Goal: Communication & Community: Participate in discussion

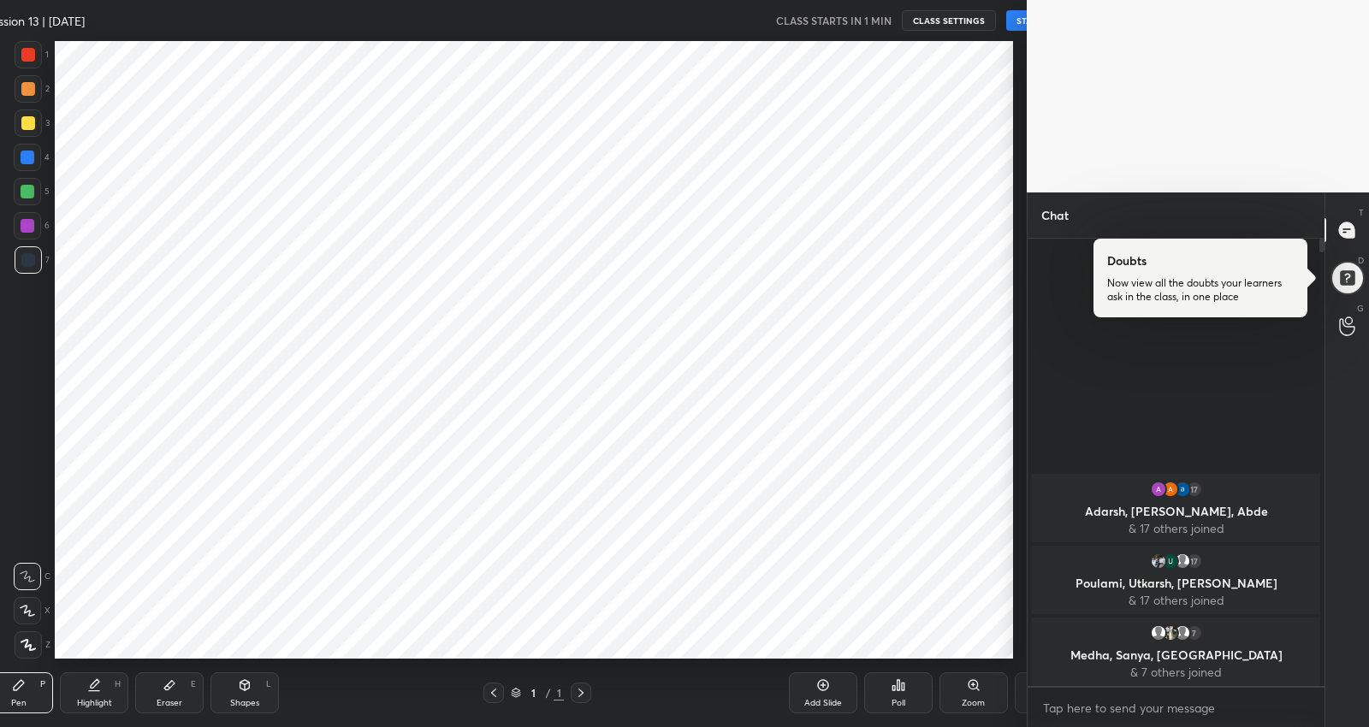
scroll to position [84933, 84594]
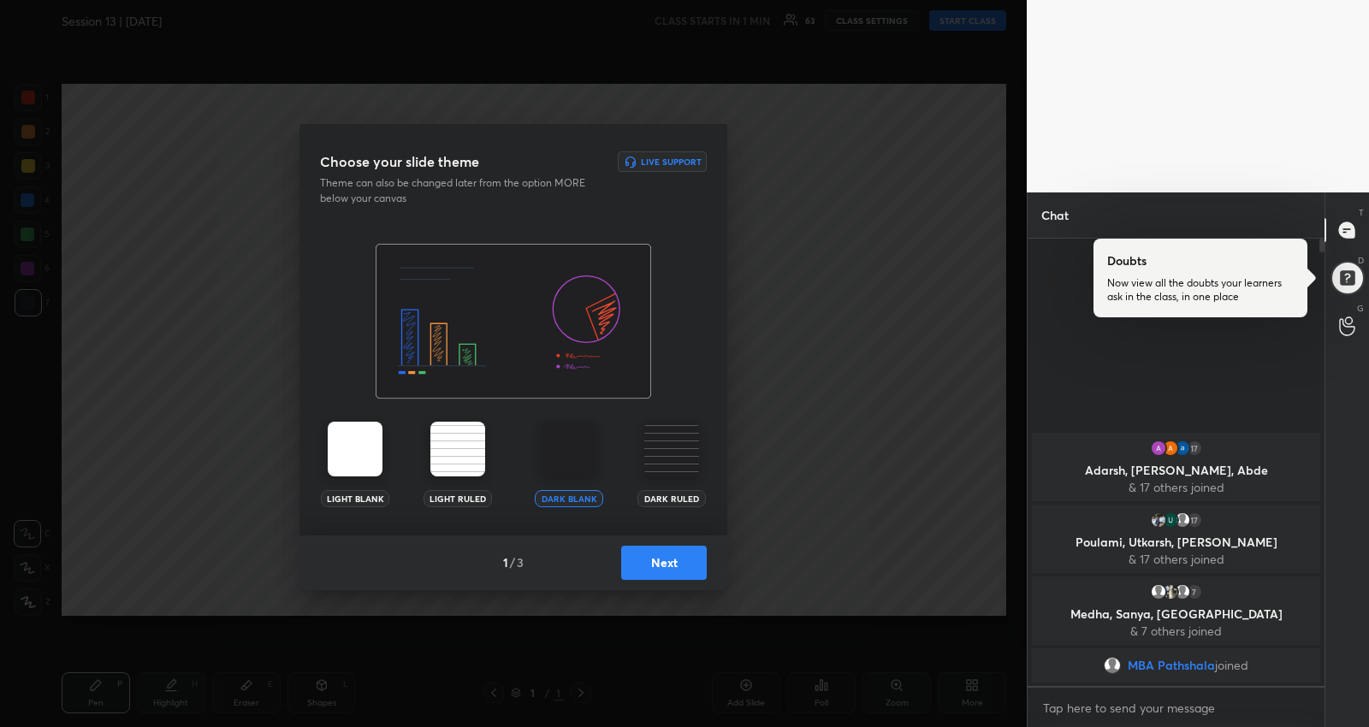
click at [656, 560] on button "Next" at bounding box center [664, 563] width 86 height 34
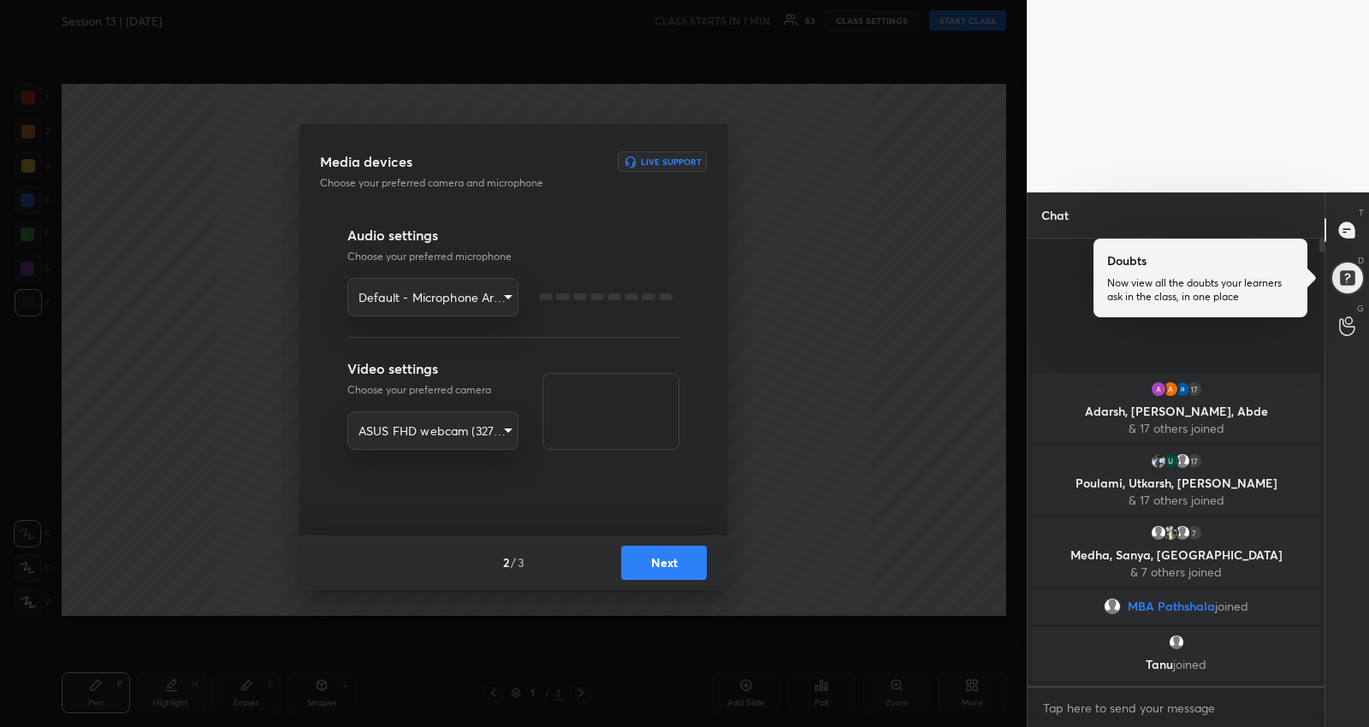
click at [656, 560] on button "Next" at bounding box center [664, 563] width 86 height 34
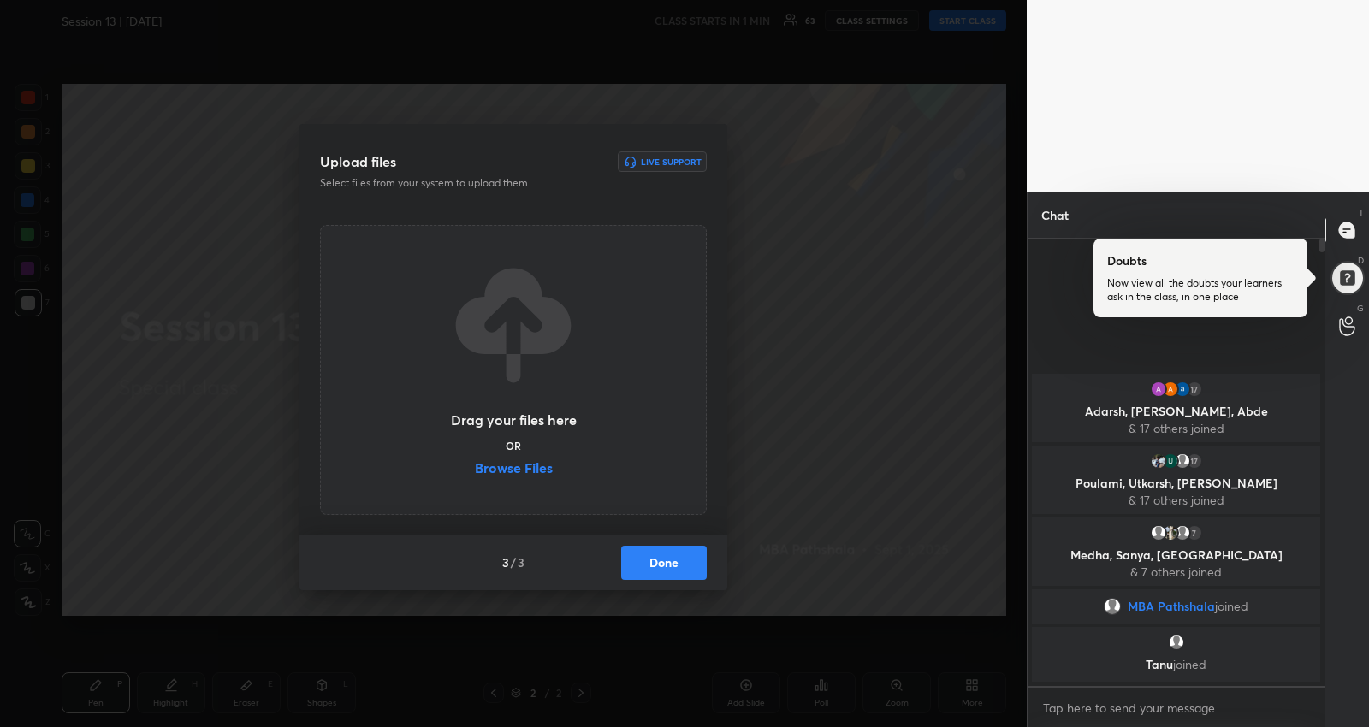
click at [656, 560] on button "Done" at bounding box center [664, 563] width 86 height 34
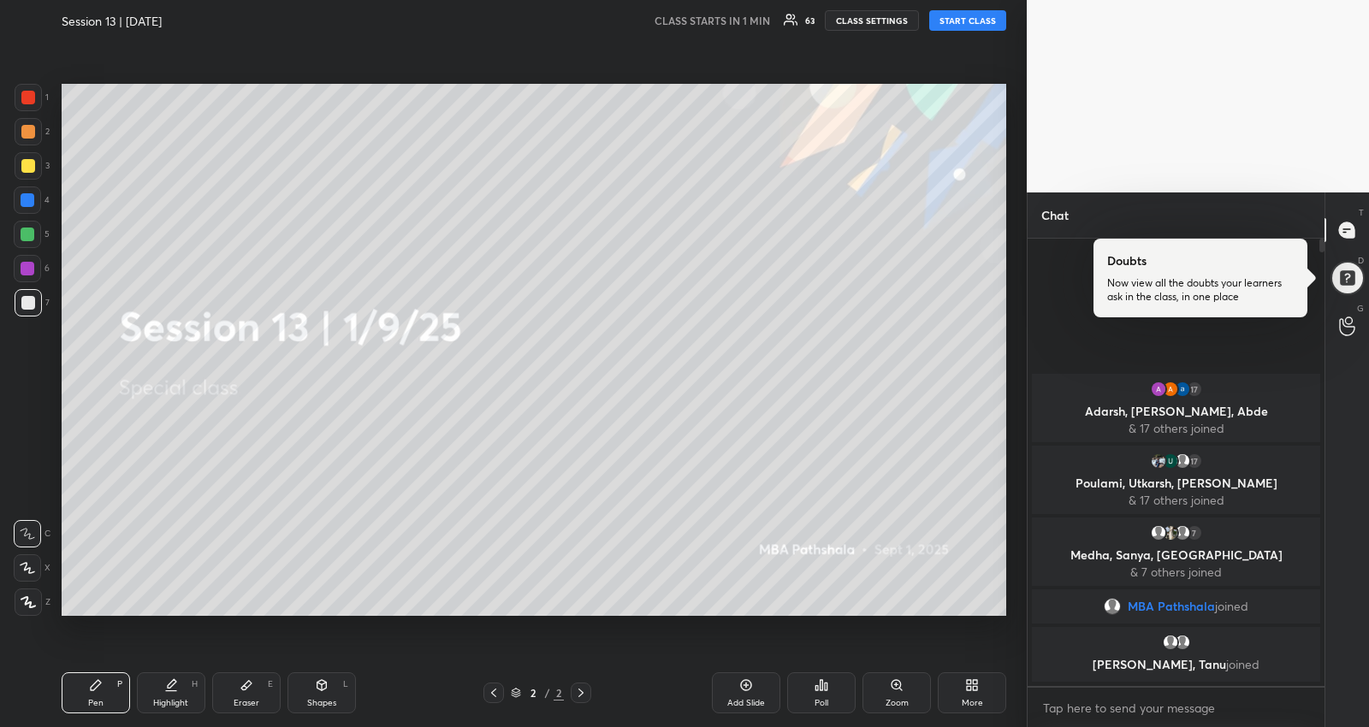
click at [27, 233] on div at bounding box center [28, 235] width 14 height 14
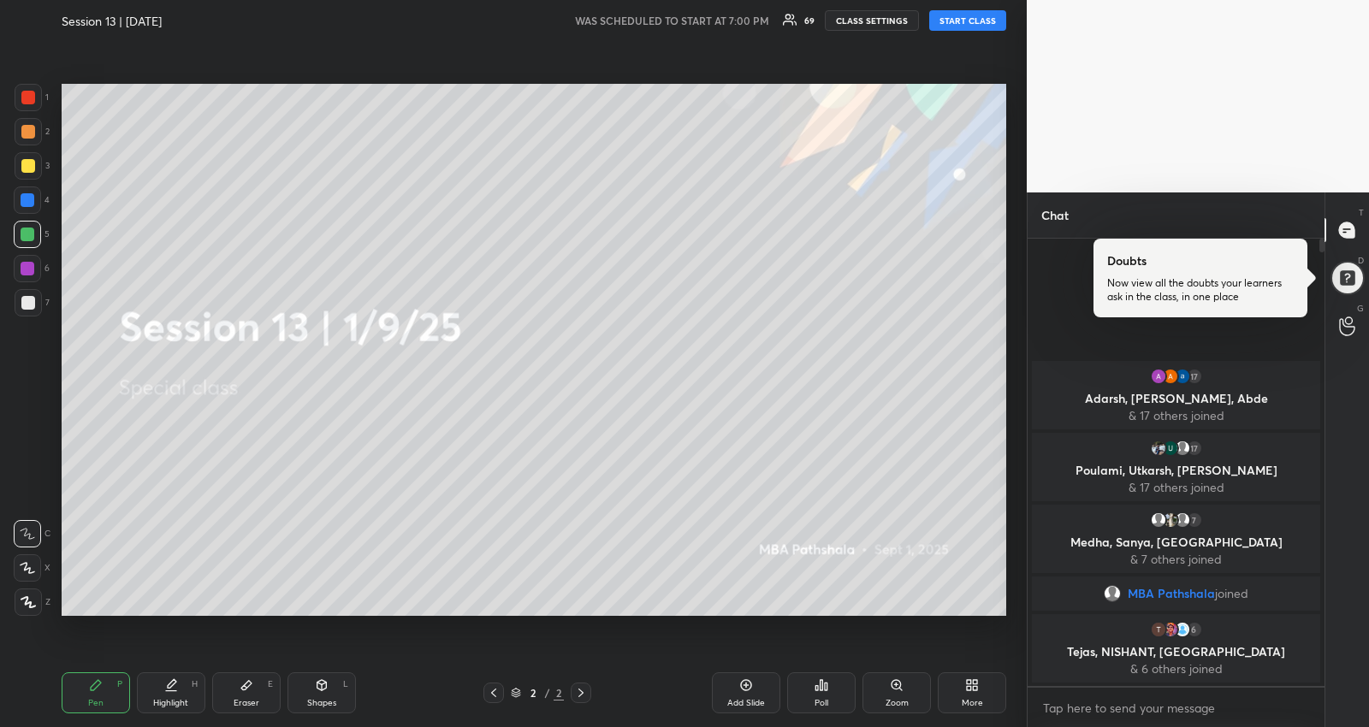
click at [950, 26] on button "START CLASS" at bounding box center [967, 20] width 77 height 21
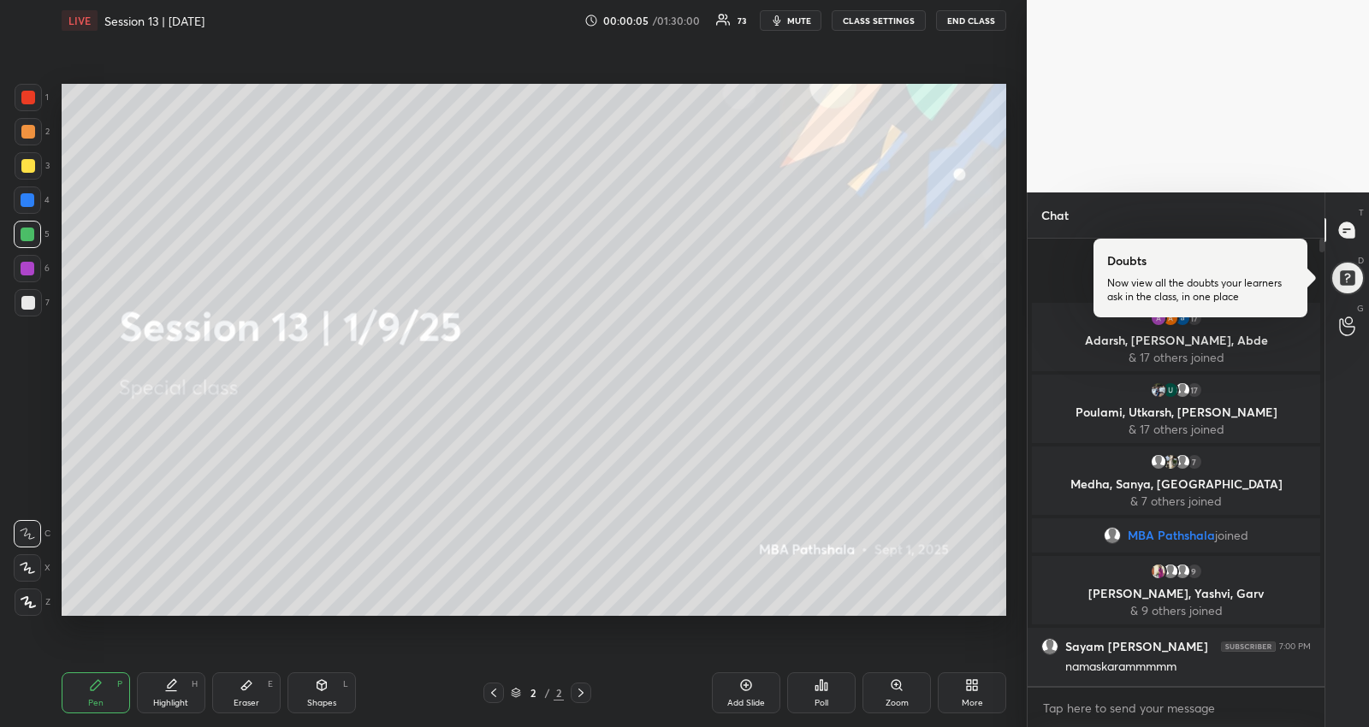
scroll to position [2, 0]
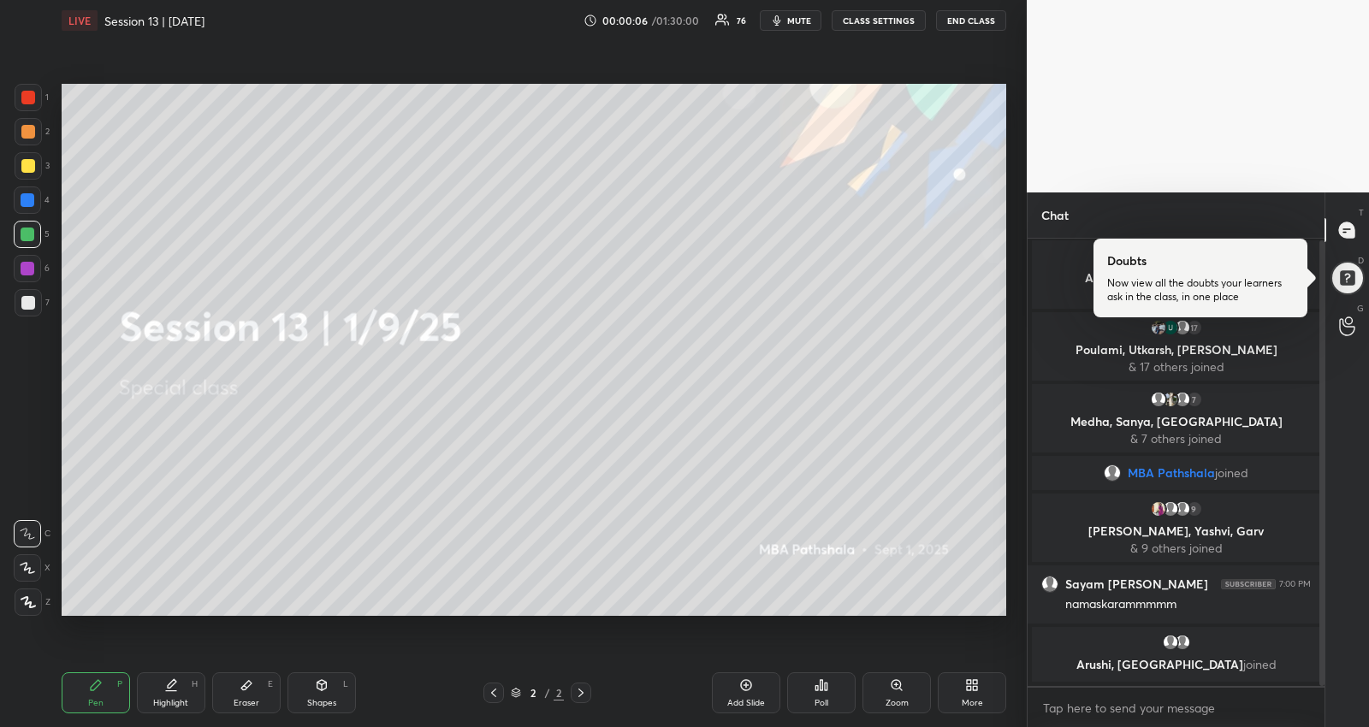
click at [24, 169] on div at bounding box center [28, 166] width 14 height 14
click at [23, 571] on icon at bounding box center [27, 568] width 15 height 12
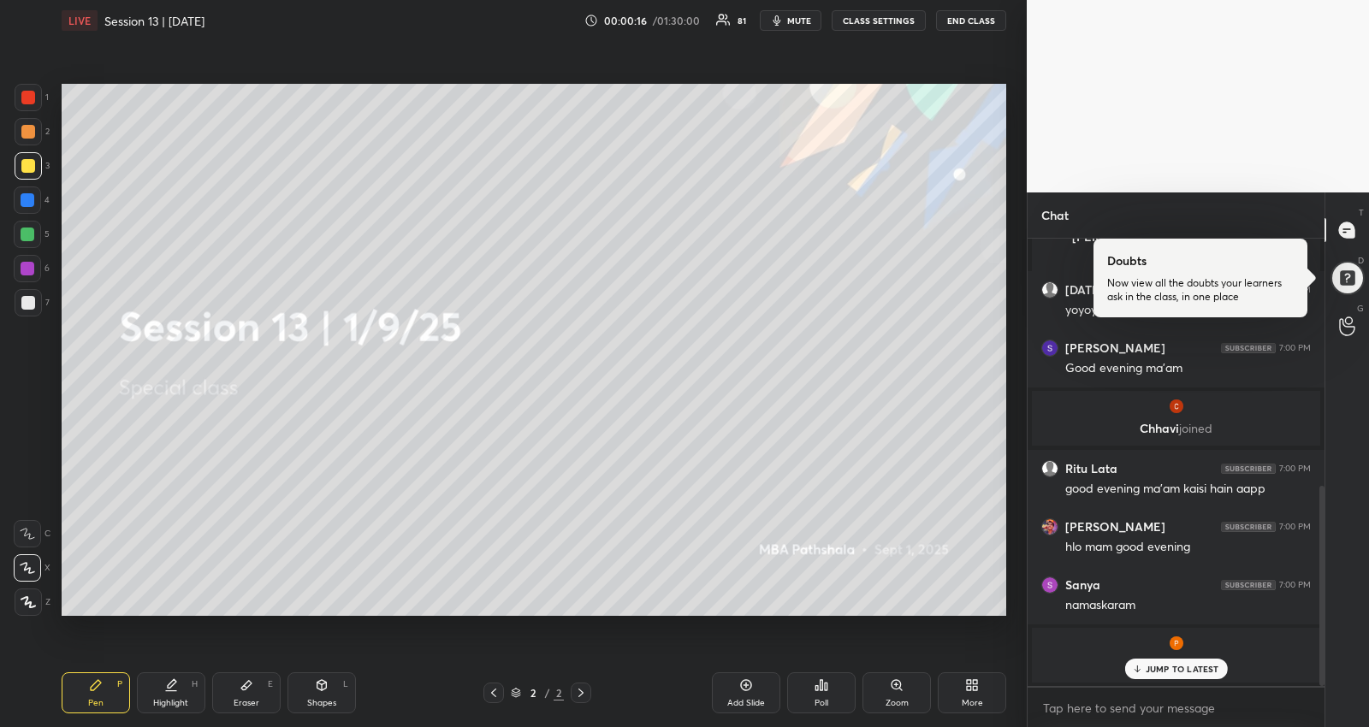
scroll to position [550, 0]
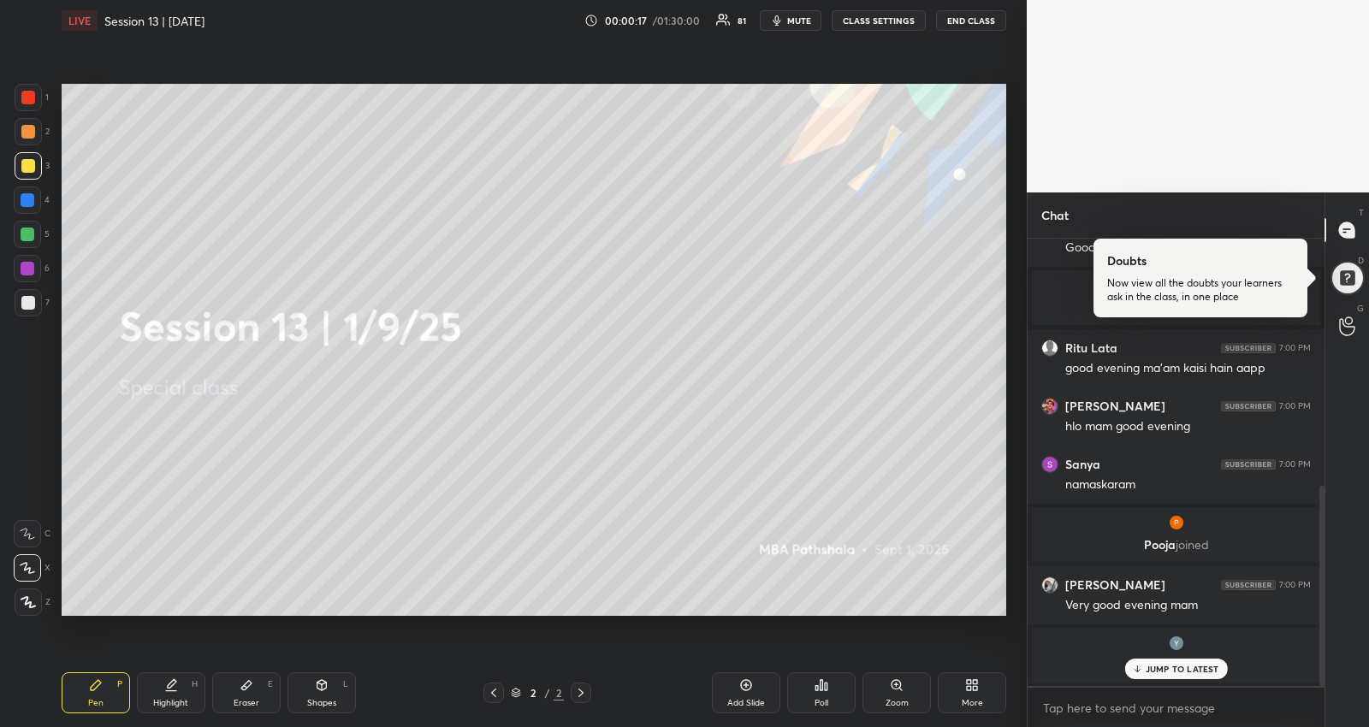
click at [969, 683] on icon at bounding box center [969, 682] width 4 height 4
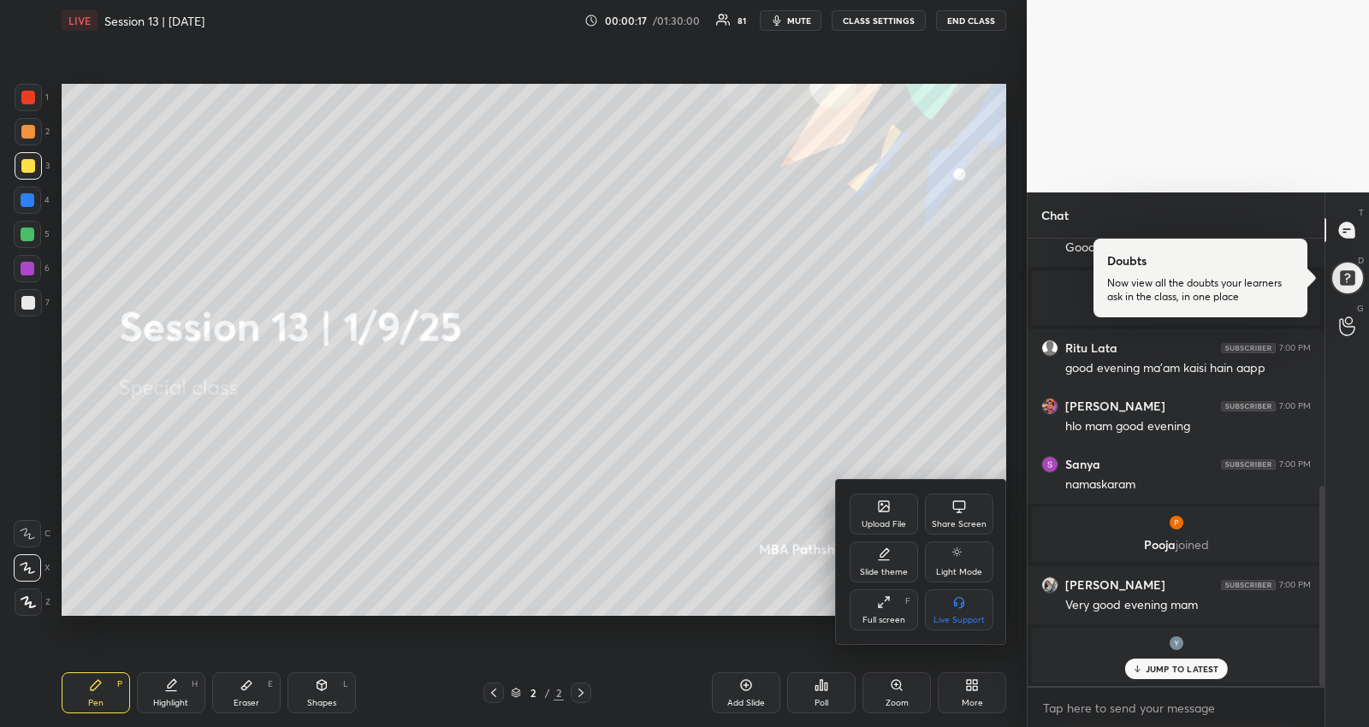
scroll to position [609, 0]
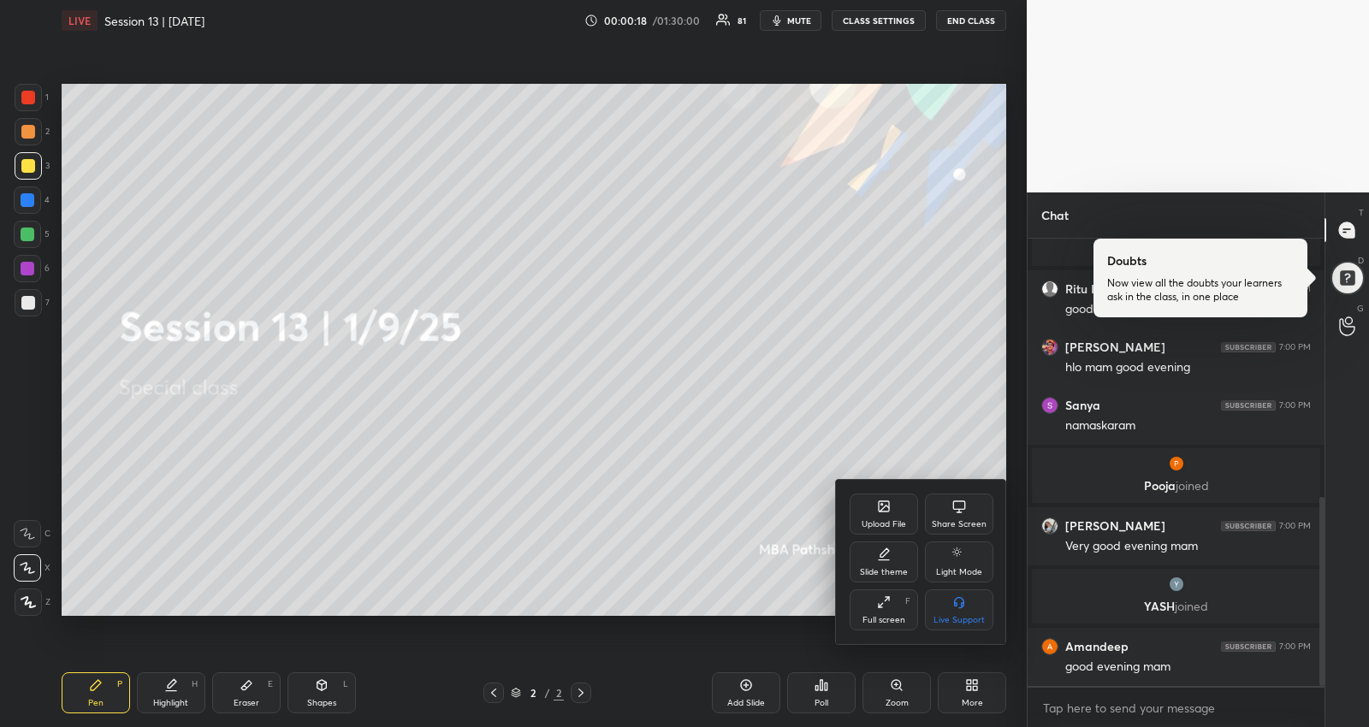
click at [862, 506] on div "Upload File" at bounding box center [884, 514] width 68 height 41
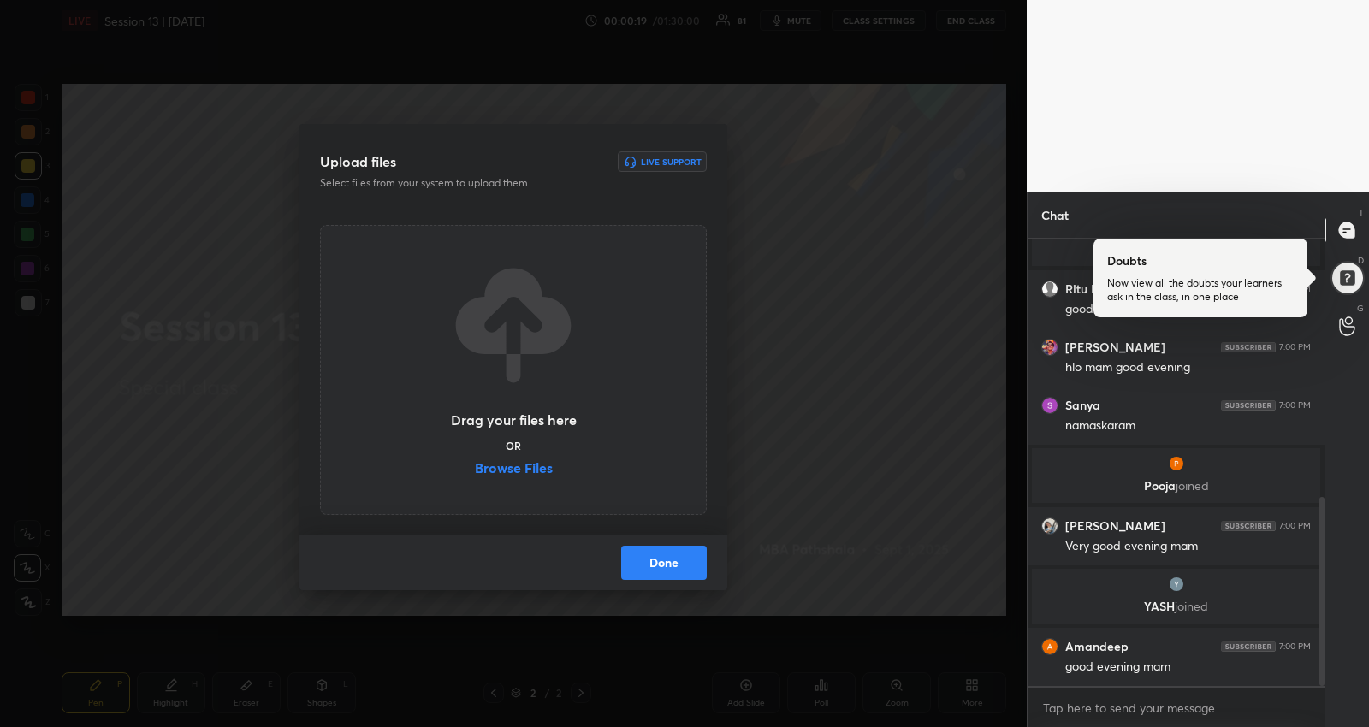
click at [508, 473] on label "Browse Files" at bounding box center [514, 470] width 78 height 18
click at [475, 473] on input "Browse Files" at bounding box center [475, 470] width 0 height 18
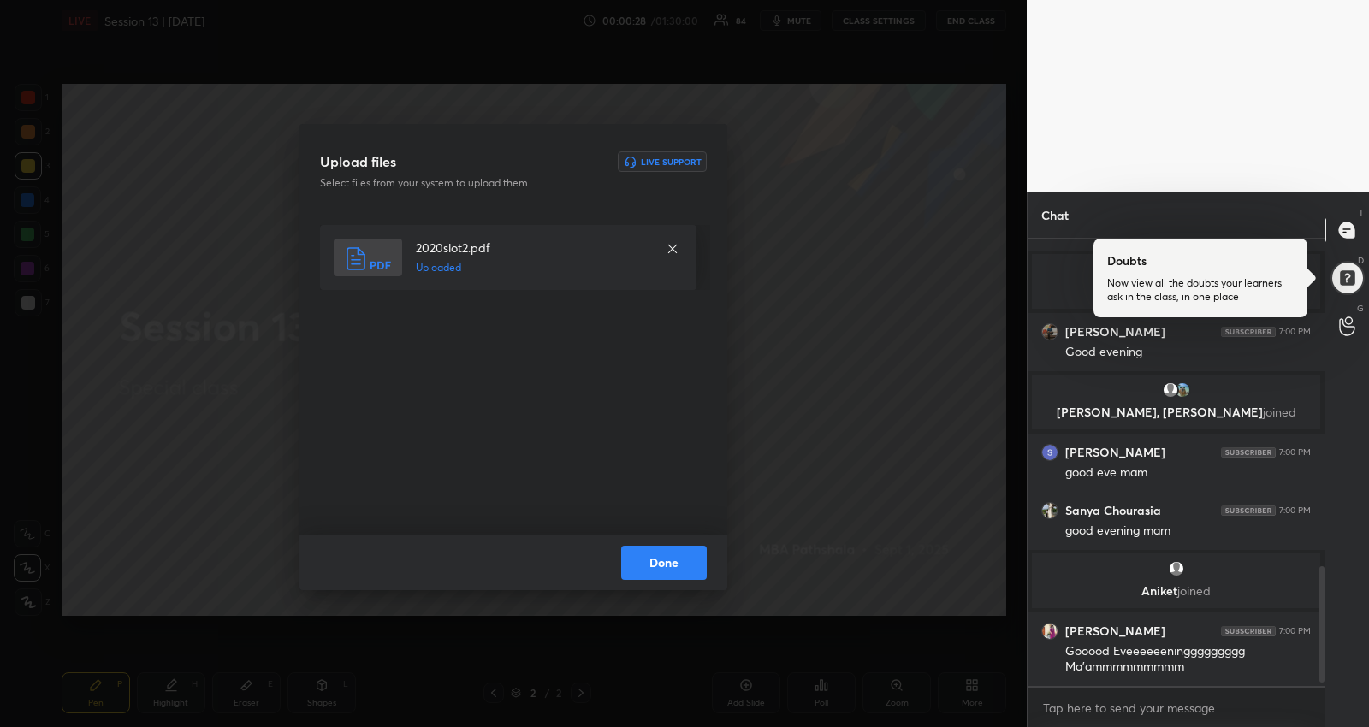
scroll to position [1276, 0]
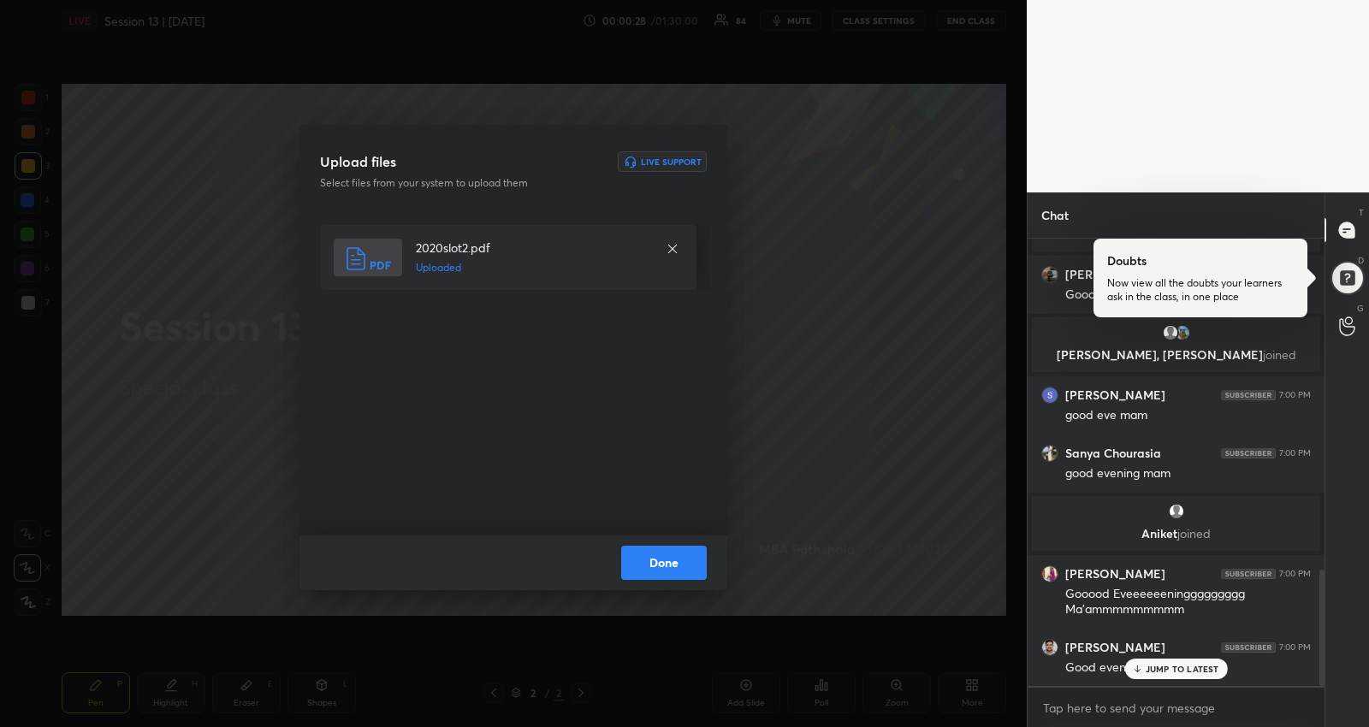
click at [666, 558] on button "Done" at bounding box center [664, 563] width 86 height 34
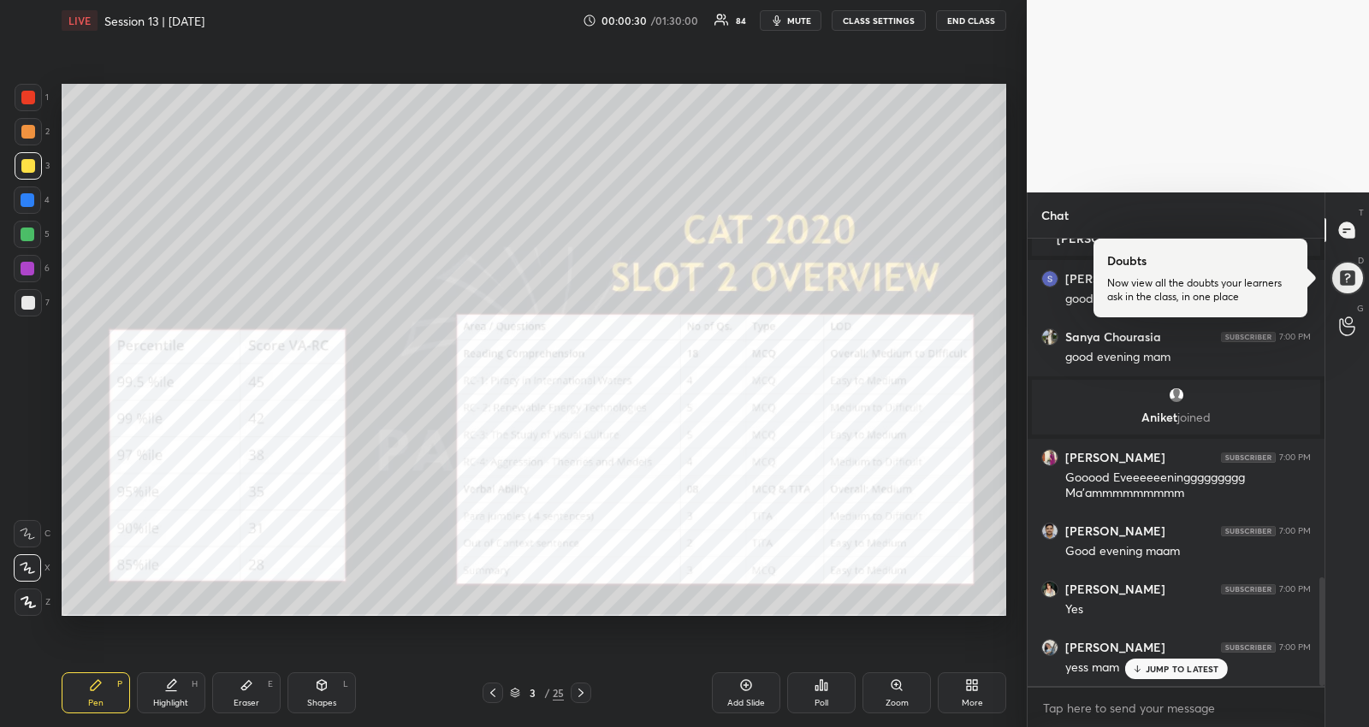
scroll to position [1452, 0]
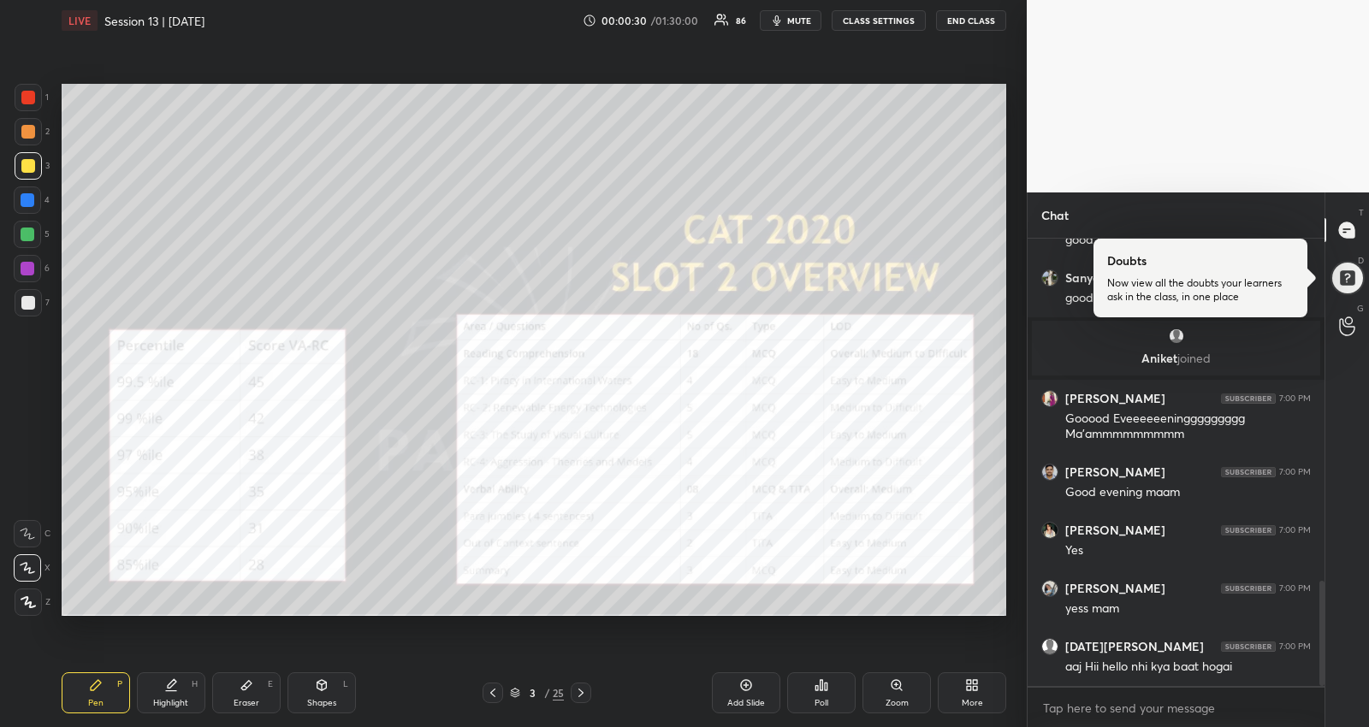
click at [512, 695] on icon at bounding box center [515, 696] width 9 height 3
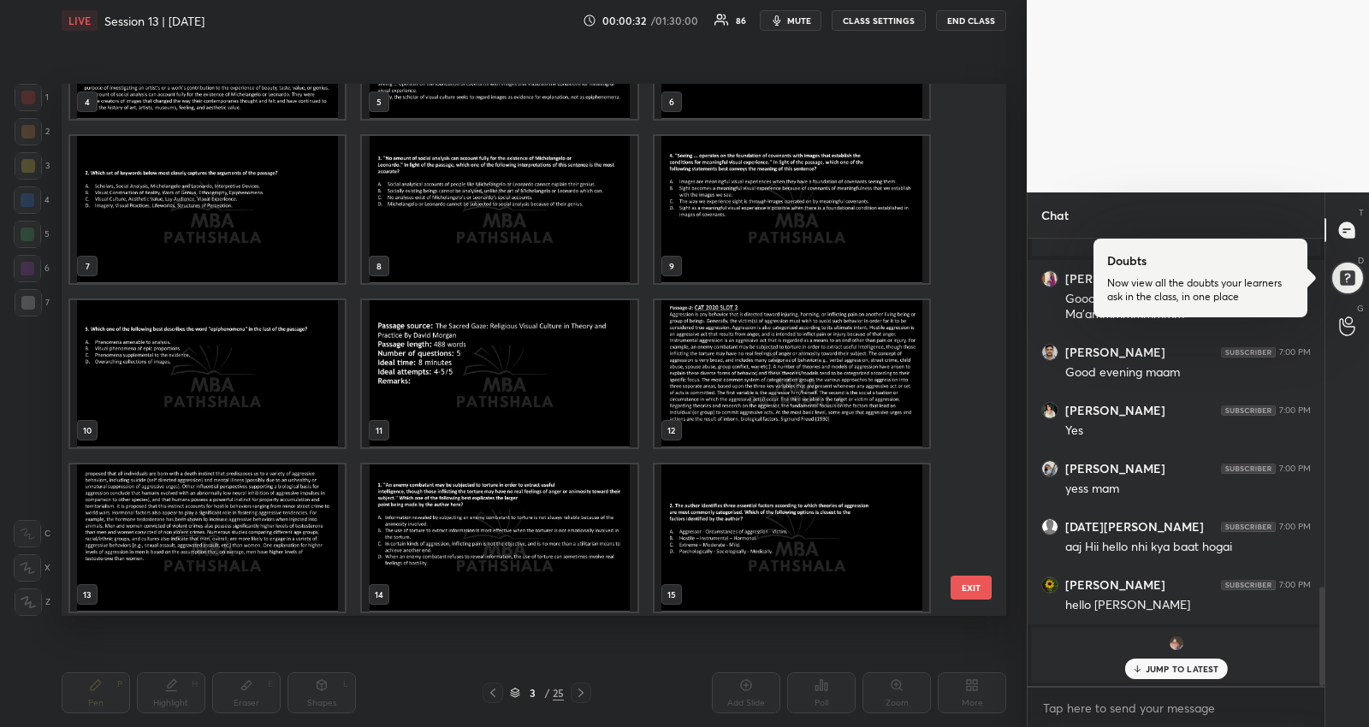
scroll to position [1336, 0]
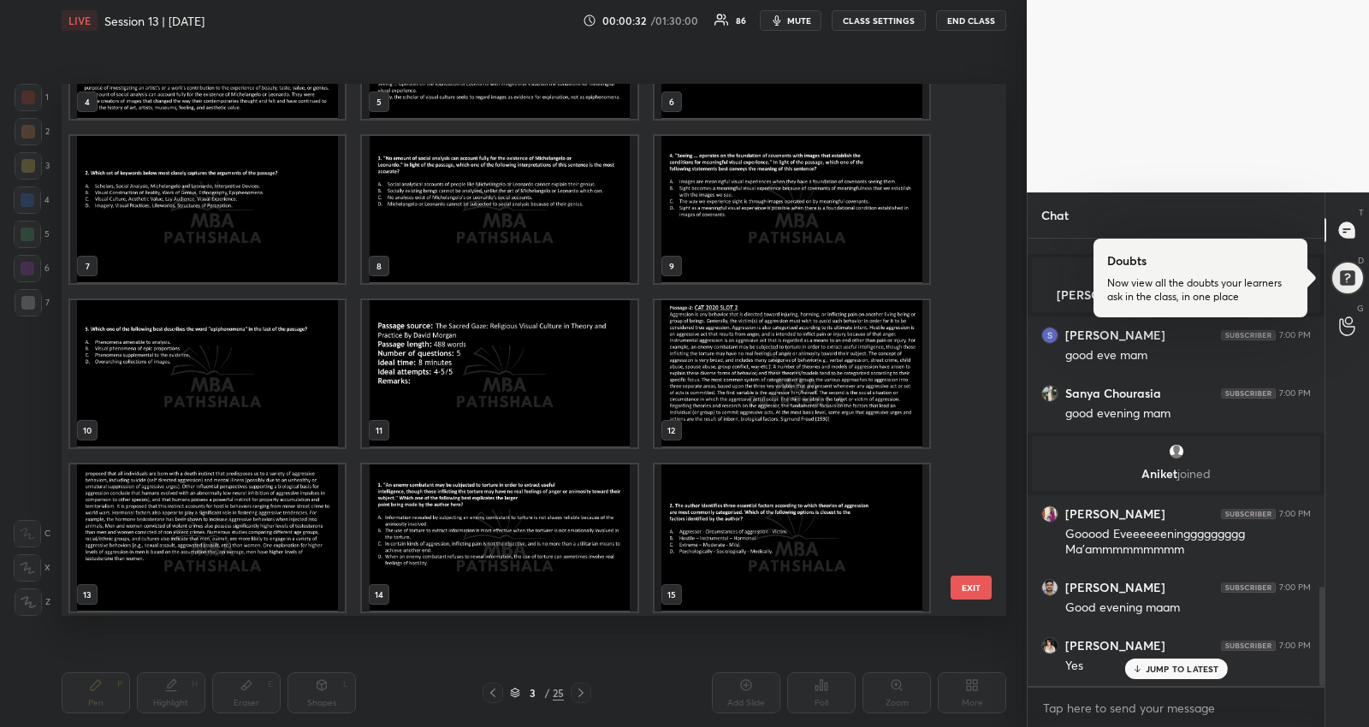
click at [796, 362] on img "grid" at bounding box center [791, 373] width 275 height 147
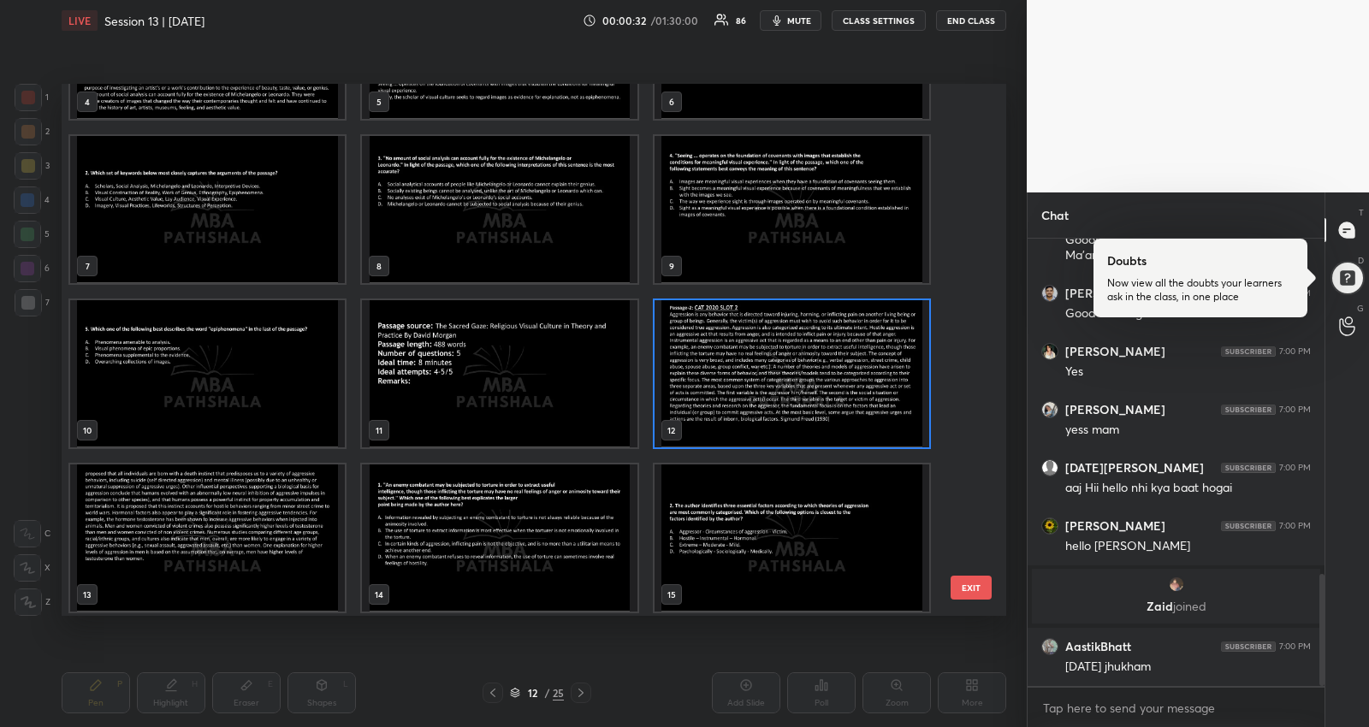
click at [796, 362] on img "grid" at bounding box center [791, 373] width 275 height 147
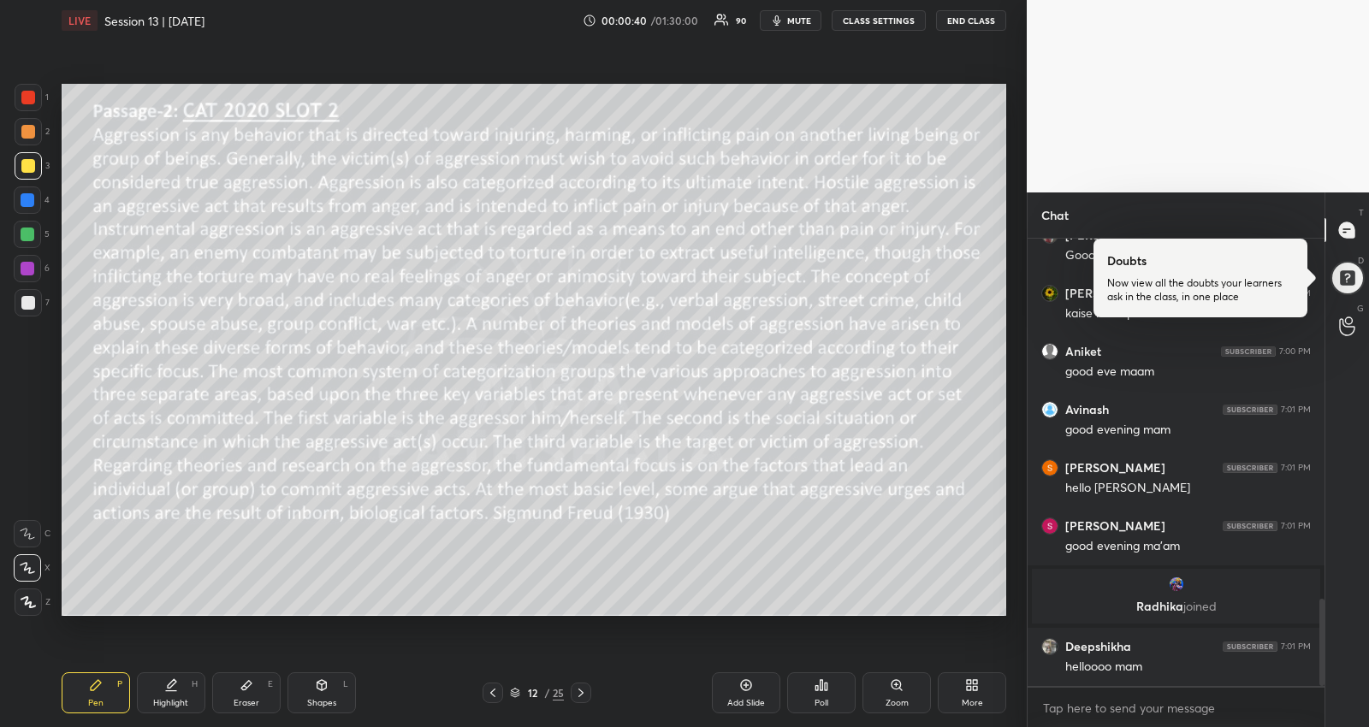
scroll to position [1922, 0]
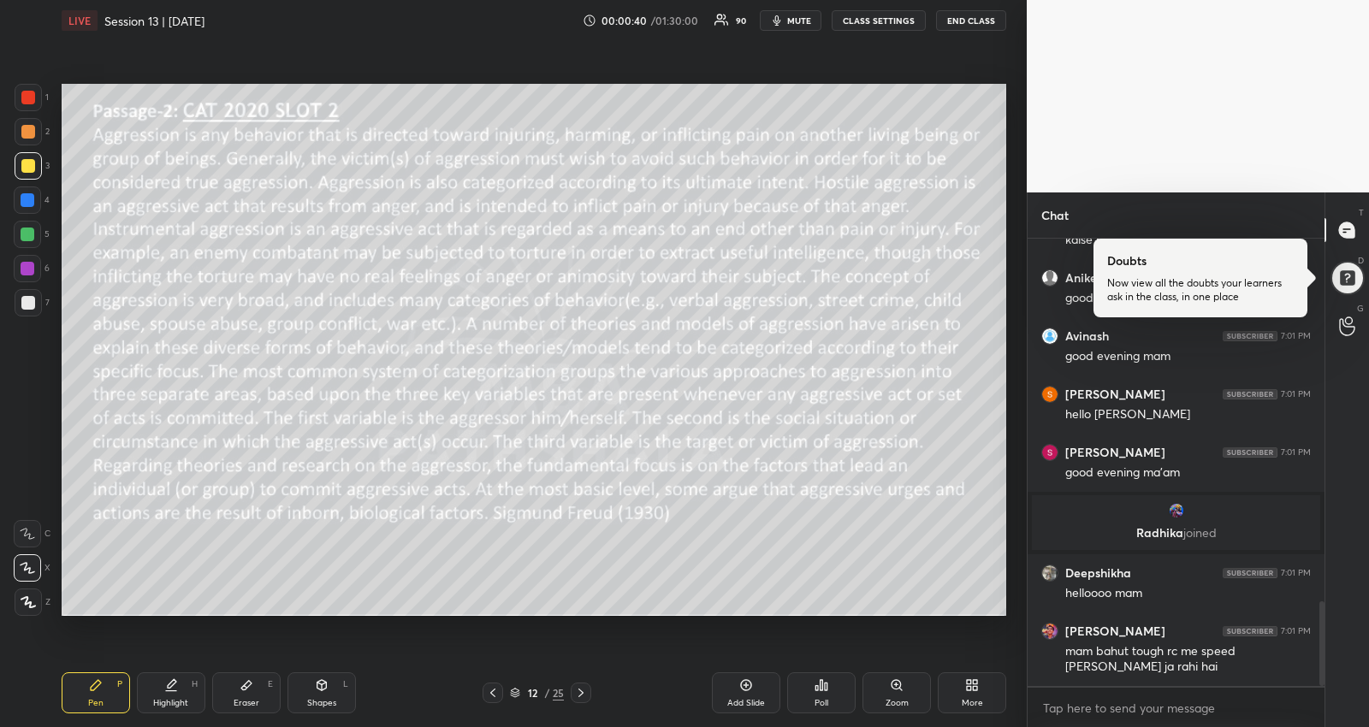
click at [797, 24] on span "mute" at bounding box center [799, 21] width 24 height 12
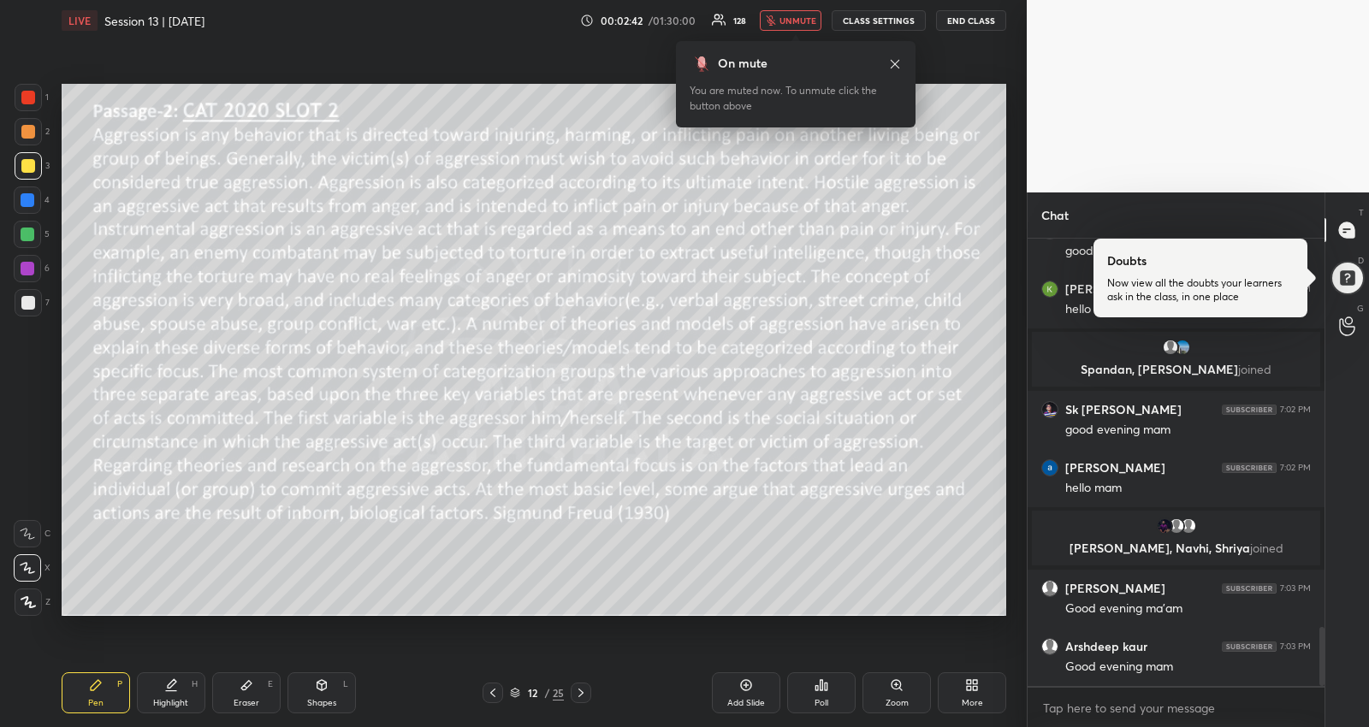
scroll to position [3021, 0]
click at [781, 23] on button "unmute" at bounding box center [791, 20] width 62 height 21
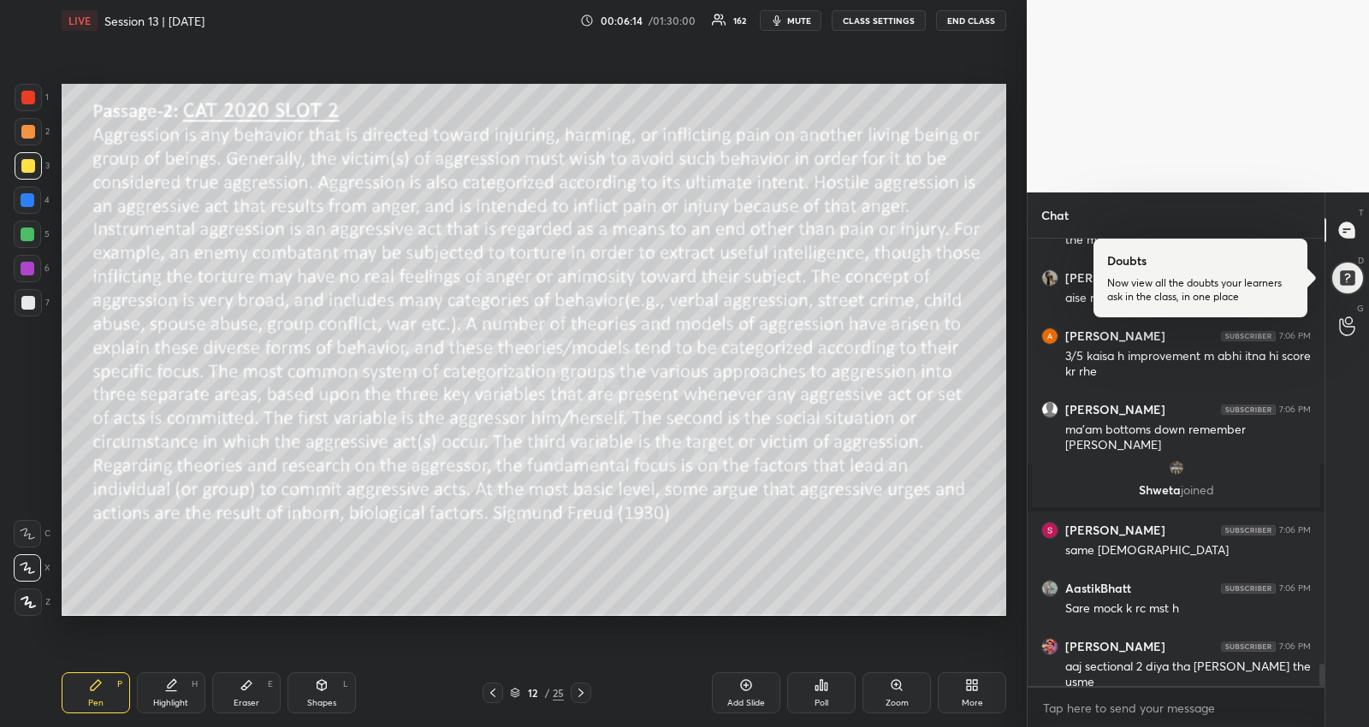
scroll to position [8620, 0]
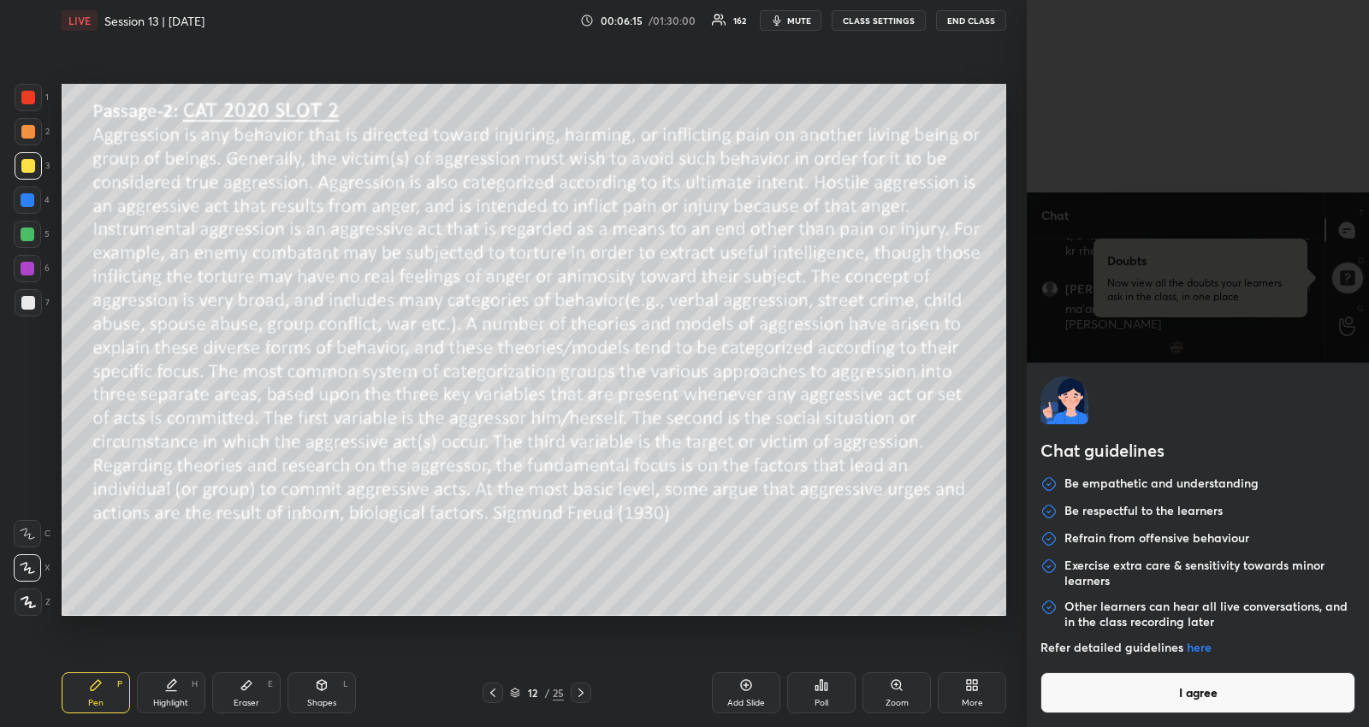
click at [1140, 701] on body "1 2 3 4 5 6 7 R O A L C X Z Erase all C X Z LIVE Session 13 | [DATE] 00:06:15 /…" at bounding box center [684, 363] width 1369 height 727
click at [1140, 701] on button "I agree" at bounding box center [1197, 692] width 315 height 41
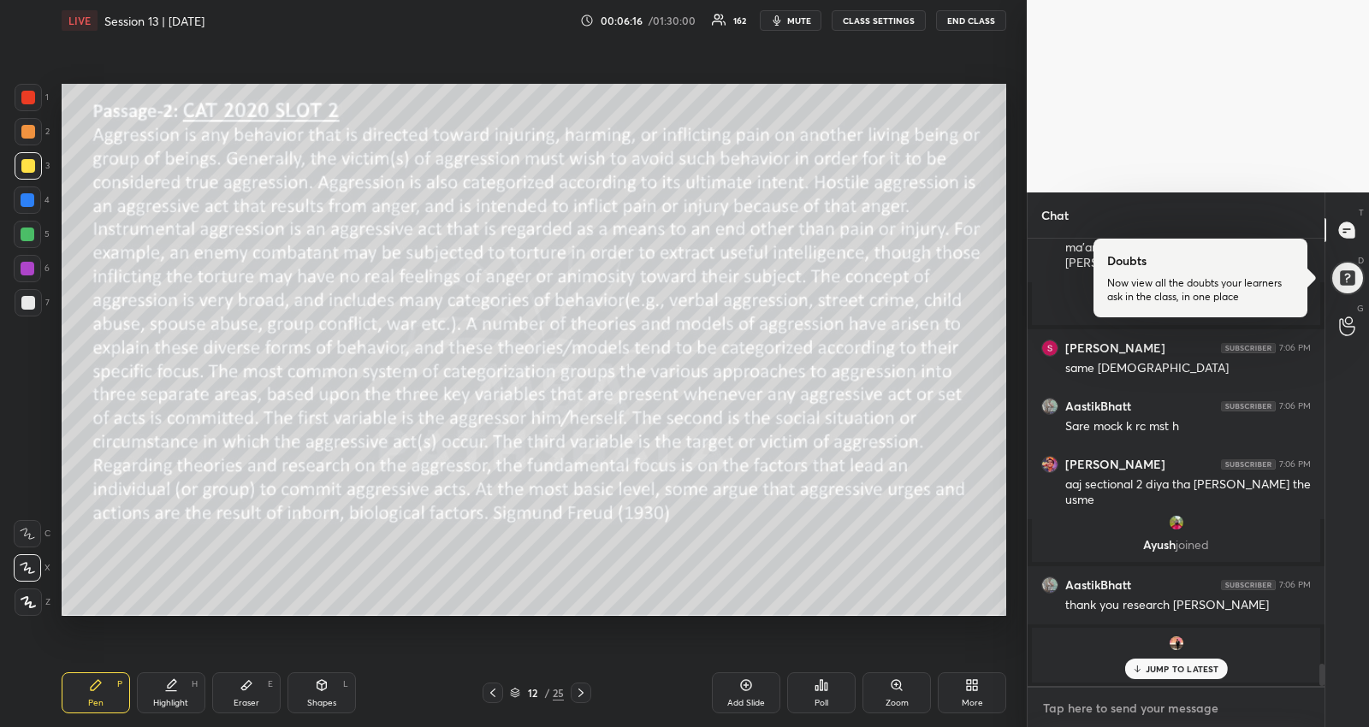
click at [1140, 701] on textarea at bounding box center [1175, 708] width 269 height 27
click at [1152, 663] on div "JUMP TO LATEST" at bounding box center [1175, 669] width 103 height 21
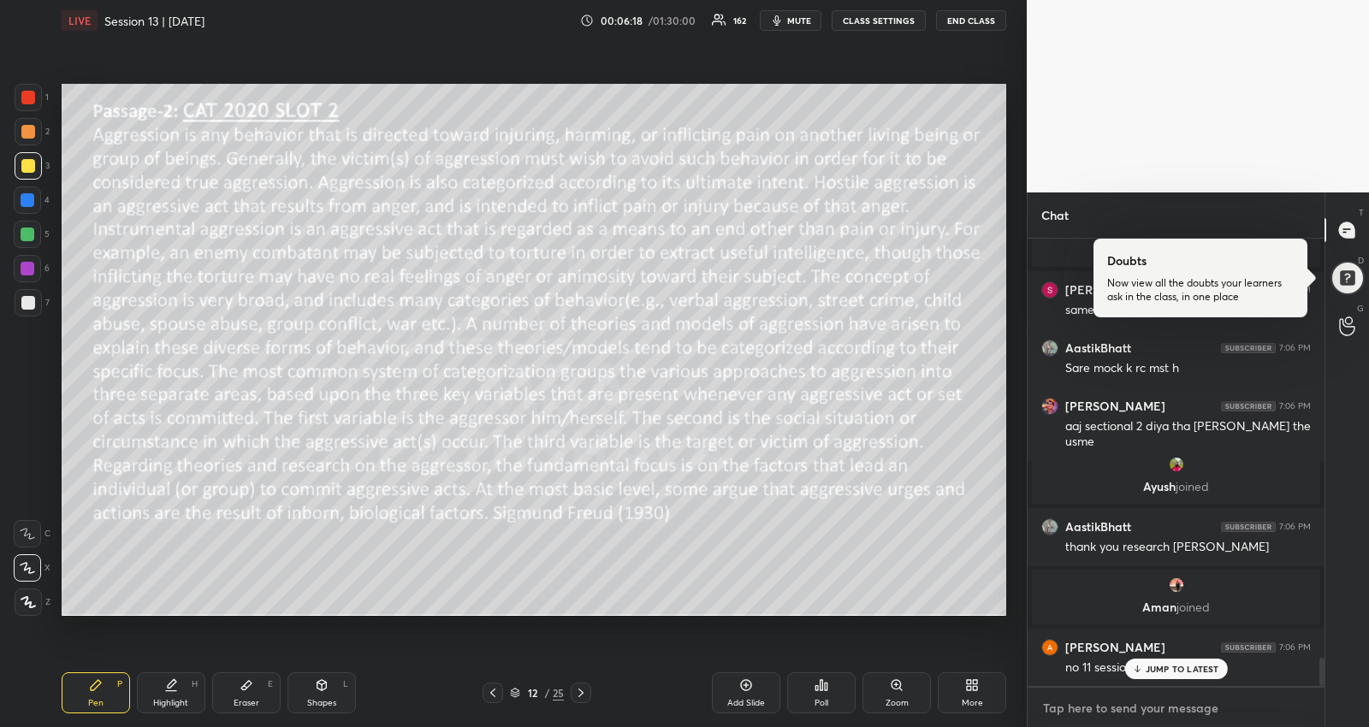
click at [1122, 702] on textarea at bounding box center [1175, 708] width 269 height 27
click at [1146, 666] on p "JUMP TO LATEST" at bounding box center [1183, 669] width 74 height 10
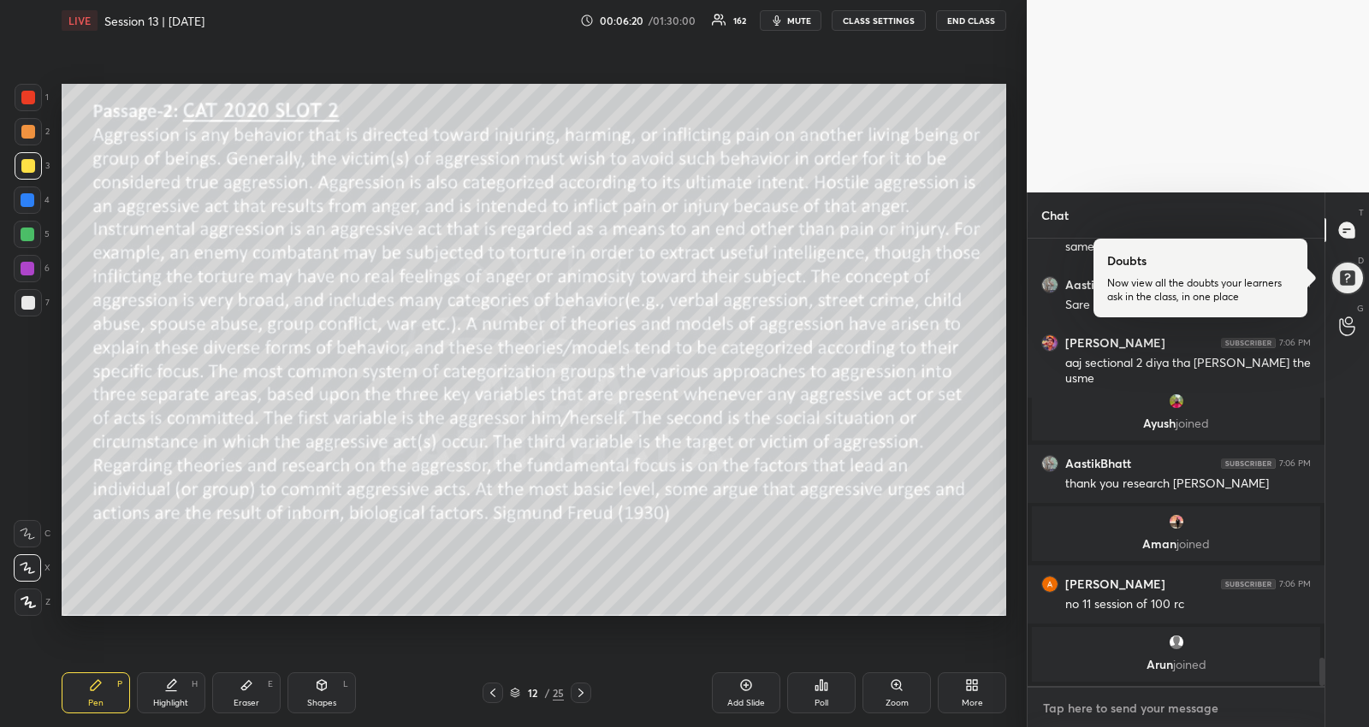
click at [1147, 712] on textarea at bounding box center [1175, 708] width 269 height 27
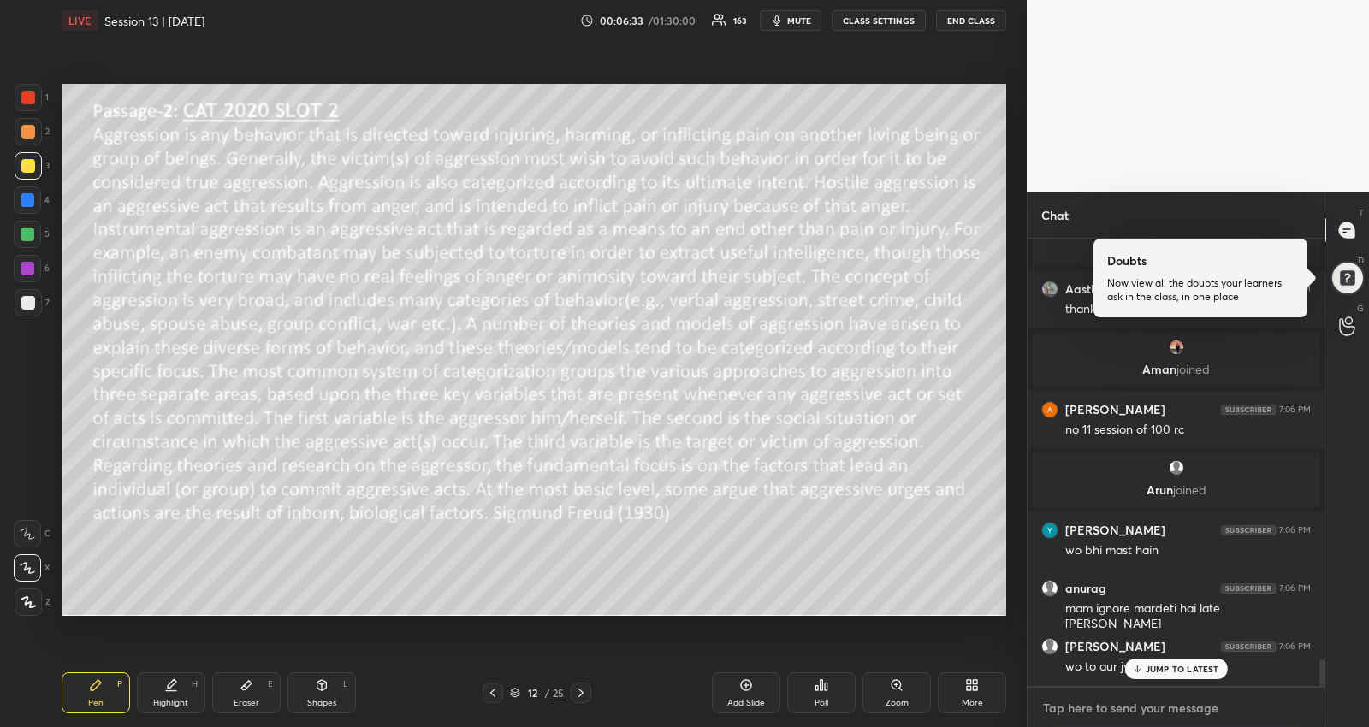
scroll to position [6992, 0]
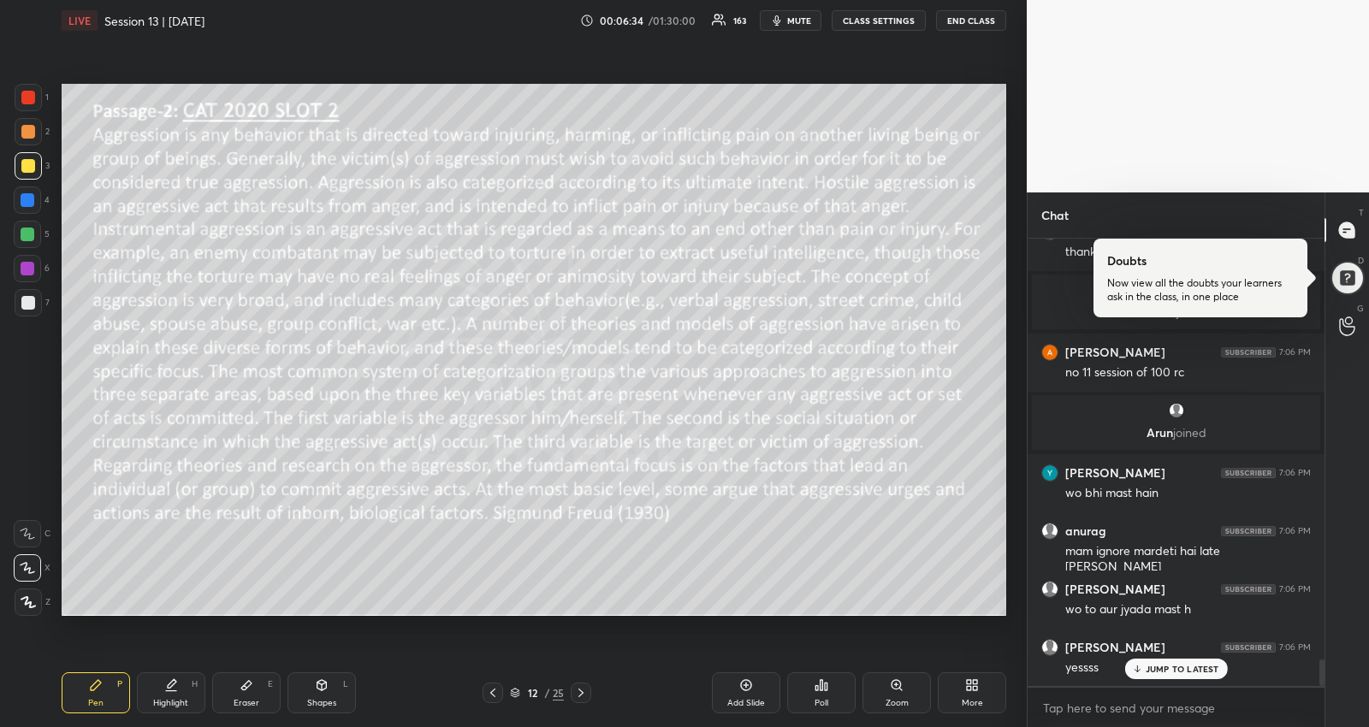
click at [1160, 672] on p "JUMP TO LATEST" at bounding box center [1183, 669] width 74 height 10
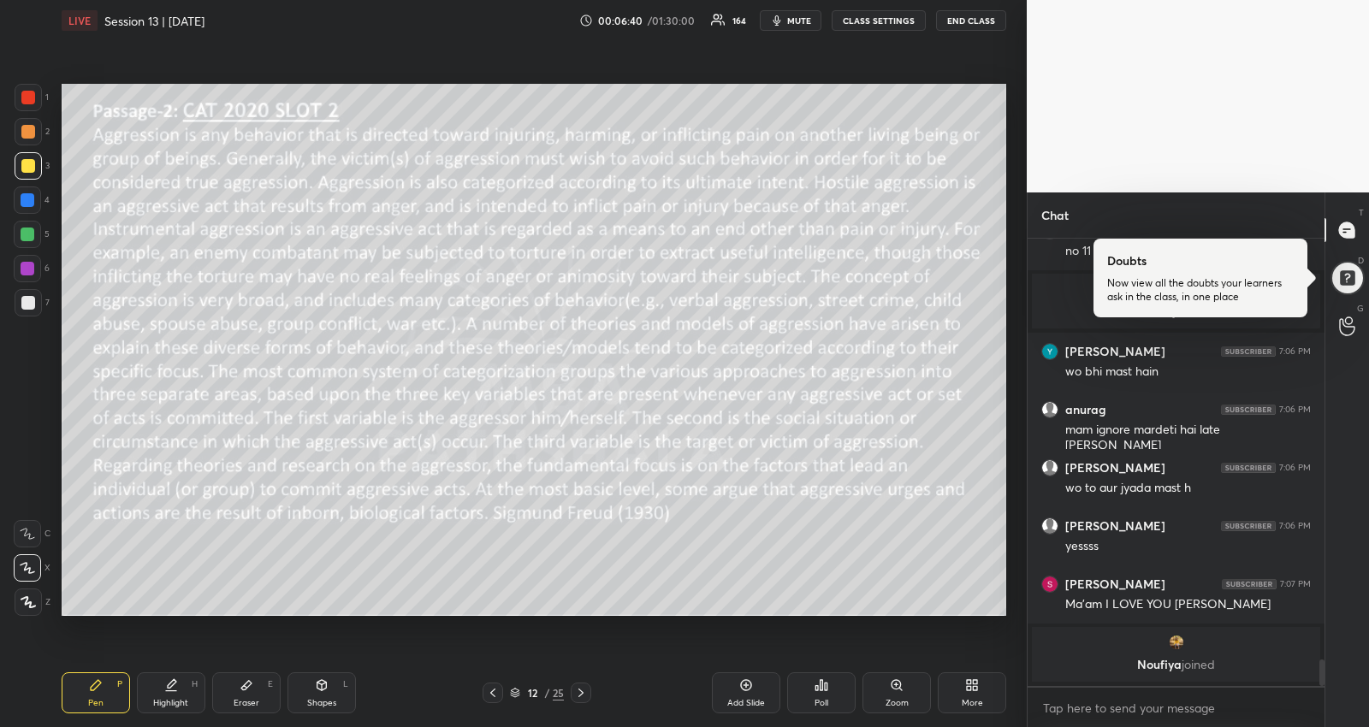
scroll to position [7072, 0]
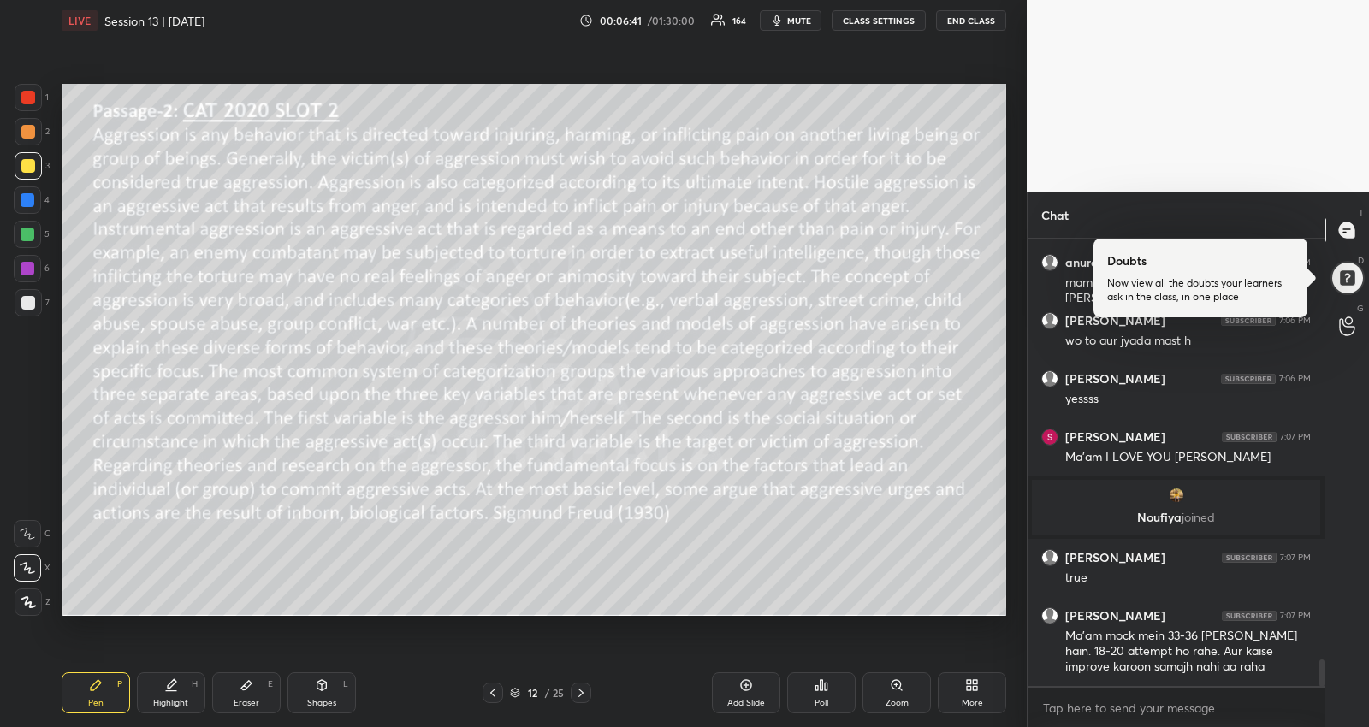
click at [578, 689] on icon at bounding box center [580, 693] width 5 height 9
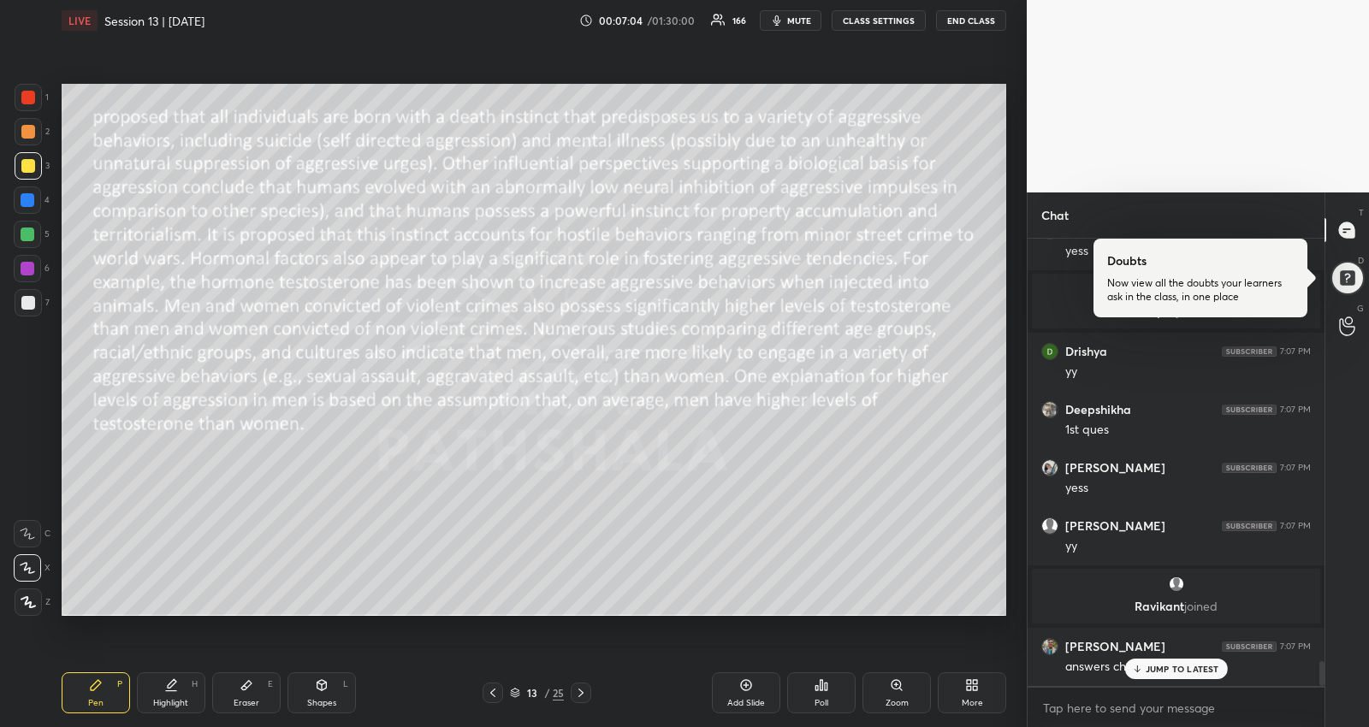
scroll to position [7517, 0]
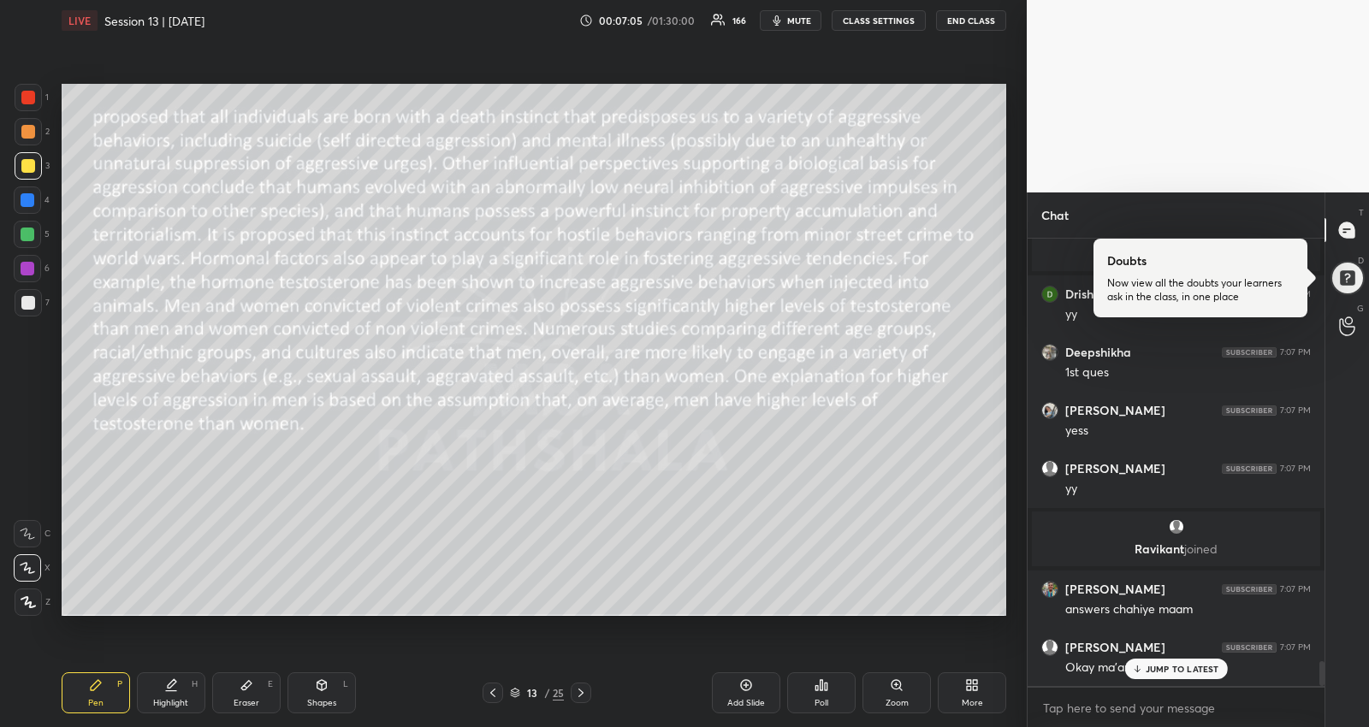
click at [494, 685] on div at bounding box center [493, 693] width 21 height 21
click at [516, 690] on icon at bounding box center [515, 691] width 9 height 4
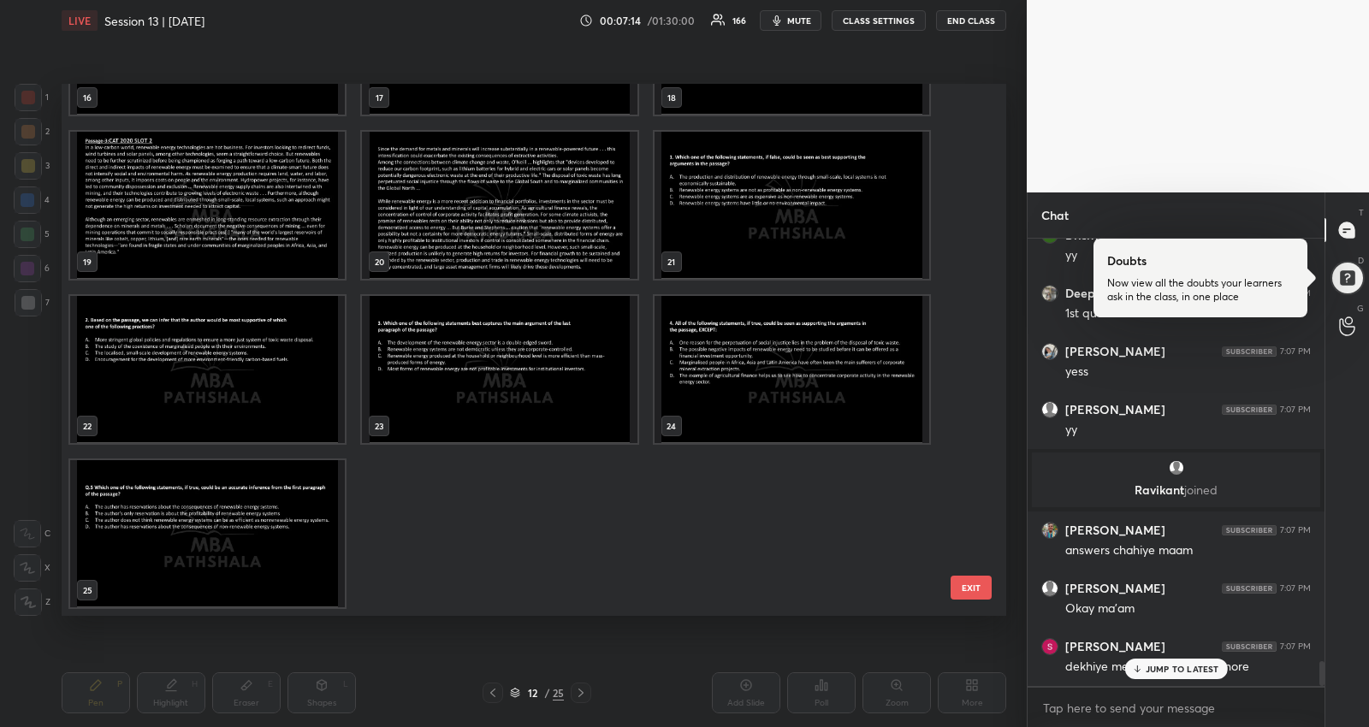
scroll to position [7634, 0]
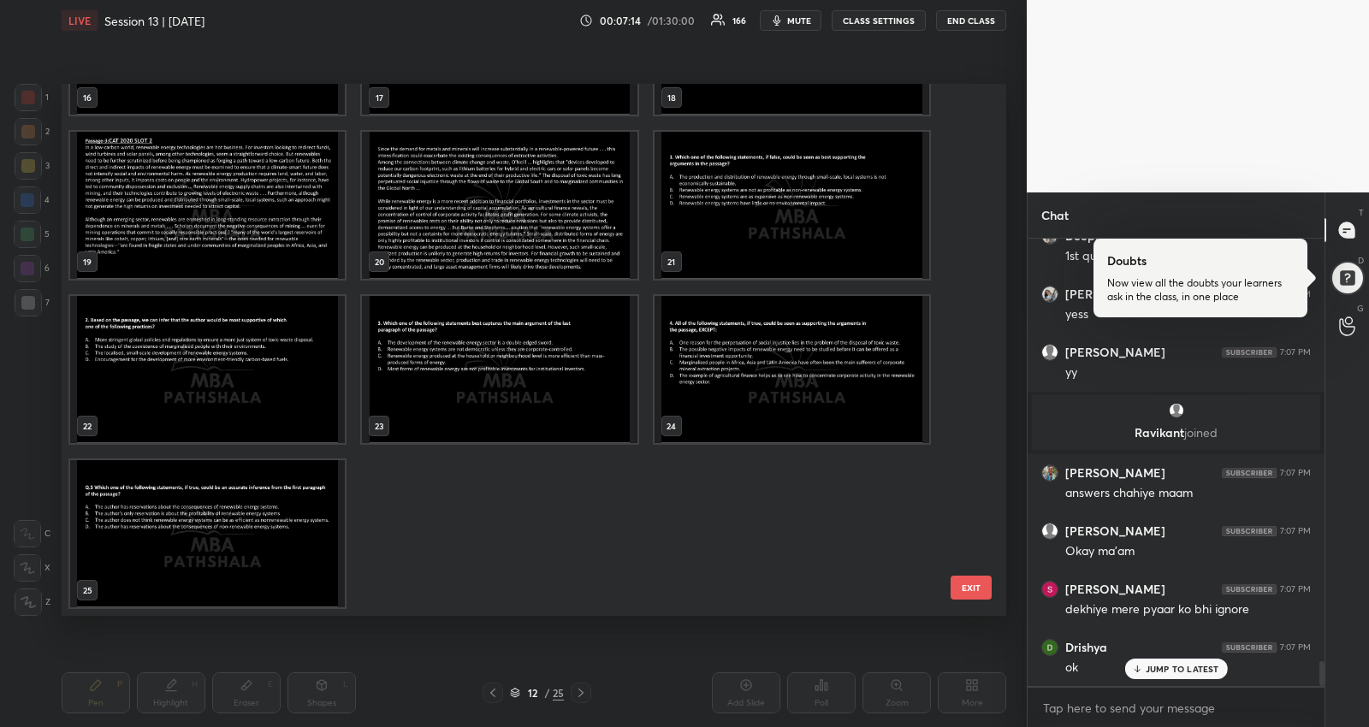
click at [97, 205] on img "grid" at bounding box center [207, 205] width 275 height 147
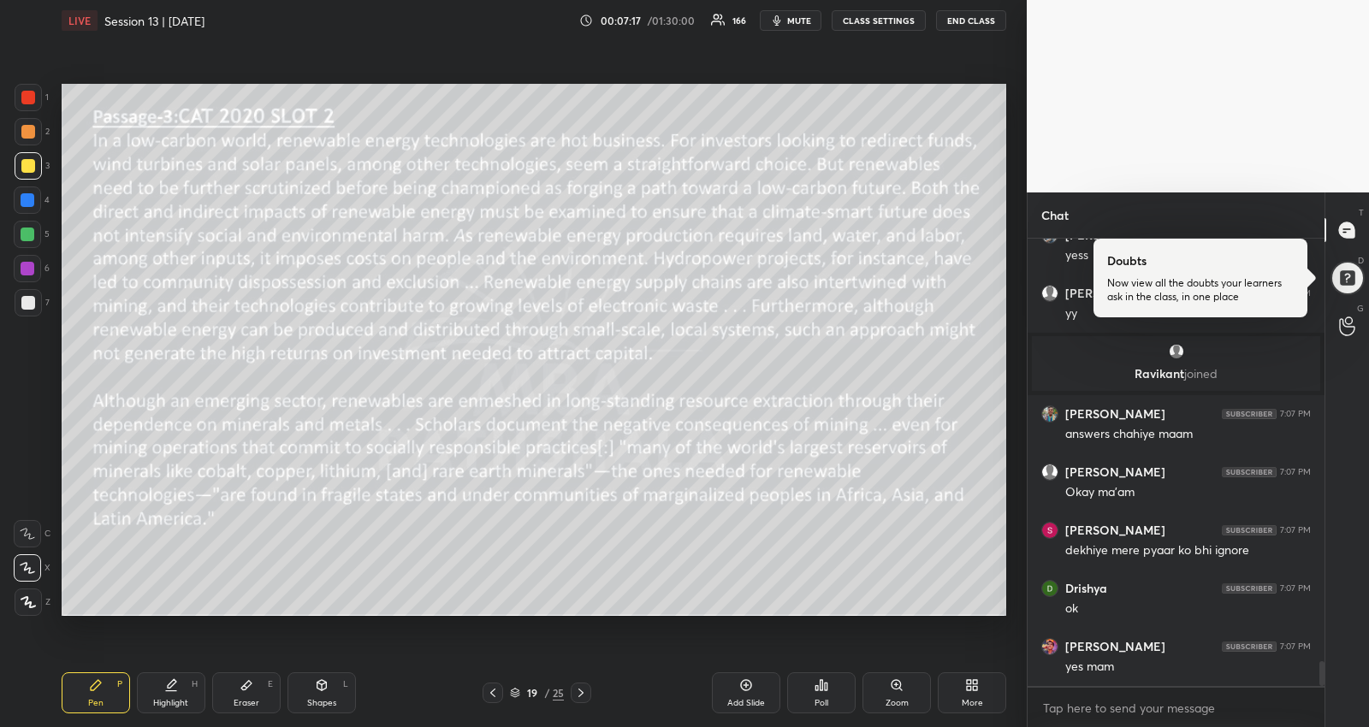
scroll to position [7751, 0]
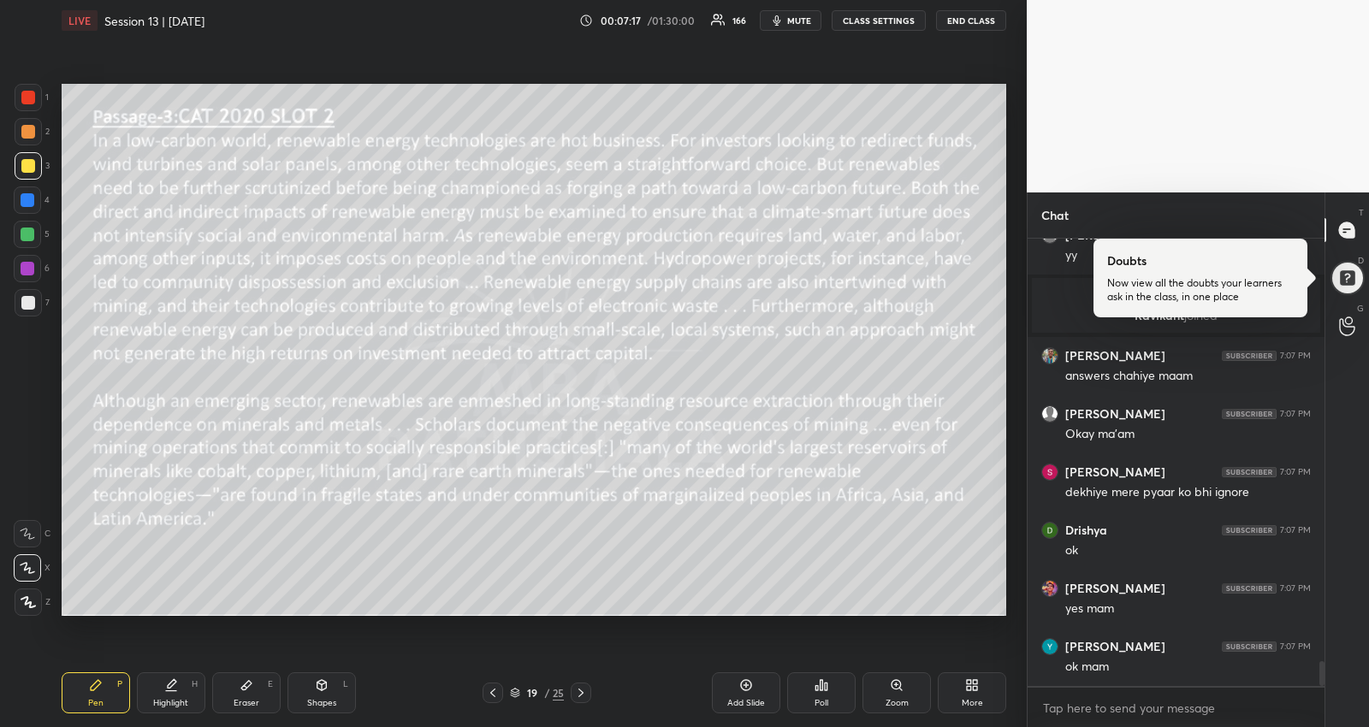
click at [515, 685] on div "19 / 25" at bounding box center [537, 692] width 54 height 15
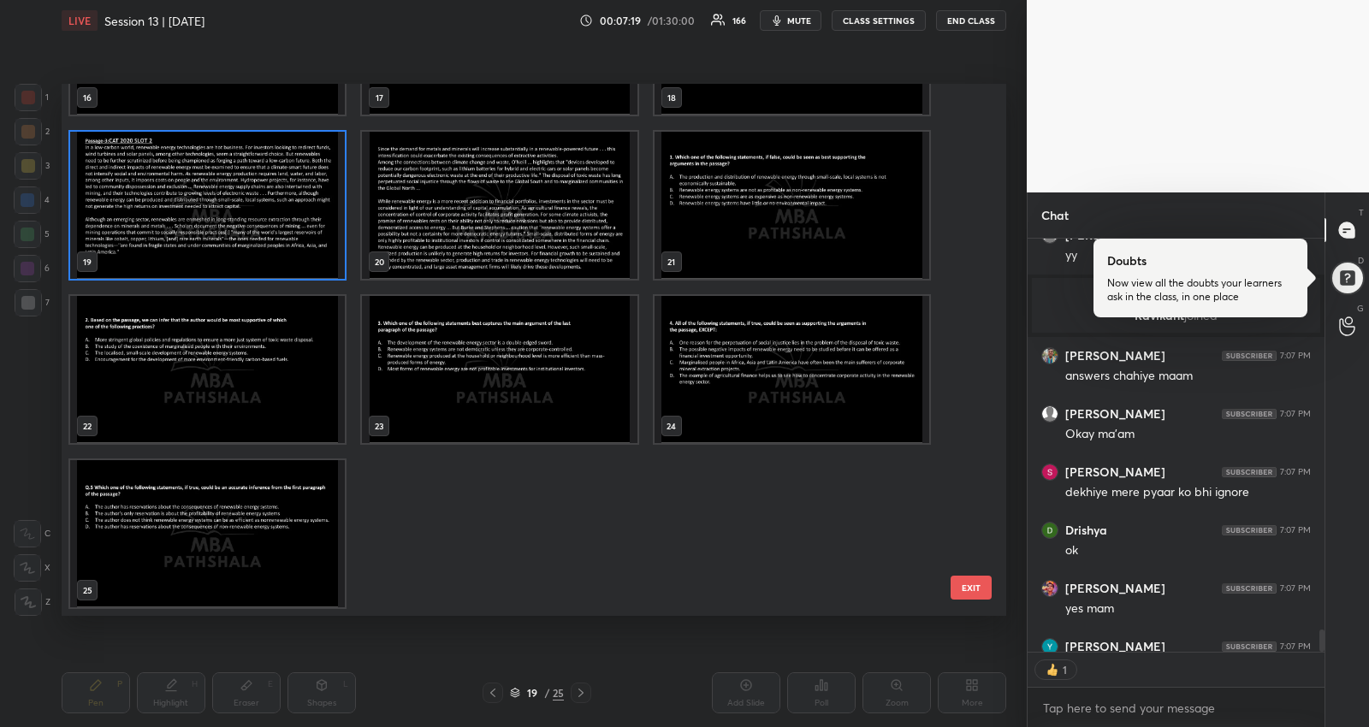
click at [185, 515] on img "grid" at bounding box center [207, 533] width 275 height 147
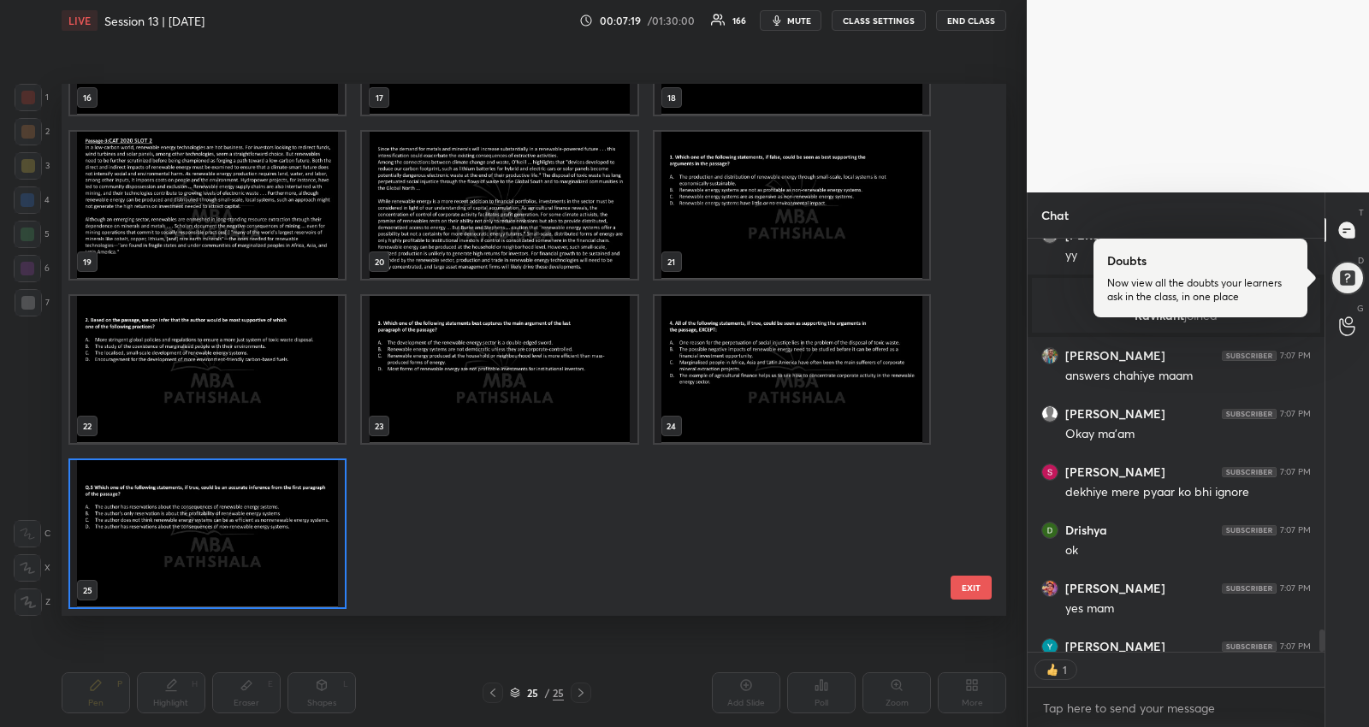
click at [185, 515] on img "grid" at bounding box center [207, 533] width 275 height 147
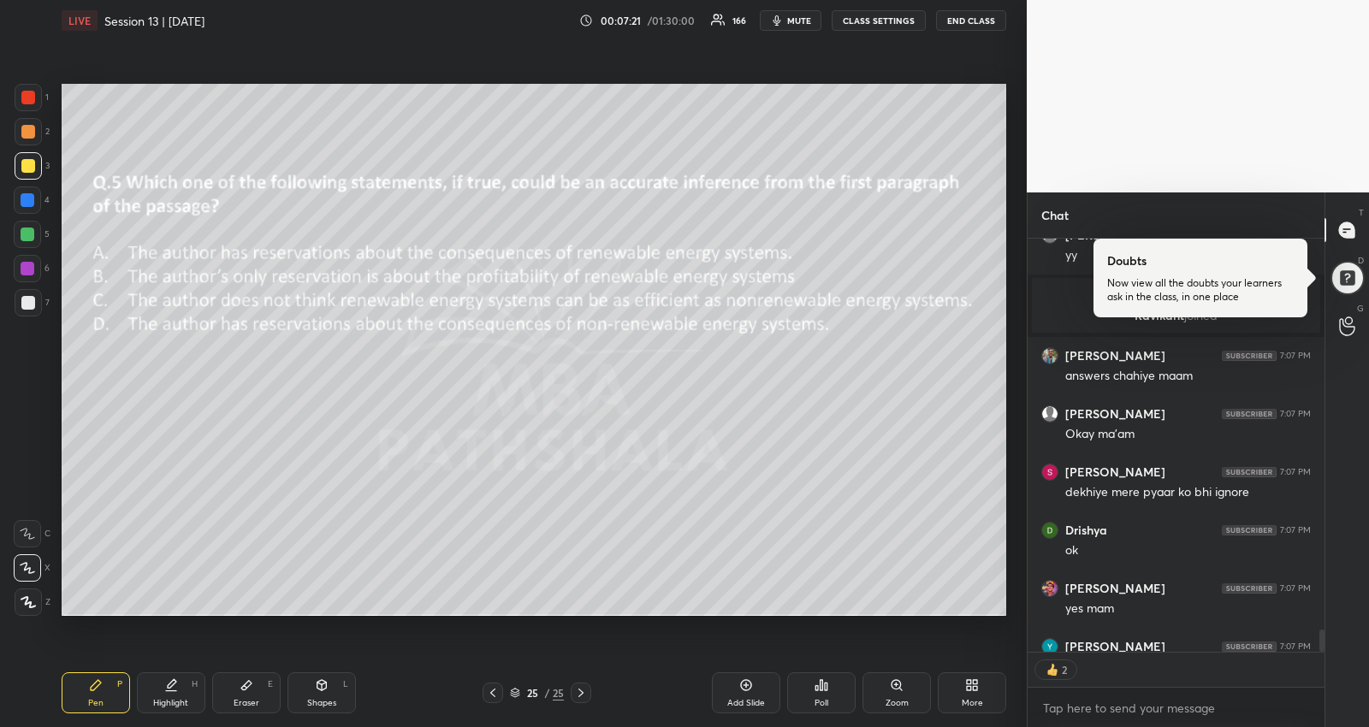
click at [976, 688] on icon at bounding box center [975, 688] width 4 height 4
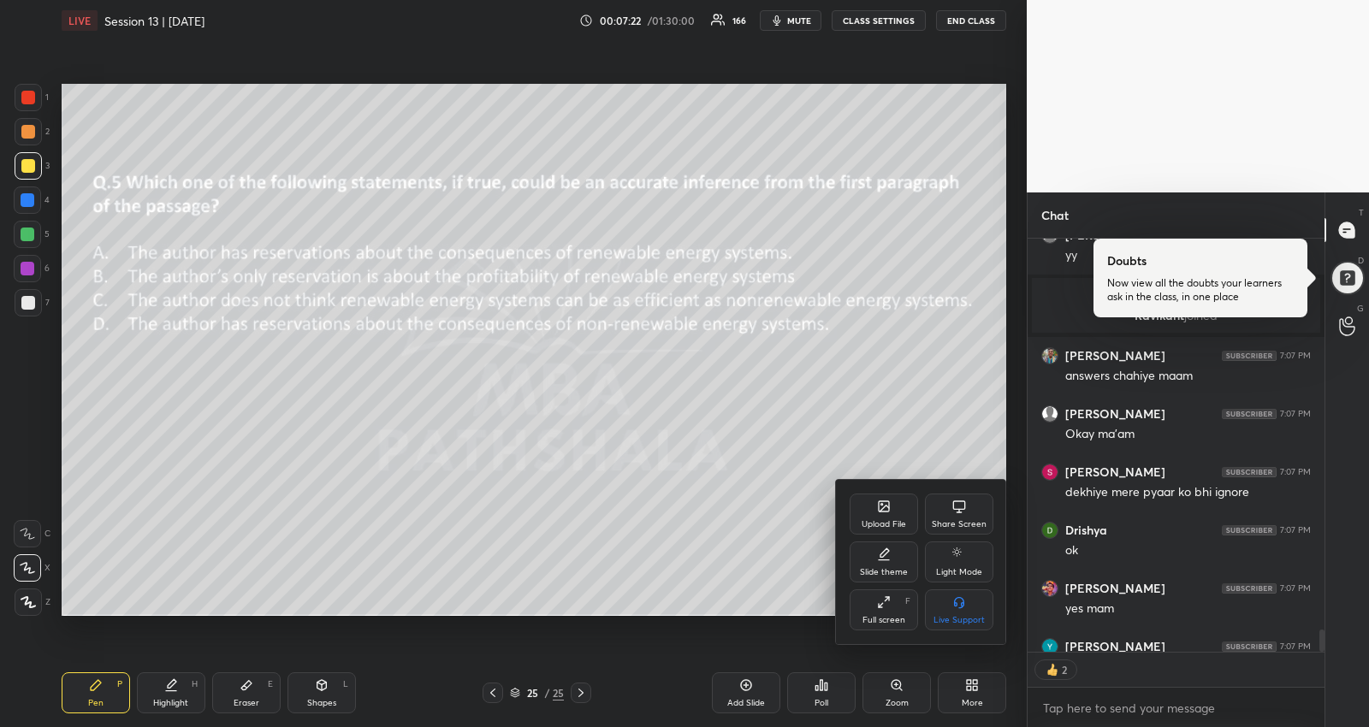
click at [866, 504] on div "Upload File" at bounding box center [884, 514] width 68 height 41
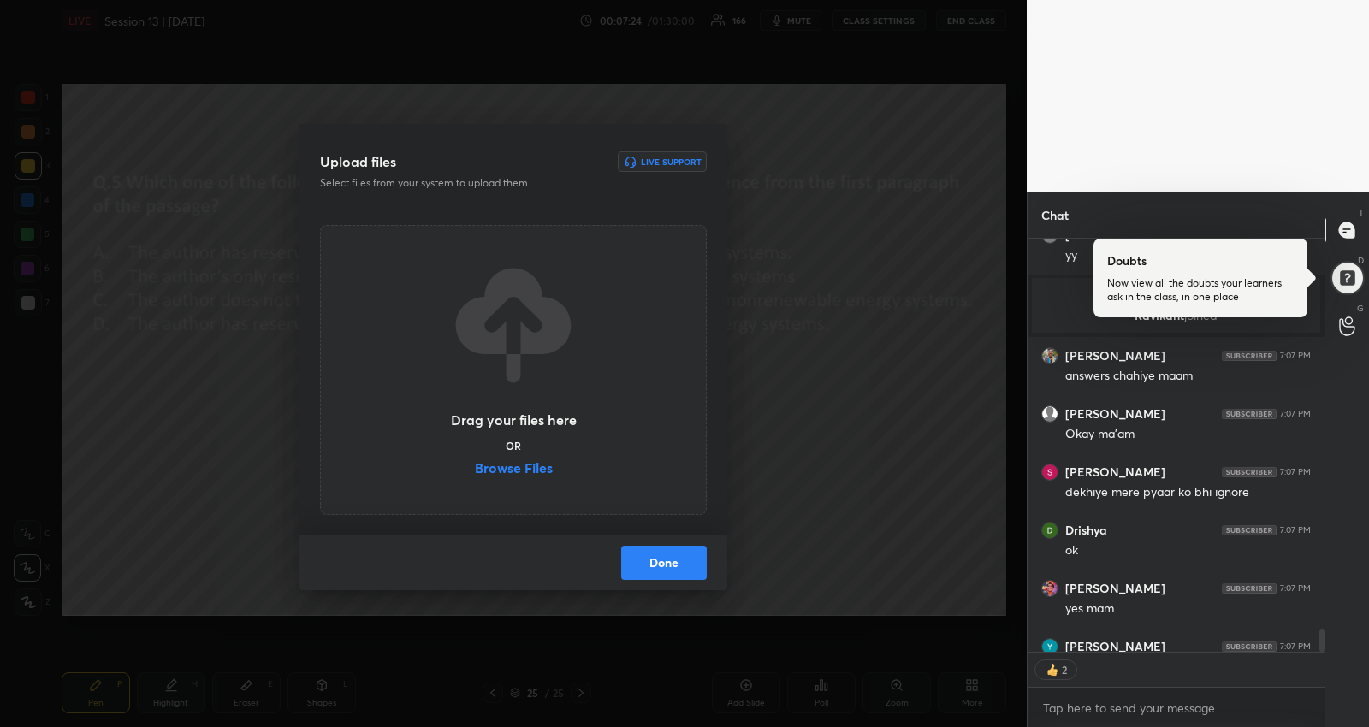
click at [532, 466] on label "Browse Files" at bounding box center [514, 470] width 78 height 18
click at [475, 466] on input "Browse Files" at bounding box center [475, 470] width 0 height 18
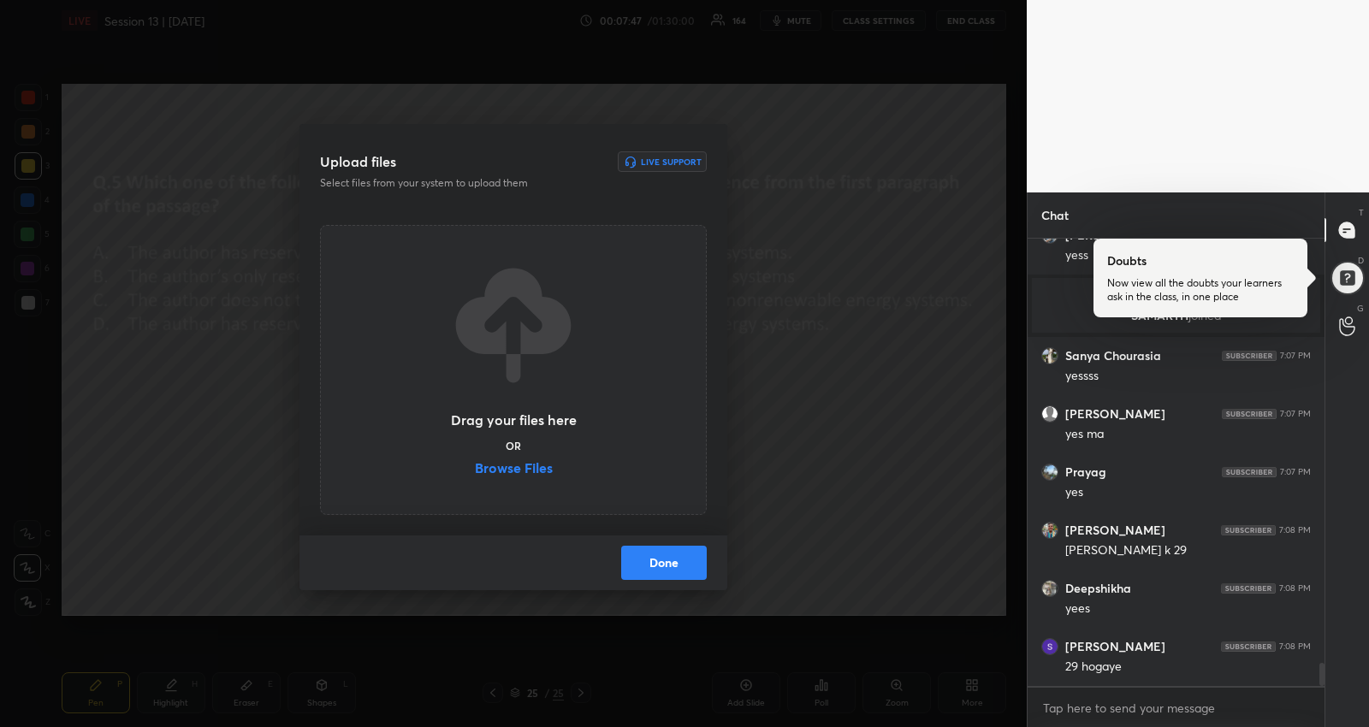
click at [204, 689] on div "Upload files Live Support Select files from your system to upload them Drag you…" at bounding box center [513, 363] width 1027 height 727
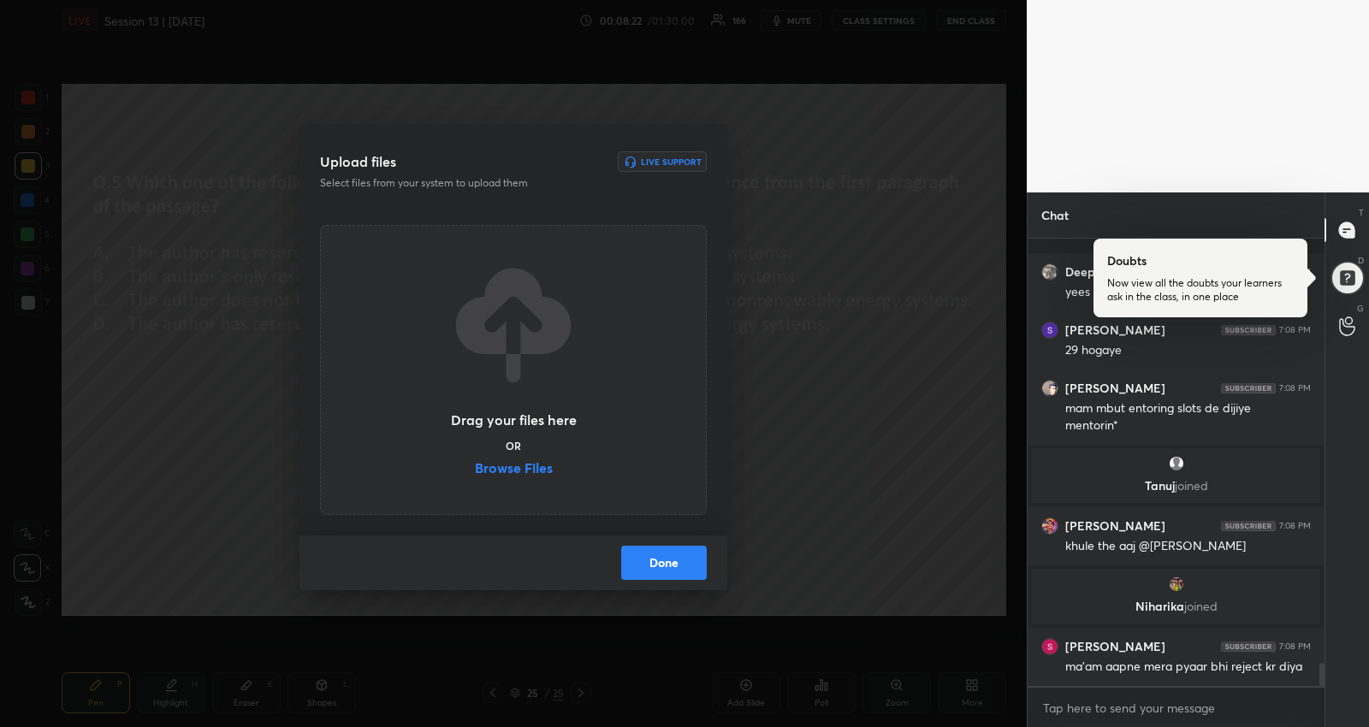
scroll to position [8322, 0]
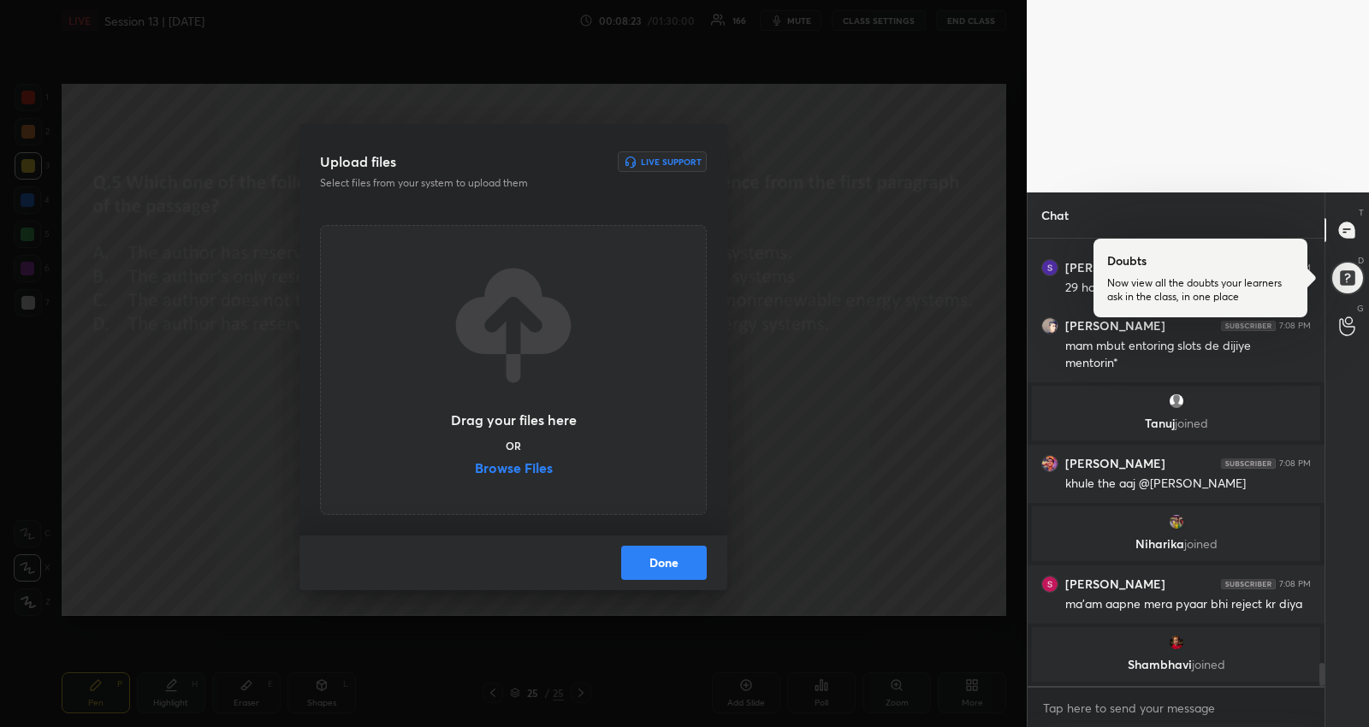
click at [505, 471] on label "Browse Files" at bounding box center [514, 470] width 78 height 18
click at [475, 471] on input "Browse Files" at bounding box center [475, 470] width 0 height 18
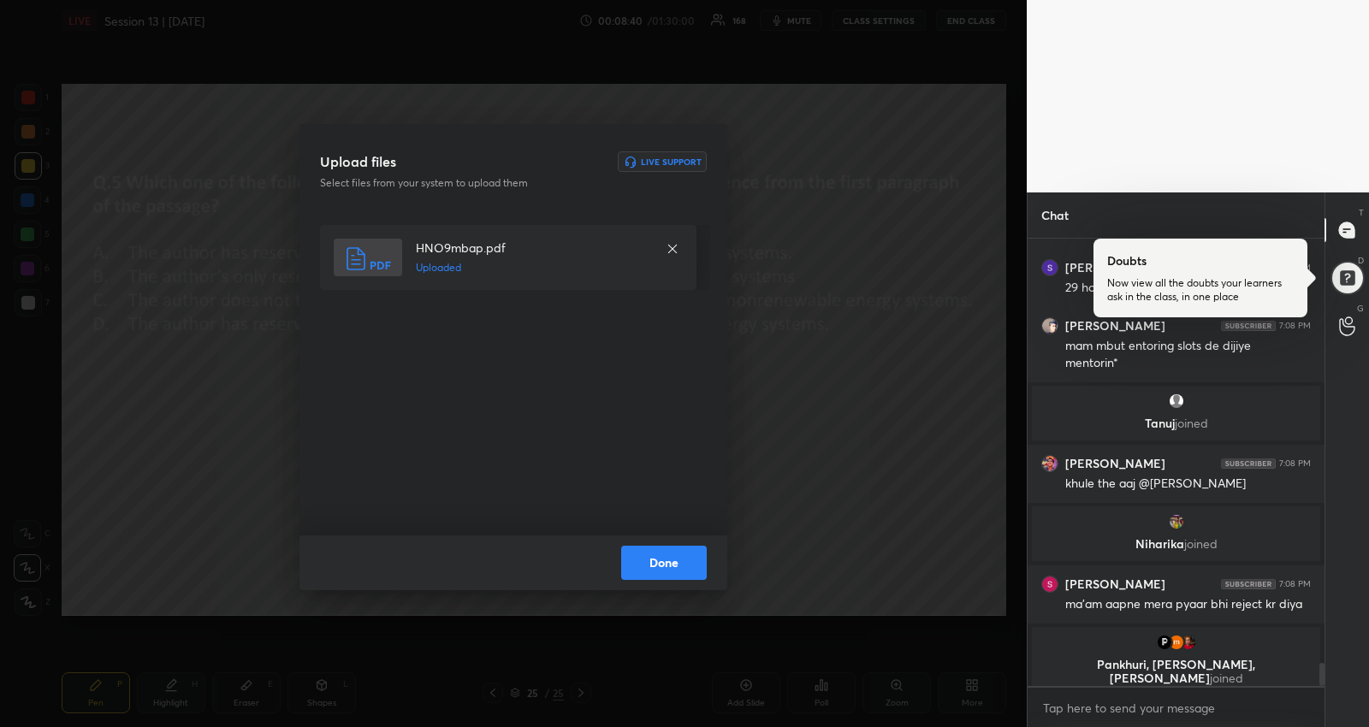
click at [648, 554] on button "Done" at bounding box center [664, 563] width 86 height 34
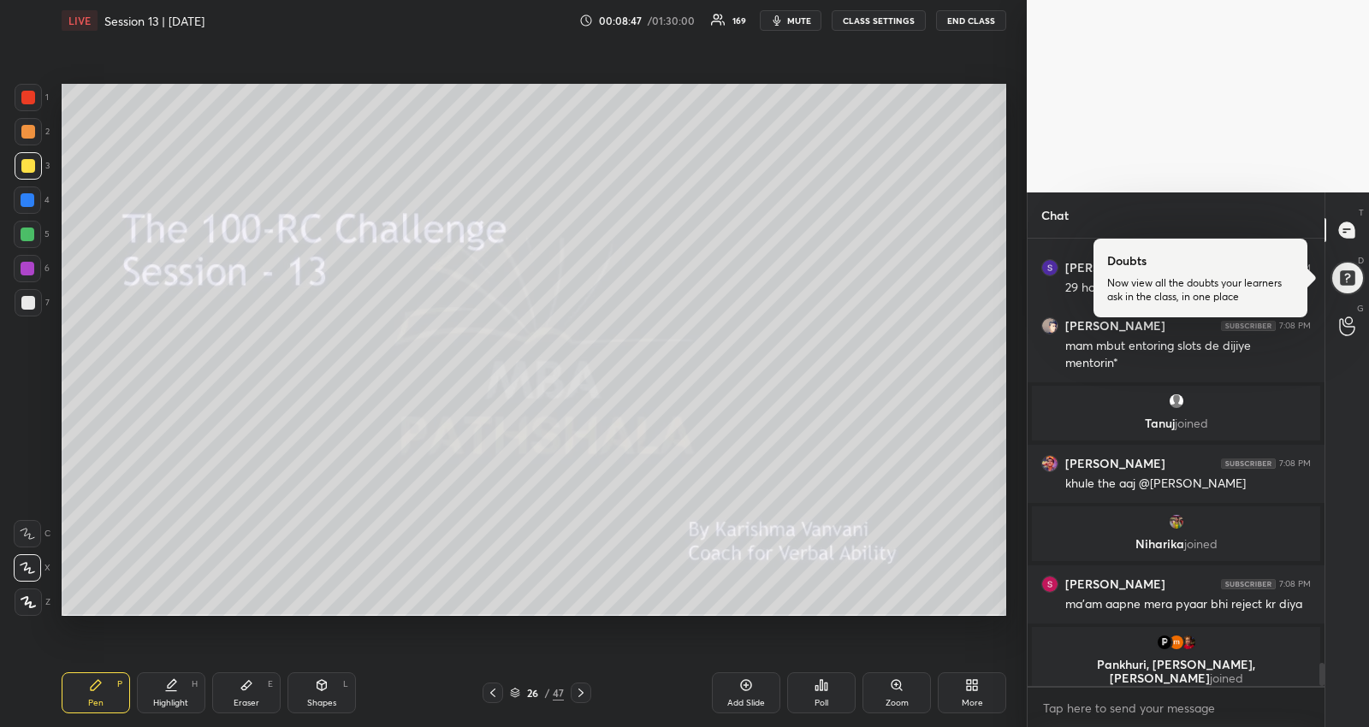
click at [514, 689] on icon at bounding box center [515, 691] width 9 height 4
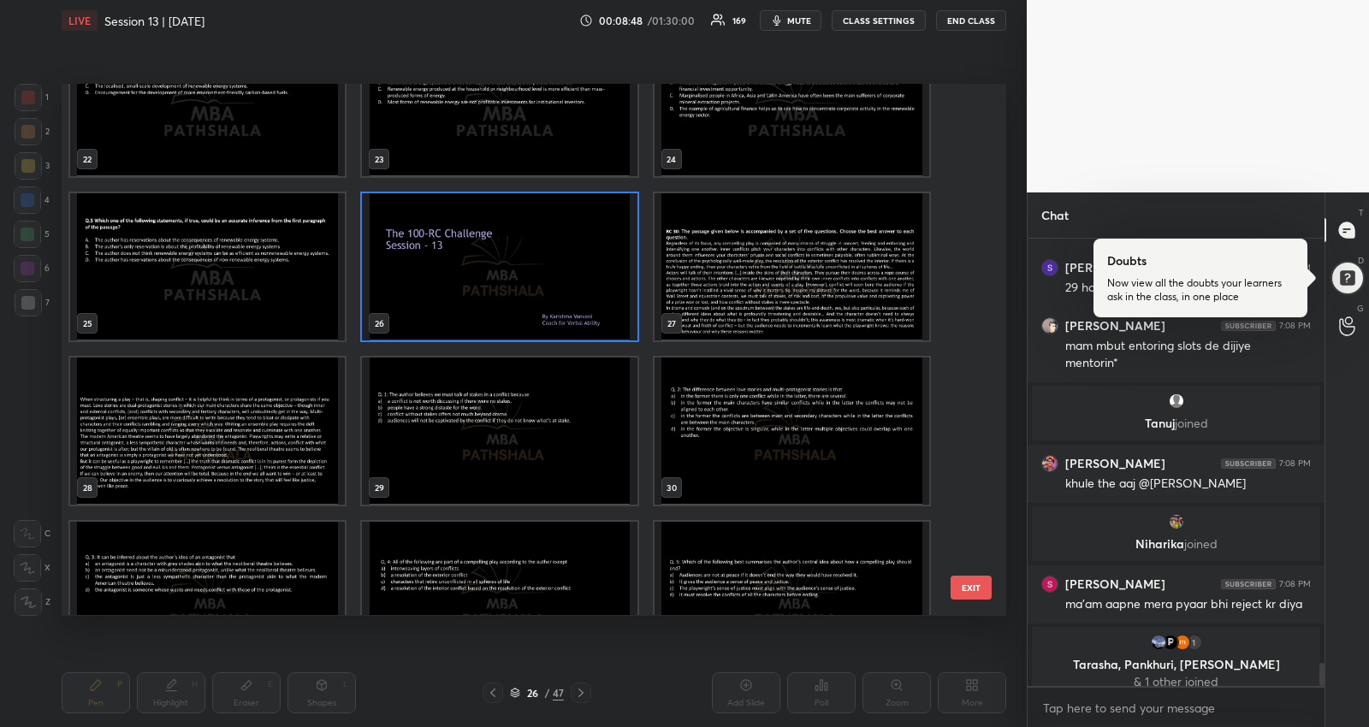
scroll to position [1327, 0]
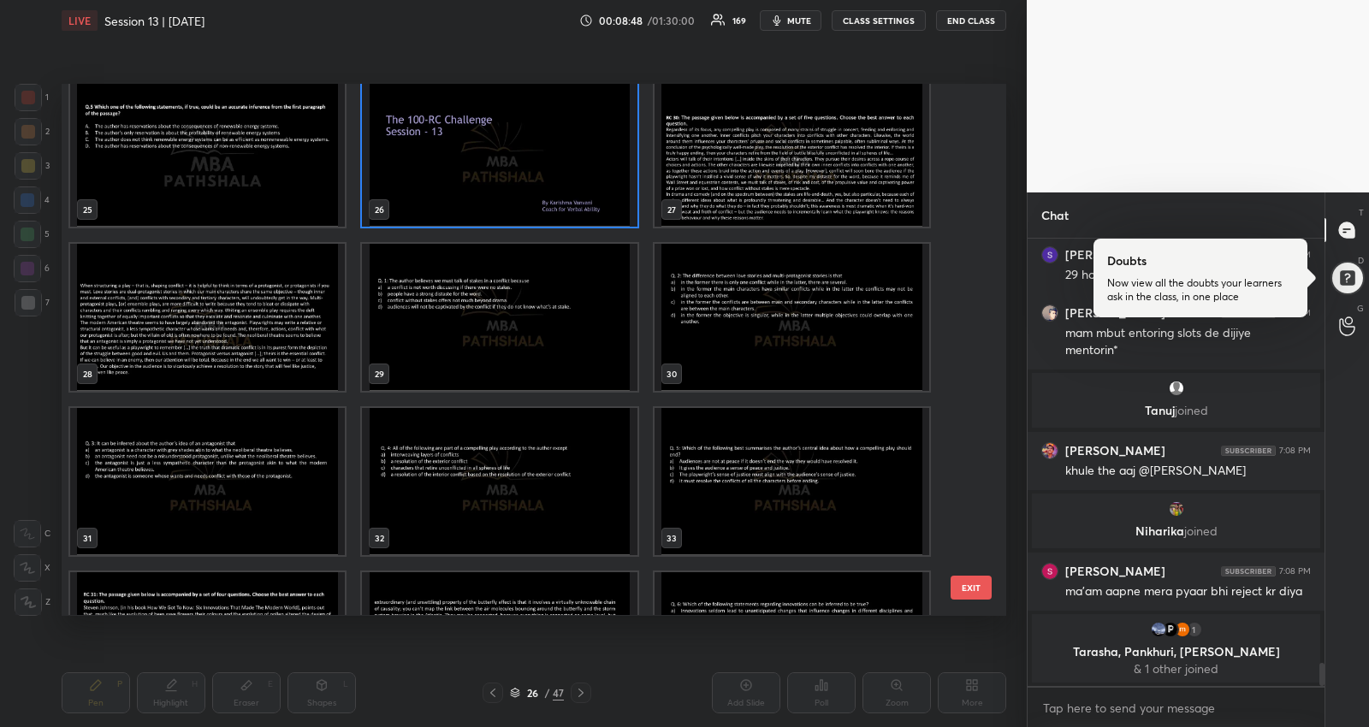
click at [424, 324] on img "grid" at bounding box center [499, 317] width 275 height 147
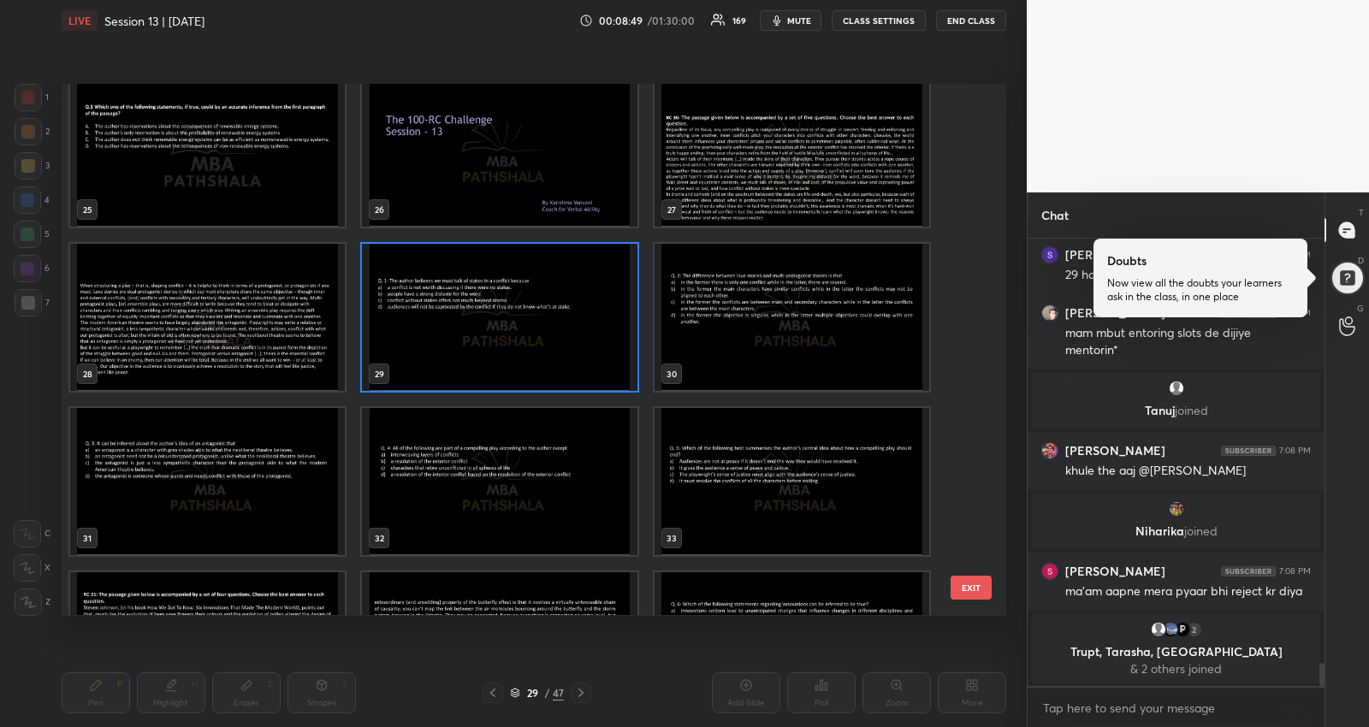
click at [424, 324] on img "grid" at bounding box center [499, 317] width 275 height 147
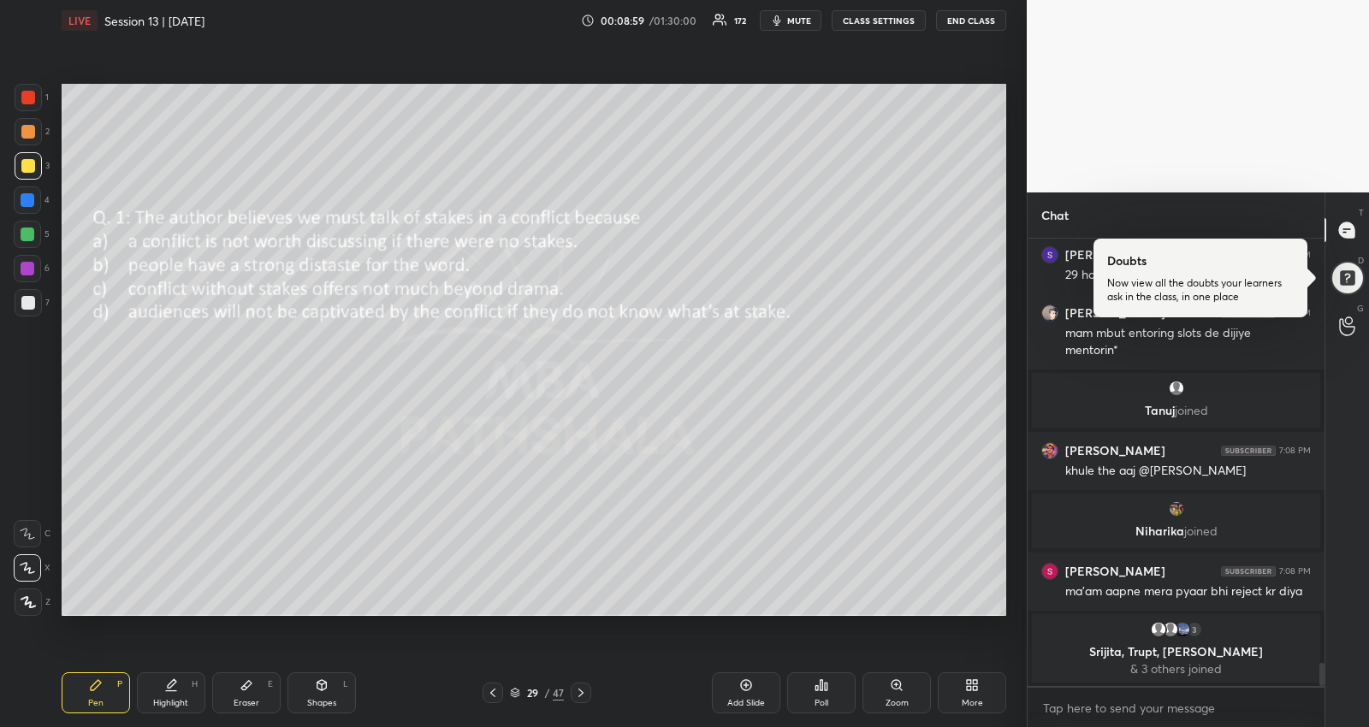
click at [577, 695] on icon at bounding box center [581, 693] width 14 height 14
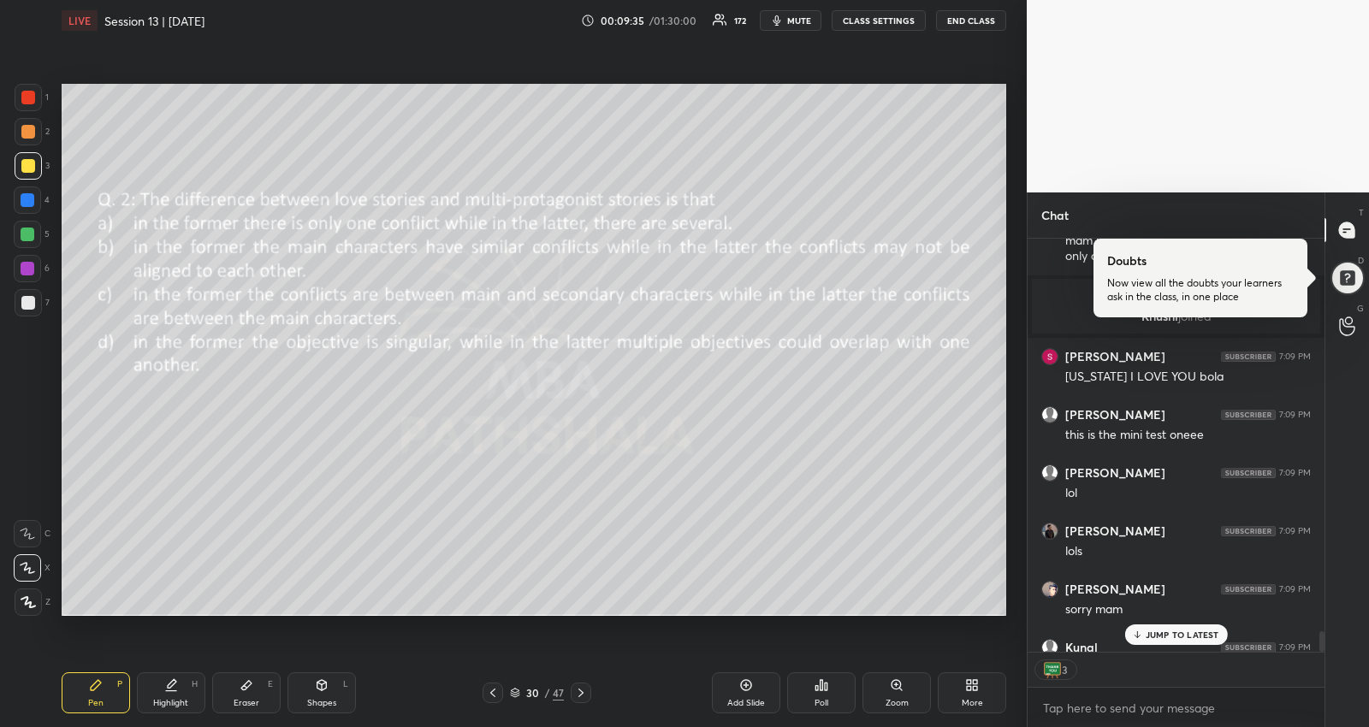
scroll to position [8835, 0]
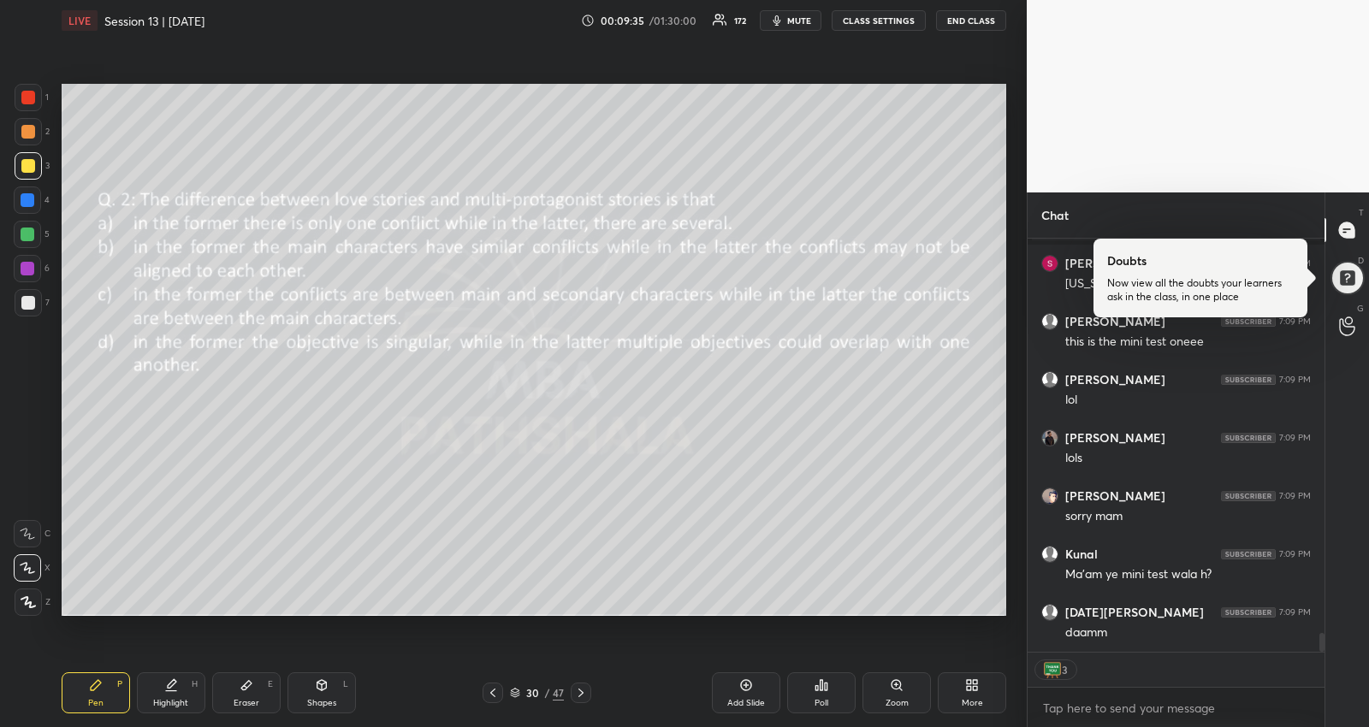
click at [1194, 634] on div "daamm" at bounding box center [1188, 633] width 246 height 17
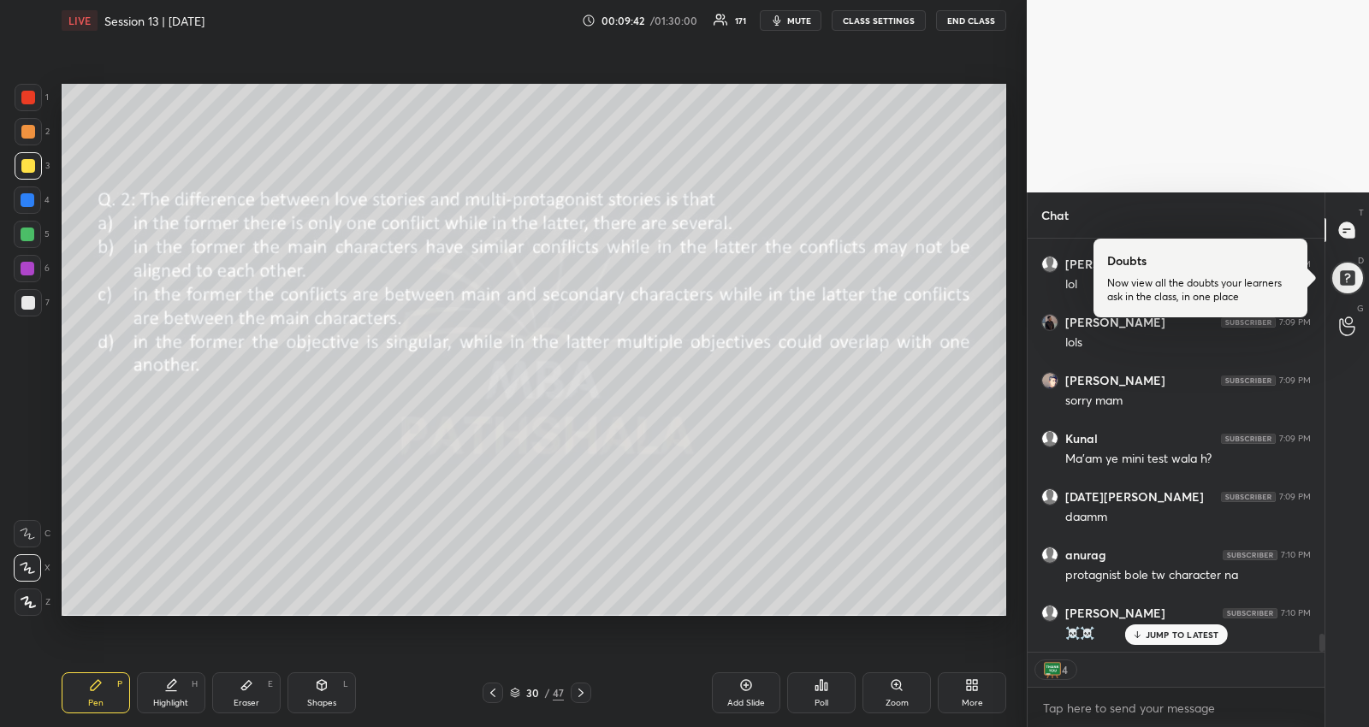
scroll to position [9009, 0]
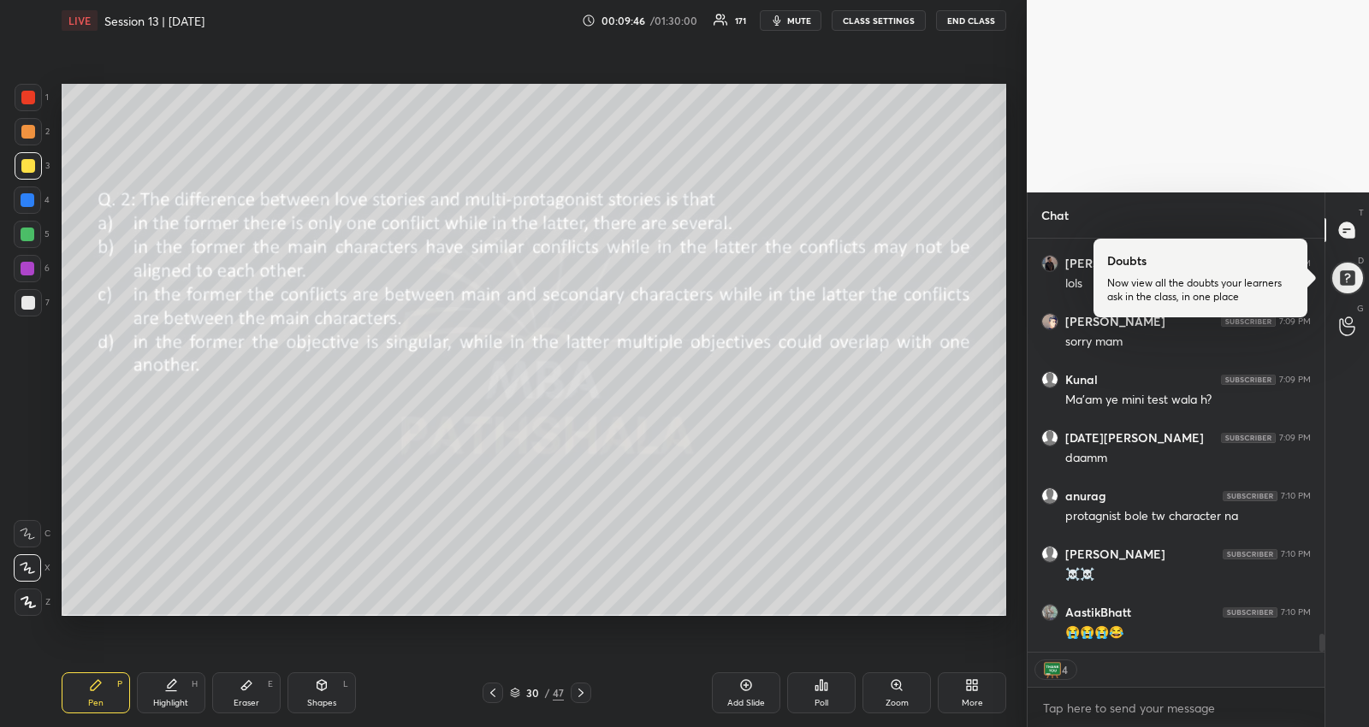
click at [584, 690] on icon at bounding box center [581, 693] width 14 height 14
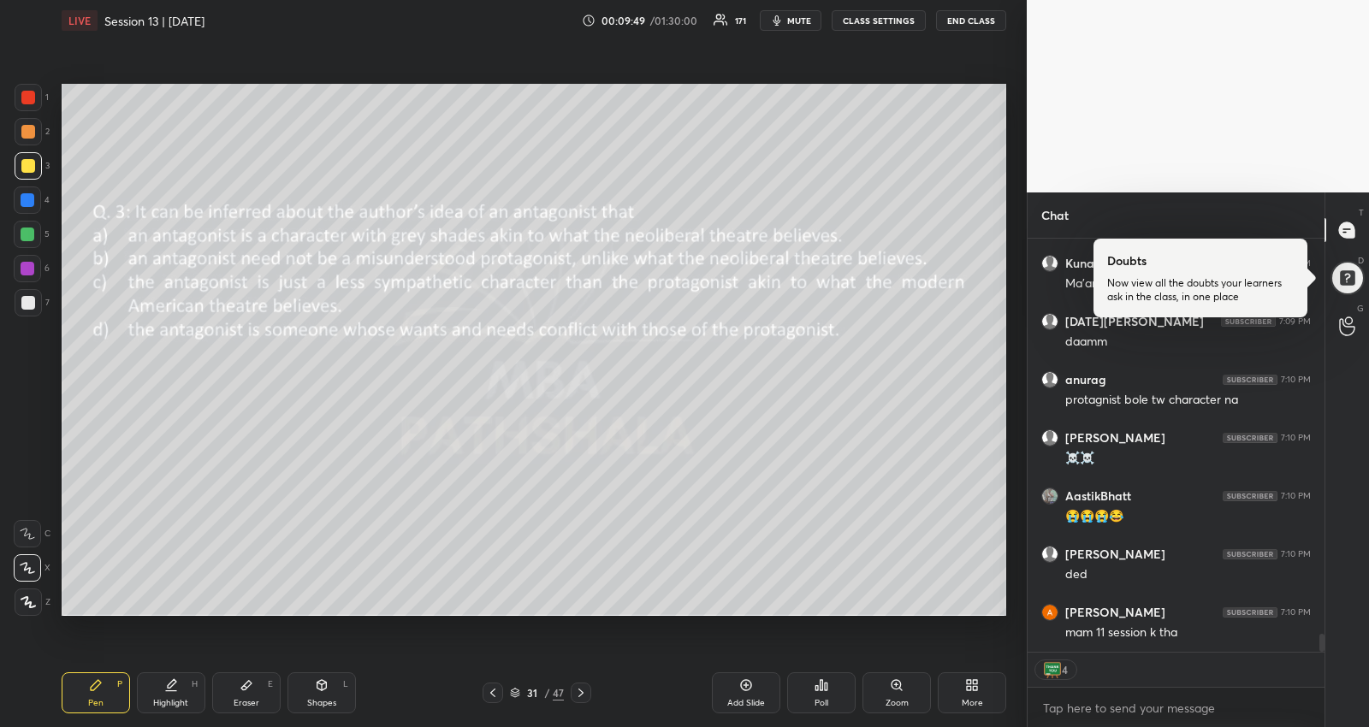
scroll to position [9184, 0]
type textarea "x"
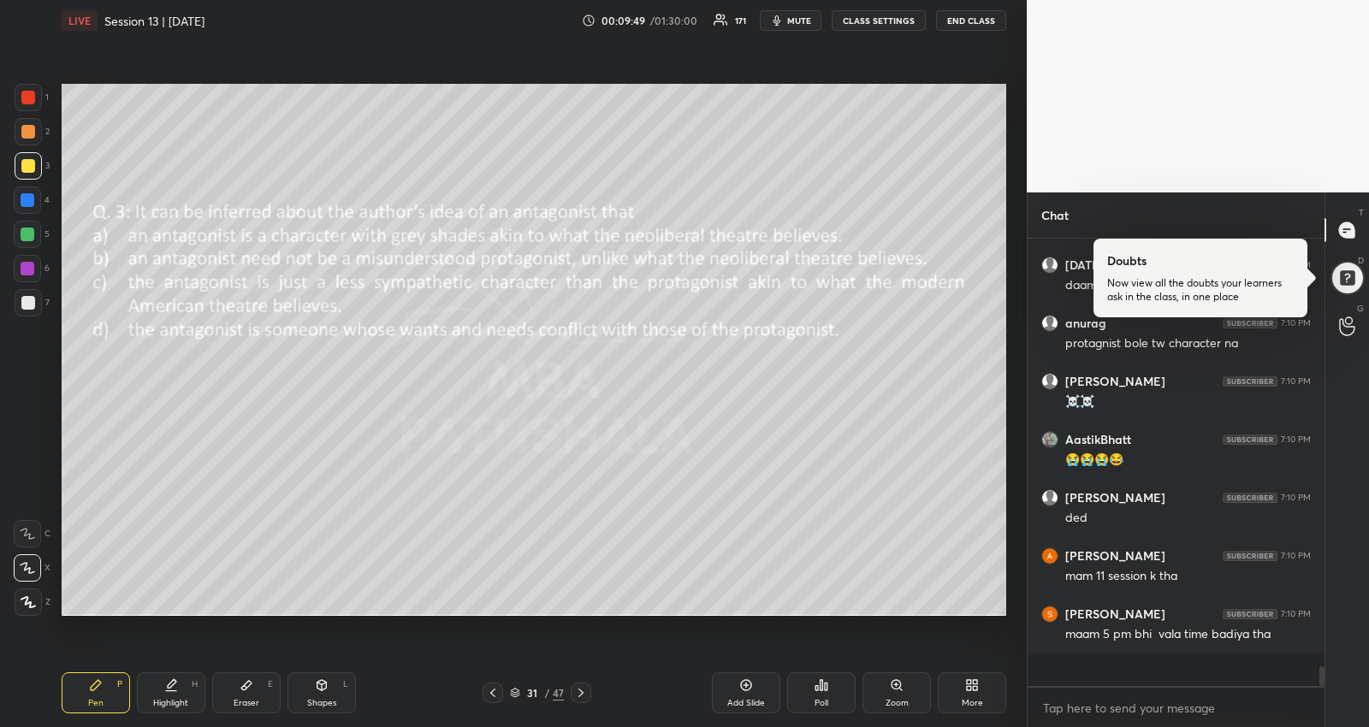
scroll to position [9150, 0]
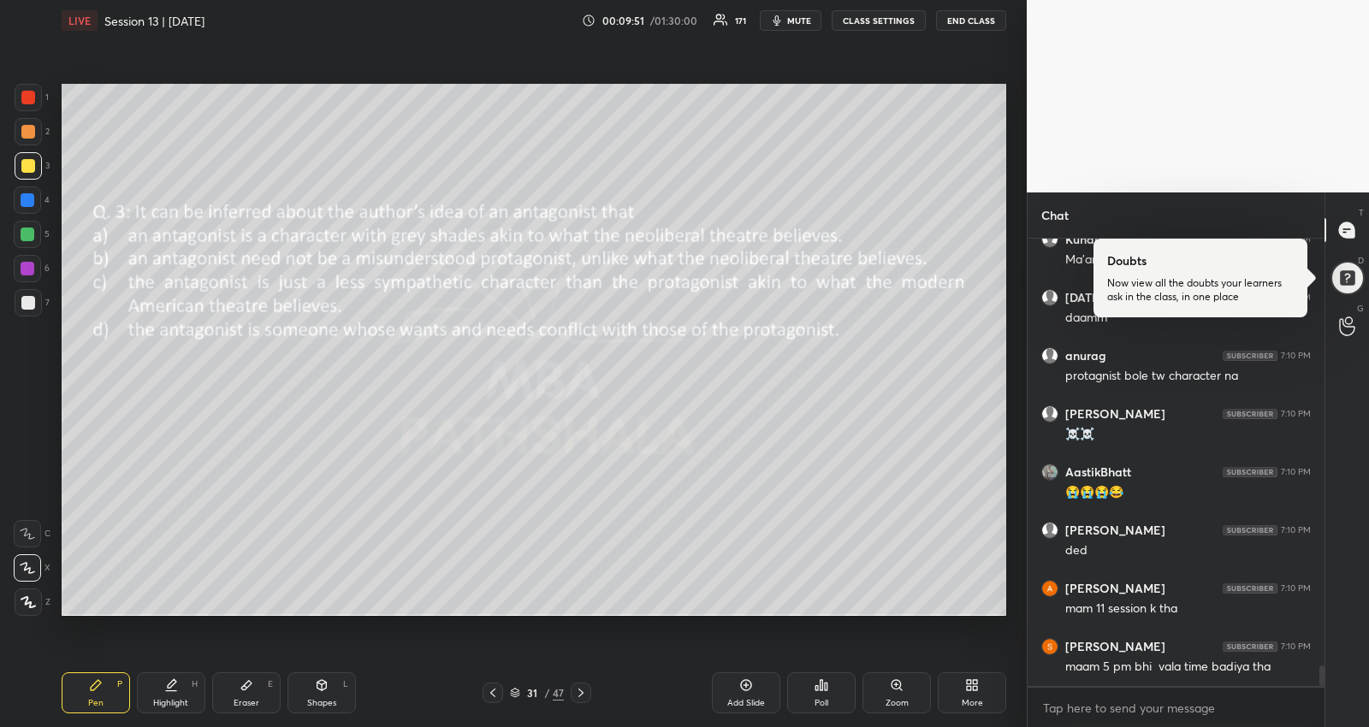
click at [580, 689] on icon at bounding box center [581, 693] width 14 height 14
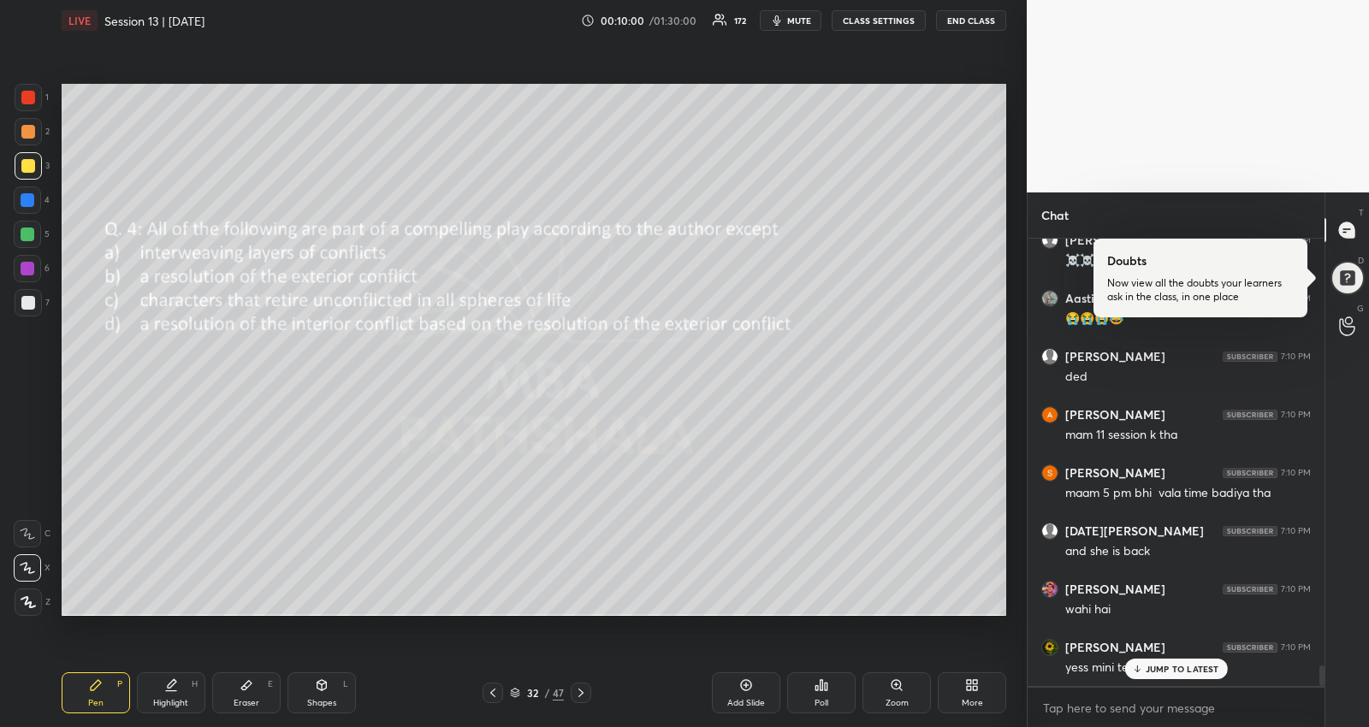
scroll to position [9387, 0]
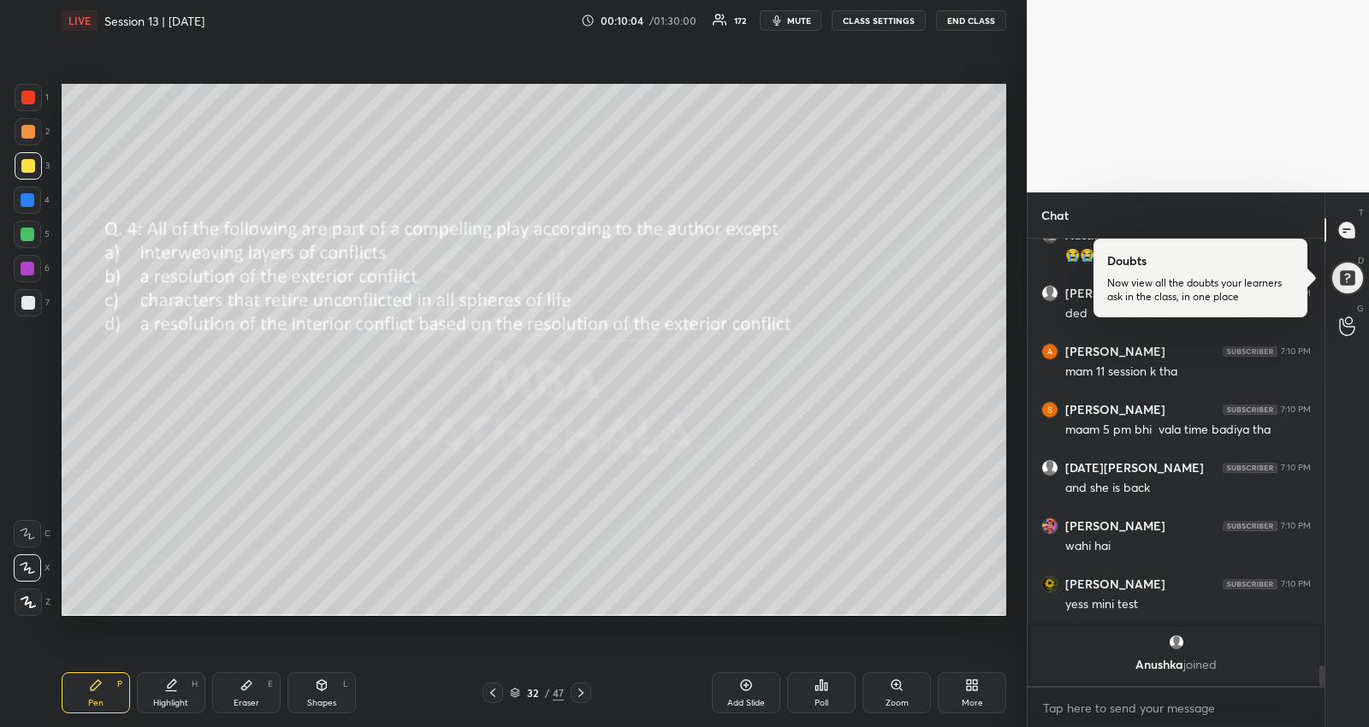
click at [577, 687] on icon at bounding box center [581, 693] width 14 height 14
click at [522, 691] on div "33 / 47" at bounding box center [537, 692] width 54 height 15
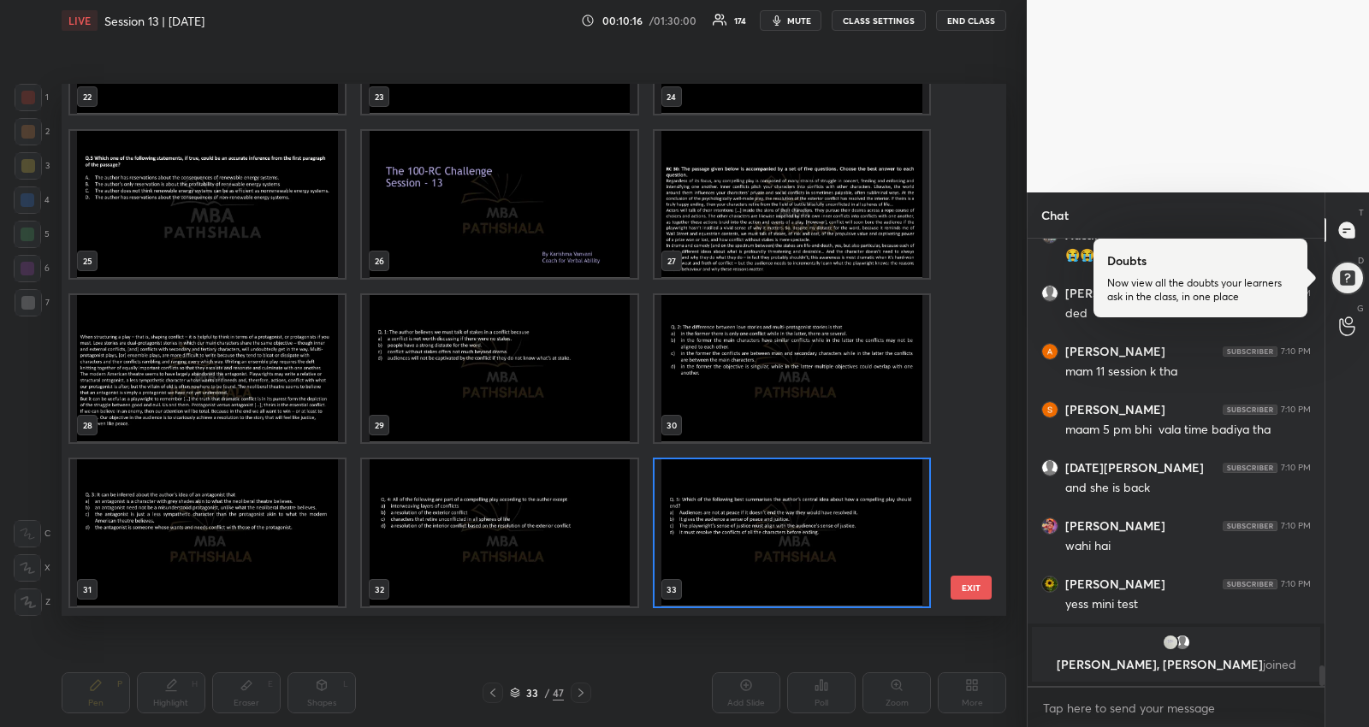
scroll to position [9445, 0]
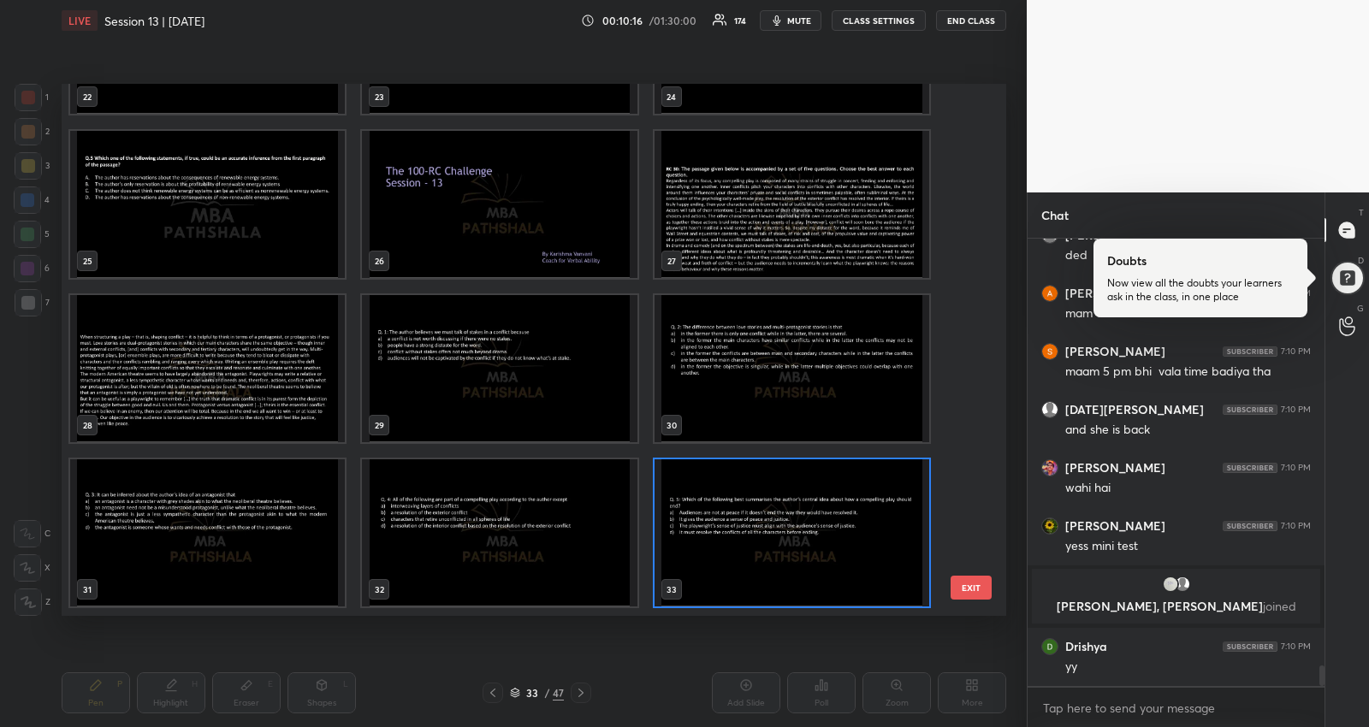
click at [768, 220] on img "grid" at bounding box center [791, 204] width 275 height 147
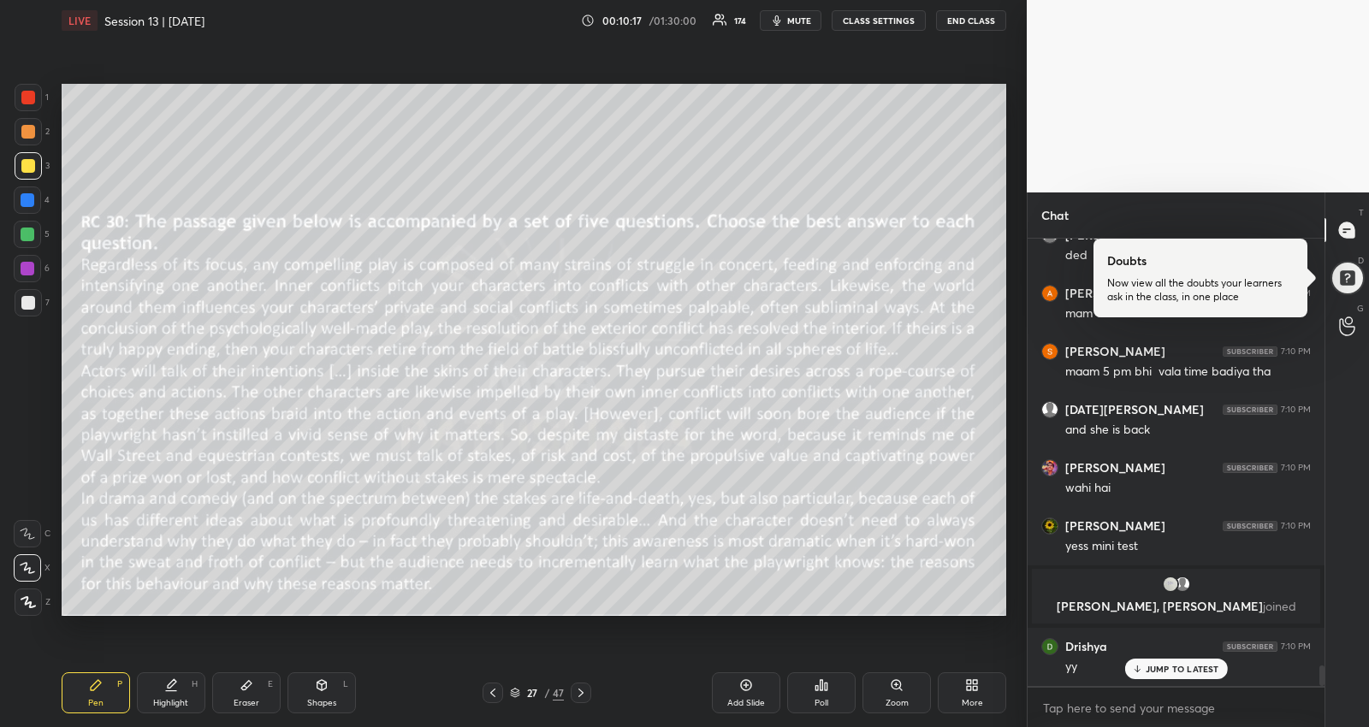
scroll to position [9502, 0]
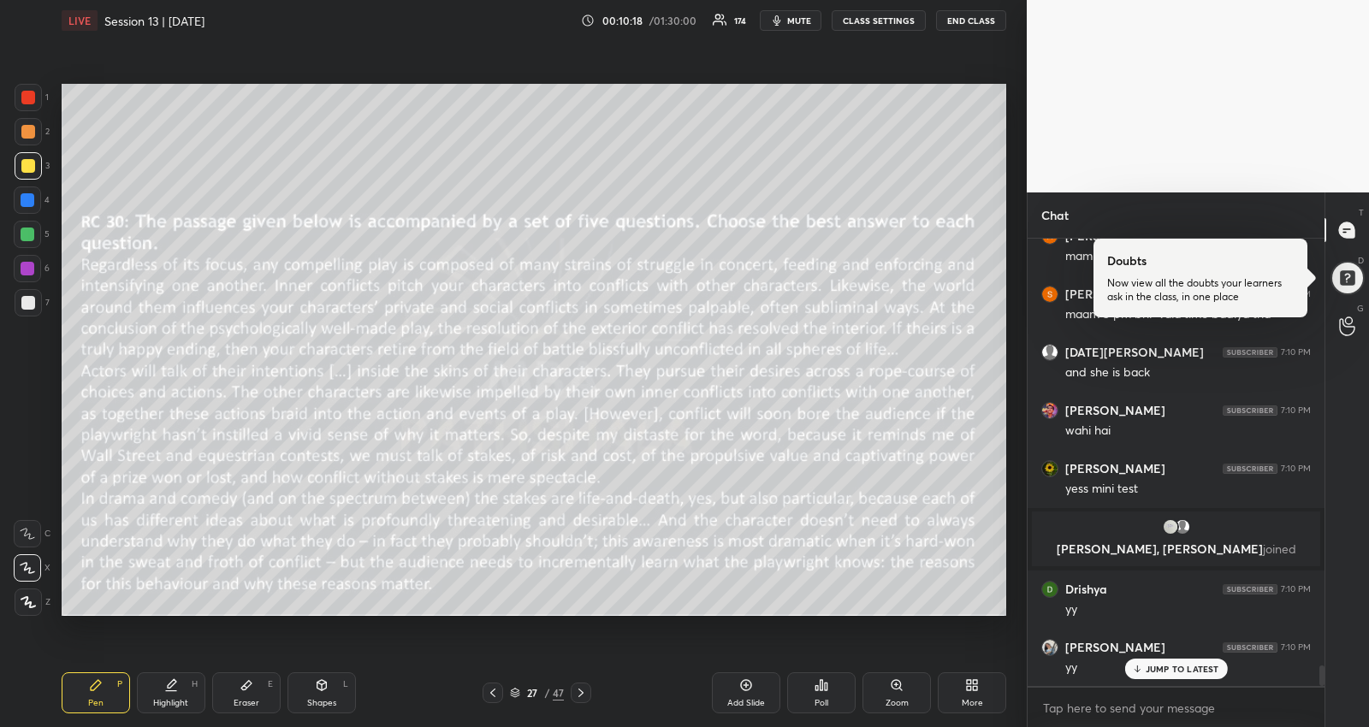
click at [814, 716] on div "Pen P Highlight H Eraser E Shapes L 27 / 47 Add Slide Poll Zoom More" at bounding box center [534, 693] width 944 height 68
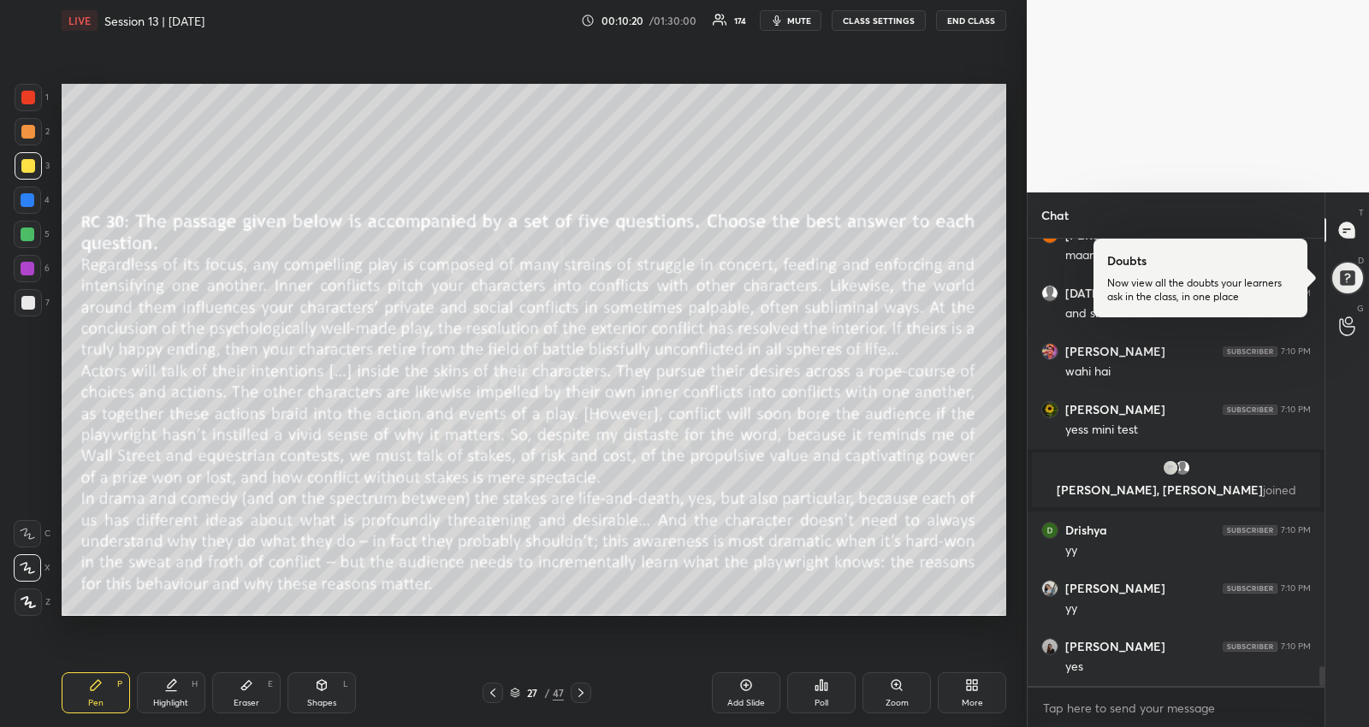
click at [844, 684] on div "Poll" at bounding box center [821, 692] width 68 height 41
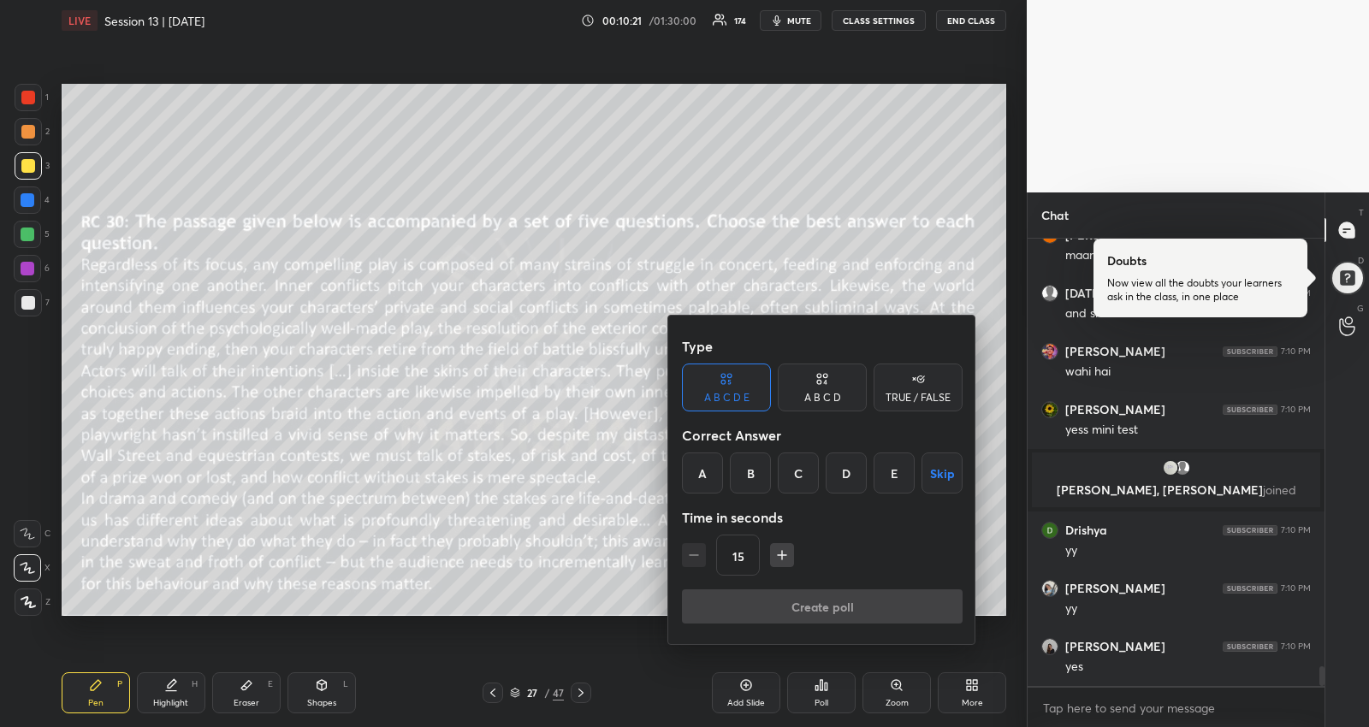
click at [935, 479] on button "Skip" at bounding box center [941, 473] width 41 height 41
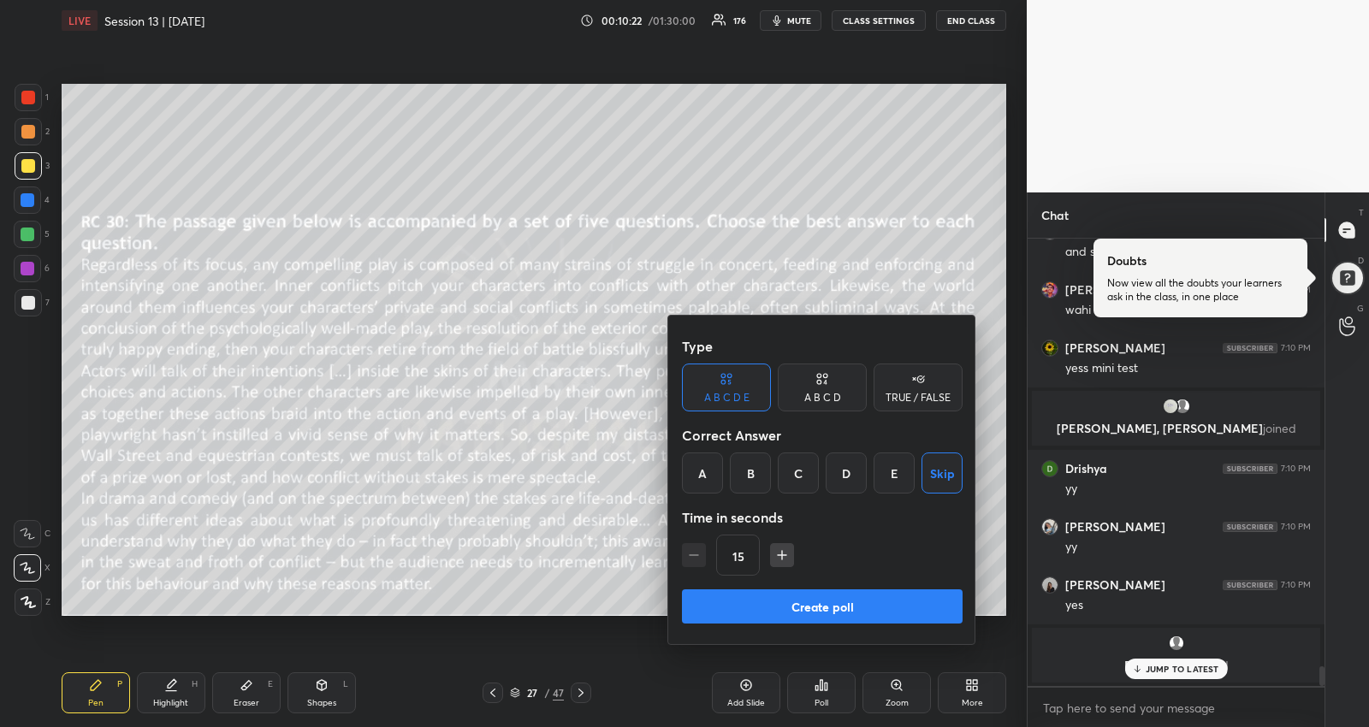
click at [824, 394] on div "A B C D" at bounding box center [822, 398] width 37 height 10
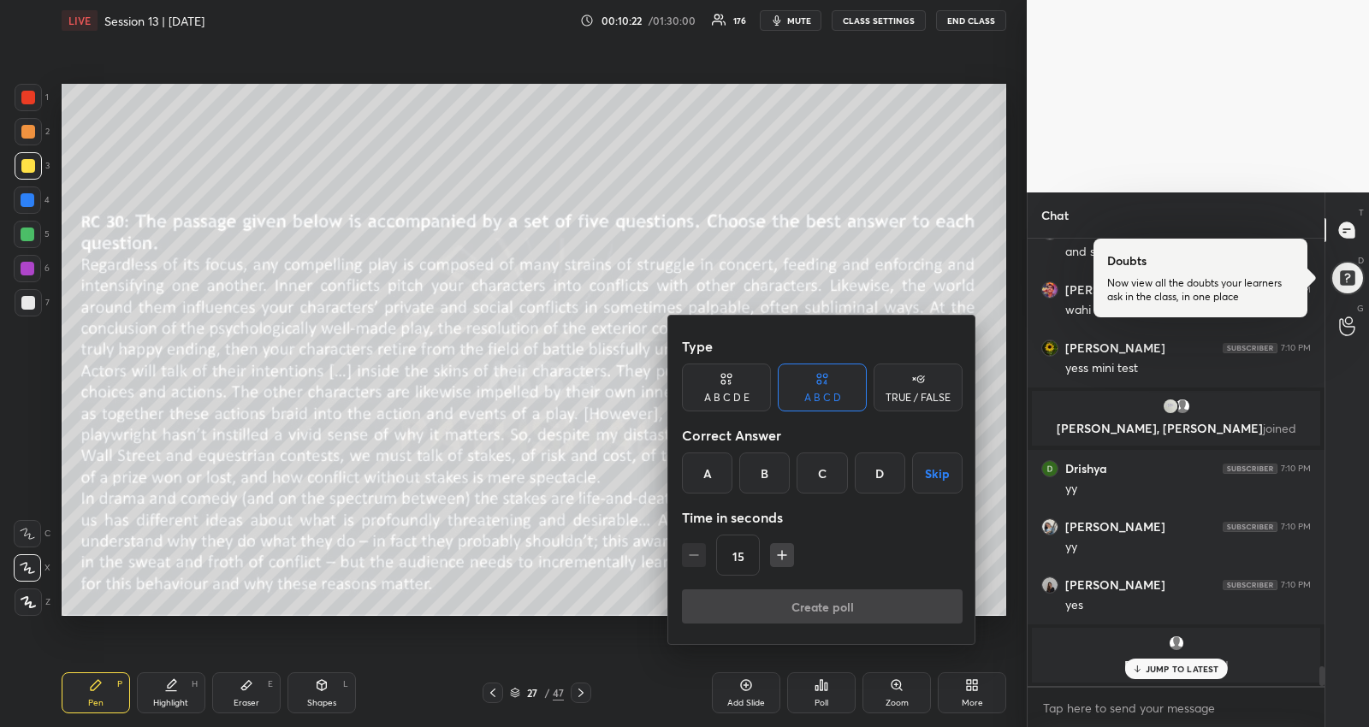
scroll to position [9438, 0]
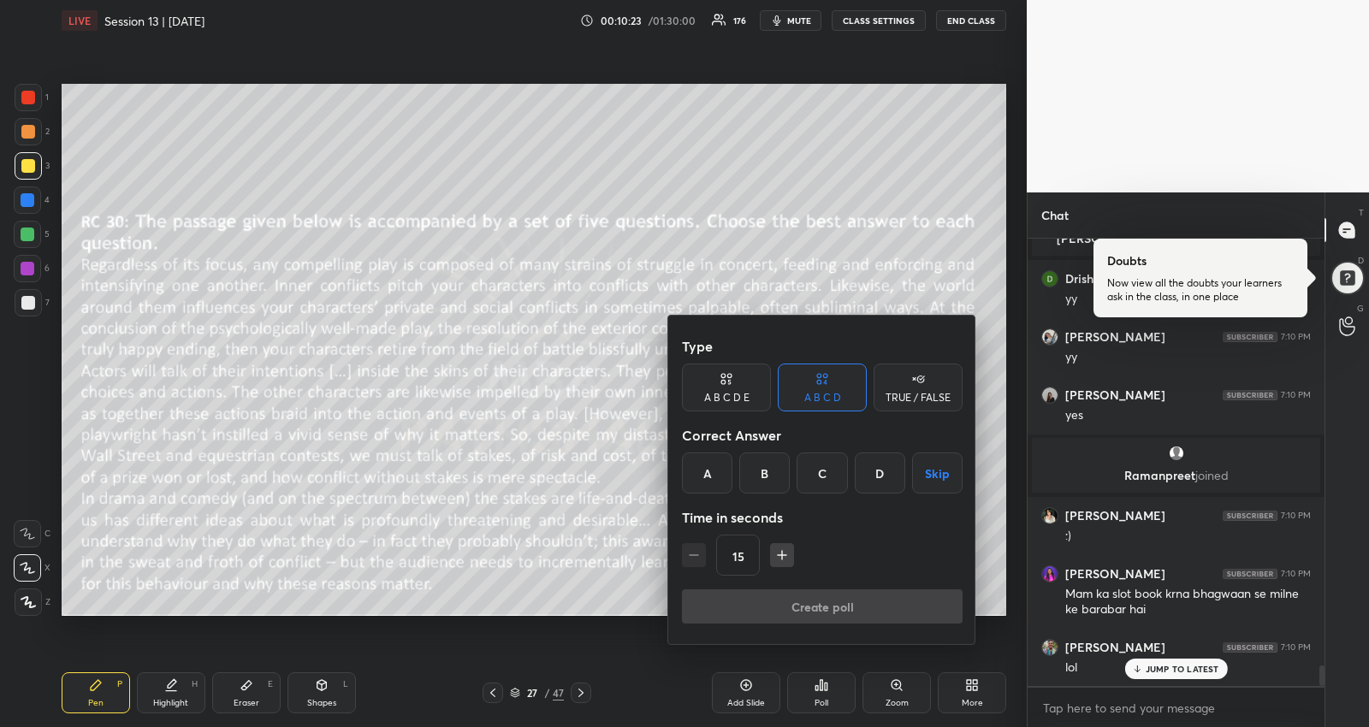
click at [778, 555] on icon "button" at bounding box center [782, 555] width 9 height 0
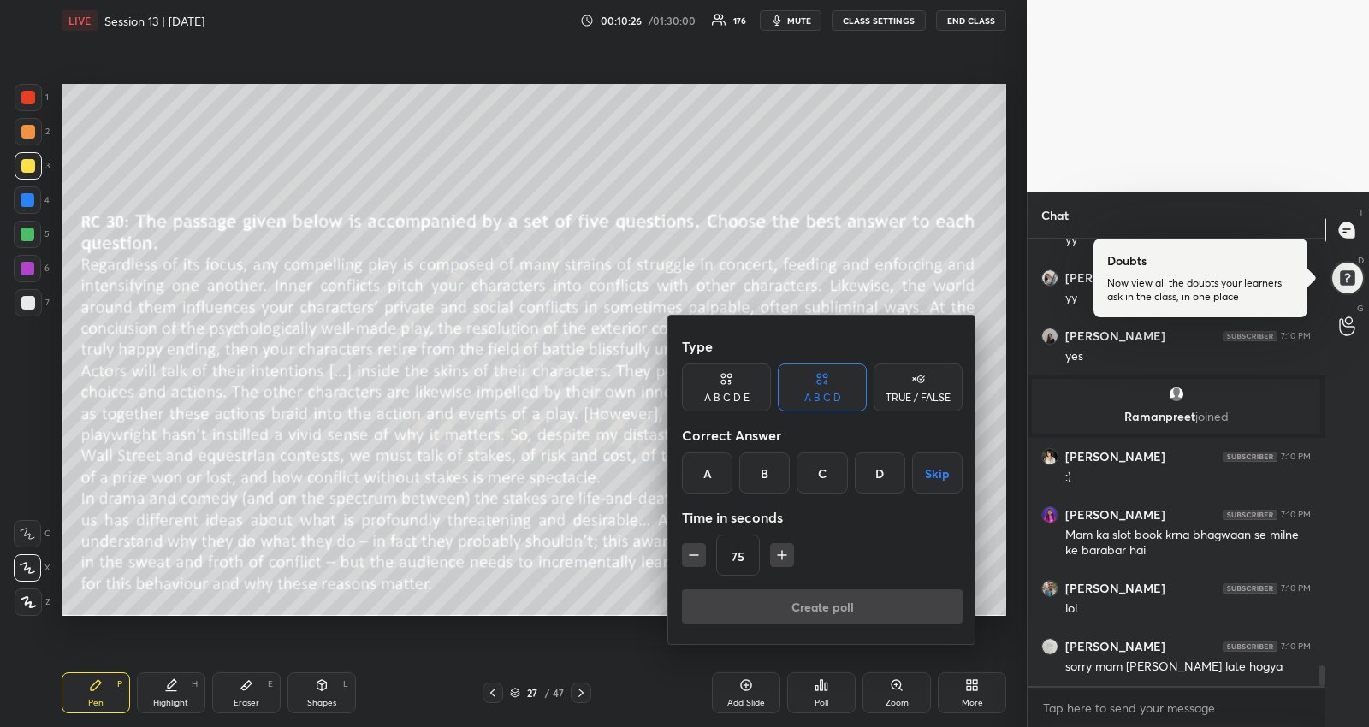
click at [778, 555] on icon "button" at bounding box center [782, 555] width 9 height 0
click at [778, 556] on button "button" at bounding box center [790, 555] width 24 height 24
type input "120"
click at [939, 476] on button "Skip" at bounding box center [937, 473] width 50 height 41
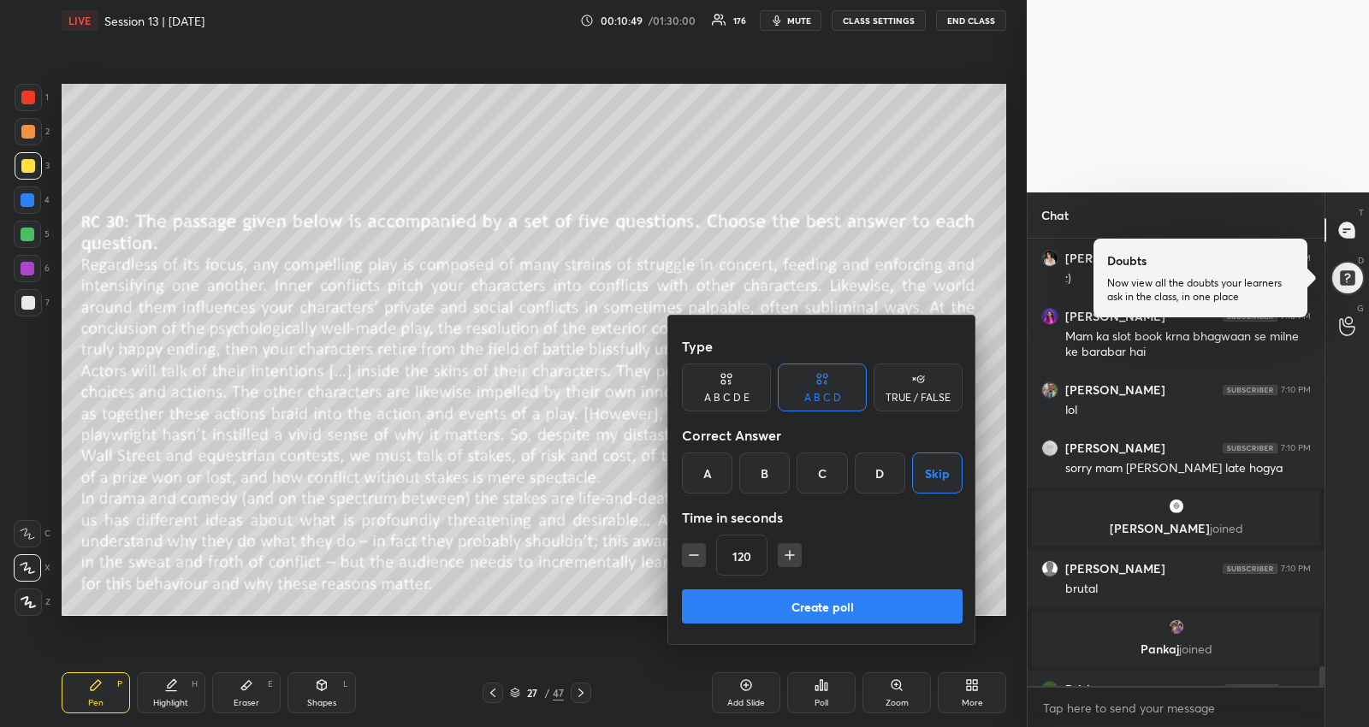
scroll to position [9646, 0]
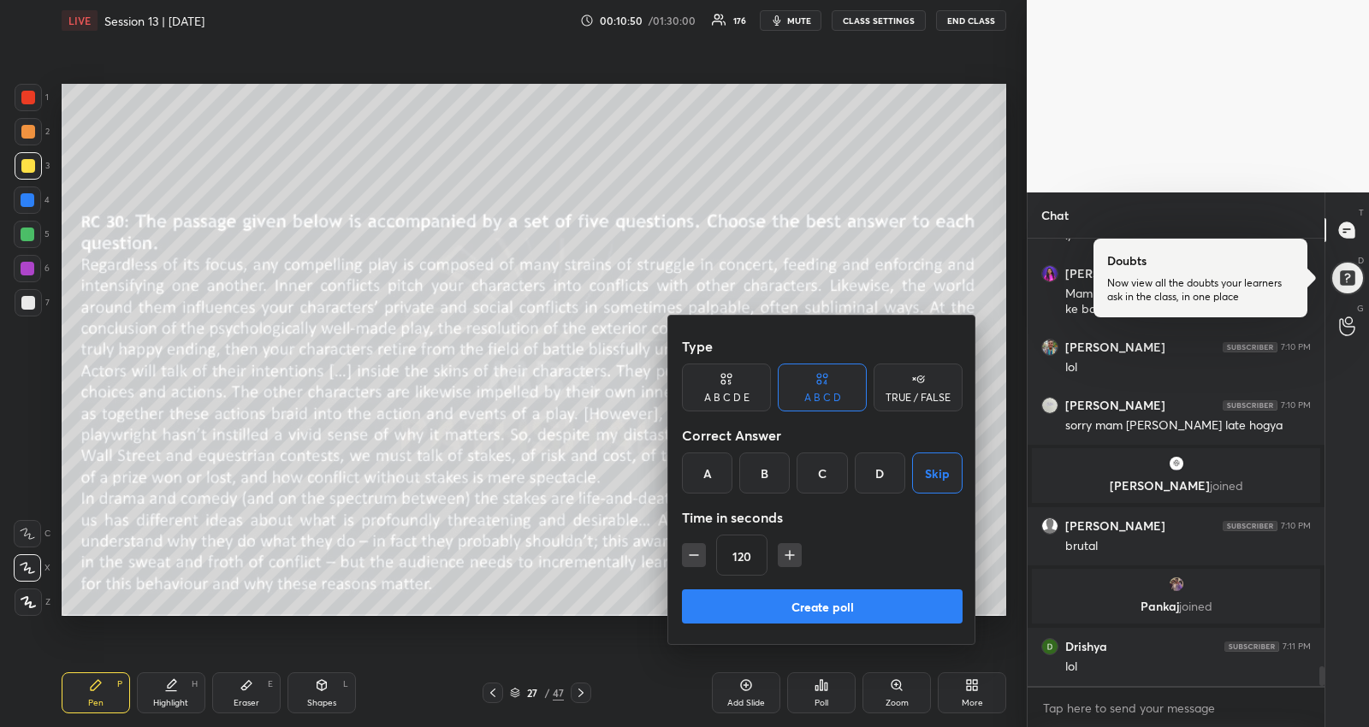
click at [844, 610] on button "Create poll" at bounding box center [822, 606] width 281 height 34
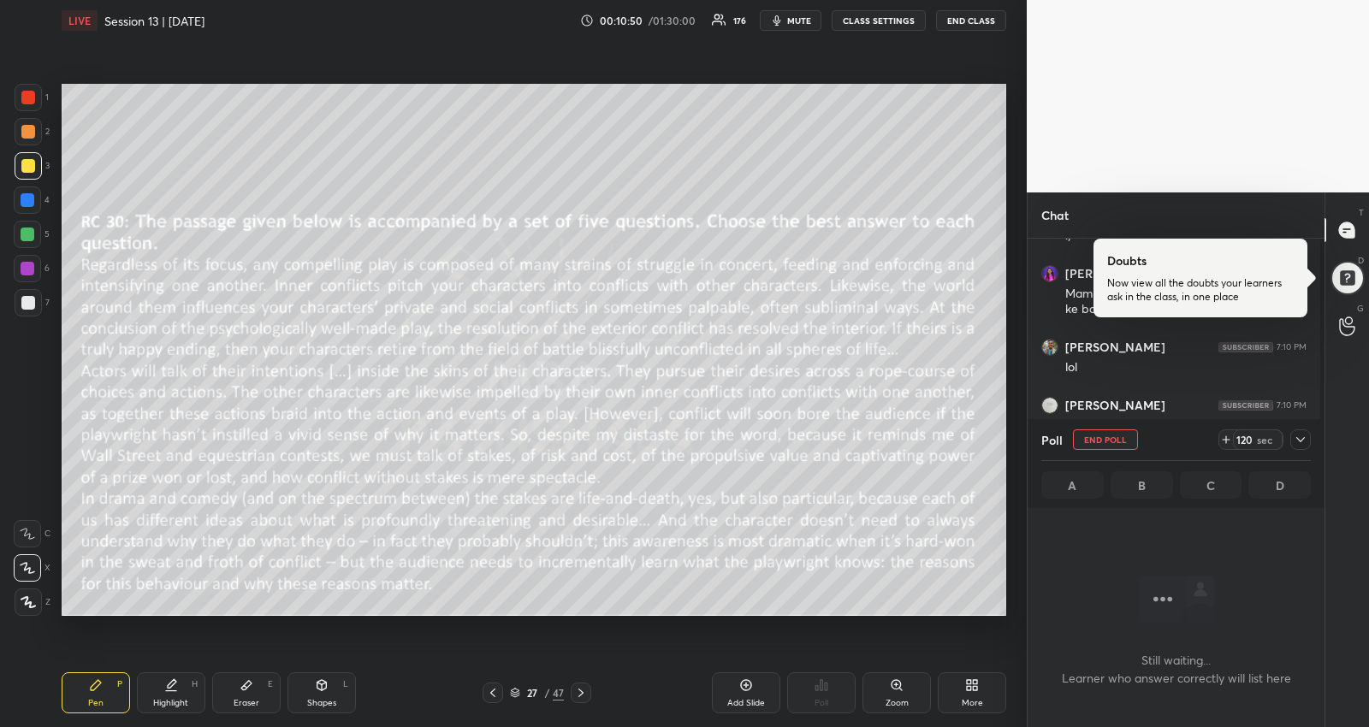
scroll to position [5, 5]
click at [800, 25] on span "mute" at bounding box center [799, 21] width 24 height 12
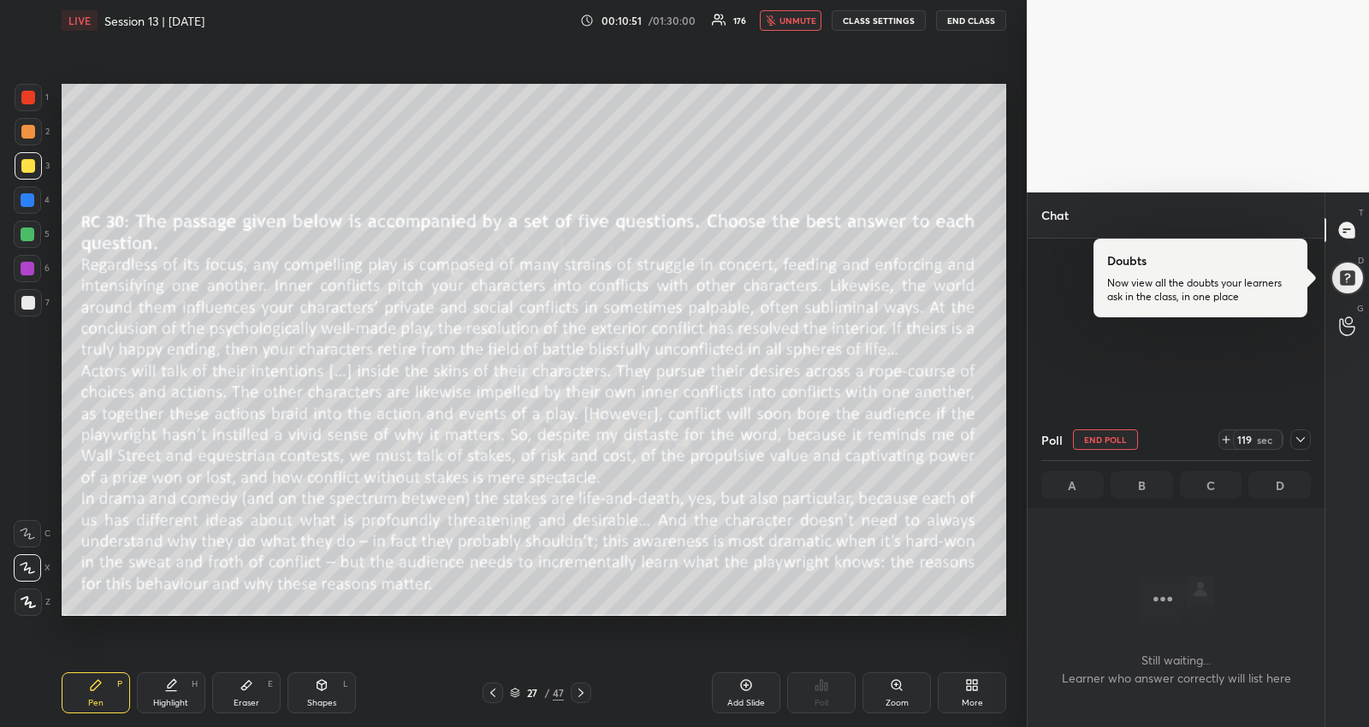
scroll to position [9882, 0]
click at [1300, 439] on icon at bounding box center [1301, 440] width 14 height 14
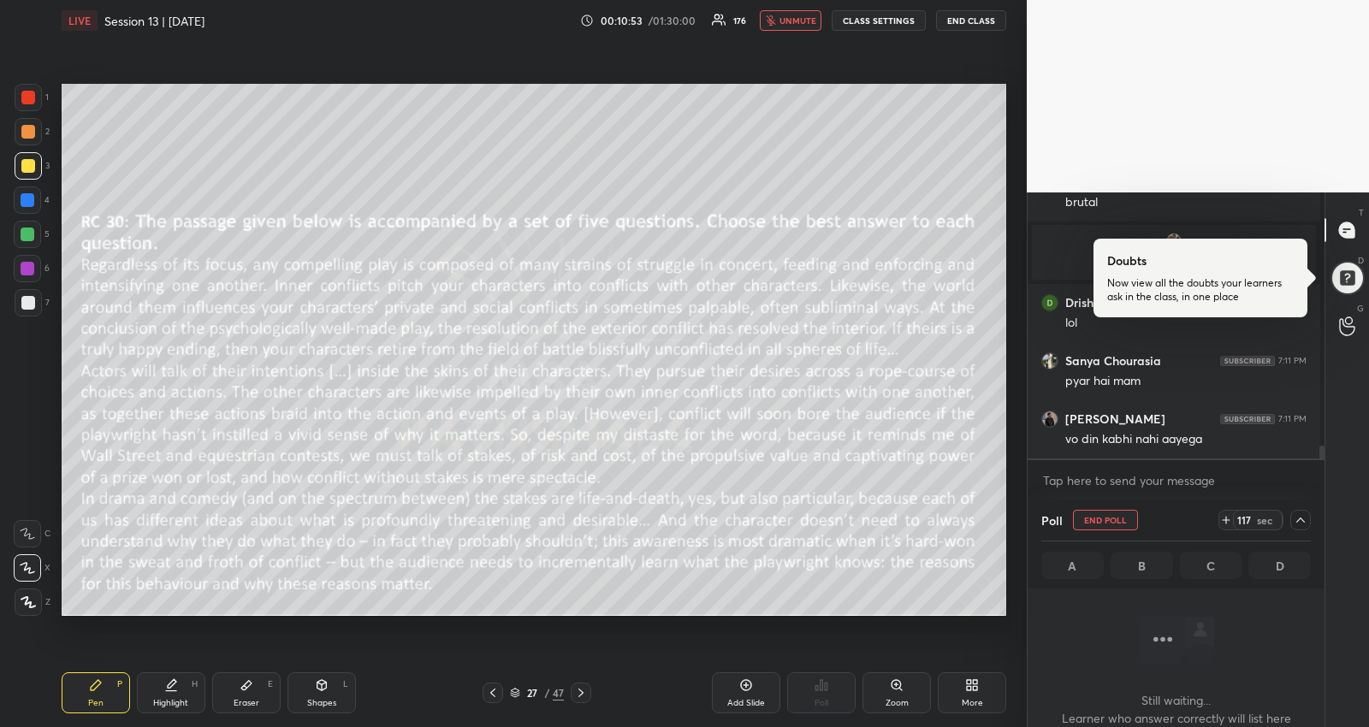
scroll to position [9480, 0]
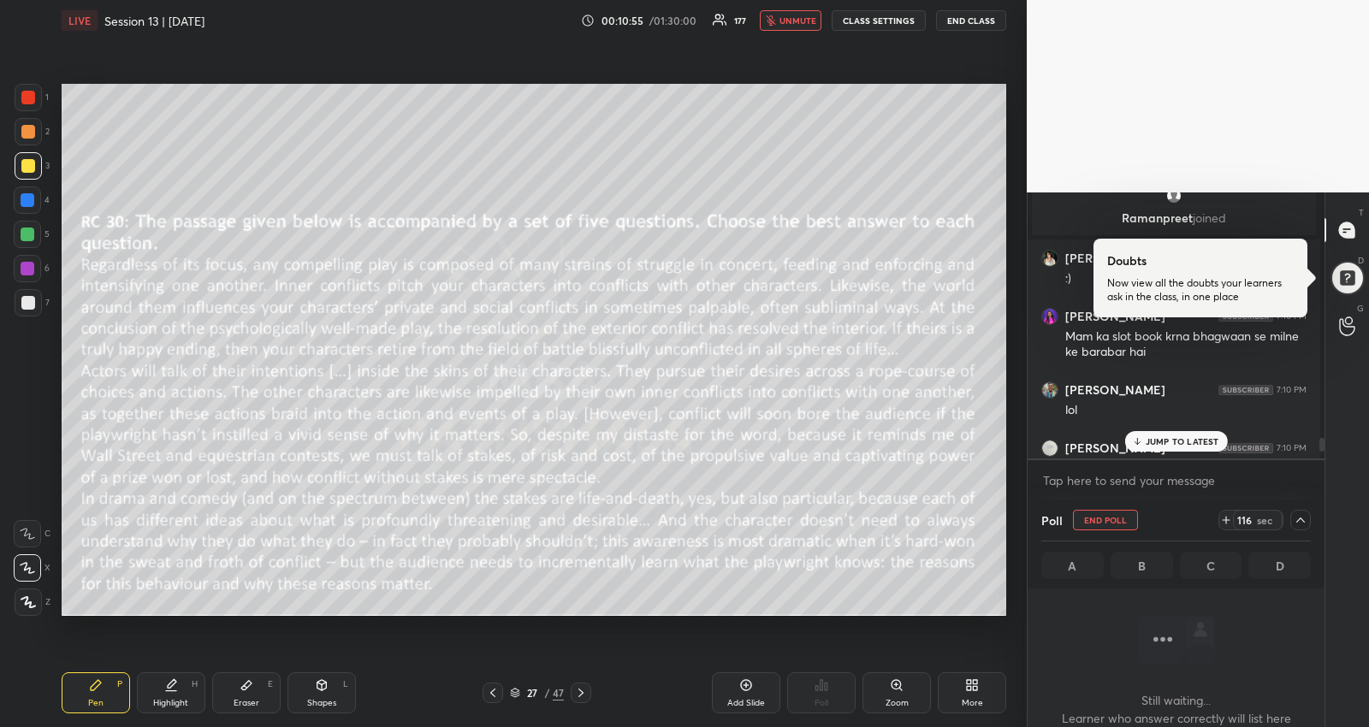
click at [1191, 433] on div "JUMP TO LATEST" at bounding box center [1175, 441] width 103 height 21
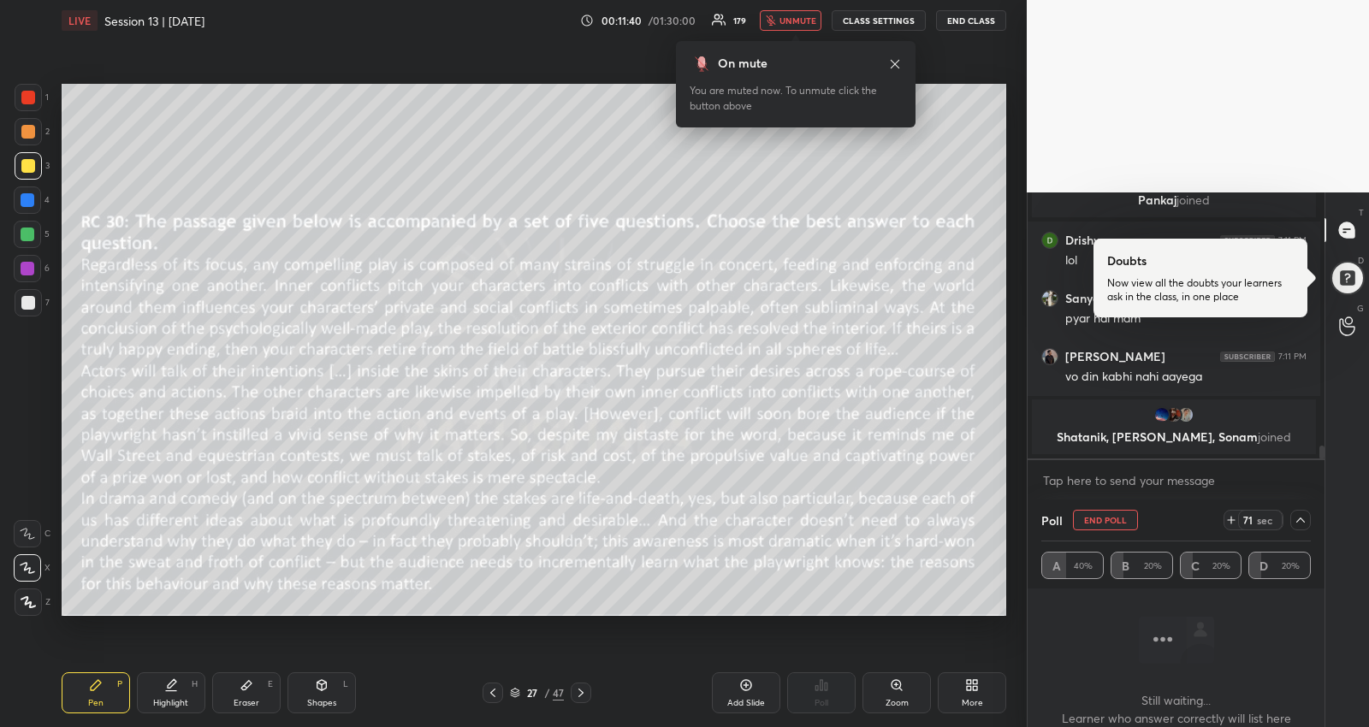
scroll to position [9942, 0]
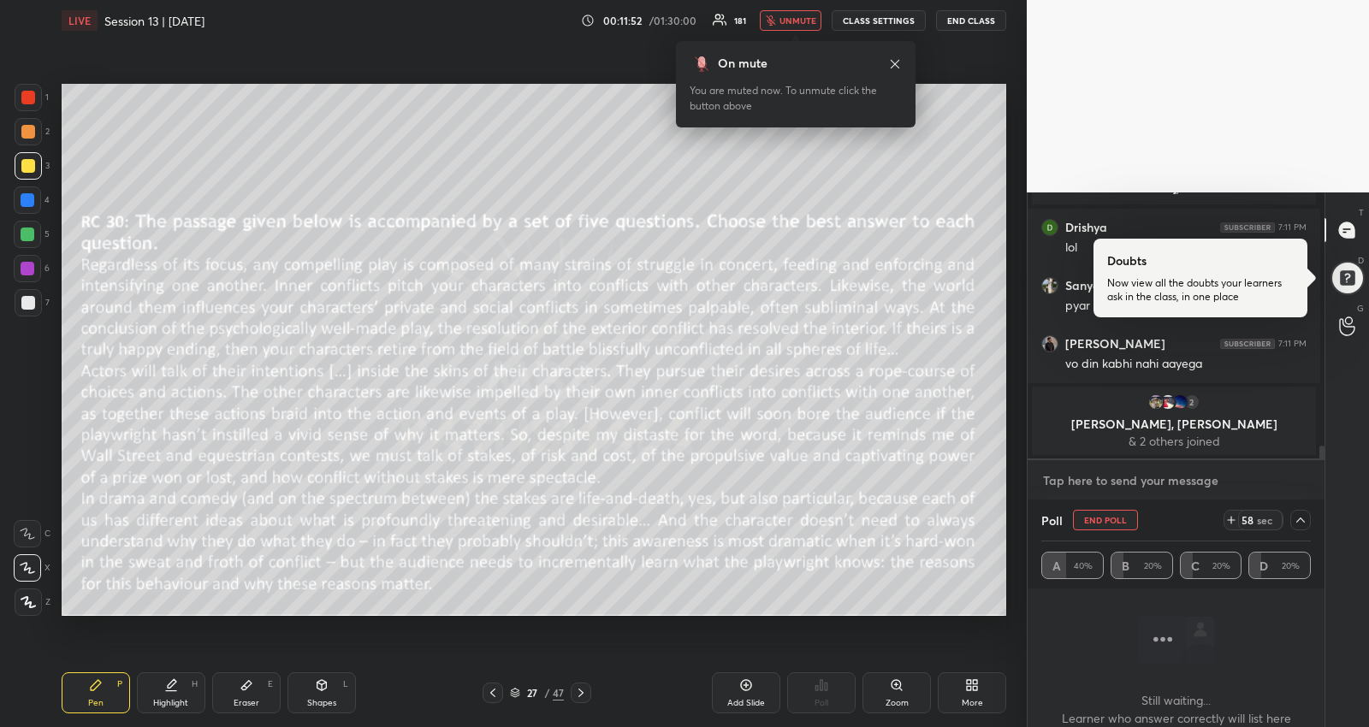
click at [1173, 483] on textarea at bounding box center [1175, 480] width 269 height 27
click at [586, 695] on icon at bounding box center [581, 693] width 14 height 14
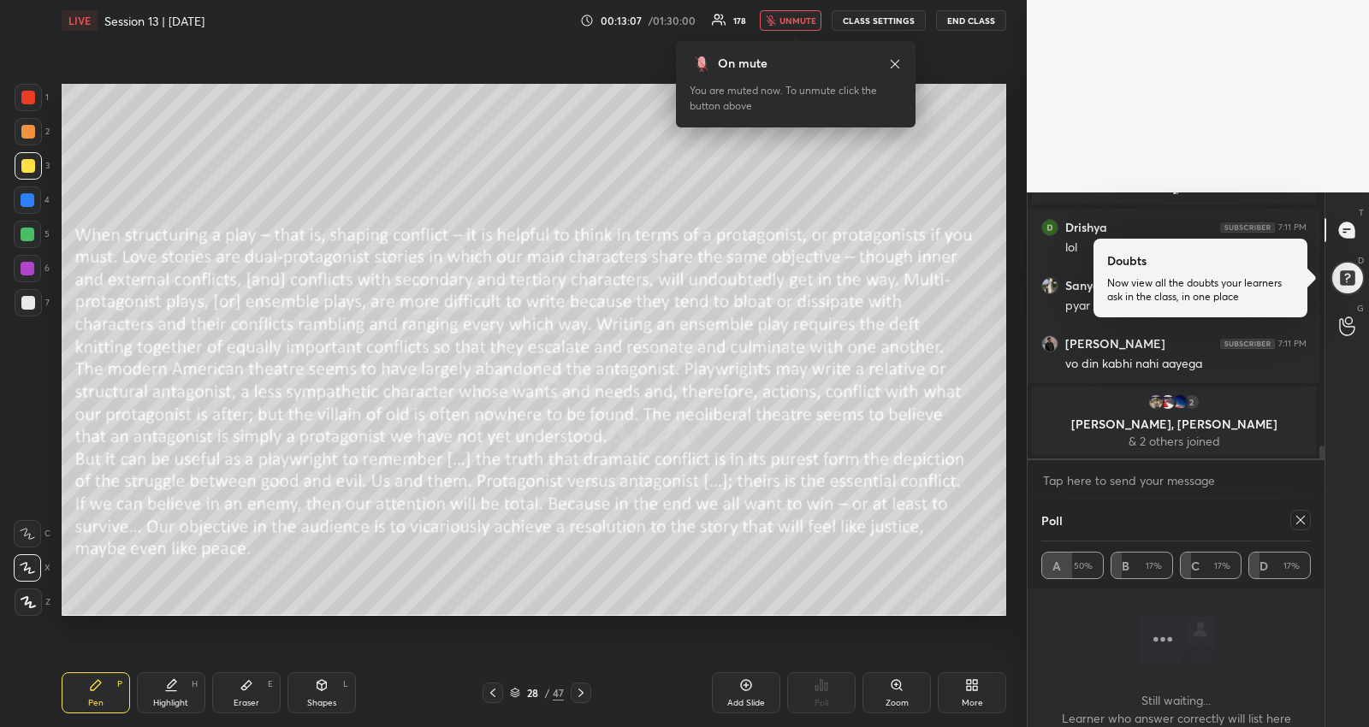
click at [1299, 506] on div "Poll" at bounding box center [1175, 520] width 269 height 41
click at [1296, 524] on icon at bounding box center [1301, 520] width 14 height 14
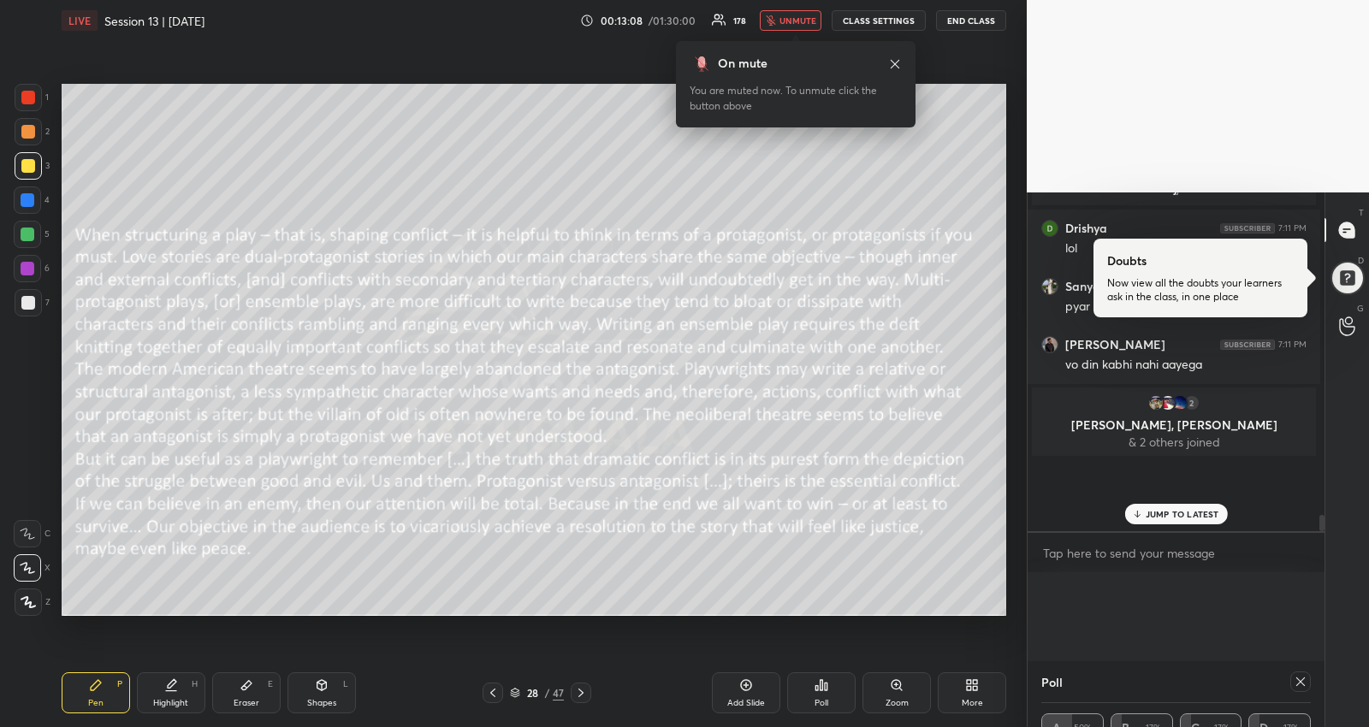
scroll to position [1, 5]
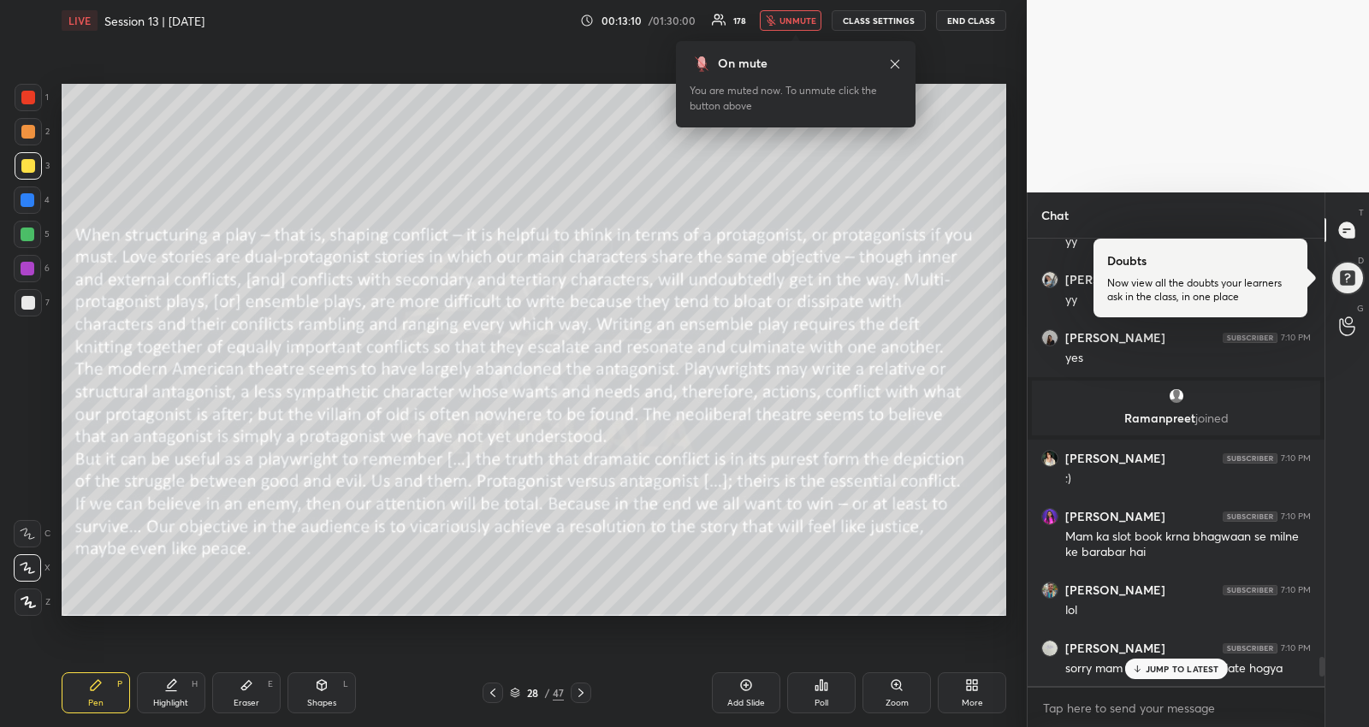
click at [819, 686] on icon at bounding box center [821, 685] width 14 height 14
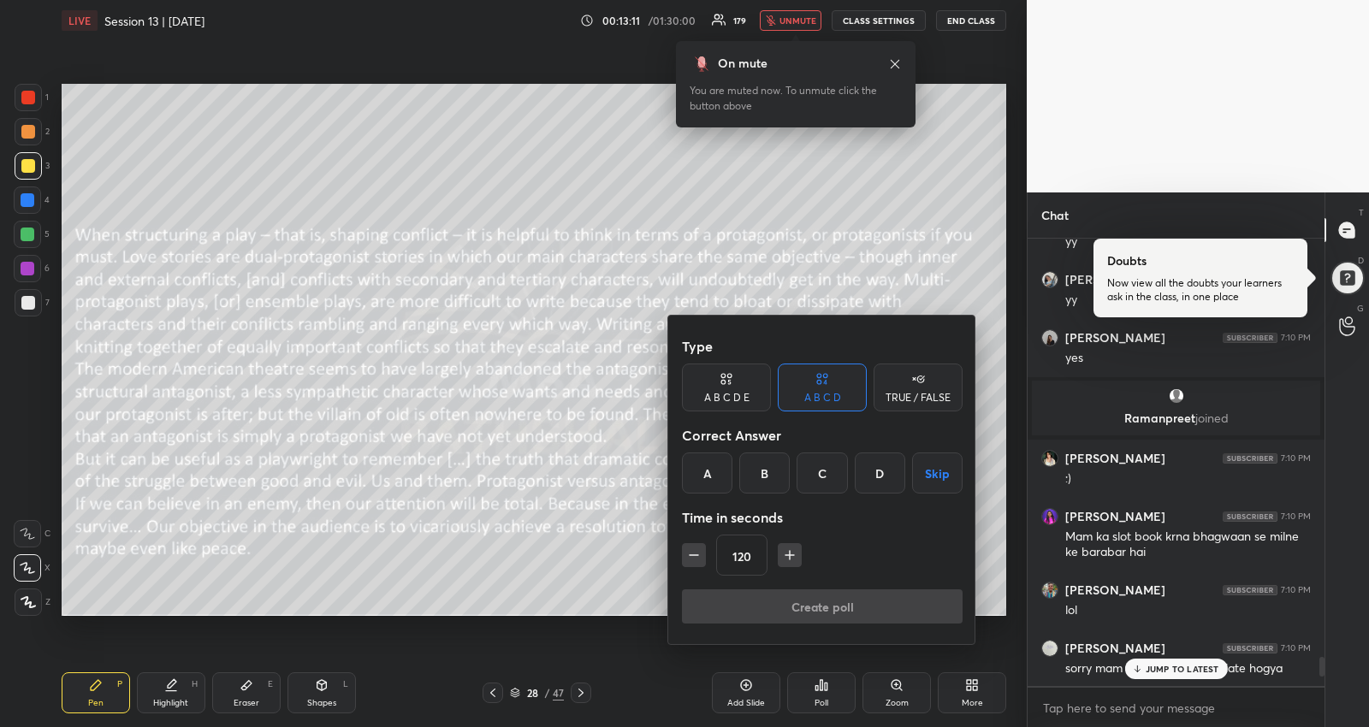
click at [954, 460] on button "Skip" at bounding box center [937, 473] width 50 height 41
click at [891, 601] on button "Create poll" at bounding box center [822, 606] width 281 height 34
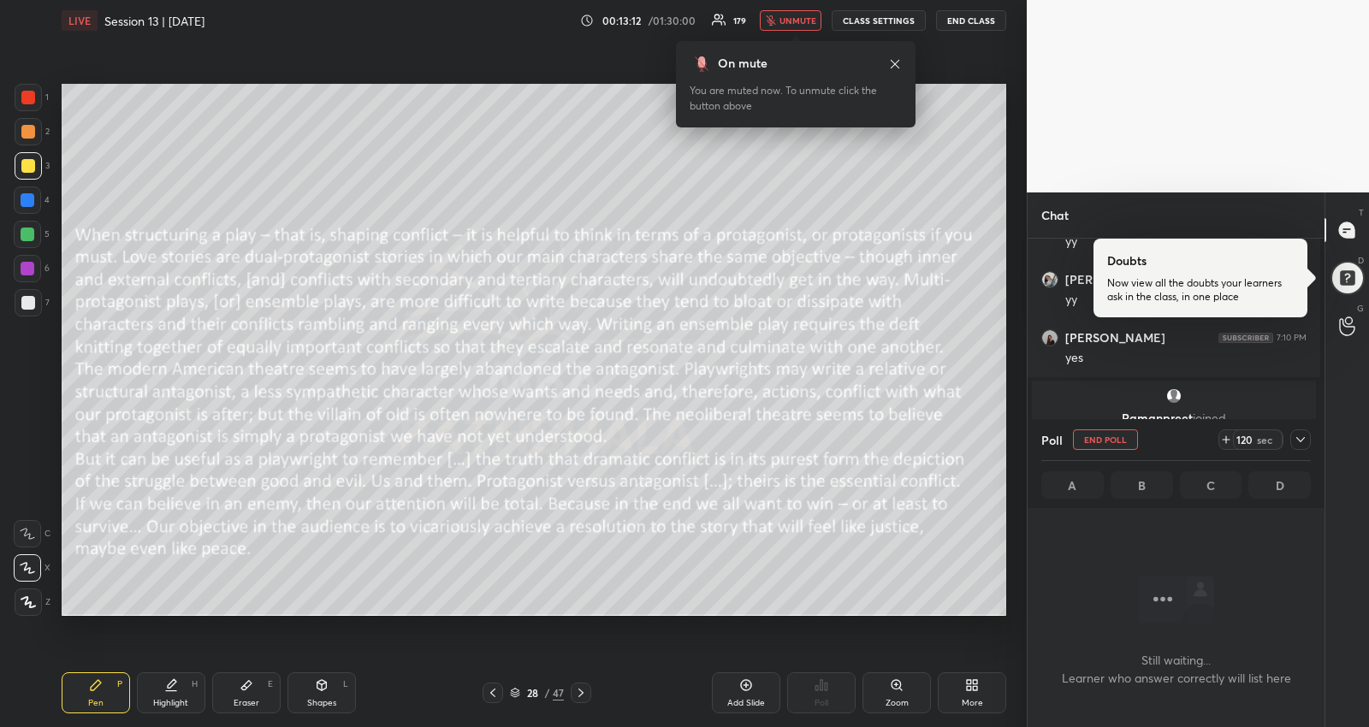
scroll to position [362, 287]
click at [1298, 441] on icon at bounding box center [1301, 440] width 14 height 14
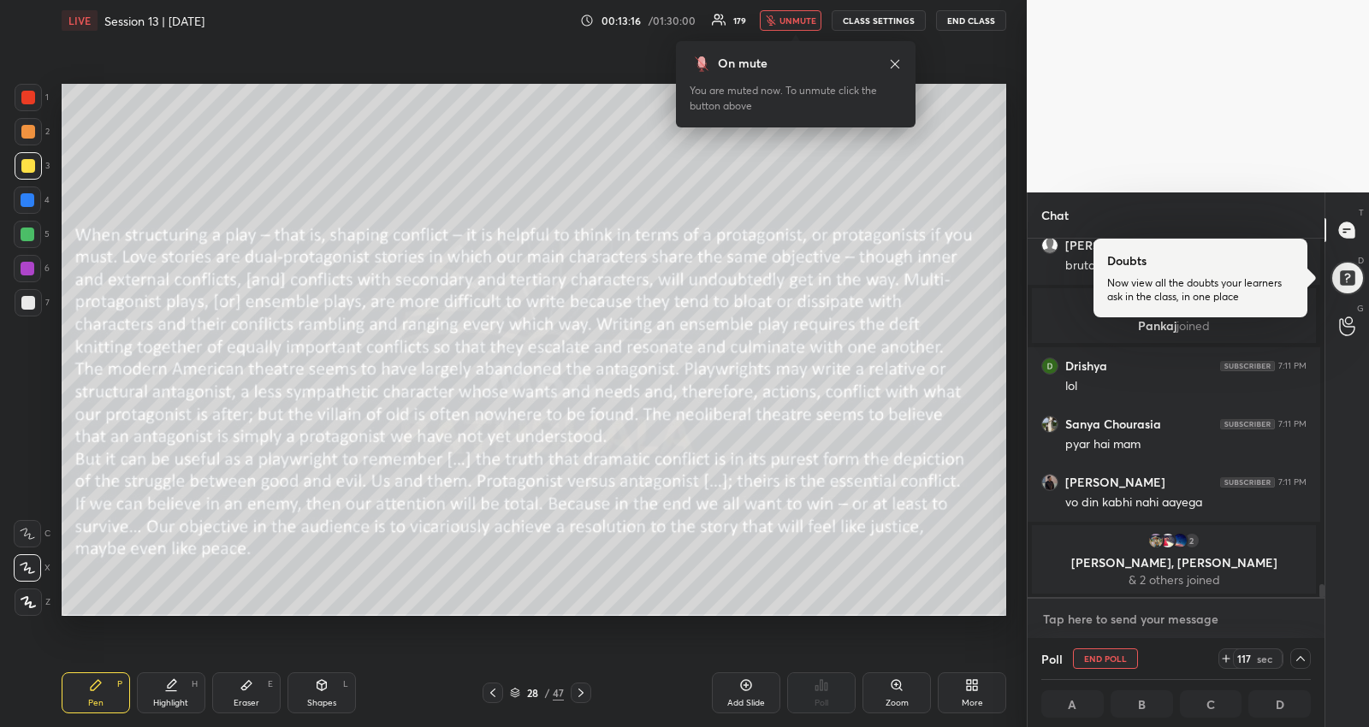
click at [1178, 608] on textarea at bounding box center [1175, 619] width 269 height 27
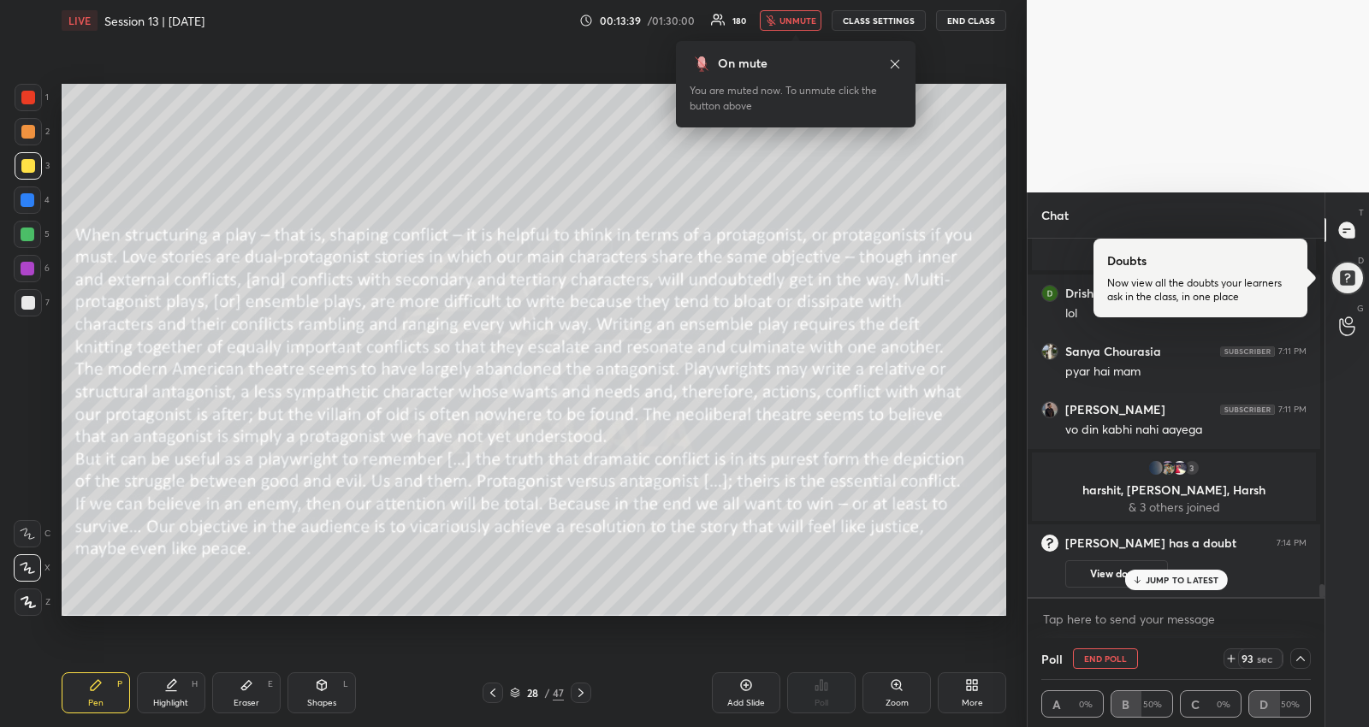
click at [1194, 579] on p "JUMP TO LATEST" at bounding box center [1183, 580] width 74 height 10
click at [1172, 625] on textarea at bounding box center [1175, 619] width 269 height 27
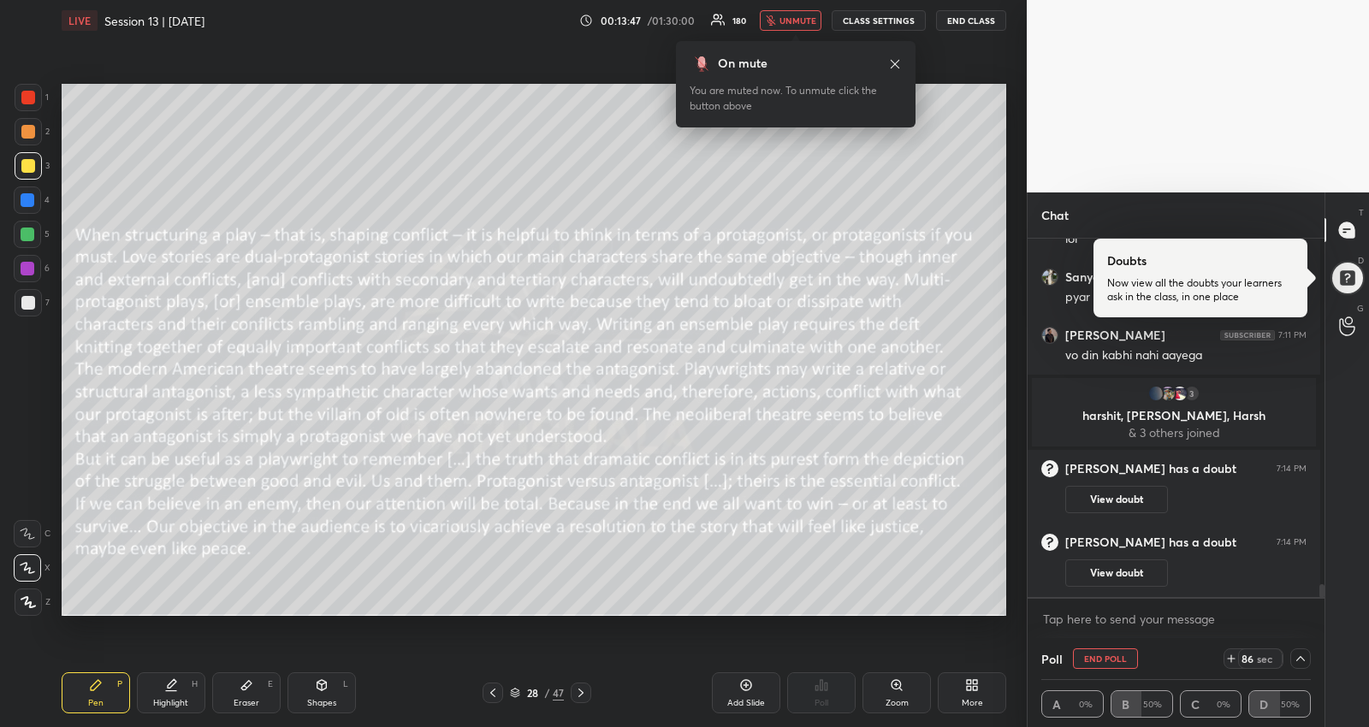
click at [793, 255] on div "LIVE Session 13 | [DATE] 00:13:47 / 01:30:00 180 unmute CLASS SETTINGS END CLAS…" at bounding box center [534, 363] width 958 height 727
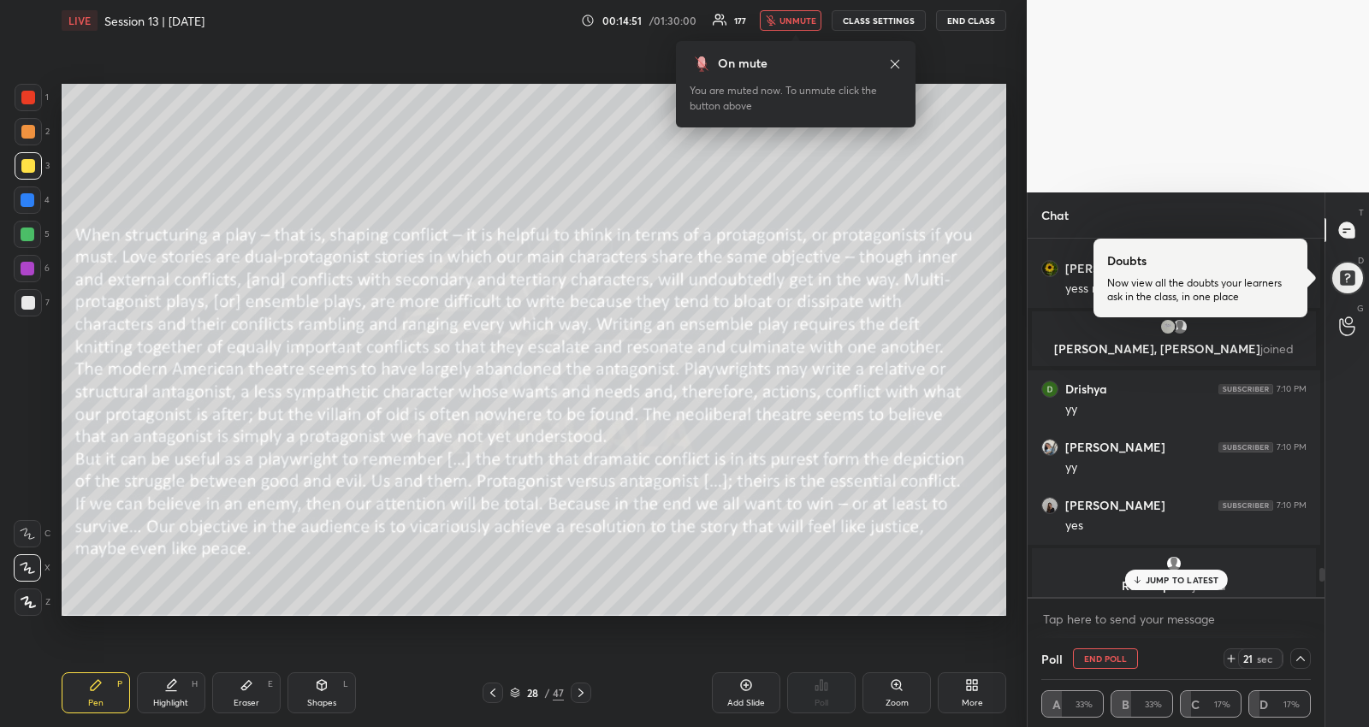
scroll to position [9043, 0]
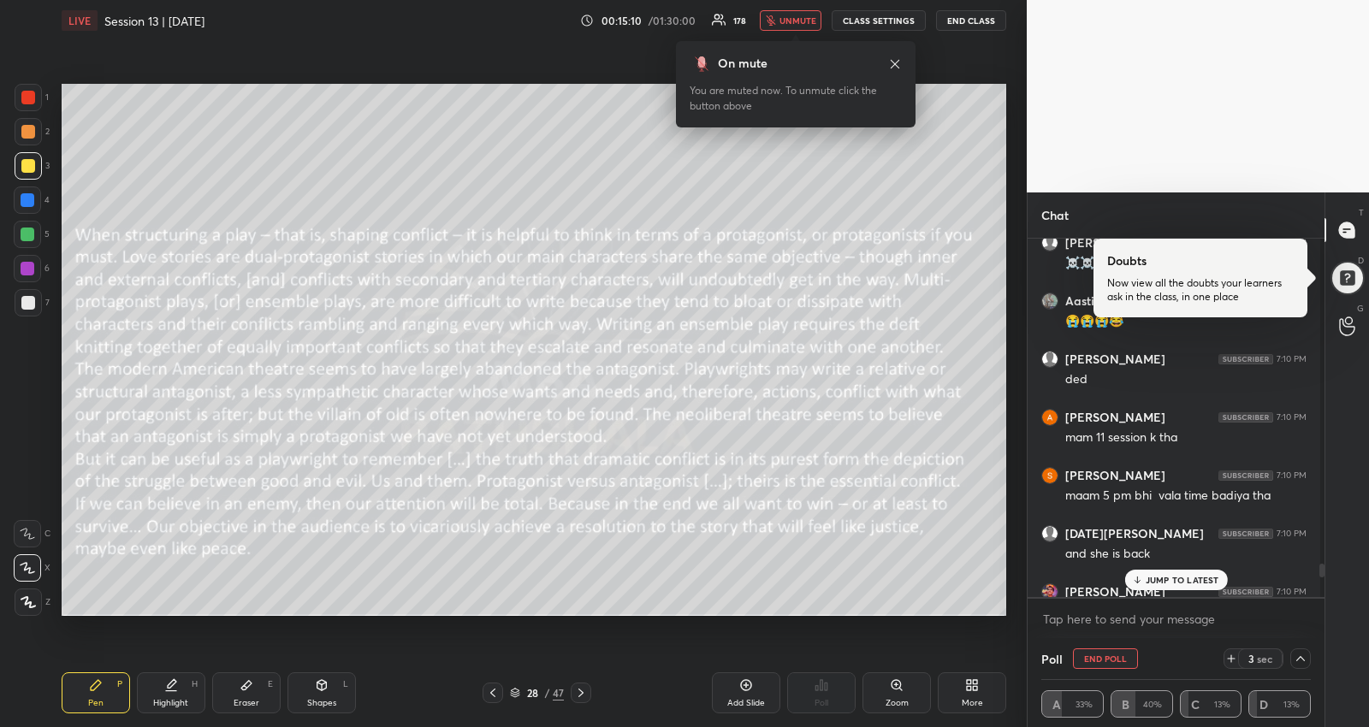
click at [1204, 575] on p "JUMP TO LATEST" at bounding box center [1183, 580] width 74 height 10
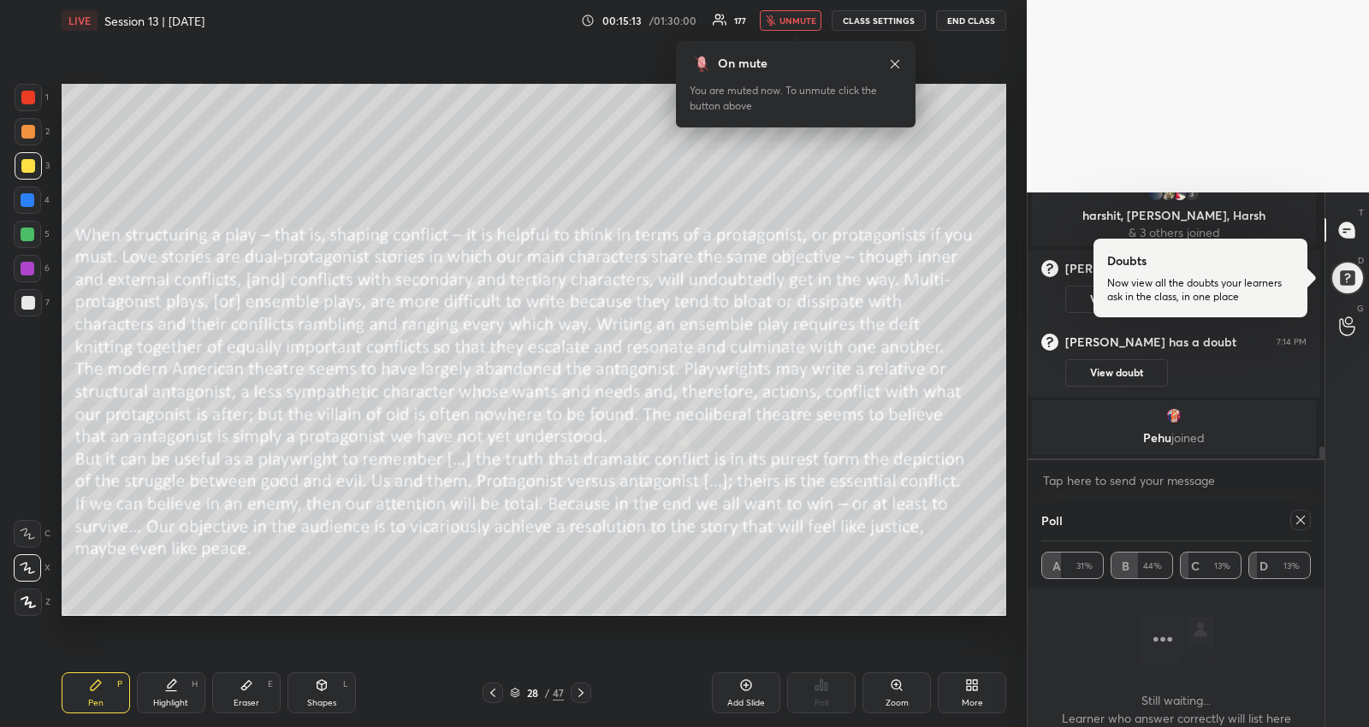
scroll to position [10399, 0]
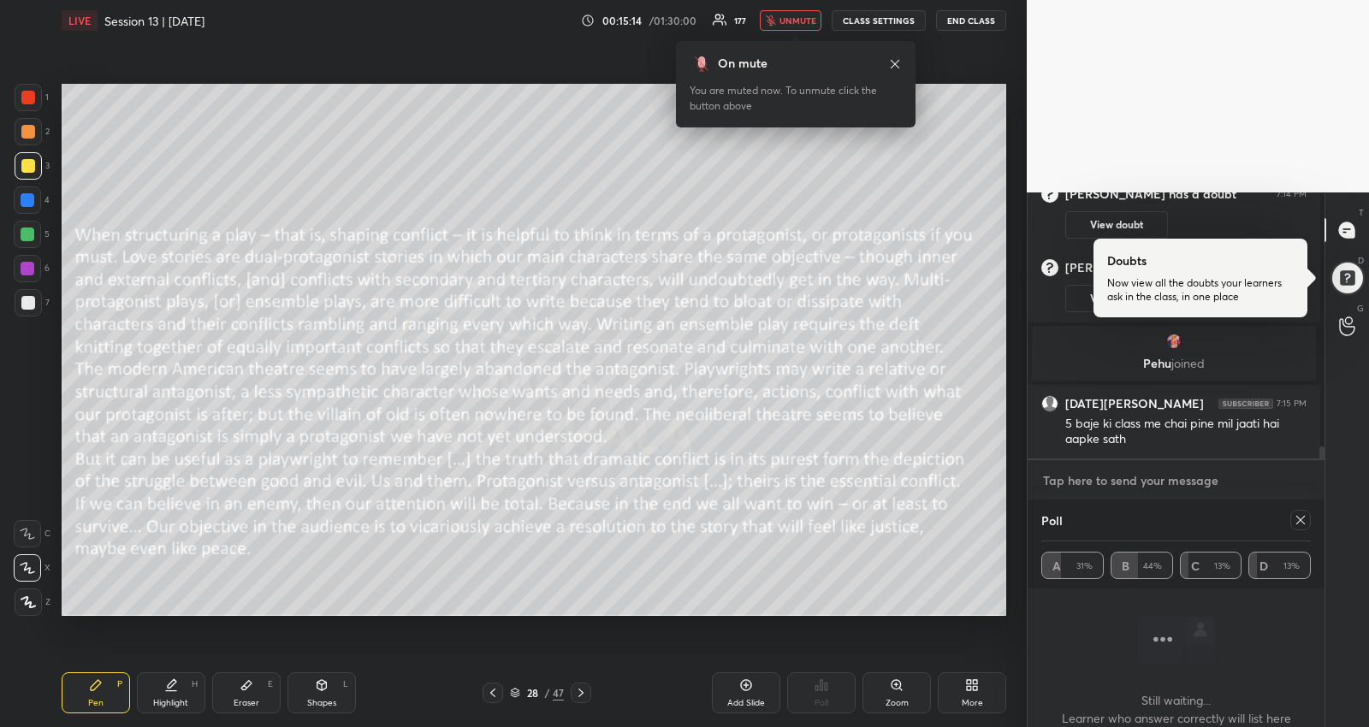
click at [1230, 482] on textarea at bounding box center [1175, 480] width 269 height 27
click at [812, 15] on span "unmute" at bounding box center [797, 21] width 37 height 12
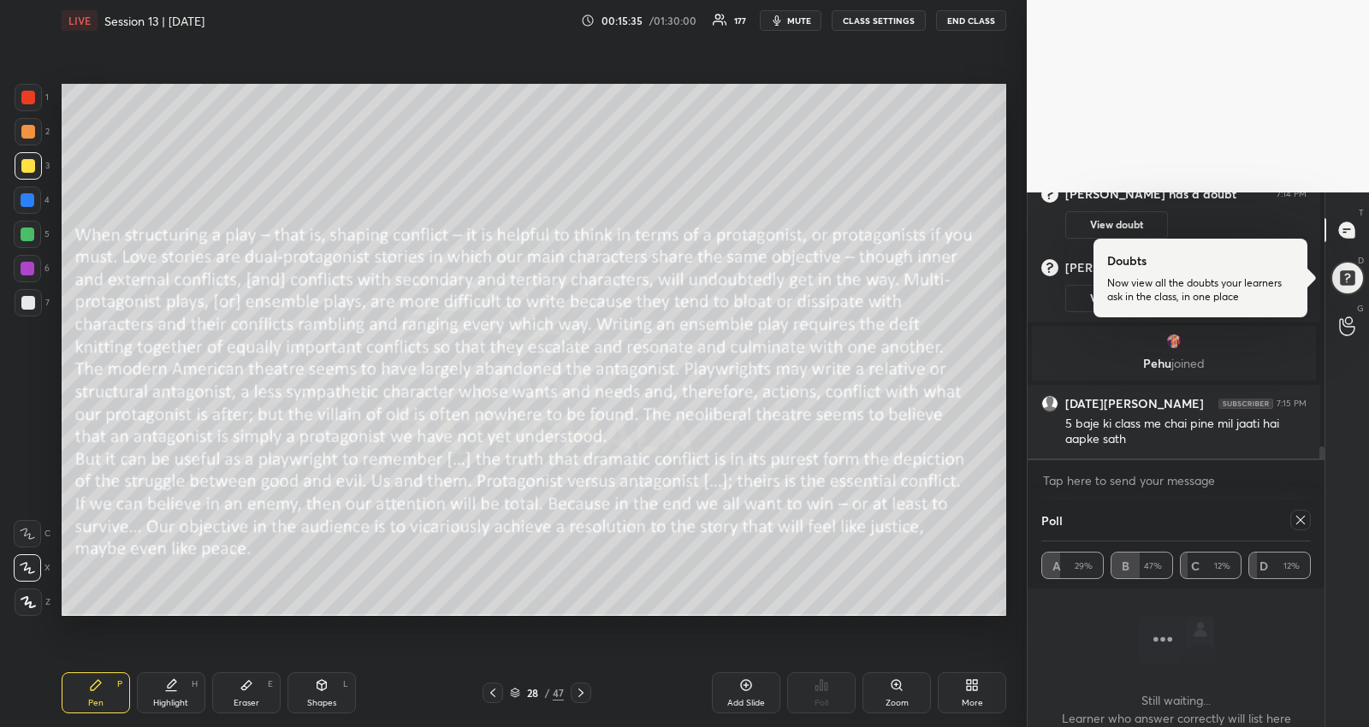
click at [1297, 519] on icon at bounding box center [1301, 520] width 14 height 14
type textarea "x"
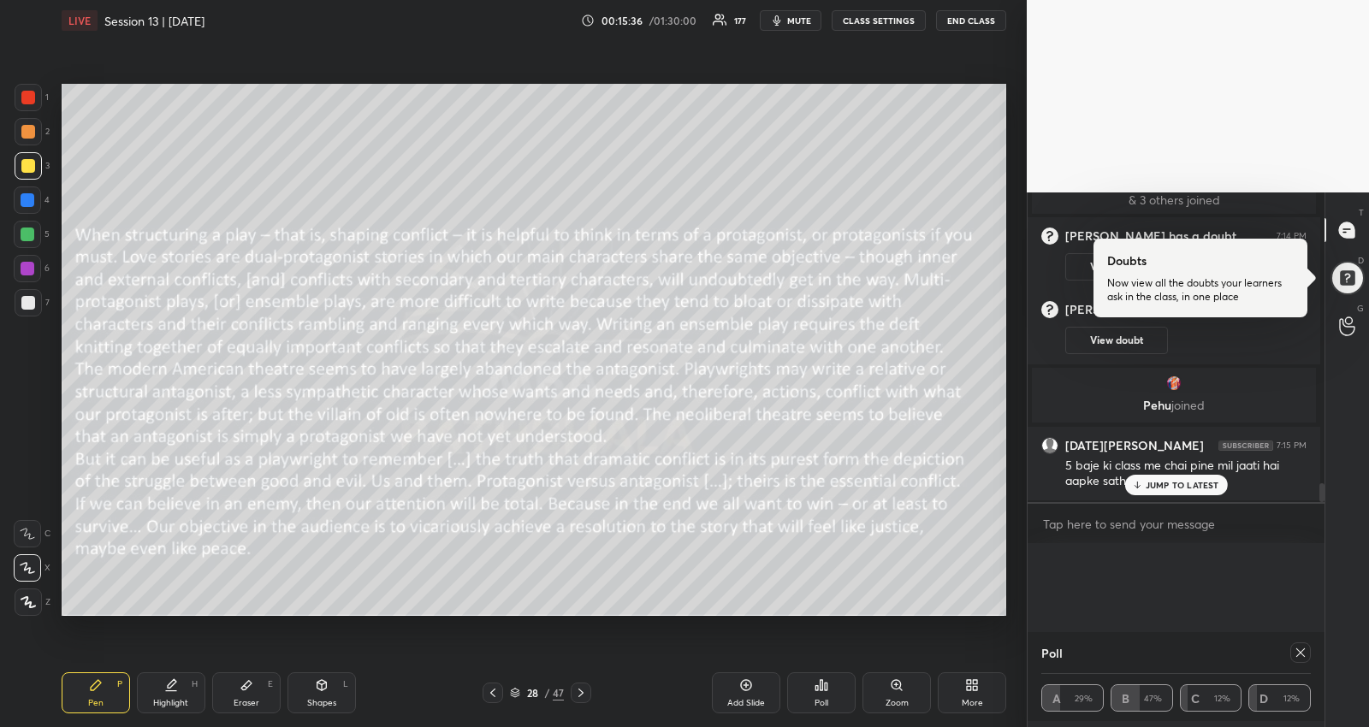
scroll to position [6, 5]
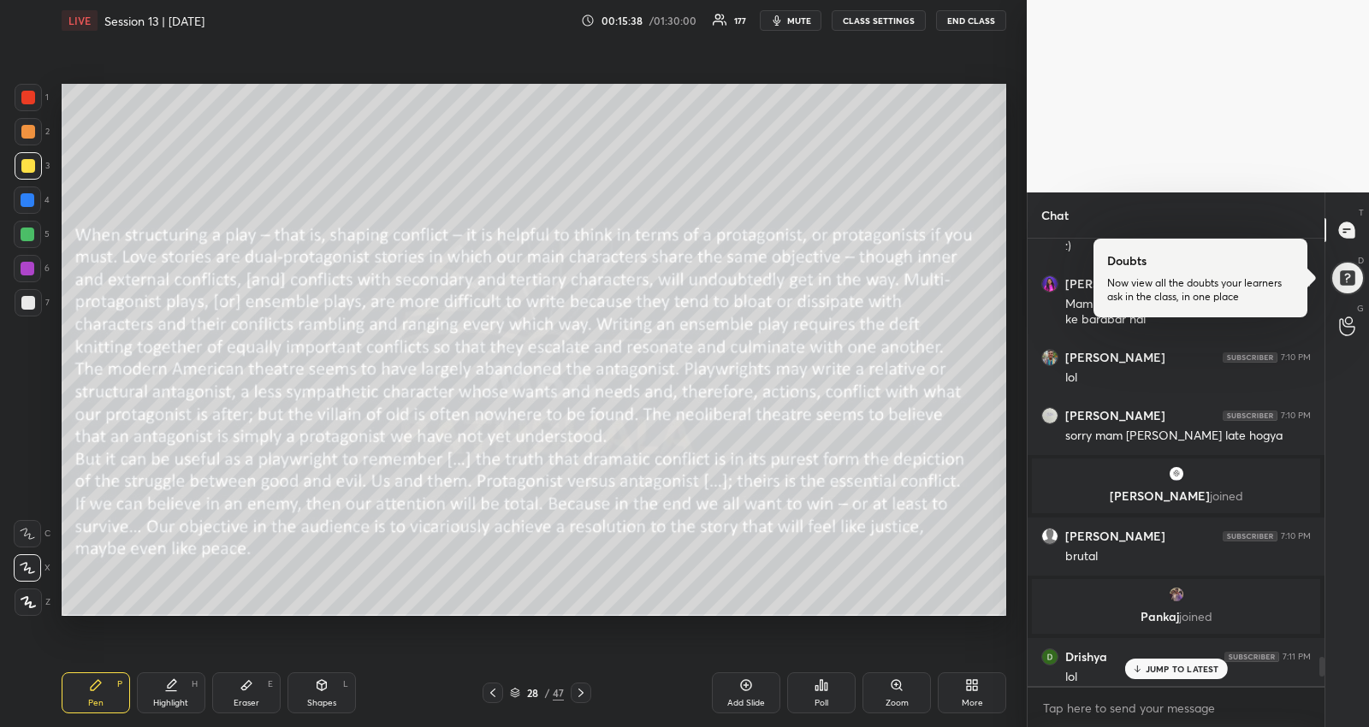
click at [1199, 678] on div "JUMP TO LATEST" at bounding box center [1175, 669] width 103 height 21
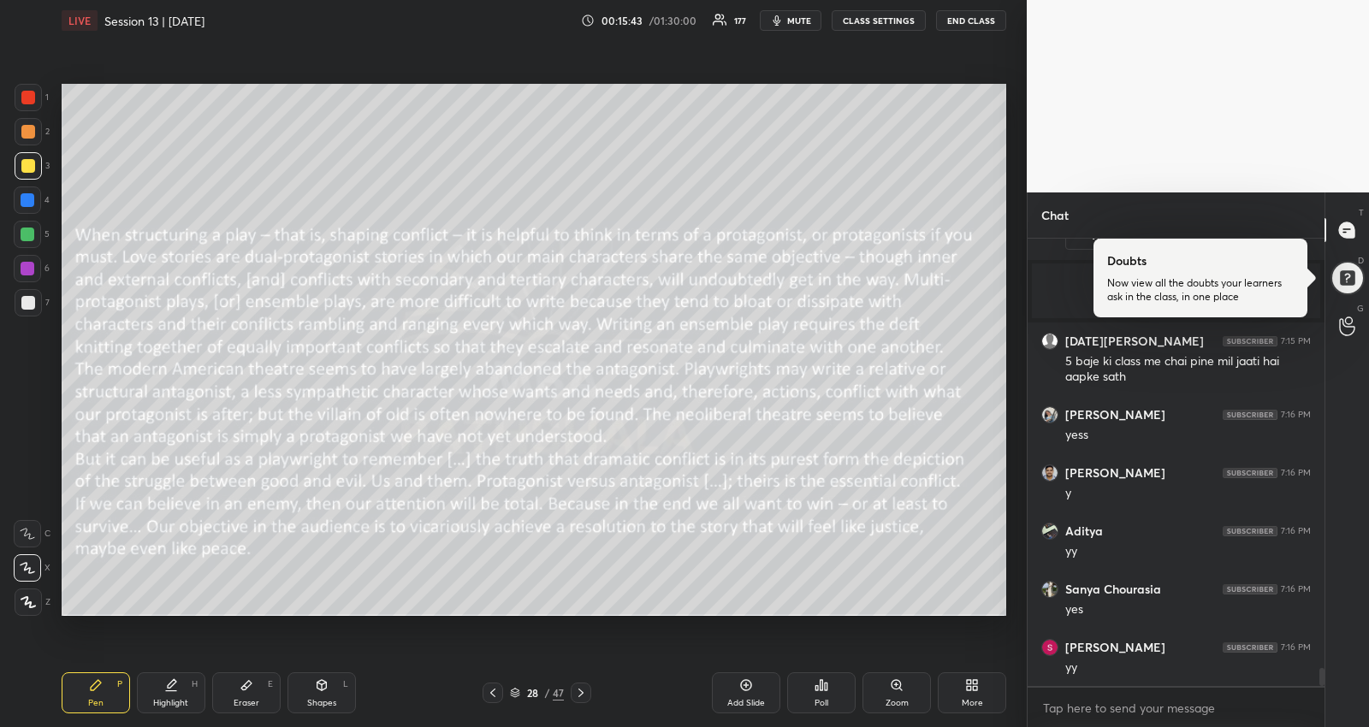
scroll to position [10439, 0]
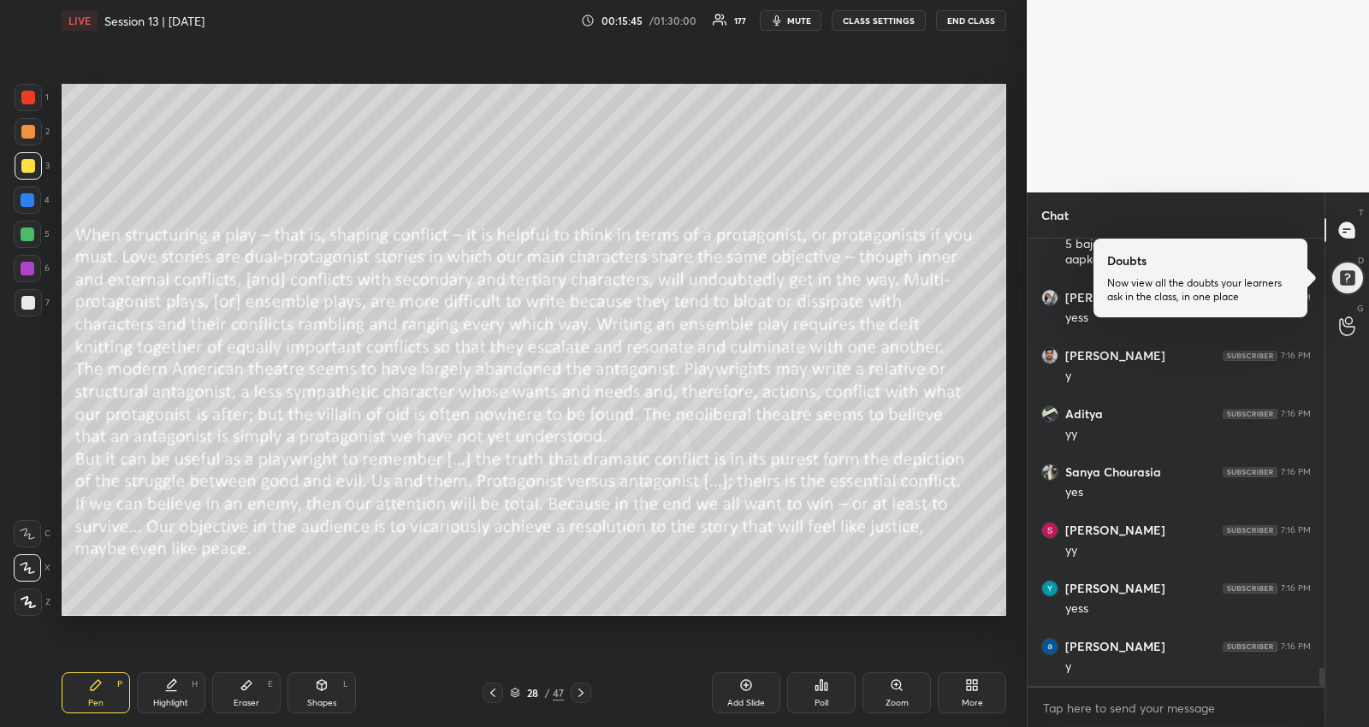
click at [580, 687] on icon at bounding box center [581, 693] width 14 height 14
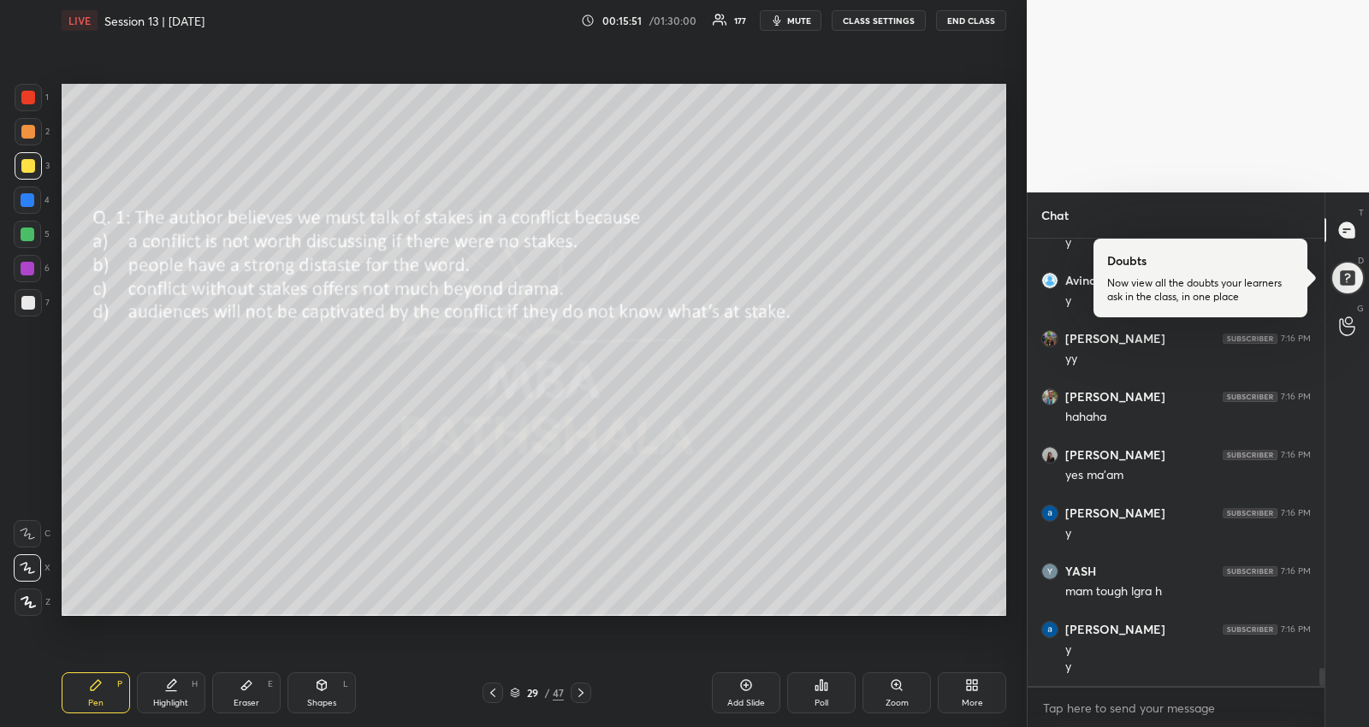
scroll to position [10983, 0]
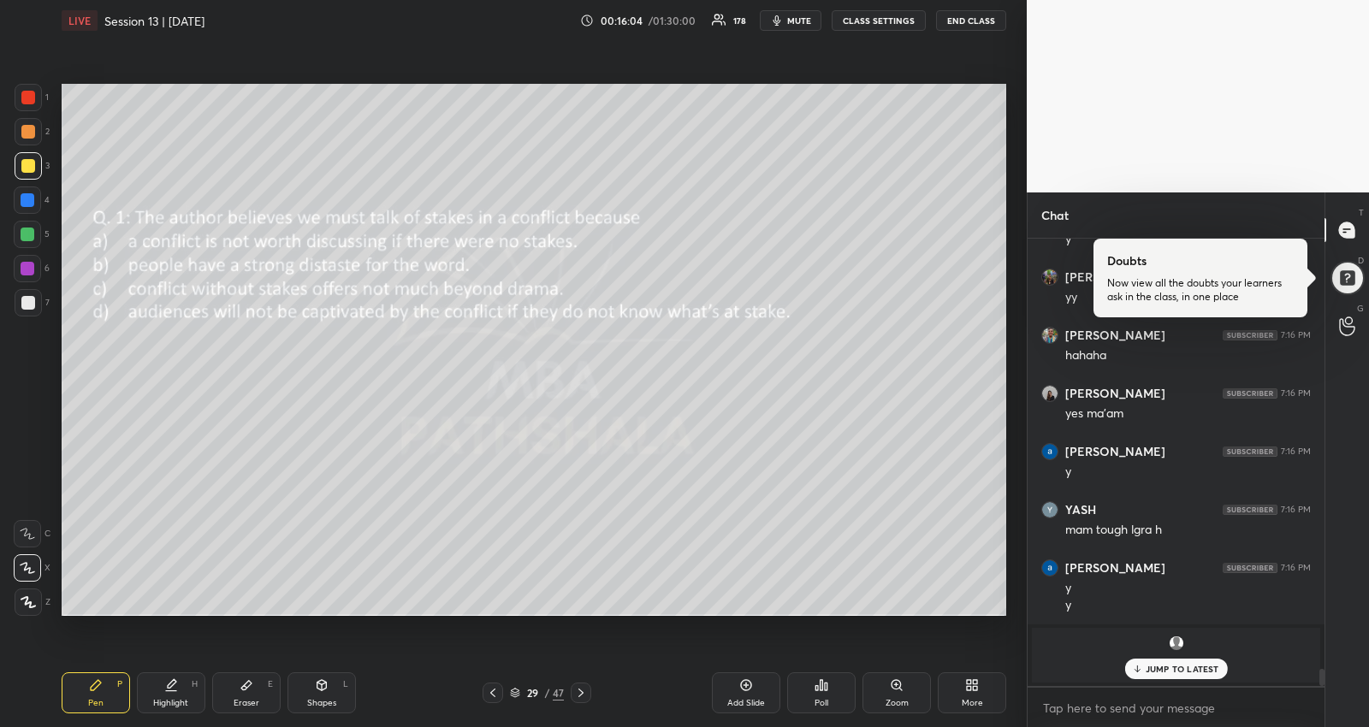
click at [805, 681] on div "Poll" at bounding box center [821, 692] width 68 height 41
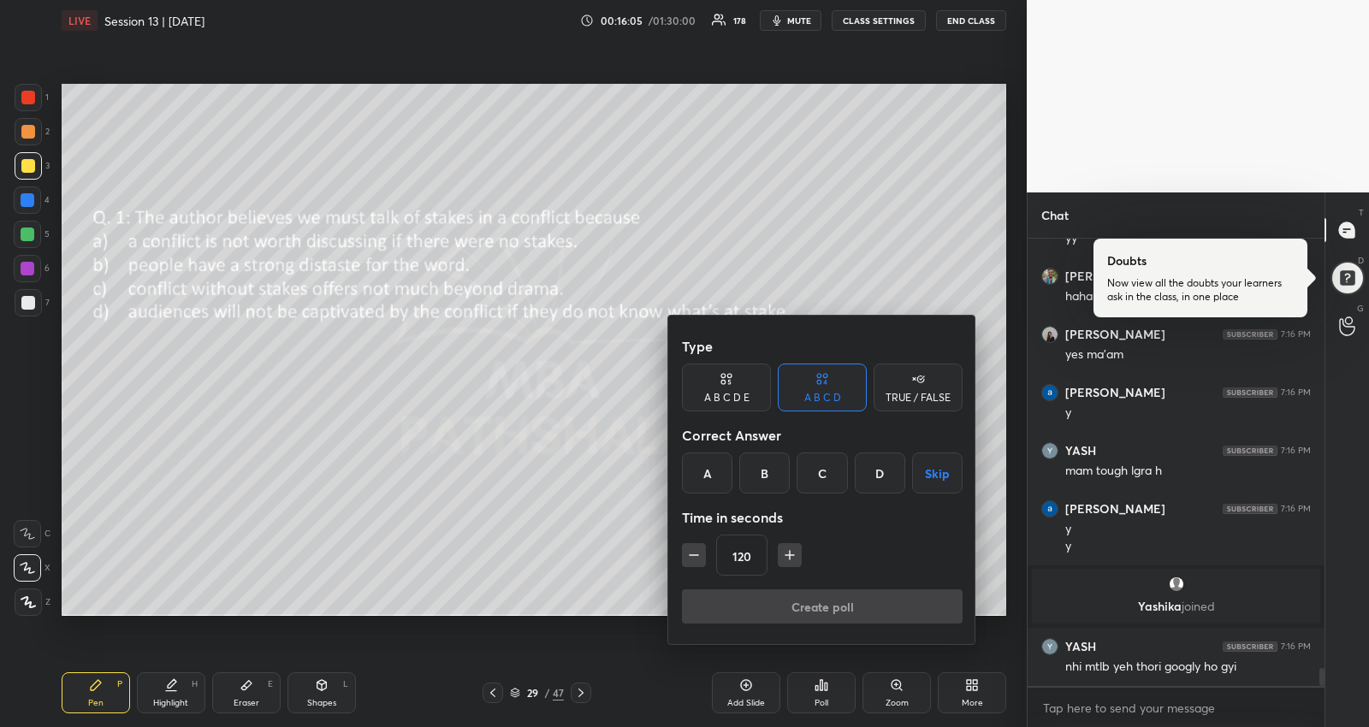
drag, startPoint x: 928, startPoint y: 475, endPoint x: 767, endPoint y: 549, distance: 178.0
click at [923, 477] on button "Skip" at bounding box center [937, 473] width 50 height 41
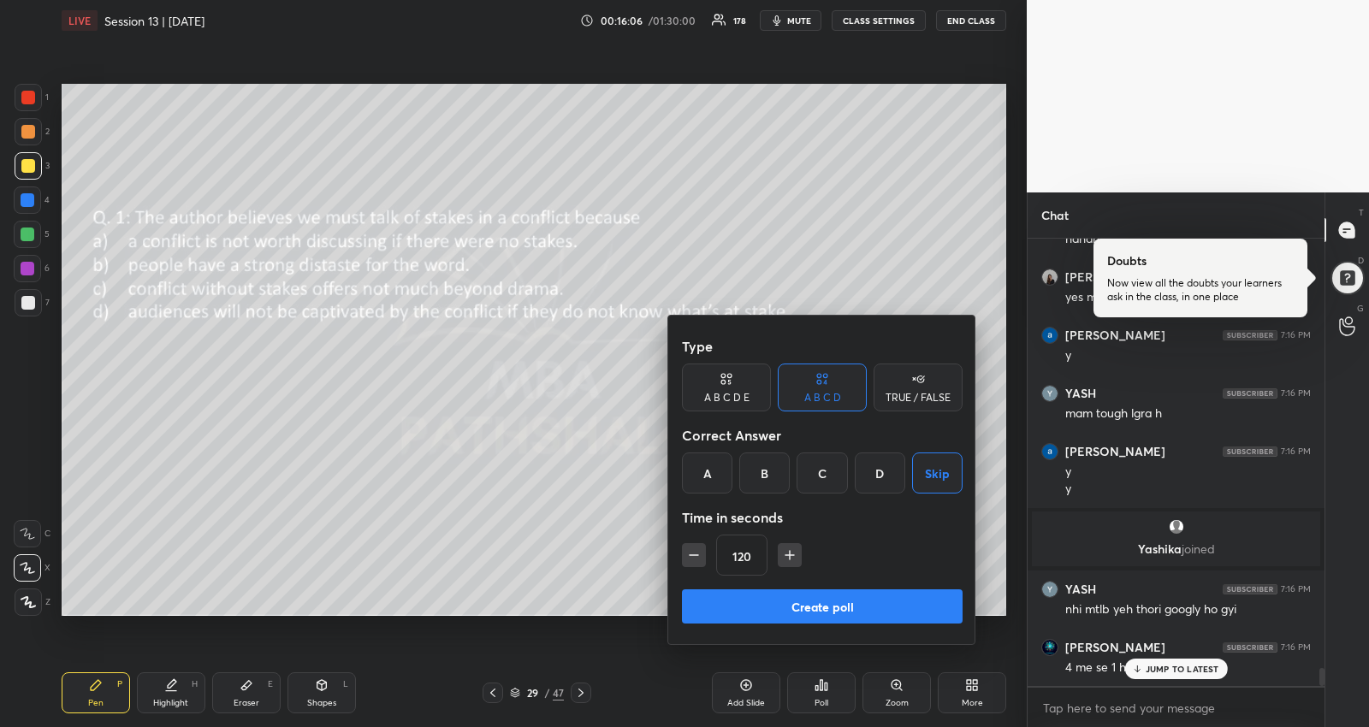
click at [695, 555] on icon "button" at bounding box center [694, 555] width 9 height 0
type input "60"
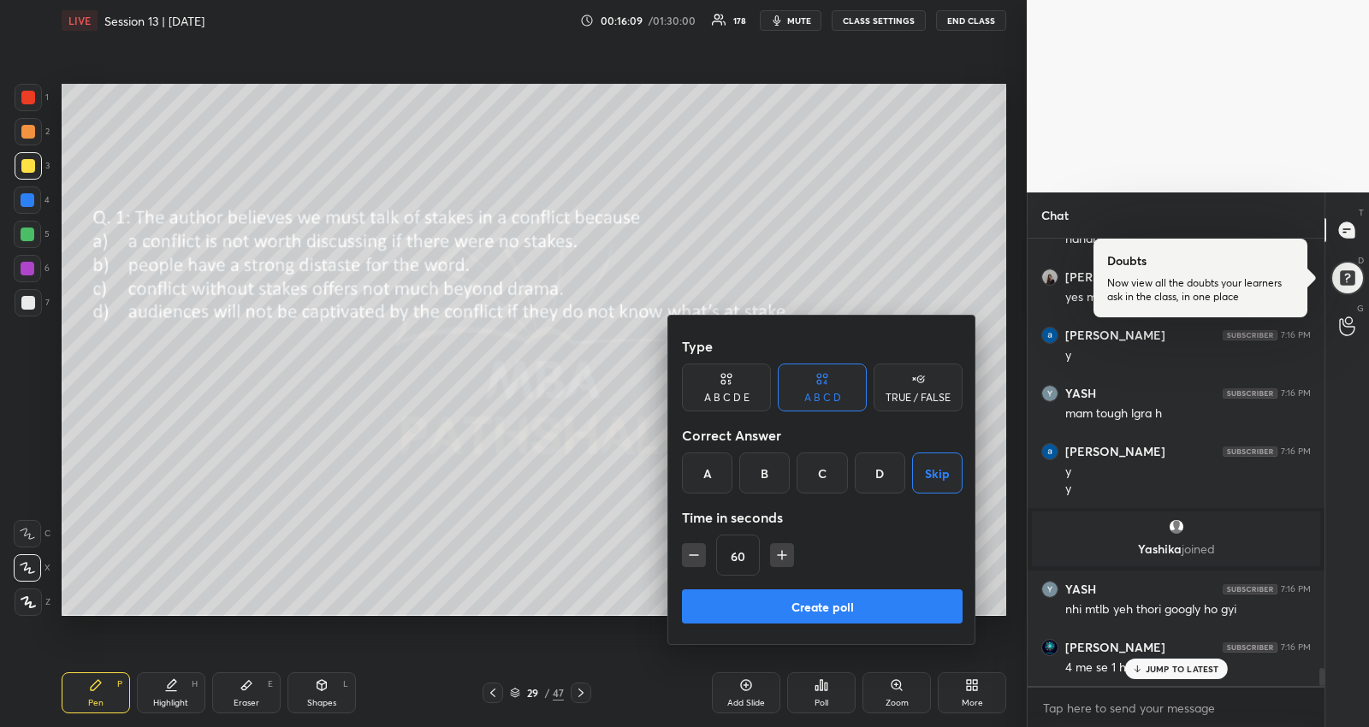
click at [738, 609] on button "Create poll" at bounding box center [822, 606] width 281 height 34
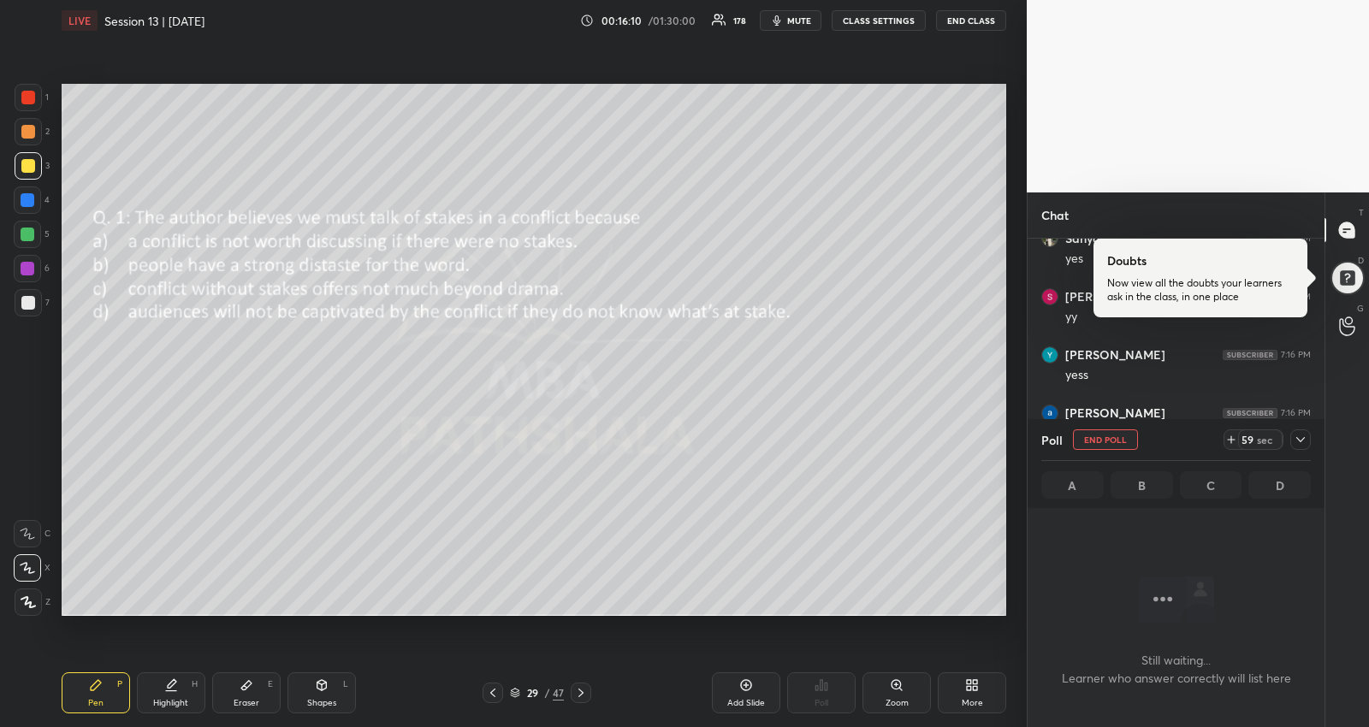
click at [1303, 433] on icon at bounding box center [1301, 440] width 14 height 14
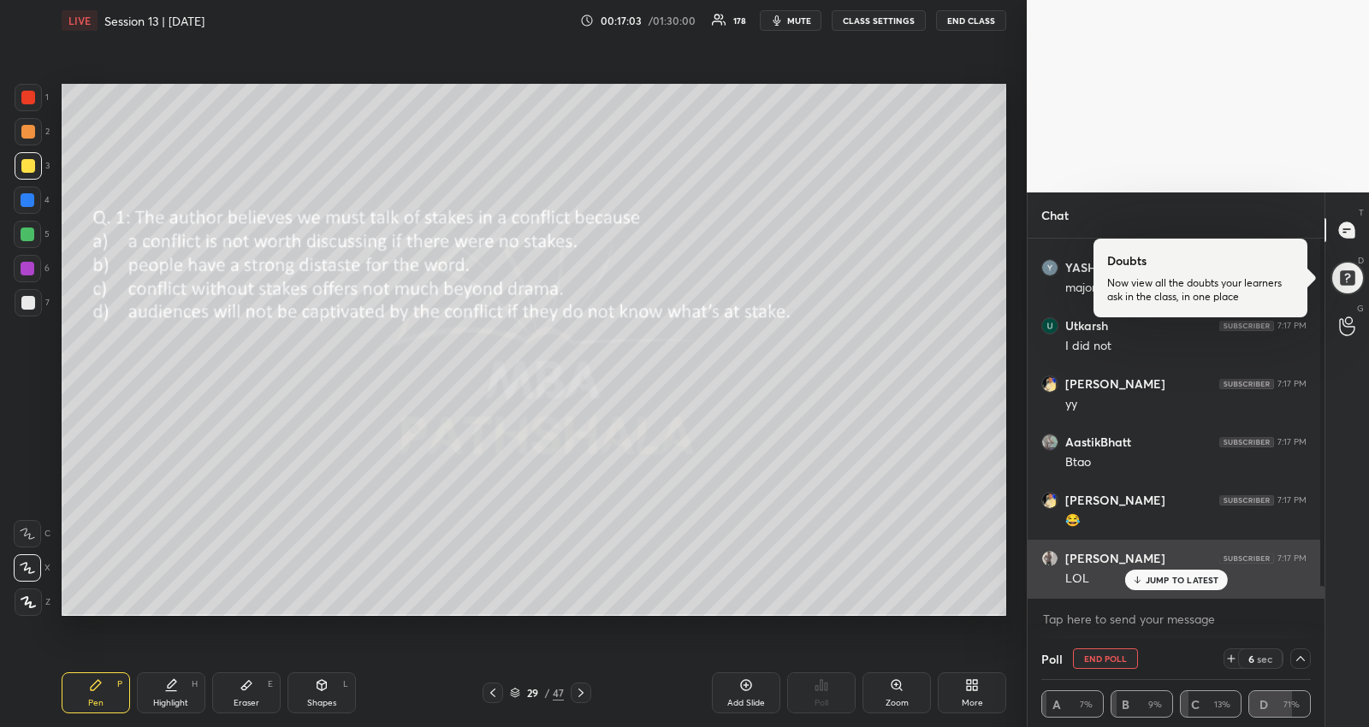
scroll to position [11345, 0]
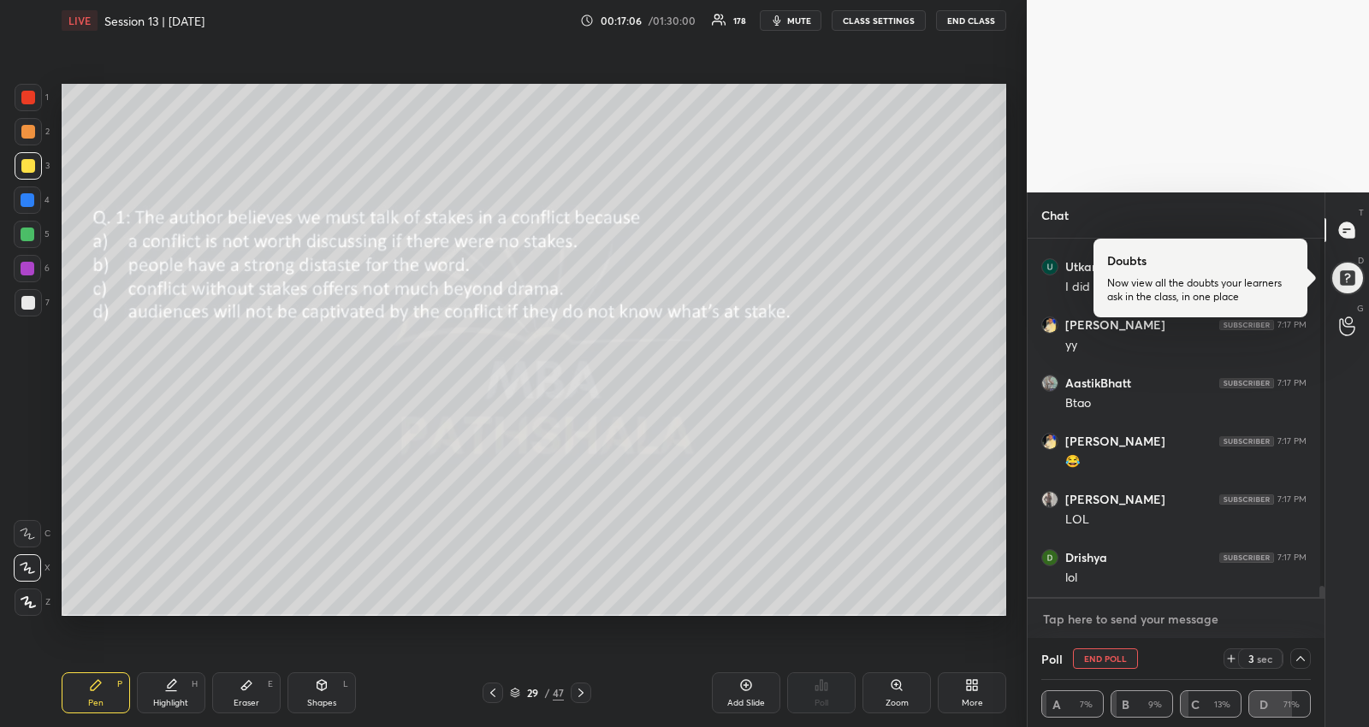
click at [1156, 620] on textarea at bounding box center [1175, 619] width 269 height 27
click at [582, 690] on icon at bounding box center [580, 693] width 5 height 9
click at [1296, 659] on icon at bounding box center [1300, 658] width 9 height 9
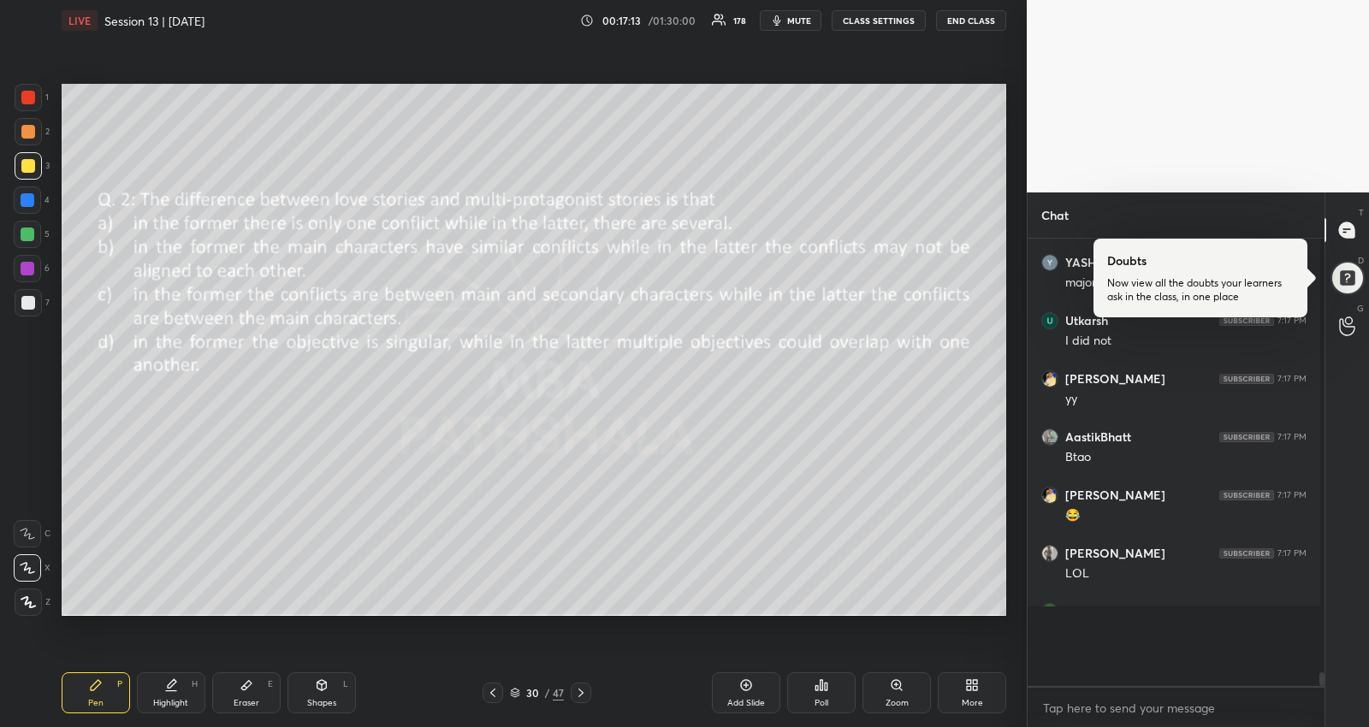
scroll to position [11260, 0]
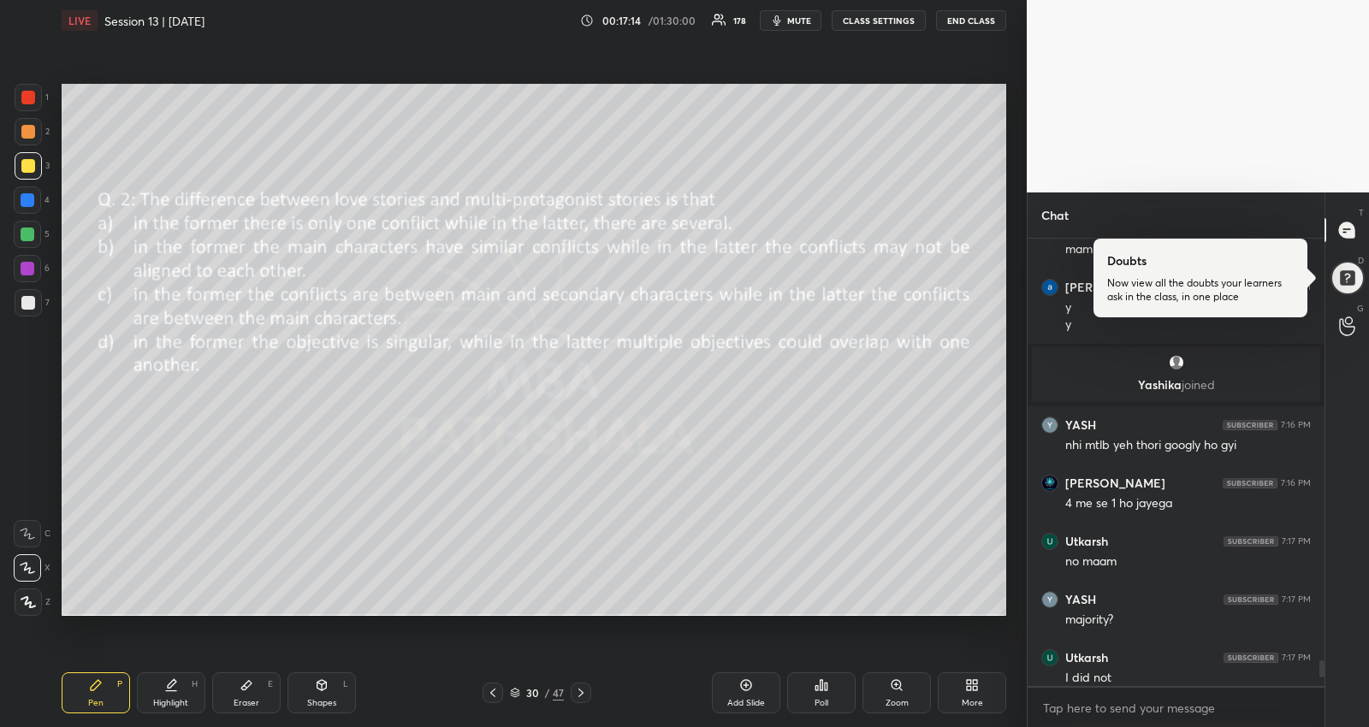
click at [824, 699] on div "Poll" at bounding box center [821, 703] width 14 height 9
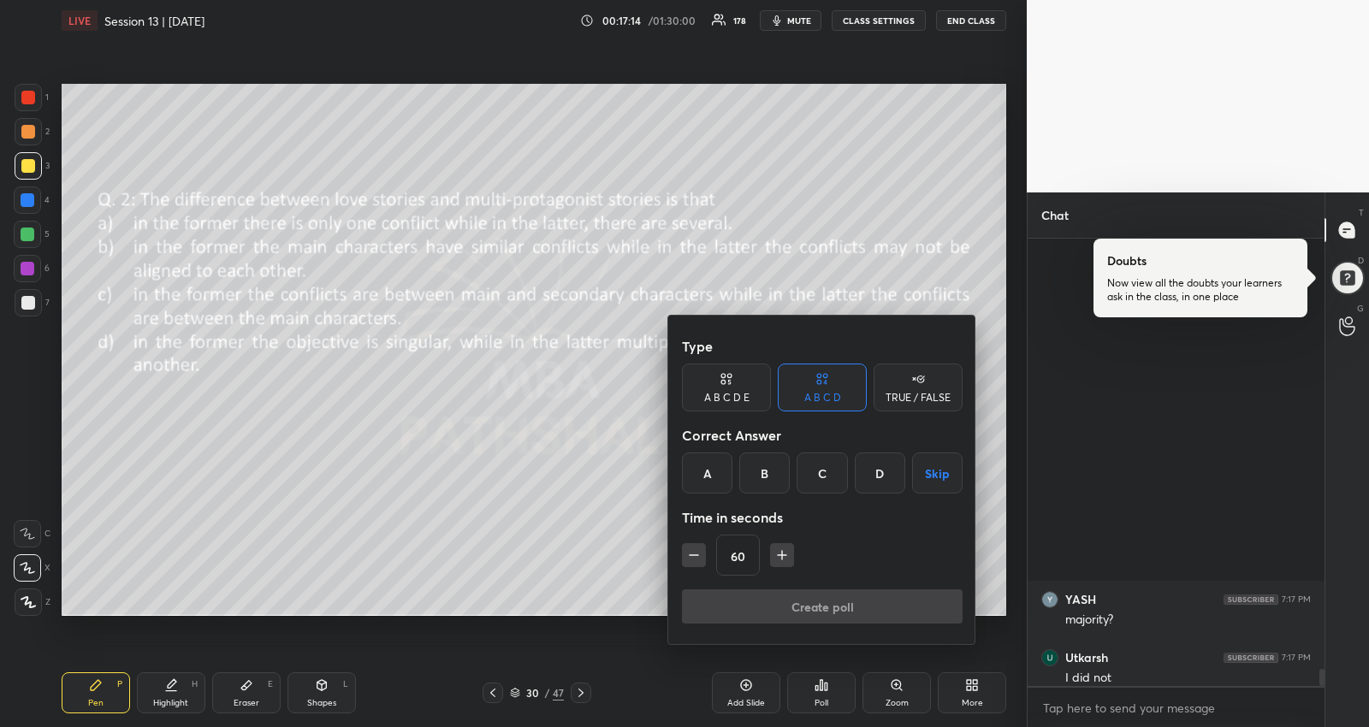
scroll to position [11166, 0]
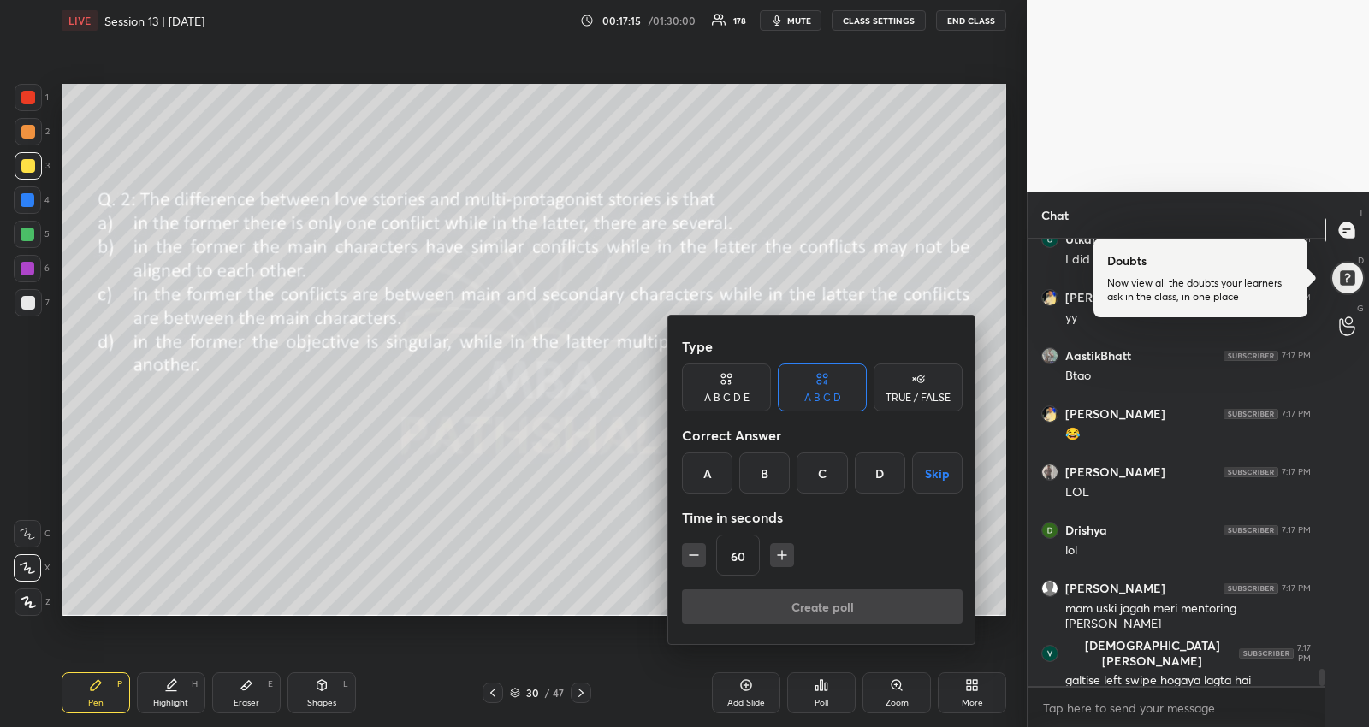
click at [925, 466] on button "Skip" at bounding box center [937, 473] width 50 height 41
click at [792, 601] on button "Create poll" at bounding box center [822, 606] width 281 height 34
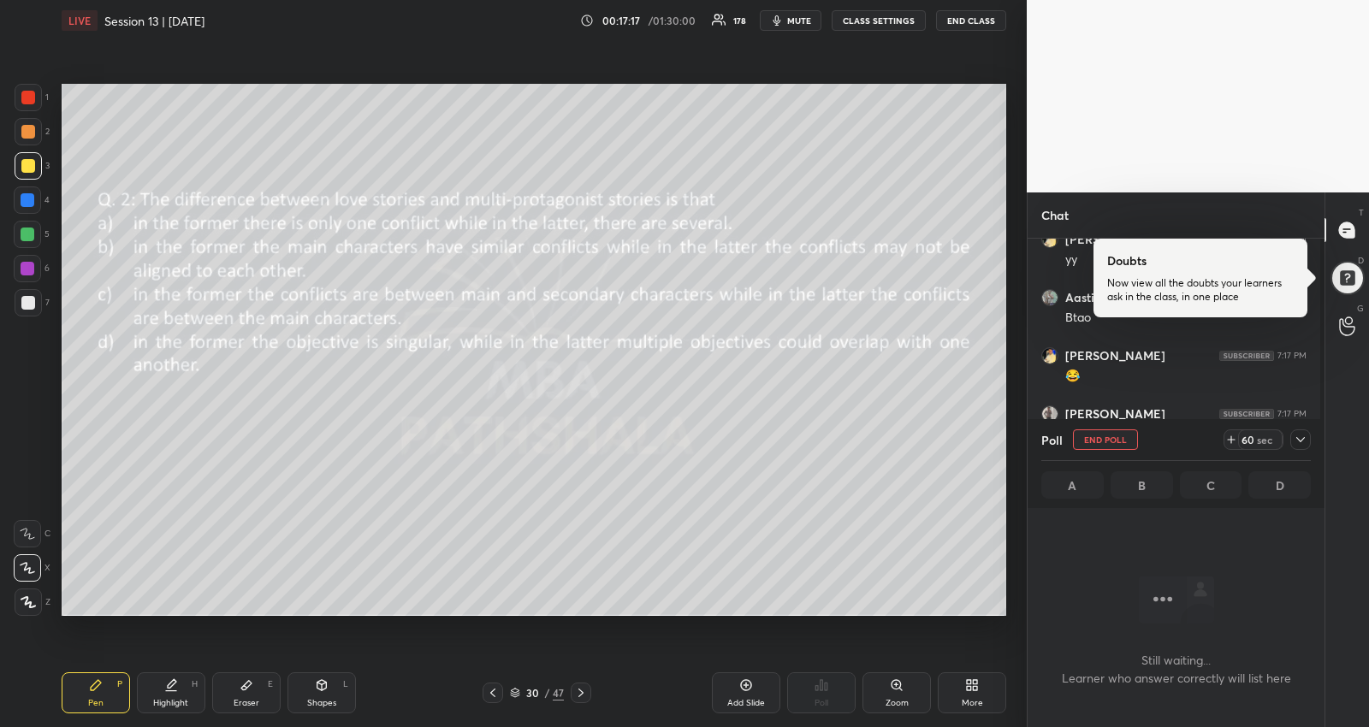
scroll to position [5, 5]
drag, startPoint x: 1303, startPoint y: 441, endPoint x: 1283, endPoint y: 456, distance: 24.5
click at [1302, 440] on icon at bounding box center [1301, 440] width 14 height 14
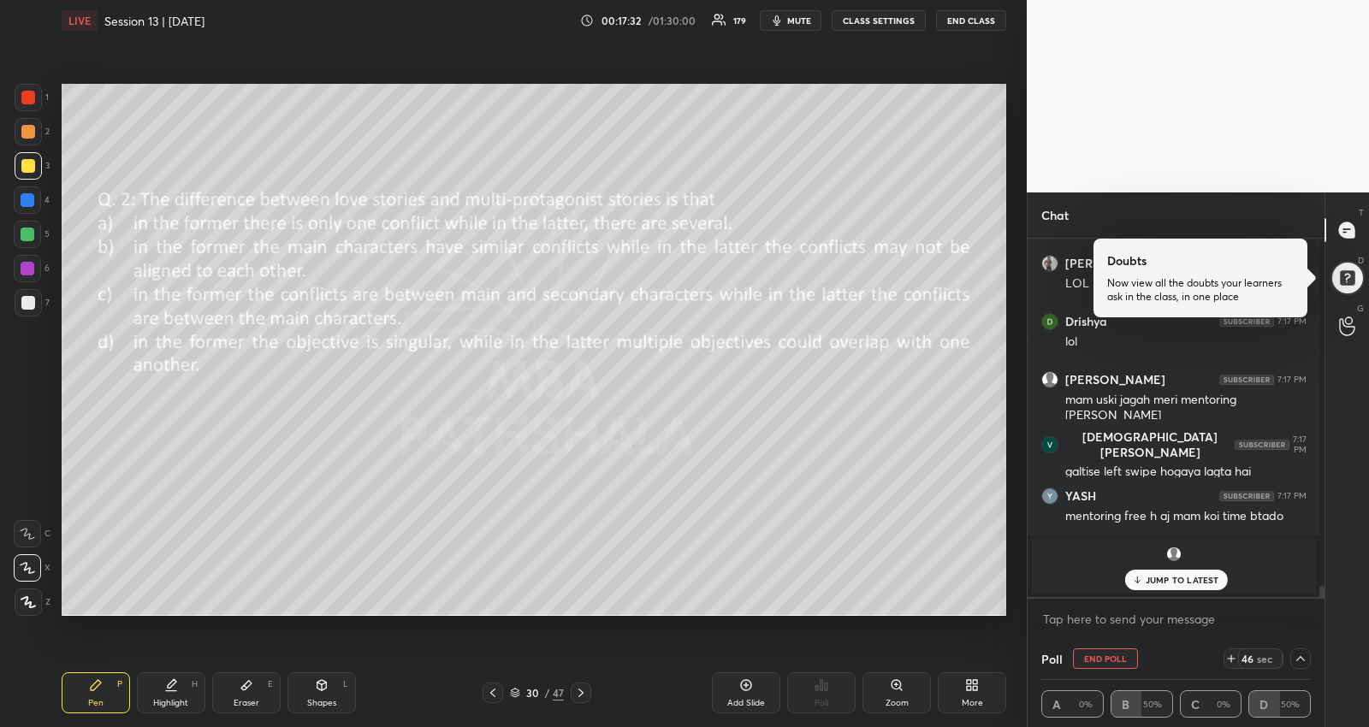
click at [1148, 575] on p "JUMP TO LATEST" at bounding box center [1183, 580] width 74 height 10
click at [1128, 629] on textarea at bounding box center [1175, 619] width 269 height 27
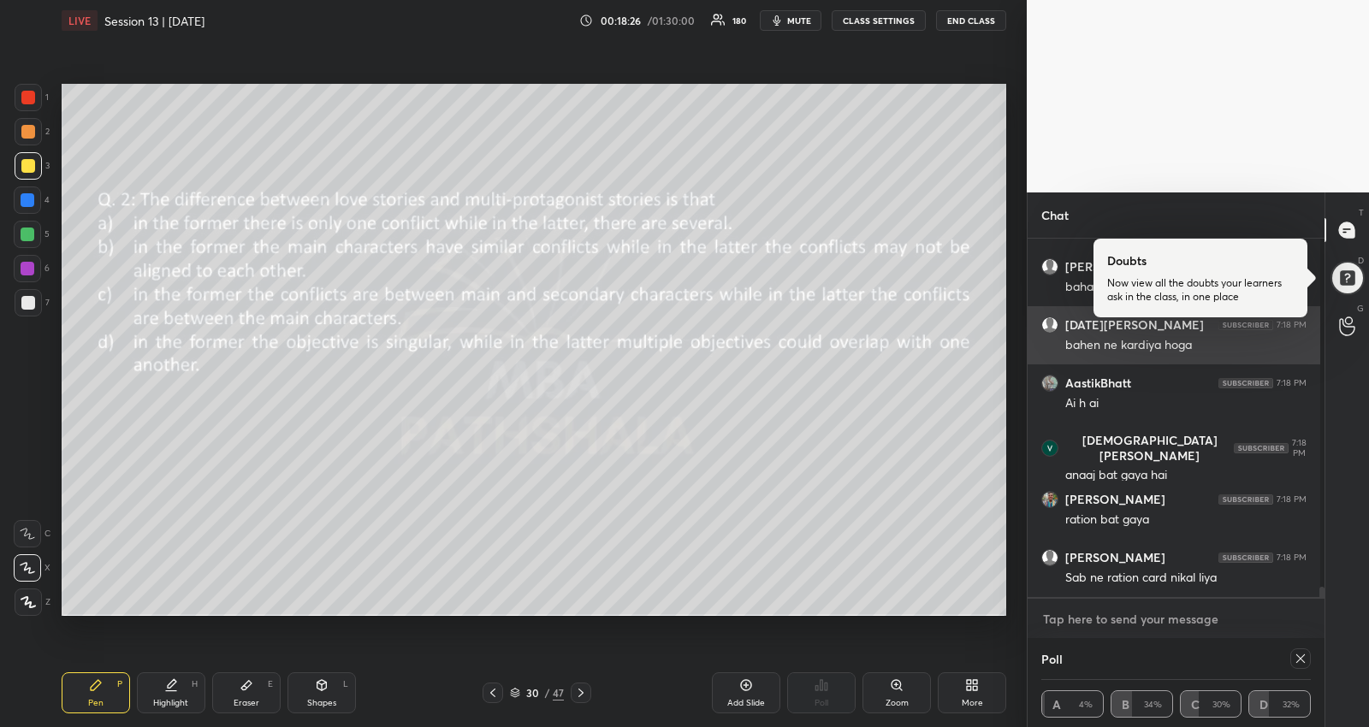
scroll to position [12207, 0]
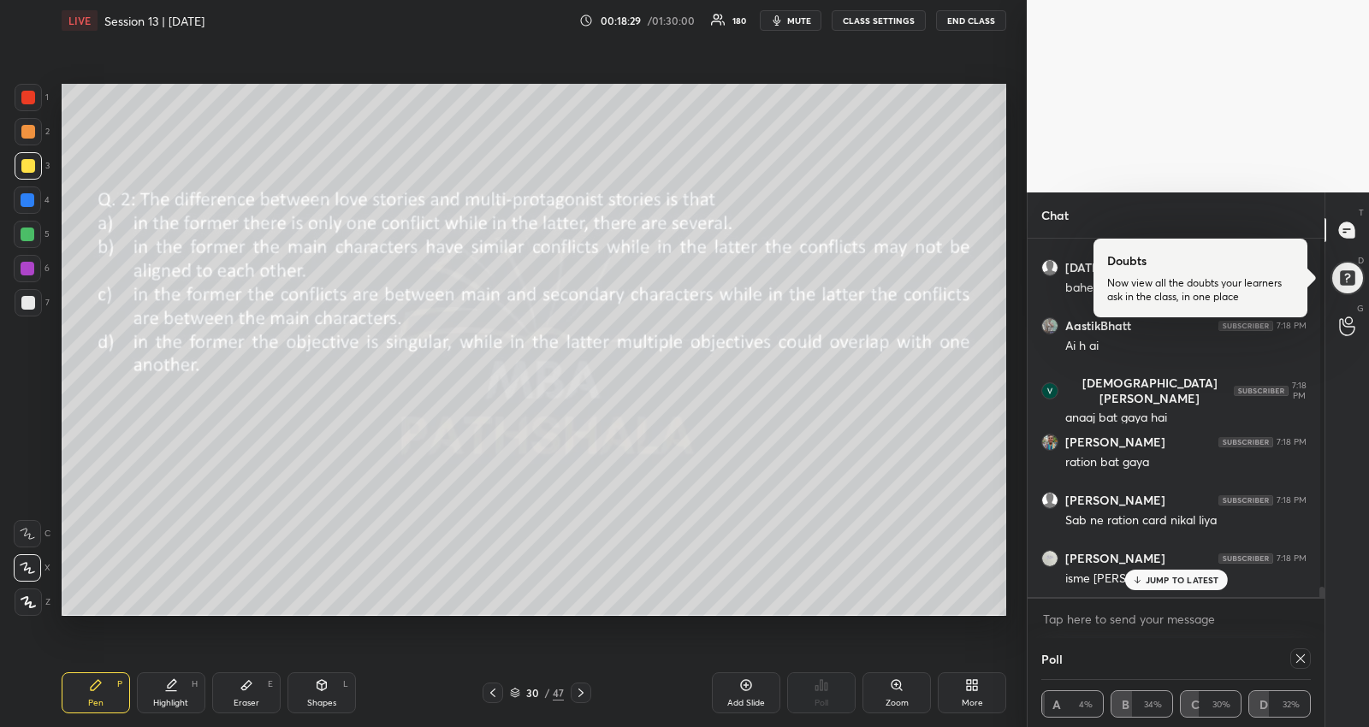
click at [1169, 572] on div "JUMP TO LATEST" at bounding box center [1175, 580] width 103 height 21
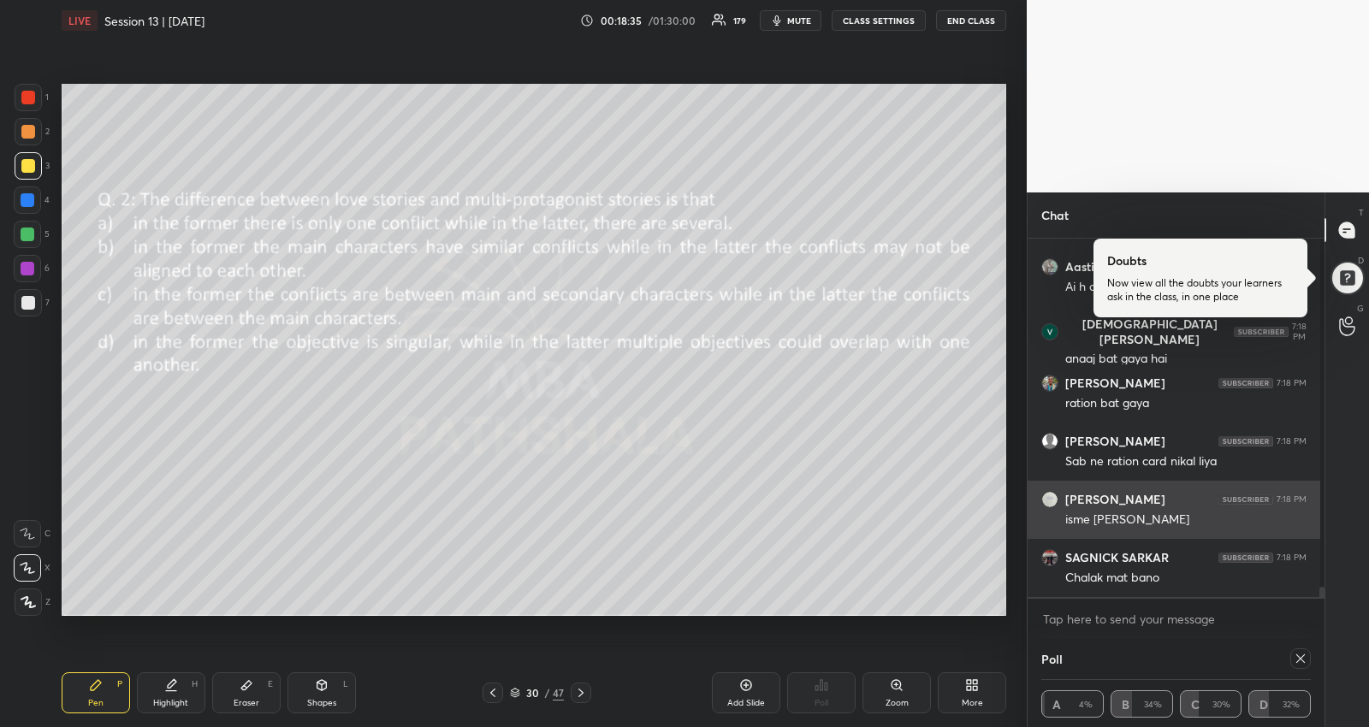
scroll to position [12324, 0]
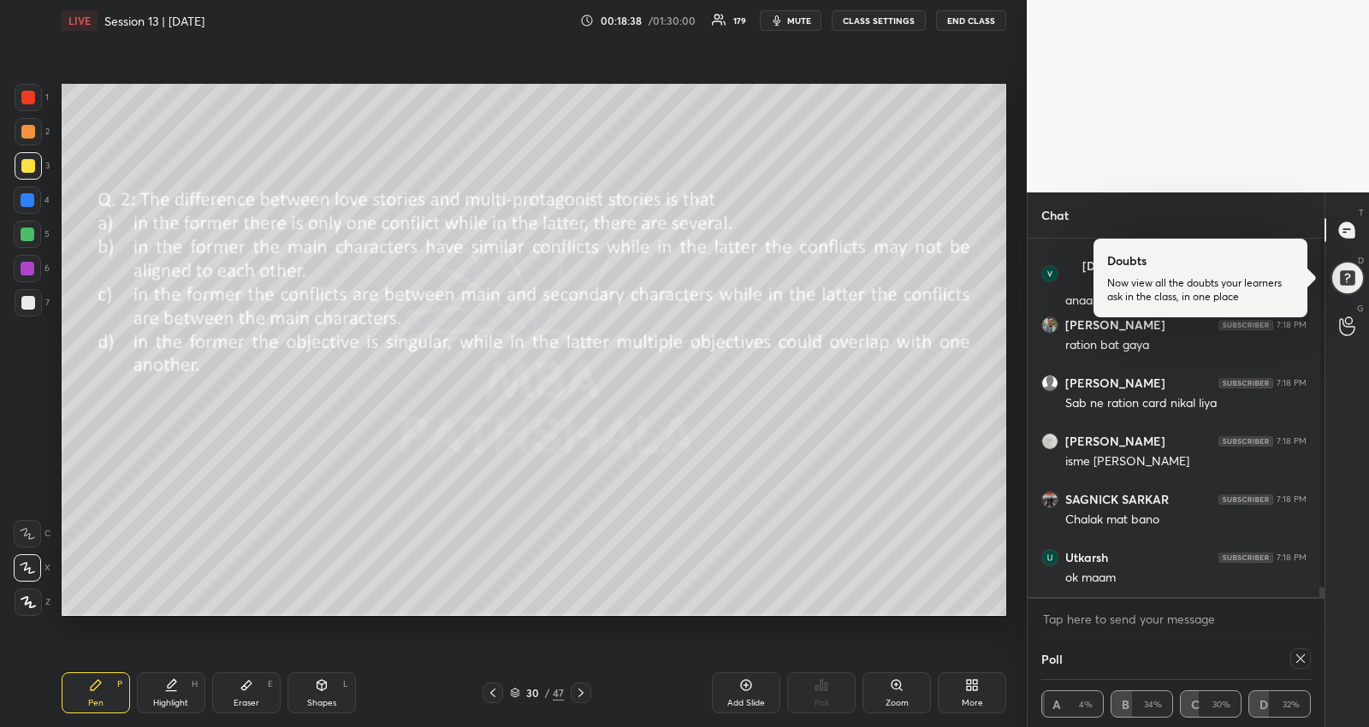
click at [1296, 657] on icon at bounding box center [1300, 658] width 9 height 9
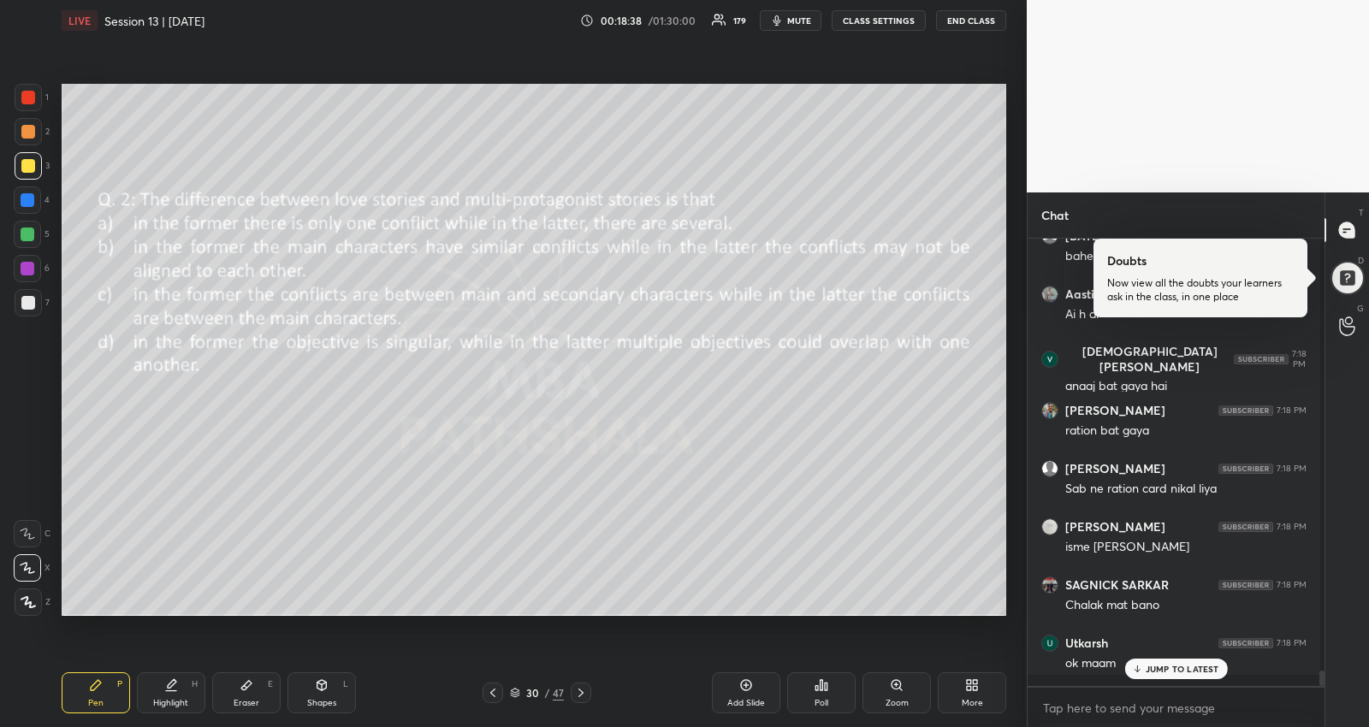
scroll to position [484, 293]
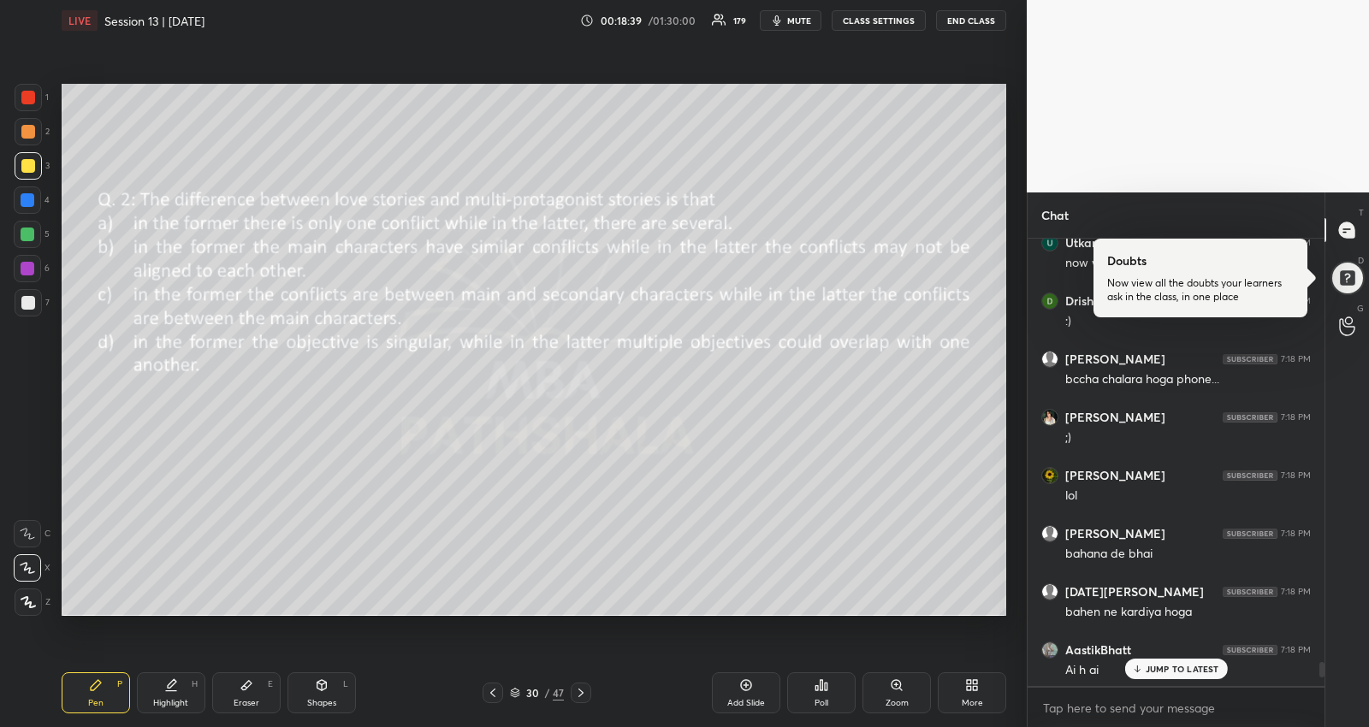
click at [1188, 664] on p "JUMP TO LATEST" at bounding box center [1183, 669] width 74 height 10
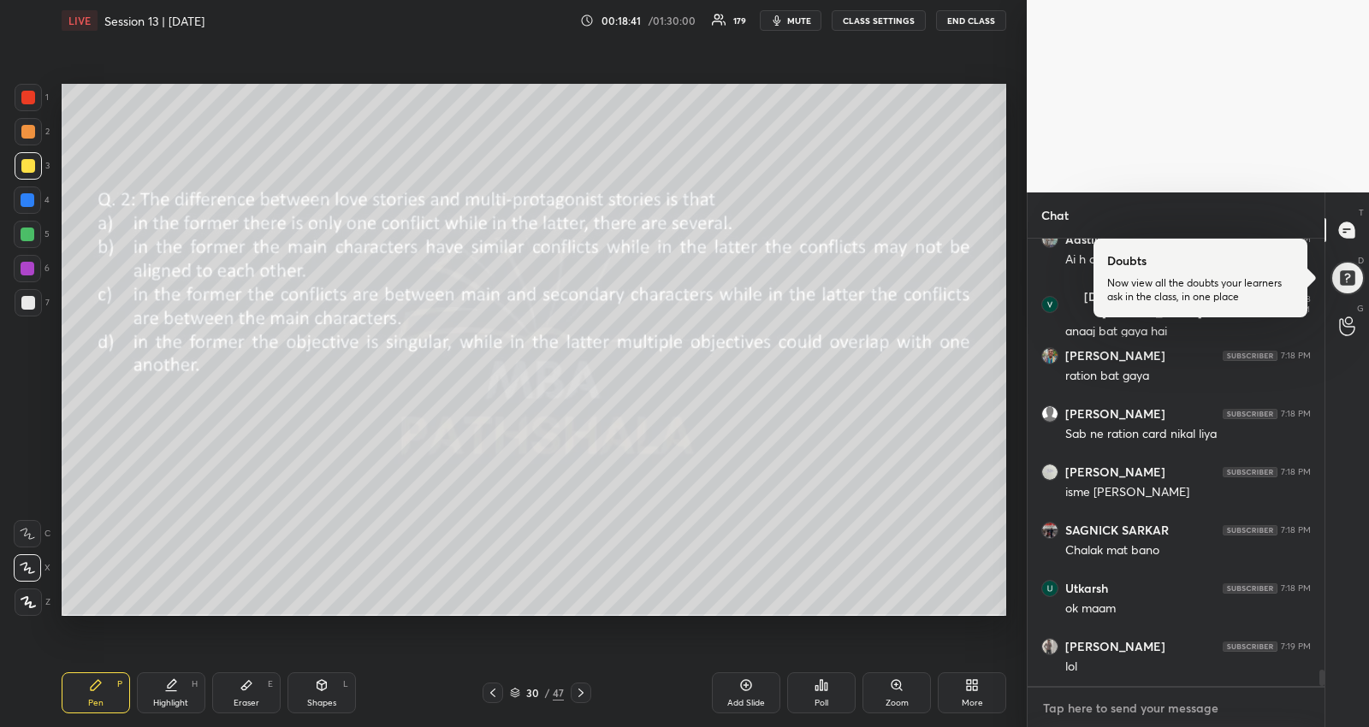
click at [1139, 703] on textarea at bounding box center [1175, 708] width 269 height 27
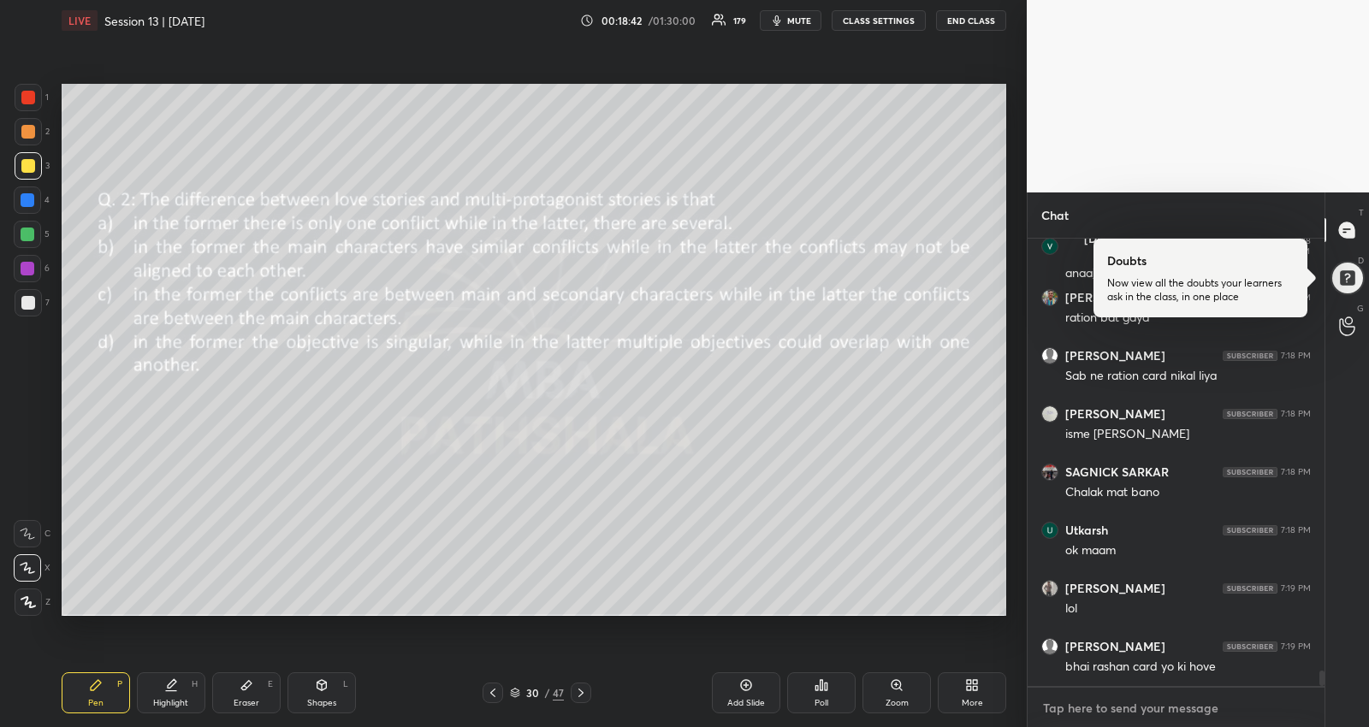
scroll to position [12274, 0]
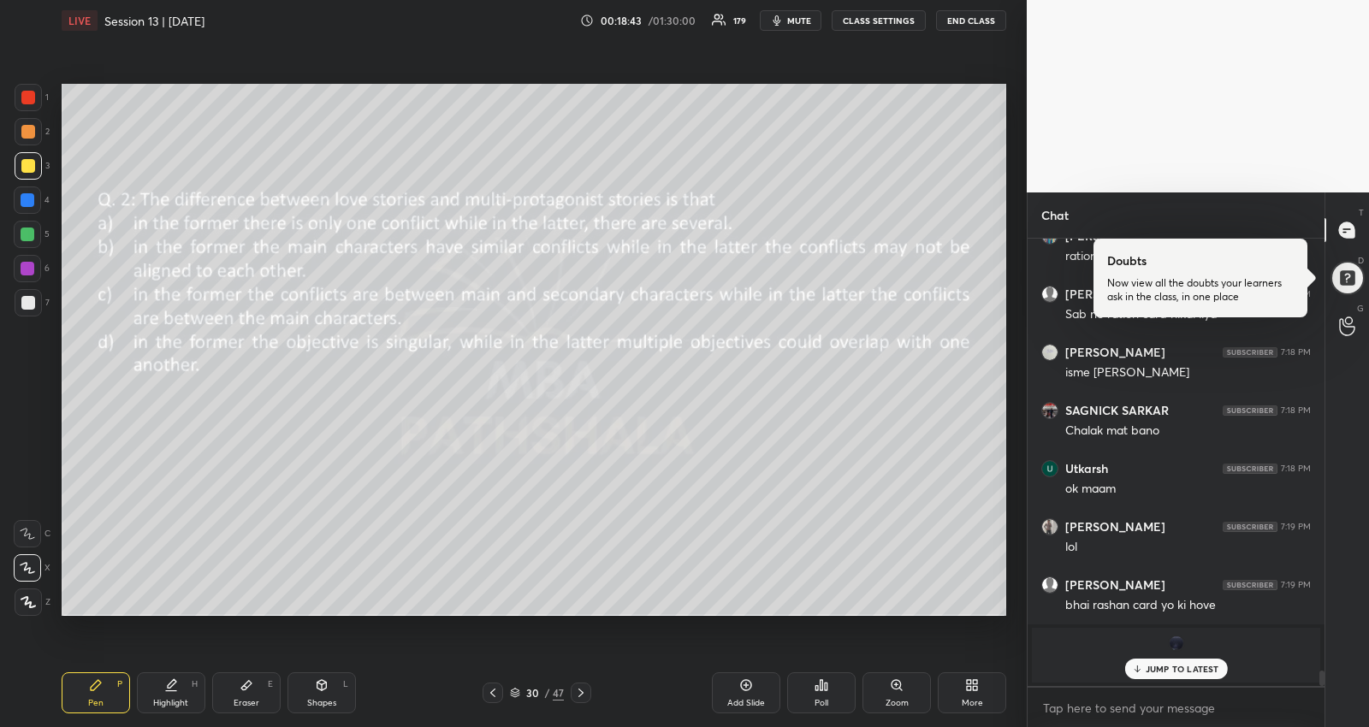
click at [574, 693] on icon at bounding box center [581, 693] width 14 height 14
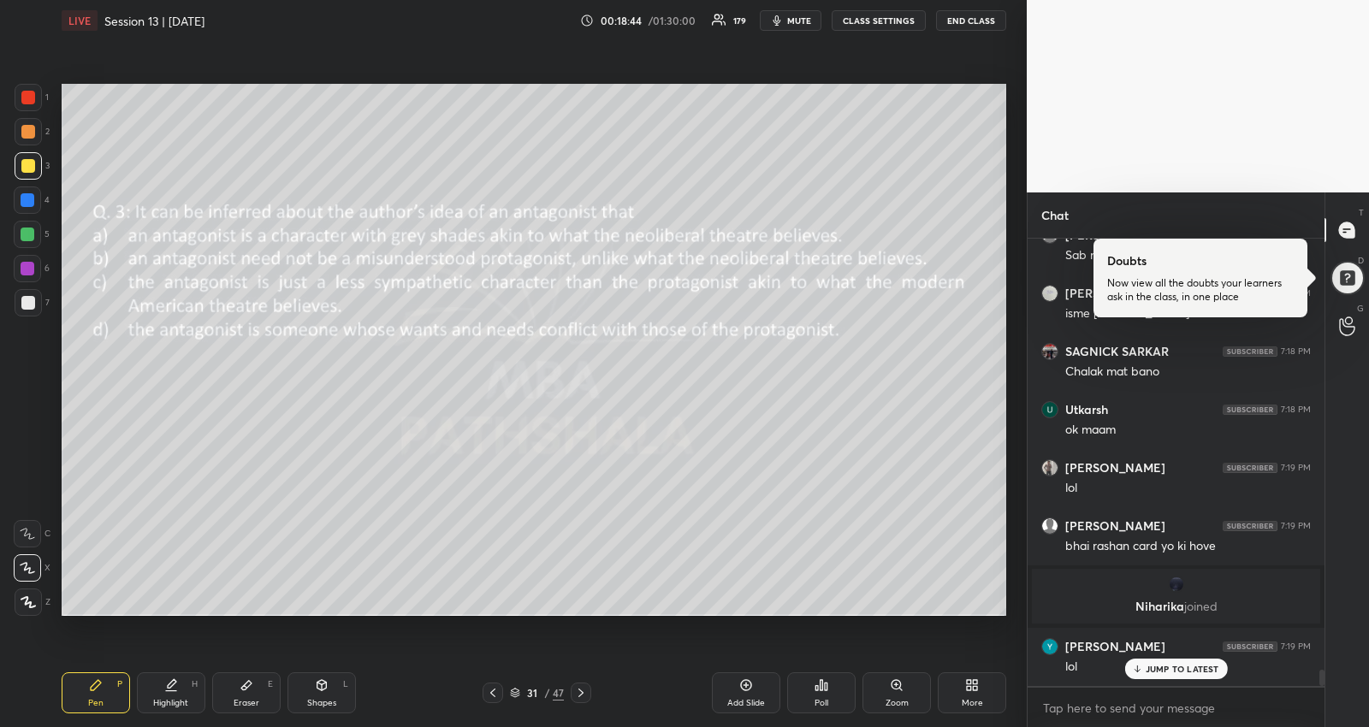
scroll to position [12168, 0]
click at [836, 702] on div "Poll" at bounding box center [821, 692] width 68 height 41
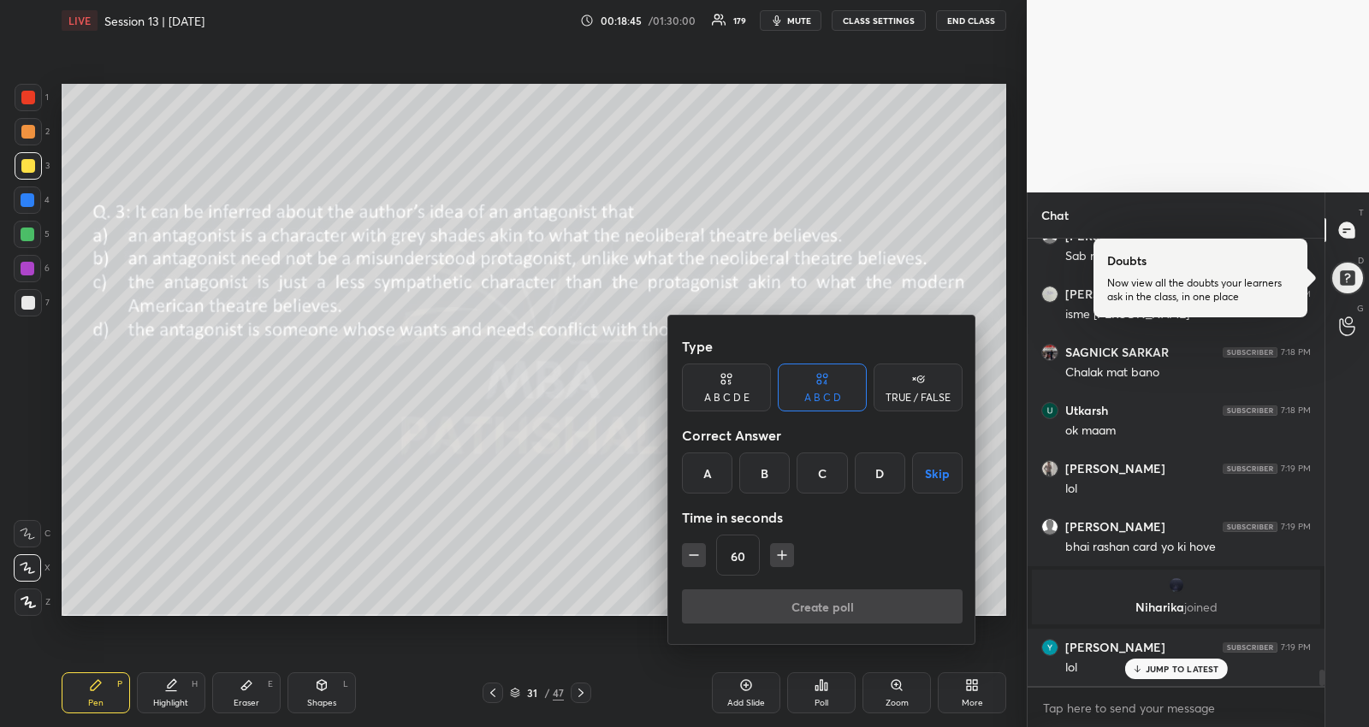
scroll to position [12227, 0]
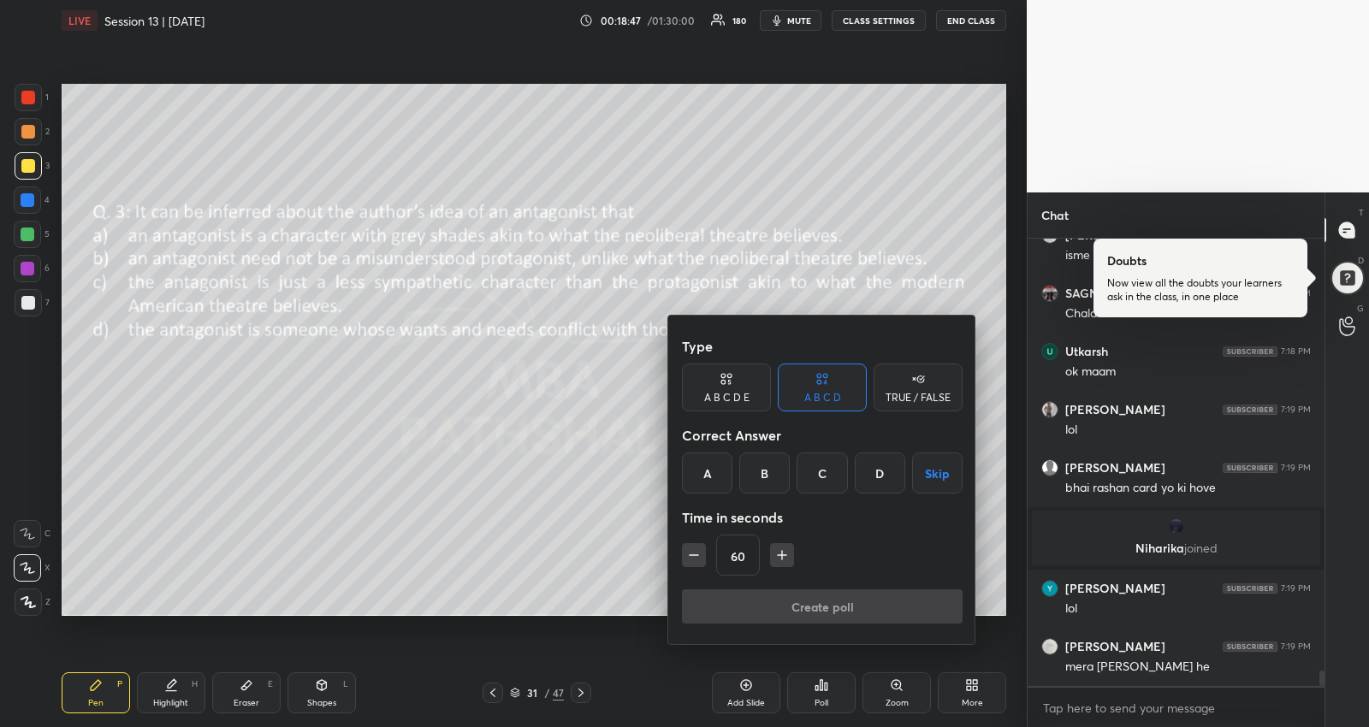
click at [930, 479] on button "Skip" at bounding box center [937, 473] width 50 height 41
click at [837, 609] on button "Create poll" at bounding box center [822, 606] width 281 height 34
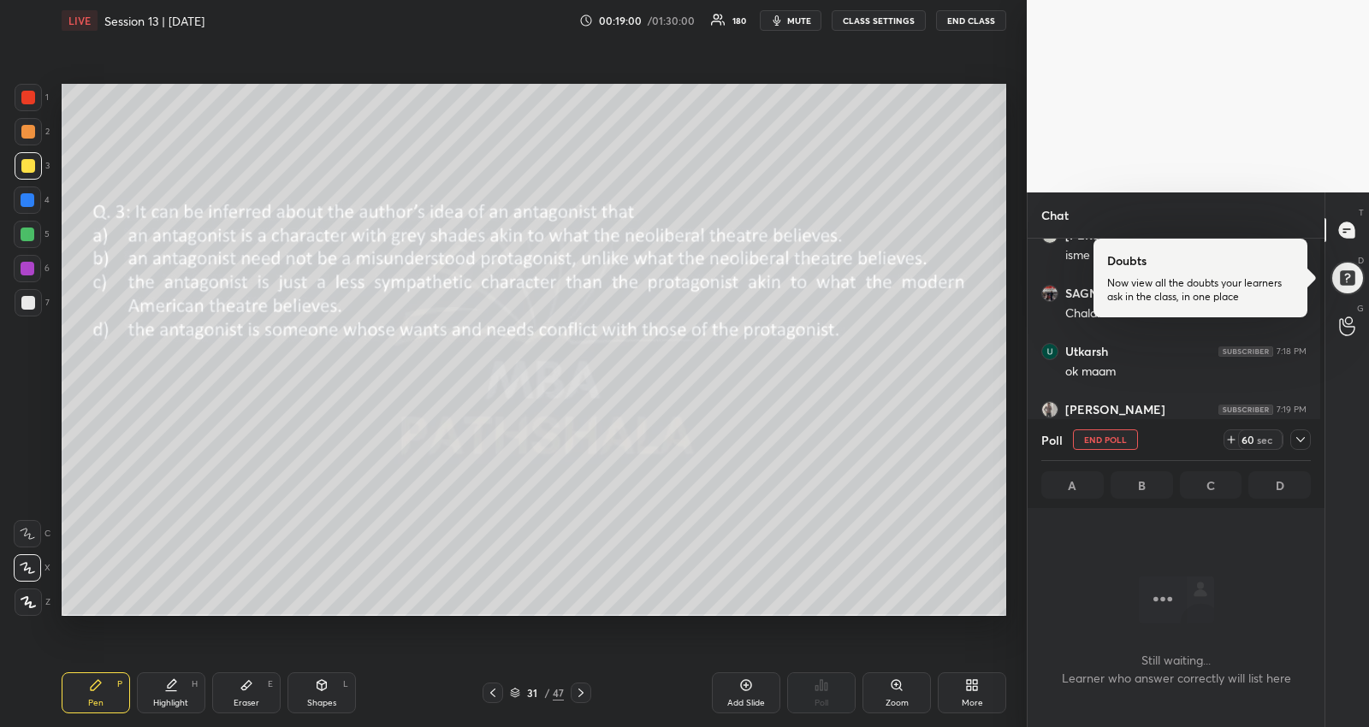
scroll to position [6, 5]
drag, startPoint x: 1306, startPoint y: 434, endPoint x: 1265, endPoint y: 454, distance: 45.1
click at [1306, 434] on icon at bounding box center [1301, 440] width 14 height 14
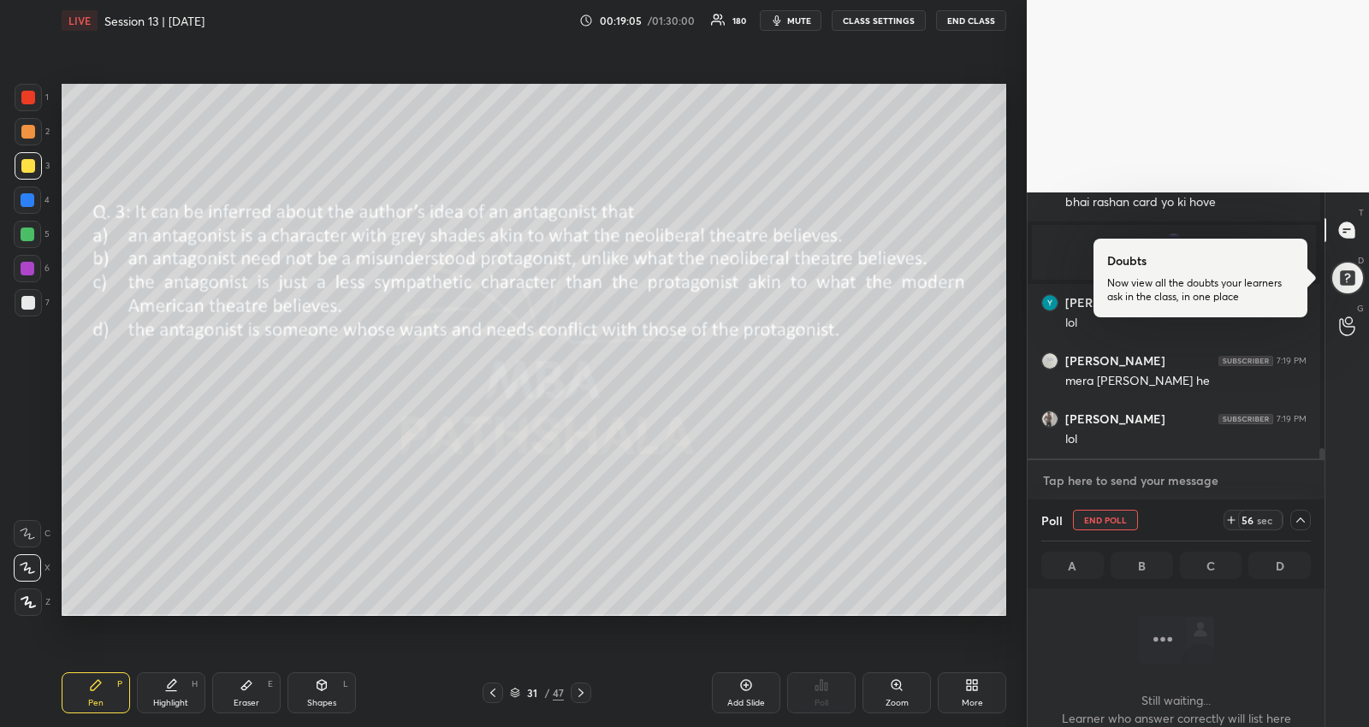
click at [1195, 483] on textarea at bounding box center [1175, 480] width 269 height 27
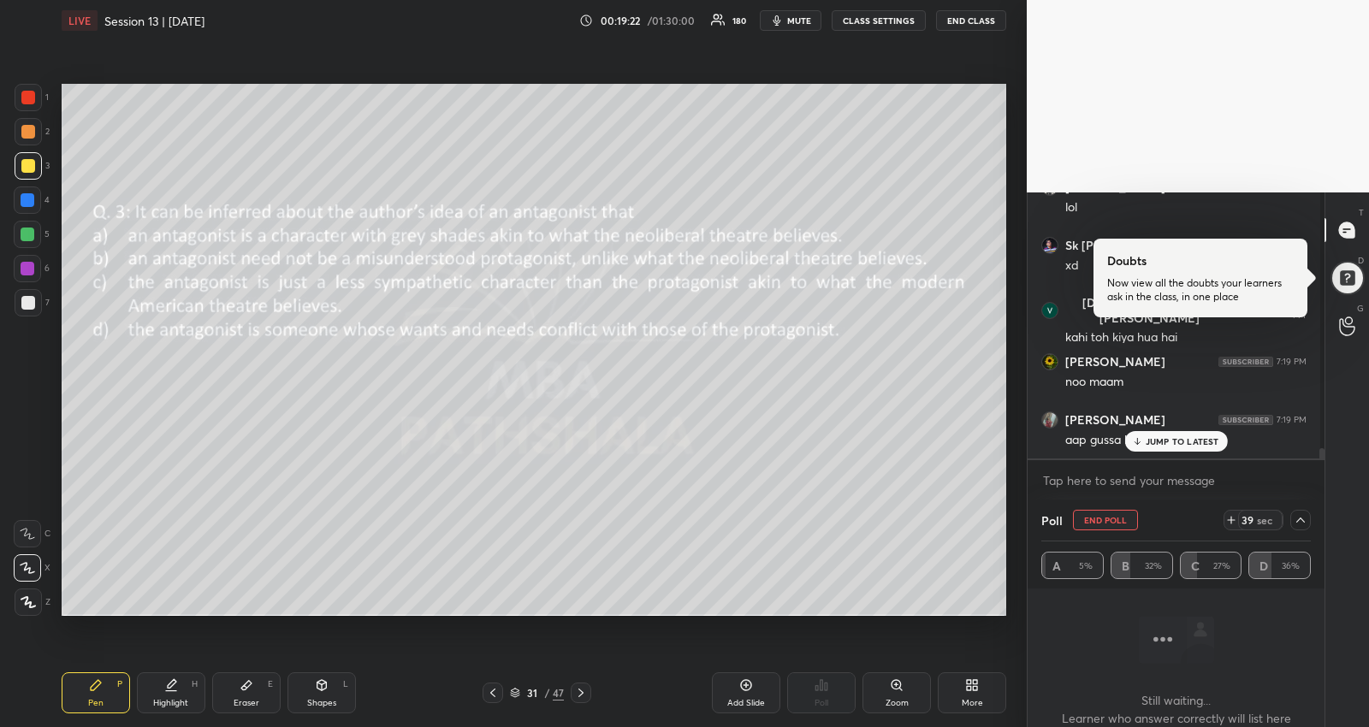
click at [1146, 443] on p "JUMP TO LATEST" at bounding box center [1183, 441] width 74 height 10
click at [1081, 483] on textarea at bounding box center [1175, 480] width 269 height 27
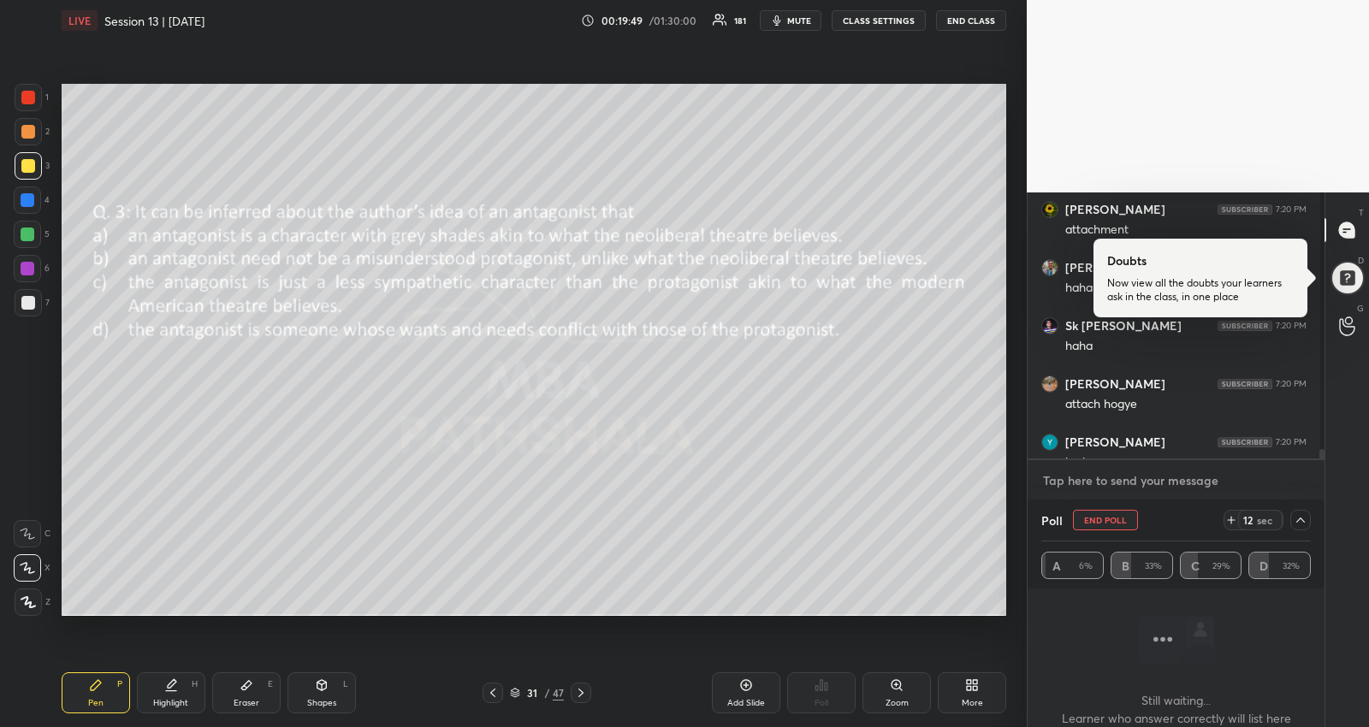
scroll to position [13047, 0]
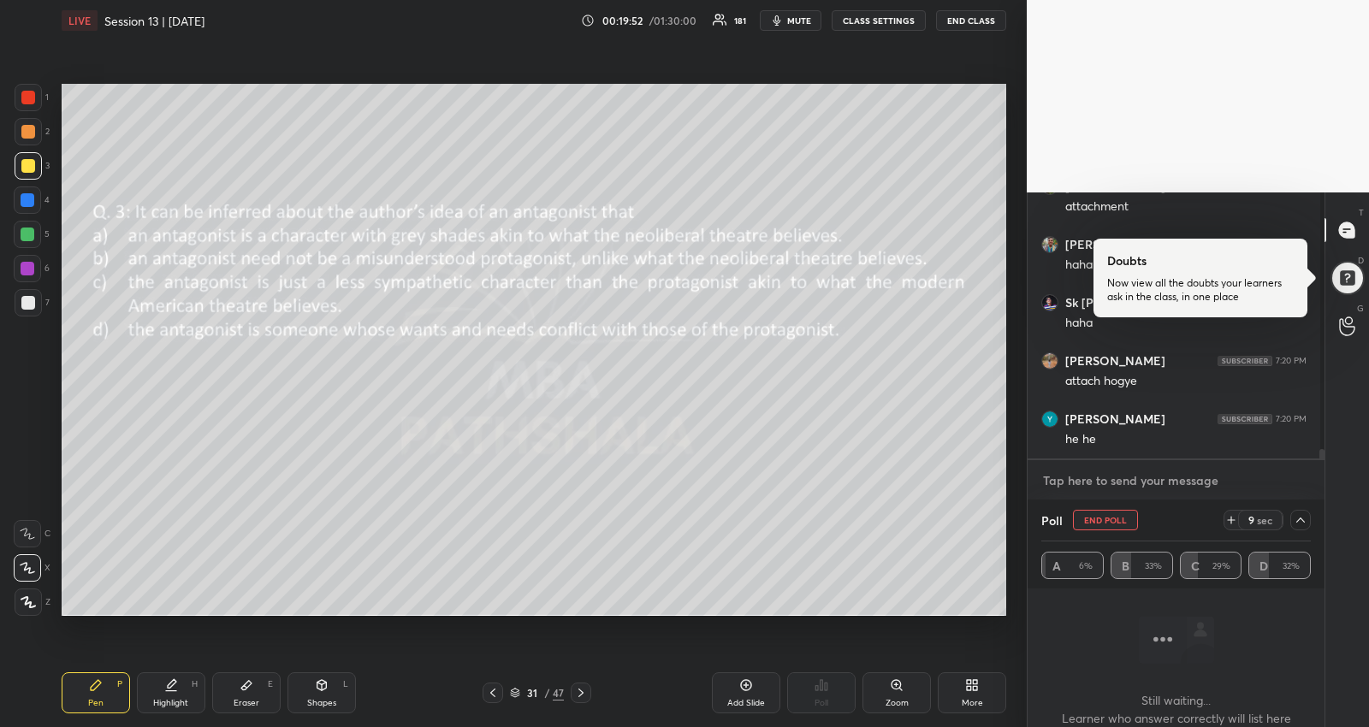
click at [1258, 475] on textarea at bounding box center [1175, 480] width 269 height 27
click at [1190, 446] on div "Kitne lonely log h loner" at bounding box center [1185, 439] width 241 height 17
click at [1187, 479] on textarea at bounding box center [1175, 480] width 269 height 27
click at [1174, 481] on textarea at bounding box center [1175, 480] width 269 height 27
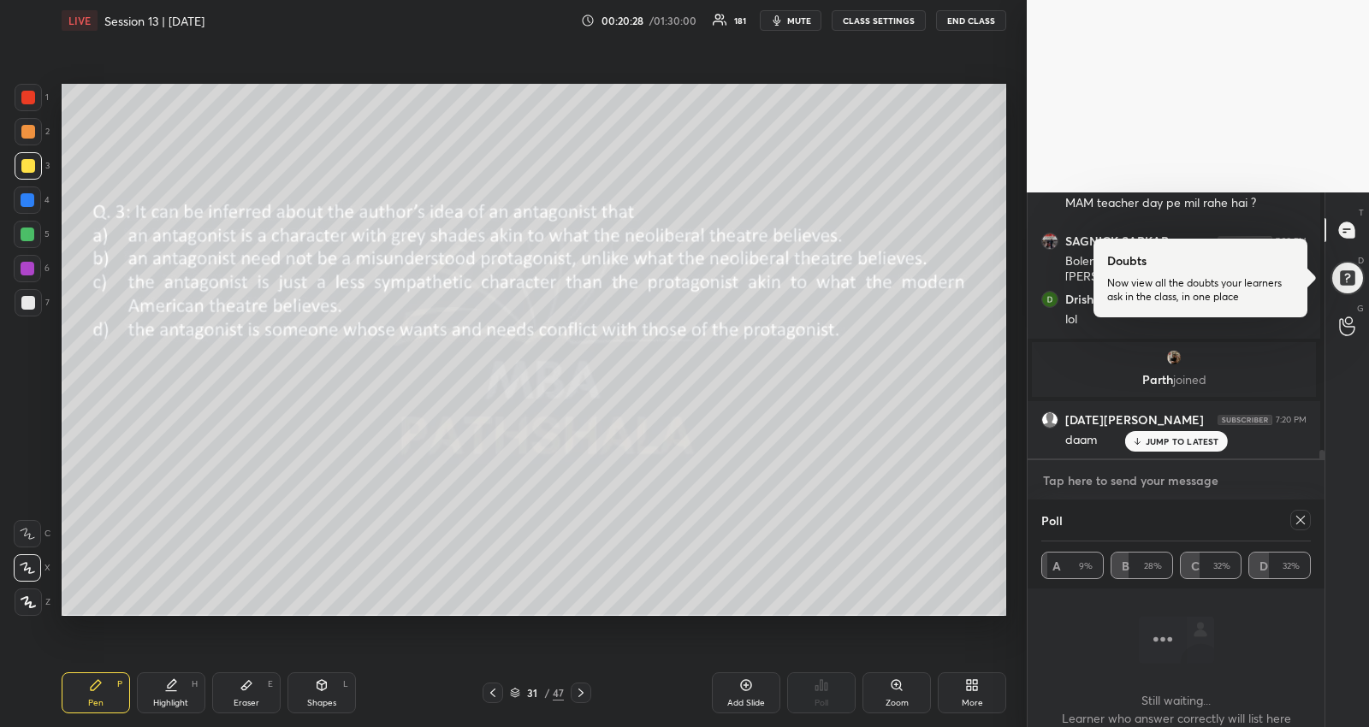
scroll to position [14071, 0]
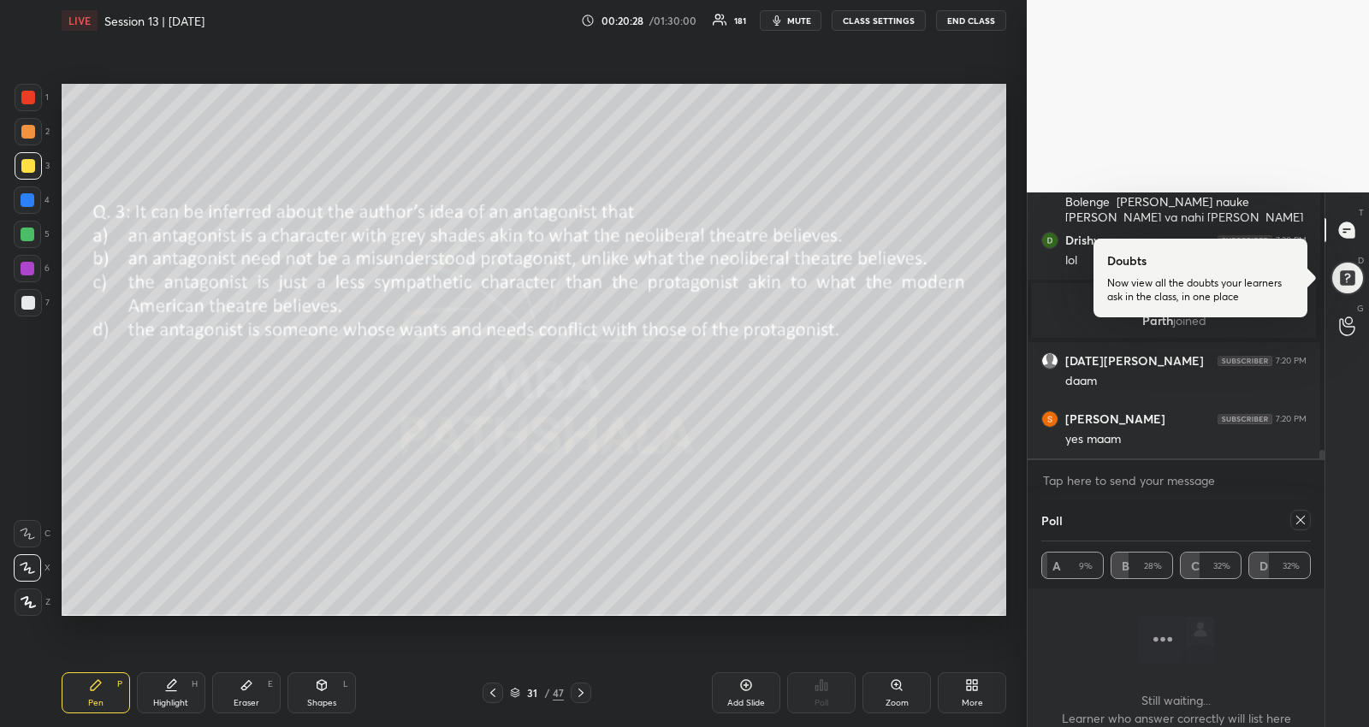
click at [1171, 440] on div "YASH 7:20 PM nashe wala [PERSON_NAME] 7:20 PM 🗿 [PERSON_NAME] 7:20 PM MAM teach…" at bounding box center [1173, 279] width 293 height 358
click at [1176, 483] on textarea at bounding box center [1175, 480] width 269 height 27
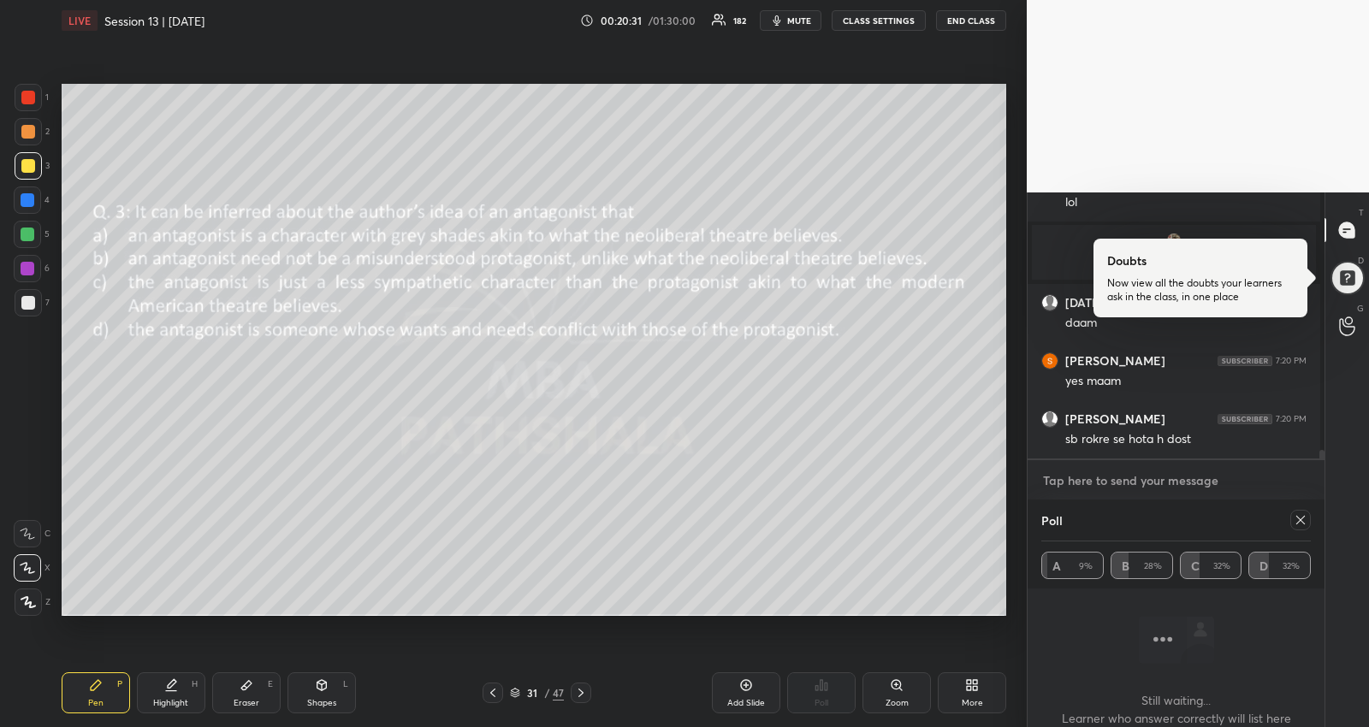
scroll to position [14303, 0]
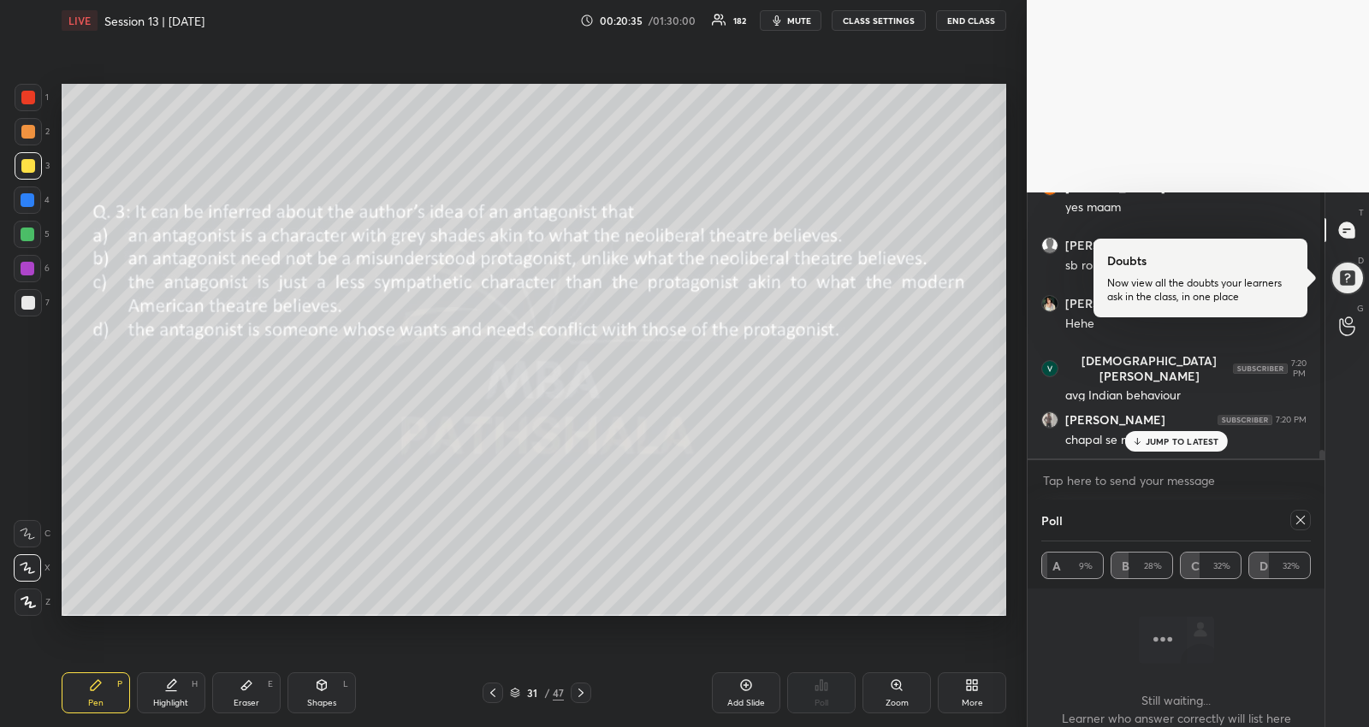
click at [1179, 441] on p "JUMP TO LATEST" at bounding box center [1183, 441] width 74 height 10
click at [577, 689] on icon at bounding box center [581, 693] width 14 height 14
click at [1294, 522] on icon at bounding box center [1301, 520] width 14 height 14
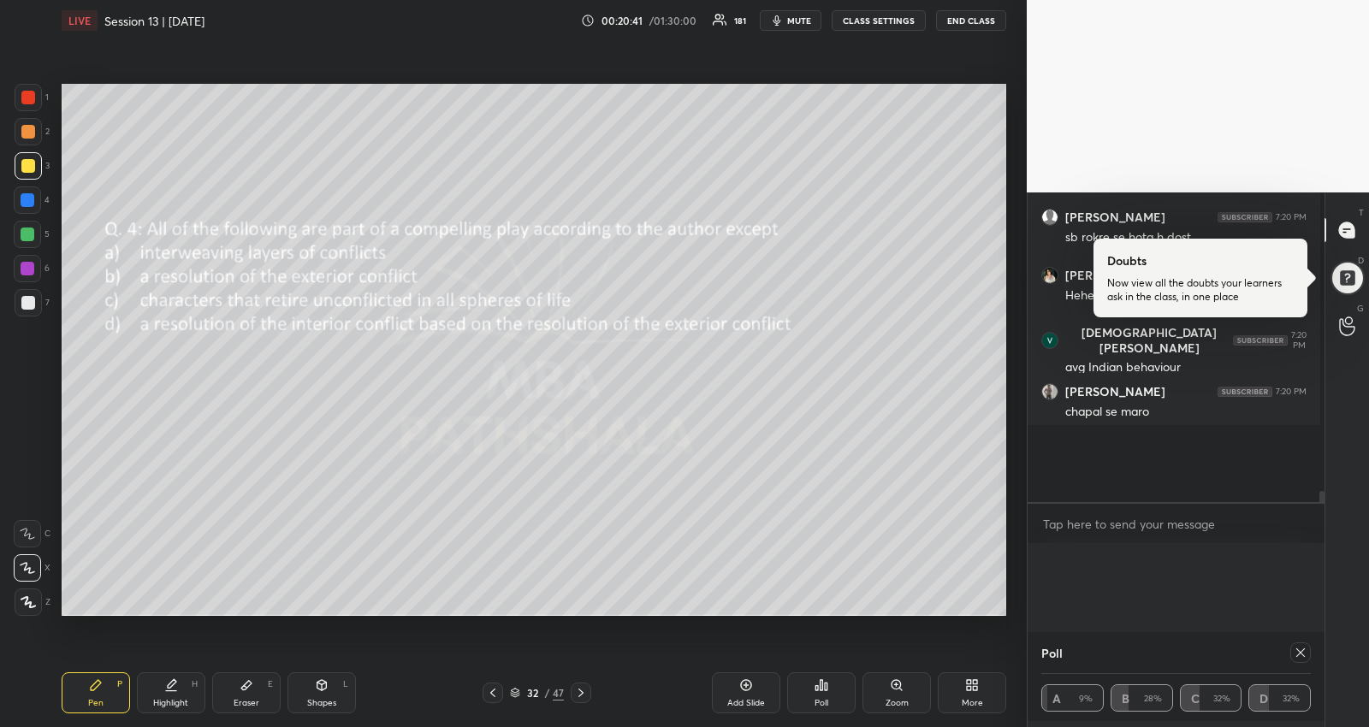
scroll to position [3, 5]
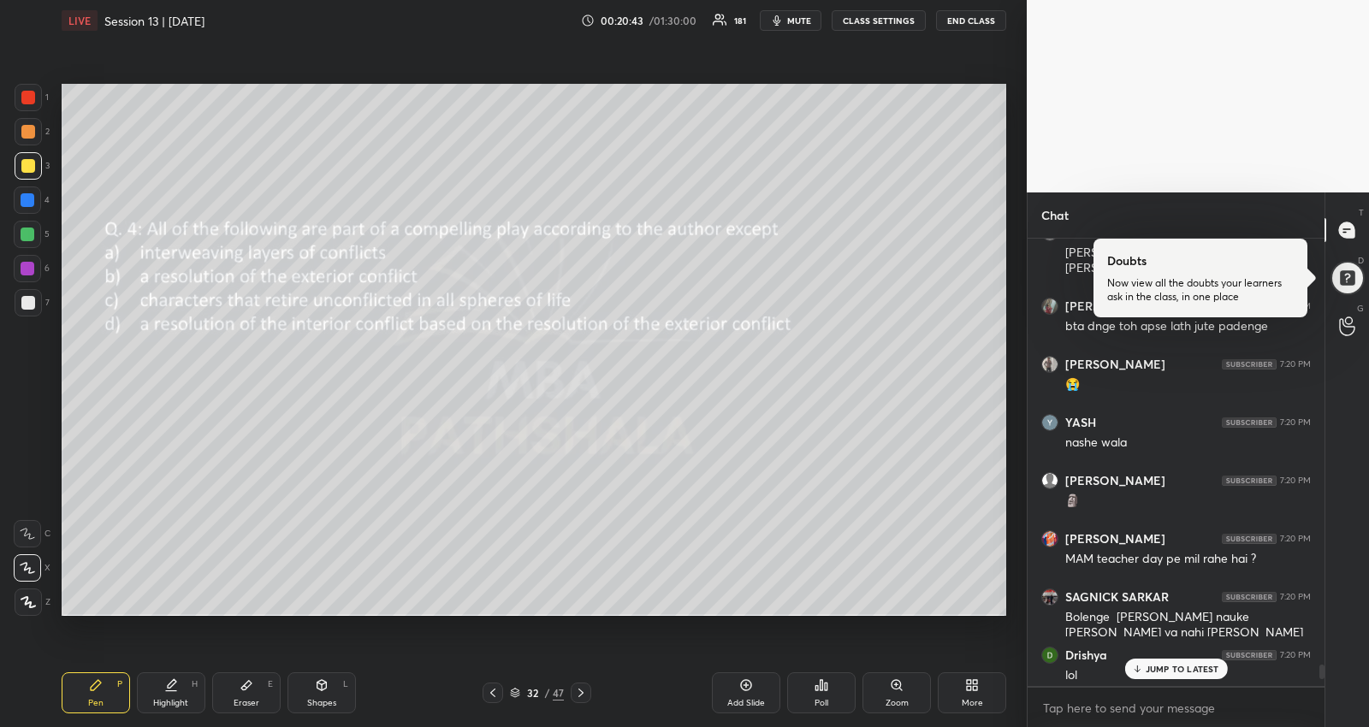
click at [1171, 672] on p "JUMP TO LATEST" at bounding box center [1183, 669] width 74 height 10
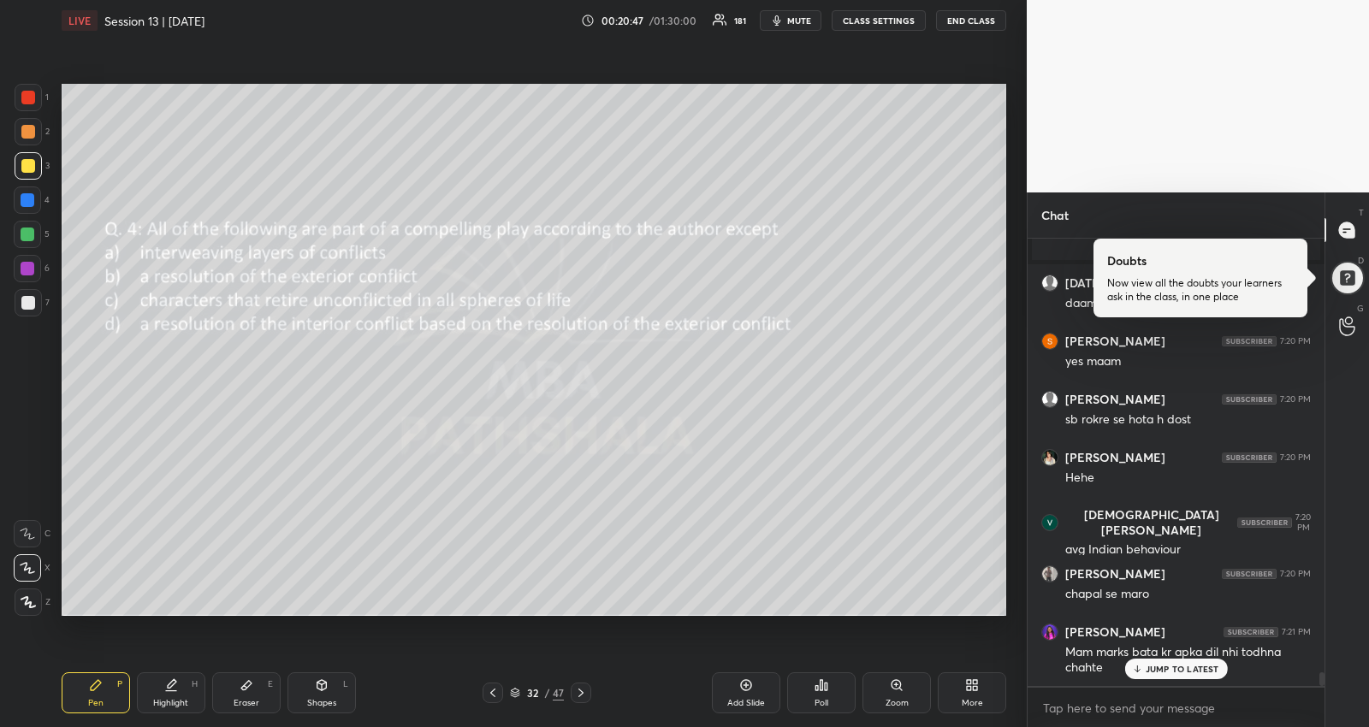
click at [1157, 668] on p "JUMP TO LATEST" at bounding box center [1183, 669] width 74 height 10
click at [1152, 688] on div "x" at bounding box center [1175, 708] width 297 height 40
click at [1144, 711] on textarea at bounding box center [1175, 708] width 269 height 27
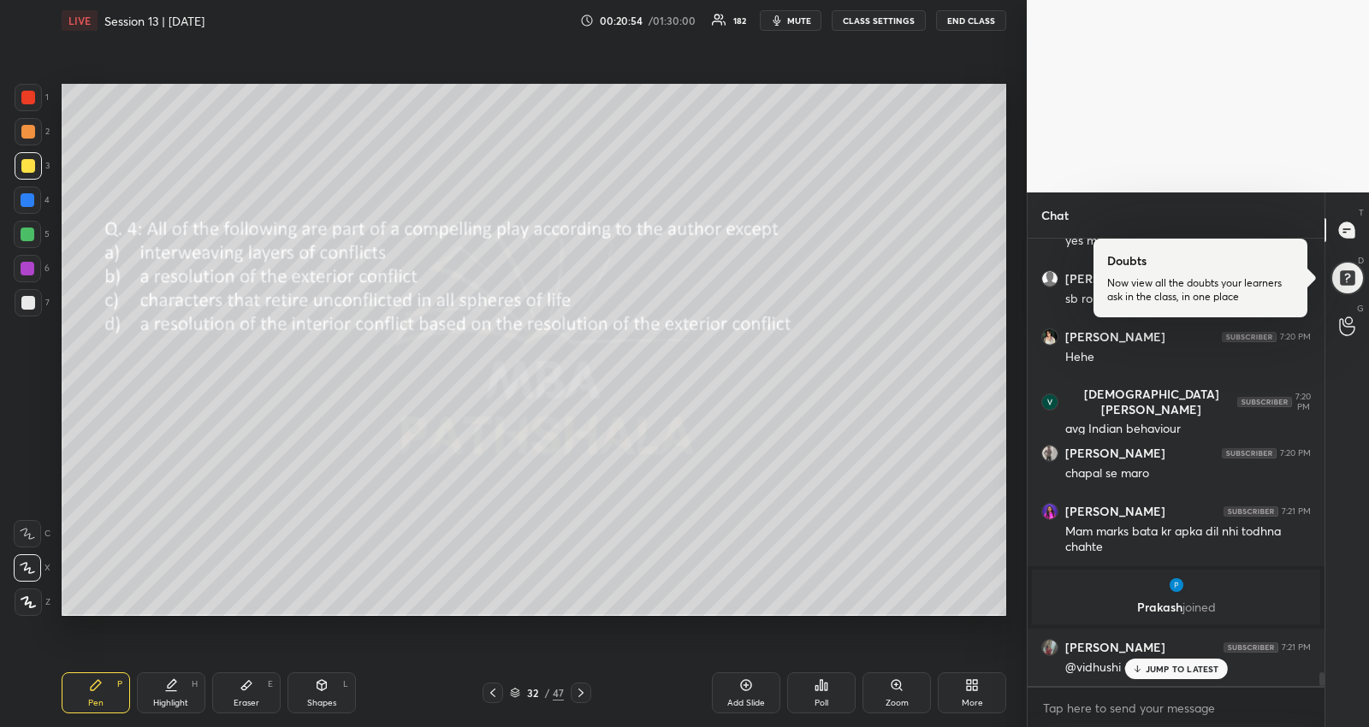
click at [1143, 666] on div "JUMP TO LATEST" at bounding box center [1175, 669] width 103 height 21
click at [1145, 708] on textarea at bounding box center [1175, 708] width 269 height 27
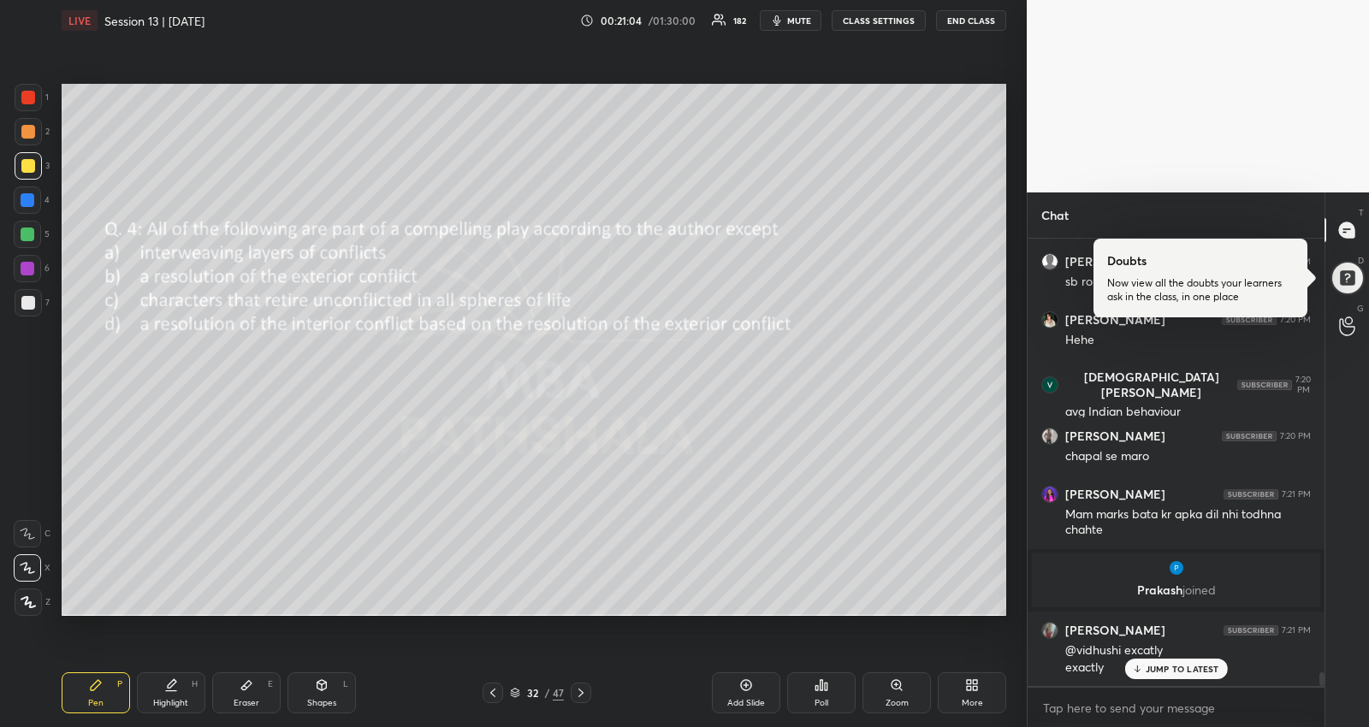
type textarea "x"
click at [1159, 670] on p "JUMP TO LATEST" at bounding box center [1183, 669] width 74 height 10
click at [805, 690] on div "Poll" at bounding box center [821, 692] width 68 height 41
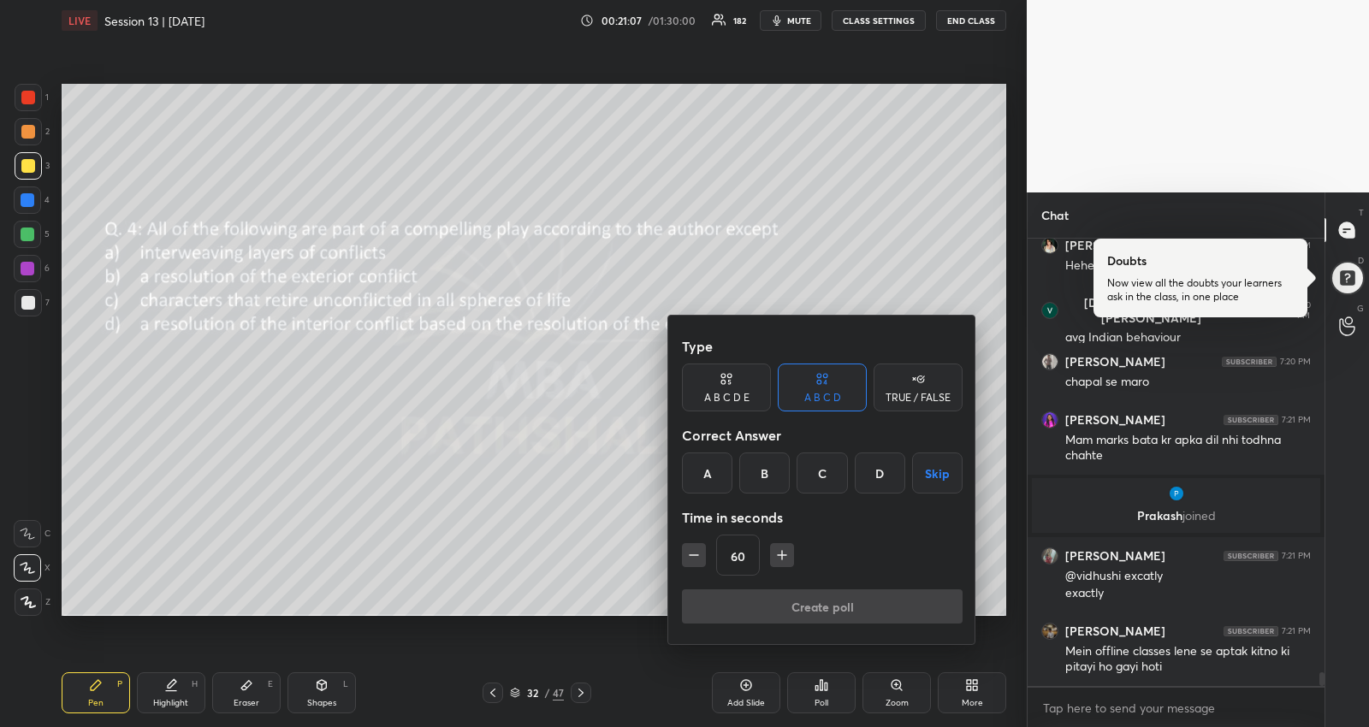
click at [692, 554] on icon "button" at bounding box center [693, 555] width 17 height 17
type input "45"
click at [936, 476] on button "Skip" at bounding box center [937, 473] width 50 height 41
click at [794, 602] on button "Create poll" at bounding box center [822, 606] width 281 height 34
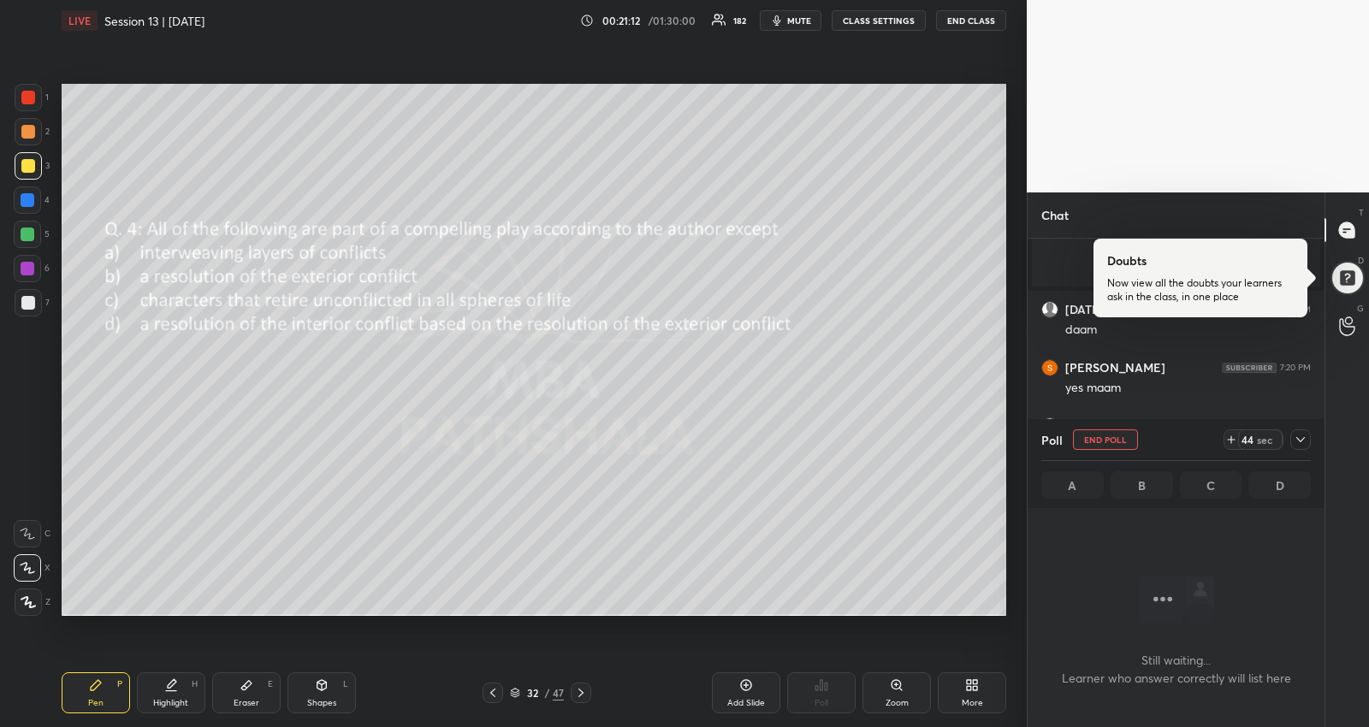
drag, startPoint x: 1300, startPoint y: 438, endPoint x: 1290, endPoint y: 441, distance: 9.8
click at [1293, 439] on div at bounding box center [1300, 439] width 21 height 21
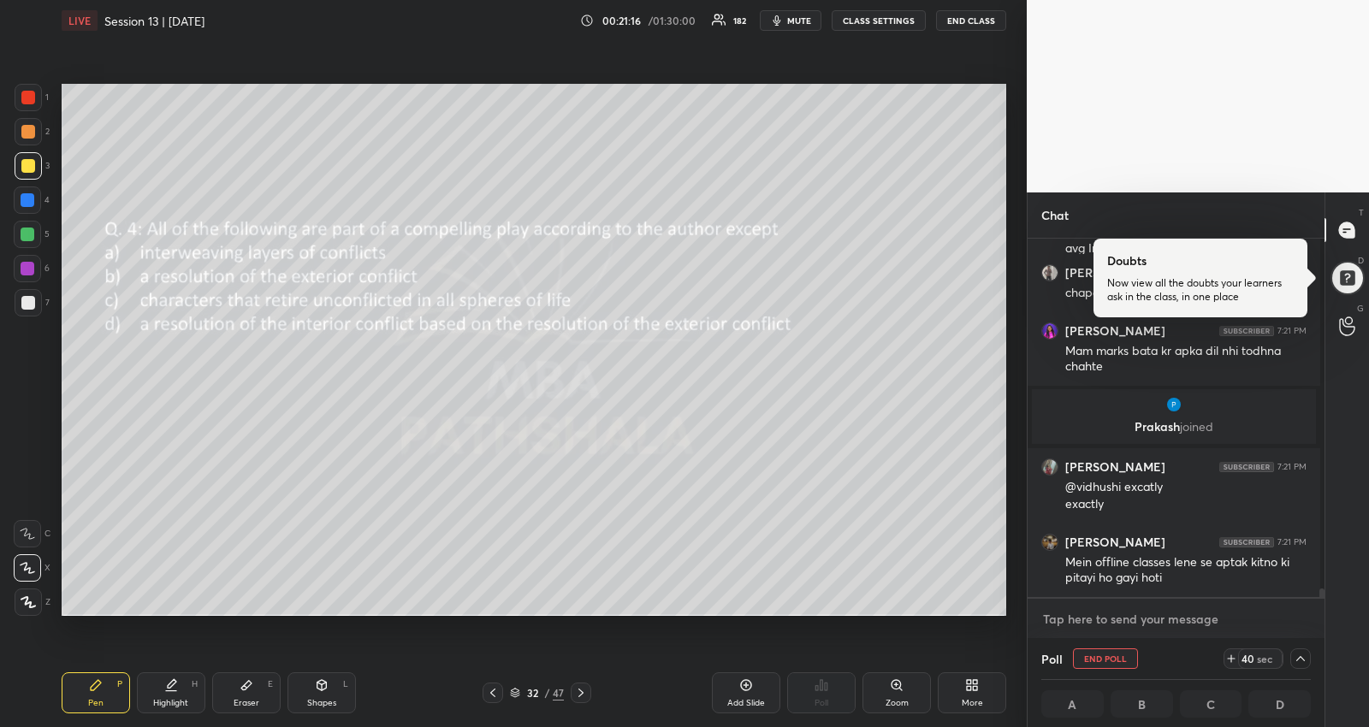
click at [1233, 608] on textarea at bounding box center [1175, 619] width 269 height 27
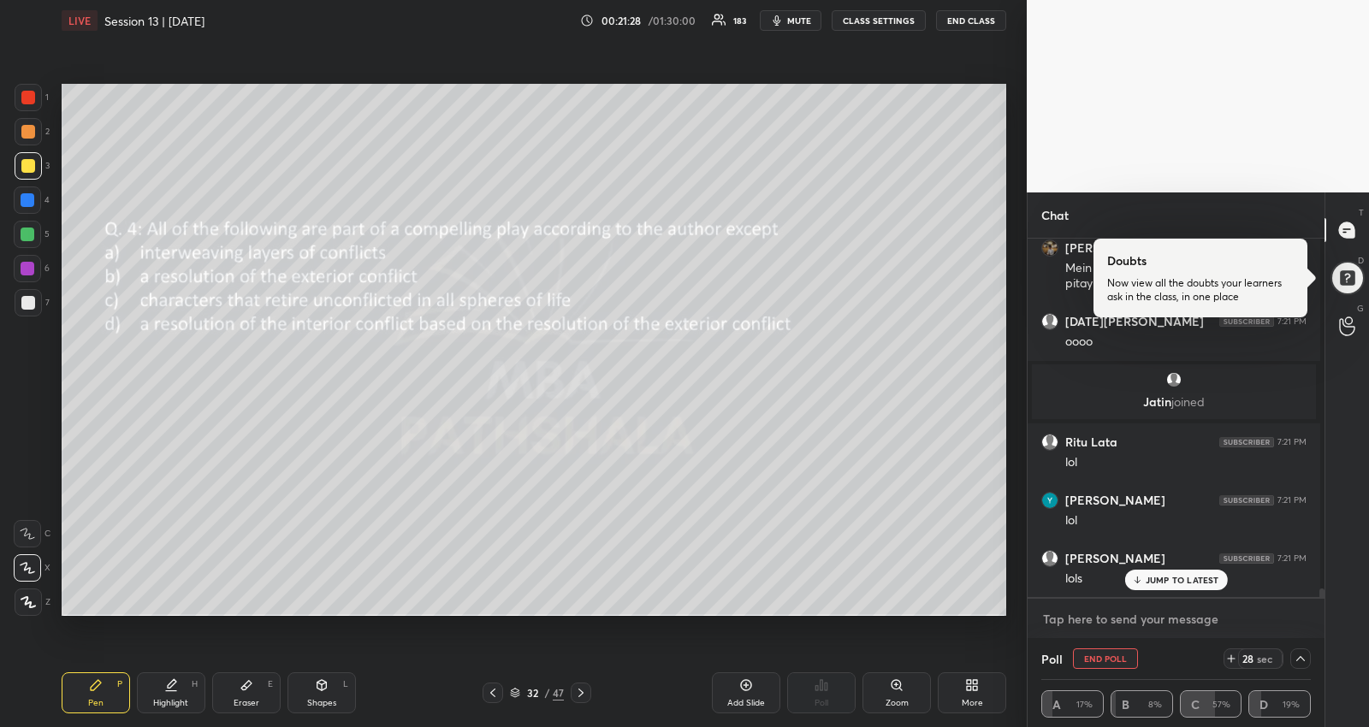
click at [1218, 606] on textarea at bounding box center [1175, 619] width 269 height 27
click at [1213, 583] on p "JUMP TO LATEST" at bounding box center [1183, 580] width 74 height 10
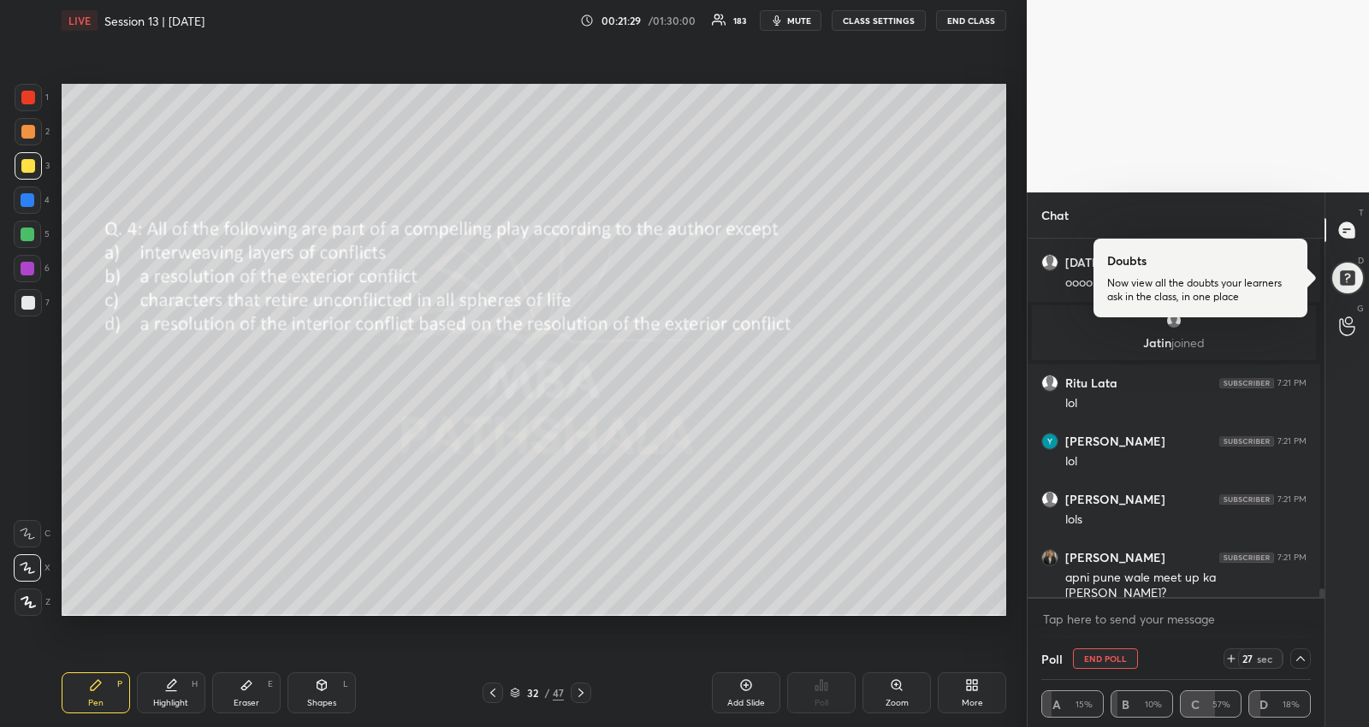
click at [1214, 600] on div "x" at bounding box center [1175, 619] width 297 height 40
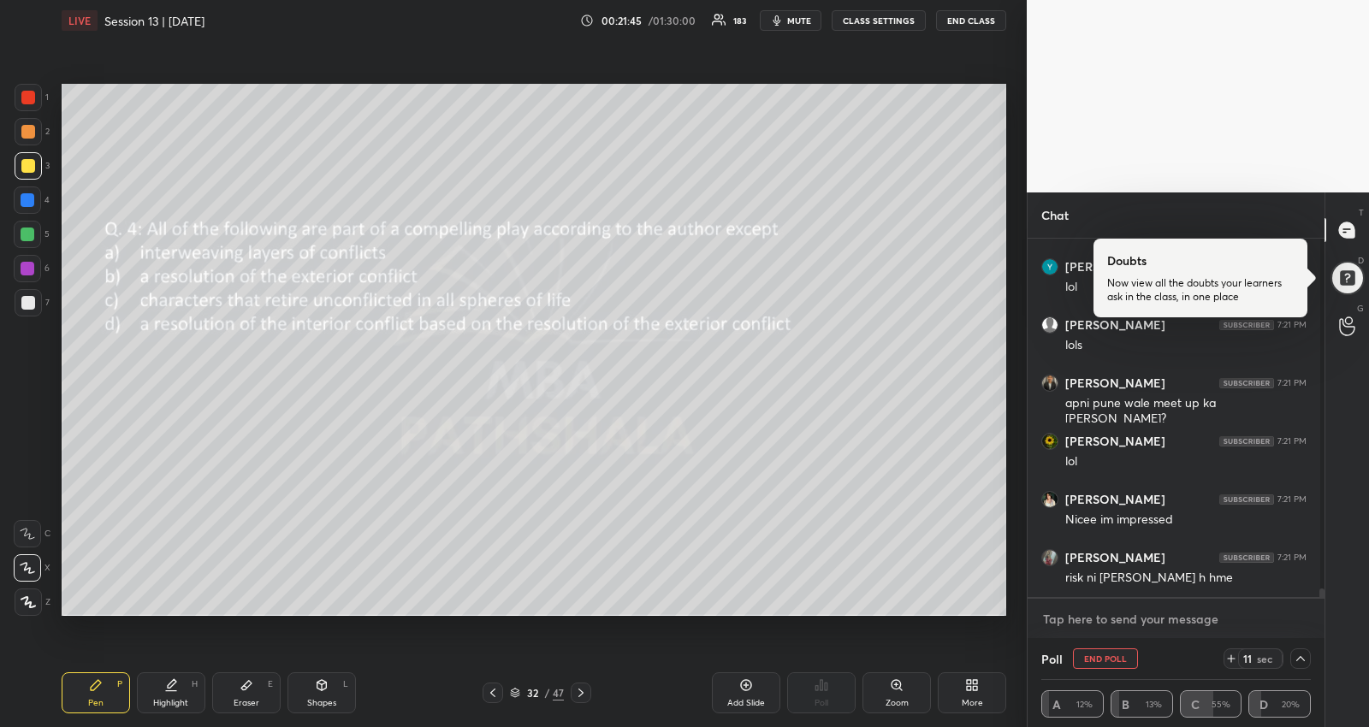
click at [1195, 619] on textarea at bounding box center [1175, 619] width 269 height 27
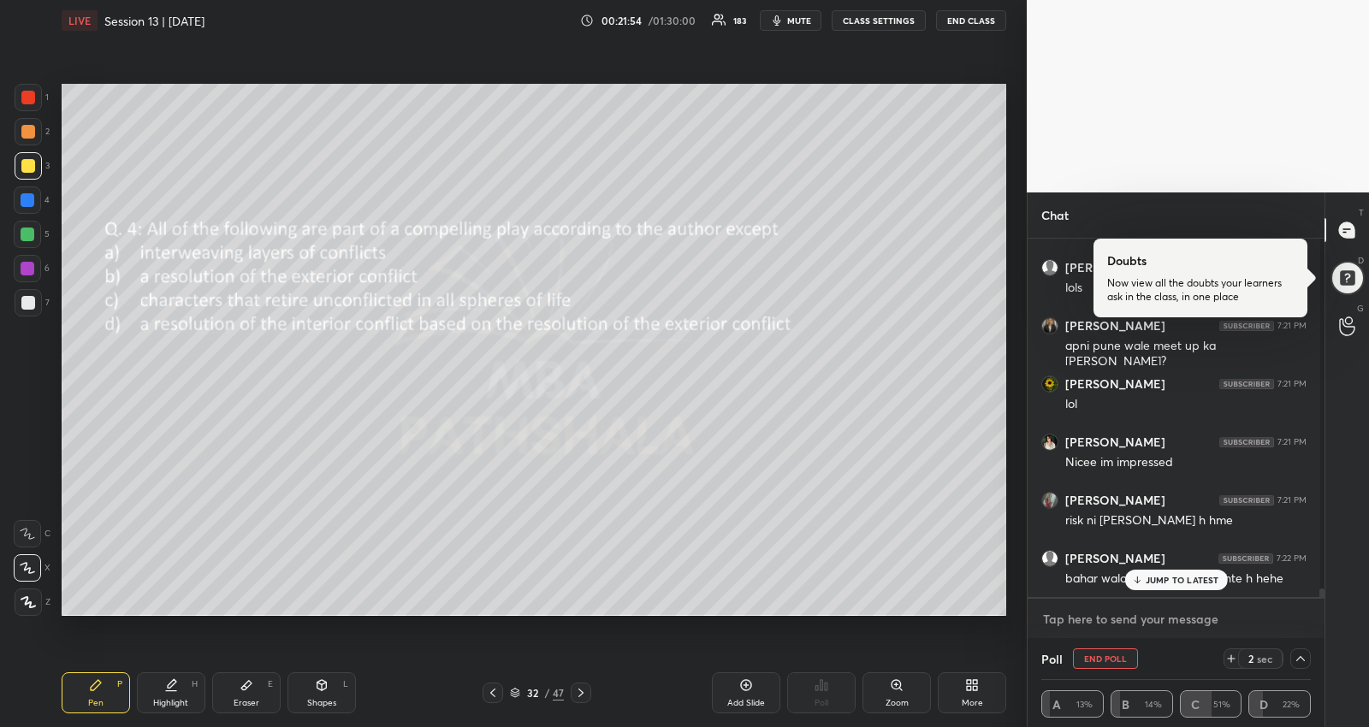
scroll to position [14518, 0]
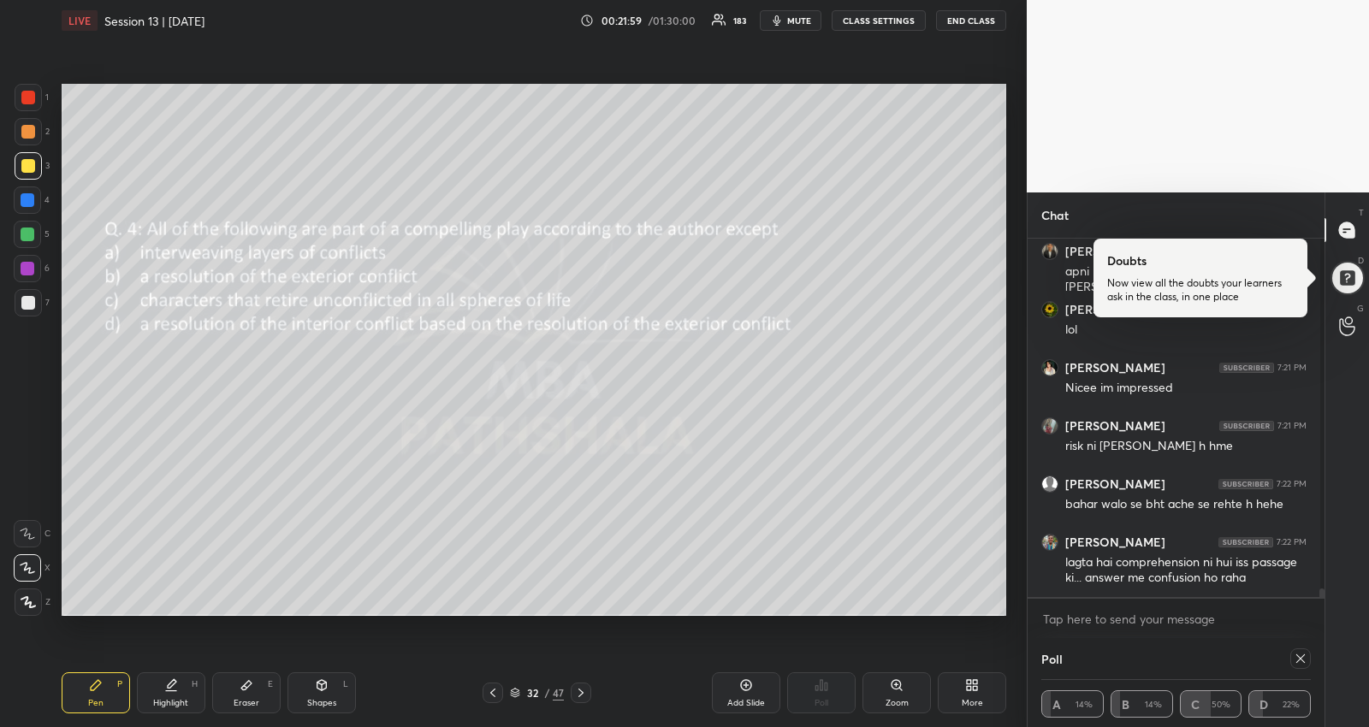
click at [583, 691] on icon at bounding box center [581, 693] width 14 height 14
click at [1302, 651] on div at bounding box center [1300, 658] width 21 height 21
type textarea "x"
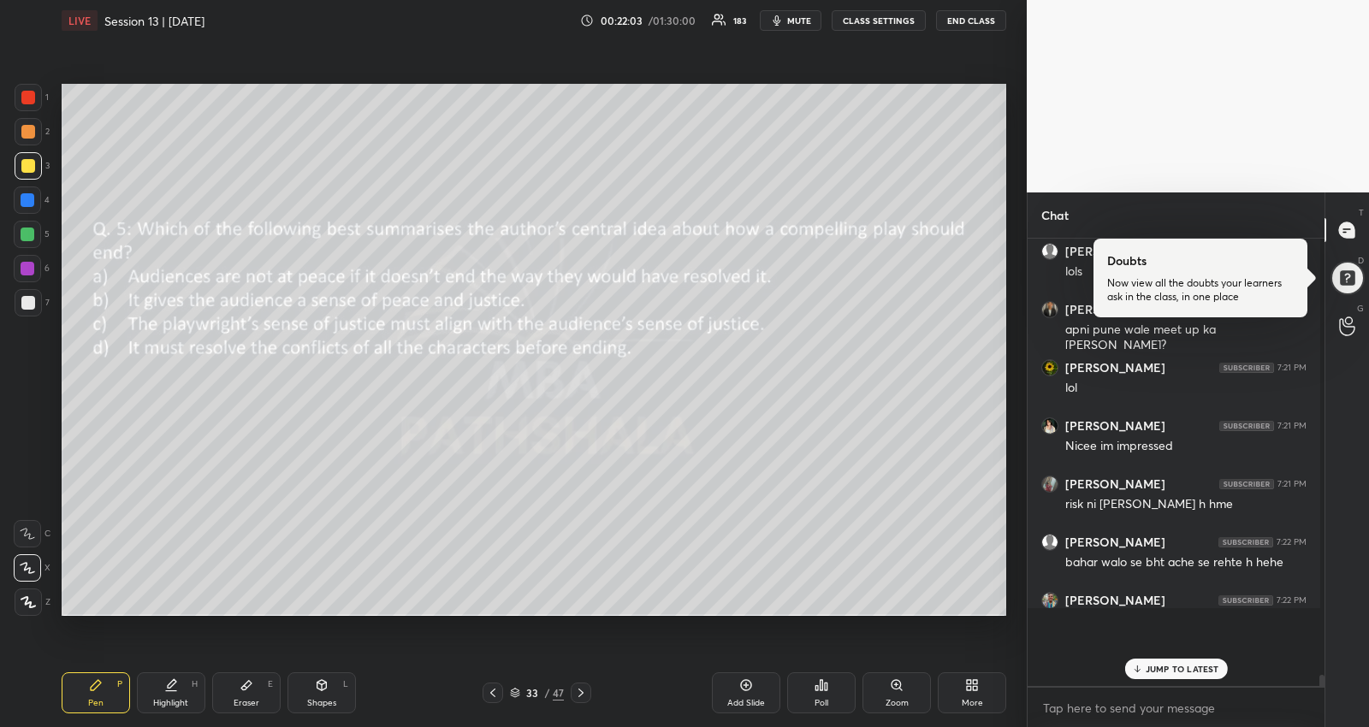
scroll to position [4, 5]
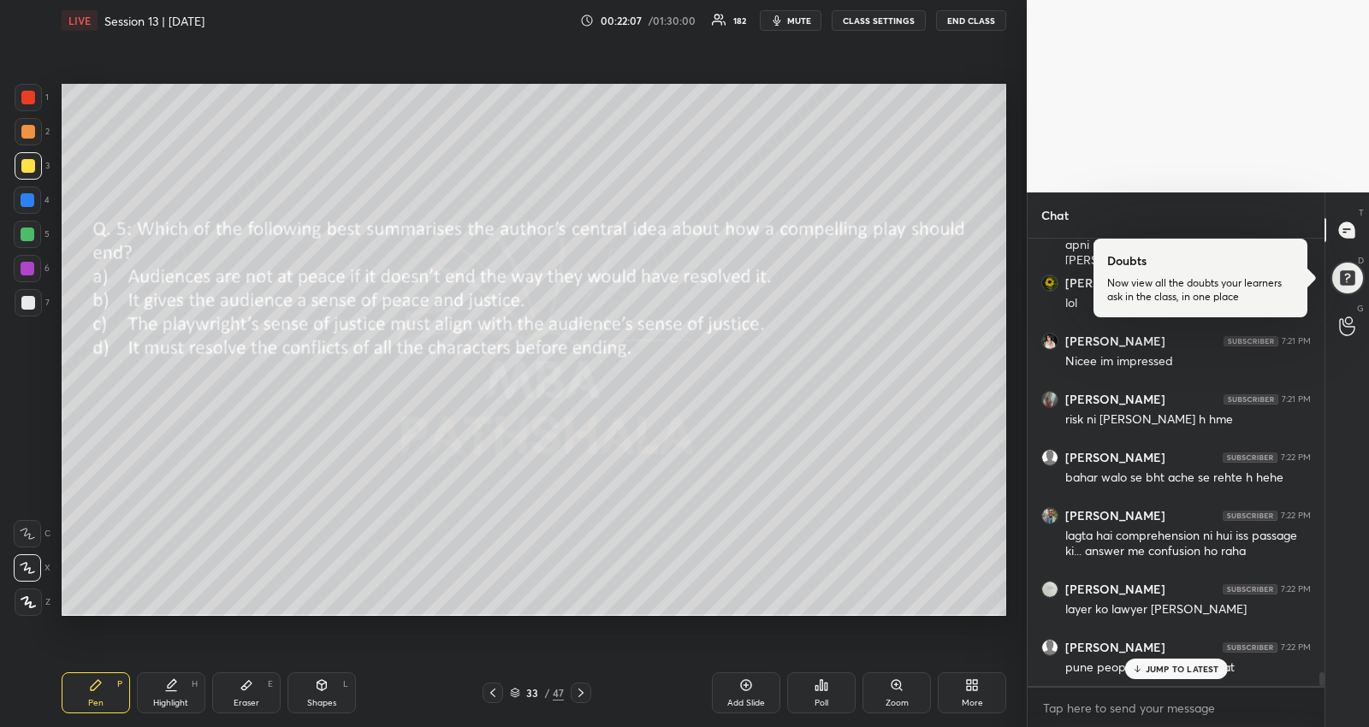
click at [825, 687] on icon at bounding box center [826, 687] width 3 height 8
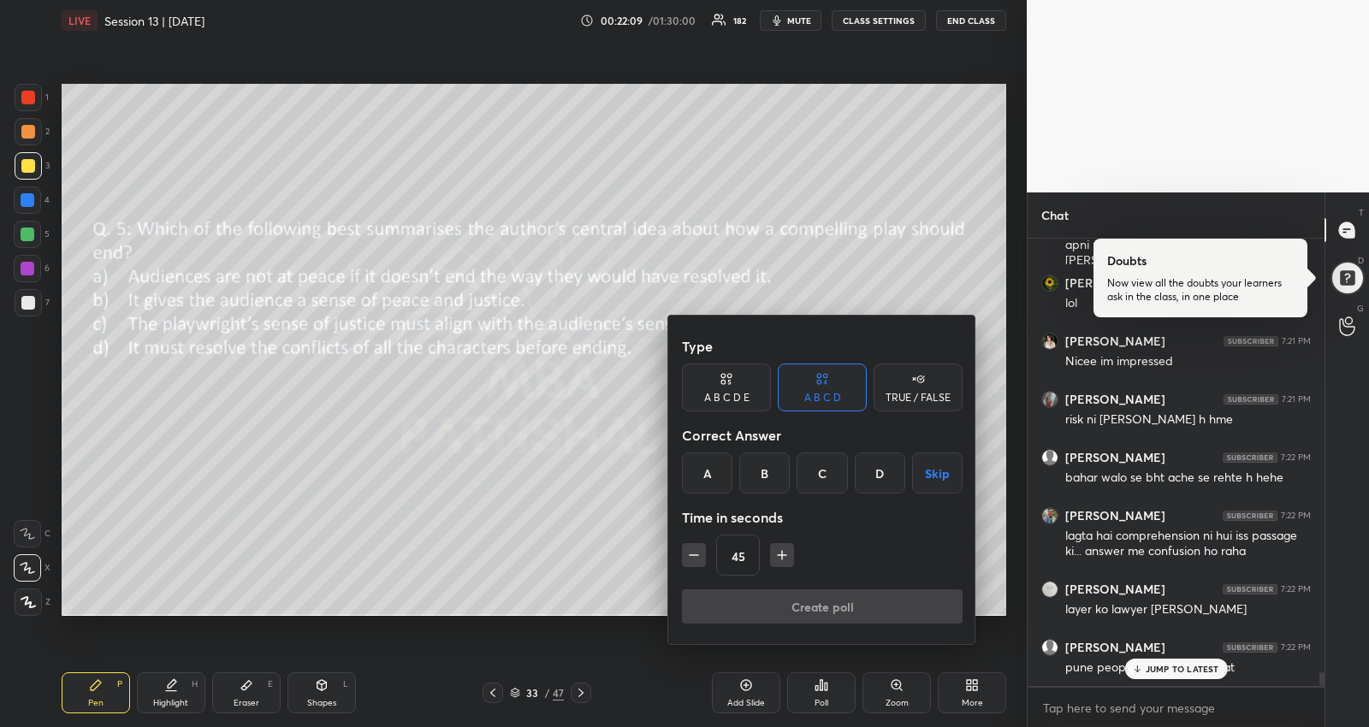
click at [935, 477] on button "Skip" at bounding box center [937, 473] width 50 height 41
click at [773, 554] on icon "button" at bounding box center [781, 555] width 17 height 17
type input "60"
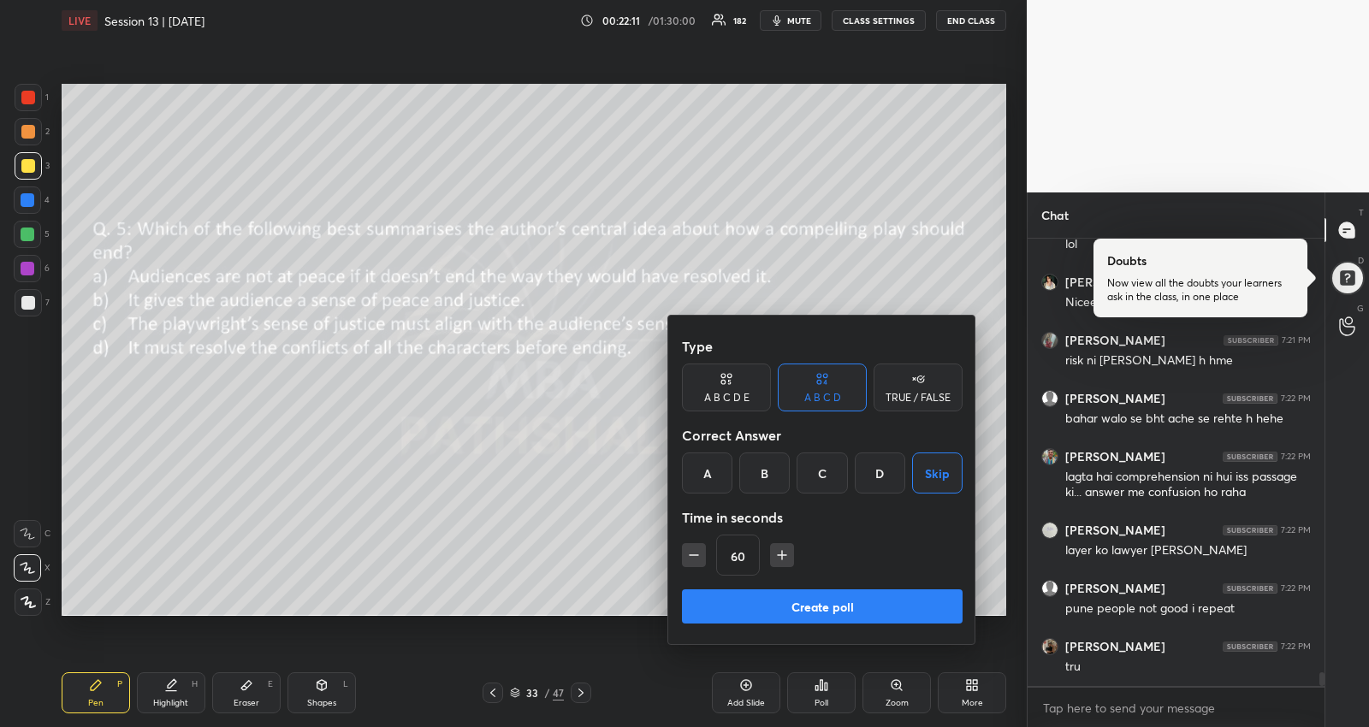
click at [766, 598] on button "Create poll" at bounding box center [822, 606] width 281 height 34
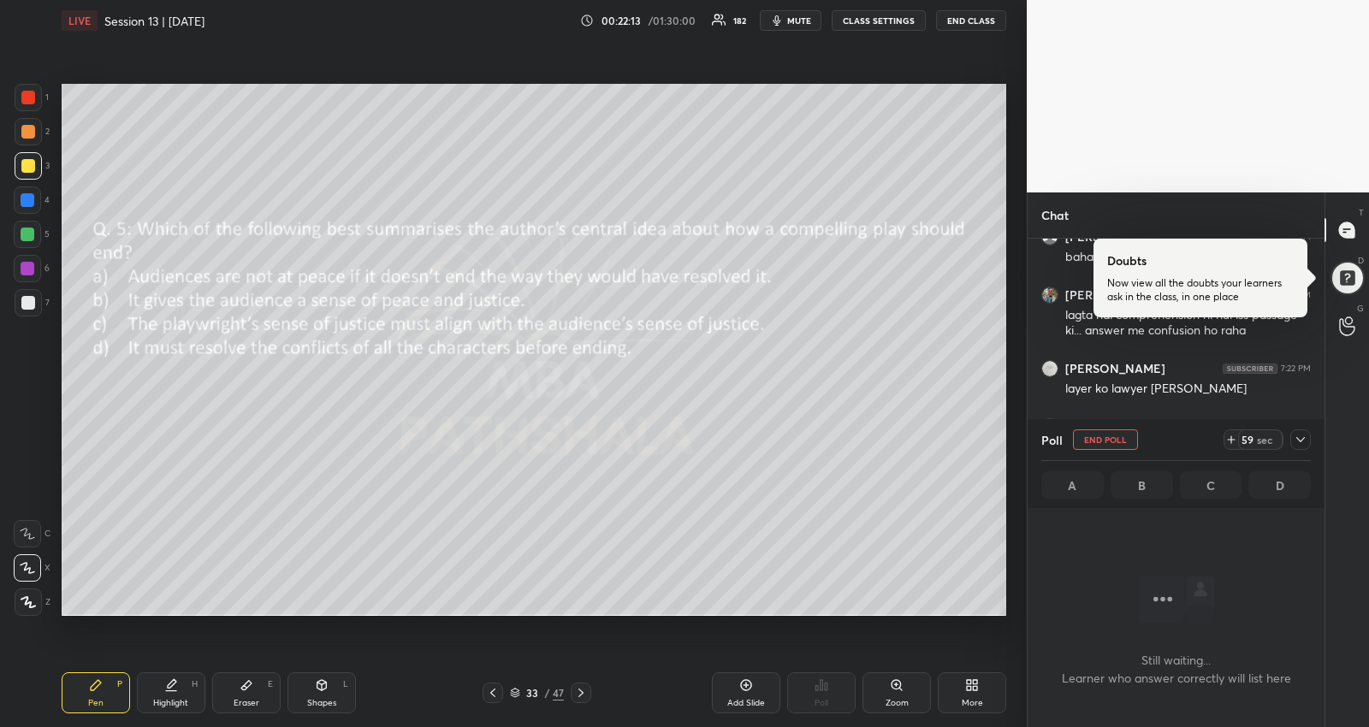
click at [1297, 437] on icon at bounding box center [1301, 440] width 14 height 14
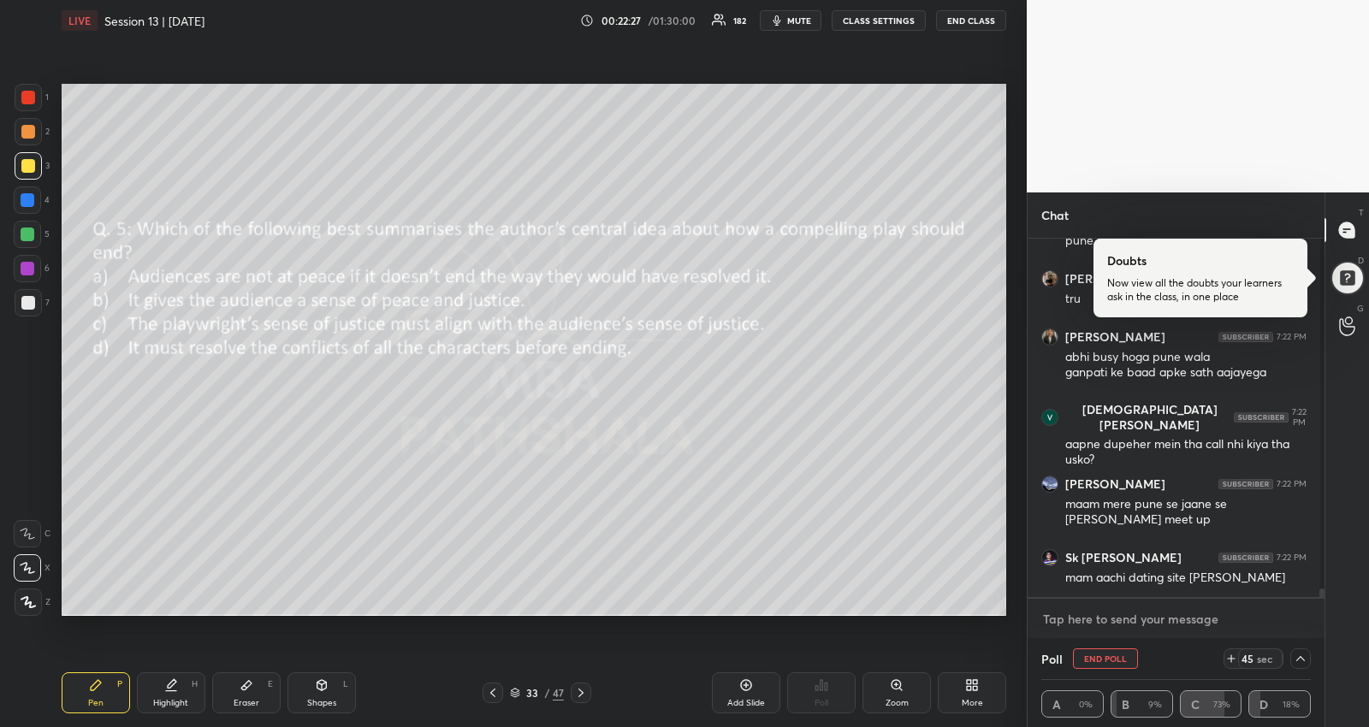
click at [1187, 623] on textarea at bounding box center [1175, 619] width 269 height 27
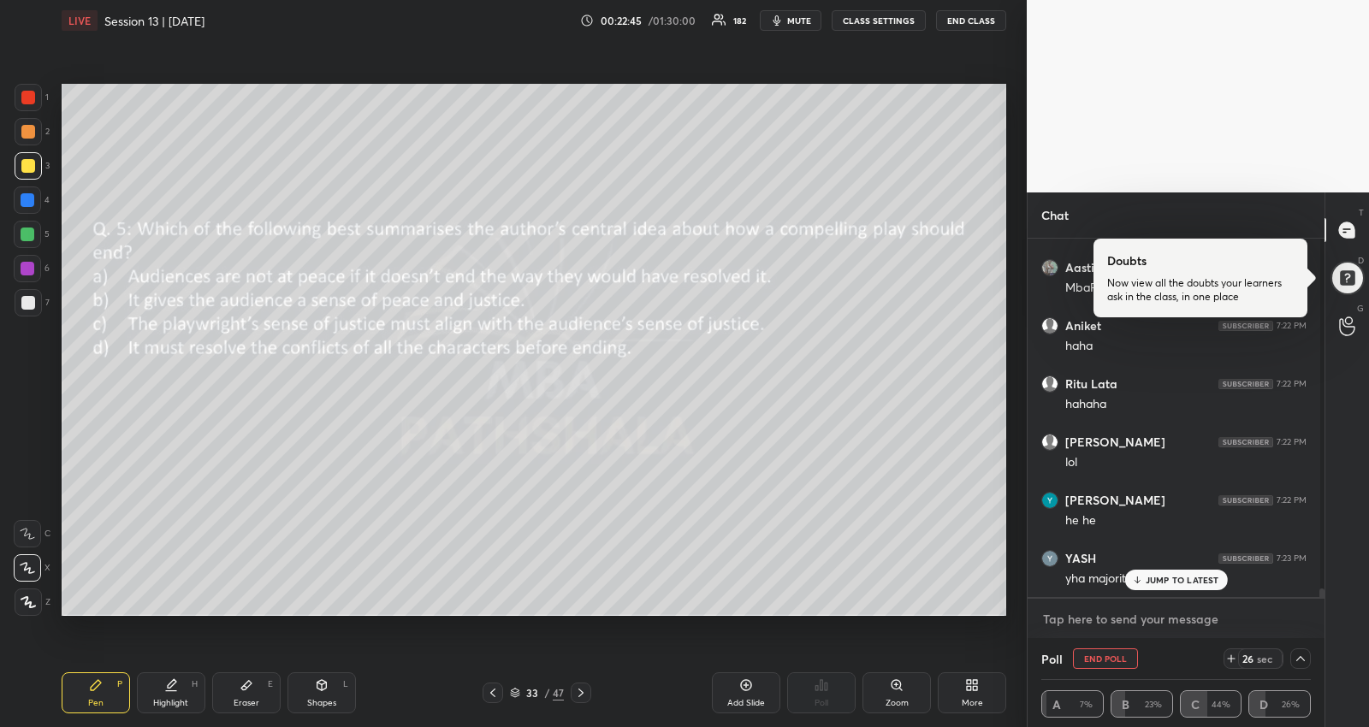
click at [1178, 617] on textarea at bounding box center [1175, 619] width 269 height 27
click at [1187, 581] on p "JUMP TO LATEST" at bounding box center [1183, 580] width 74 height 10
click at [1156, 619] on textarea at bounding box center [1175, 619] width 269 height 27
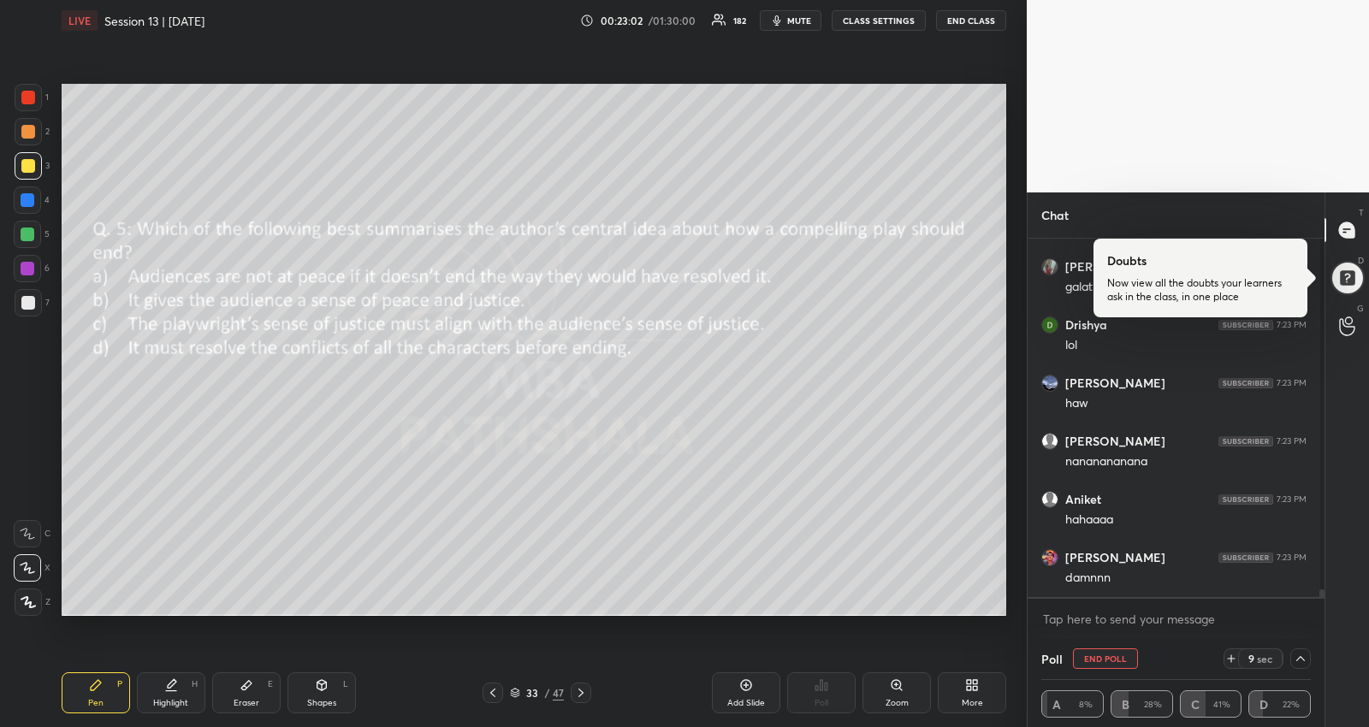
click at [1169, 574] on div "[PERSON_NAME] 7:23 PM Lol [DATE][PERSON_NAME] 7:23 PM dammmm AAKANKSHA SHAHDEO …" at bounding box center [1173, 418] width 293 height 358
click at [1175, 627] on textarea at bounding box center [1175, 619] width 269 height 27
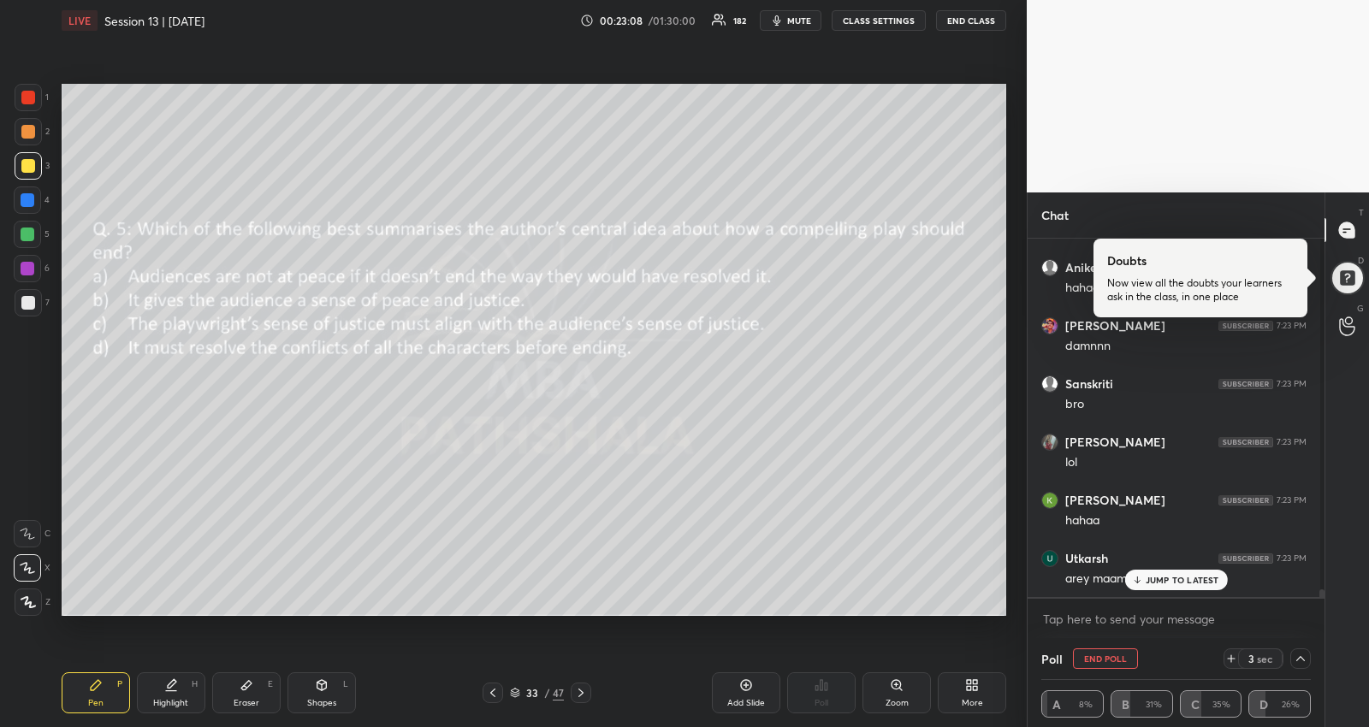
click at [1153, 573] on div "JUMP TO LATEST" at bounding box center [1175, 580] width 103 height 21
click at [1143, 625] on textarea at bounding box center [1175, 619] width 269 height 27
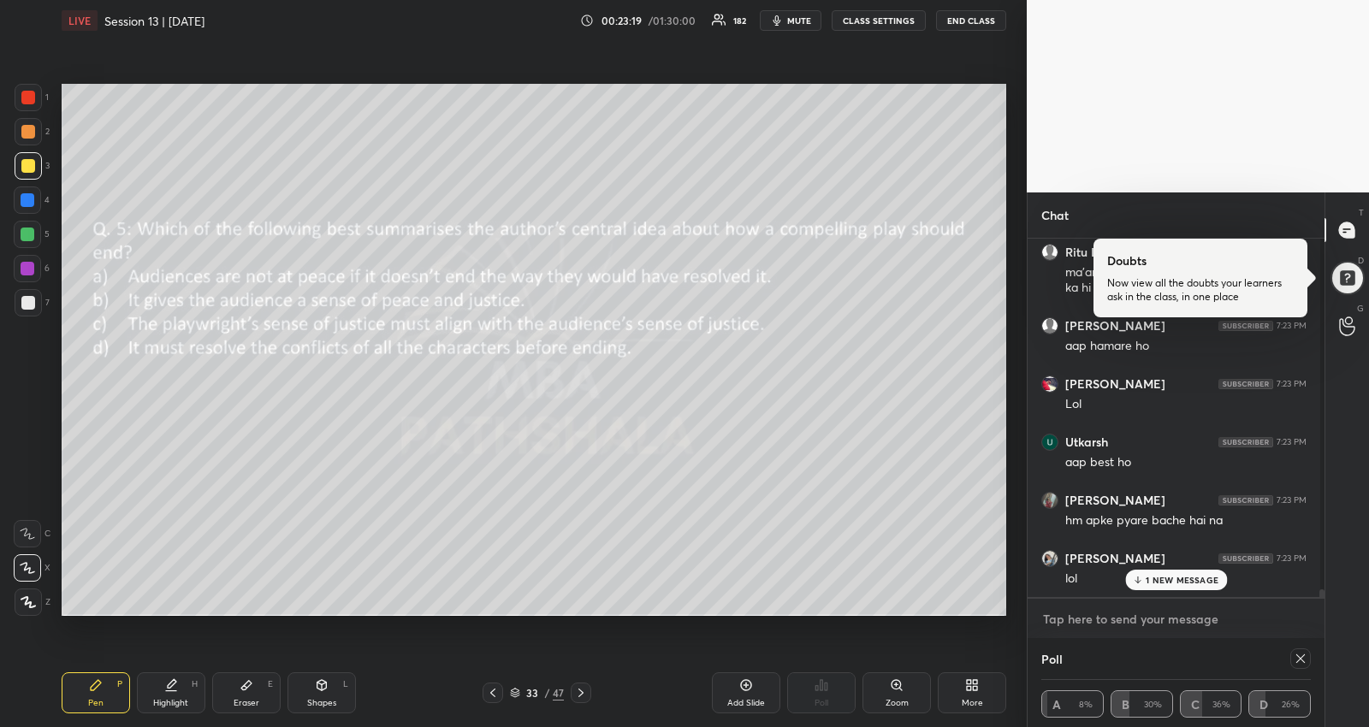
scroll to position [16535, 0]
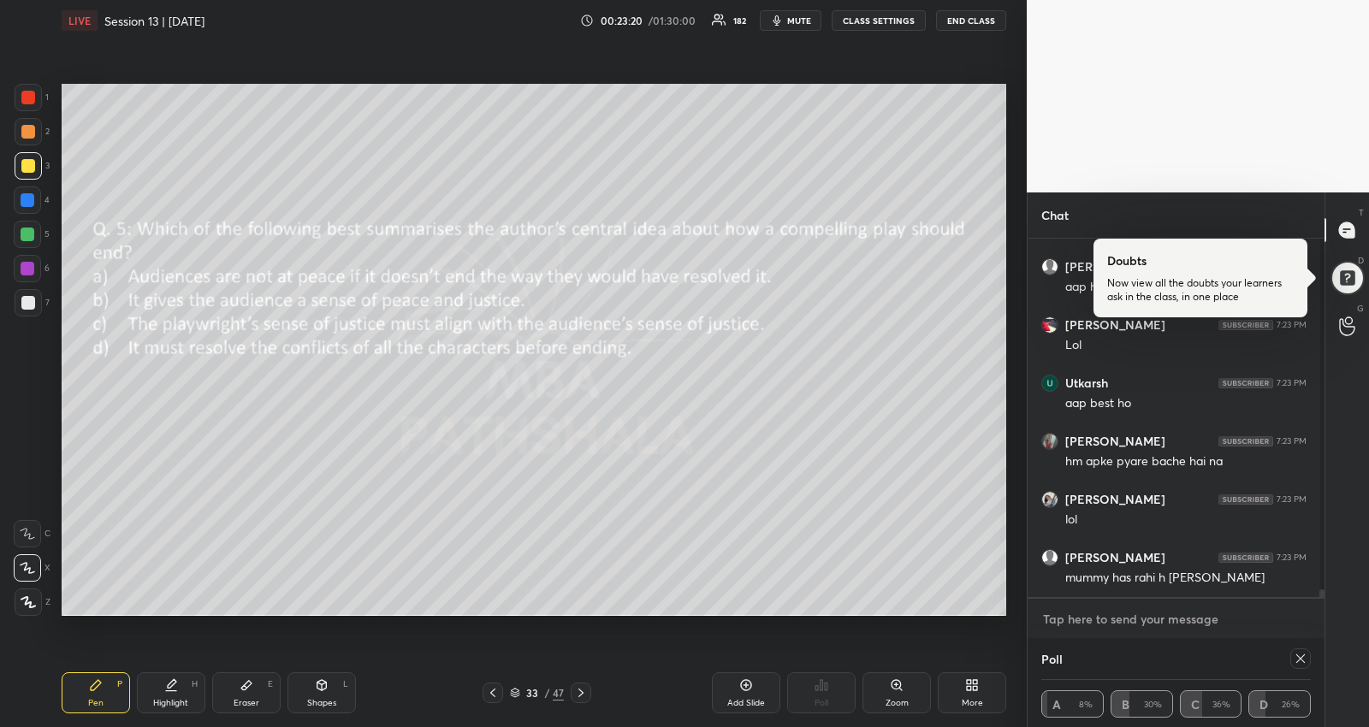
click at [1155, 622] on textarea at bounding box center [1175, 619] width 269 height 27
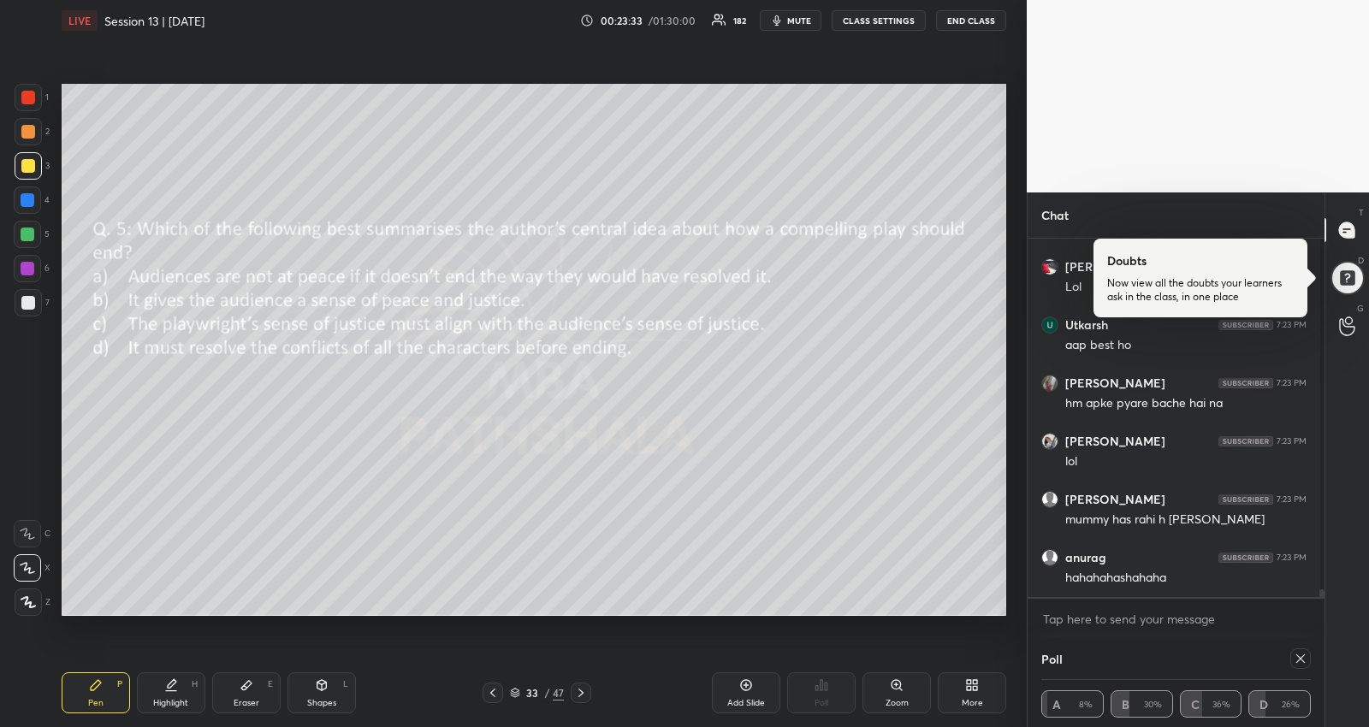
click at [1296, 652] on icon at bounding box center [1301, 659] width 14 height 14
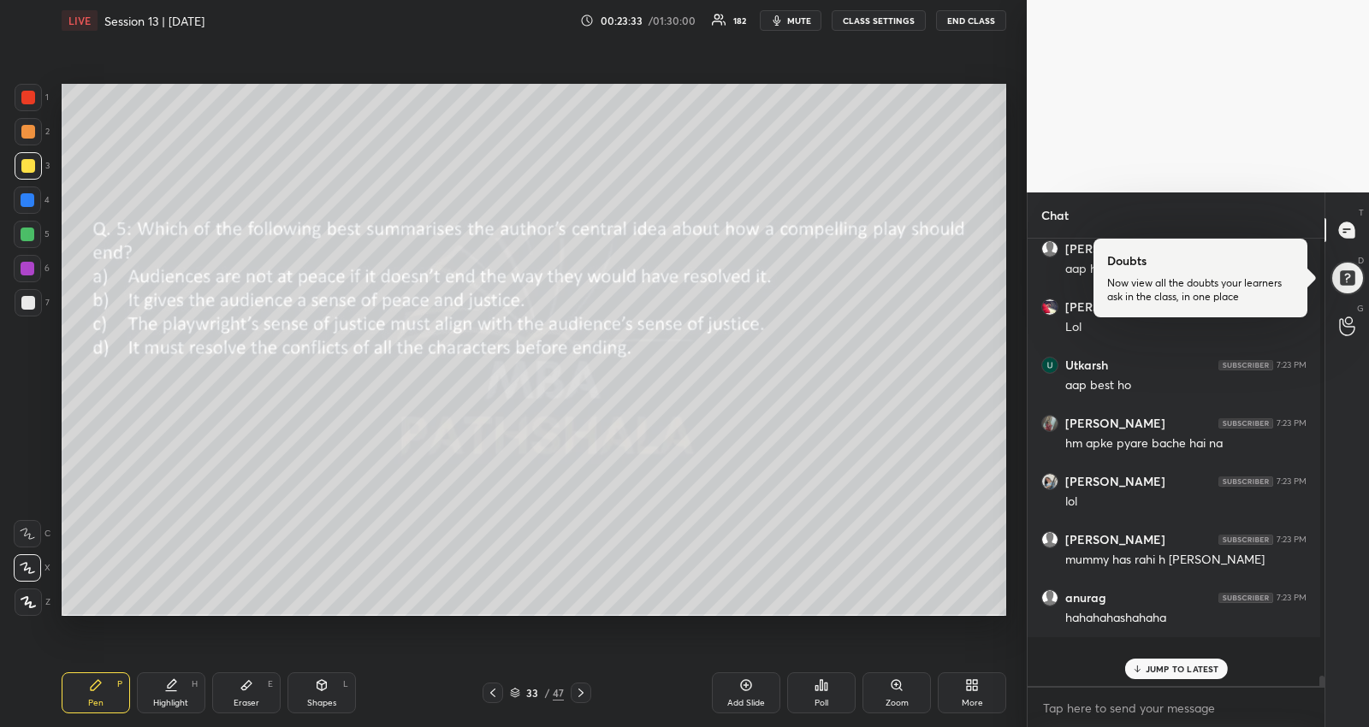
scroll to position [453, 287]
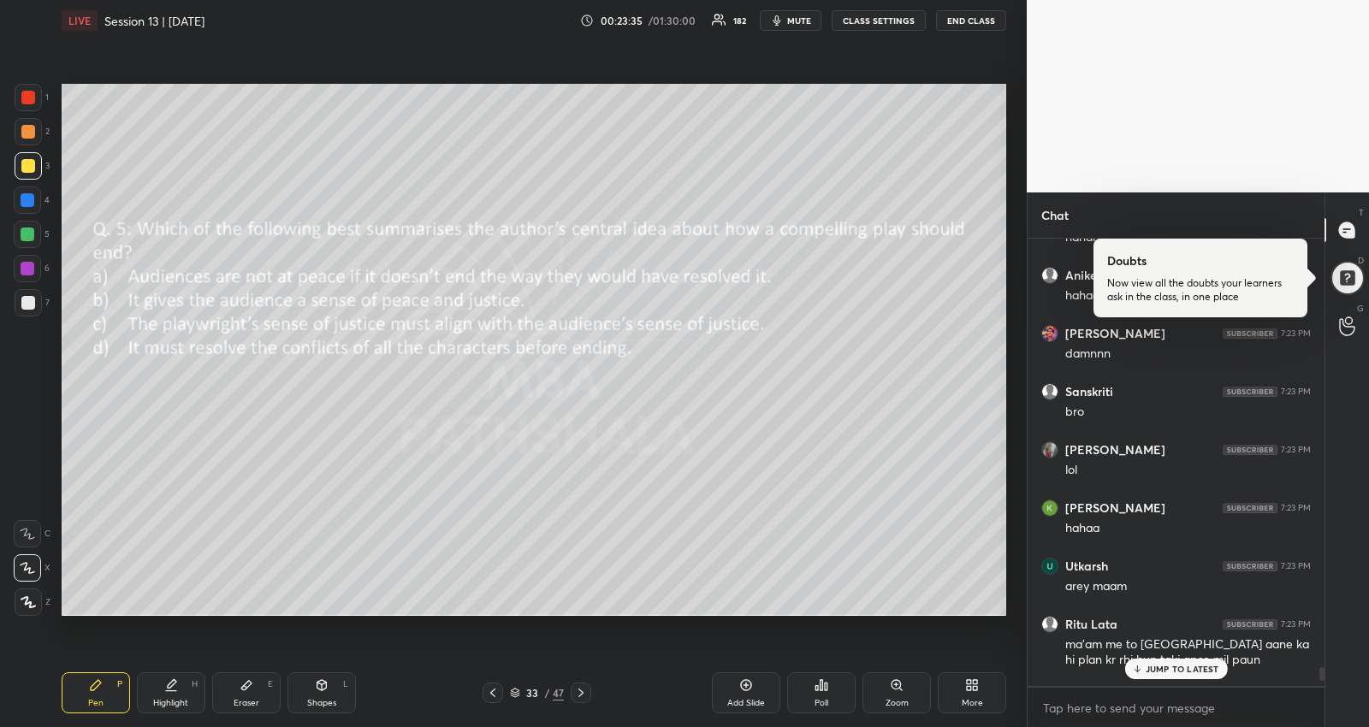
click at [1150, 672] on p "JUMP TO LATEST" at bounding box center [1183, 669] width 74 height 10
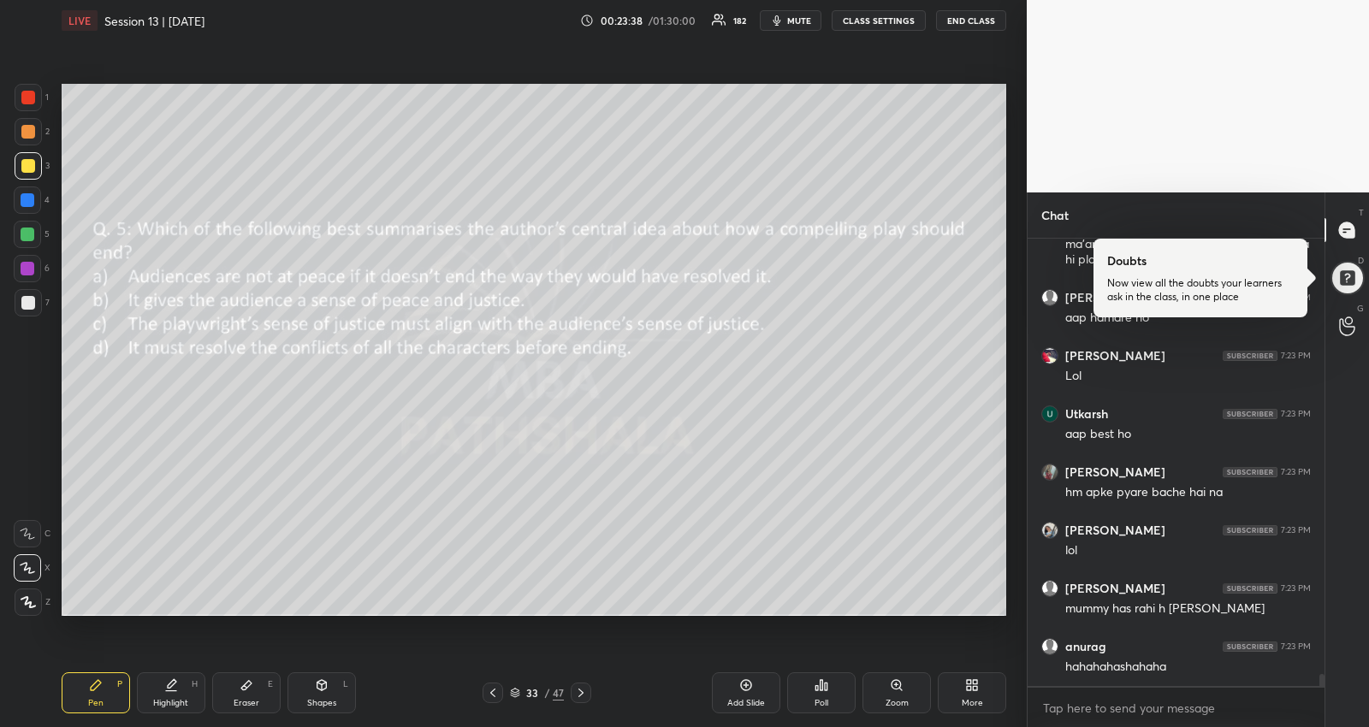
click at [494, 698] on icon at bounding box center [493, 693] width 14 height 14
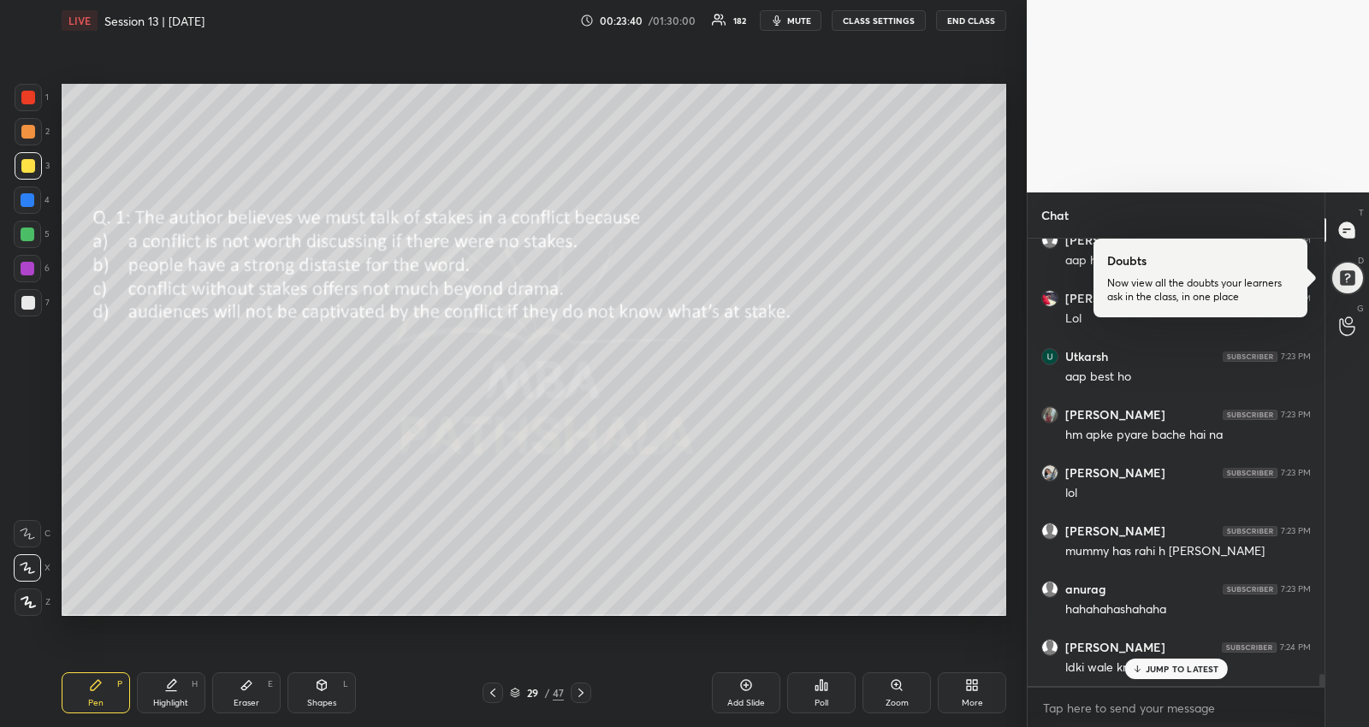
click at [494, 698] on icon at bounding box center [493, 693] width 14 height 14
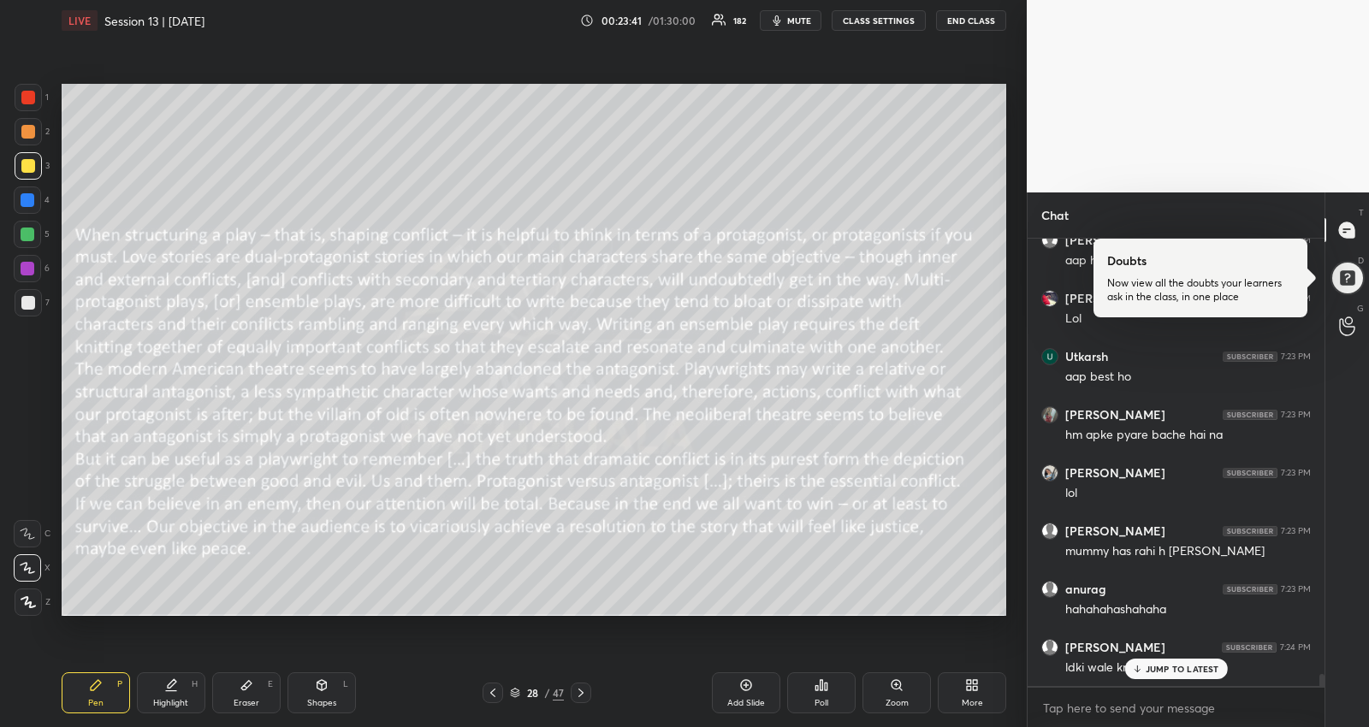
click at [494, 698] on icon at bounding box center [493, 693] width 14 height 14
drag, startPoint x: 1151, startPoint y: 666, endPoint x: 864, endPoint y: 625, distance: 289.5
click at [1150, 666] on p "JUMP TO LATEST" at bounding box center [1183, 669] width 74 height 10
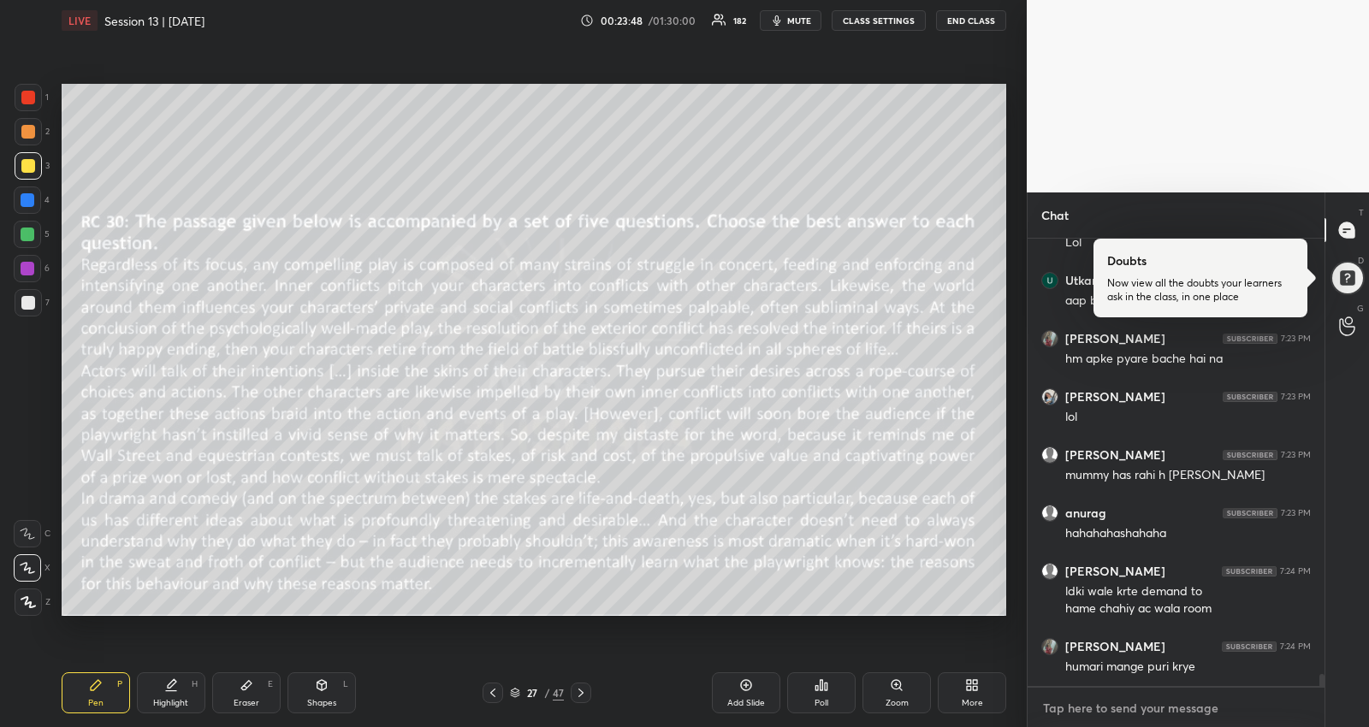
click at [1078, 710] on textarea at bounding box center [1175, 708] width 269 height 27
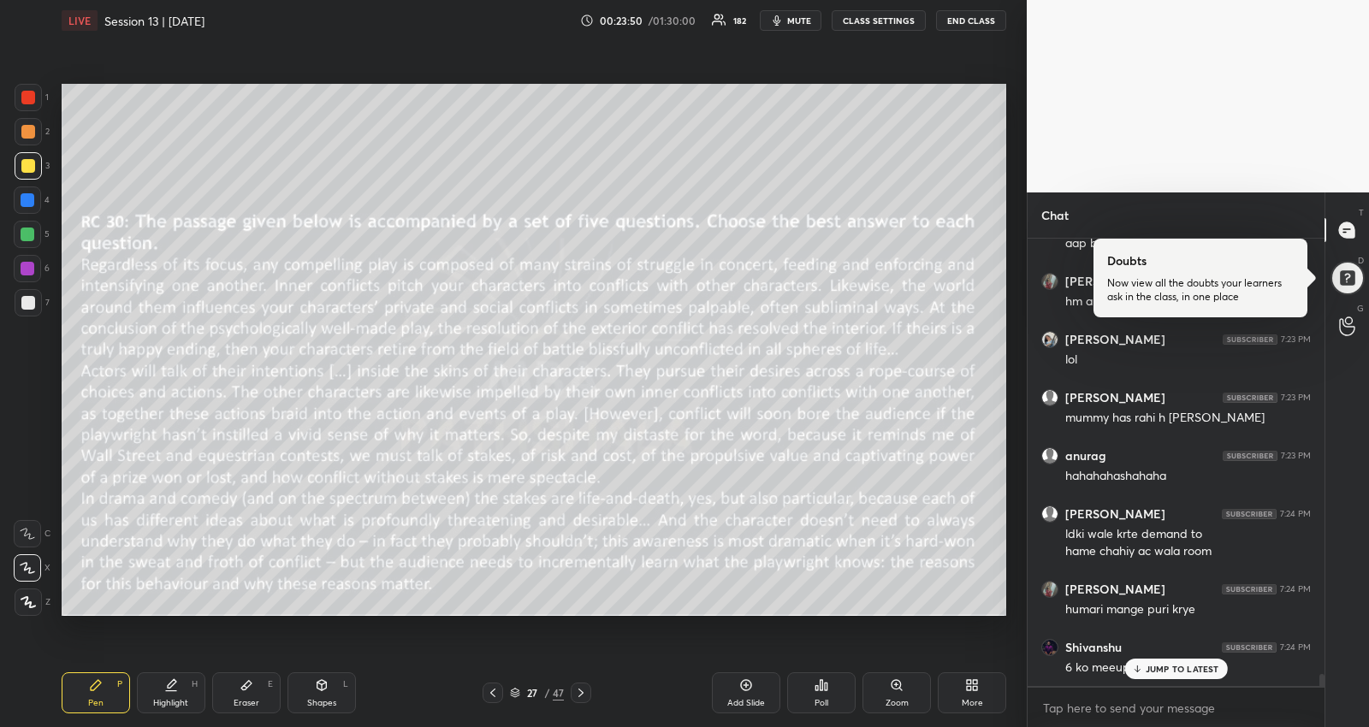
click at [1181, 668] on p "JUMP TO LATEST" at bounding box center [1183, 669] width 74 height 10
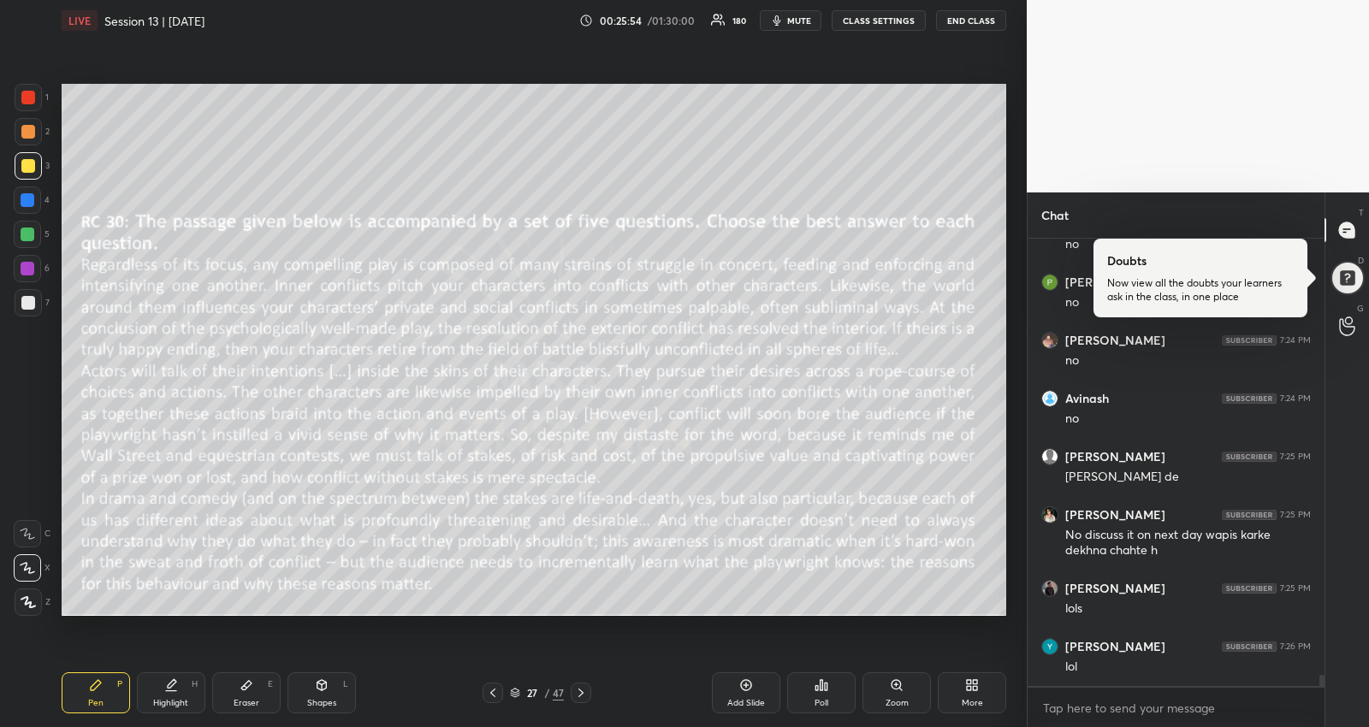
scroll to position [18128, 0]
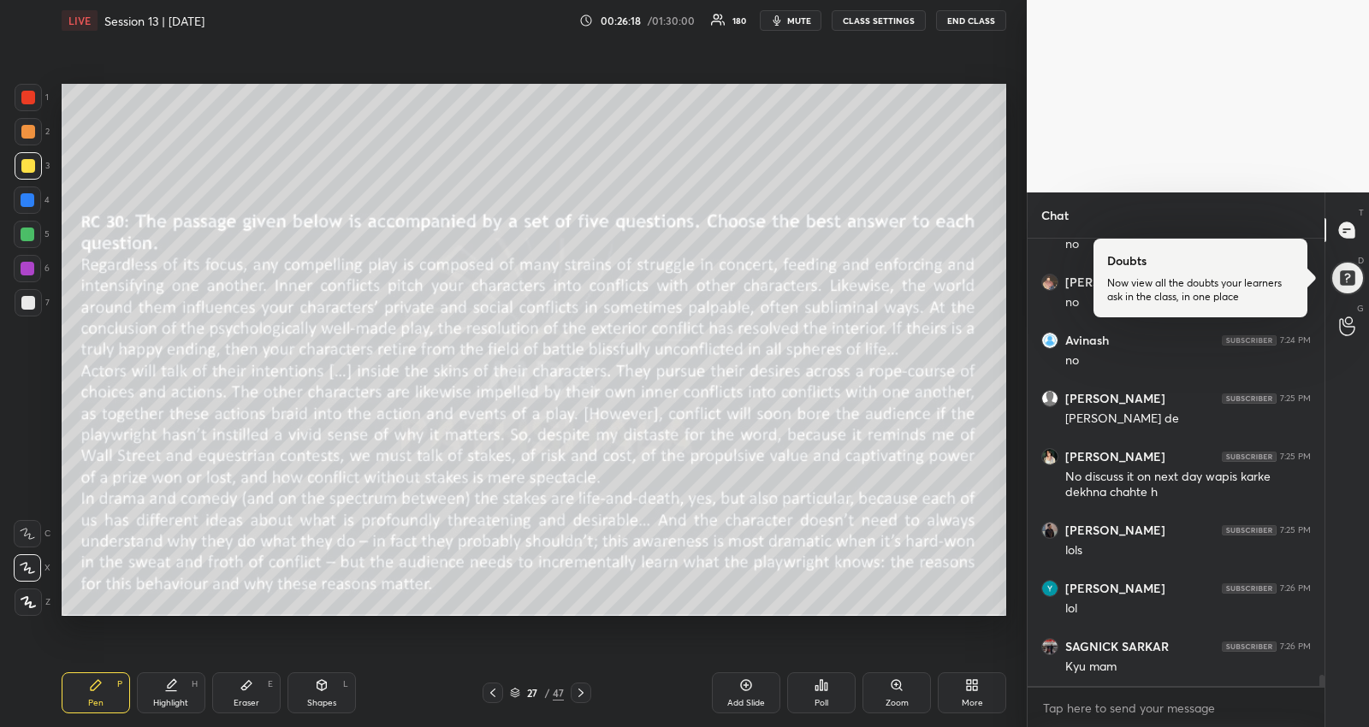
click at [807, 15] on span "mute" at bounding box center [799, 21] width 24 height 12
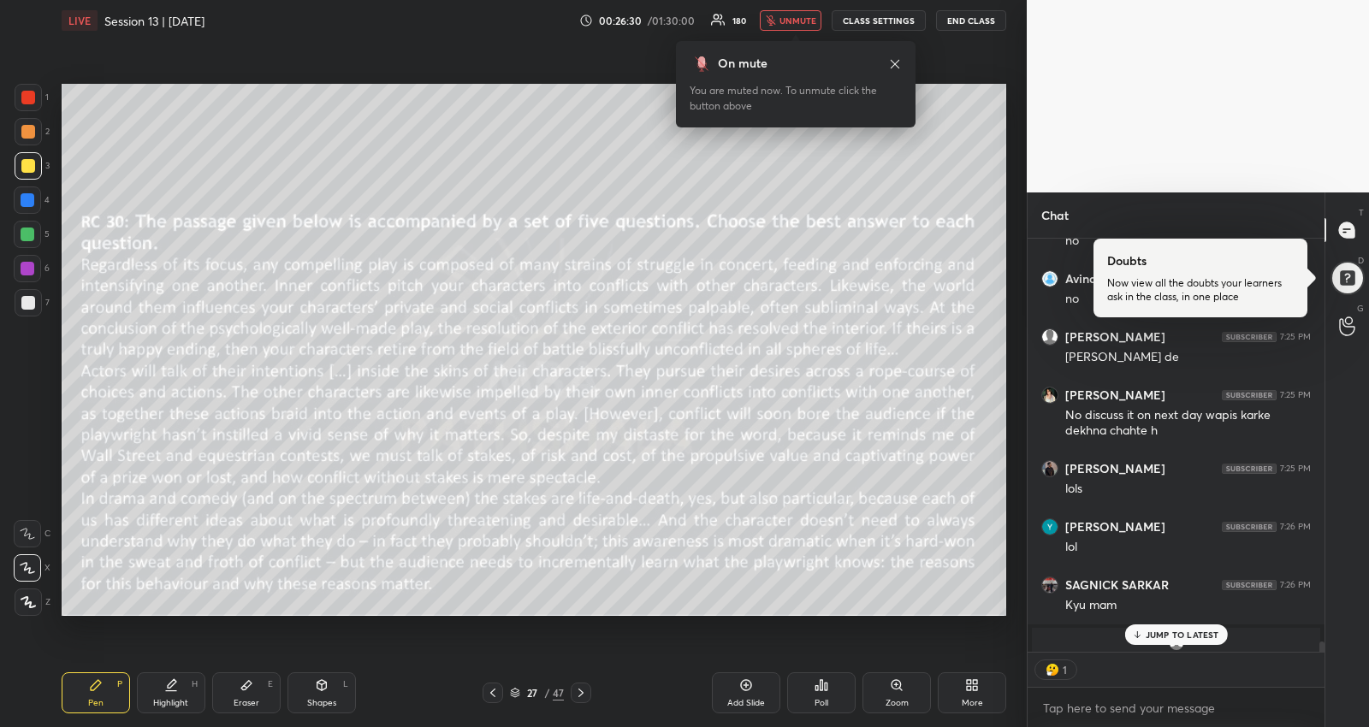
scroll to position [5, 5]
drag, startPoint x: 790, startPoint y: 12, endPoint x: 780, endPoint y: 74, distance: 63.3
click at [790, 13] on button "unmute" at bounding box center [791, 20] width 62 height 21
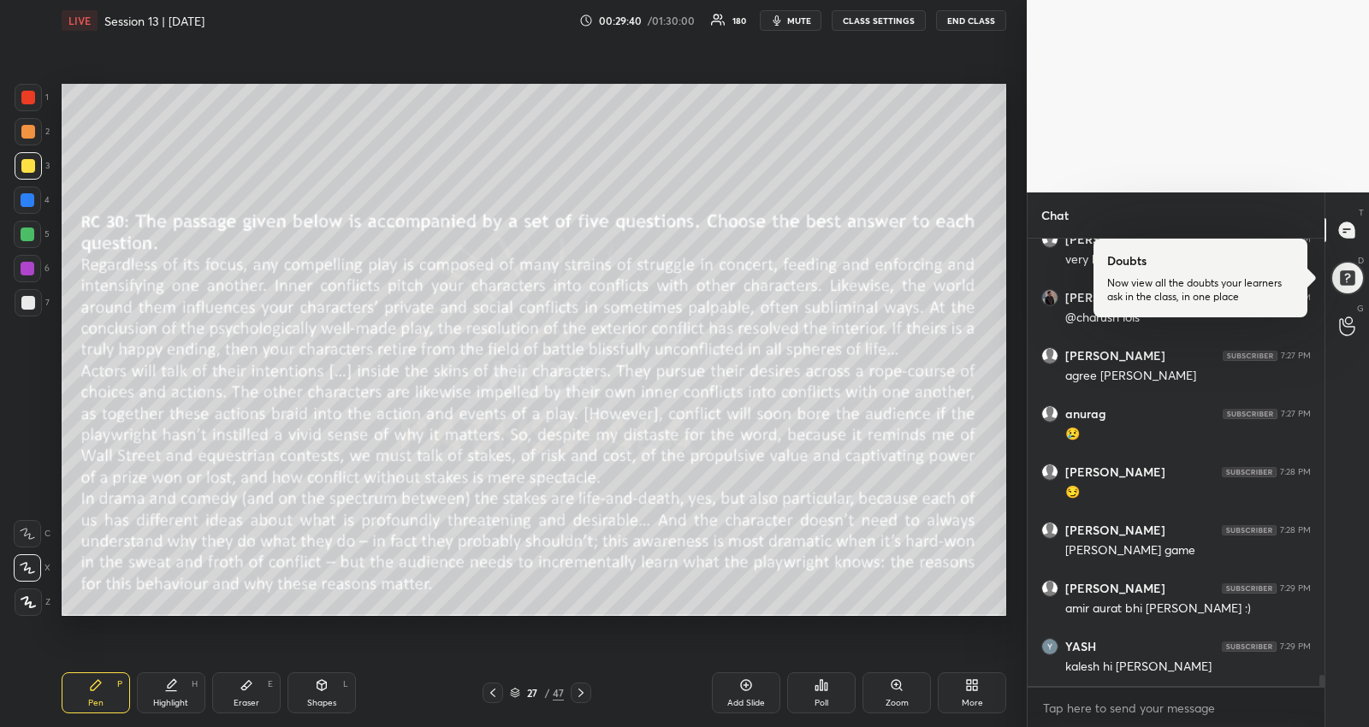
scroll to position [18143, 0]
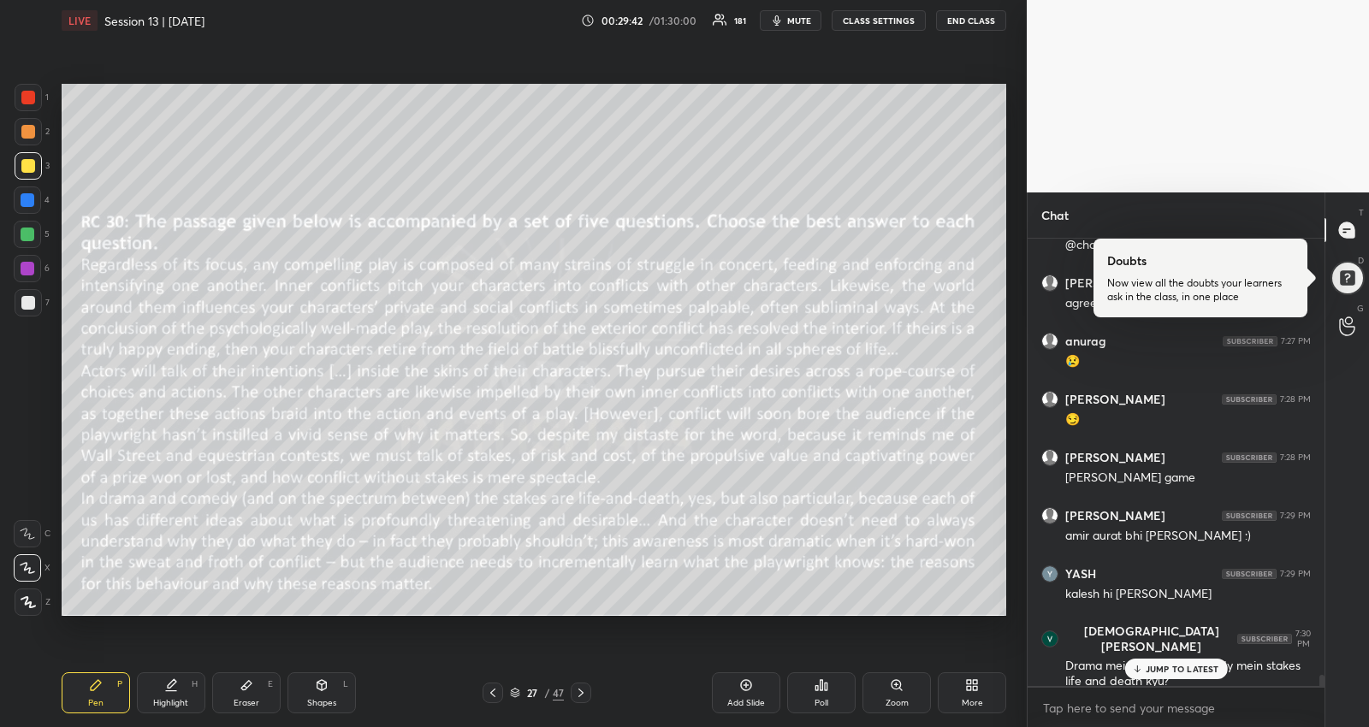
click at [1136, 666] on icon at bounding box center [1136, 669] width 11 height 10
click at [583, 691] on icon at bounding box center [581, 693] width 14 height 14
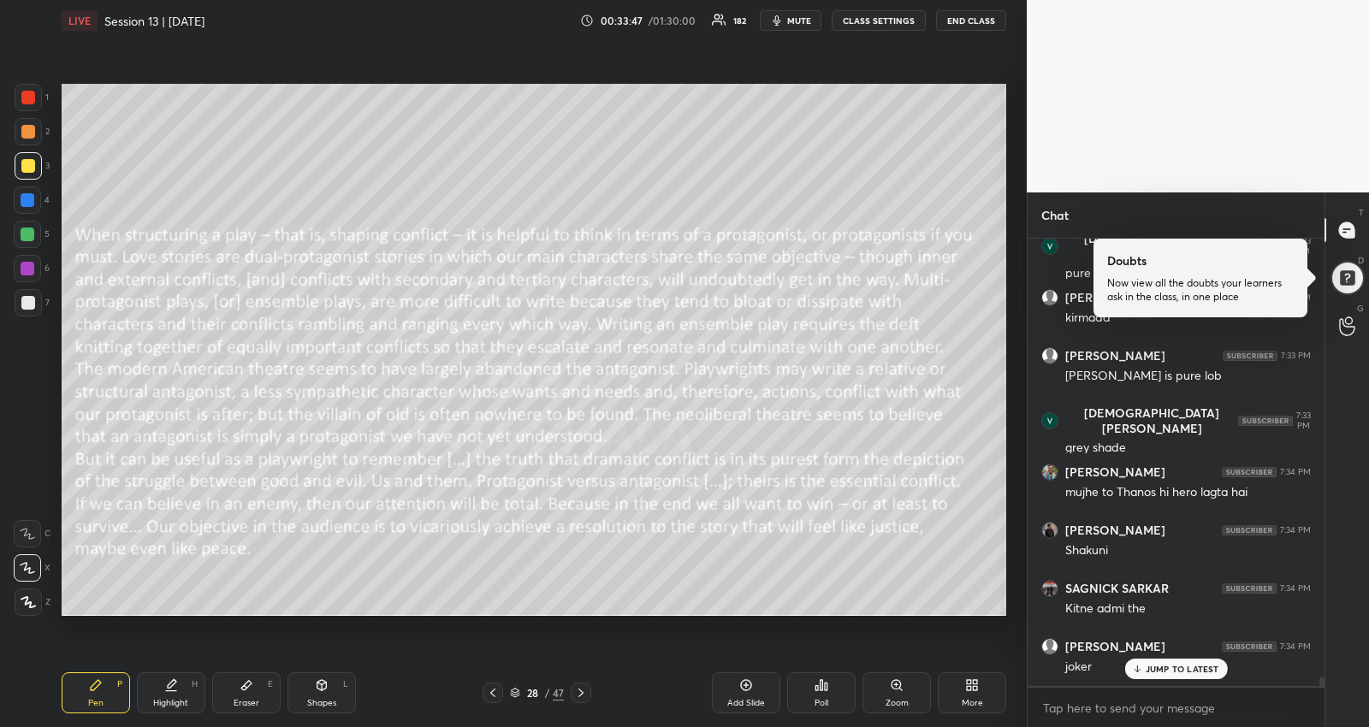
scroll to position [21274, 0]
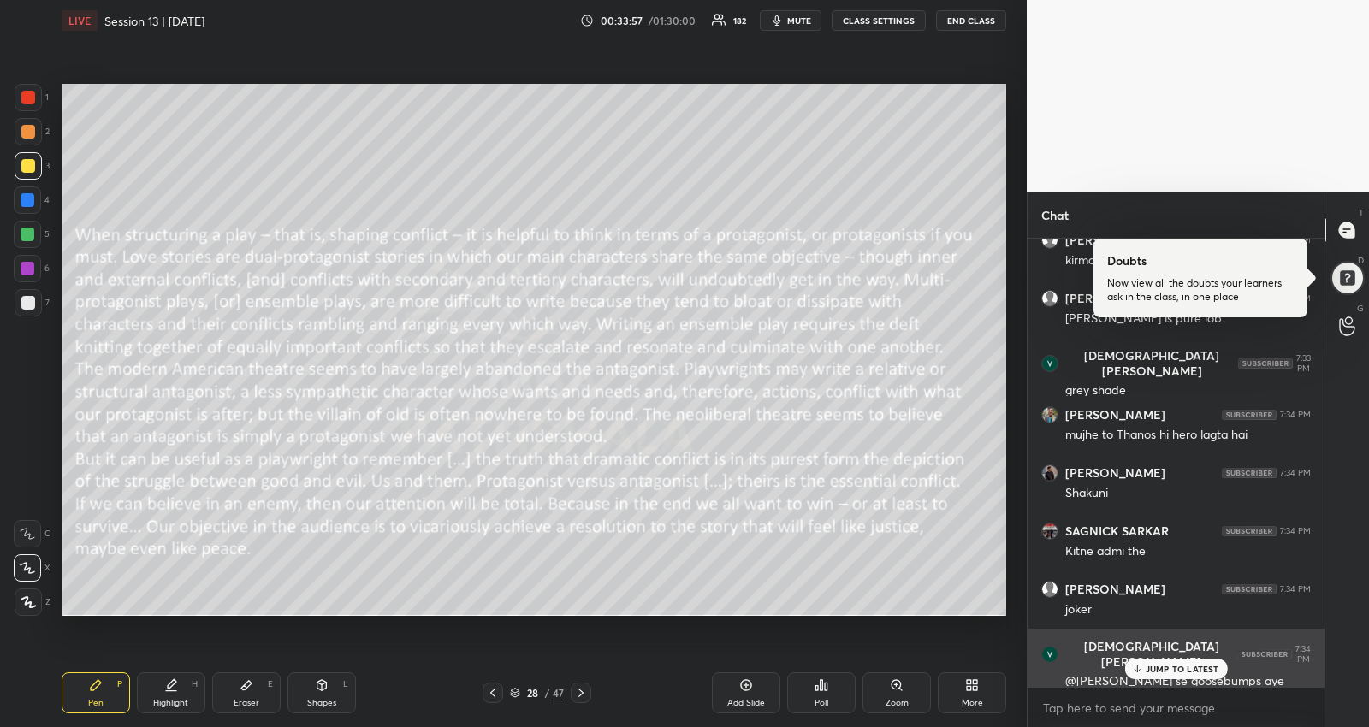
drag, startPoint x: 1139, startPoint y: 665, endPoint x: 1125, endPoint y: 664, distance: 13.7
click at [1137, 664] on icon at bounding box center [1136, 669] width 11 height 10
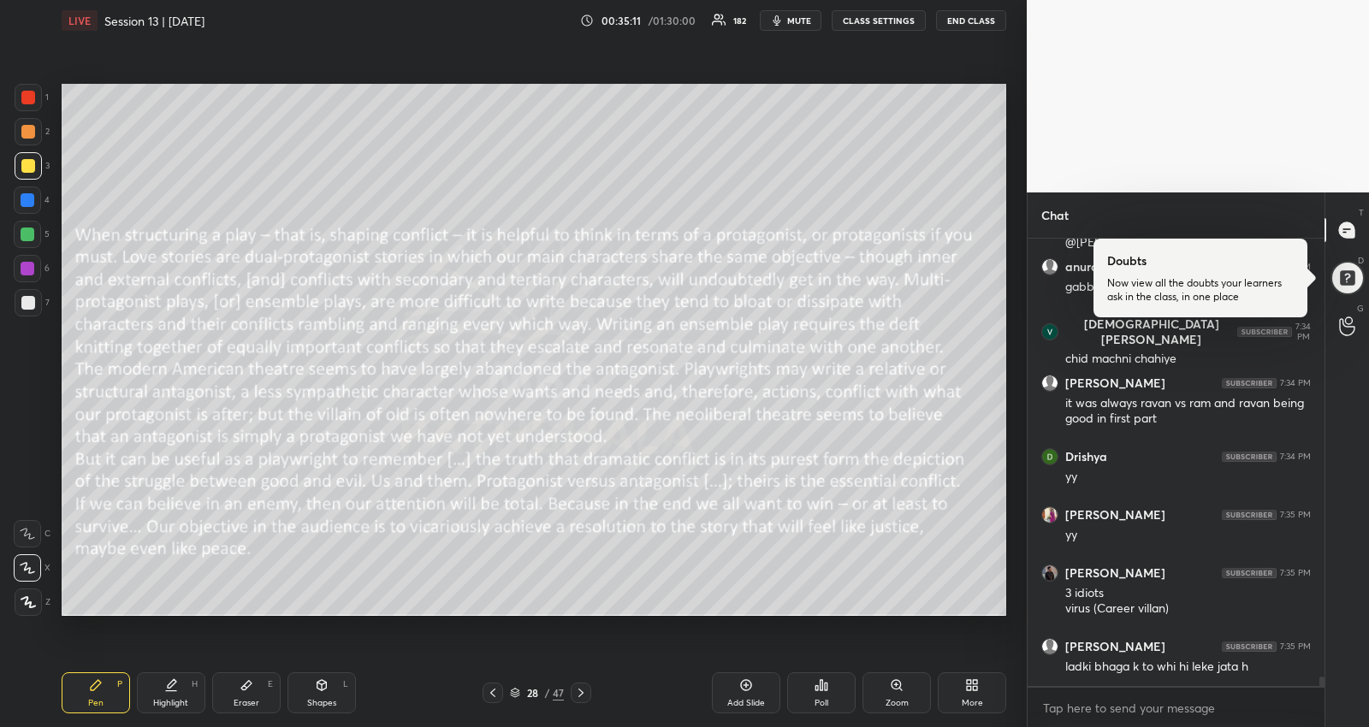
scroll to position [21770, 0]
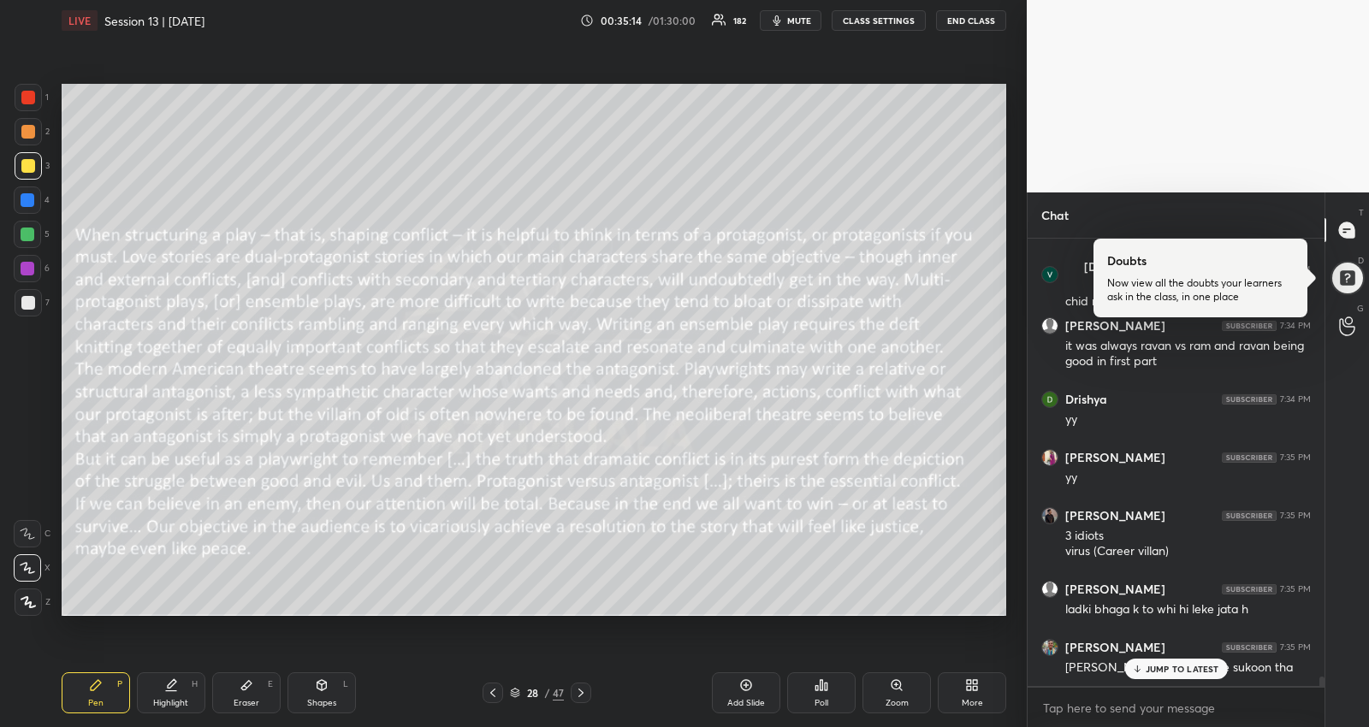
click at [1179, 665] on p "JUMP TO LATEST" at bounding box center [1183, 669] width 74 height 10
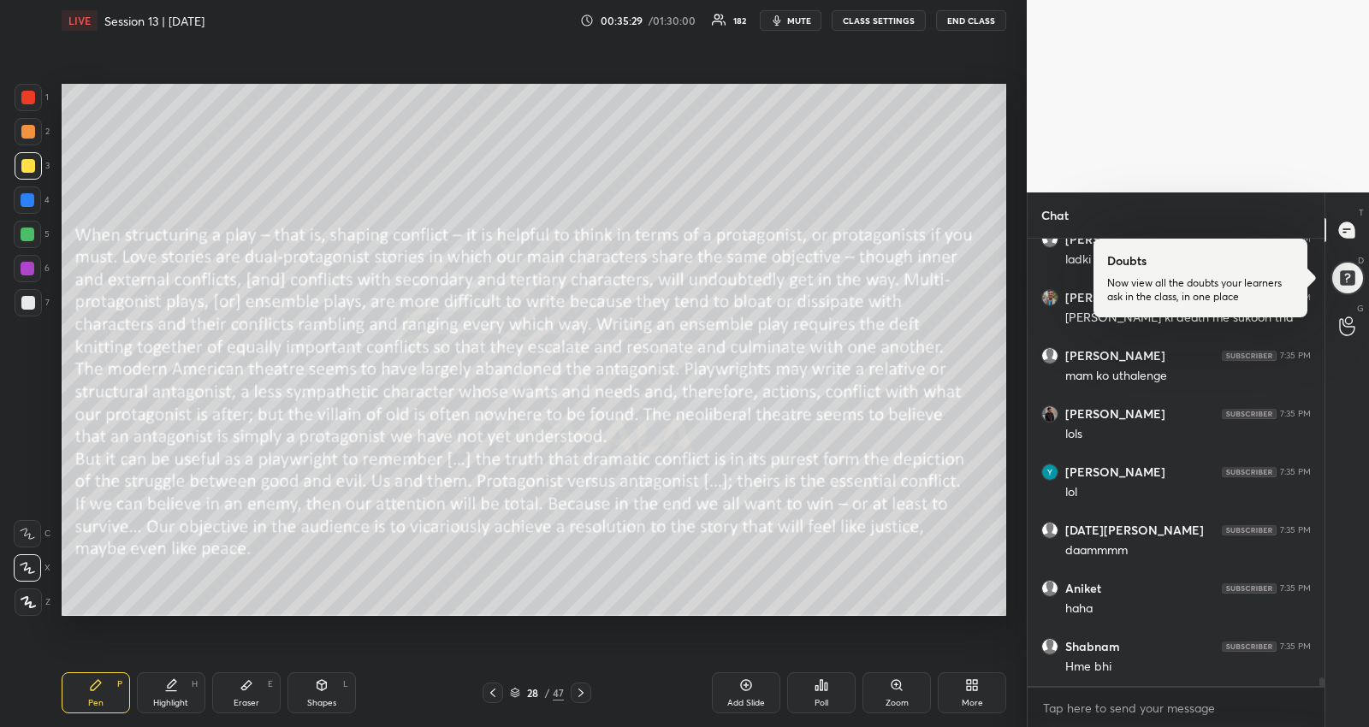
scroll to position [22178, 0]
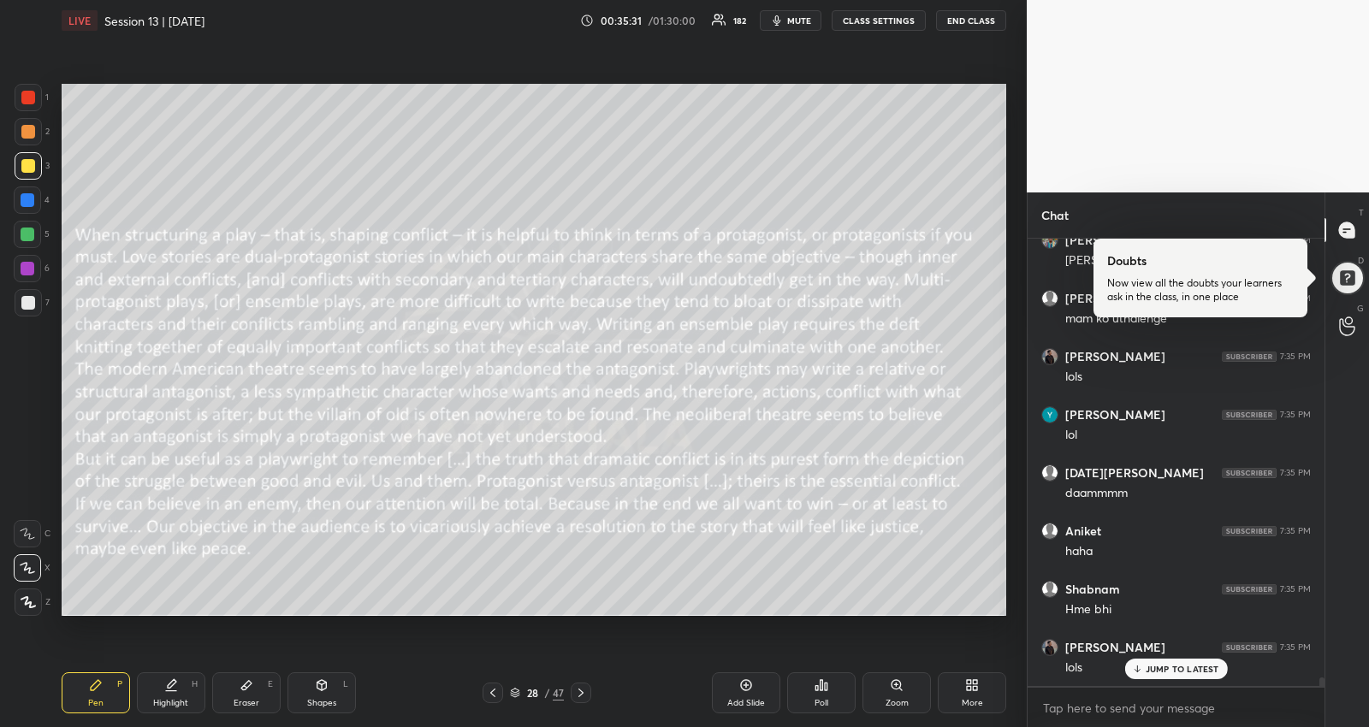
click at [1147, 668] on p "JUMP TO LATEST" at bounding box center [1183, 669] width 74 height 10
click at [577, 689] on icon at bounding box center [581, 693] width 14 height 14
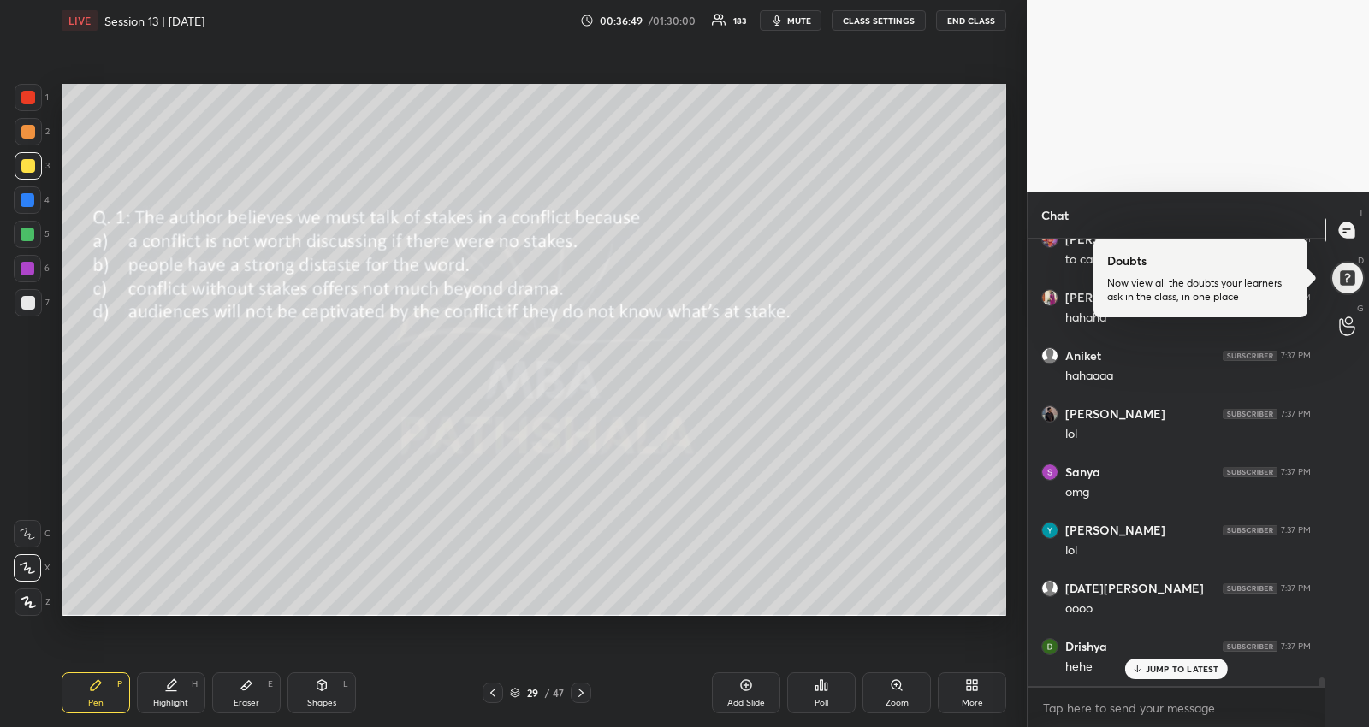
scroll to position [23452, 0]
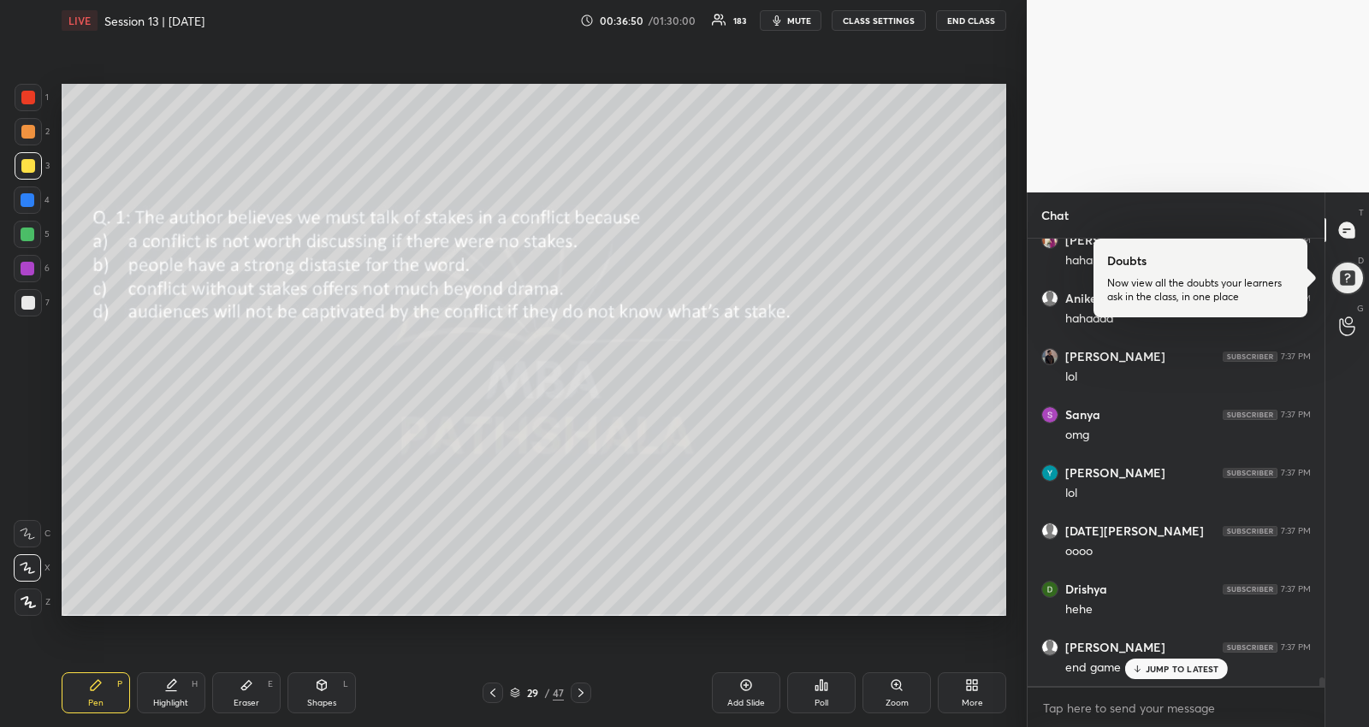
click at [575, 689] on icon at bounding box center [581, 693] width 14 height 14
click at [1140, 665] on icon at bounding box center [1136, 669] width 11 height 10
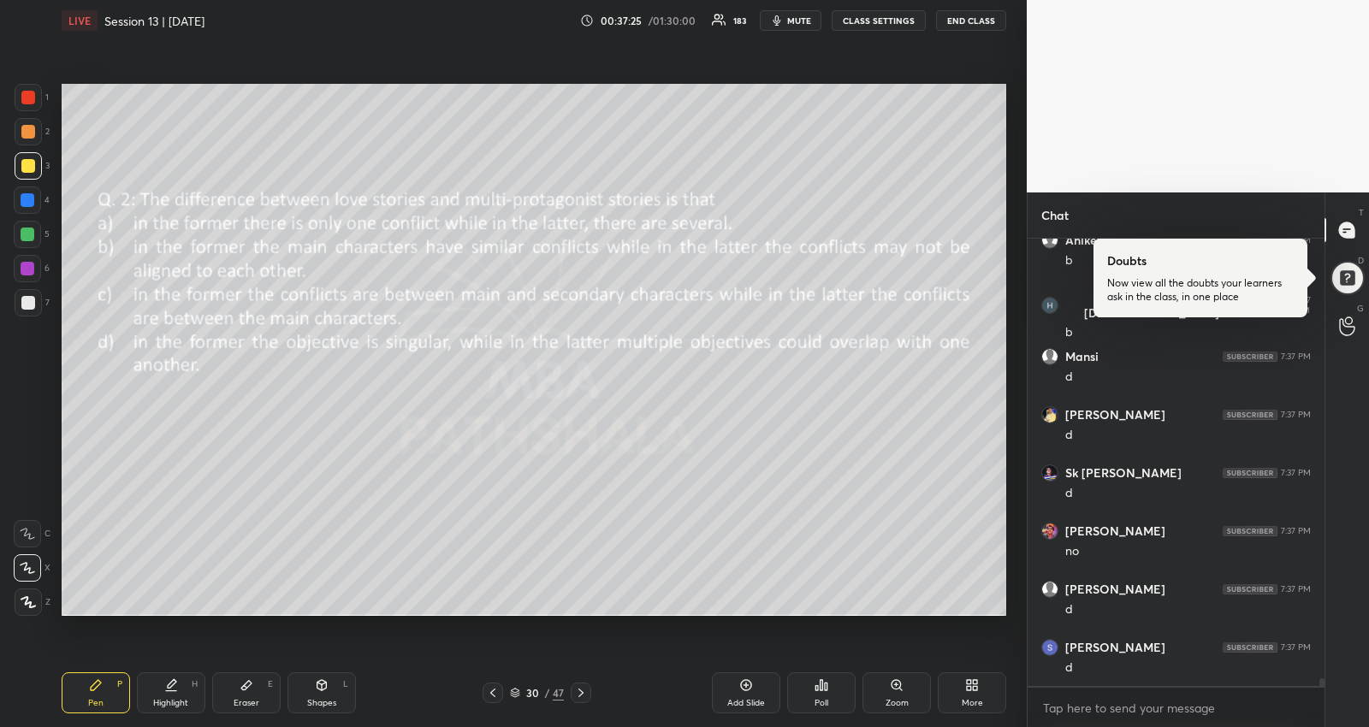
scroll to position [25140, 0]
click at [491, 690] on icon at bounding box center [493, 693] width 14 height 14
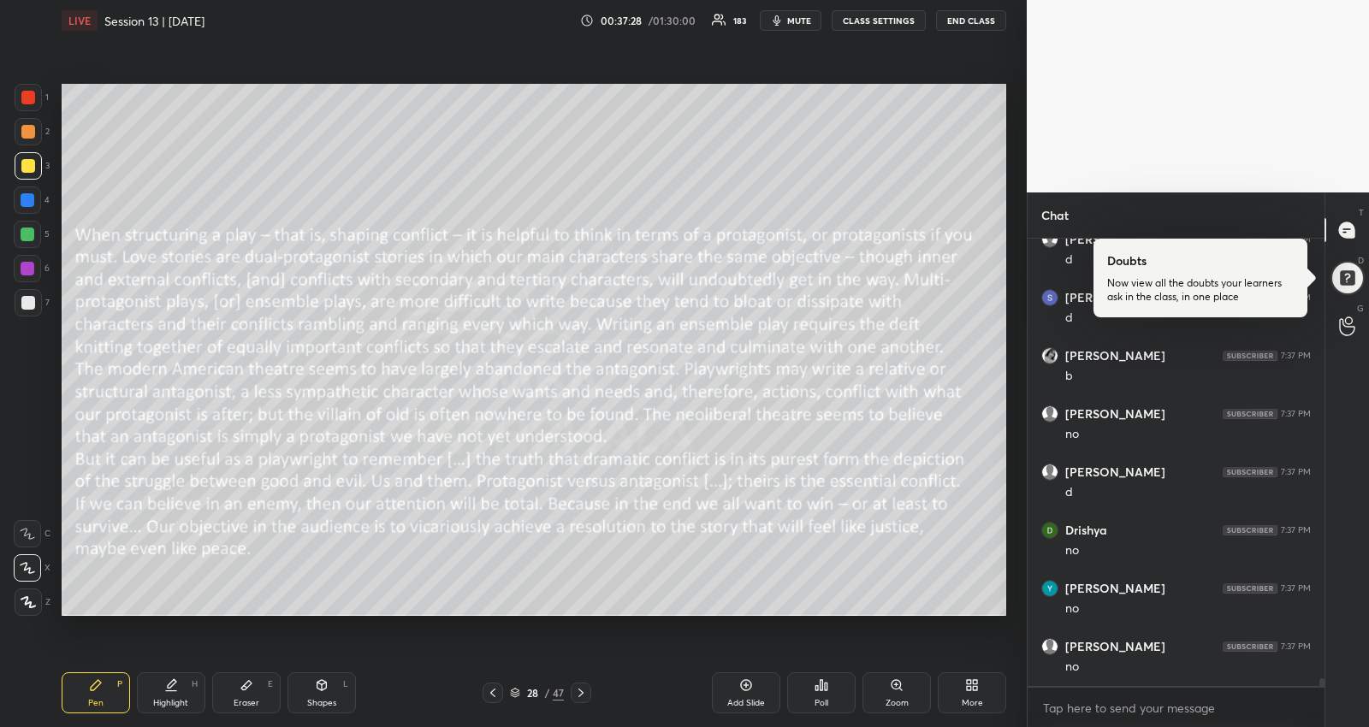
scroll to position [25663, 0]
click at [177, 696] on div "Highlight H" at bounding box center [171, 692] width 68 height 41
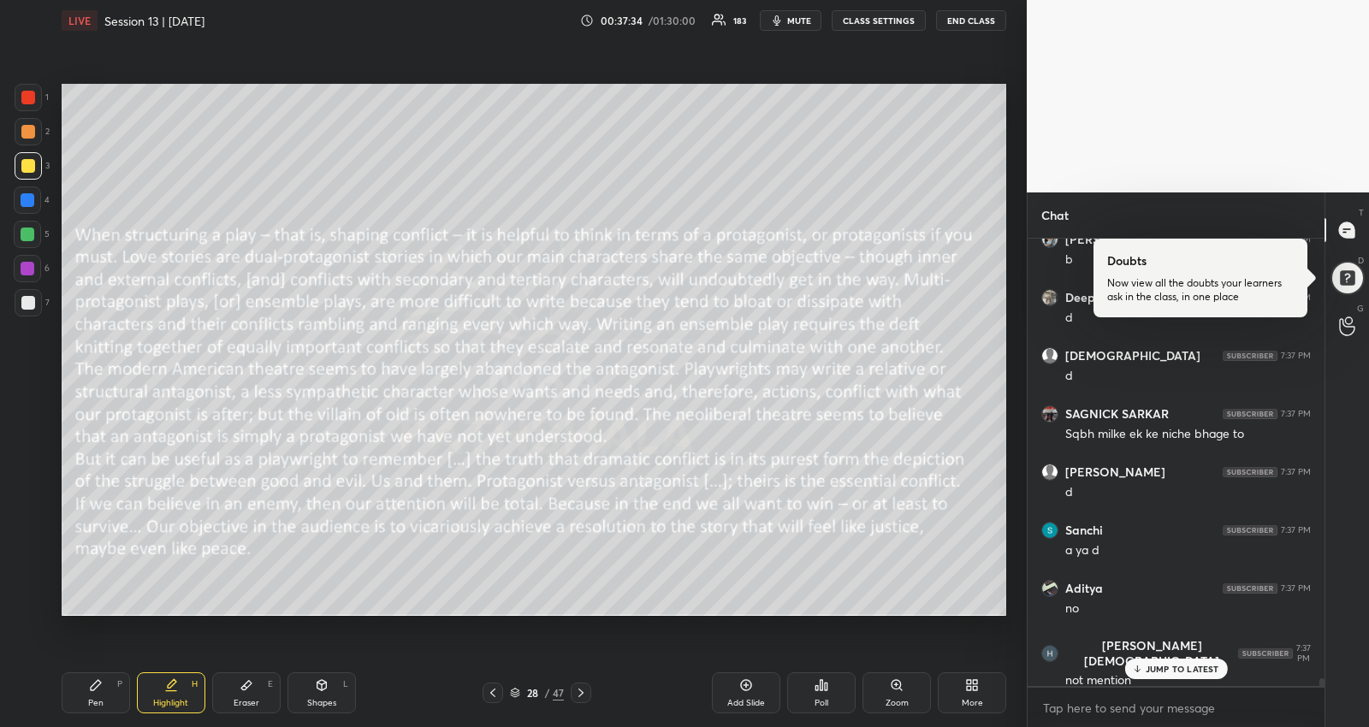
scroll to position [25954, 0]
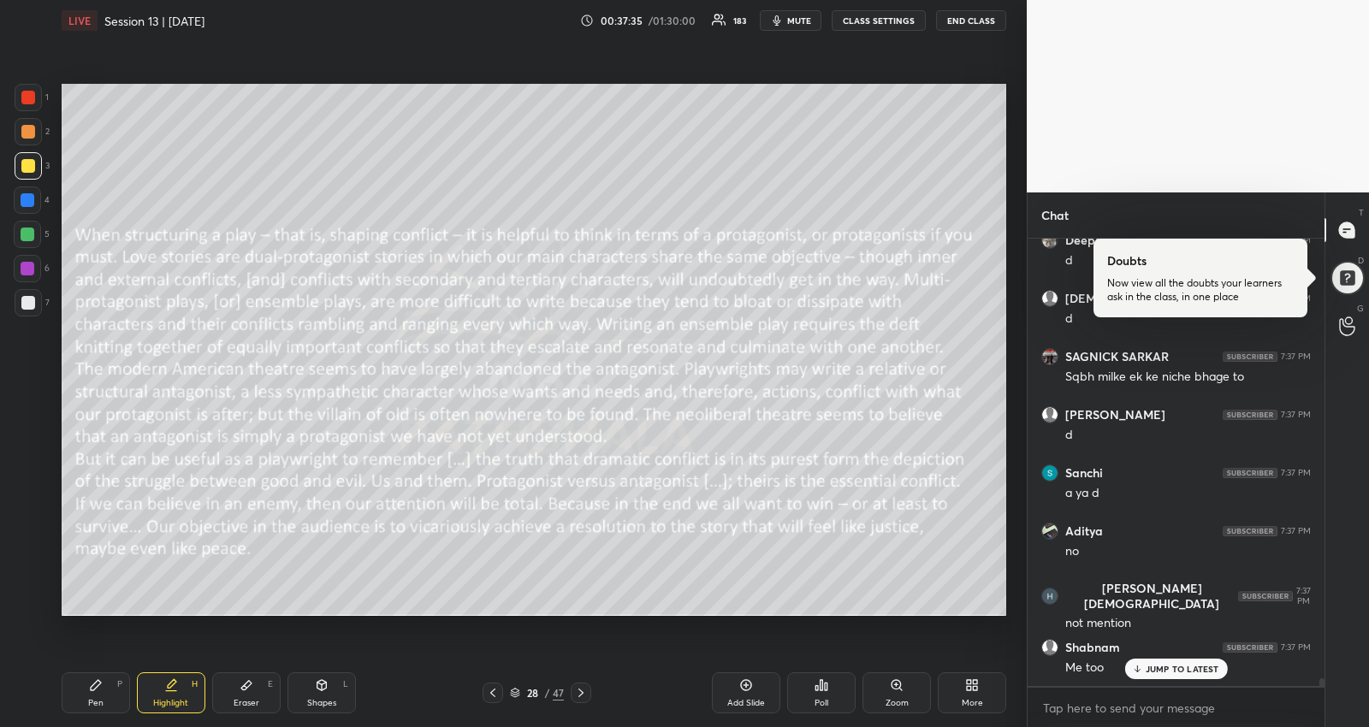
click at [579, 697] on icon at bounding box center [581, 693] width 14 height 14
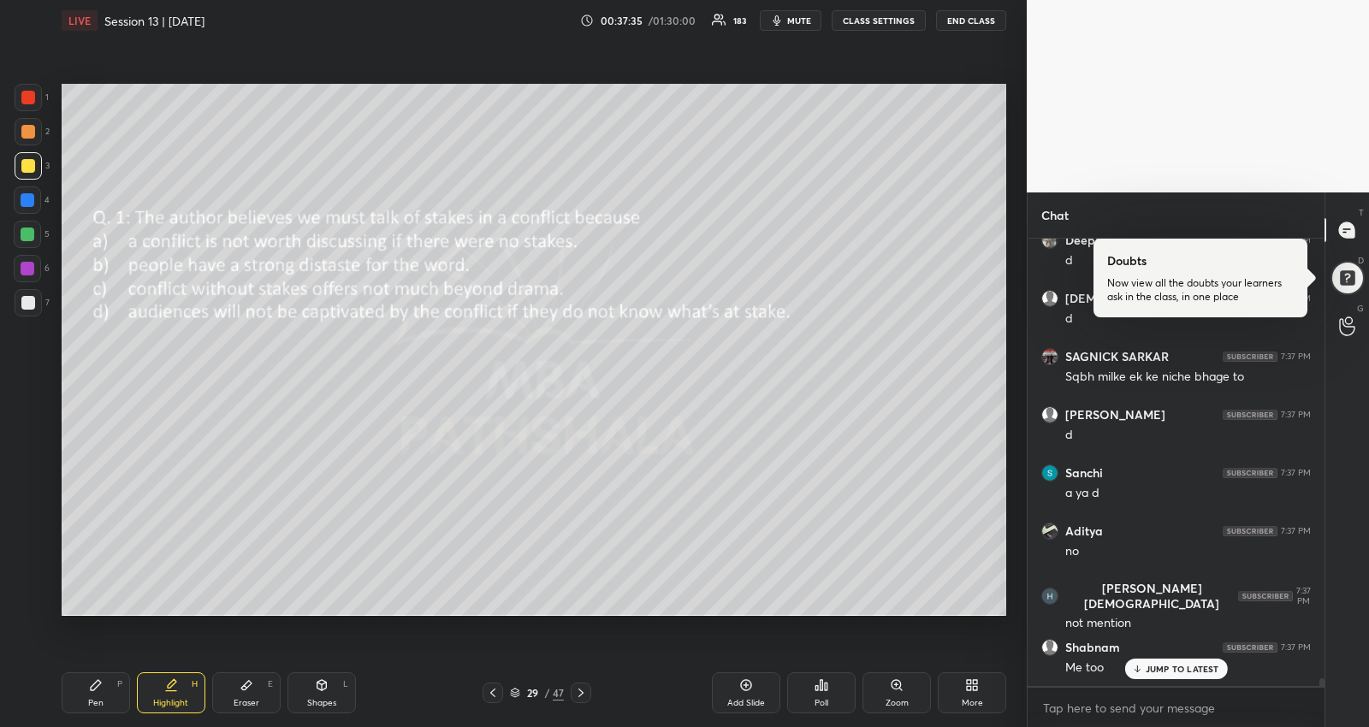
click at [579, 697] on icon at bounding box center [581, 693] width 14 height 14
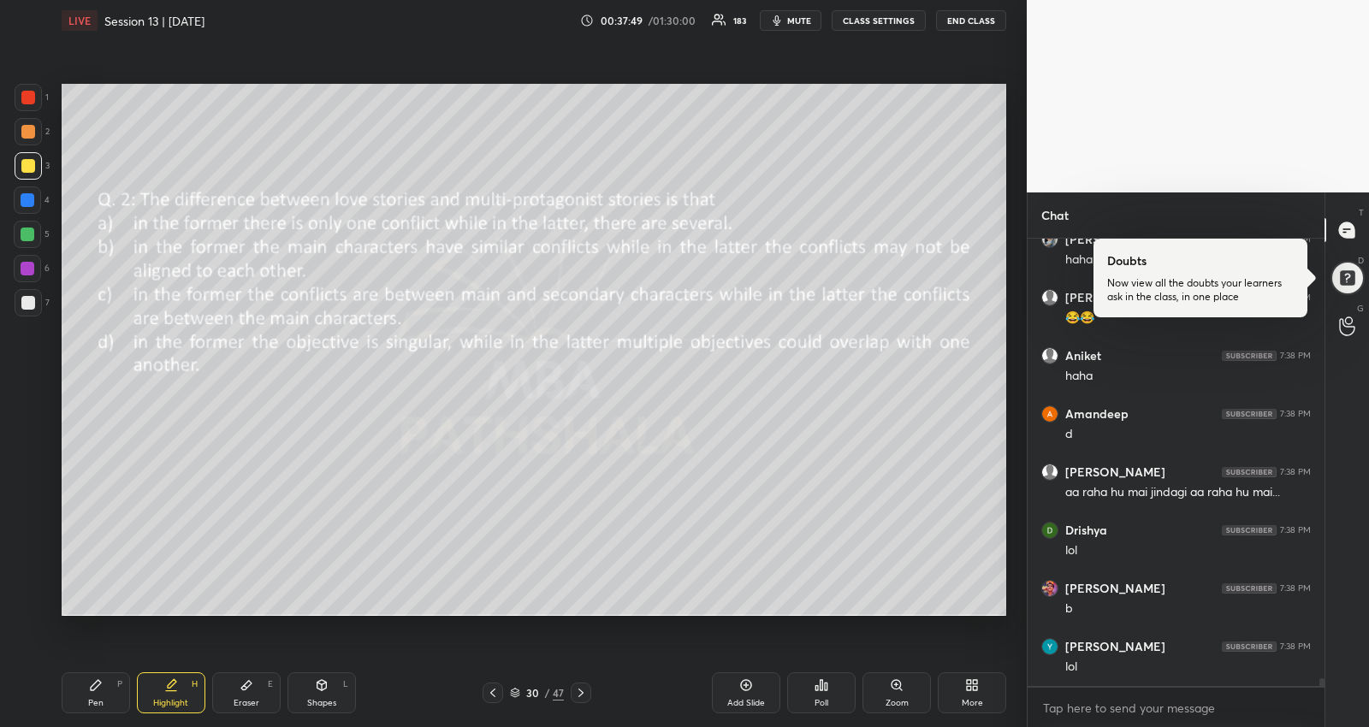
scroll to position [408, 293]
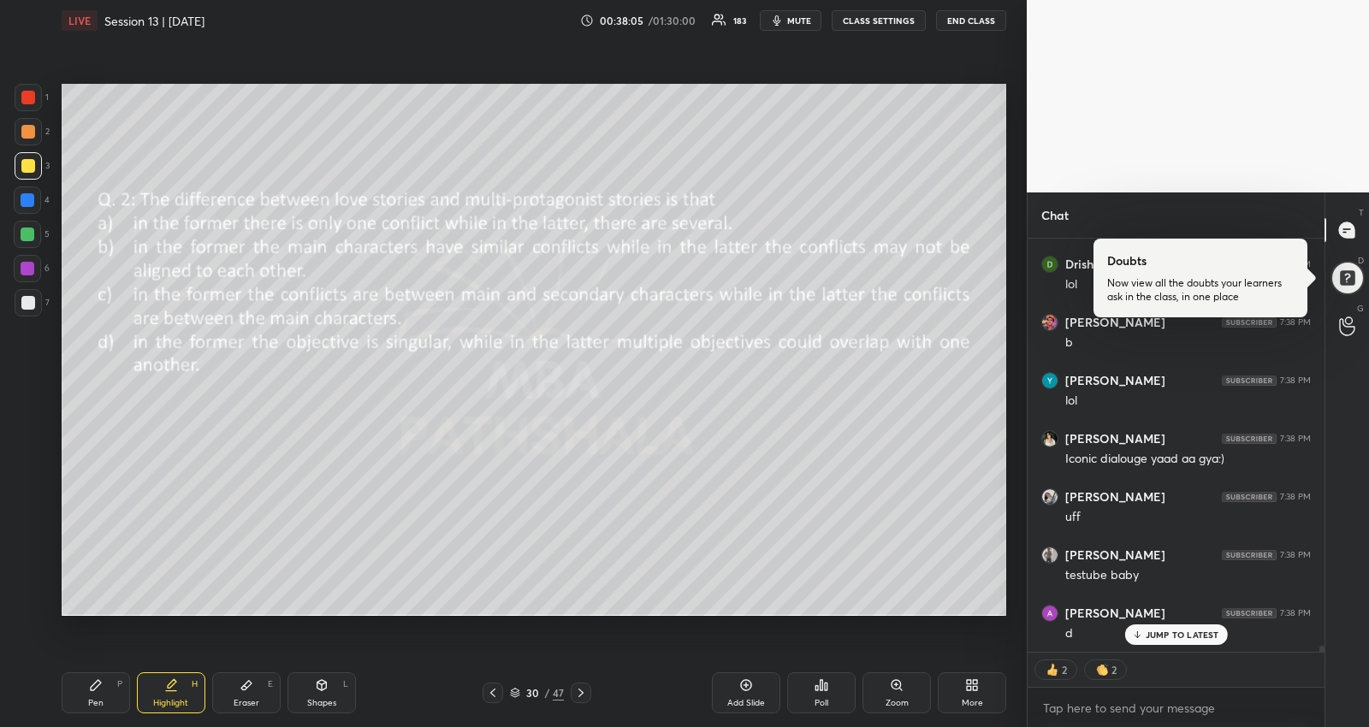
click at [1164, 637] on p "JUMP TO LATEST" at bounding box center [1183, 635] width 74 height 10
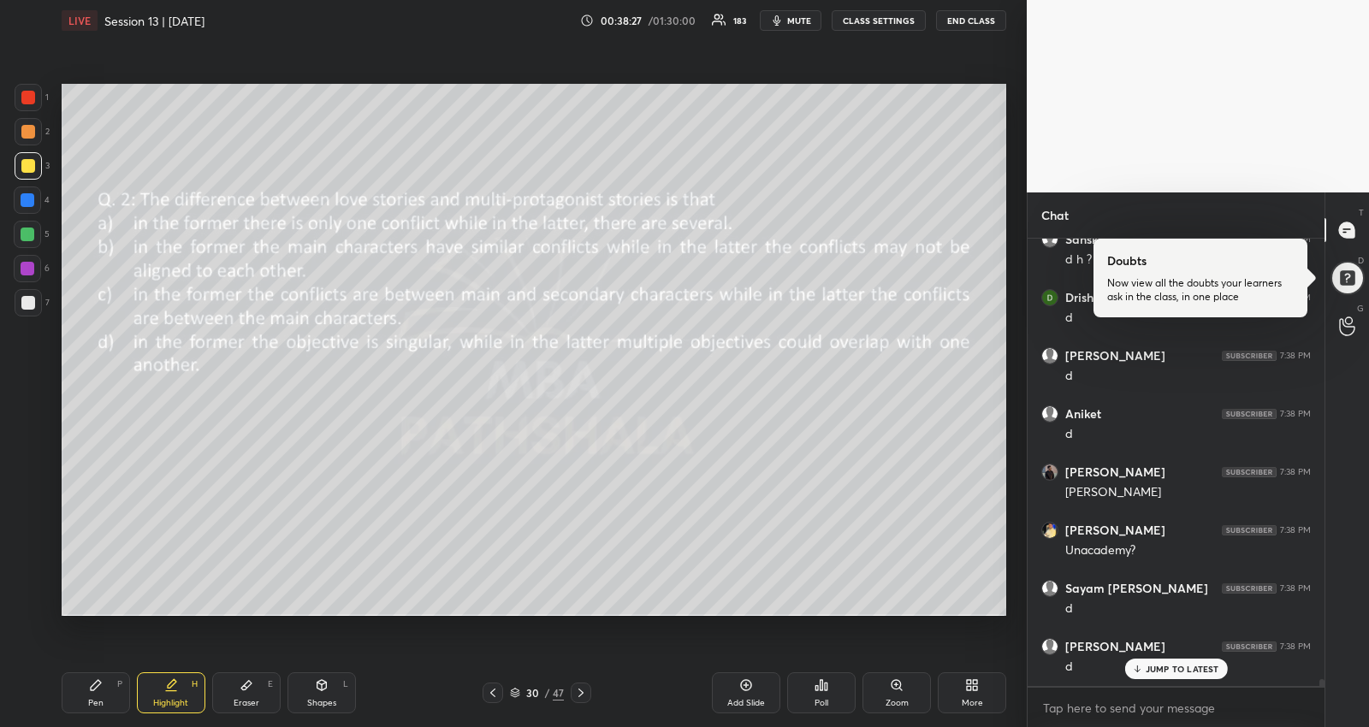
scroll to position [28979, 0]
drag, startPoint x: 107, startPoint y: 684, endPoint x: 103, endPoint y: 666, distance: 19.3
click at [106, 683] on div "Pen P" at bounding box center [96, 692] width 68 height 41
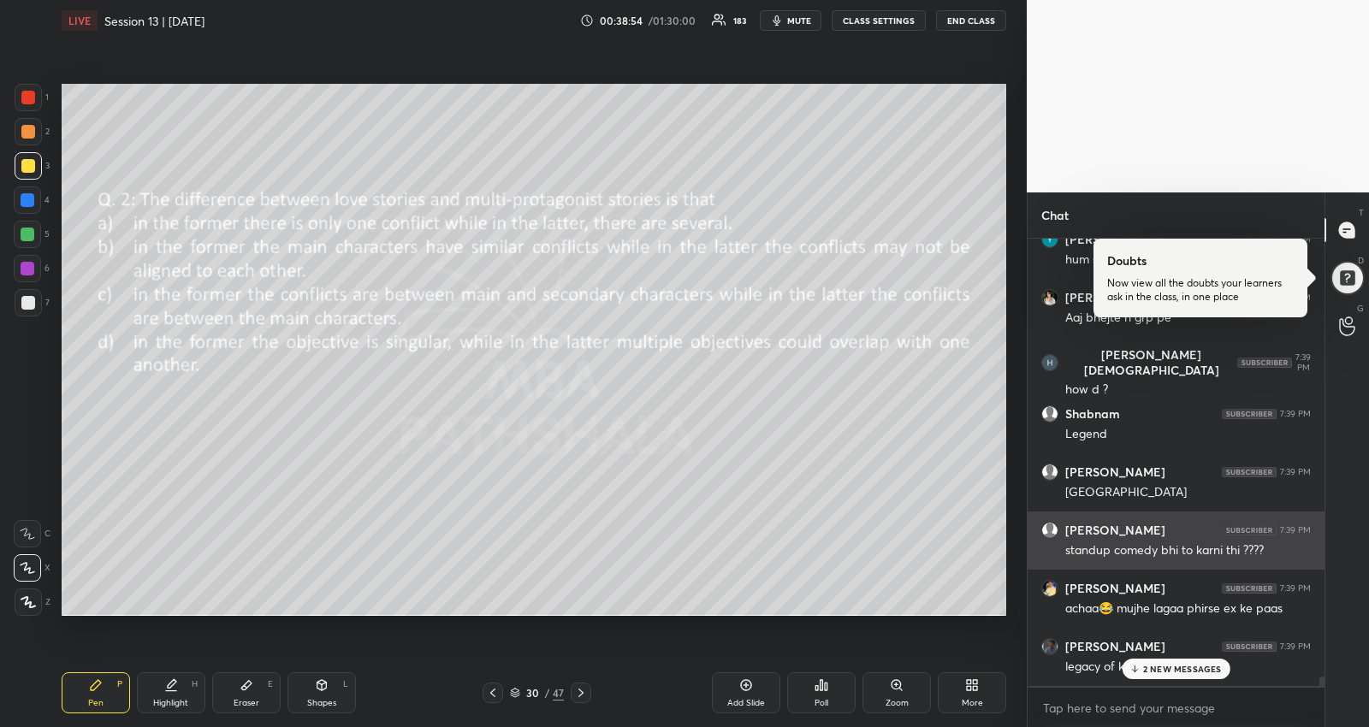
scroll to position [29900, 0]
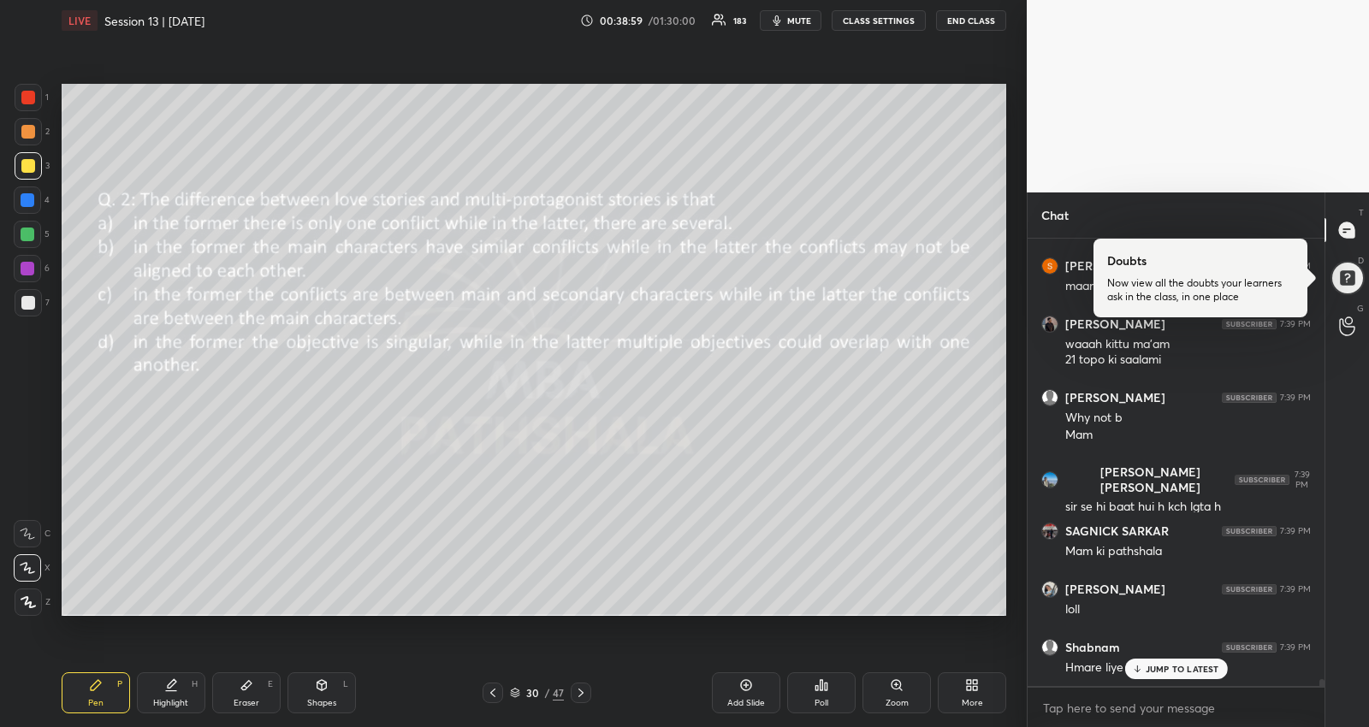
click at [1179, 669] on div "[PERSON_NAME] 7:38 PM d anurag 7:38 PM d [PERSON_NAME] 7:38 PM legendary love s…" at bounding box center [1175, 462] width 297 height 447
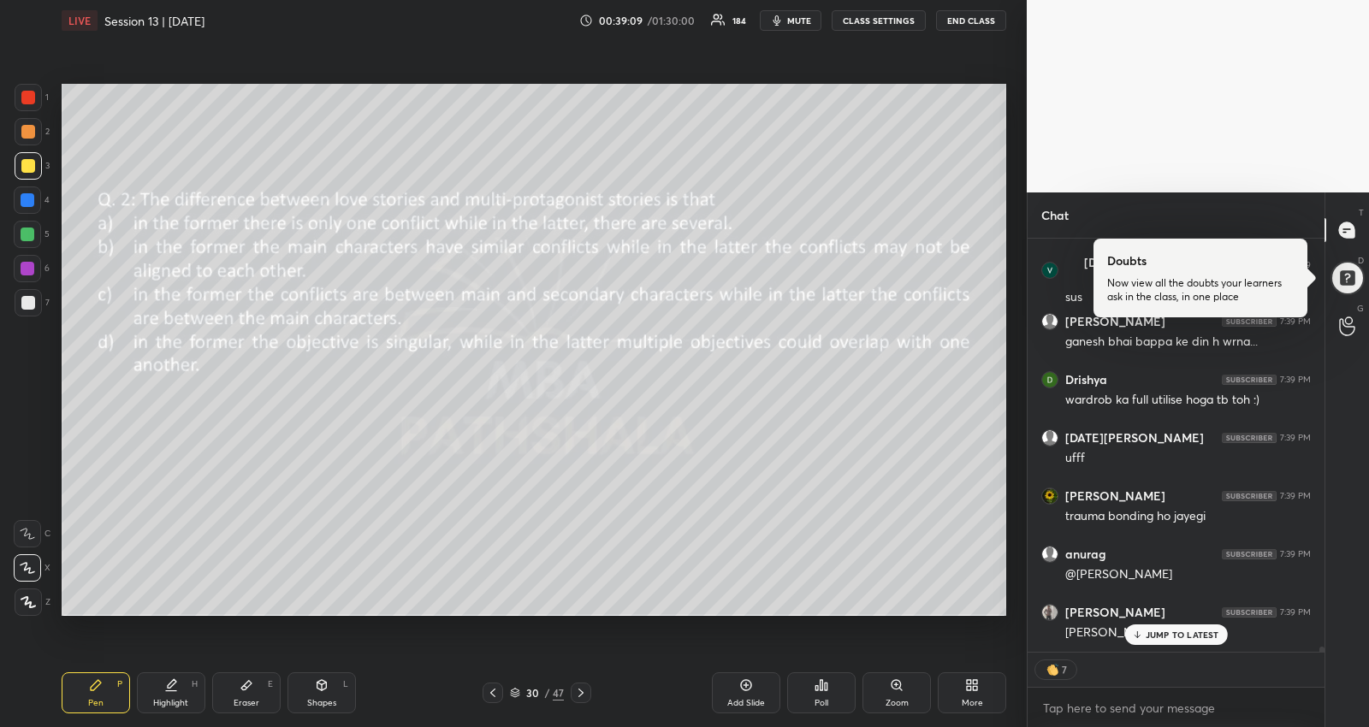
scroll to position [30574, 0]
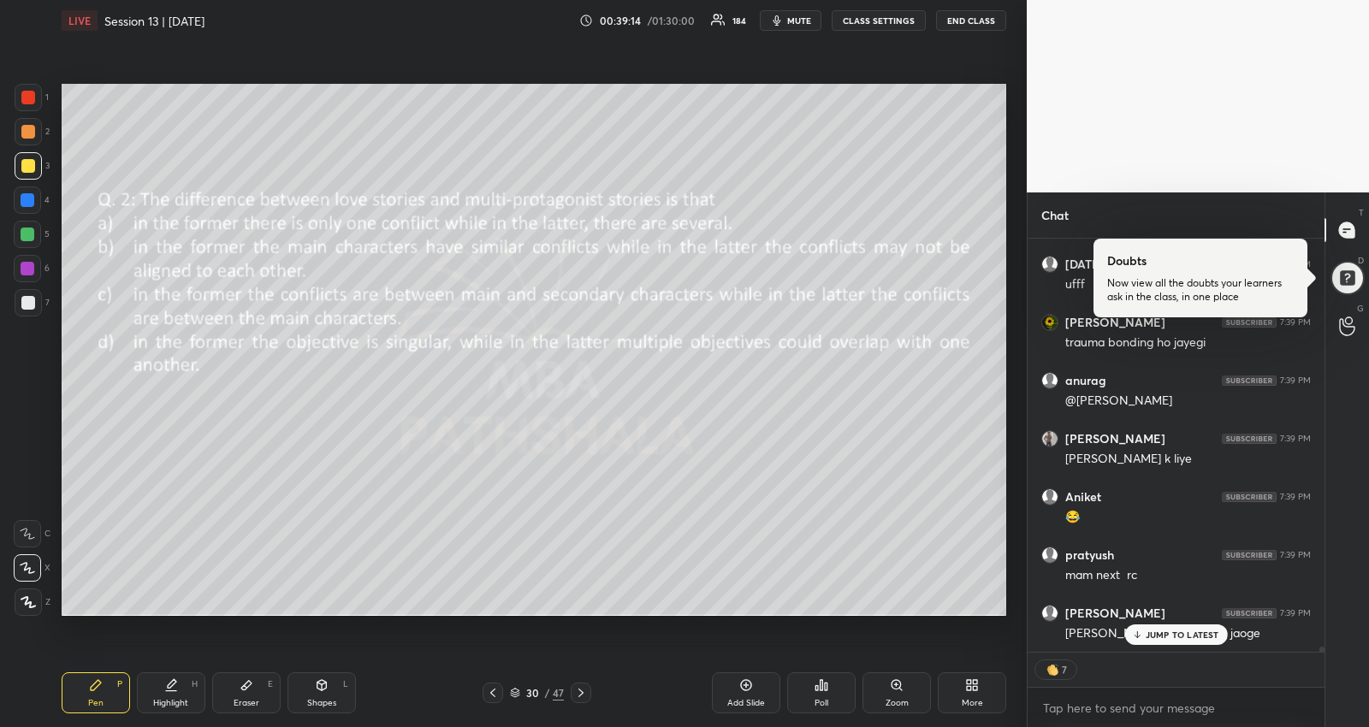
click at [1199, 635] on p "JUMP TO LATEST" at bounding box center [1183, 635] width 74 height 10
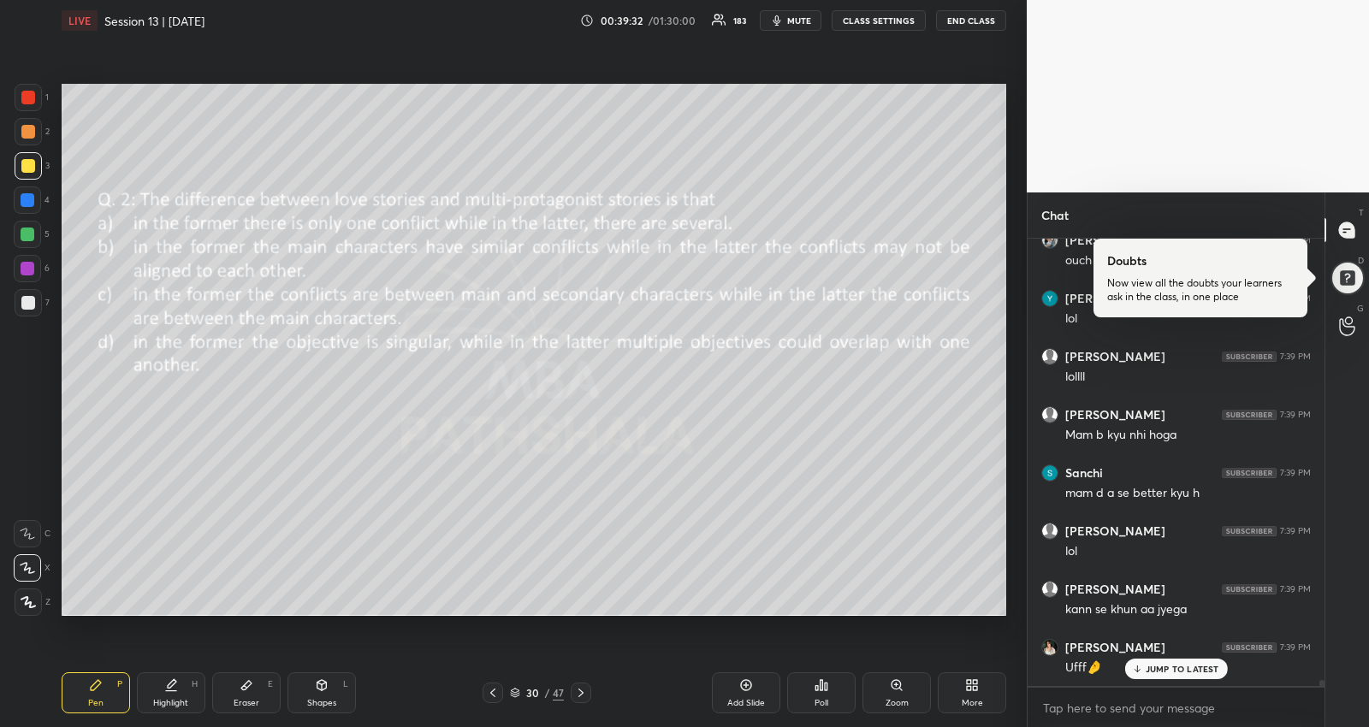
scroll to position [31180, 0]
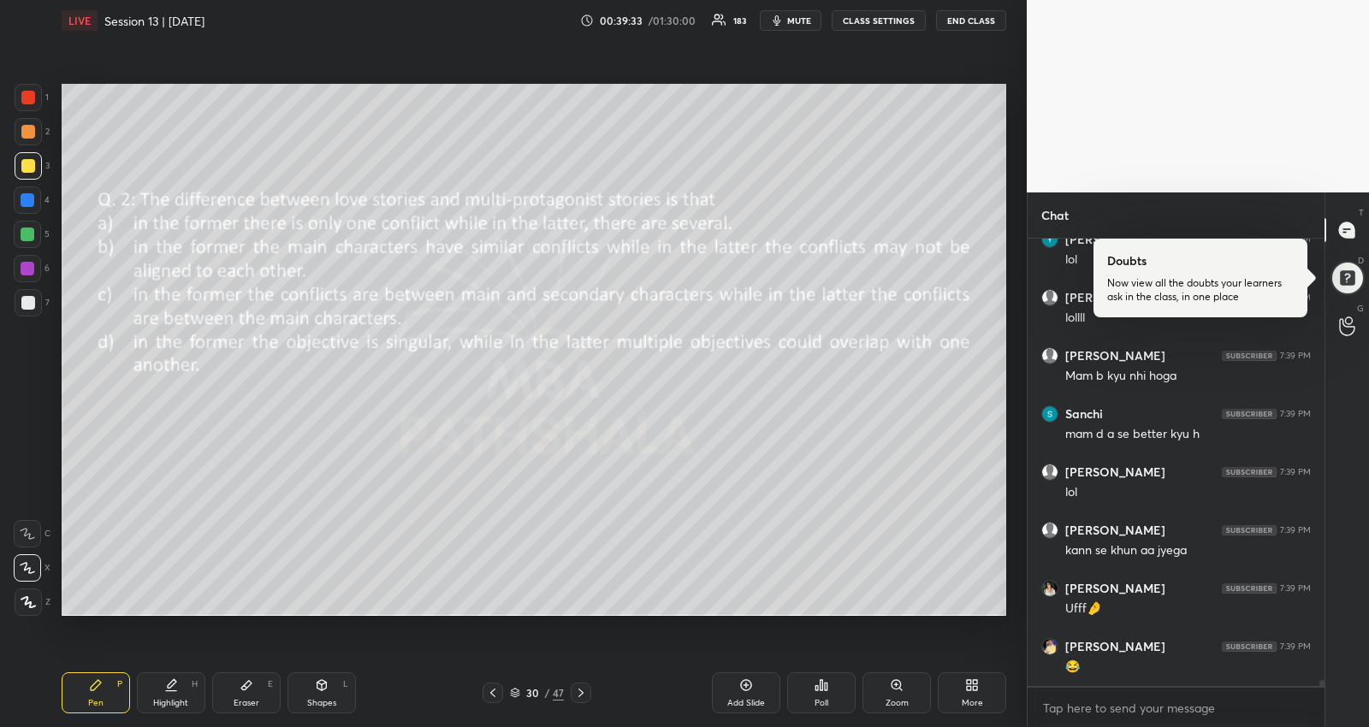
click at [500, 697] on div at bounding box center [493, 693] width 21 height 21
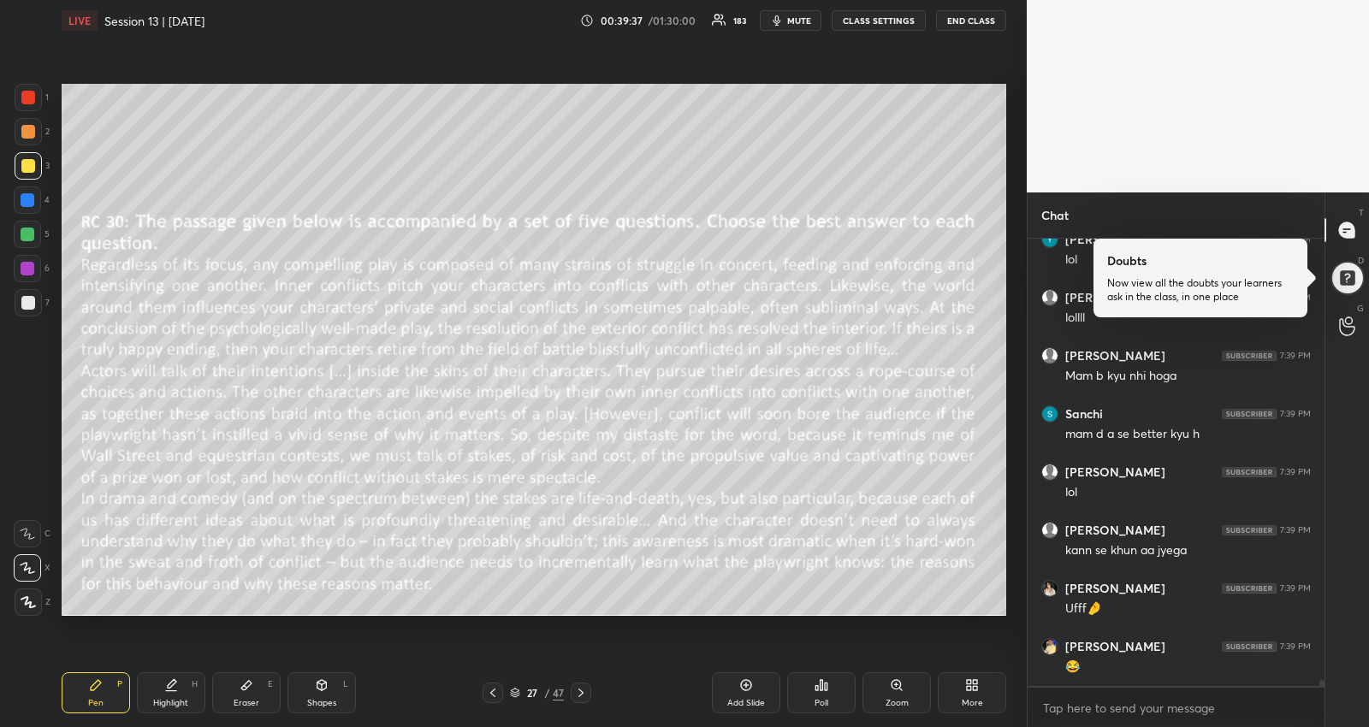
click at [575, 690] on icon at bounding box center [581, 693] width 14 height 14
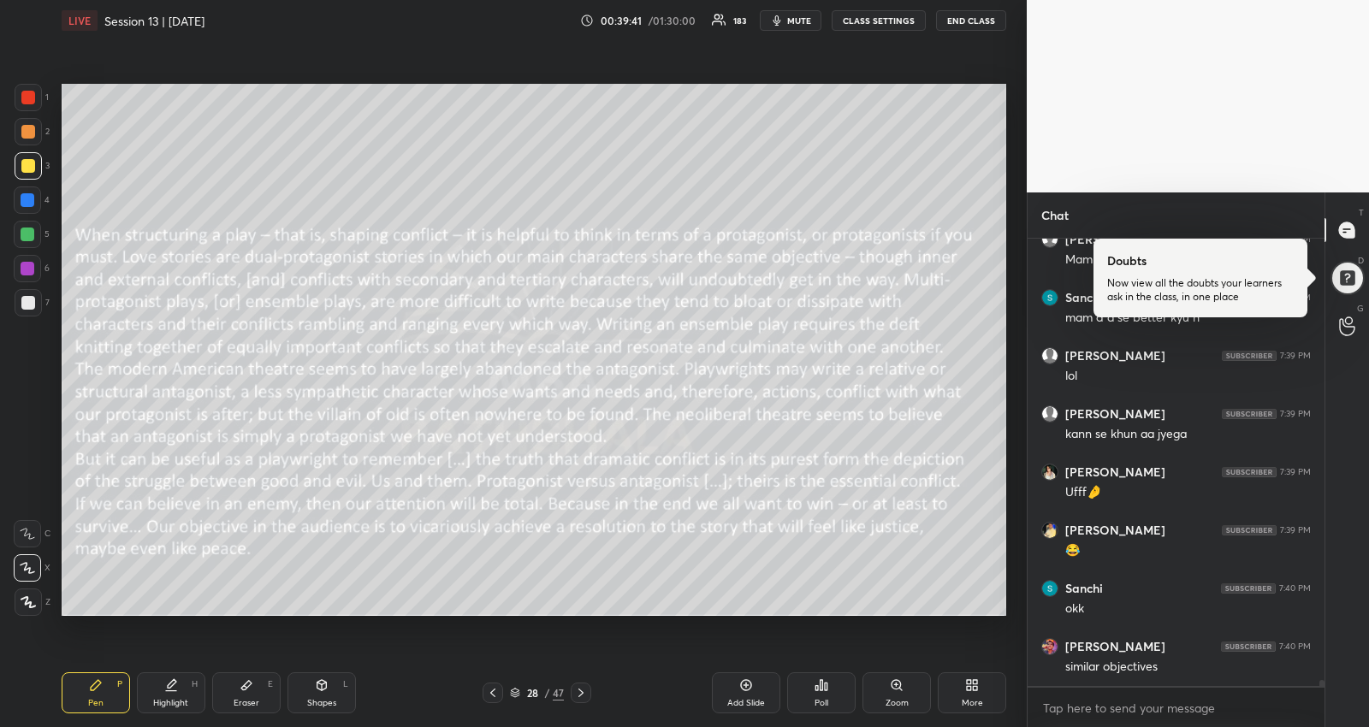
scroll to position [31355, 0]
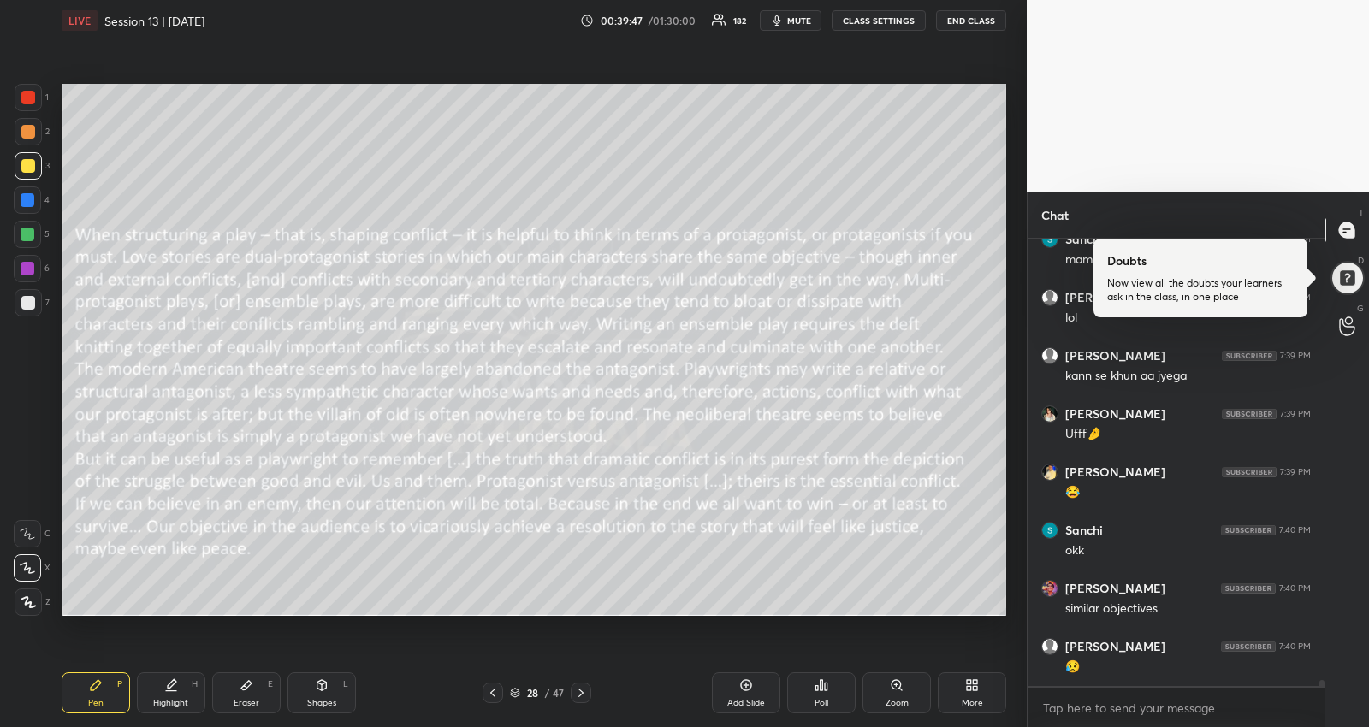
click at [579, 690] on icon at bounding box center [581, 693] width 14 height 14
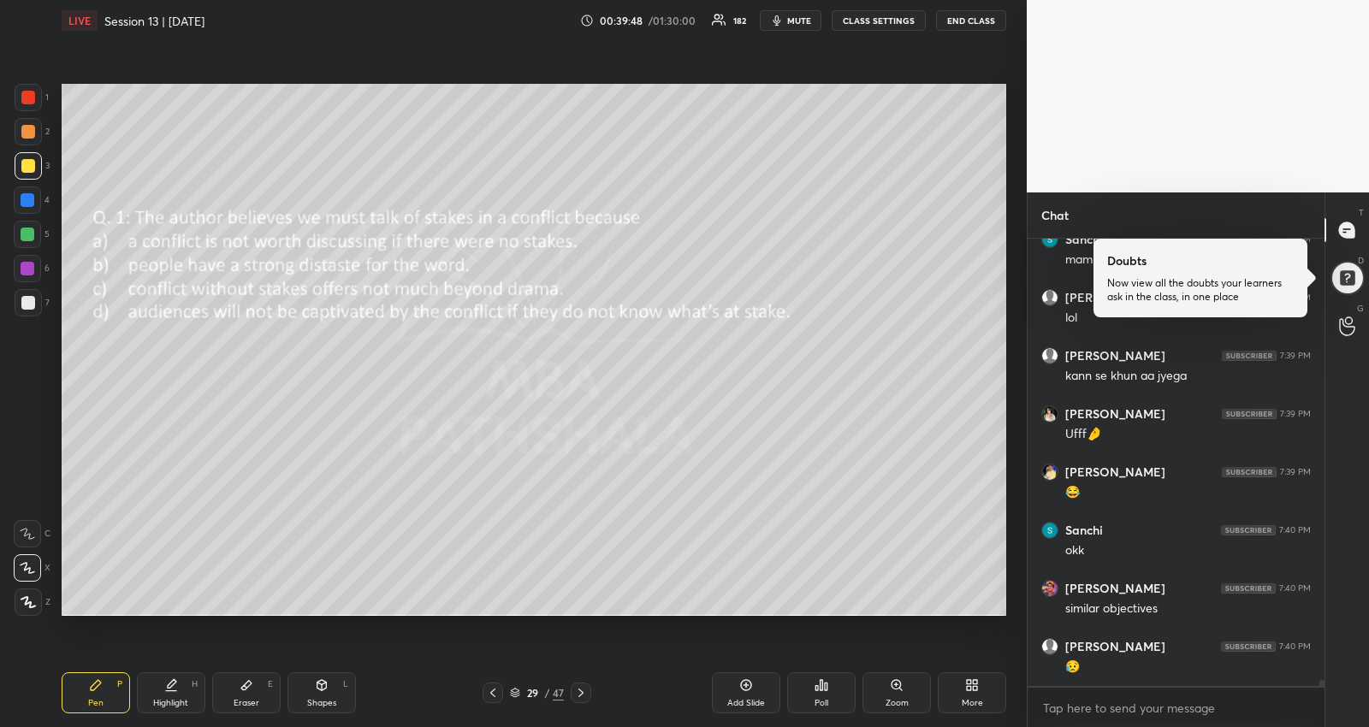
click at [579, 690] on icon at bounding box center [581, 693] width 14 height 14
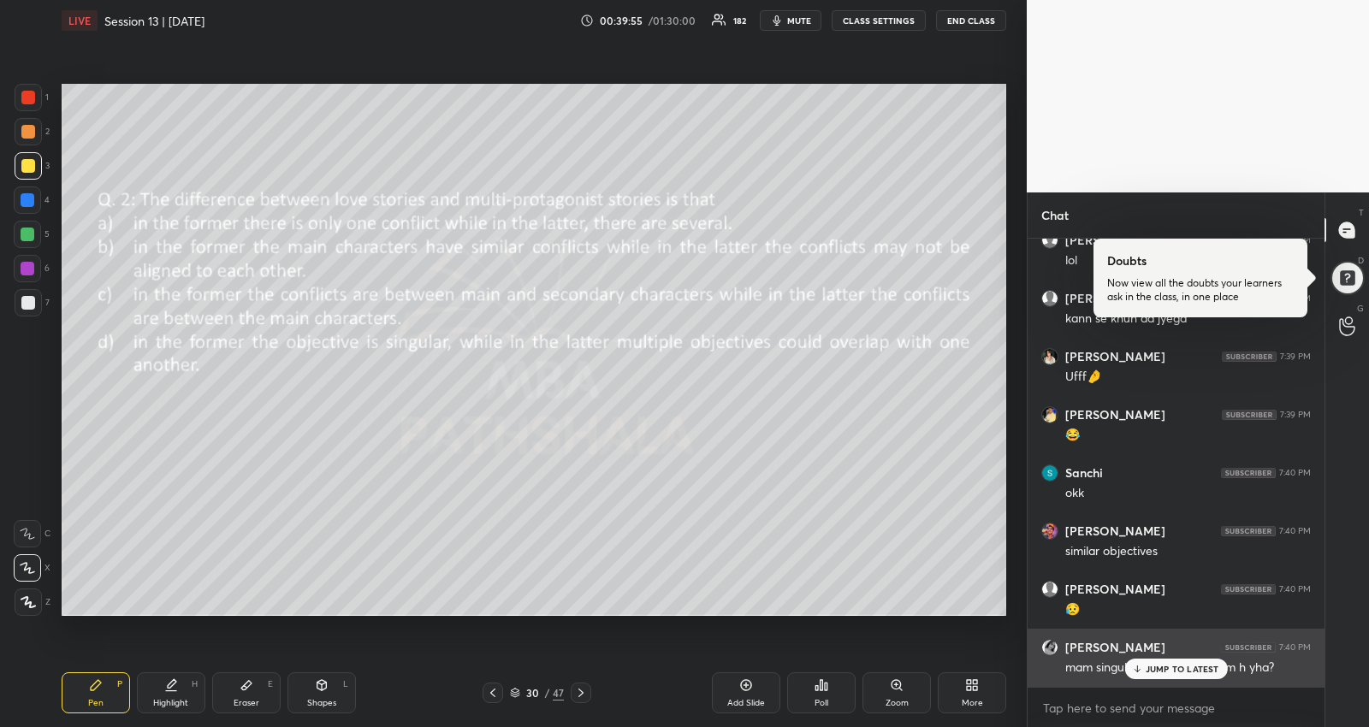
click at [1152, 672] on p "JUMP TO LATEST" at bounding box center [1183, 669] width 74 height 10
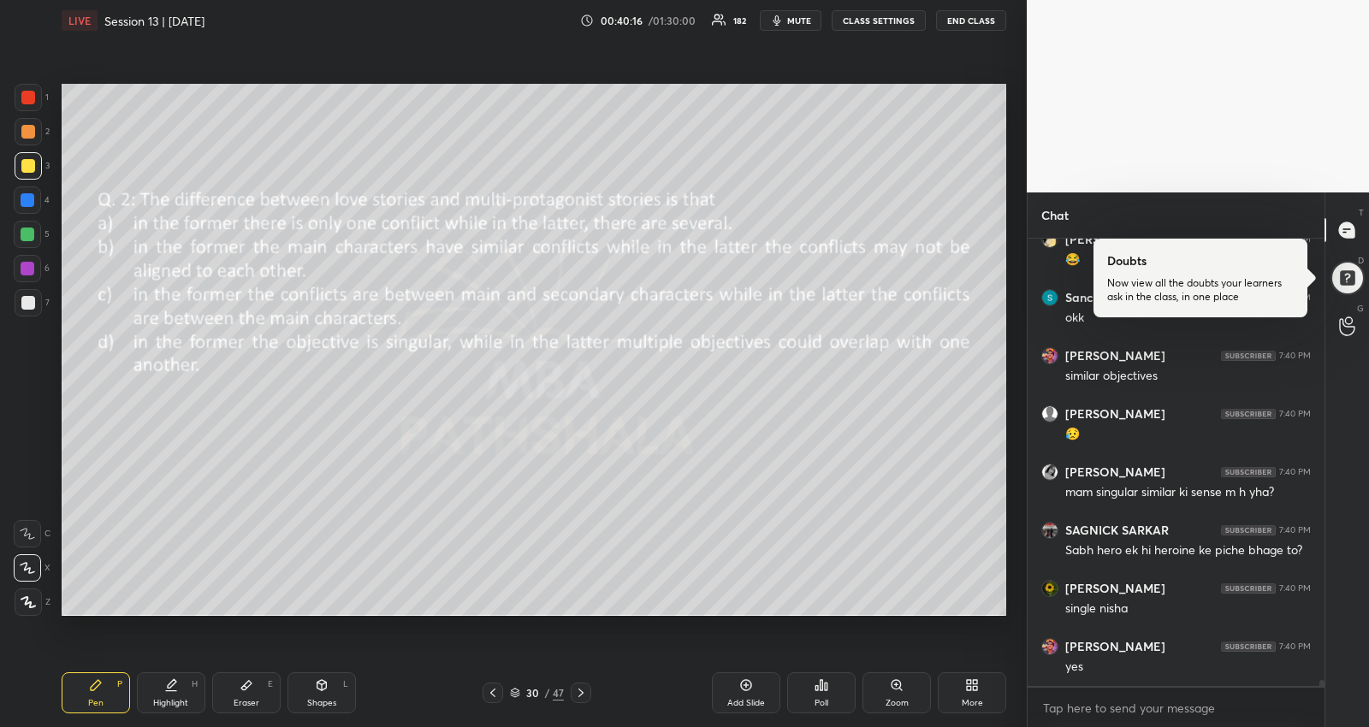
scroll to position [31646, 0]
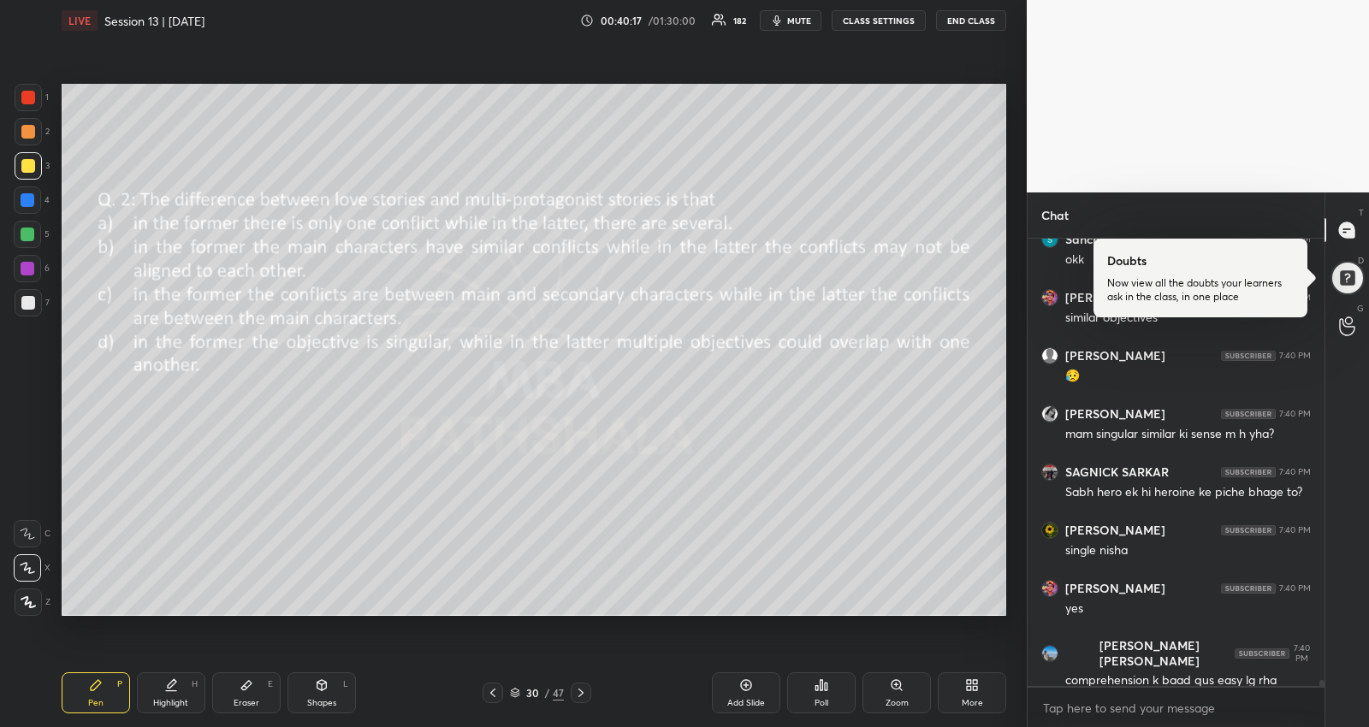
click at [498, 690] on icon at bounding box center [493, 693] width 14 height 14
click at [496, 693] on icon at bounding box center [493, 693] width 14 height 14
drag, startPoint x: 165, startPoint y: 697, endPoint x: 165, endPoint y: 638, distance: 59.0
click at [164, 696] on div "Highlight H" at bounding box center [171, 692] width 68 height 41
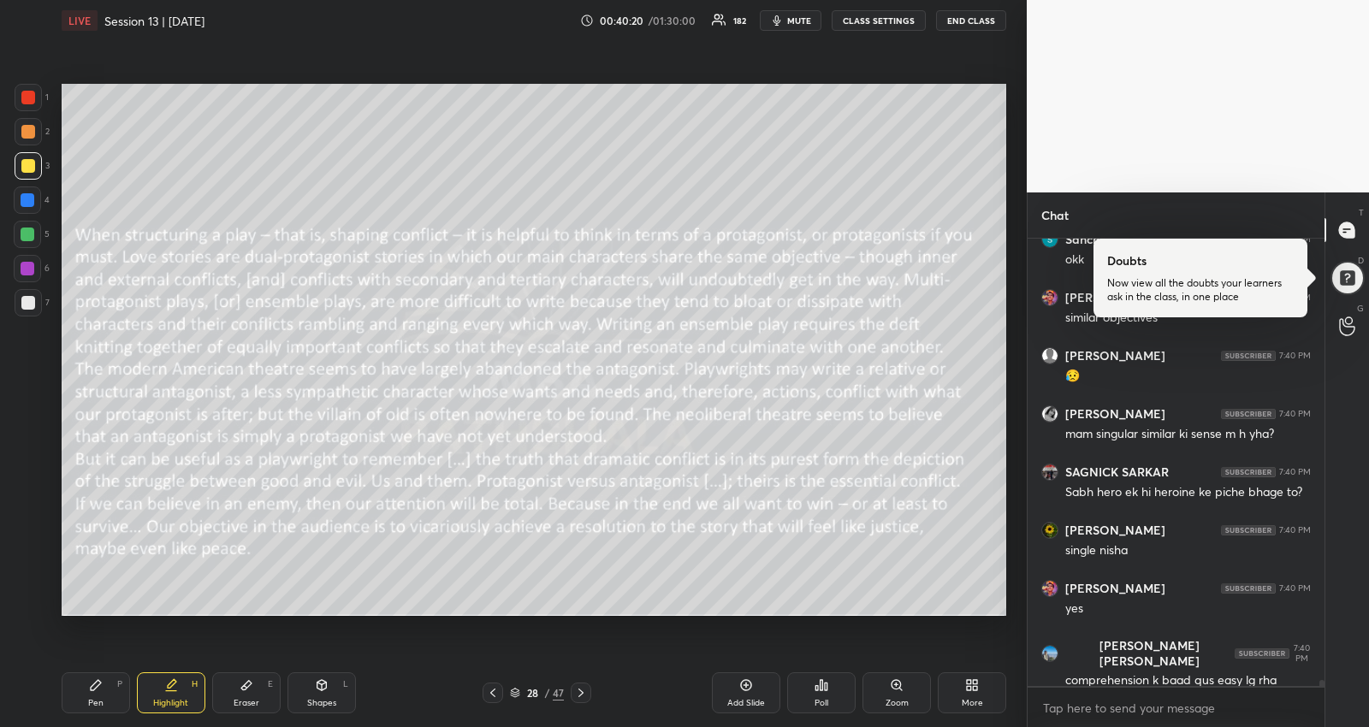
click at [31, 264] on div at bounding box center [28, 269] width 14 height 14
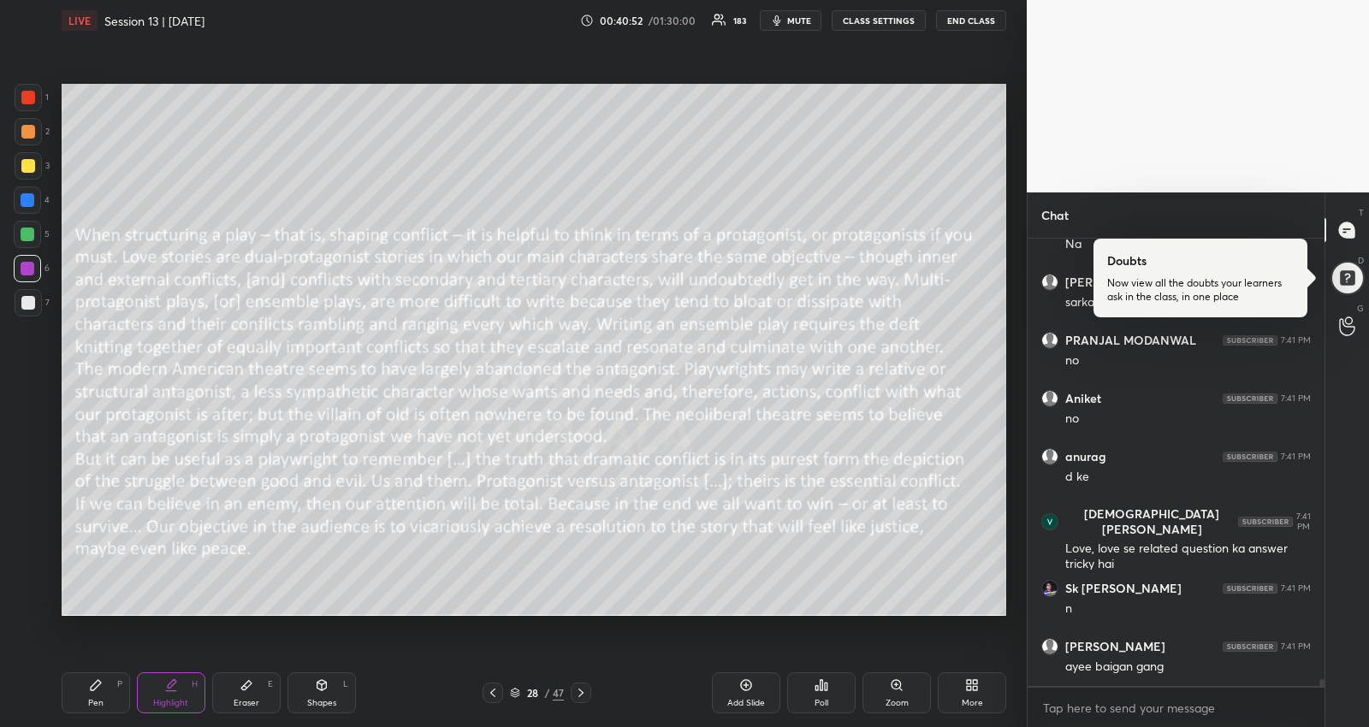
scroll to position [29992, 0]
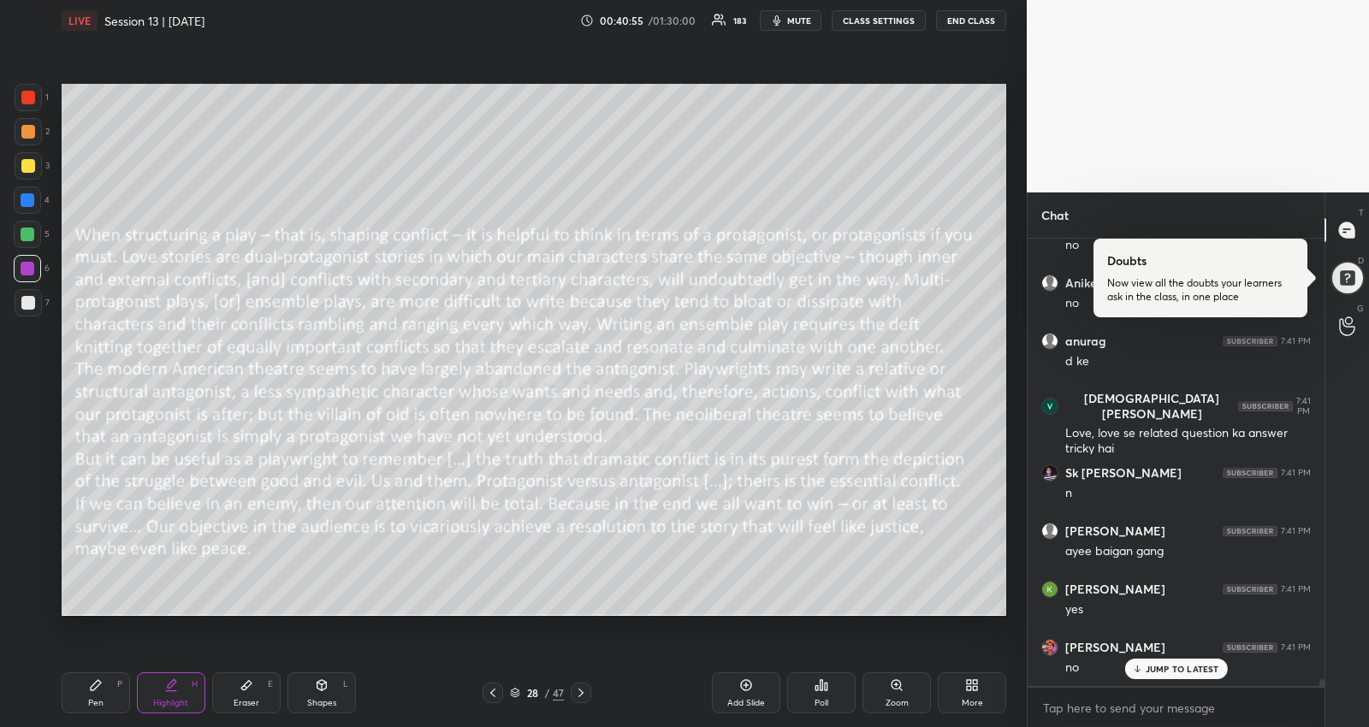
click at [583, 693] on icon at bounding box center [581, 693] width 14 height 14
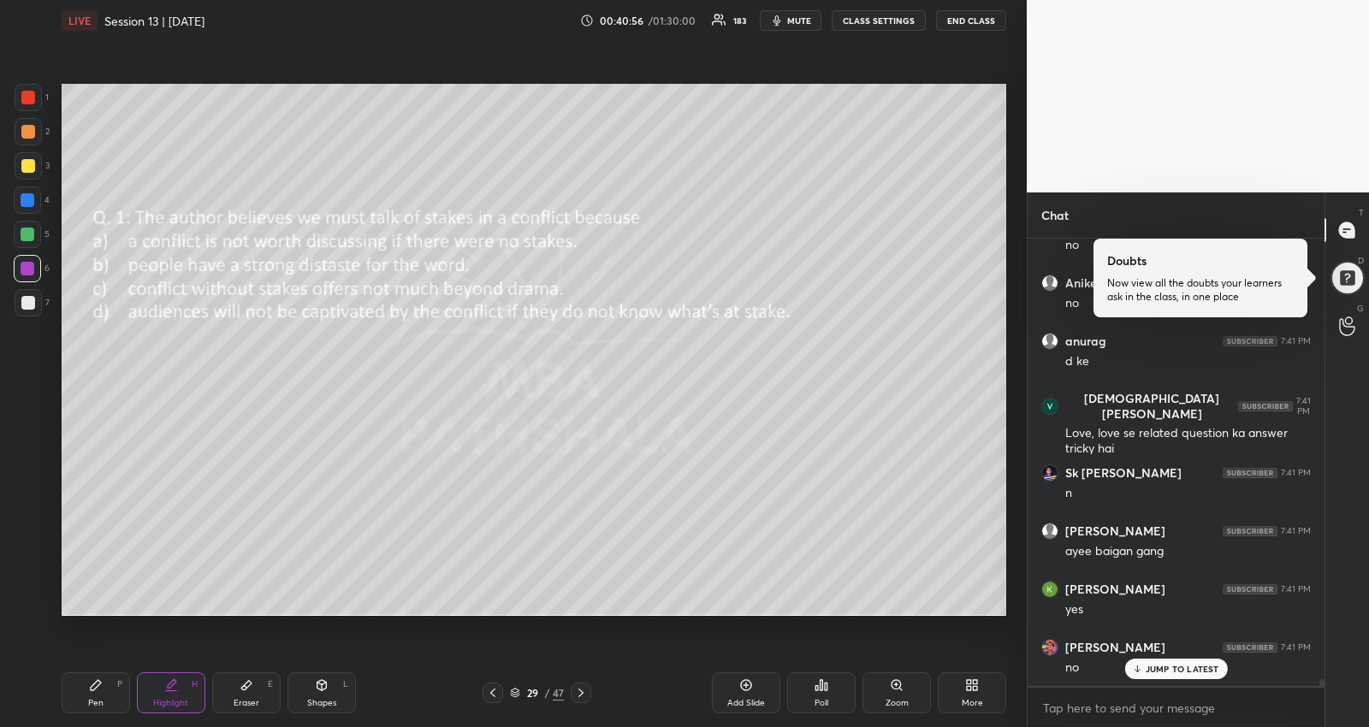
click at [583, 693] on icon at bounding box center [581, 693] width 14 height 14
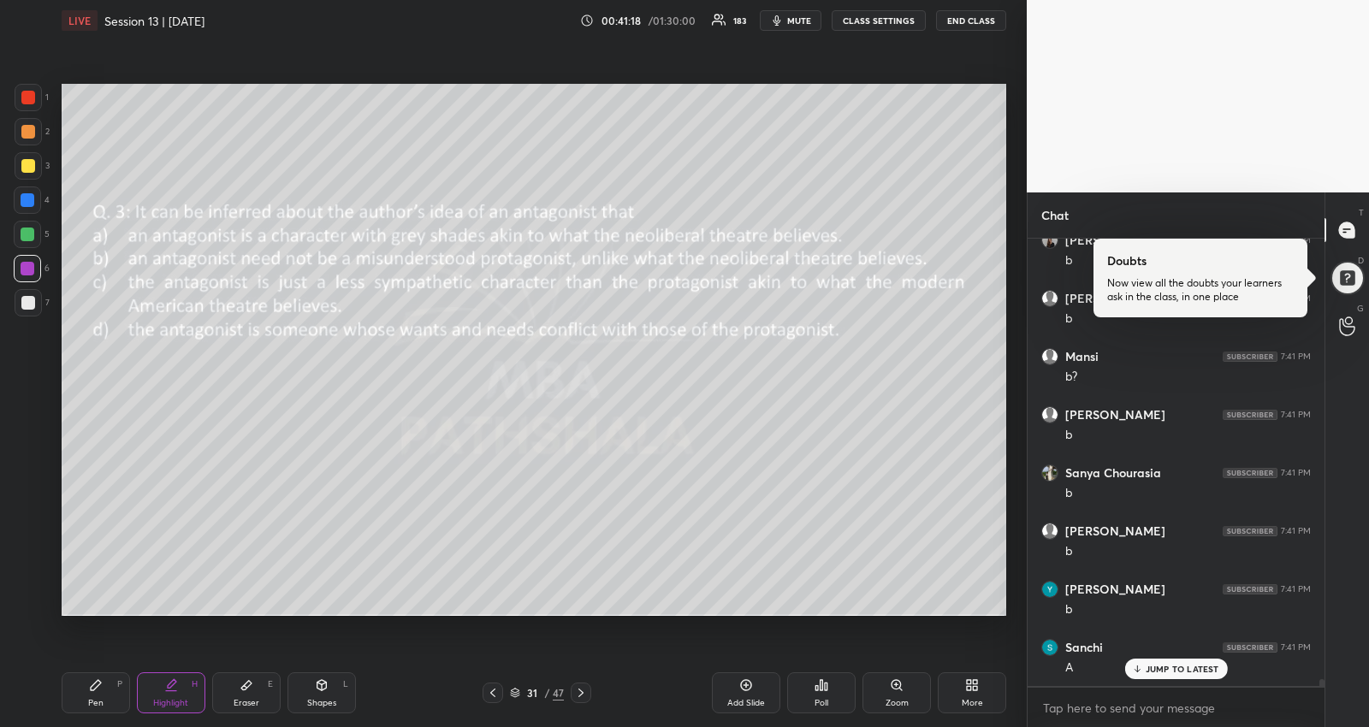
scroll to position [30633, 0]
click at [97, 680] on icon at bounding box center [96, 685] width 10 height 10
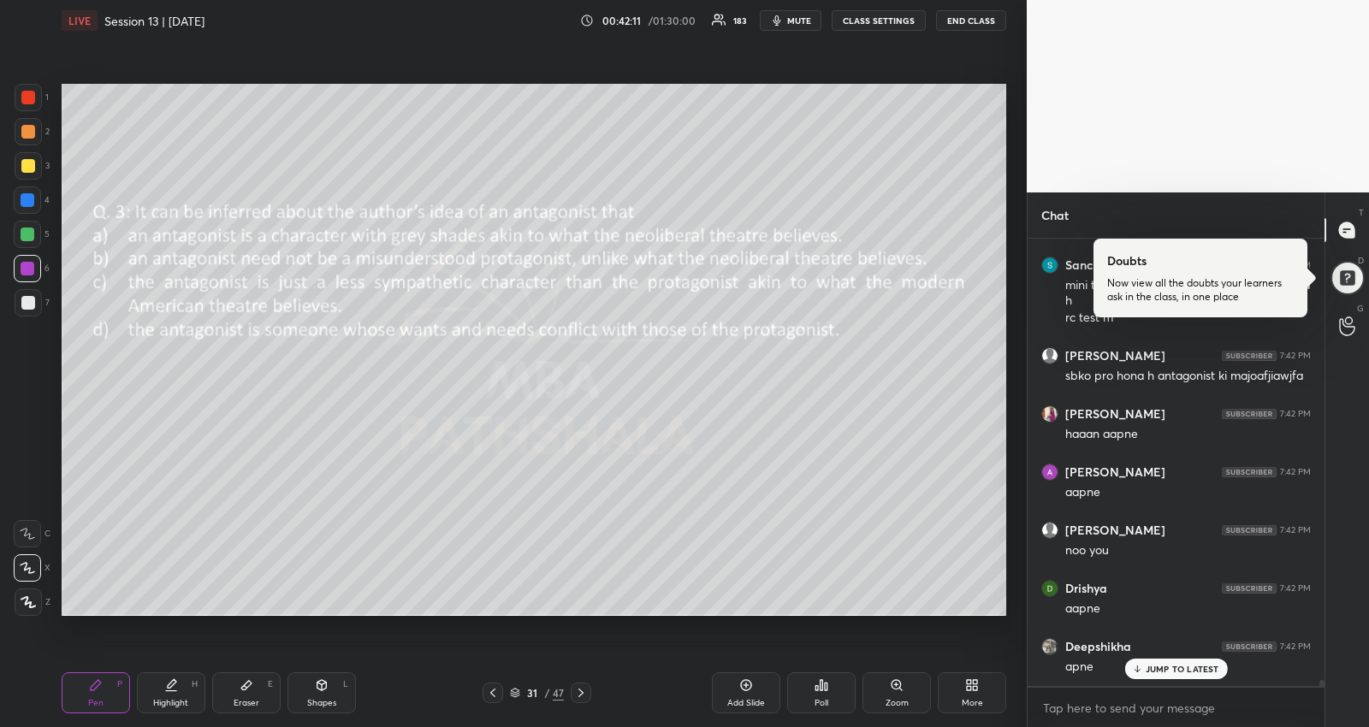
scroll to position [32076, 0]
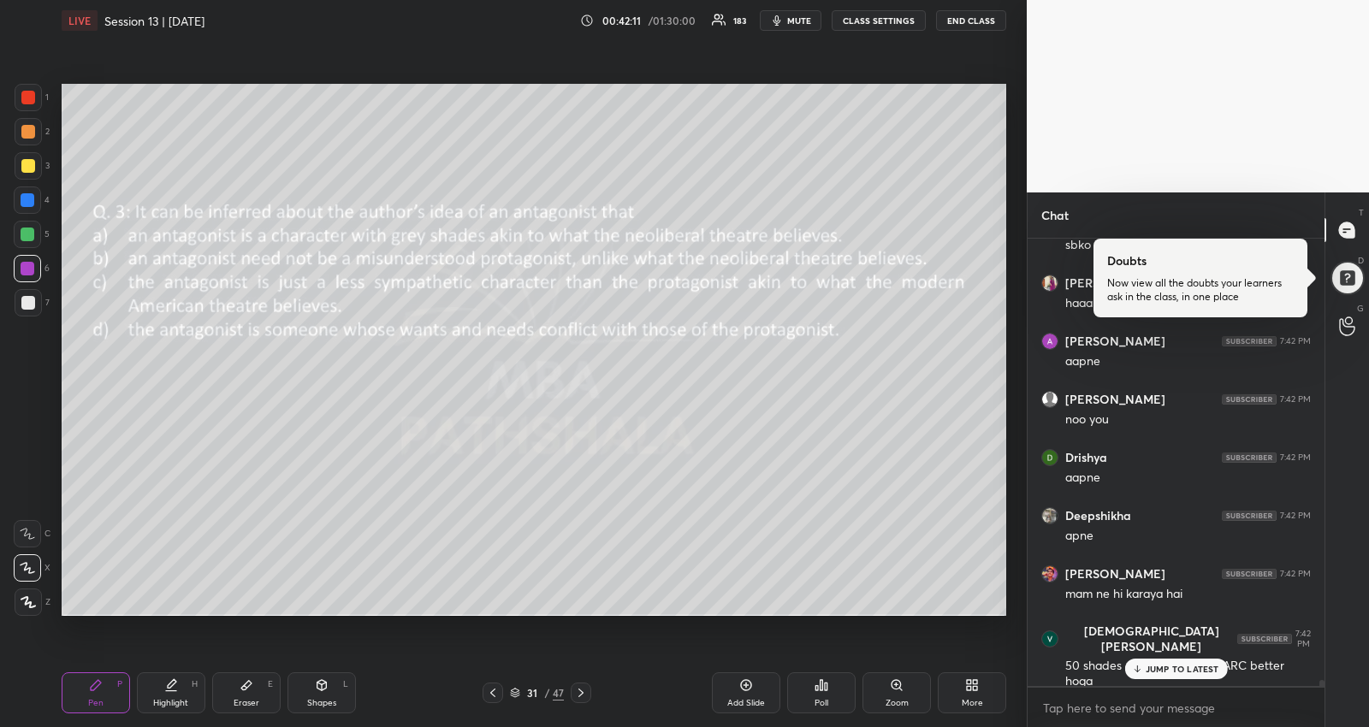
click at [497, 691] on icon at bounding box center [493, 693] width 14 height 14
click at [25, 231] on div at bounding box center [28, 235] width 14 height 14
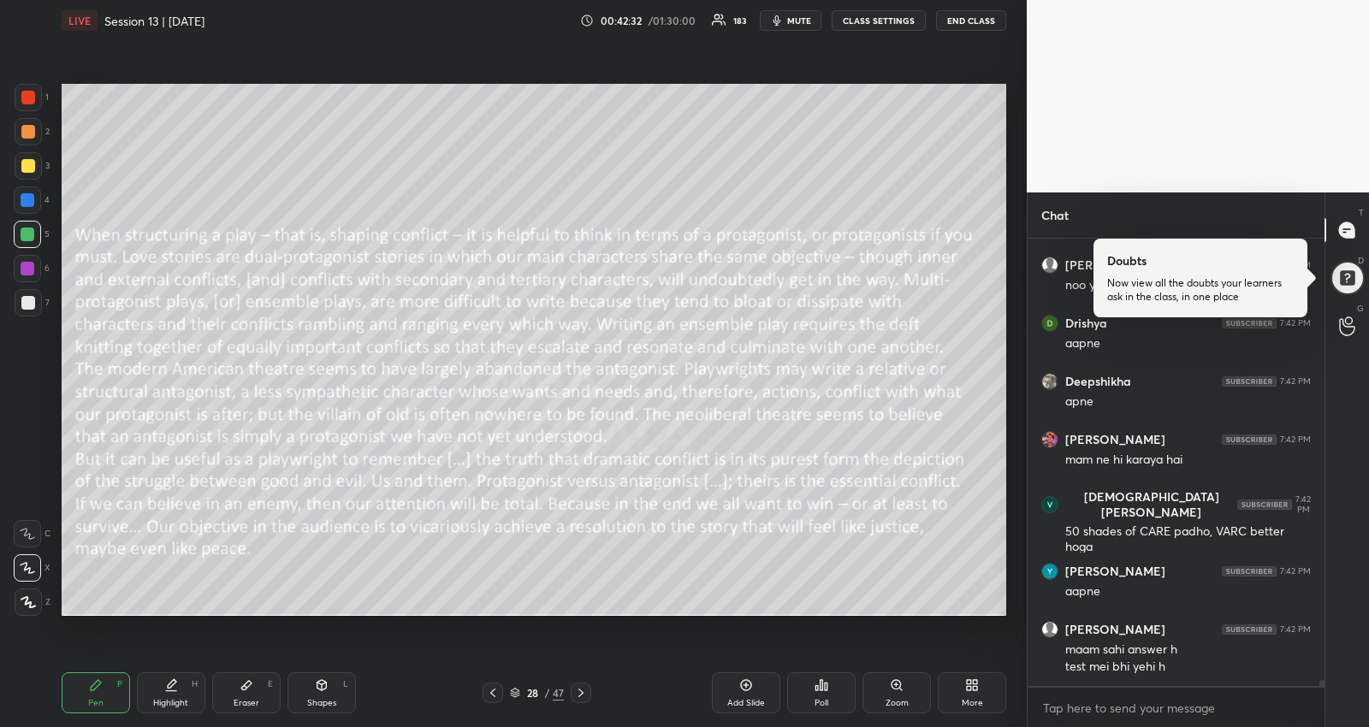
scroll to position [32268, 0]
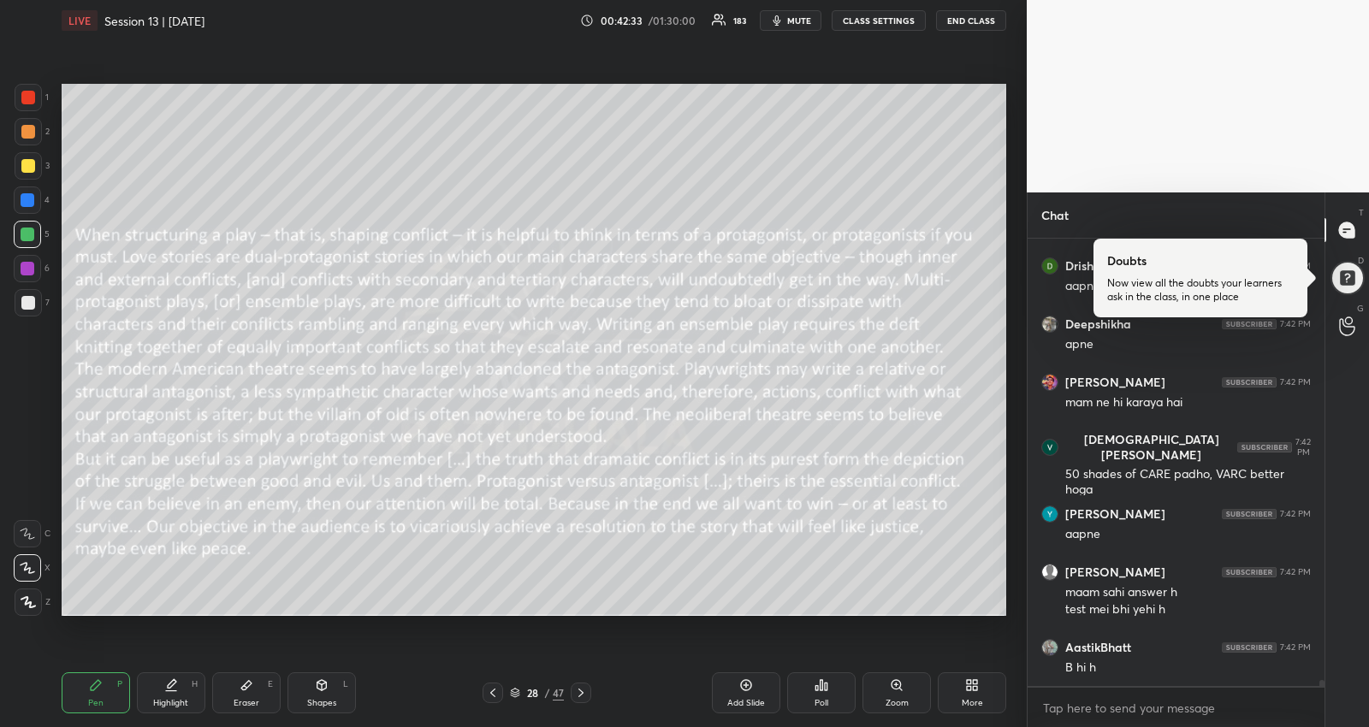
click at [583, 695] on icon at bounding box center [581, 693] width 14 height 14
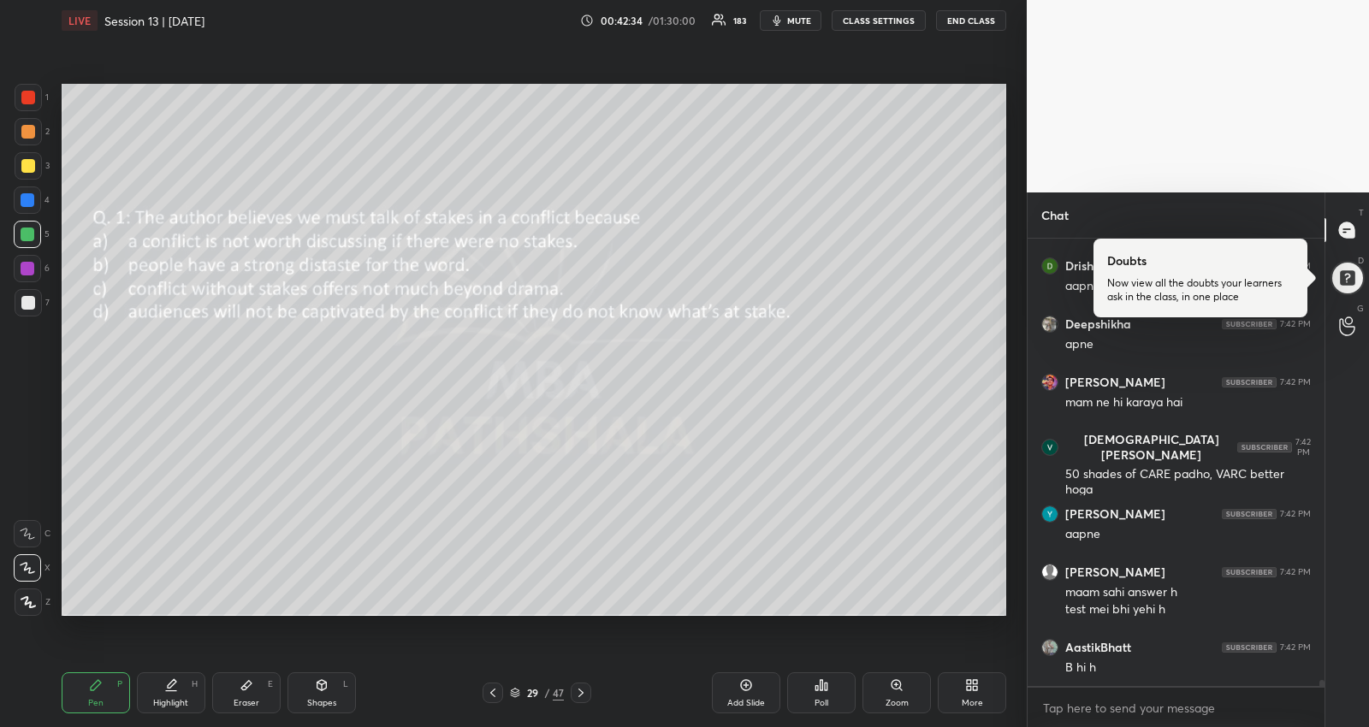
click at [589, 689] on div at bounding box center [581, 693] width 21 height 21
click at [590, 687] on div at bounding box center [581, 693] width 21 height 21
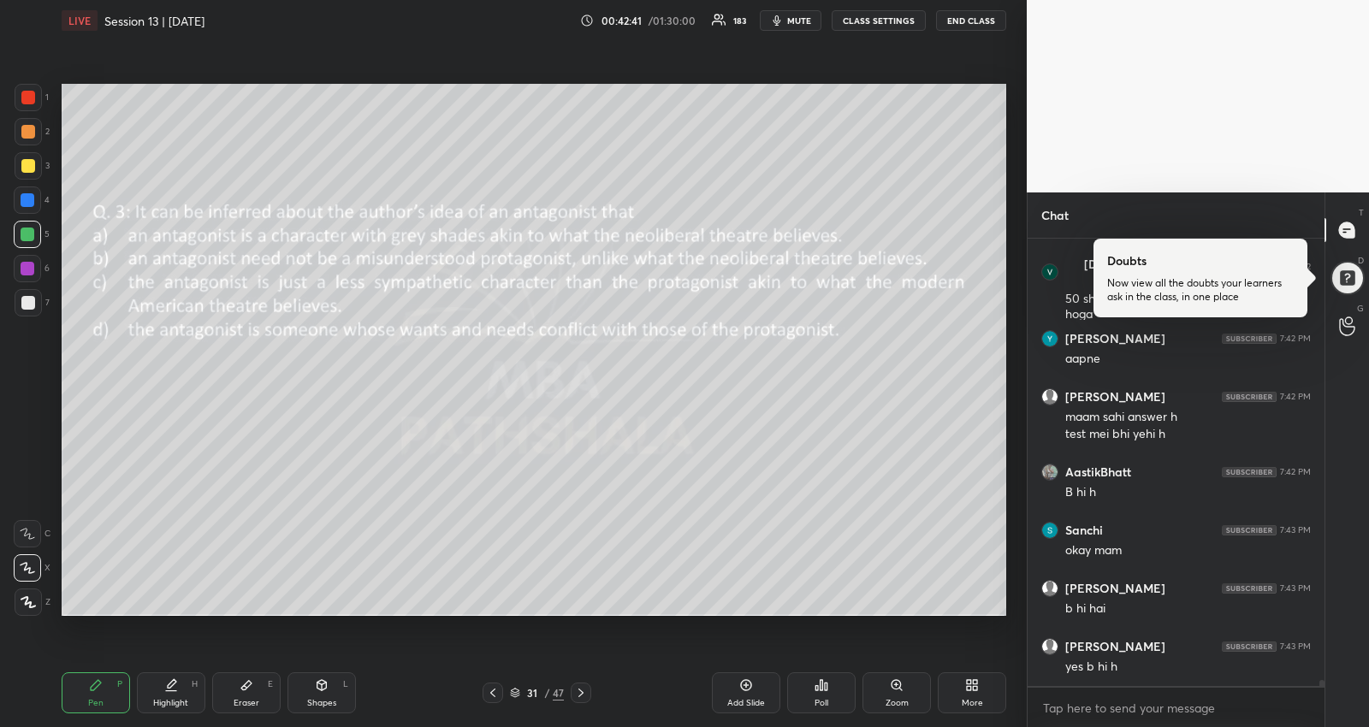
scroll to position [32501, 0]
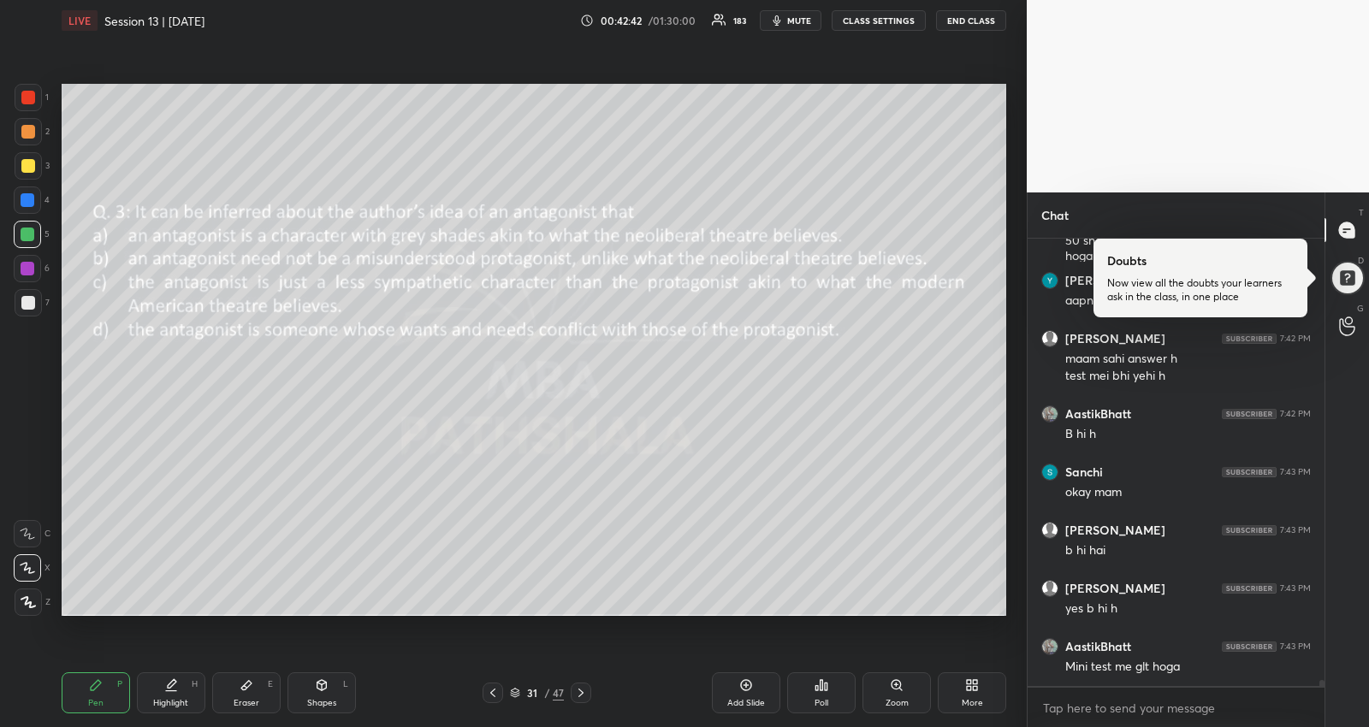
click at [496, 690] on icon at bounding box center [493, 693] width 14 height 14
click at [497, 690] on icon at bounding box center [493, 693] width 14 height 14
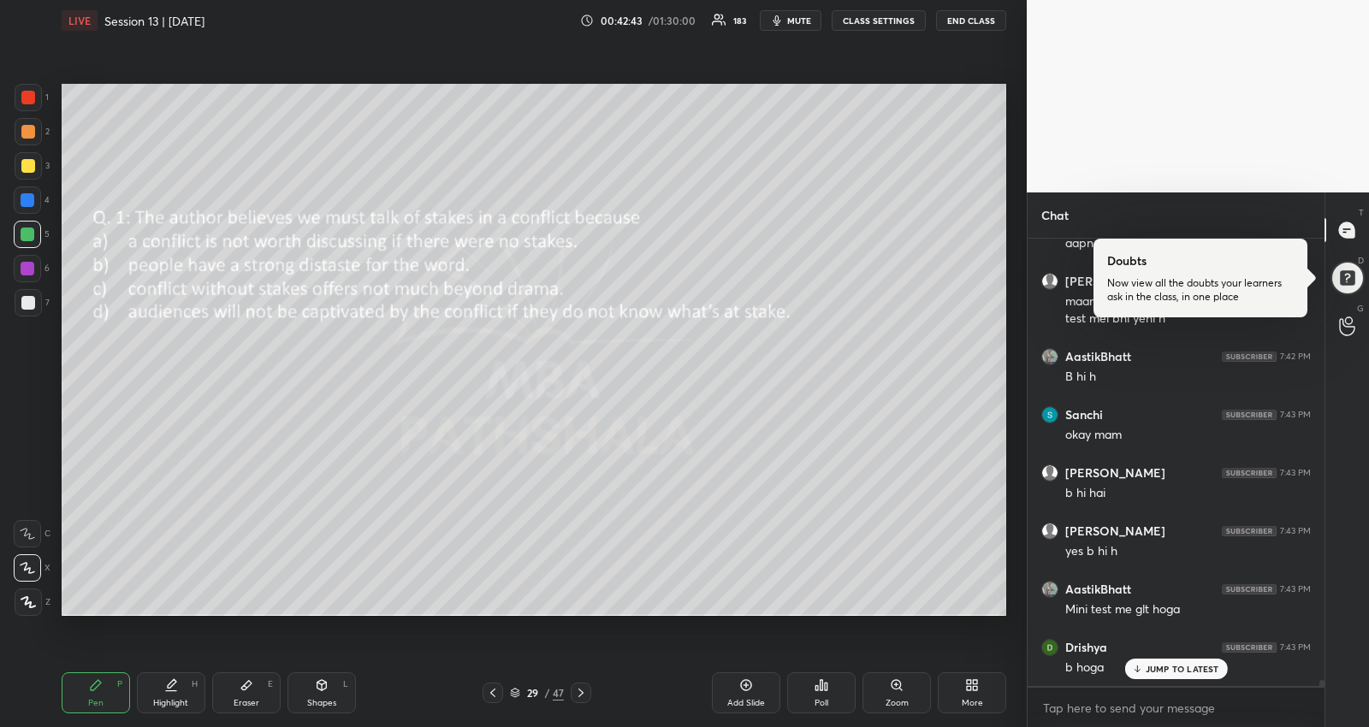
click at [495, 691] on icon at bounding box center [493, 693] width 14 height 14
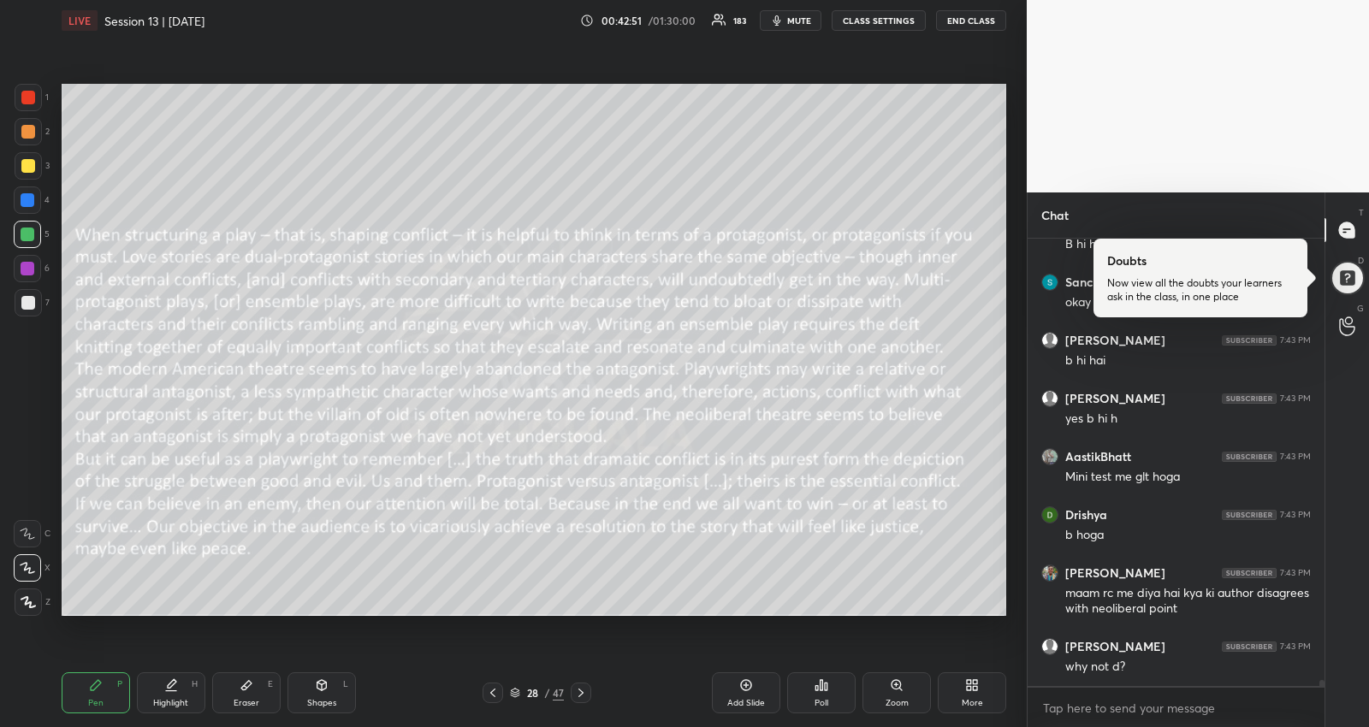
scroll to position [32749, 0]
click at [586, 695] on icon at bounding box center [581, 693] width 14 height 14
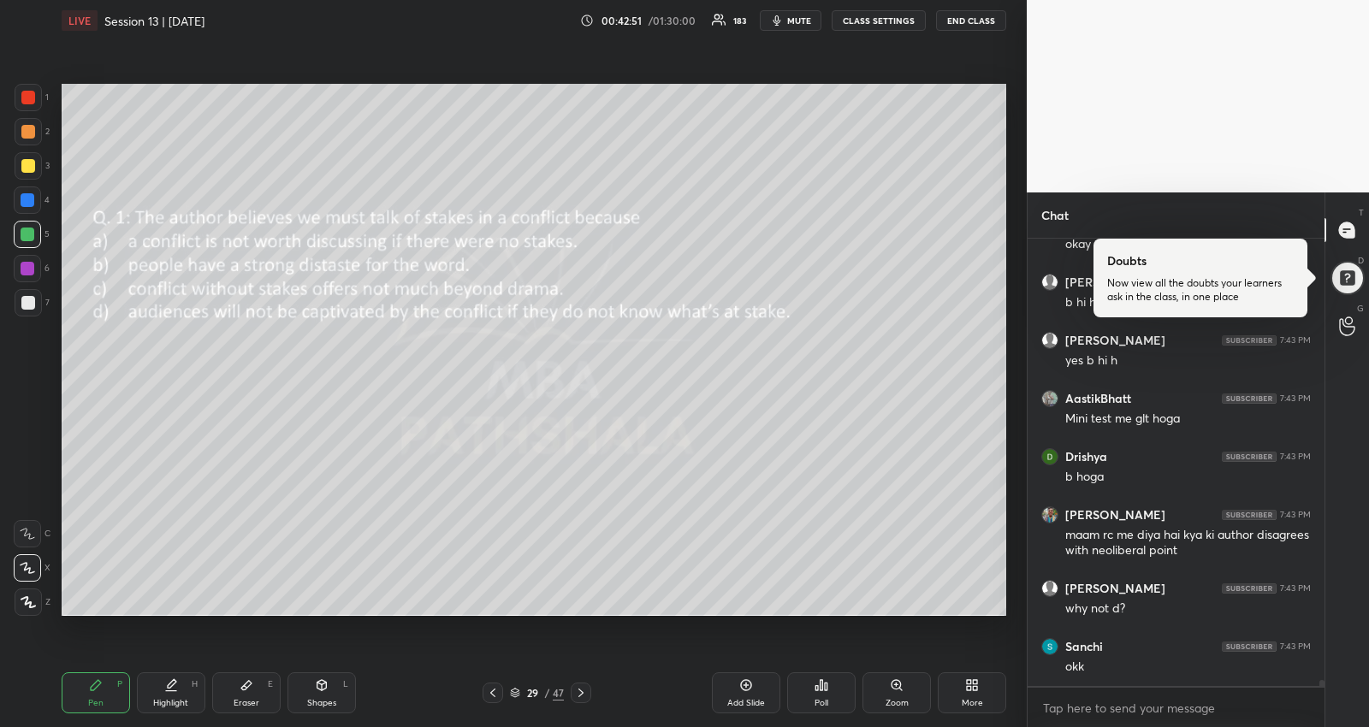
click at [583, 693] on icon at bounding box center [581, 693] width 14 height 14
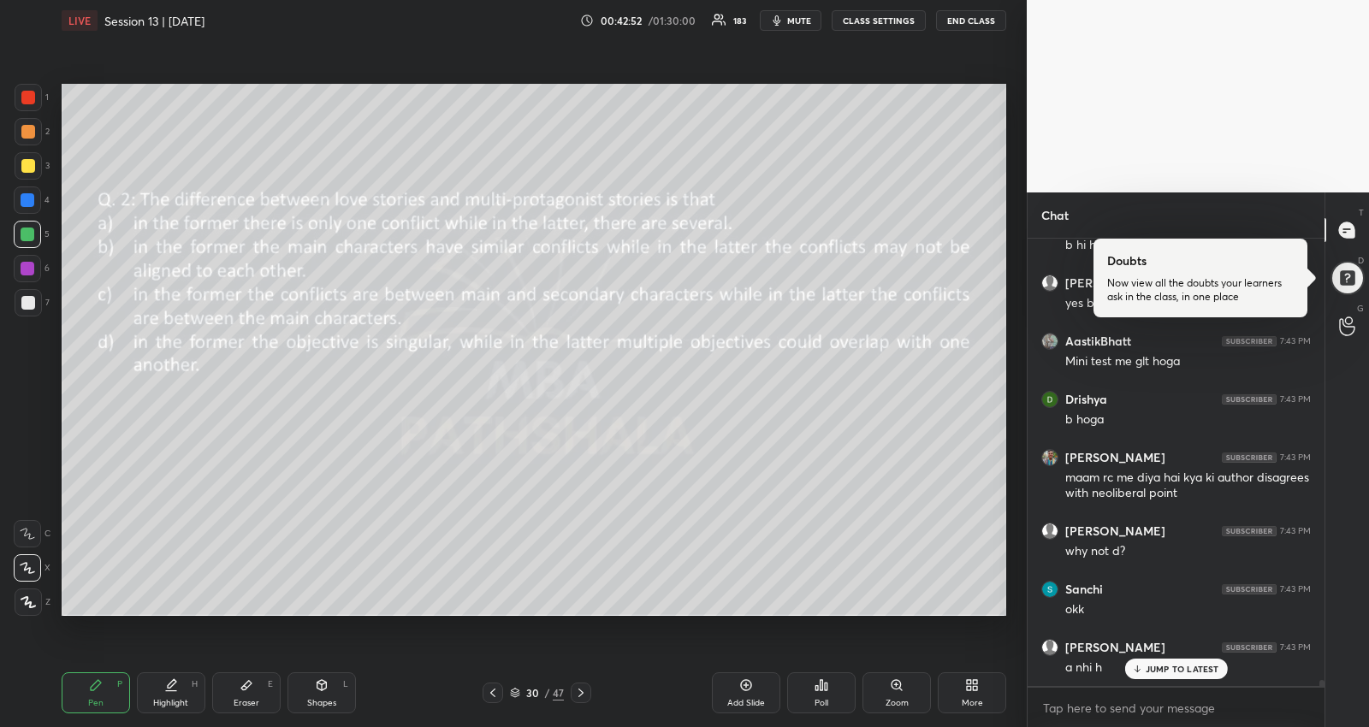
click at [583, 690] on icon at bounding box center [581, 693] width 14 height 14
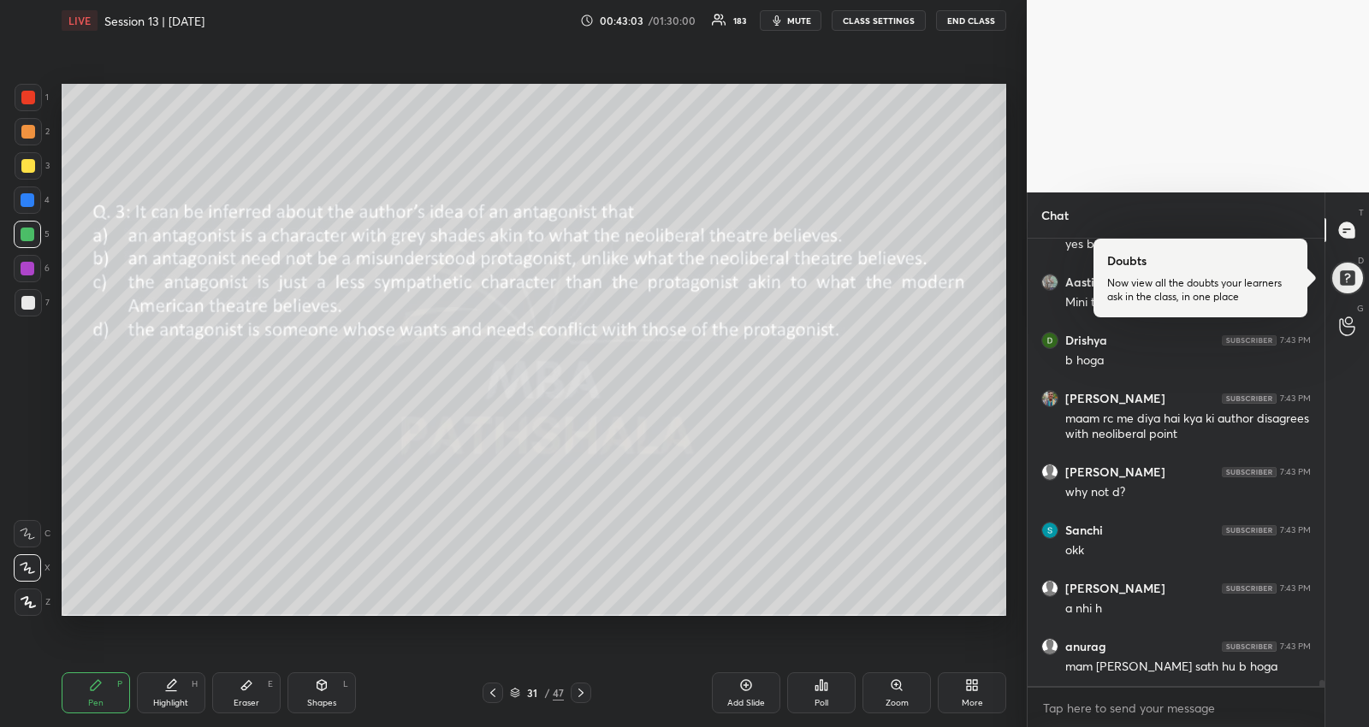
scroll to position [32923, 0]
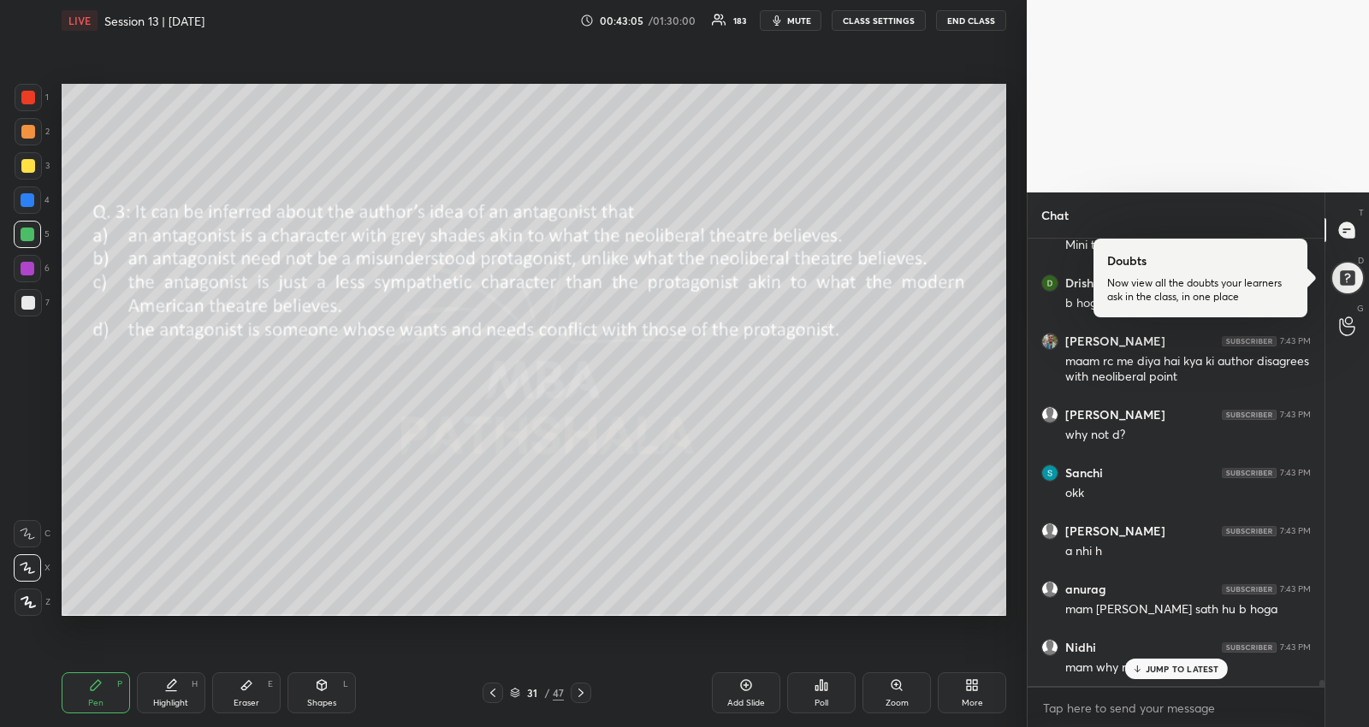
click at [1164, 669] on p "JUMP TO LATEST" at bounding box center [1183, 669] width 74 height 10
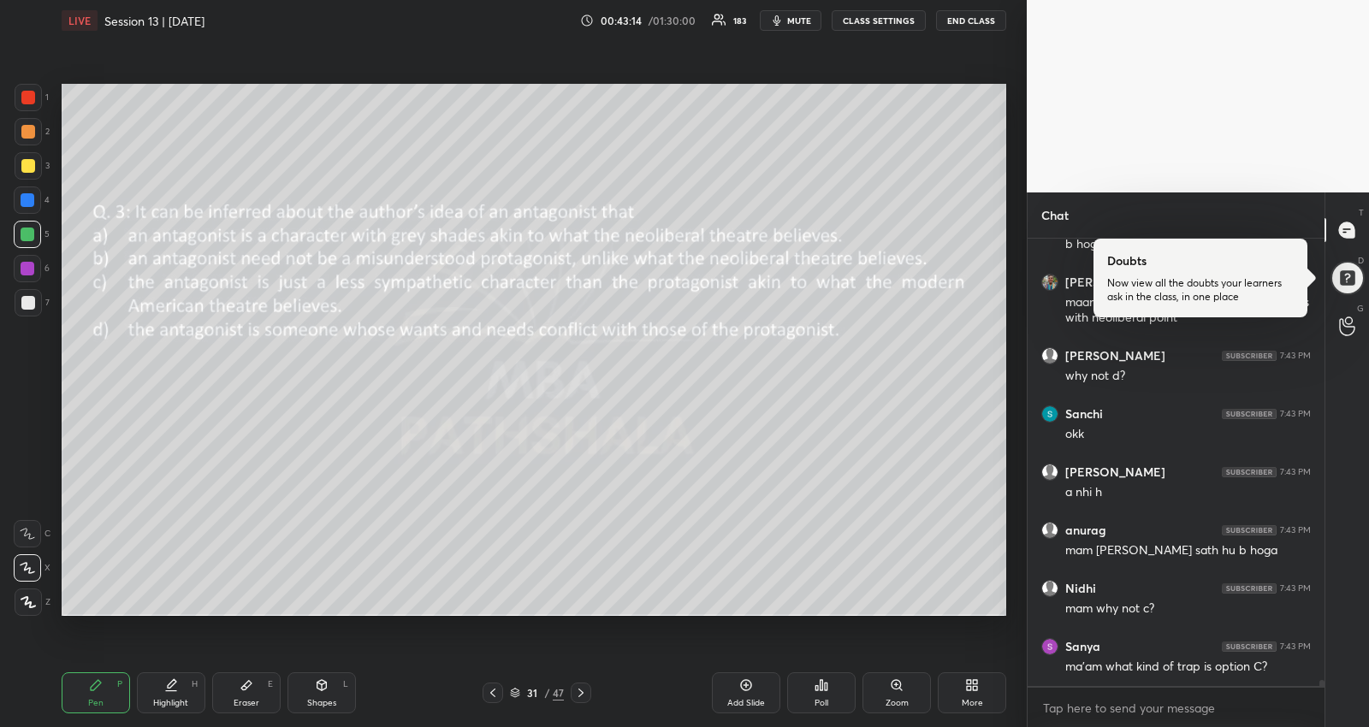
click at [494, 696] on icon at bounding box center [493, 693] width 14 height 14
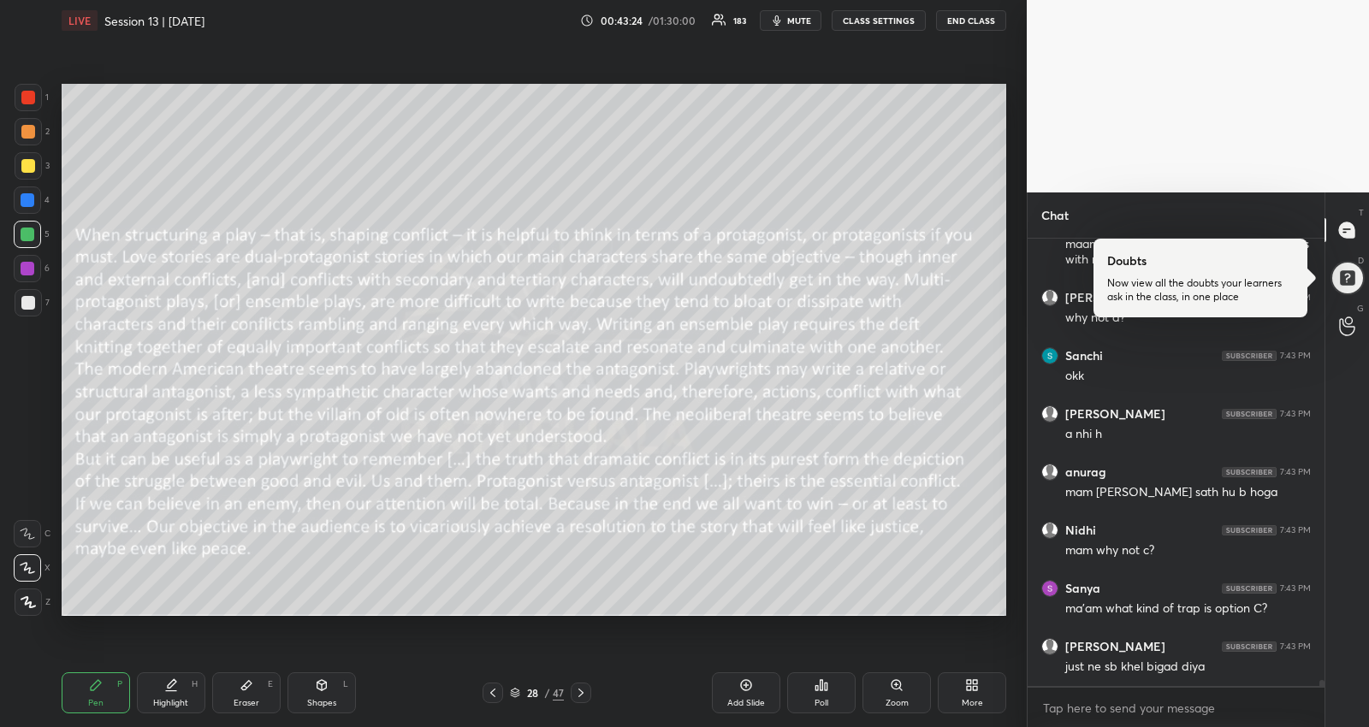
click at [578, 694] on icon at bounding box center [581, 693] width 14 height 14
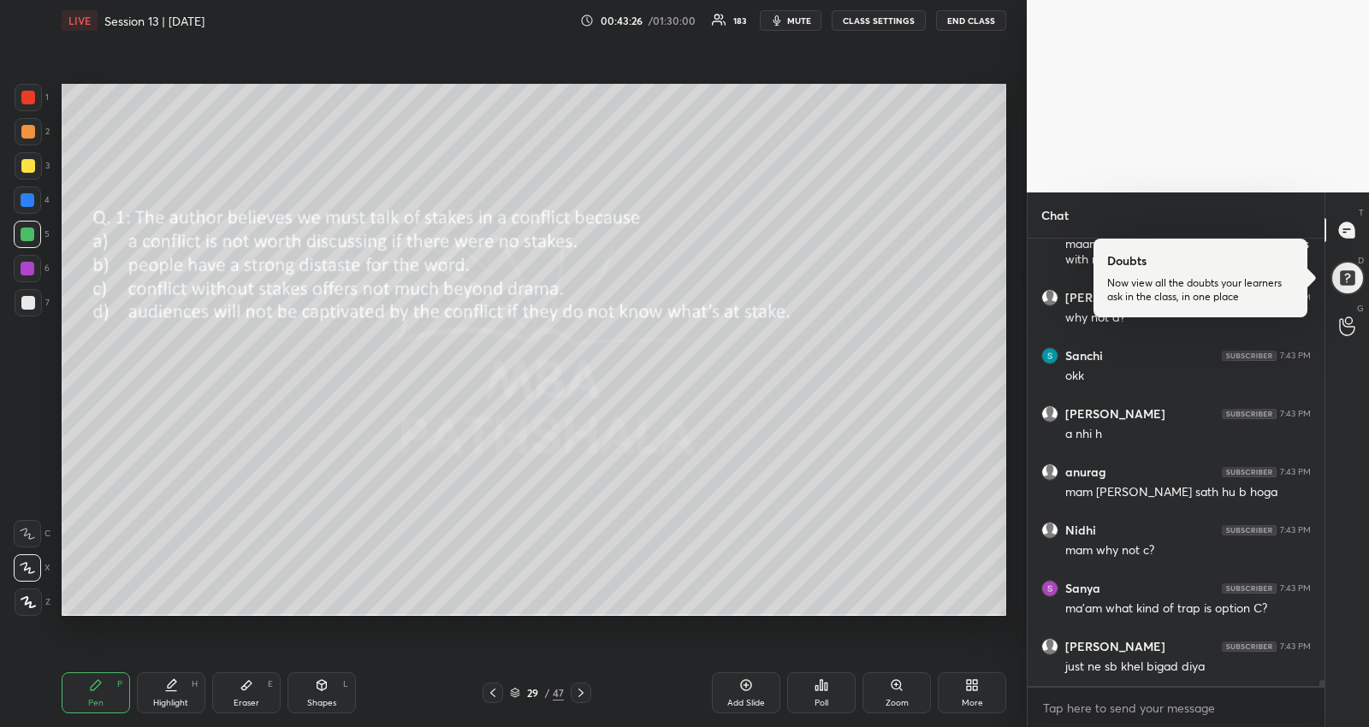
click at [578, 694] on icon at bounding box center [581, 693] width 14 height 14
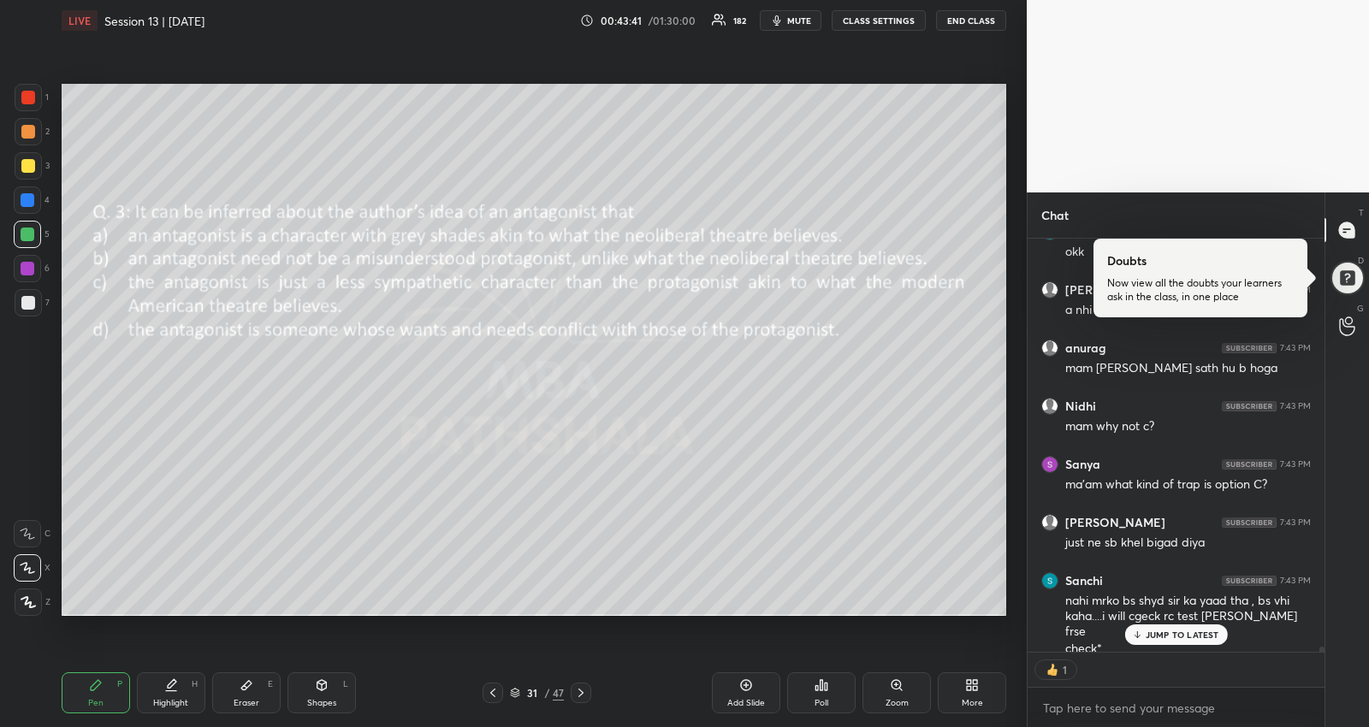
scroll to position [33165, 0]
click at [1207, 704] on textarea at bounding box center [1175, 708] width 269 height 27
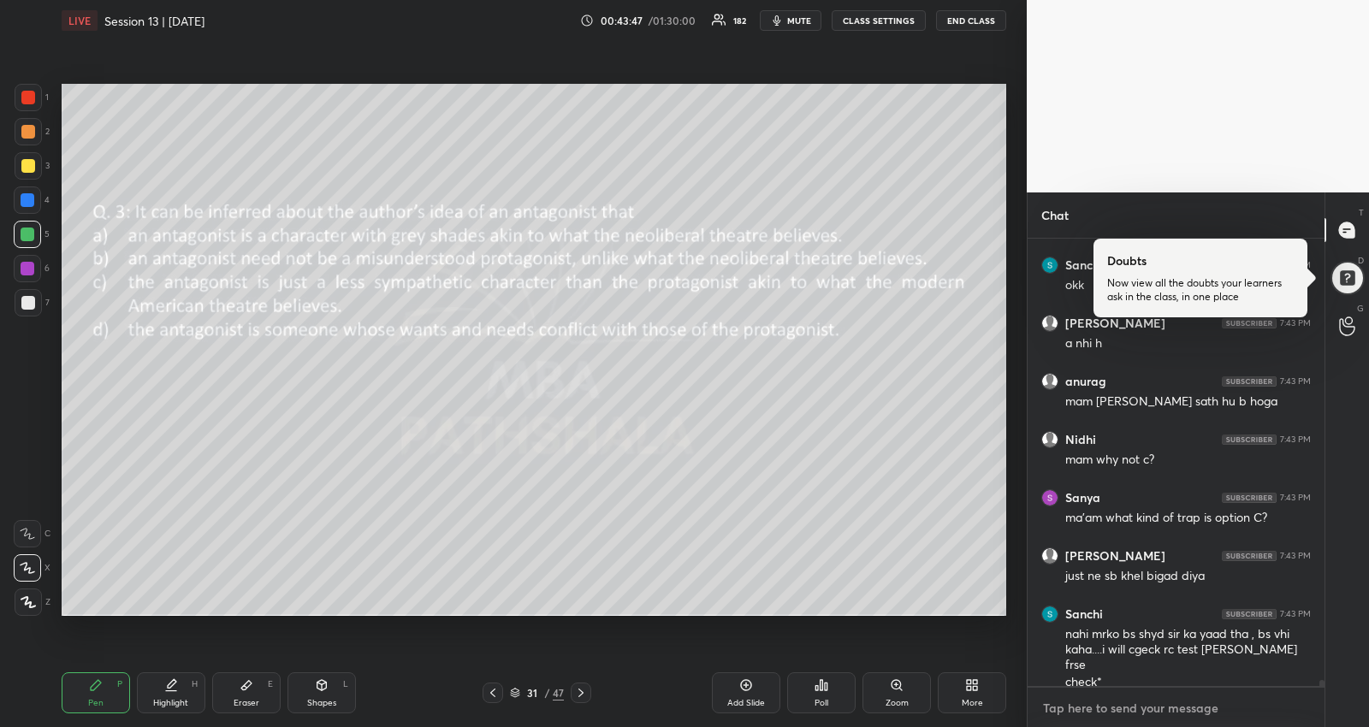
scroll to position [33131, 0]
click at [493, 697] on icon at bounding box center [493, 693] width 14 height 14
click at [21, 229] on div at bounding box center [28, 235] width 14 height 14
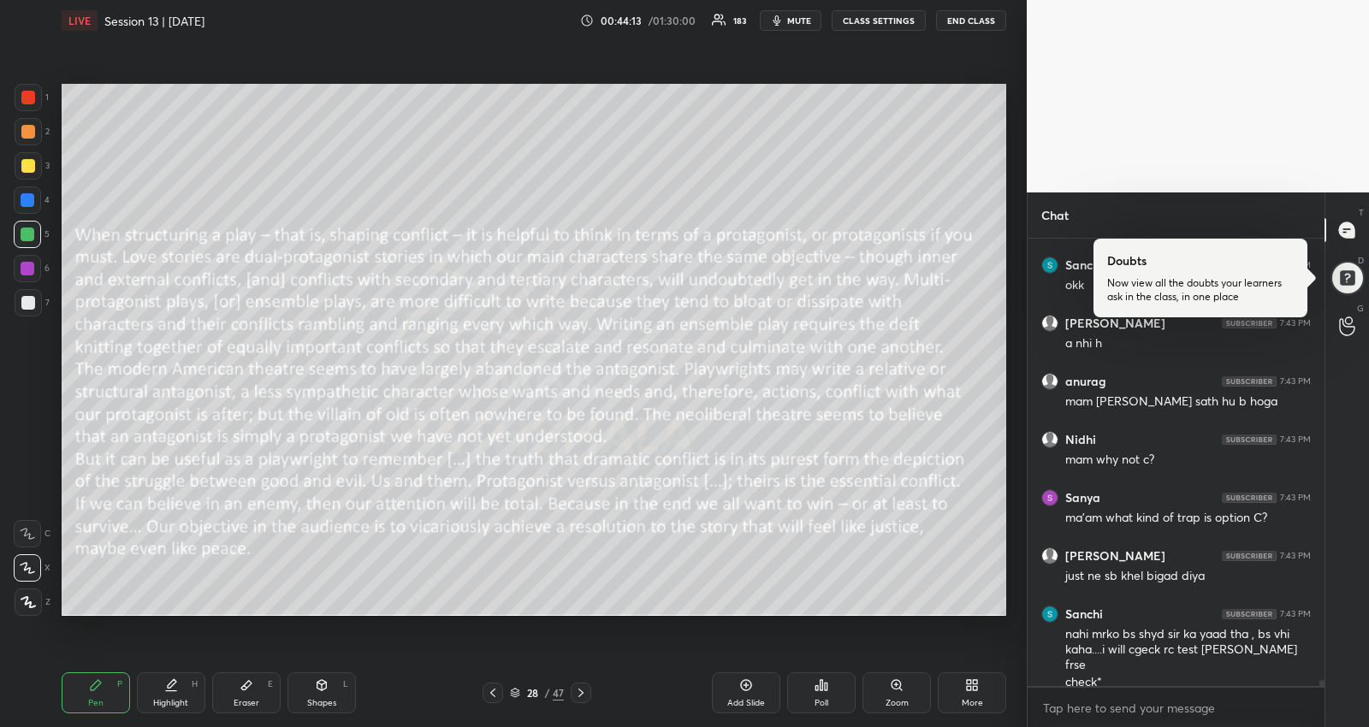
scroll to position [33192, 0]
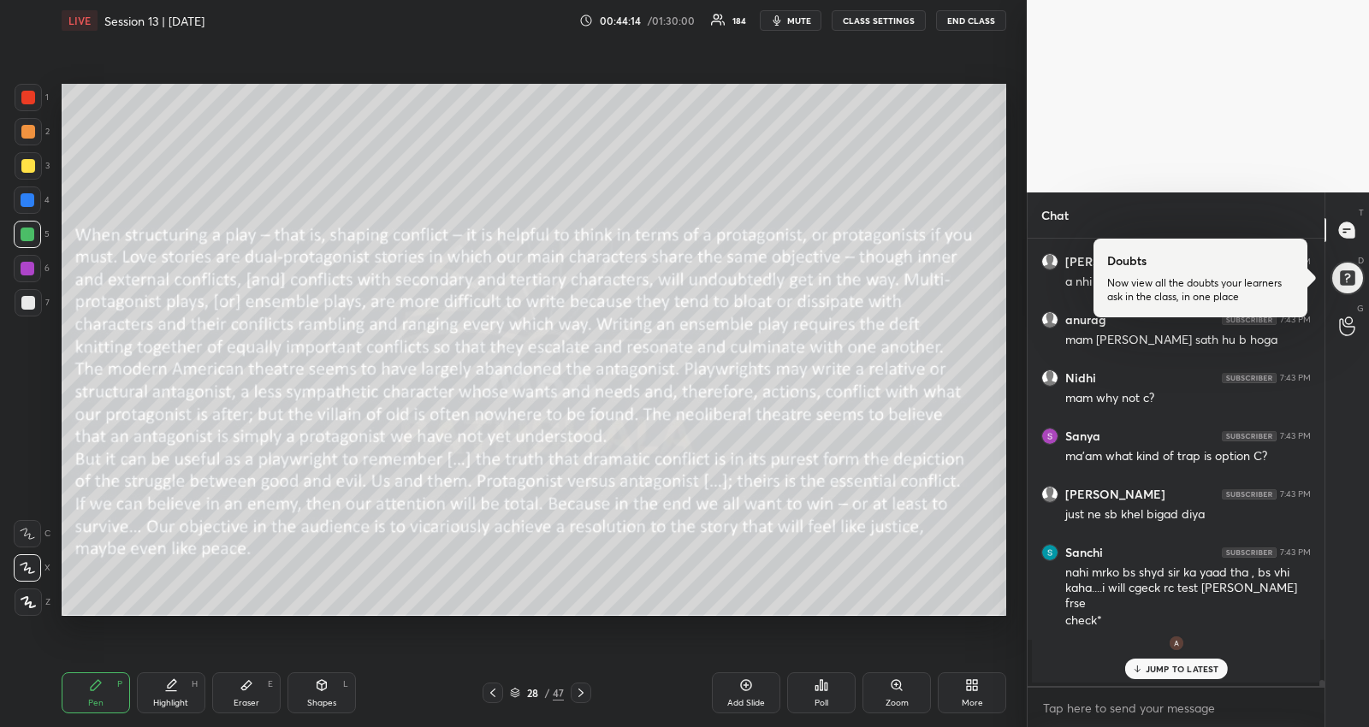
click at [186, 693] on div "Highlight H" at bounding box center [171, 692] width 68 height 41
click at [582, 687] on icon at bounding box center [581, 693] width 14 height 14
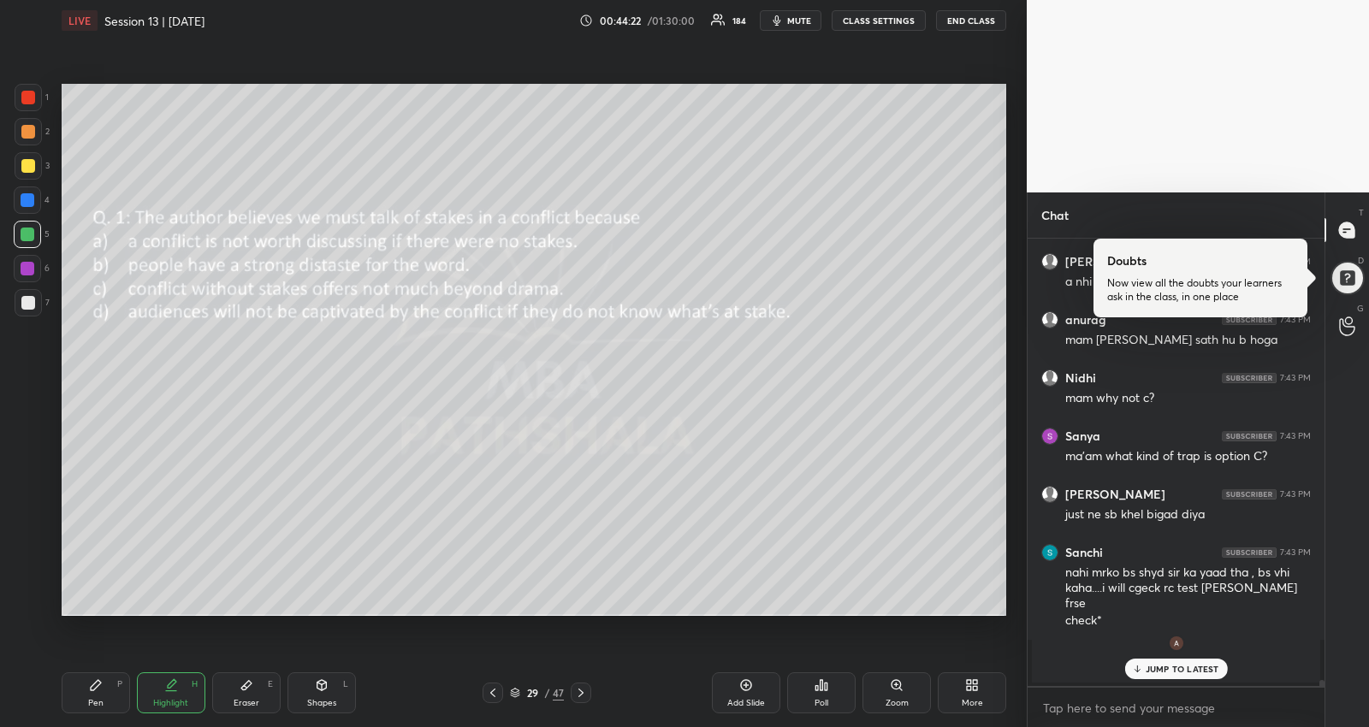
click at [583, 686] on icon at bounding box center [581, 693] width 14 height 14
click at [583, 685] on div at bounding box center [581, 693] width 21 height 21
click at [492, 697] on icon at bounding box center [493, 693] width 14 height 14
click at [494, 697] on icon at bounding box center [493, 693] width 14 height 14
click at [494, 697] on icon at bounding box center [492, 693] width 5 height 9
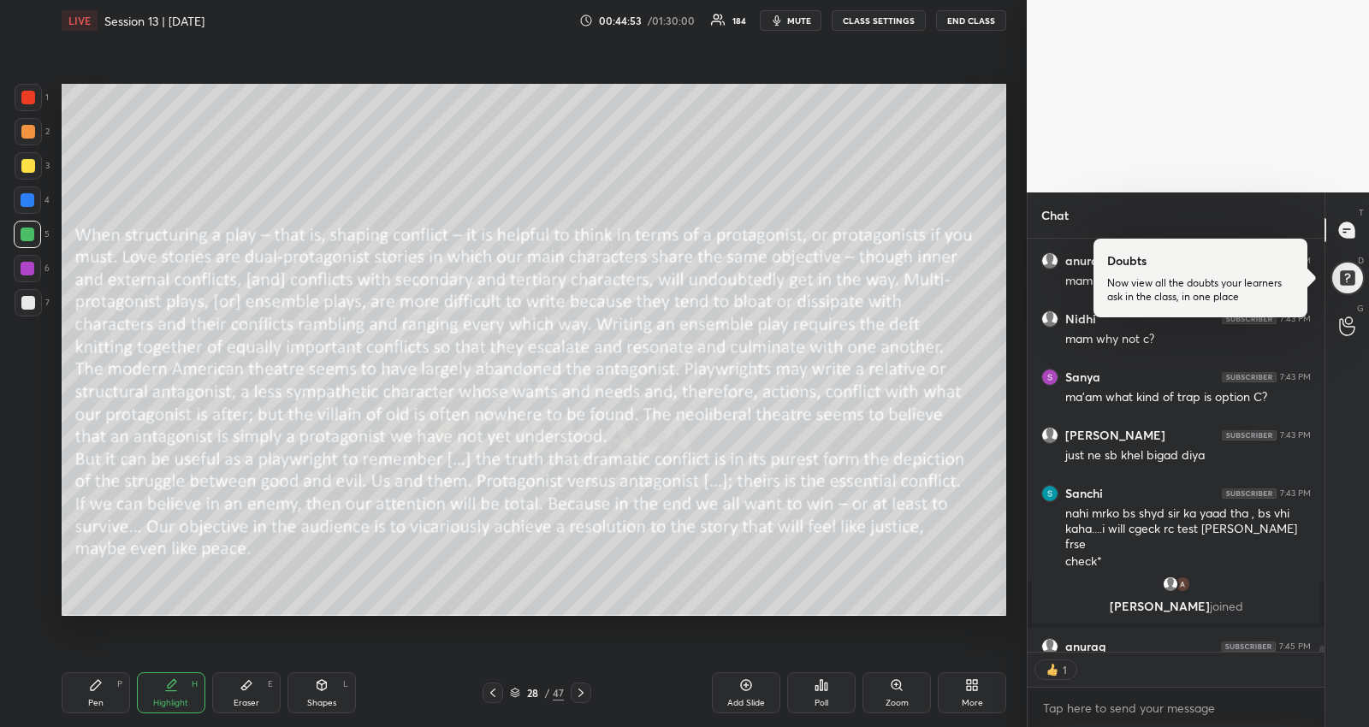
scroll to position [5, 5]
click at [582, 692] on icon at bounding box center [580, 693] width 5 height 9
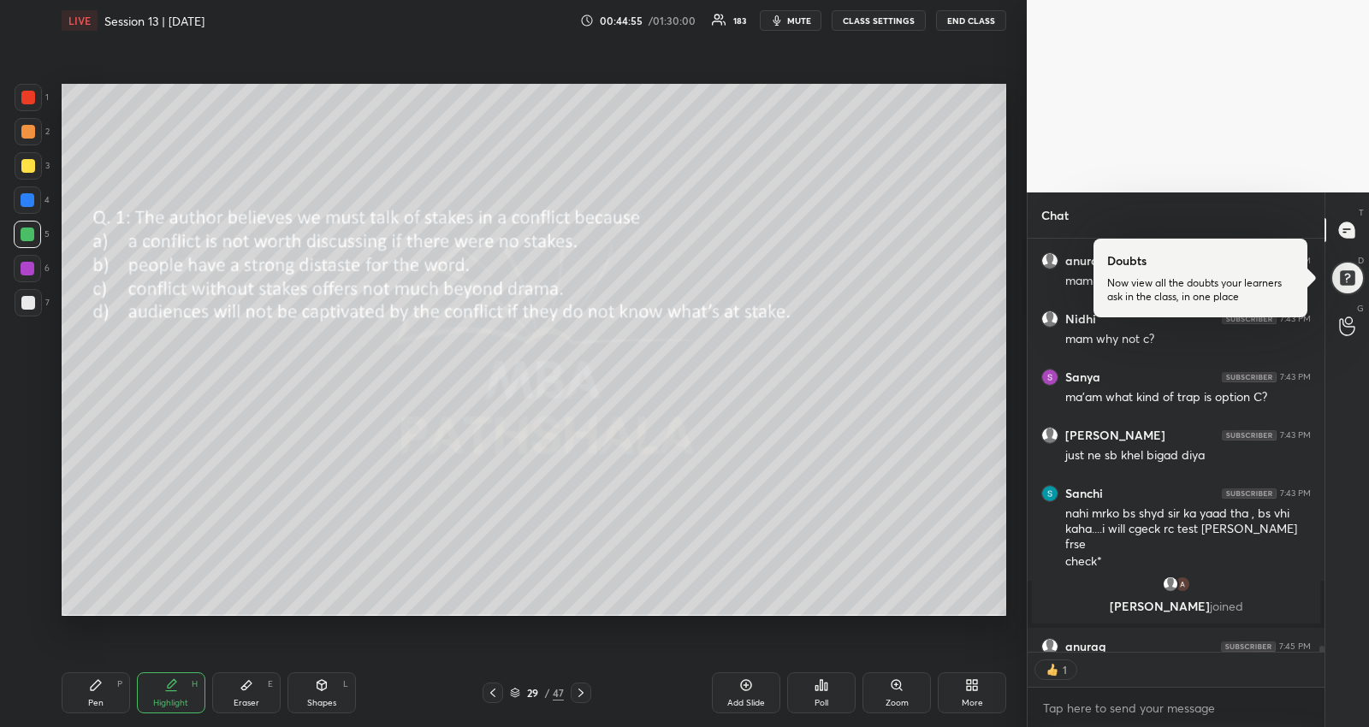
click at [582, 692] on icon at bounding box center [580, 693] width 5 height 9
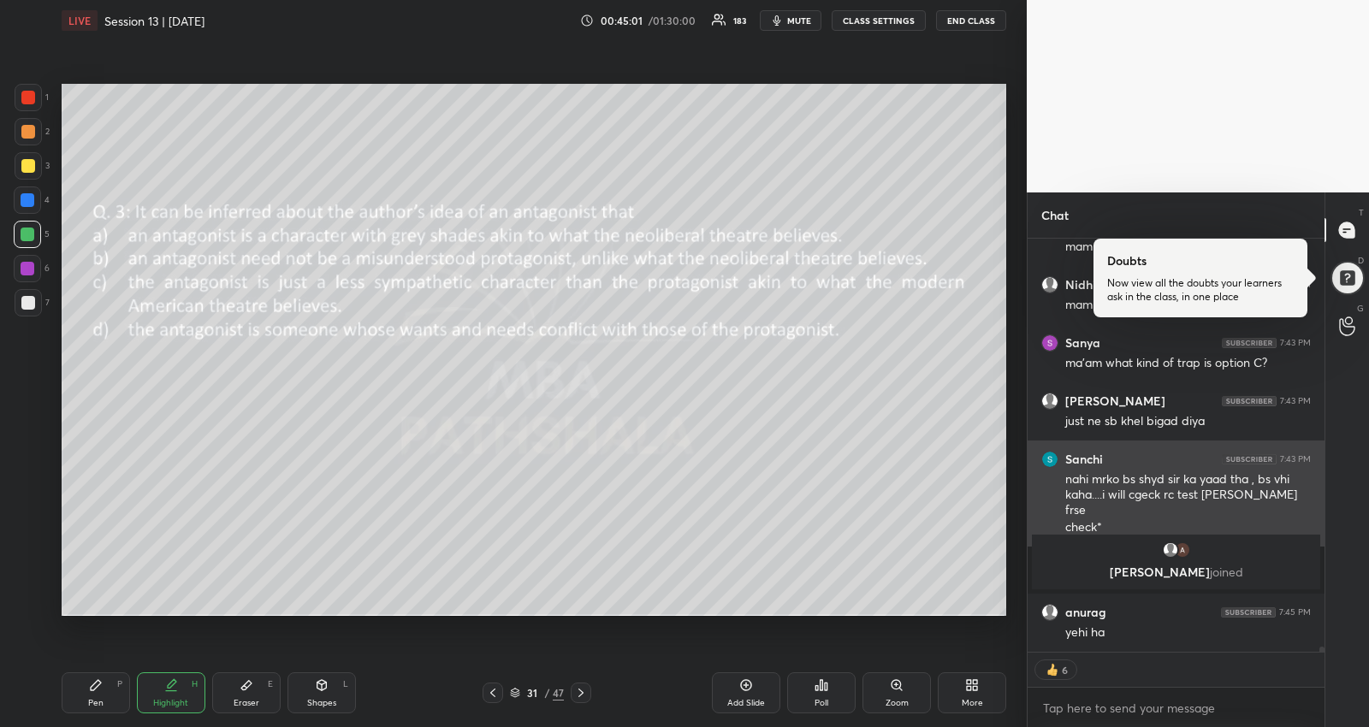
scroll to position [32250, 0]
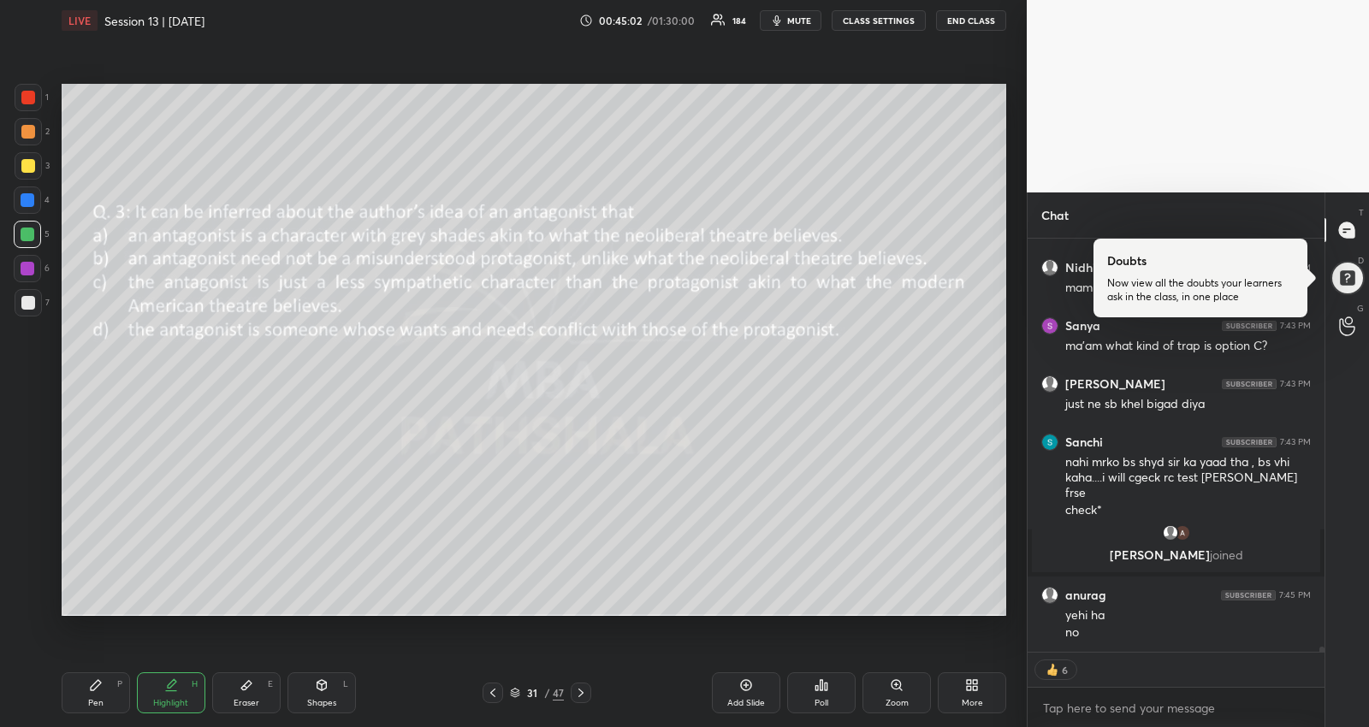
click at [98, 681] on icon at bounding box center [96, 685] width 10 height 10
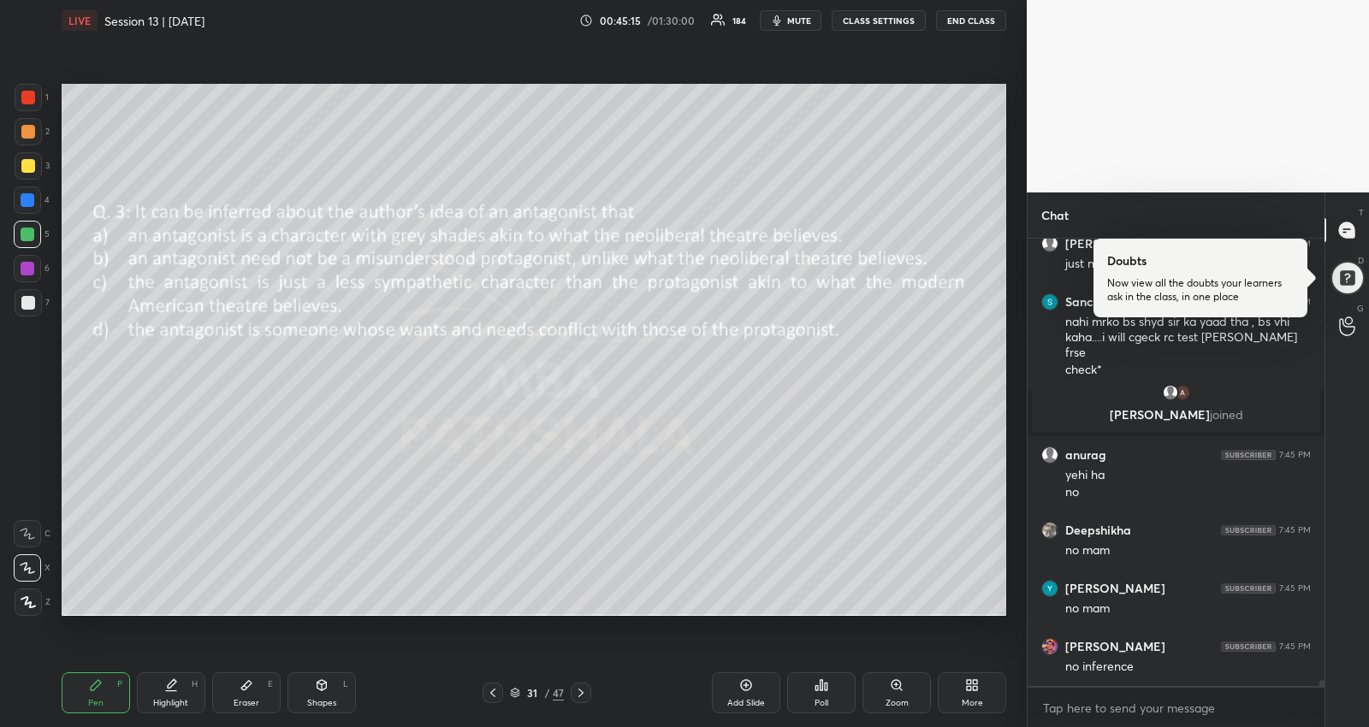
scroll to position [32447, 0]
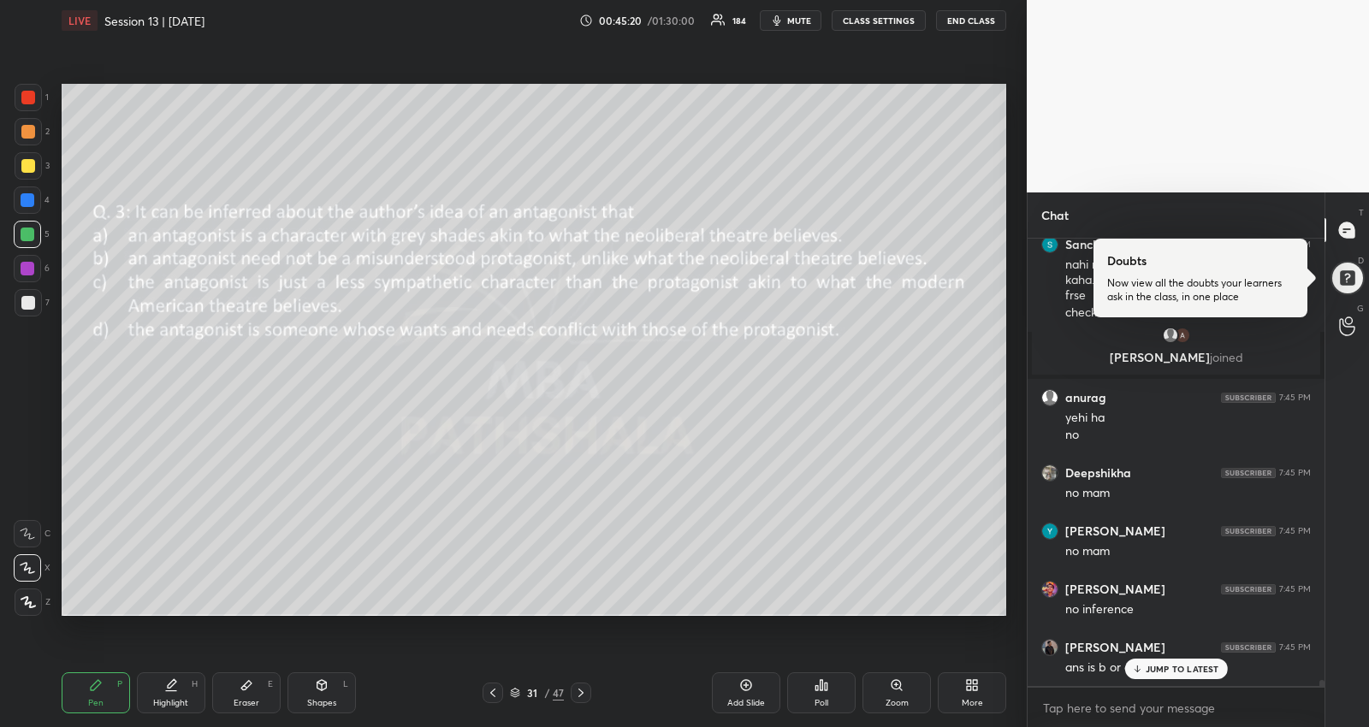
click at [495, 699] on icon at bounding box center [493, 693] width 14 height 14
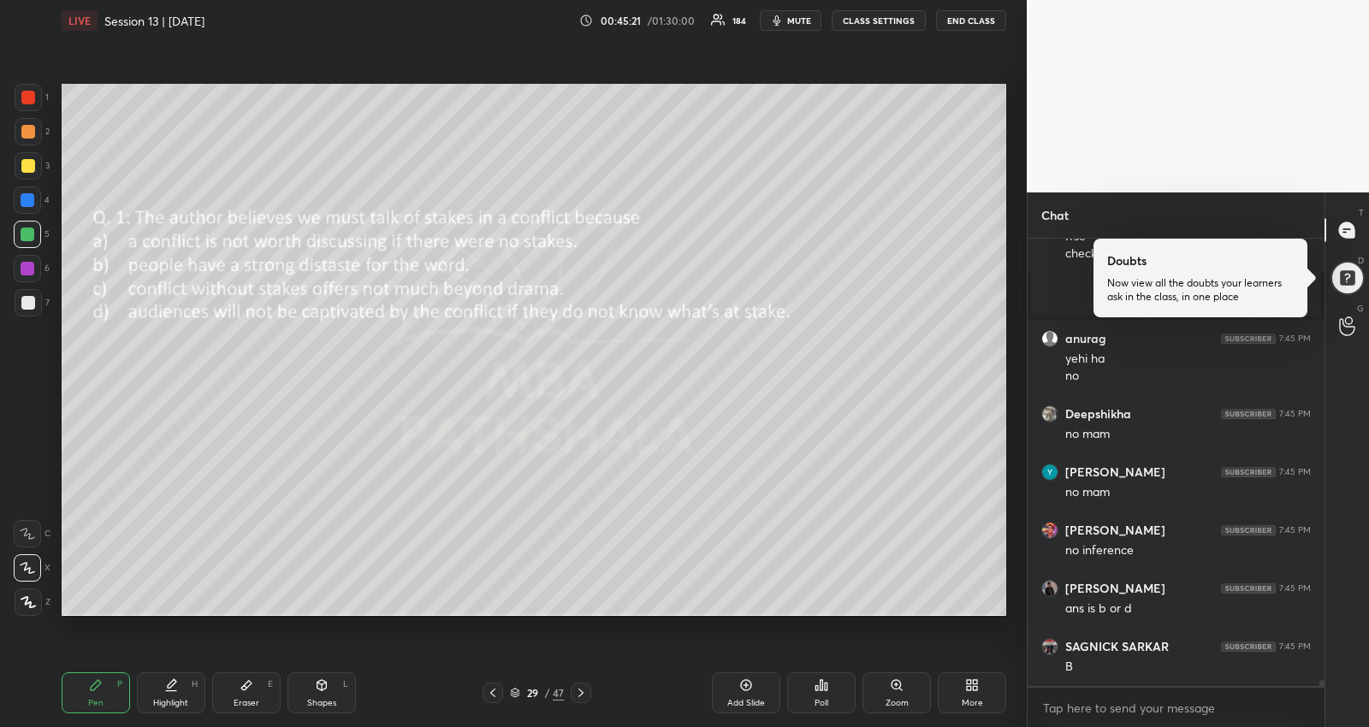
click at [493, 695] on icon at bounding box center [492, 693] width 5 height 9
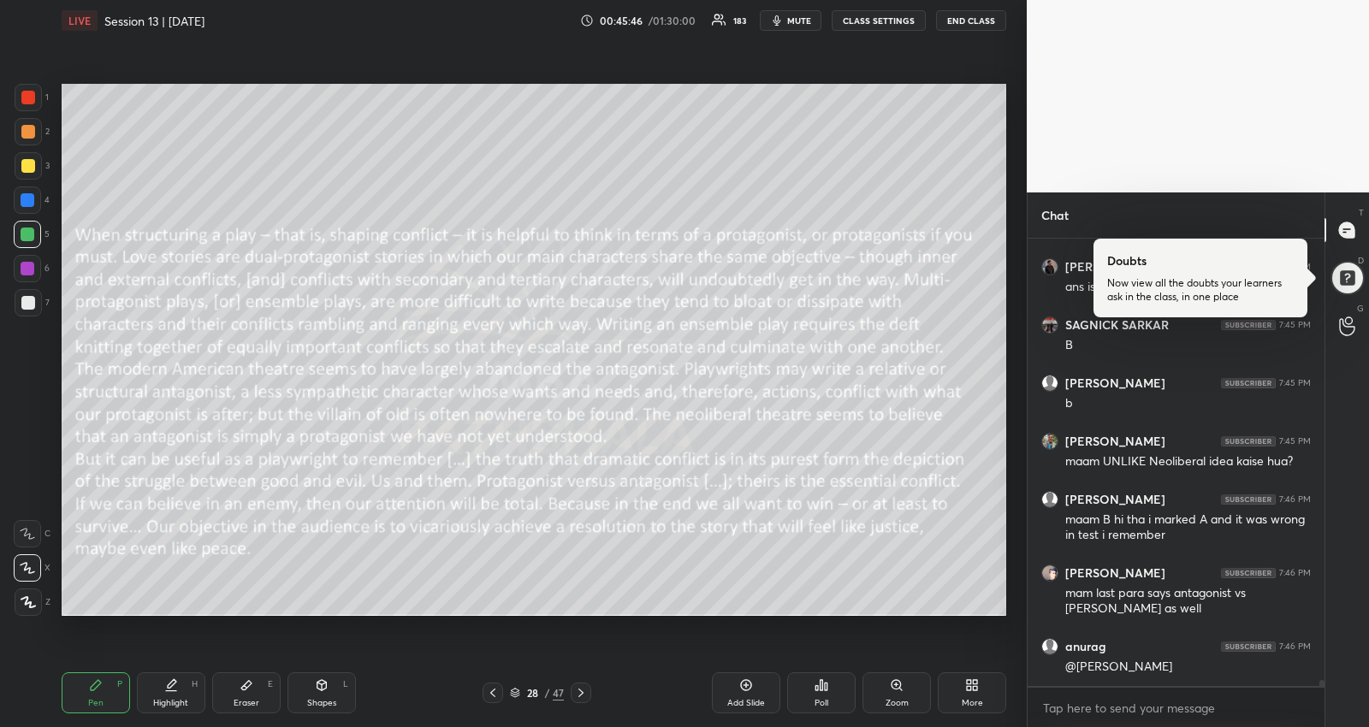
scroll to position [32886, 0]
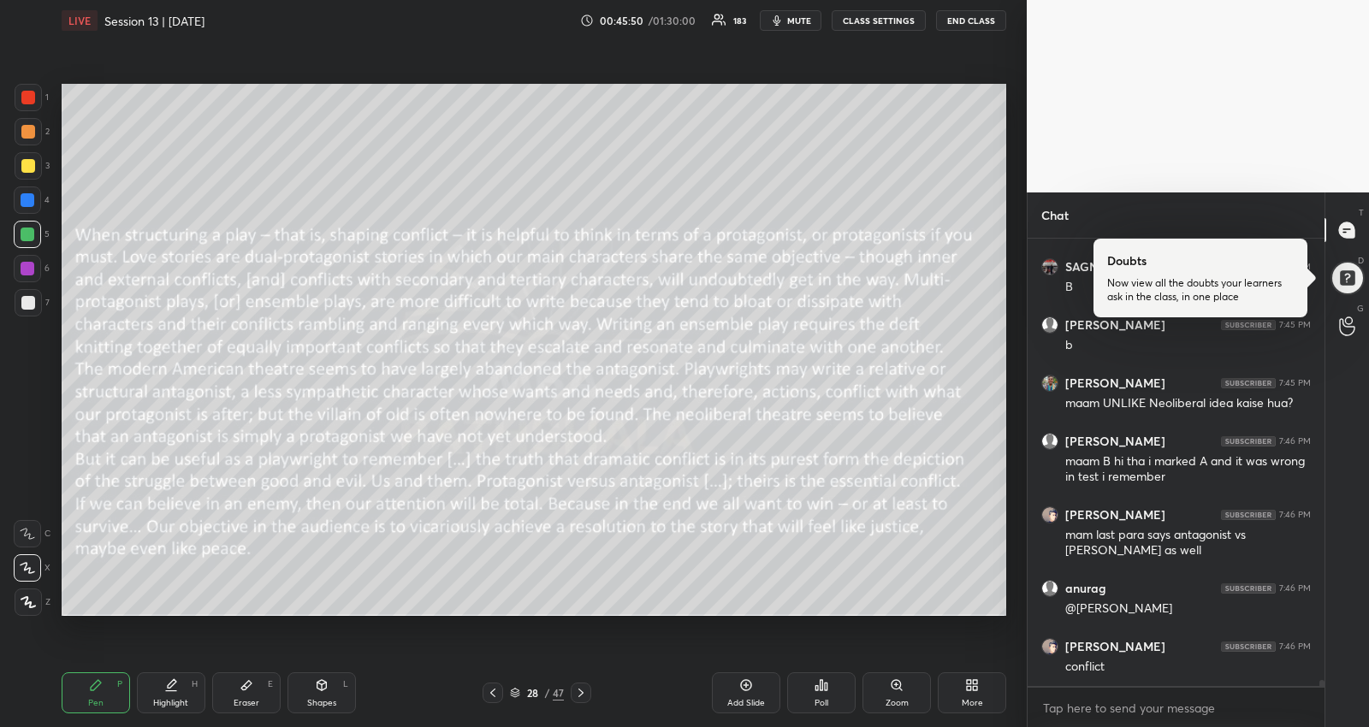
click at [586, 475] on div "LIVE Session 13 | [DATE] 00:45:50 / 01:30:00 183 mute CLASS SETTINGS END CLASS …" at bounding box center [534, 363] width 958 height 727
click at [163, 696] on div "Highlight H" at bounding box center [171, 692] width 68 height 41
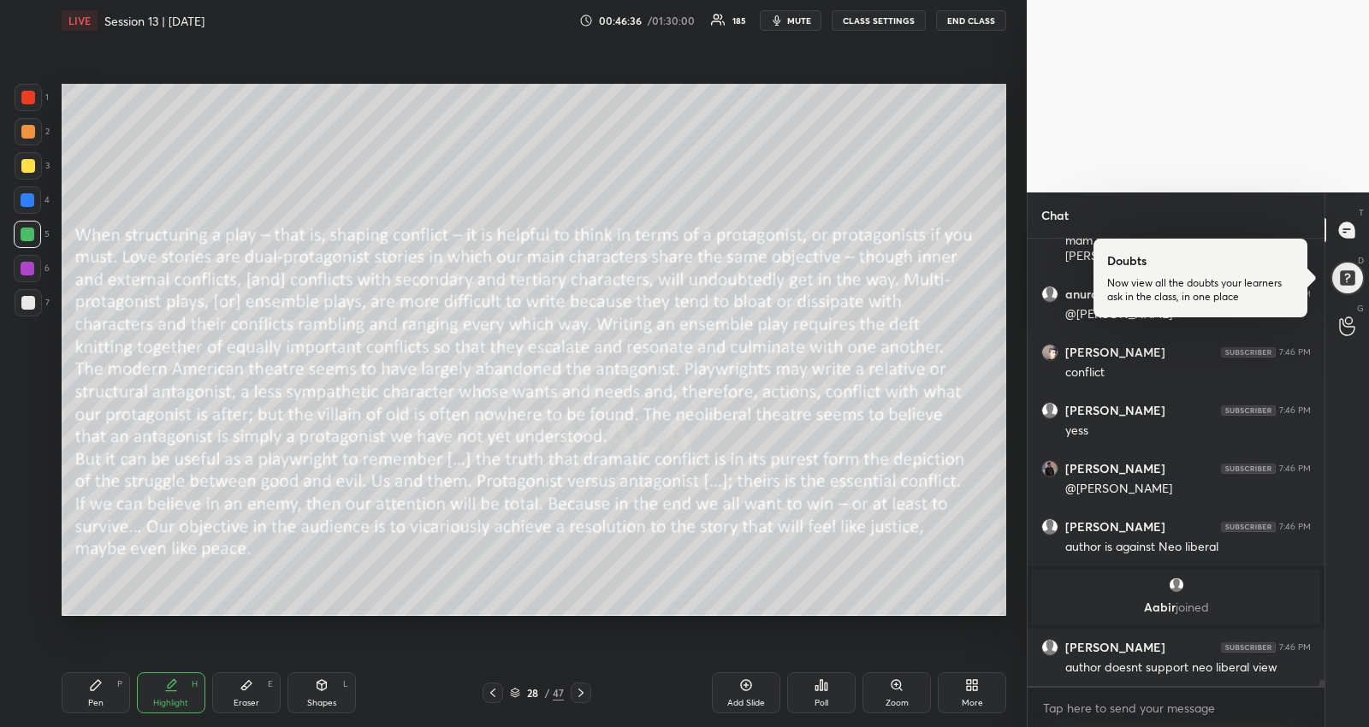
scroll to position [32930, 0]
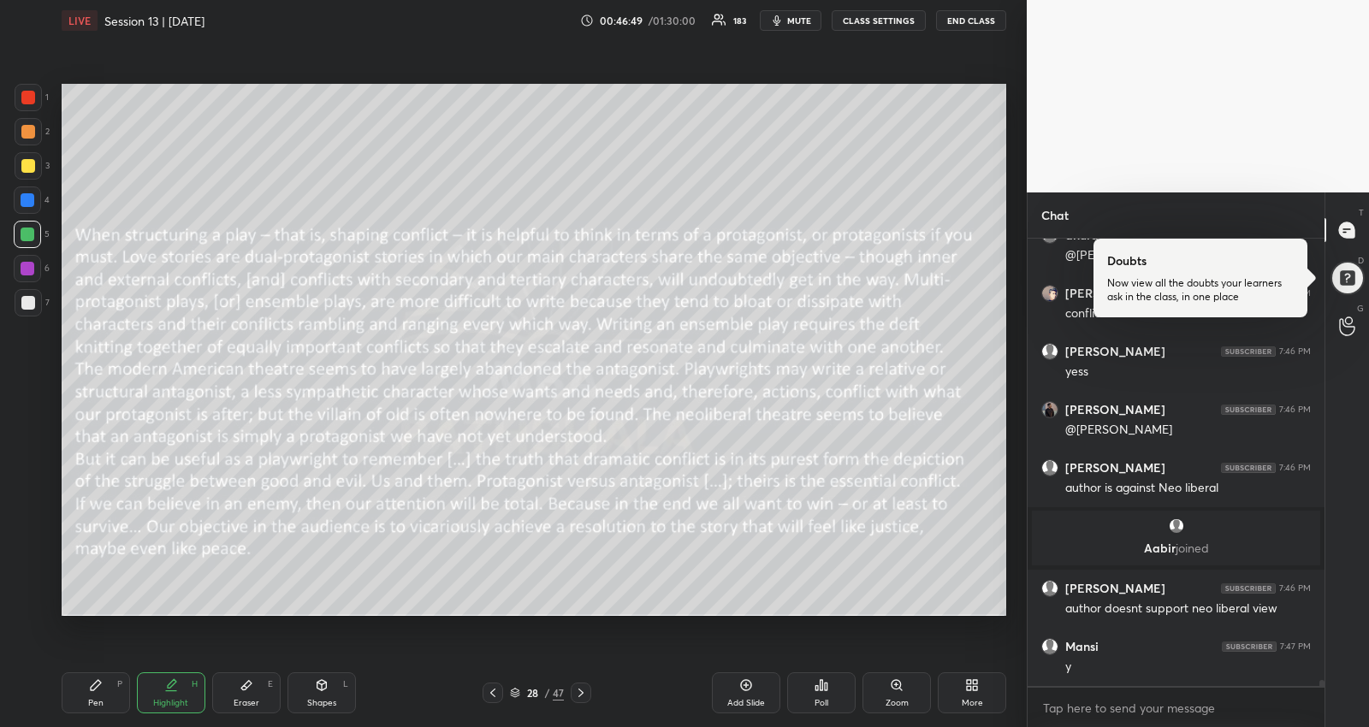
click at [579, 696] on icon at bounding box center [580, 693] width 5 height 9
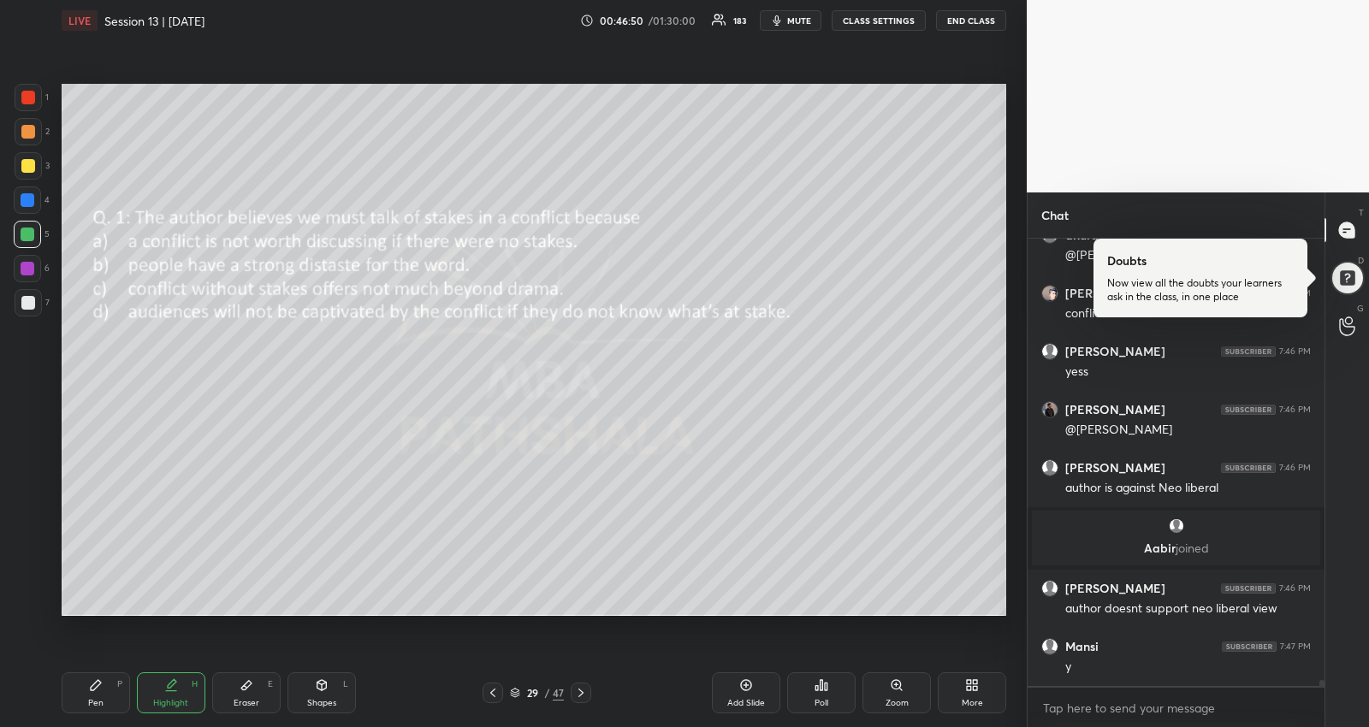
click at [579, 696] on icon at bounding box center [580, 693] width 5 height 9
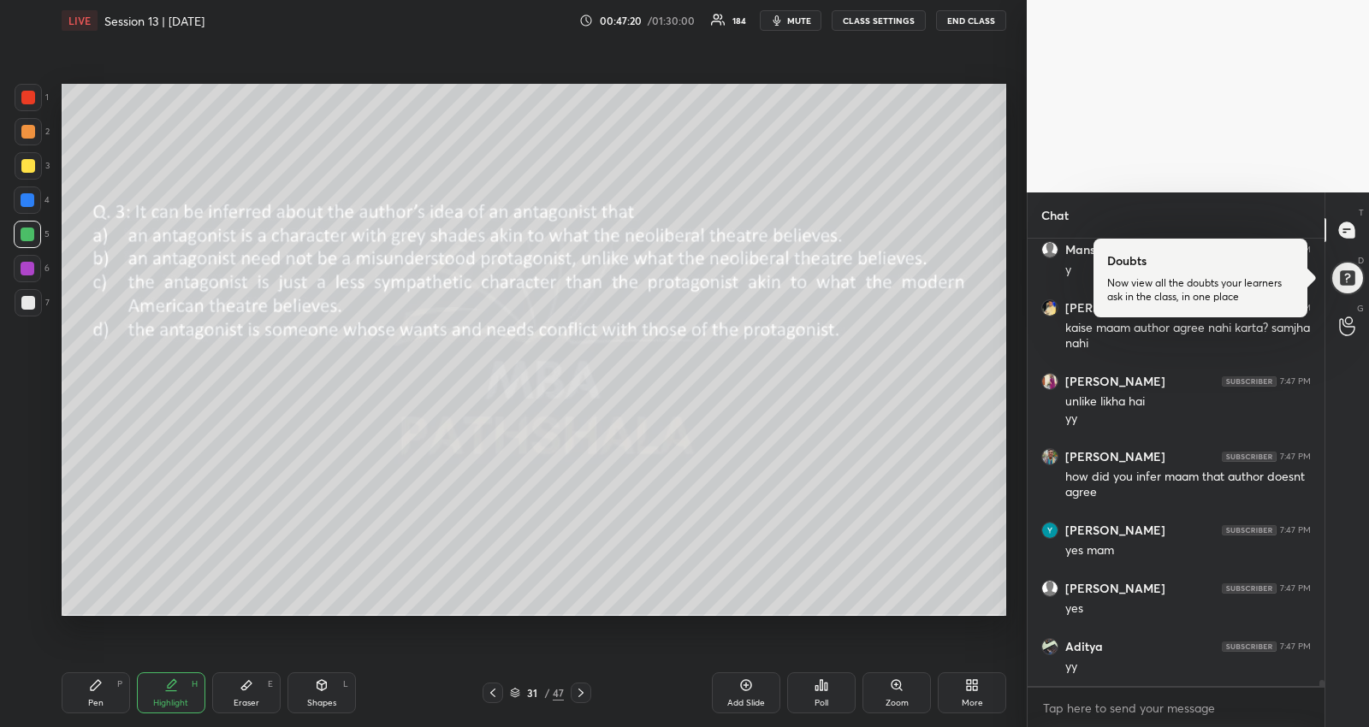
scroll to position [33400, 0]
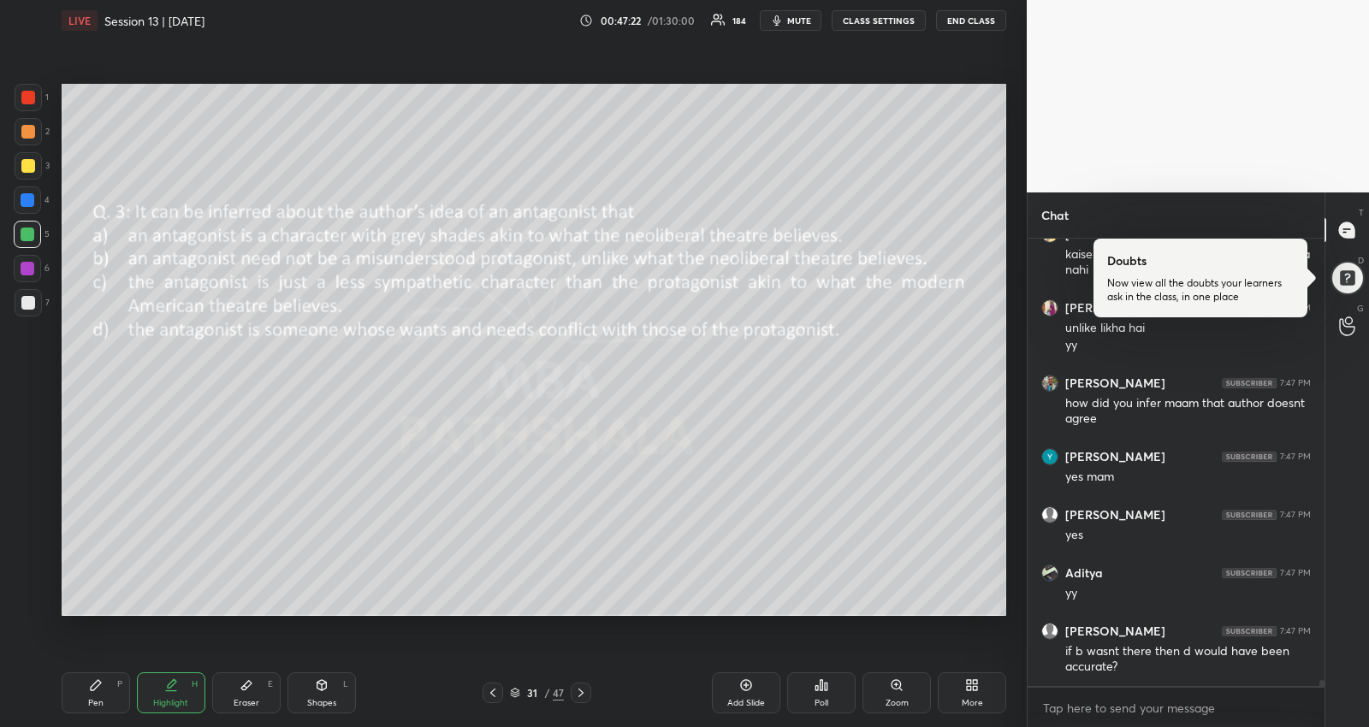
click at [485, 688] on div at bounding box center [493, 693] width 21 height 21
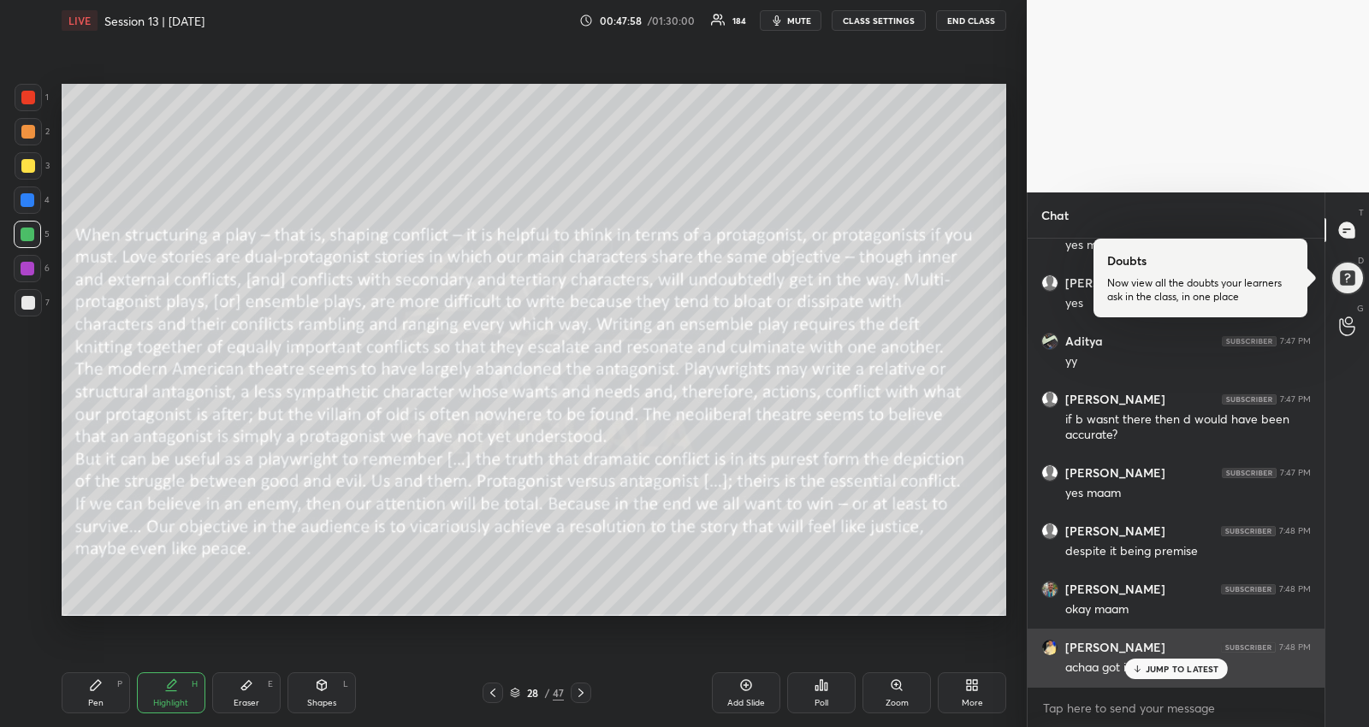
scroll to position [33691, 0]
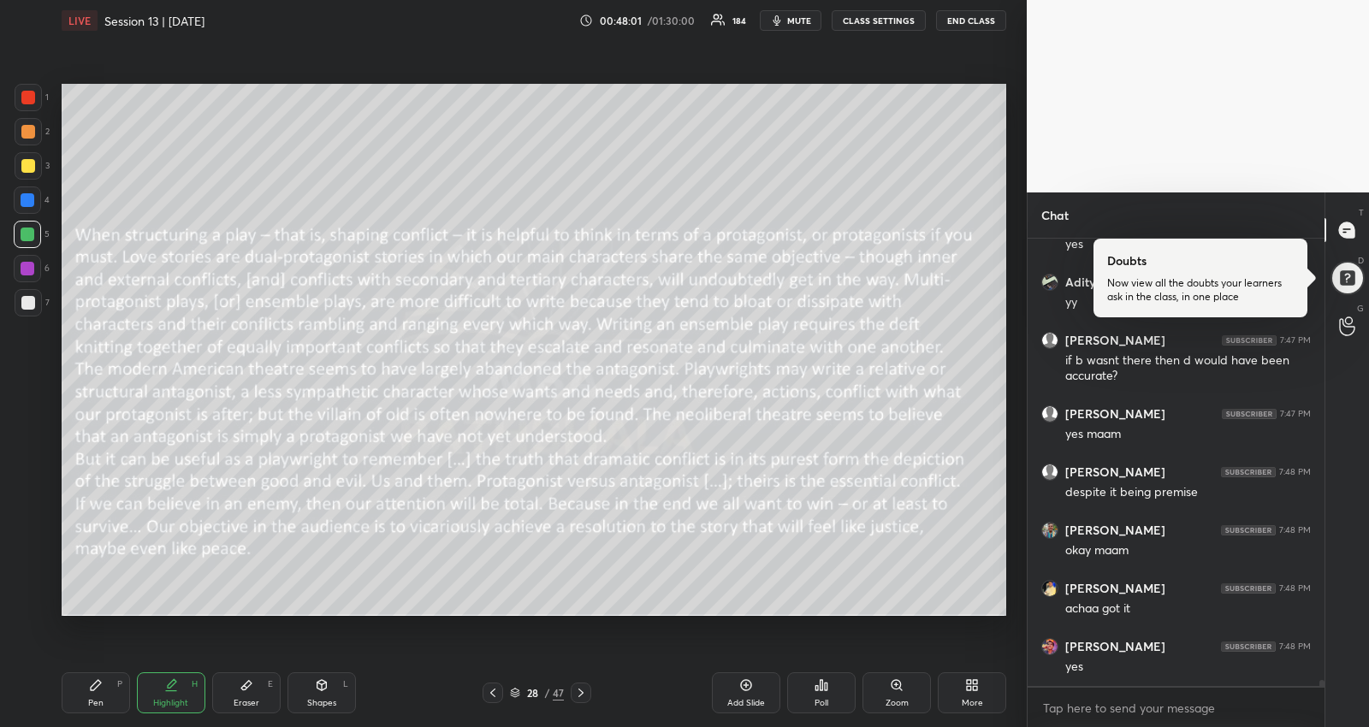
click at [576, 687] on icon at bounding box center [581, 693] width 14 height 14
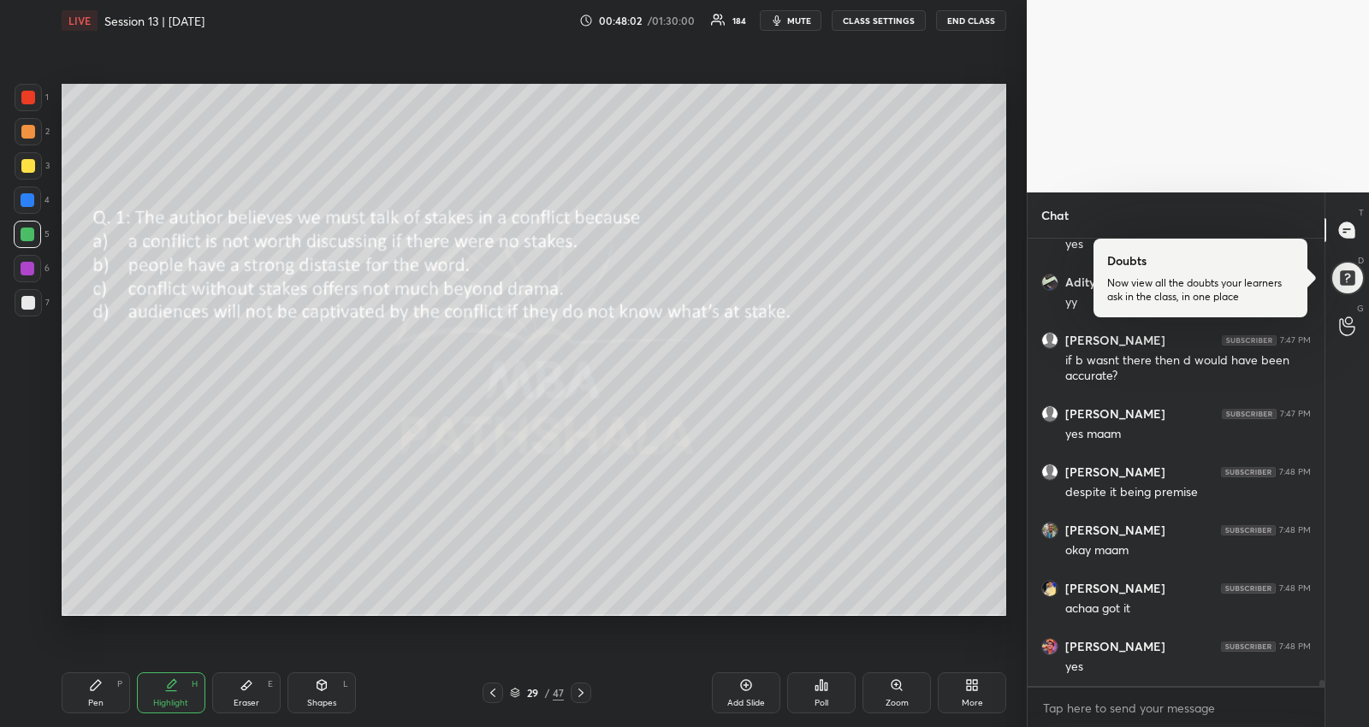
scroll to position [33749, 0]
click at [576, 687] on icon at bounding box center [581, 693] width 14 height 14
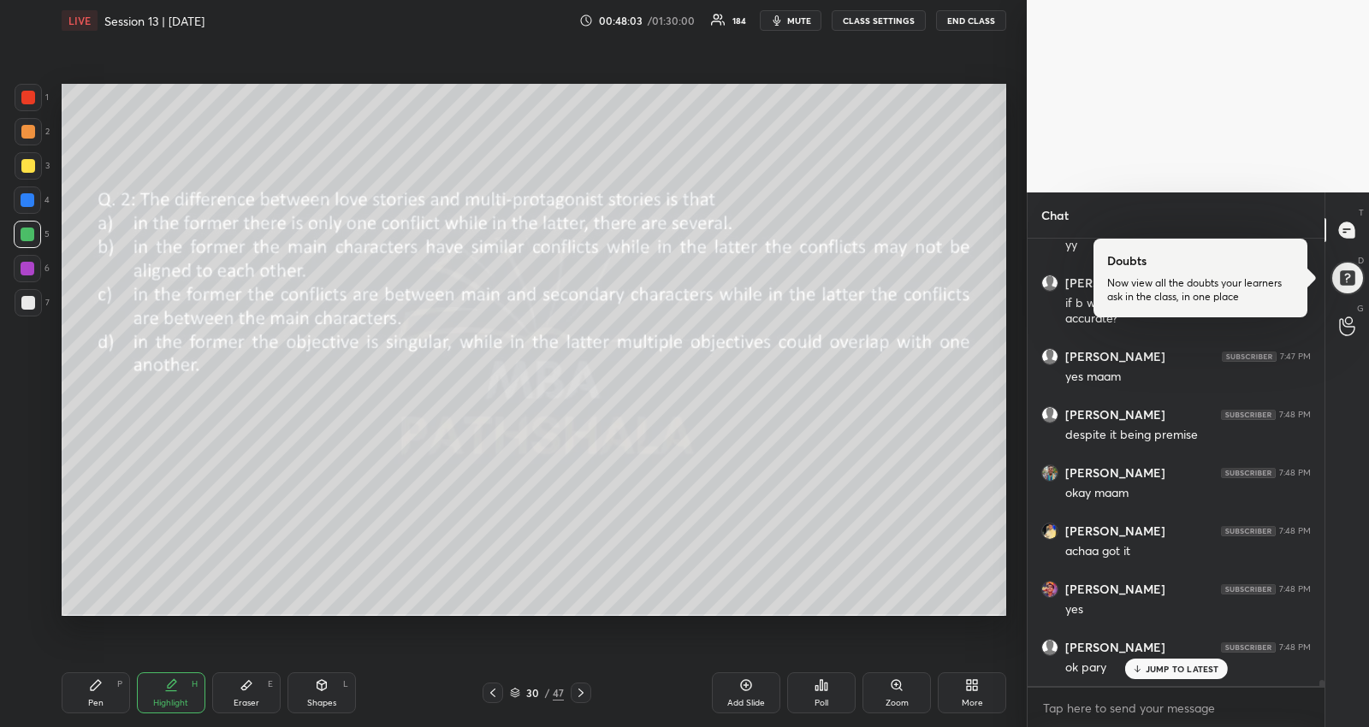
scroll to position [33808, 0]
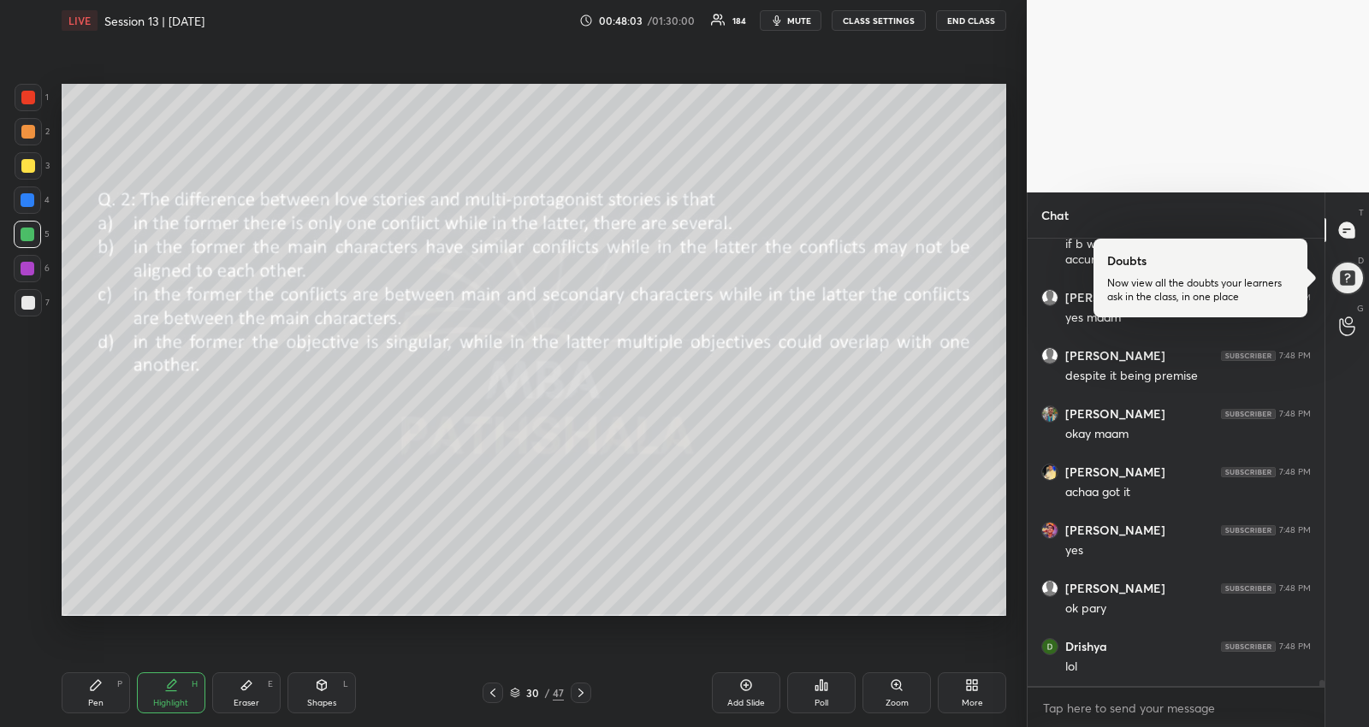
click at [1150, 673] on div "Aditya 7:47 PM yy [PERSON_NAME] 7:47 PM if b wasnt there then d would have been…" at bounding box center [1175, 462] width 297 height 447
click at [1092, 703] on textarea at bounding box center [1175, 708] width 269 height 27
click at [577, 696] on icon at bounding box center [581, 693] width 14 height 14
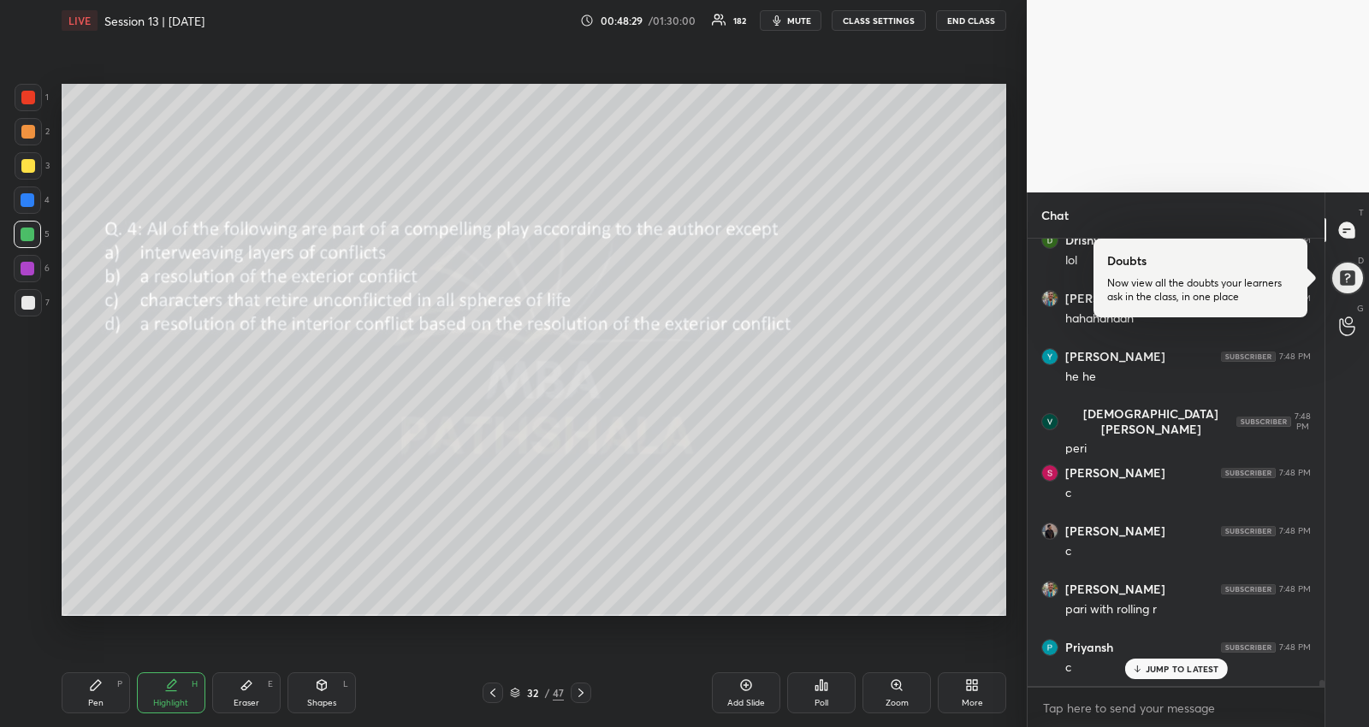
scroll to position [34330, 0]
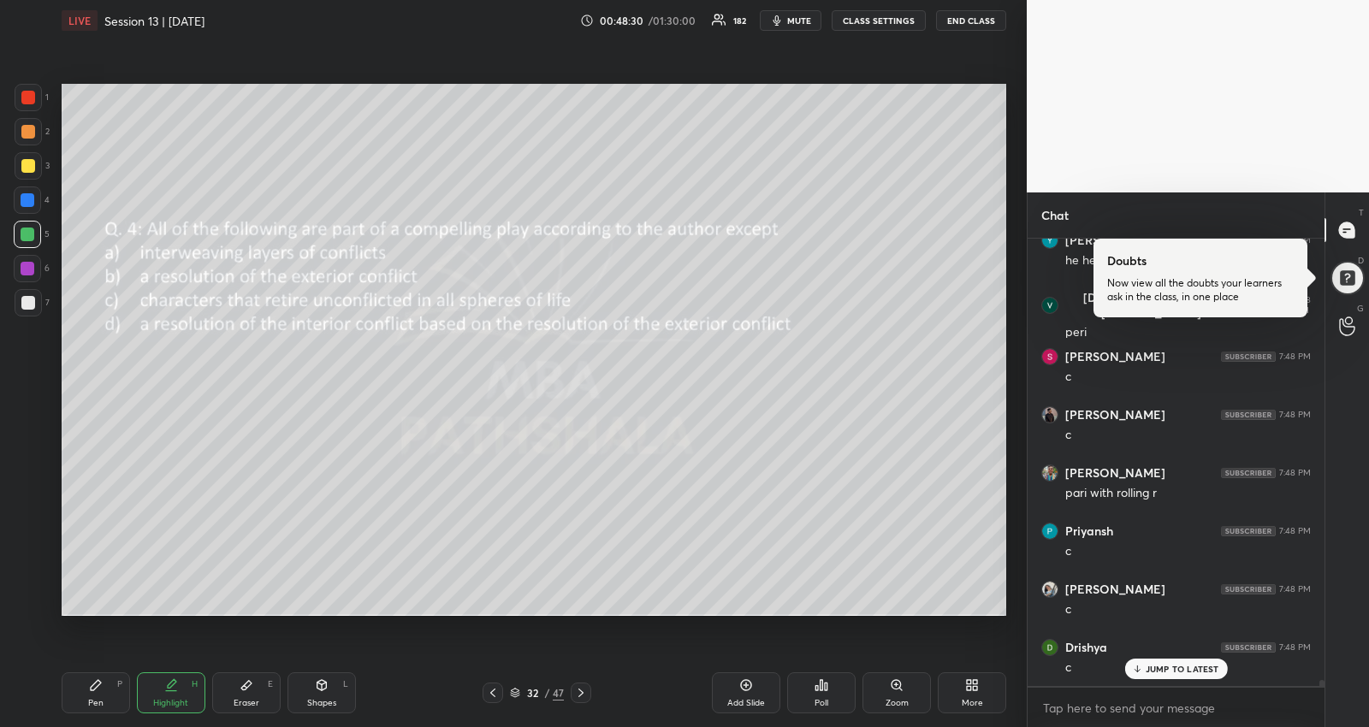
drag, startPoint x: 97, startPoint y: 691, endPoint x: 105, endPoint y: 666, distance: 26.2
click at [97, 690] on icon at bounding box center [96, 685] width 14 height 14
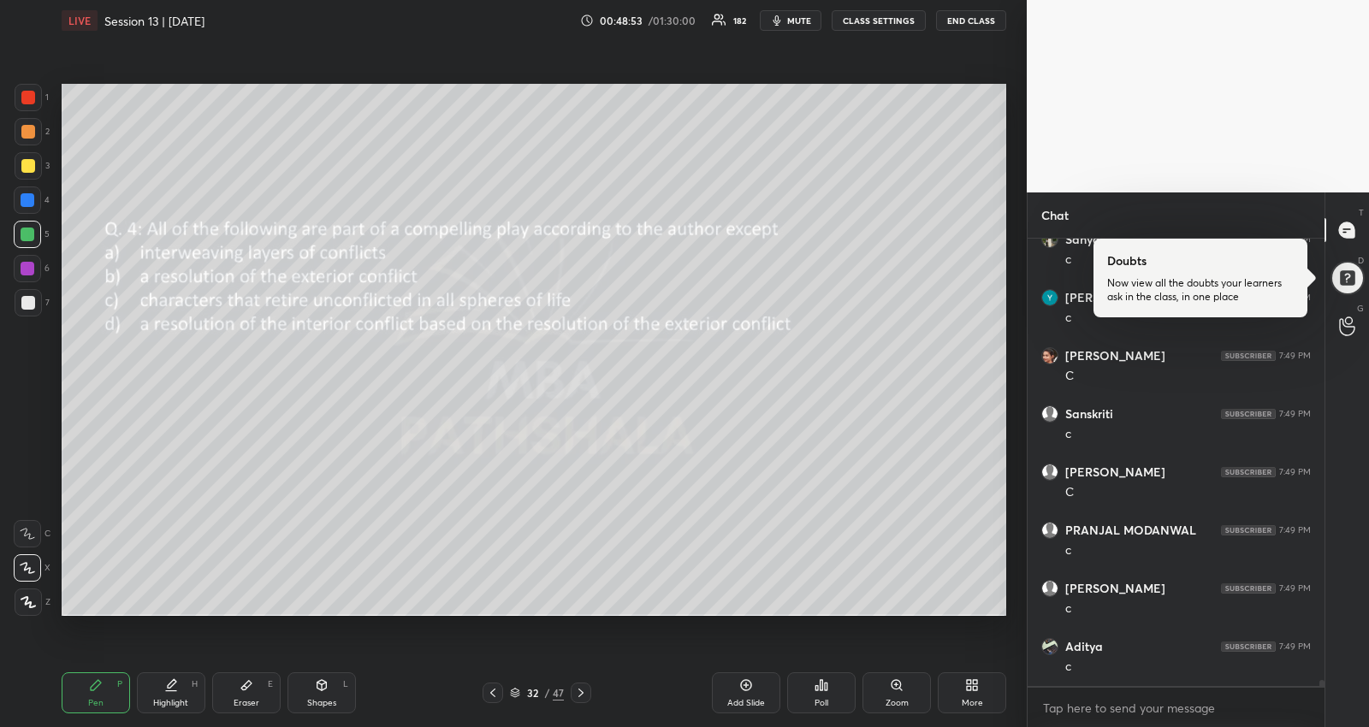
scroll to position [35320, 0]
click at [586, 685] on div at bounding box center [581, 693] width 21 height 21
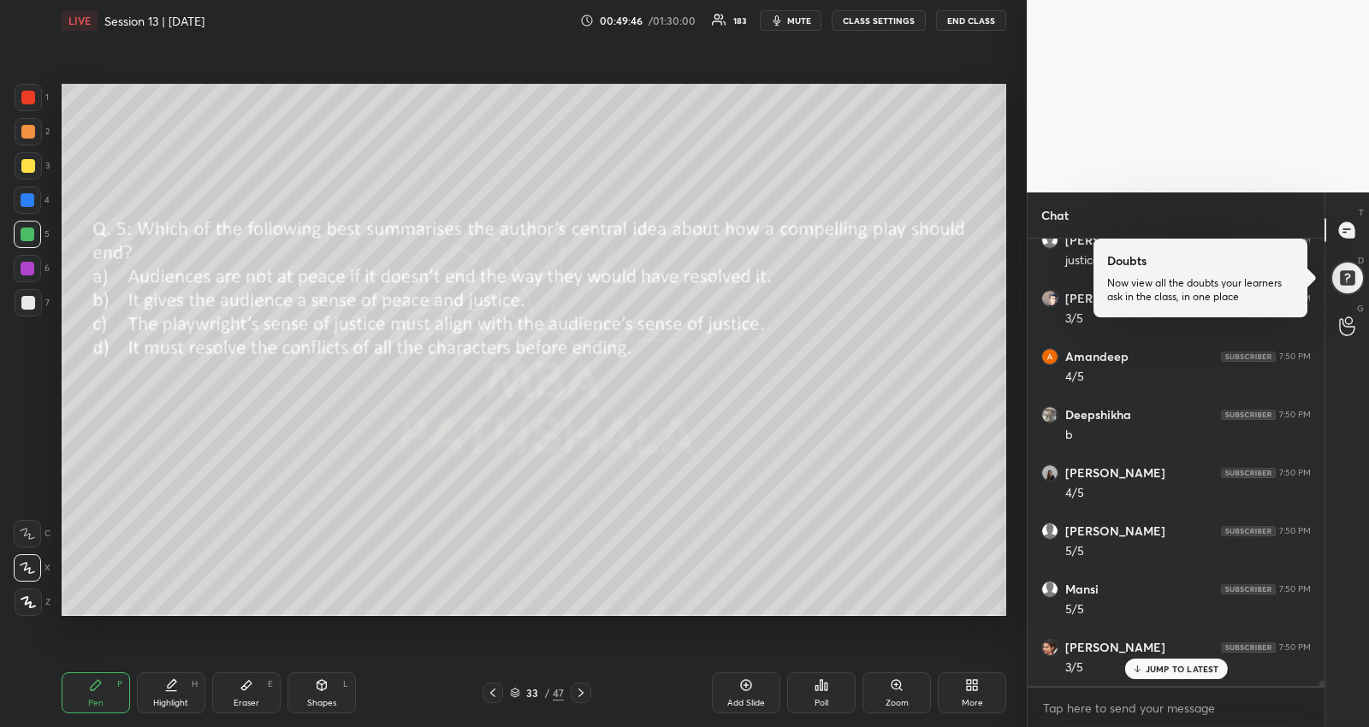
scroll to position [38462, 0]
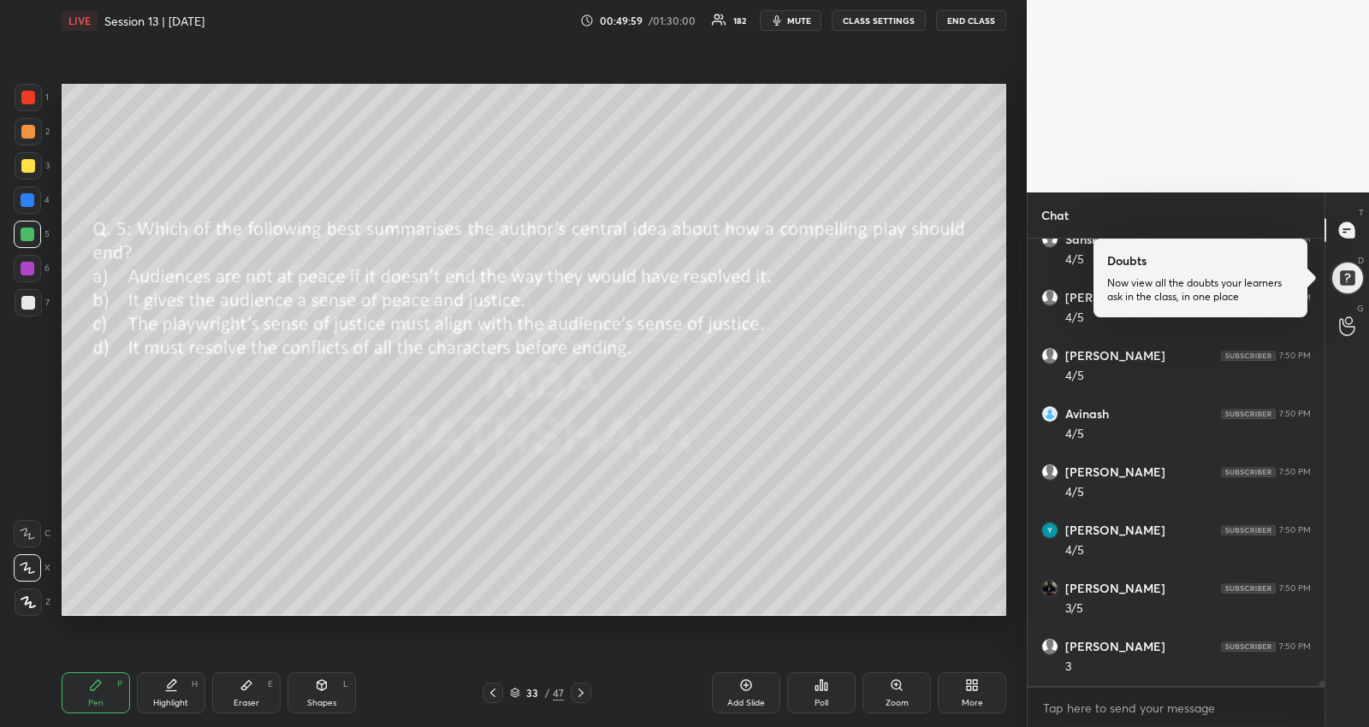
click at [494, 697] on icon at bounding box center [493, 693] width 14 height 14
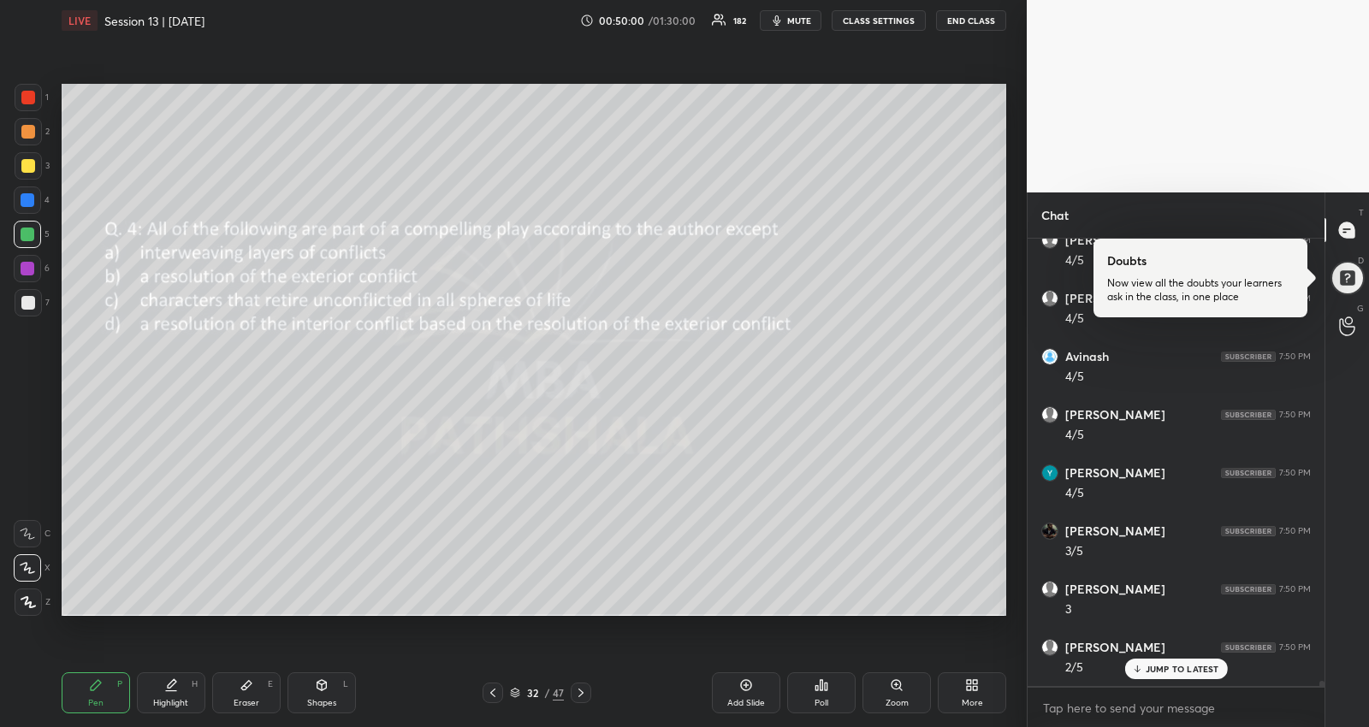
click at [494, 697] on icon at bounding box center [493, 693] width 14 height 14
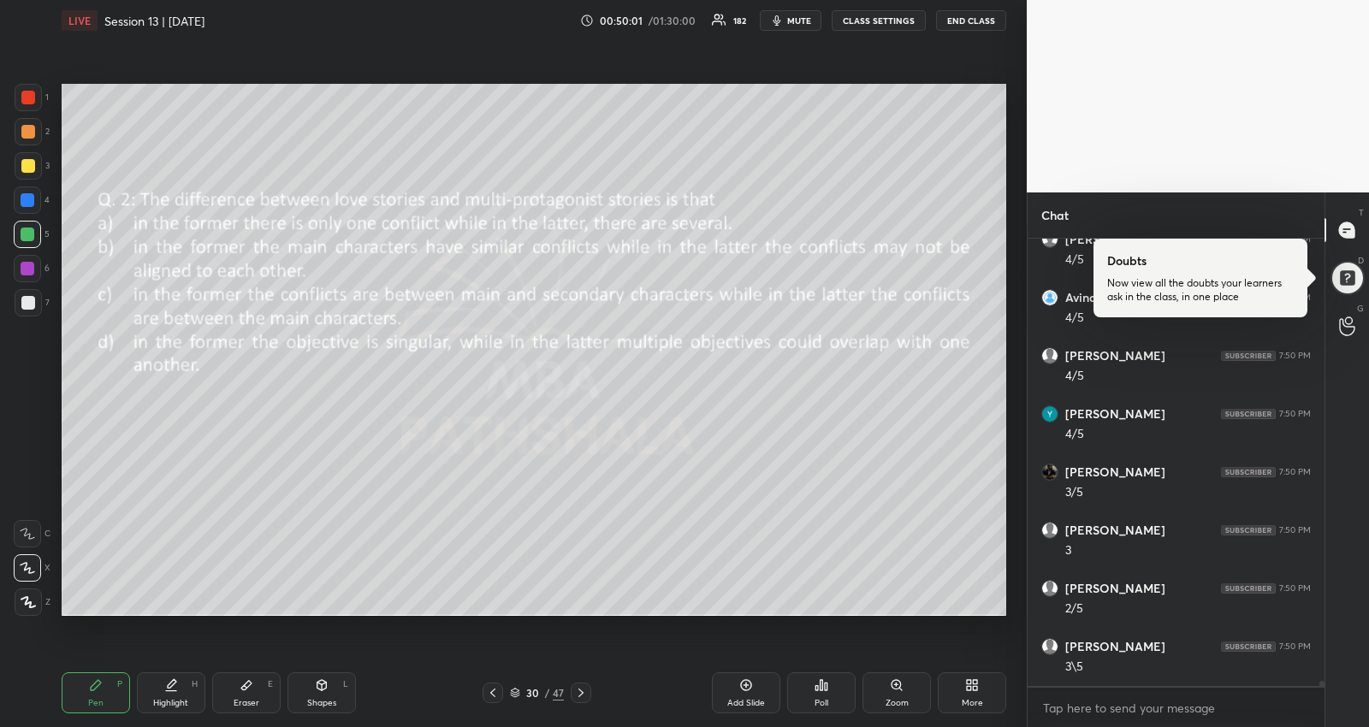
click at [494, 697] on icon at bounding box center [493, 693] width 14 height 14
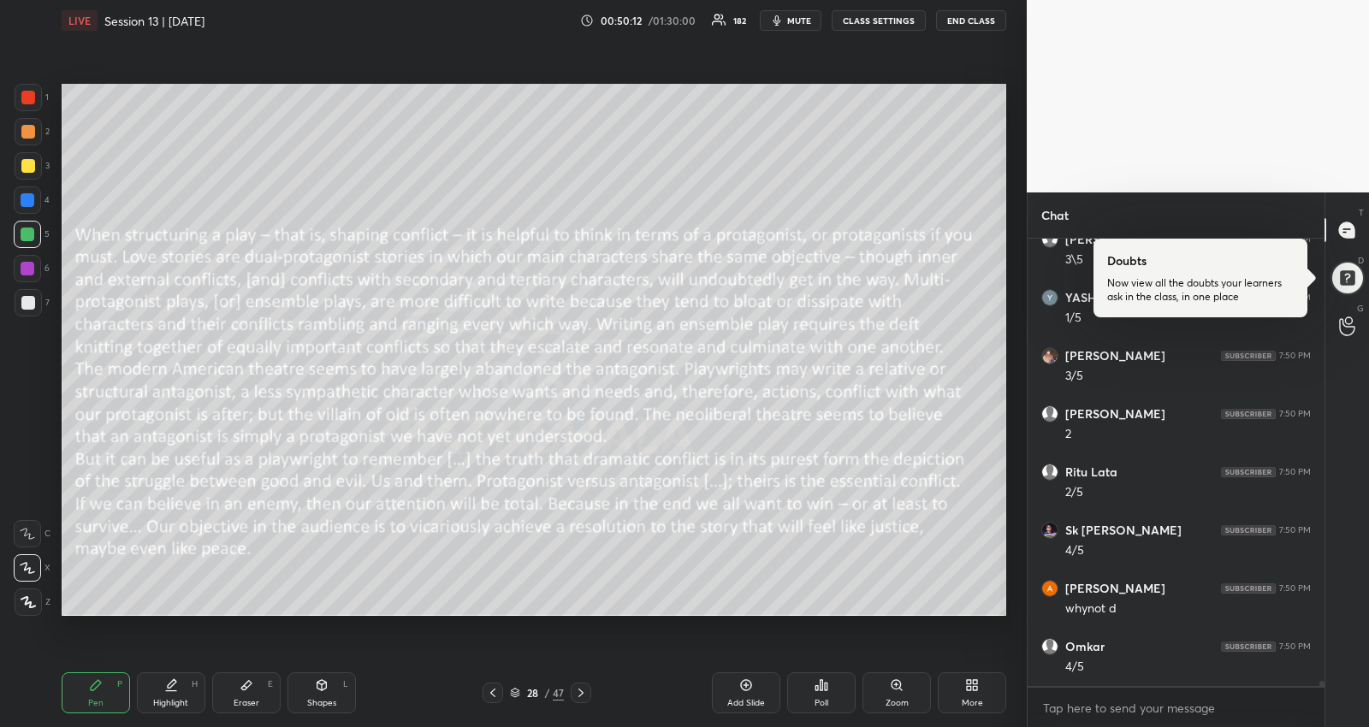
click at [595, 687] on div "28 / 47" at bounding box center [537, 693] width 162 height 21
click at [576, 688] on icon at bounding box center [581, 693] width 14 height 14
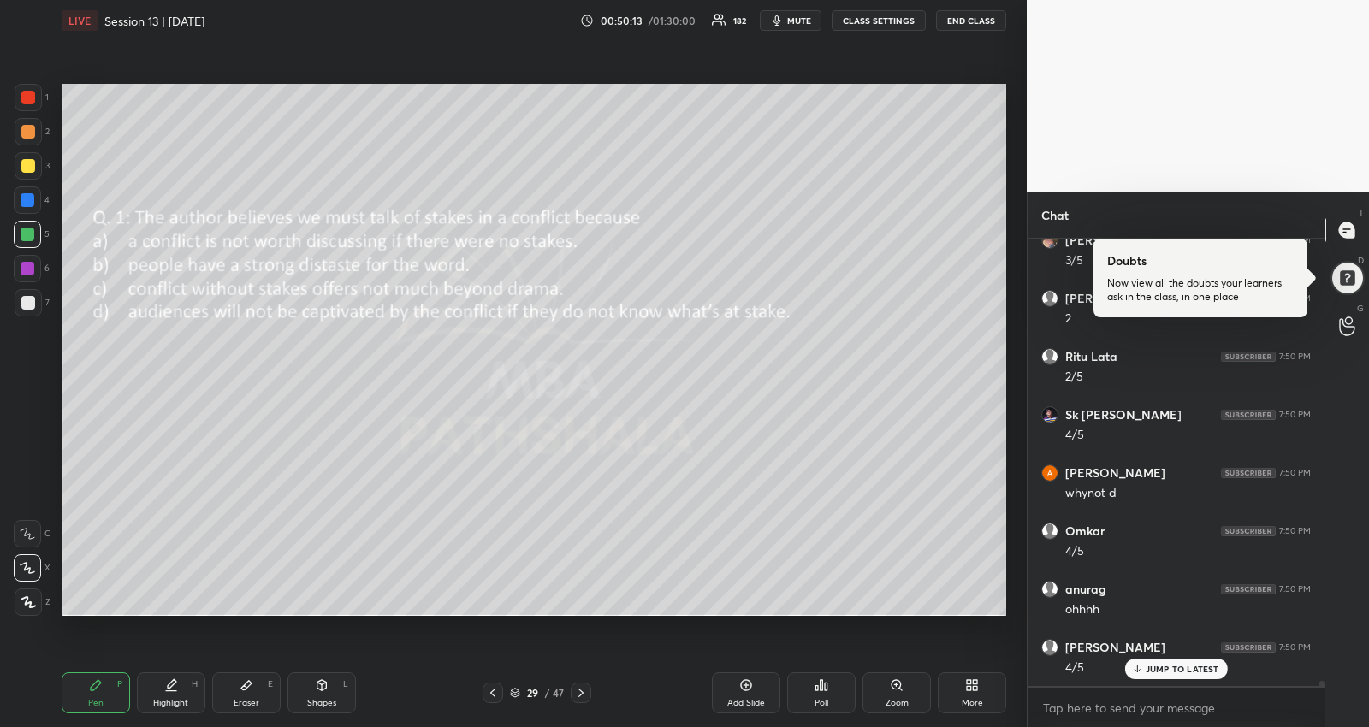
click at [576, 688] on icon at bounding box center [581, 693] width 14 height 14
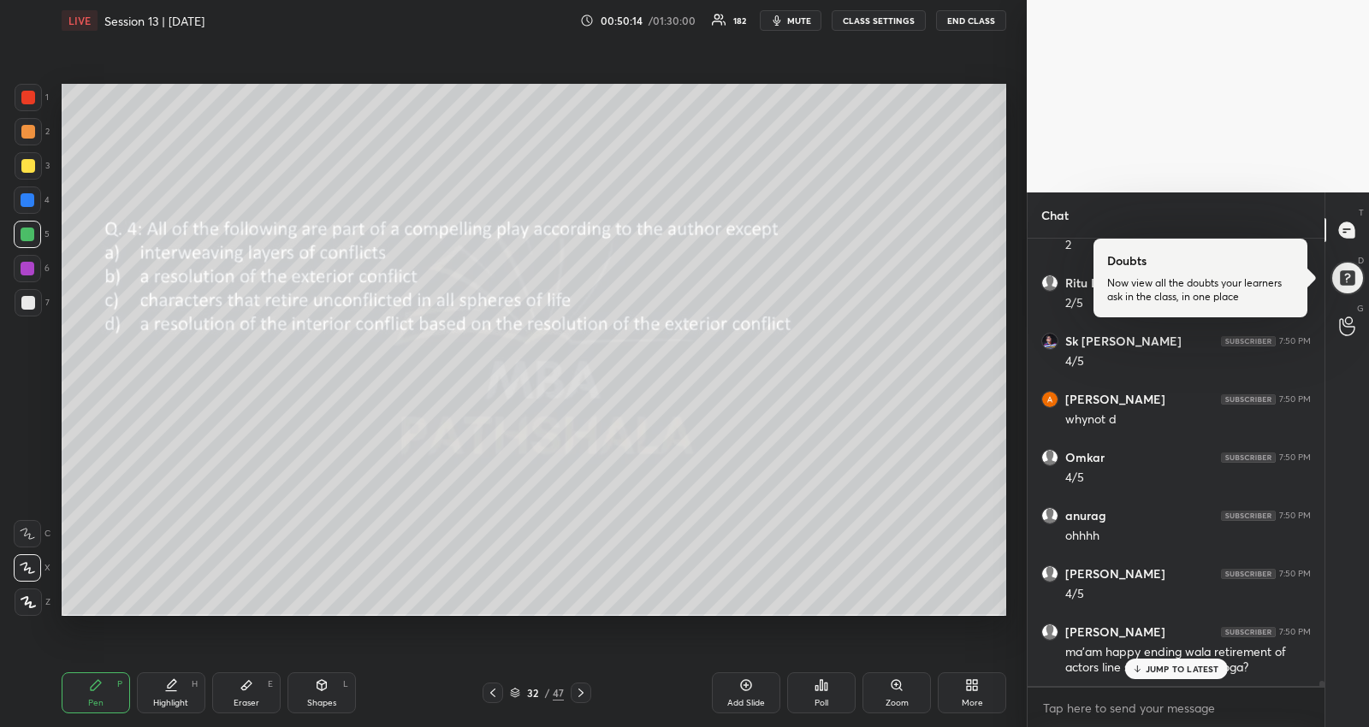
click at [576, 688] on icon at bounding box center [581, 693] width 14 height 14
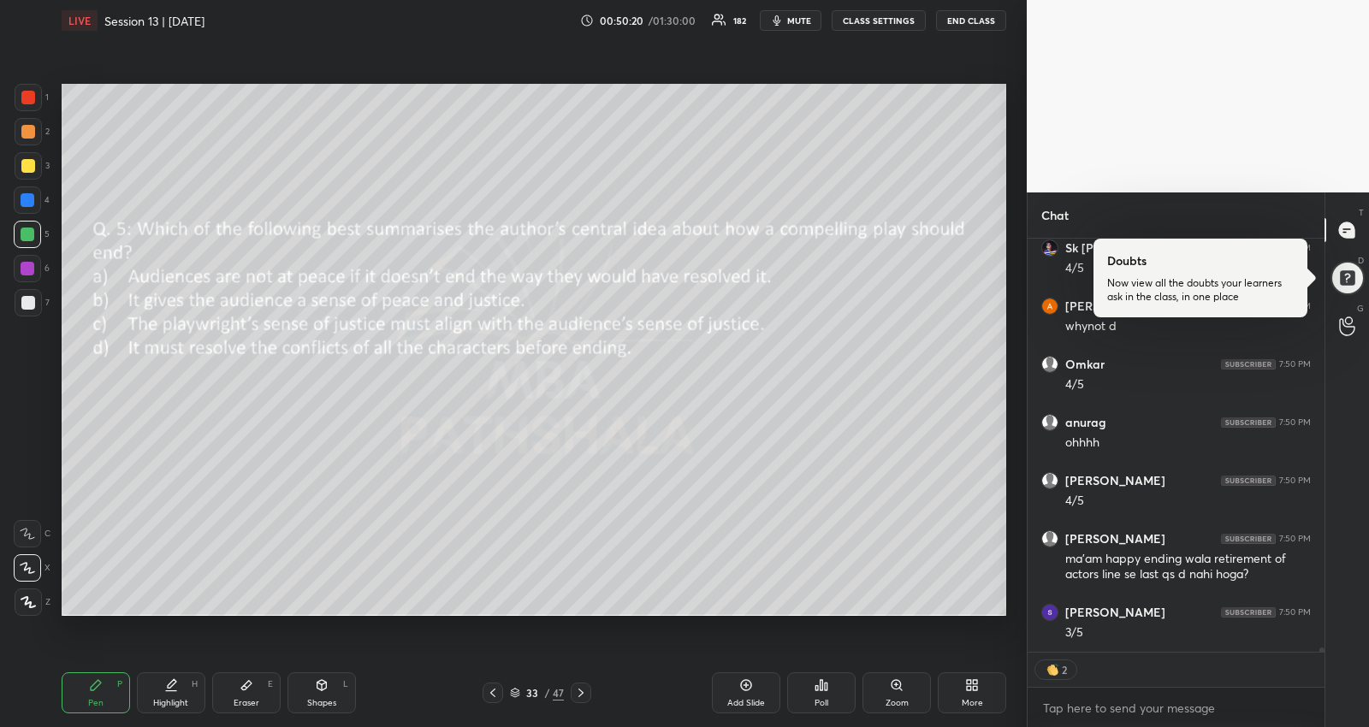
click at [1171, 636] on div "Ritu Lata 7:50 PM [DATE] Sk Tousheef Rasool 7:50 PM [DATE] [PERSON_NAME] 7:50 P…" at bounding box center [1175, 445] width 297 height 413
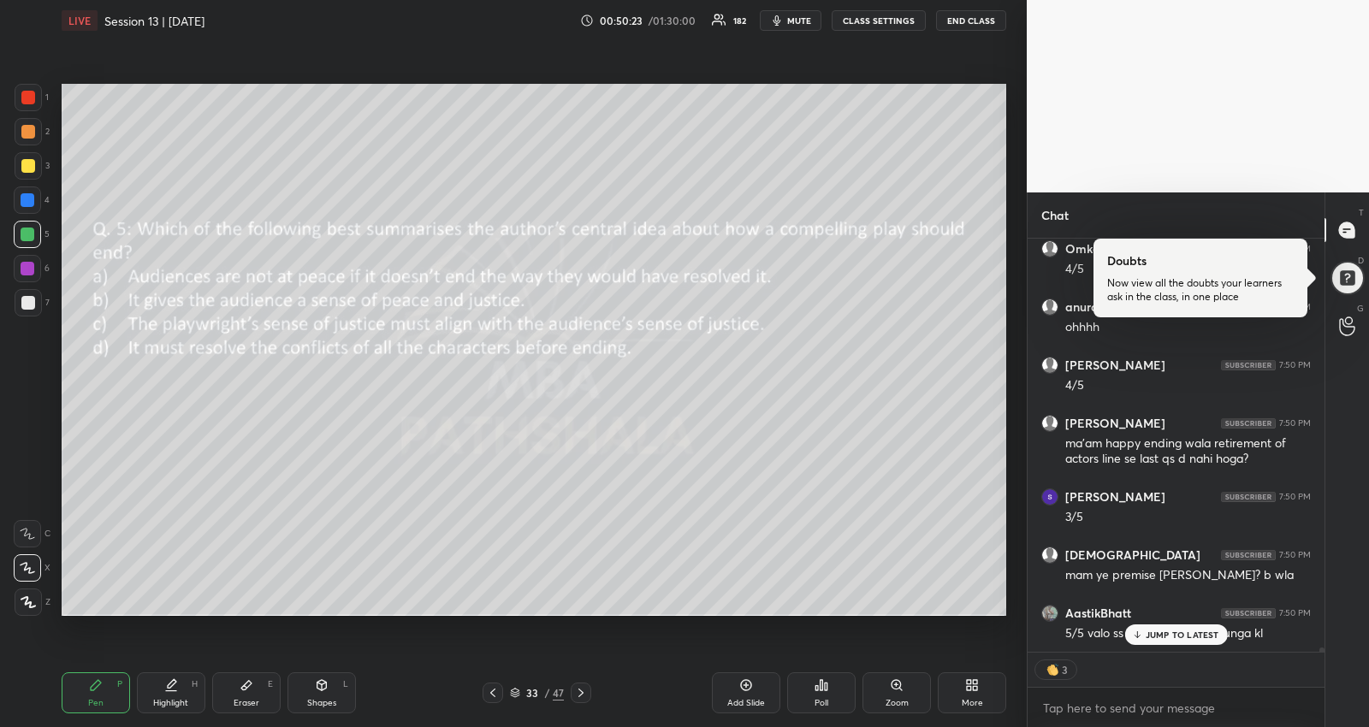
click at [486, 690] on icon at bounding box center [493, 693] width 14 height 14
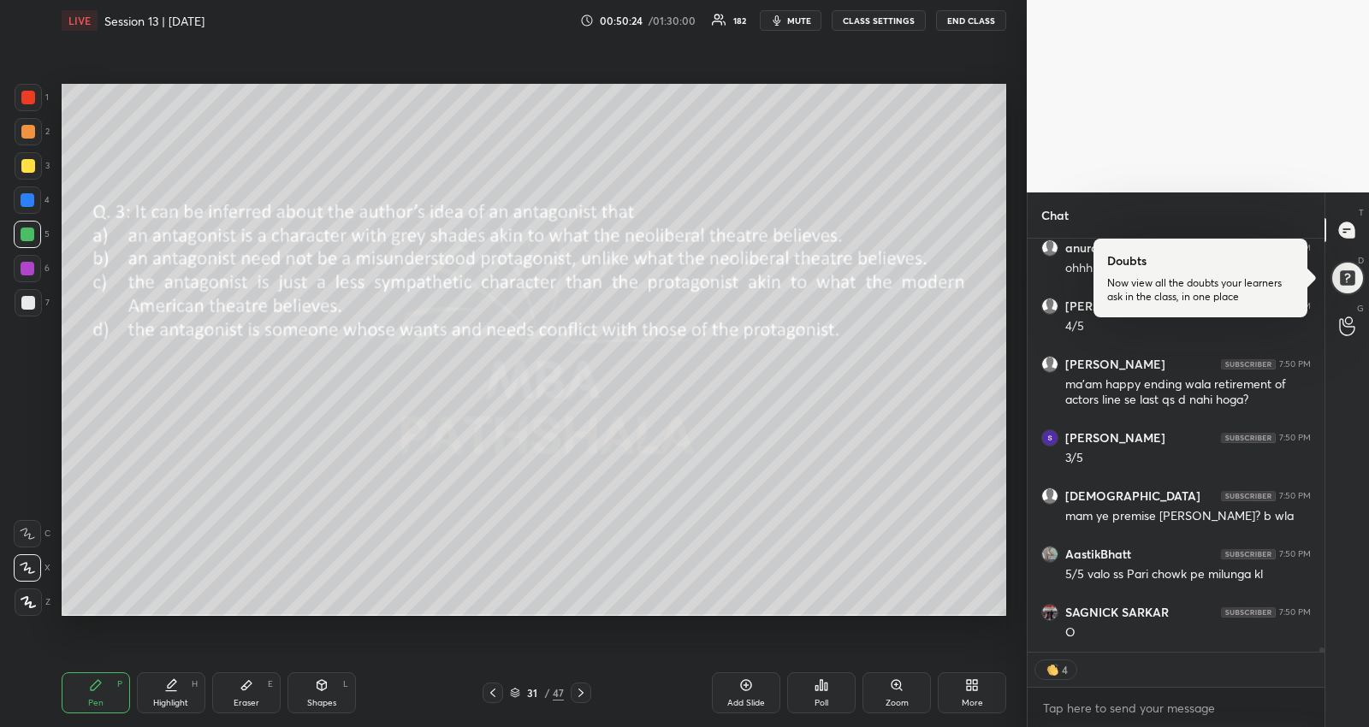
click at [486, 690] on icon at bounding box center [493, 693] width 14 height 14
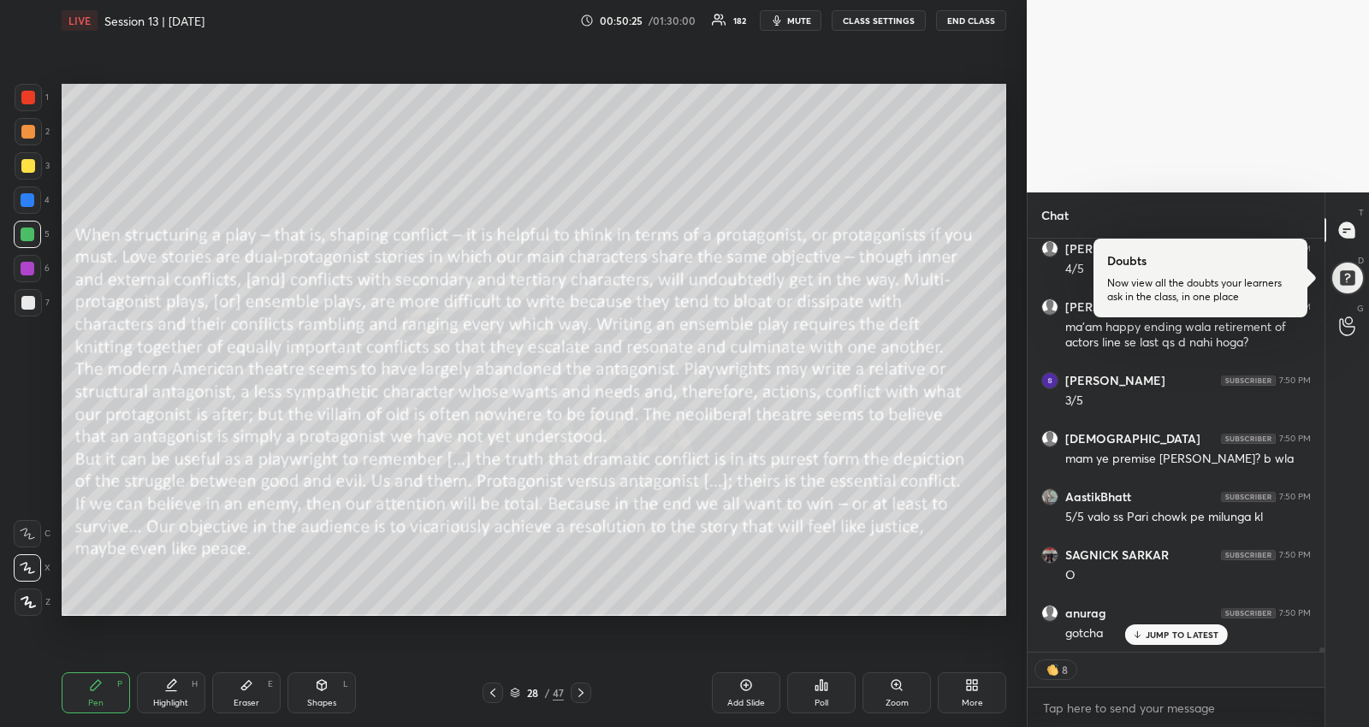
click at [486, 690] on icon at bounding box center [493, 693] width 14 height 14
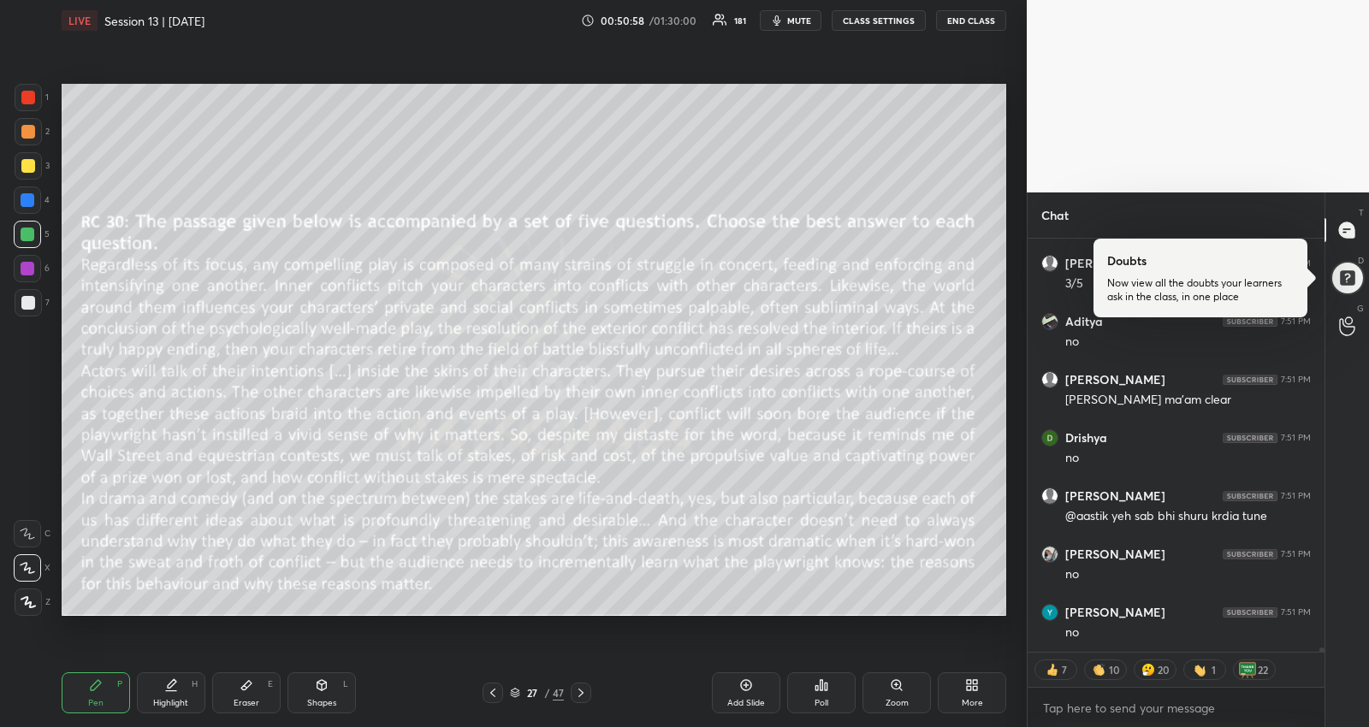
scroll to position [41186, 0]
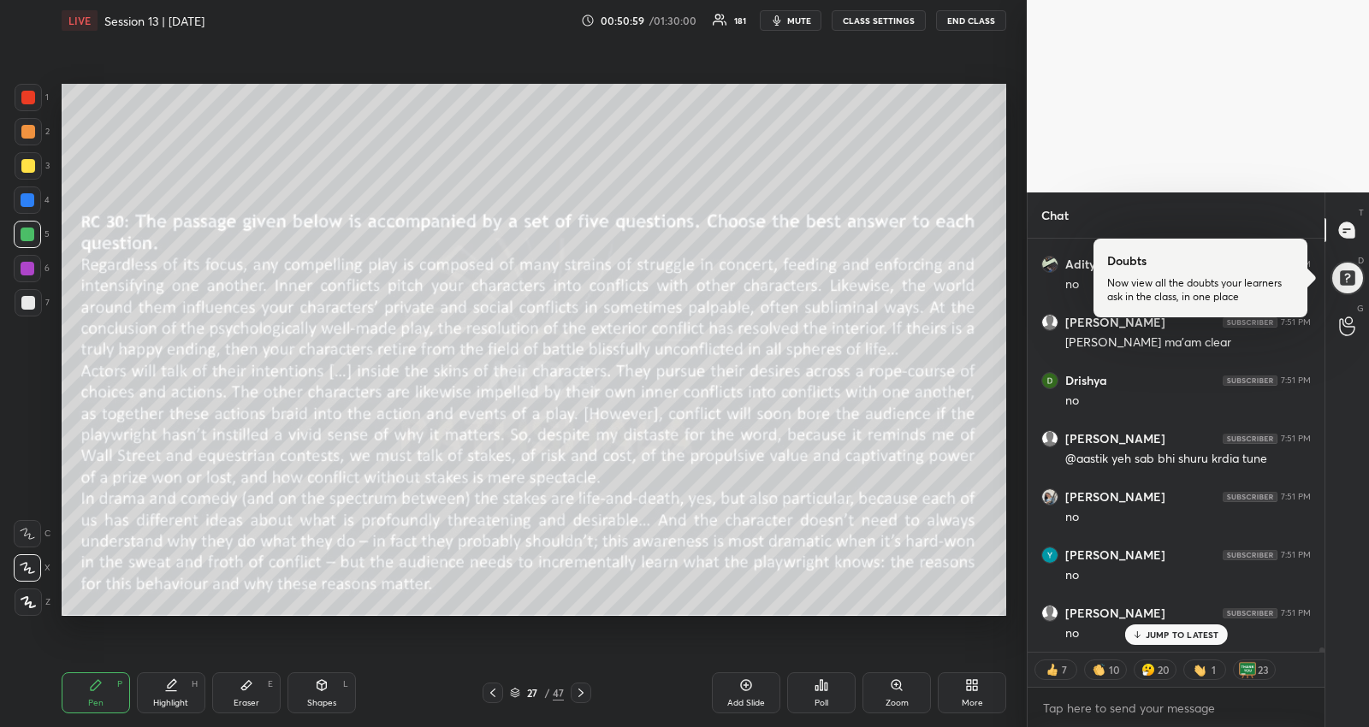
click at [584, 694] on icon at bounding box center [581, 693] width 14 height 14
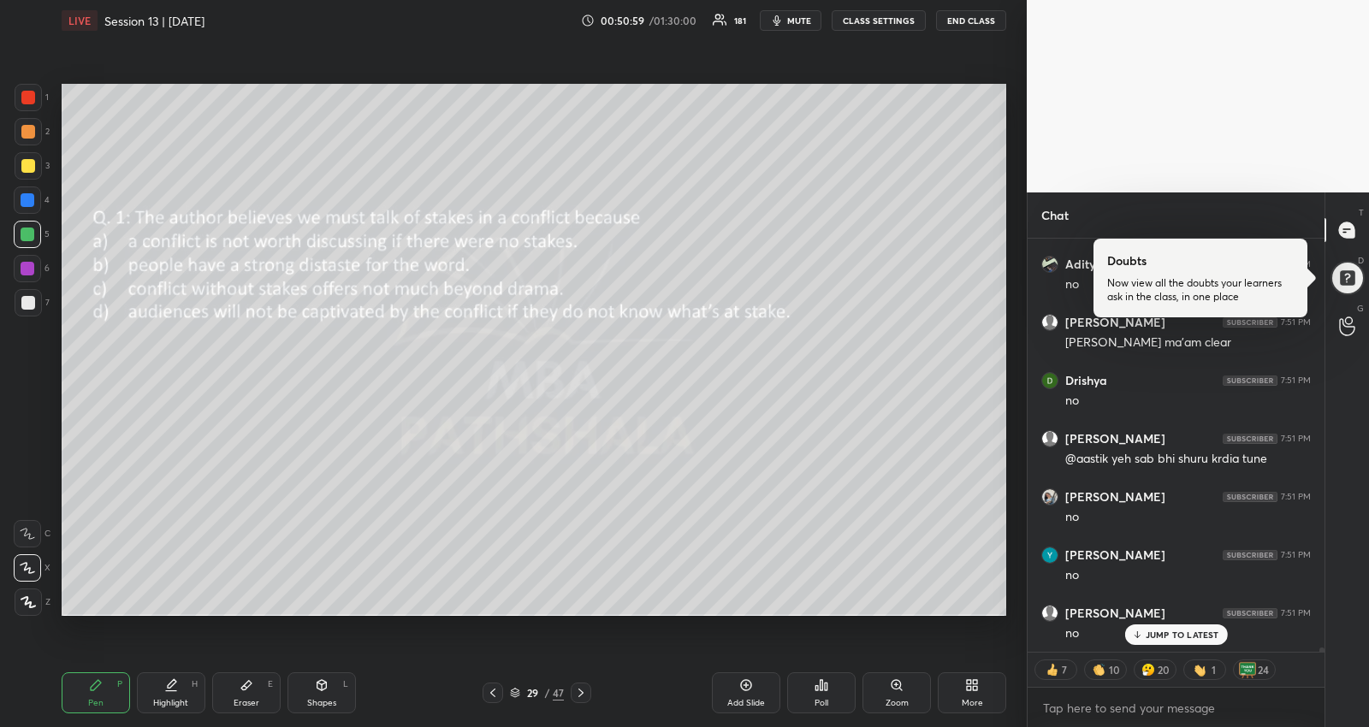
click at [584, 694] on icon at bounding box center [581, 693] width 14 height 14
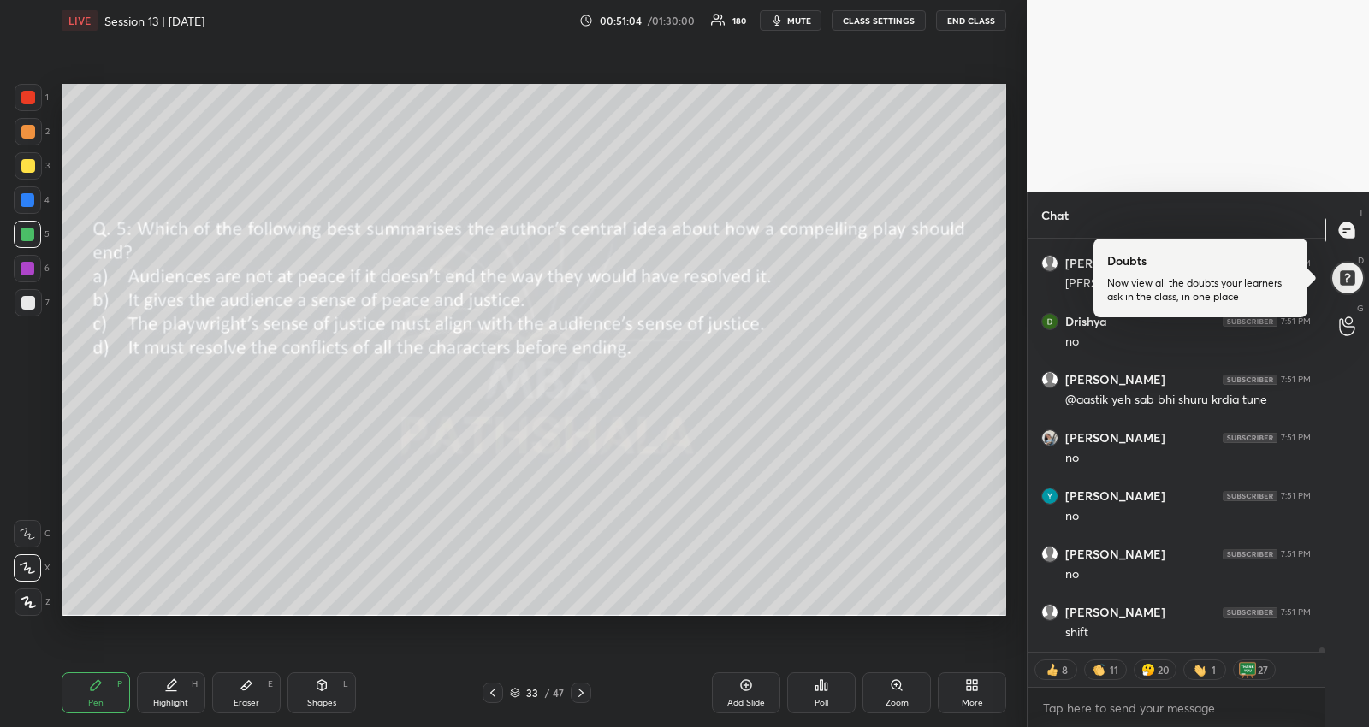
click at [172, 695] on div "Highlight H" at bounding box center [171, 692] width 68 height 41
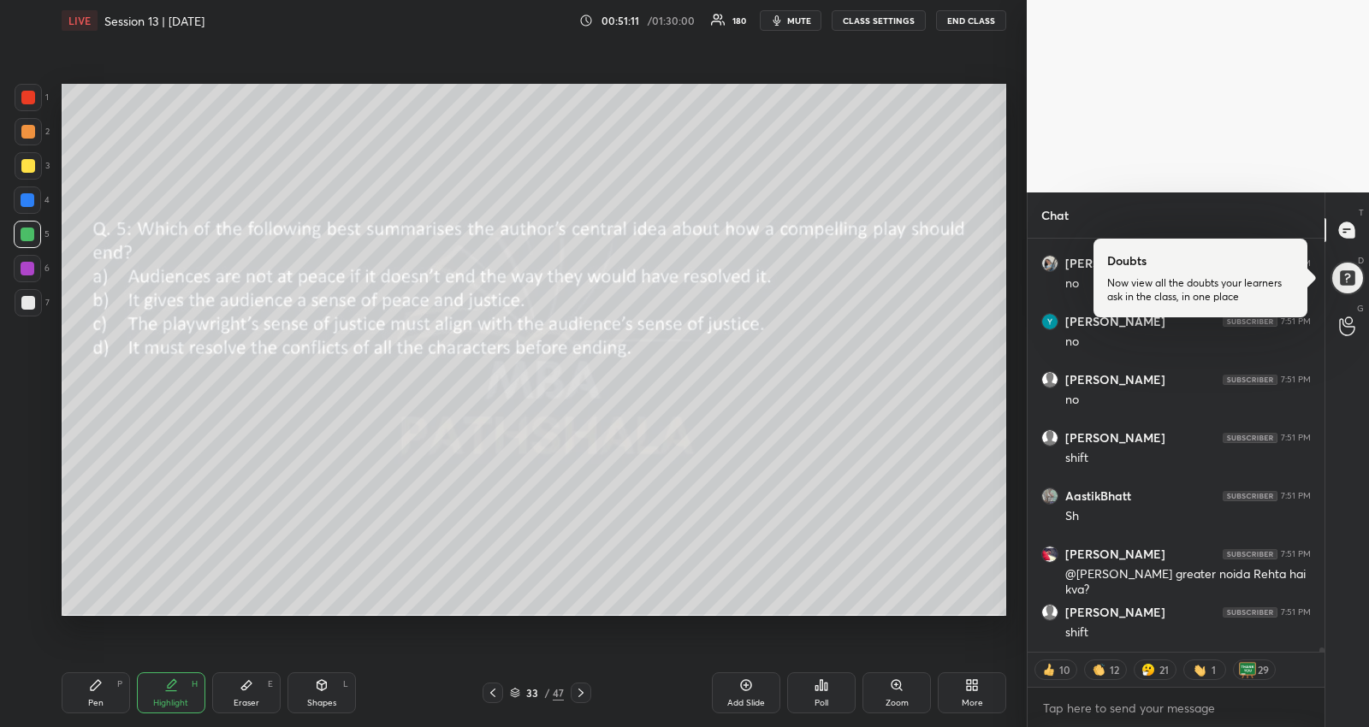
scroll to position [41477, 0]
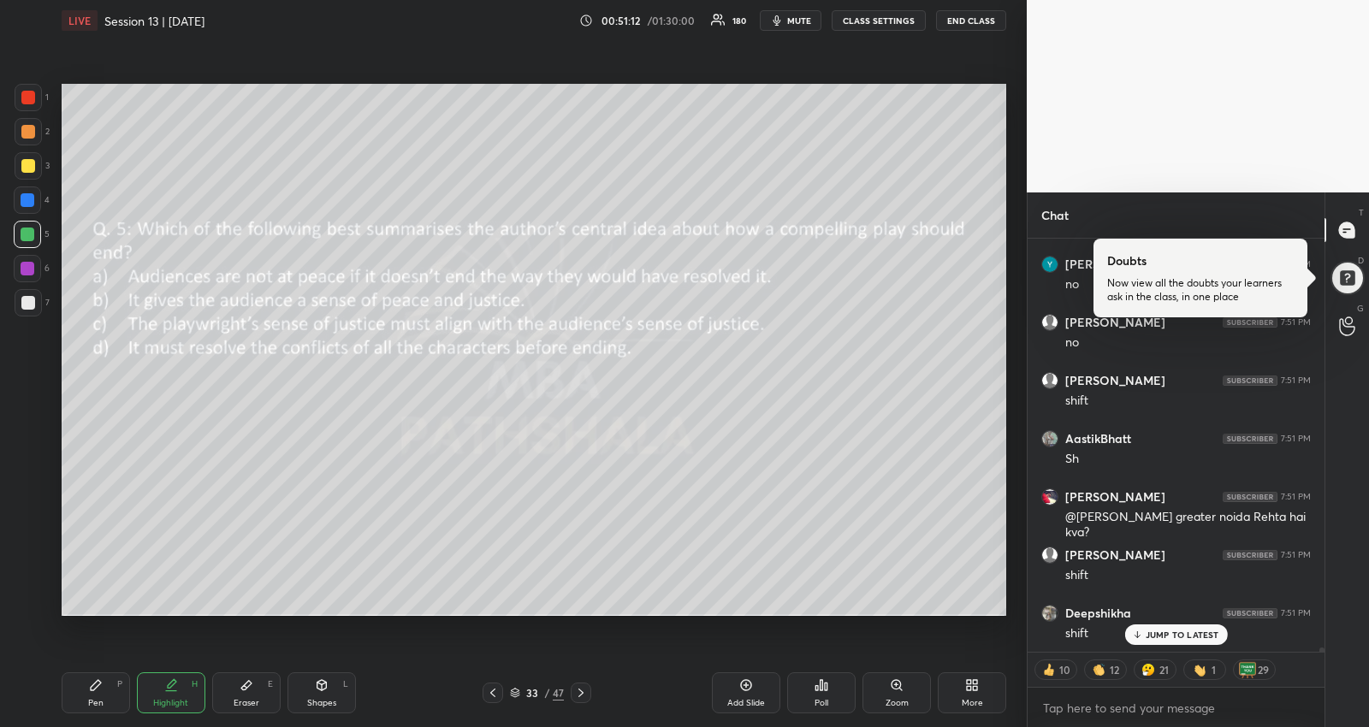
click at [97, 686] on icon at bounding box center [96, 685] width 10 height 10
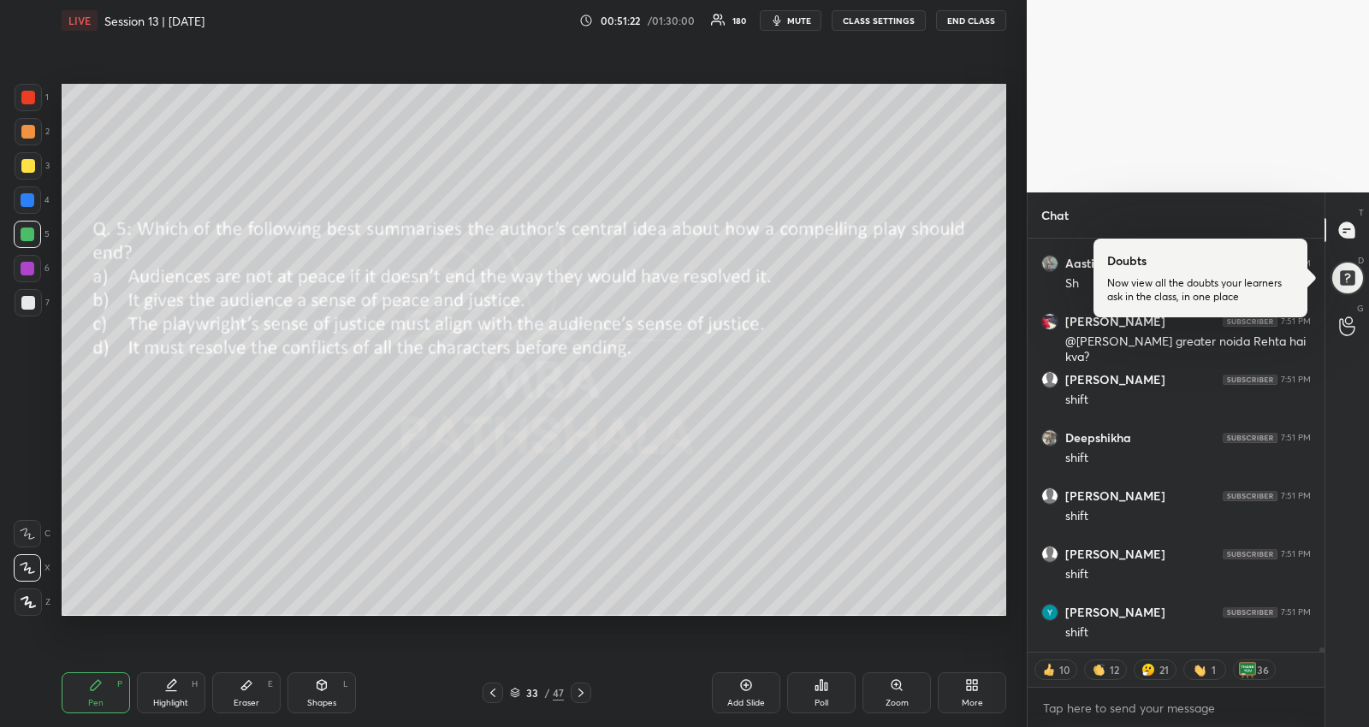
click at [515, 695] on icon at bounding box center [515, 694] width 9 height 3
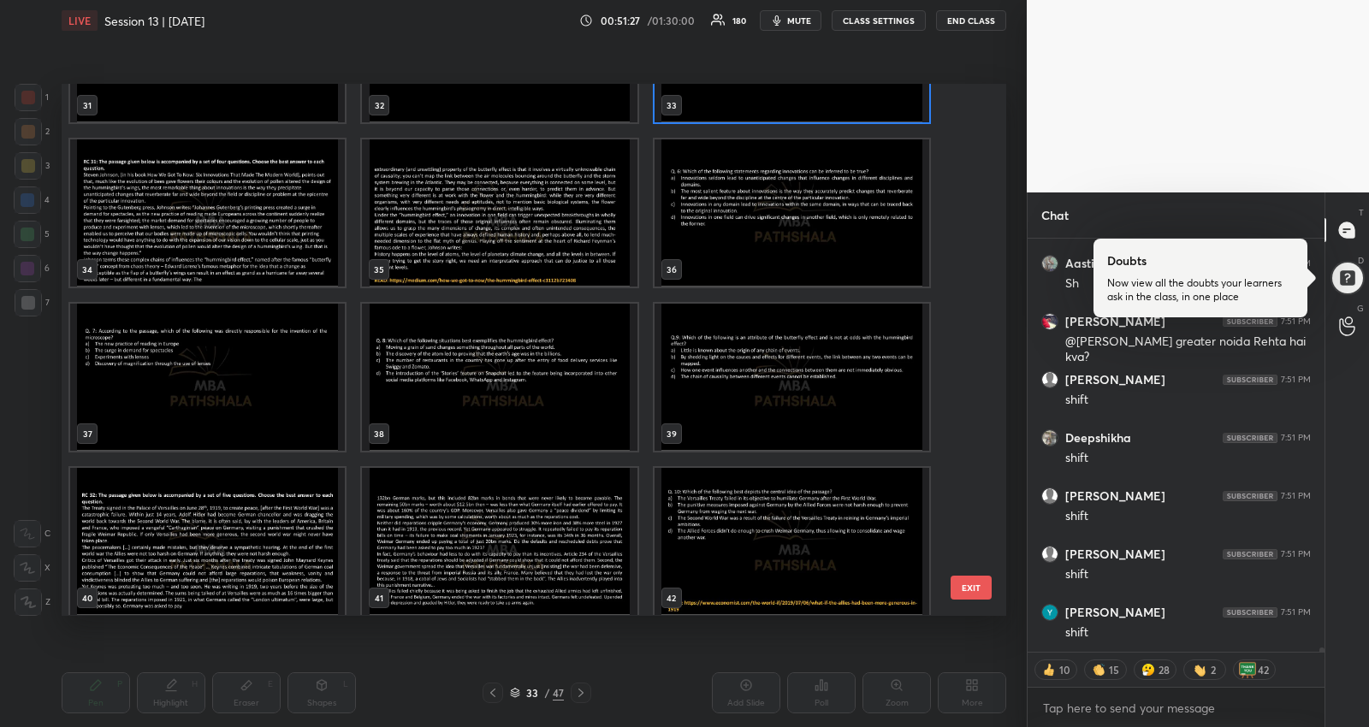
scroll to position [1845, 0]
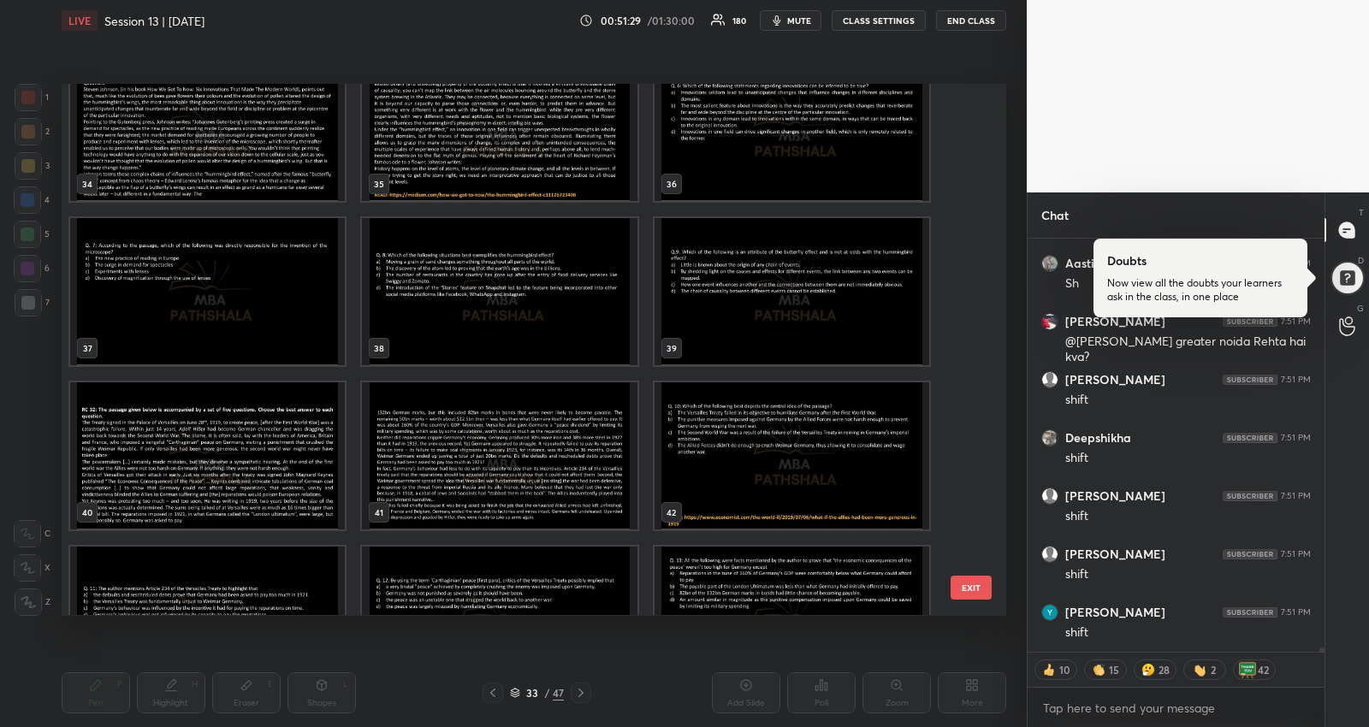
click at [804, 151] on img "grid" at bounding box center [791, 127] width 275 height 147
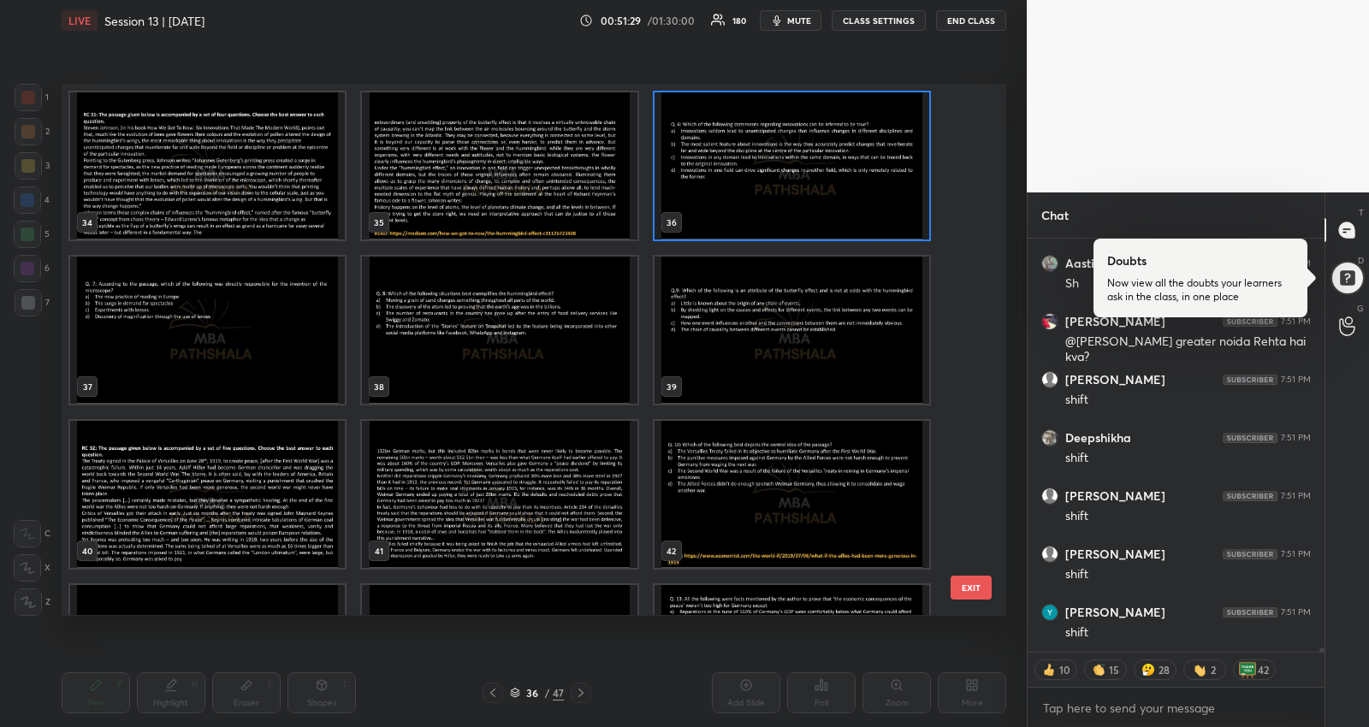
click at [804, 151] on div "34 35 36 37 38 39 40 41 42 43 44 45 46 47" at bounding box center [519, 349] width 915 height 531
click at [800, 151] on img "grid" at bounding box center [791, 165] width 275 height 147
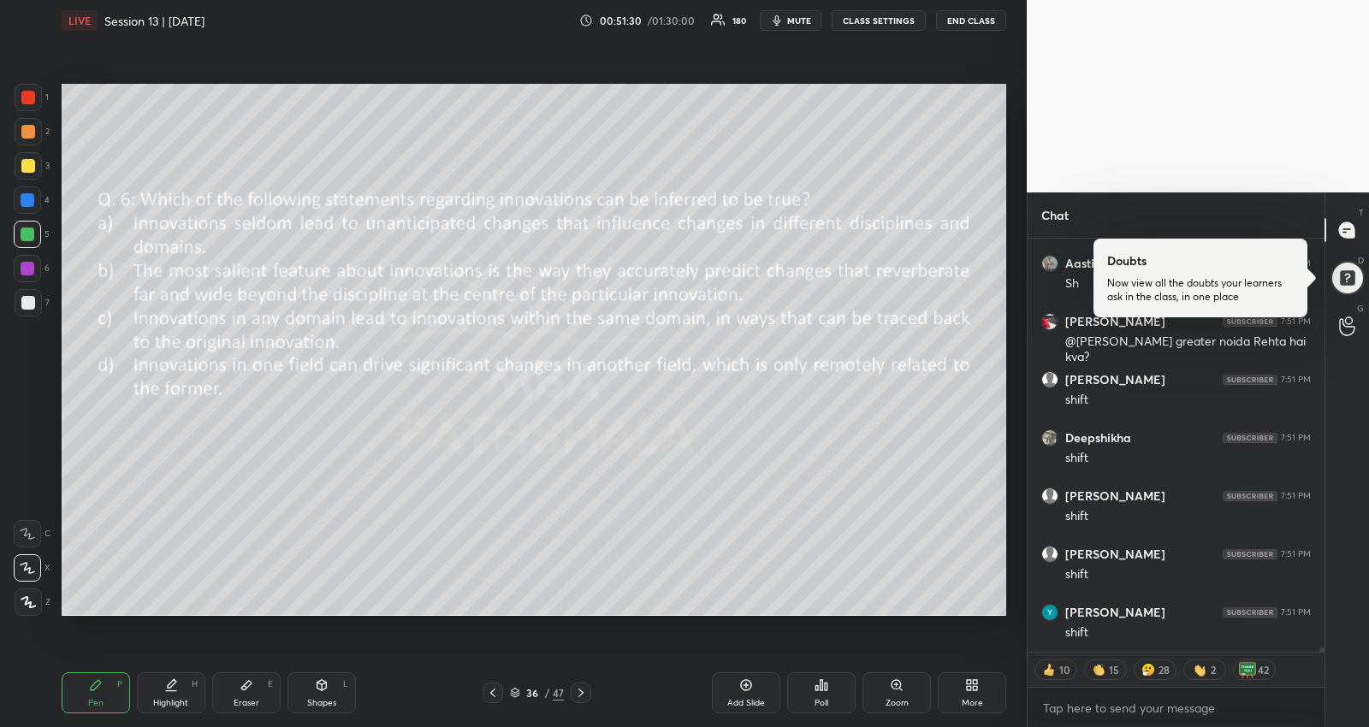
click at [800, 151] on img "grid" at bounding box center [791, 165] width 275 height 147
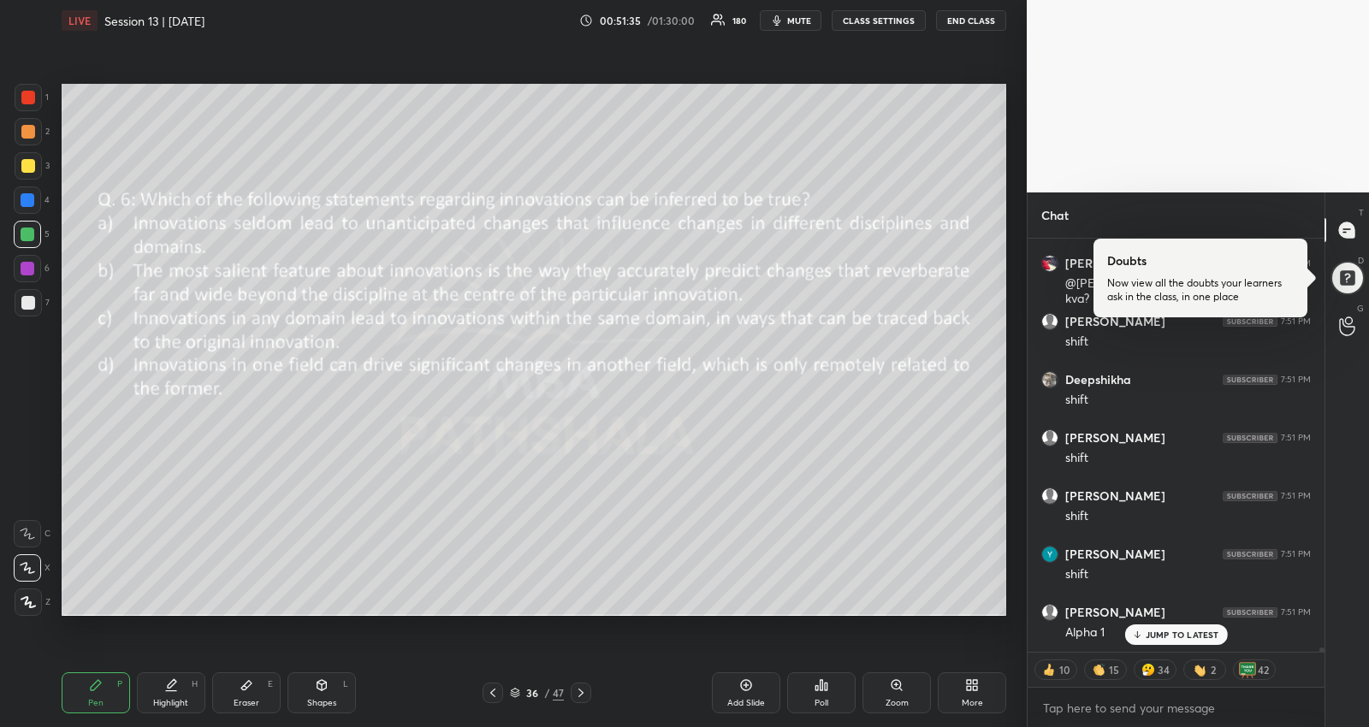
scroll to position [41768, 0]
click at [578, 693] on icon at bounding box center [581, 693] width 14 height 14
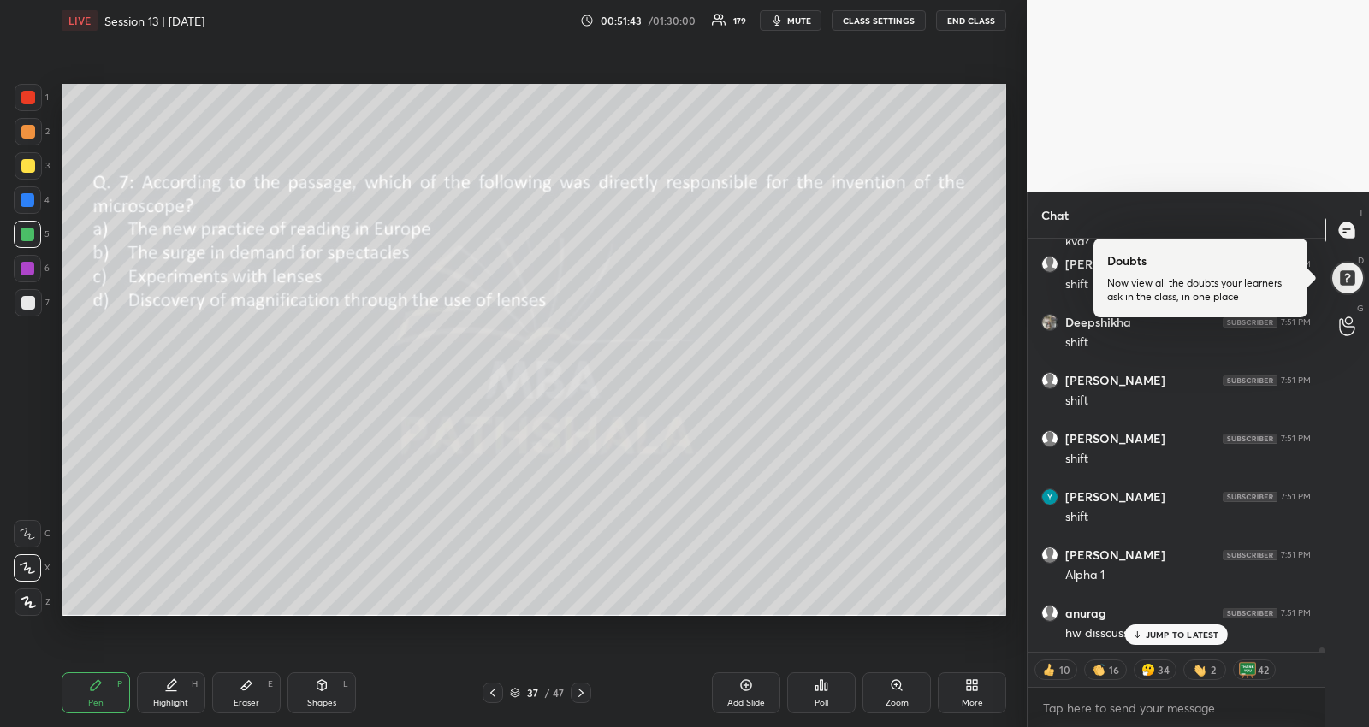
click at [577, 688] on icon at bounding box center [581, 693] width 14 height 14
click at [1157, 631] on p "JUMP TO LATEST" at bounding box center [1183, 635] width 74 height 10
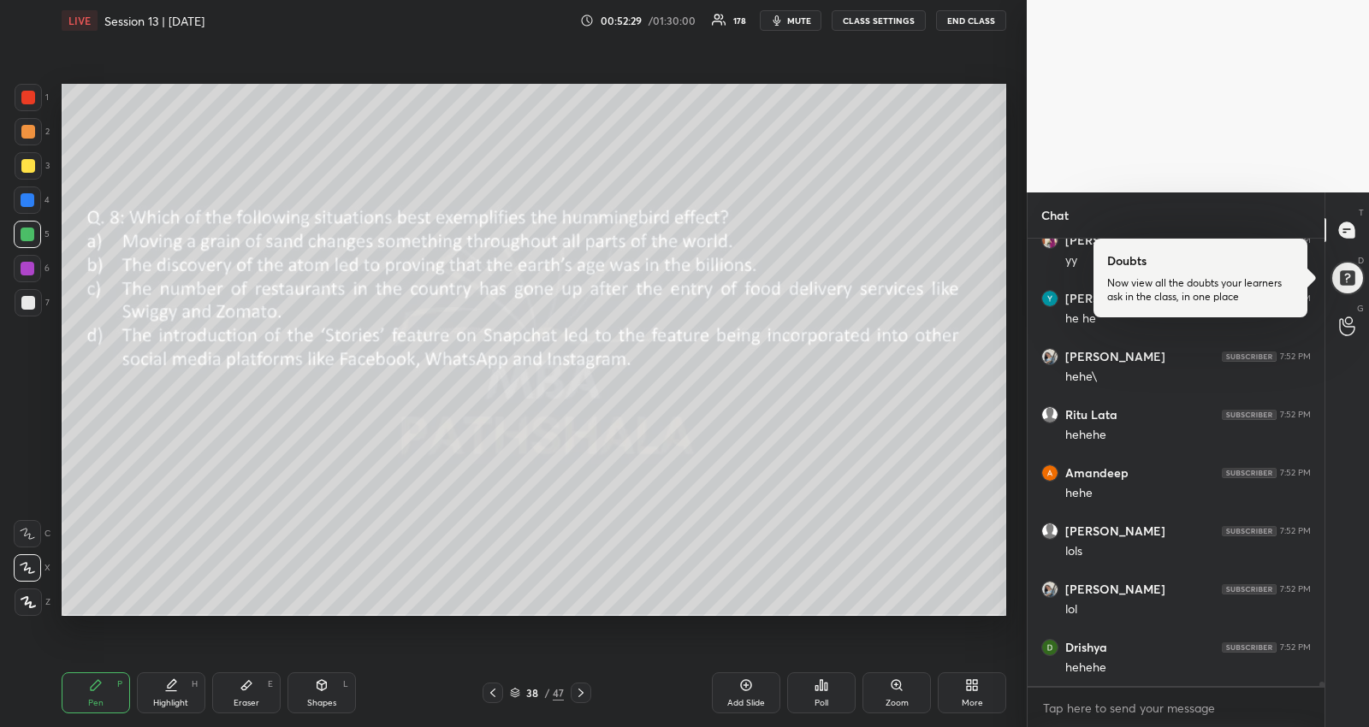
scroll to position [44527, 0]
click at [583, 693] on icon at bounding box center [580, 693] width 5 height 9
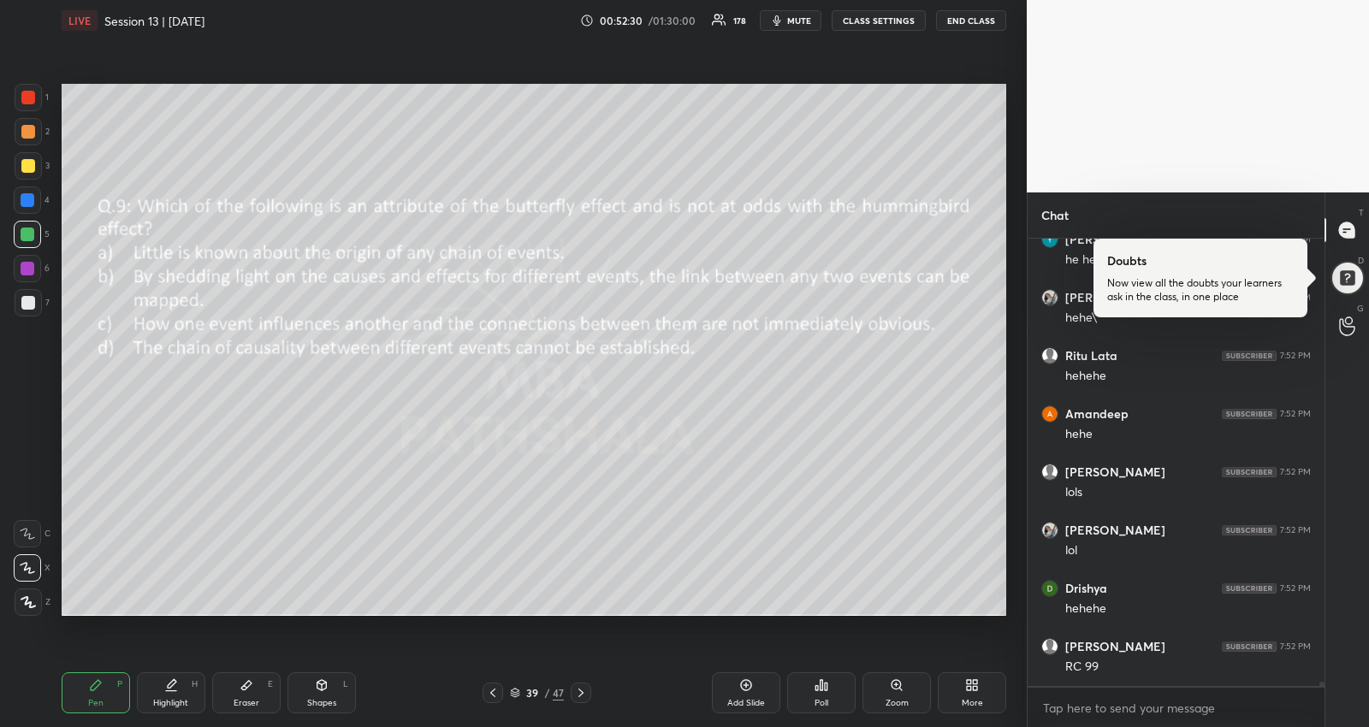
scroll to position [44585, 0]
click at [583, 693] on icon at bounding box center [580, 693] width 5 height 9
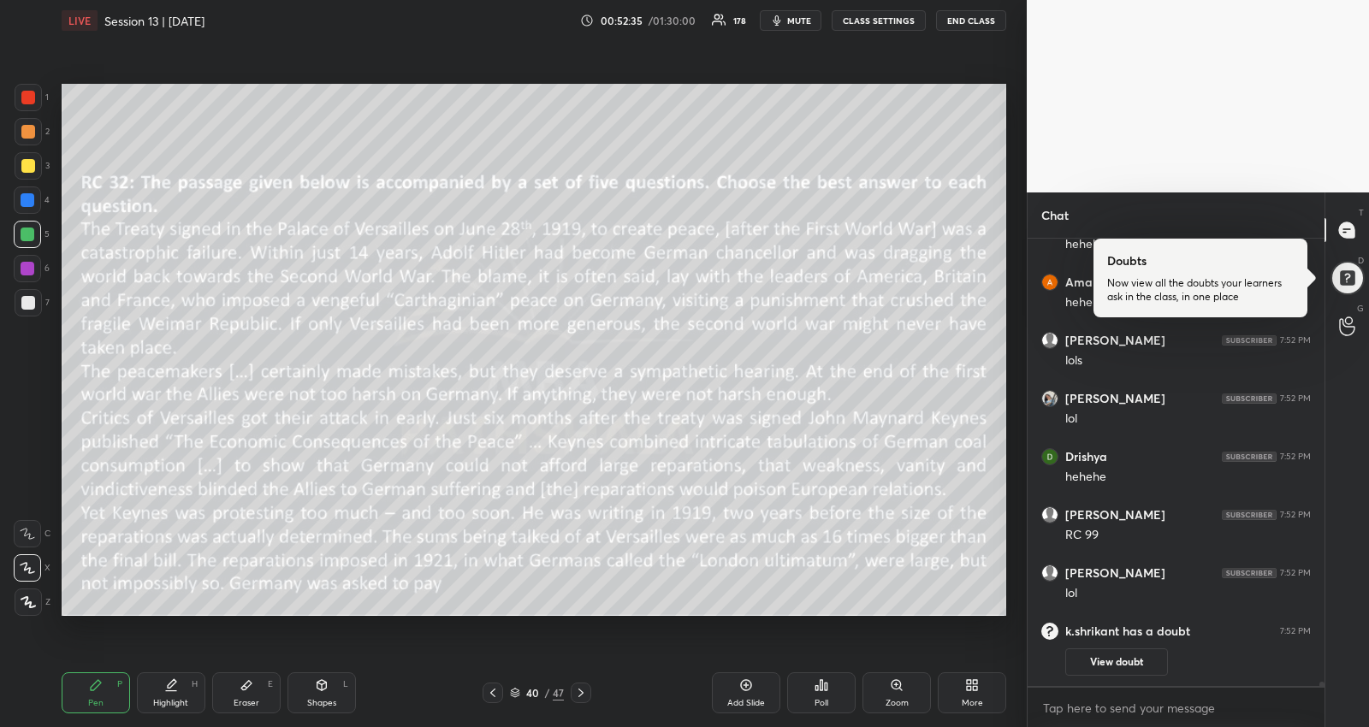
scroll to position [41469, 0]
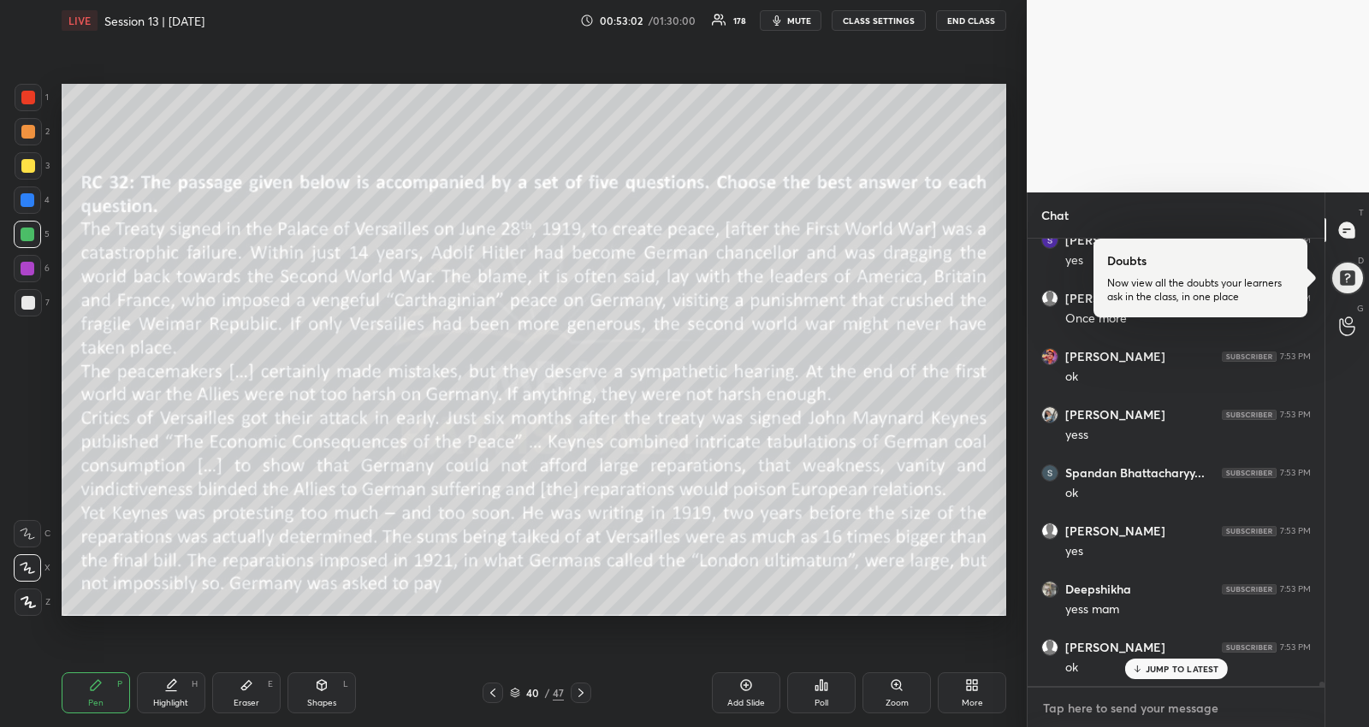
click at [1097, 713] on textarea at bounding box center [1175, 708] width 269 height 27
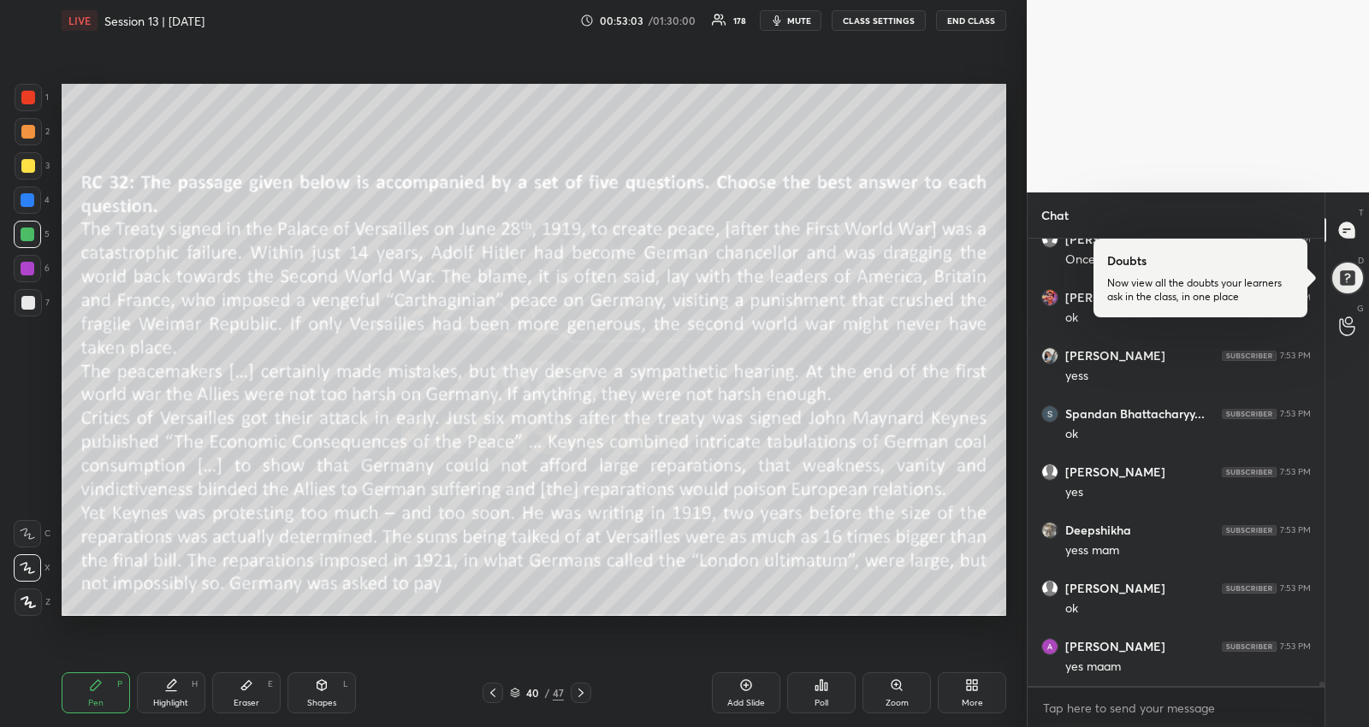
click at [1149, 672] on div "yes maam" at bounding box center [1188, 667] width 246 height 17
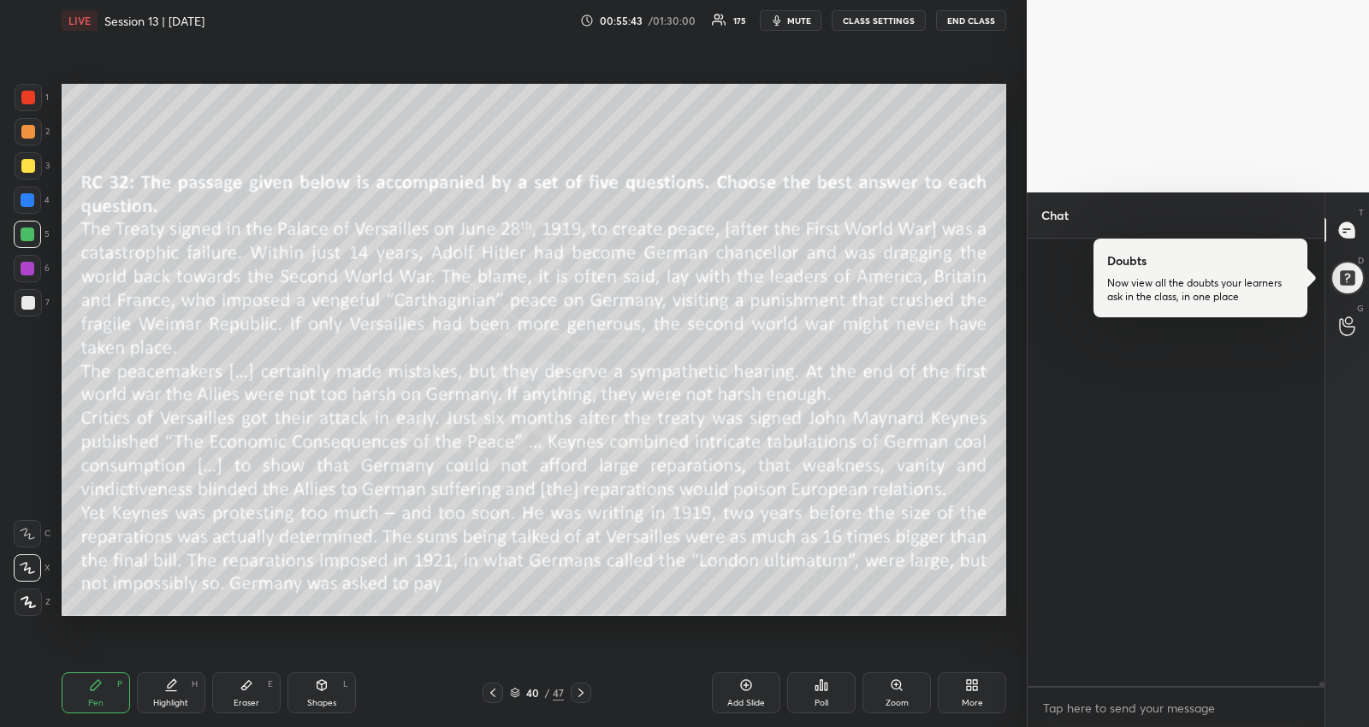
scroll to position [45845, 0]
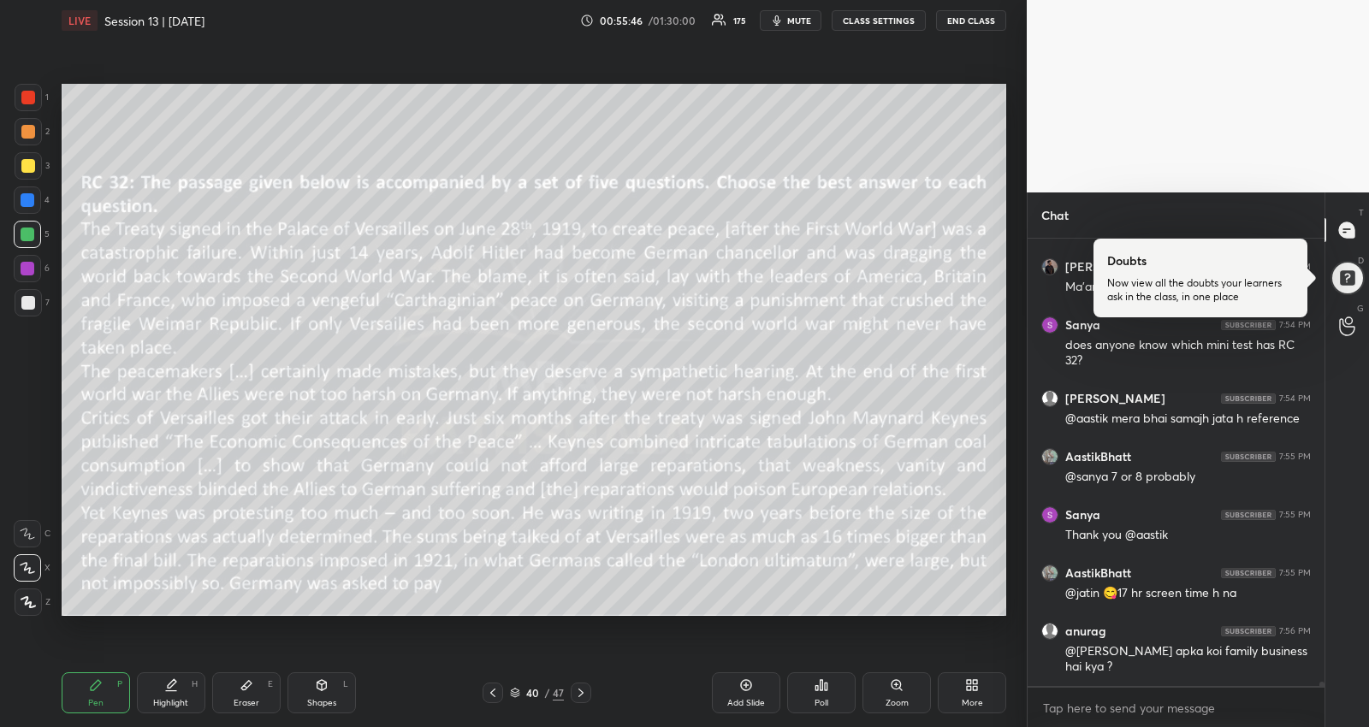
click at [518, 690] on icon at bounding box center [515, 691] width 9 height 4
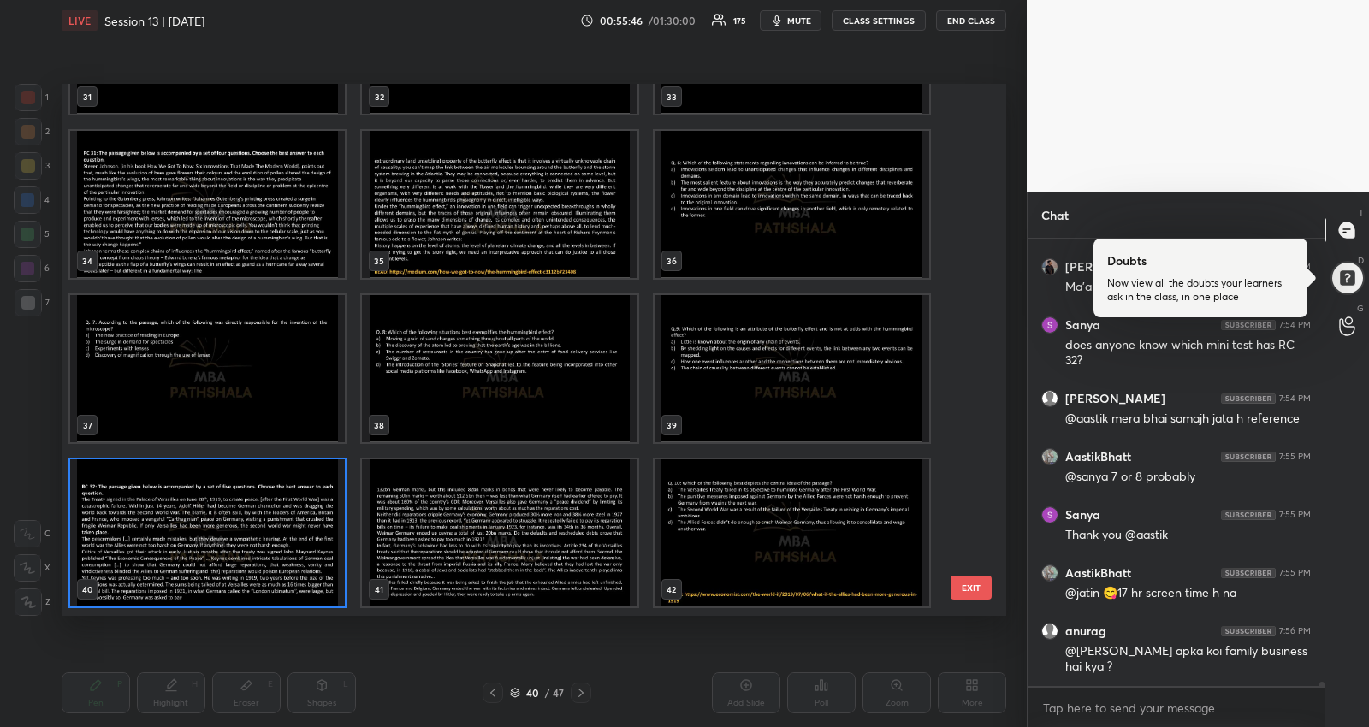
scroll to position [2097, 0]
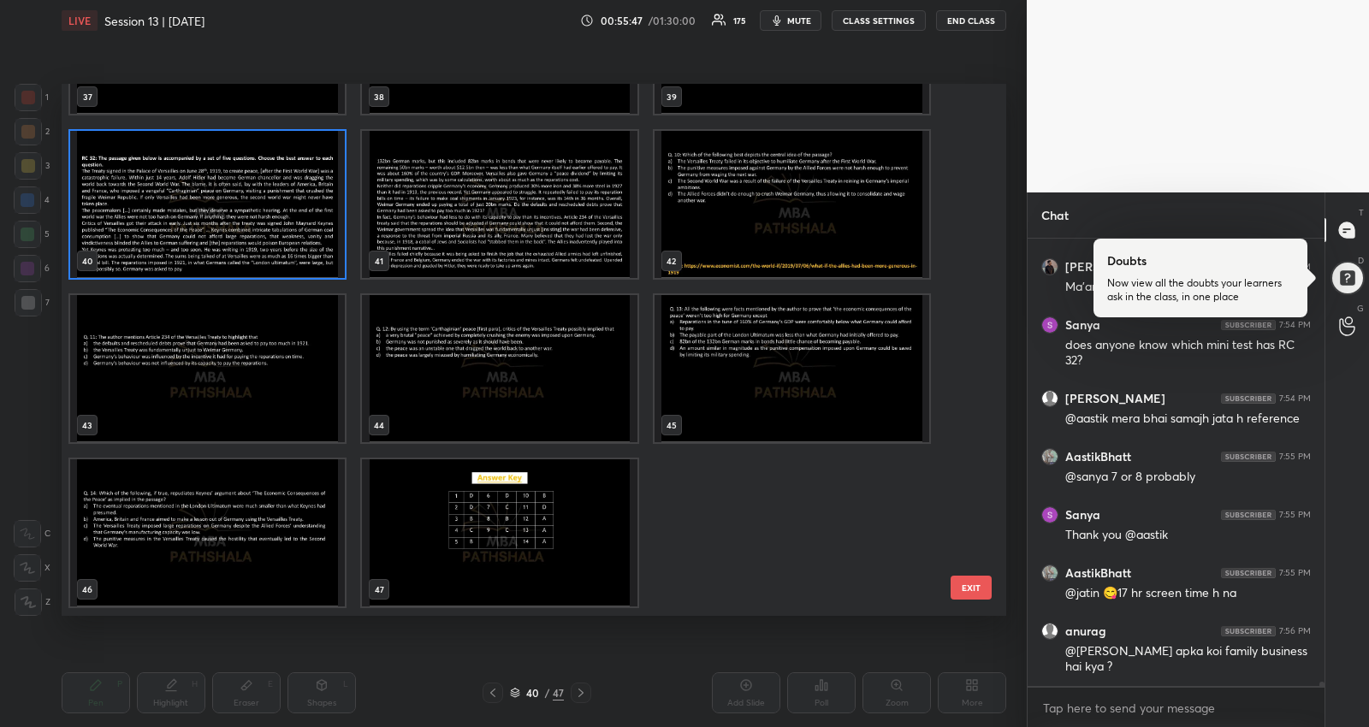
click at [603, 556] on img "grid" at bounding box center [499, 532] width 275 height 147
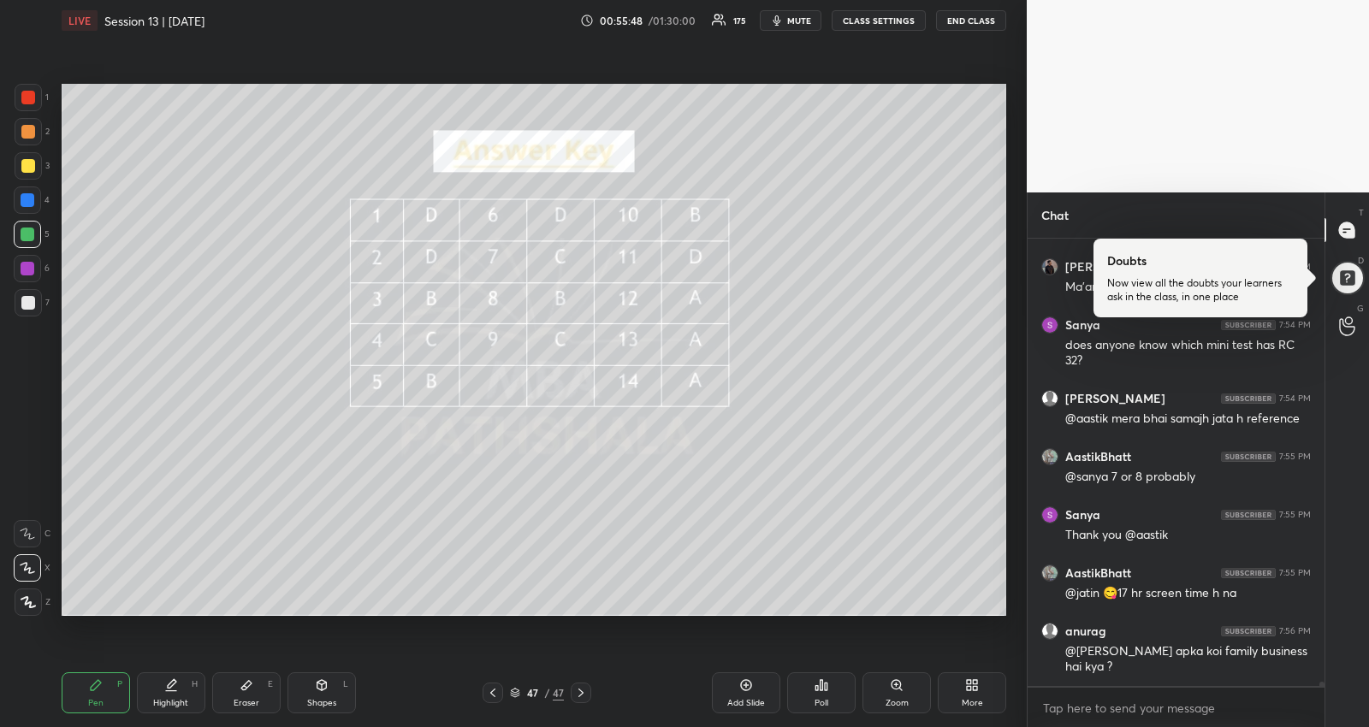
scroll to position [45903, 0]
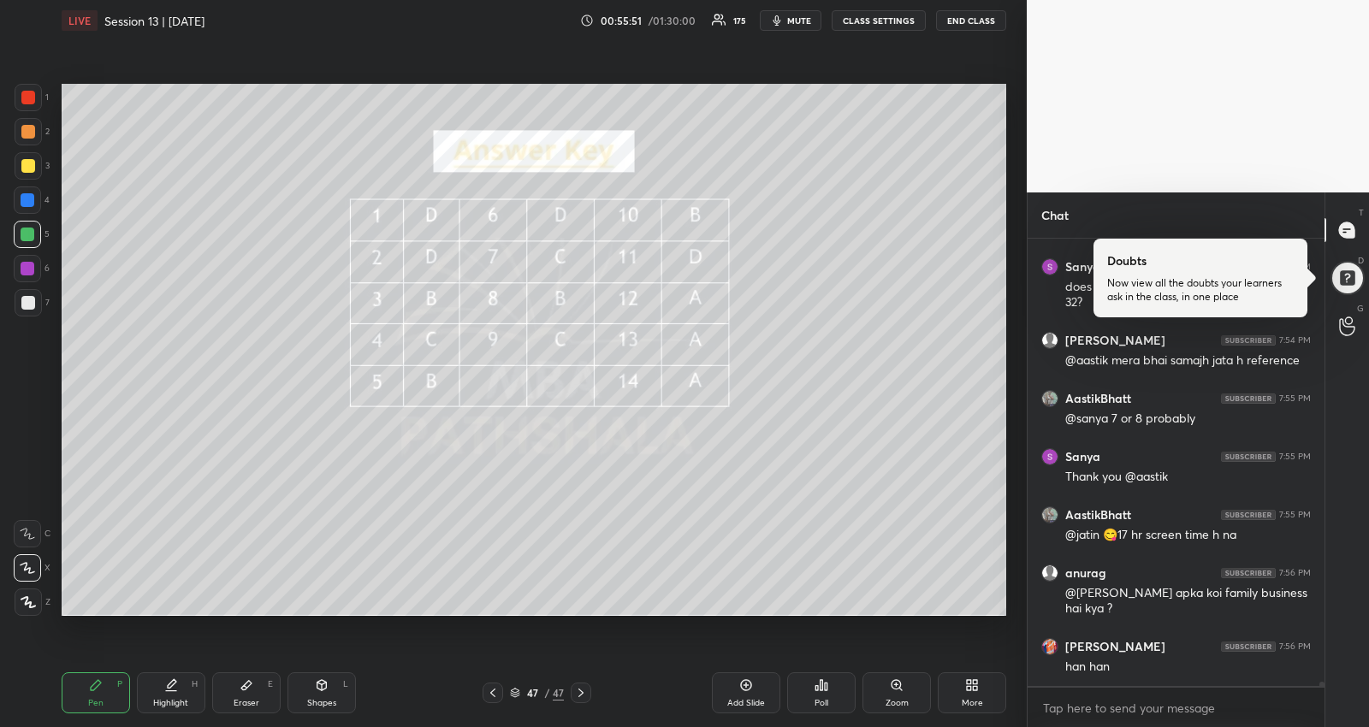
click at [954, 691] on div "More" at bounding box center [972, 692] width 68 height 41
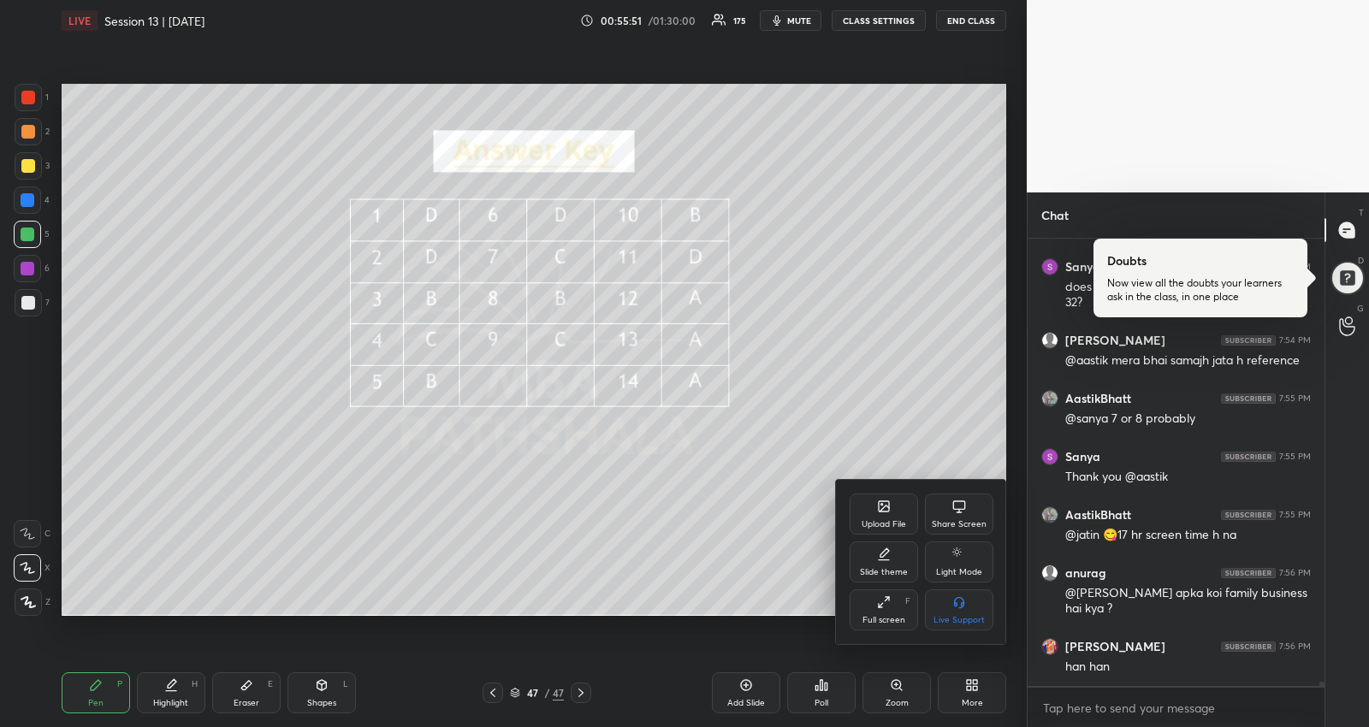
click at [889, 508] on icon at bounding box center [884, 507] width 14 height 14
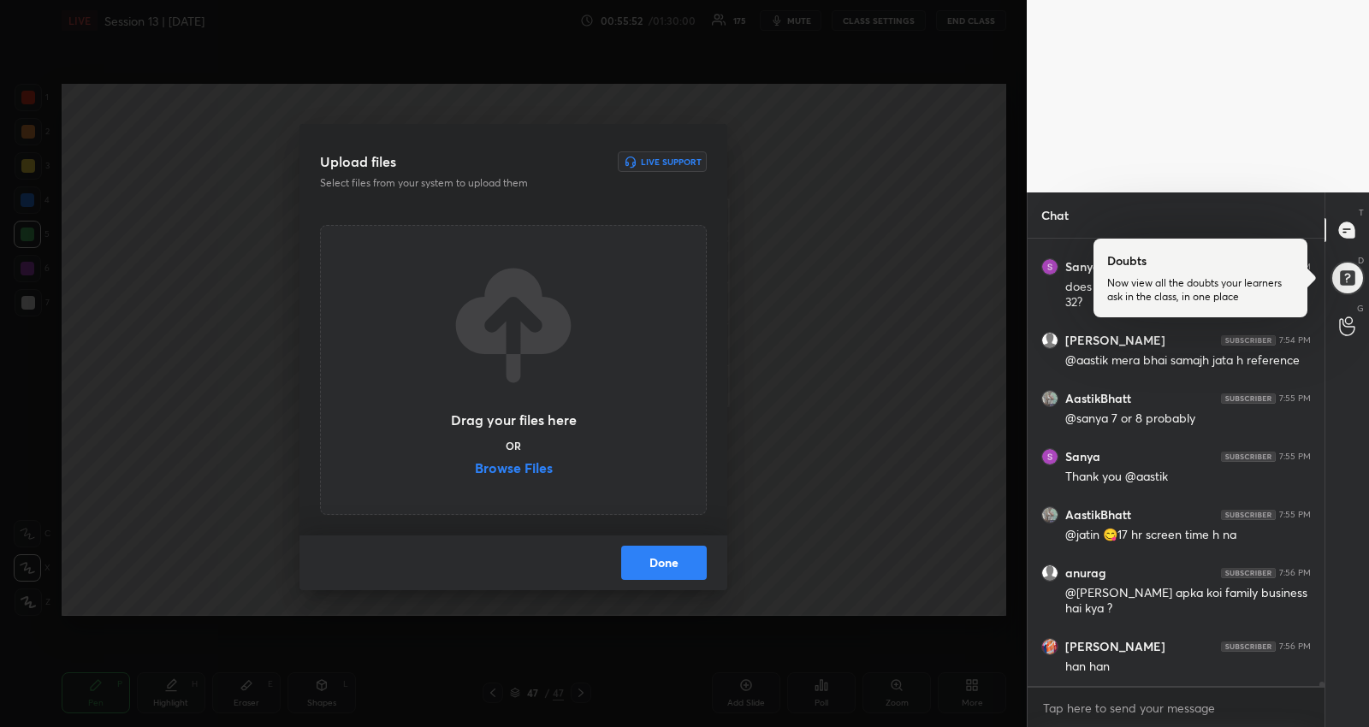
scroll to position [45976, 0]
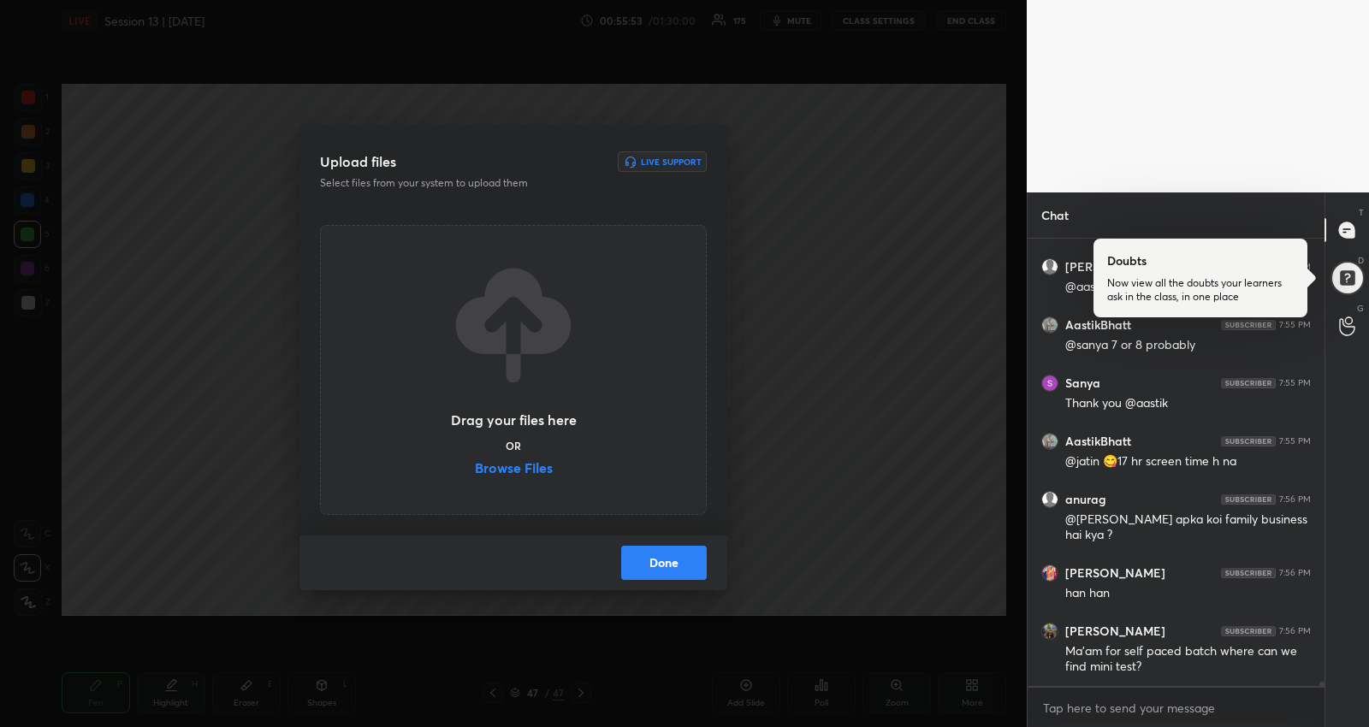
click at [545, 471] on label "Browse Files" at bounding box center [514, 470] width 78 height 18
click at [475, 471] on input "Browse Files" at bounding box center [475, 470] width 0 height 18
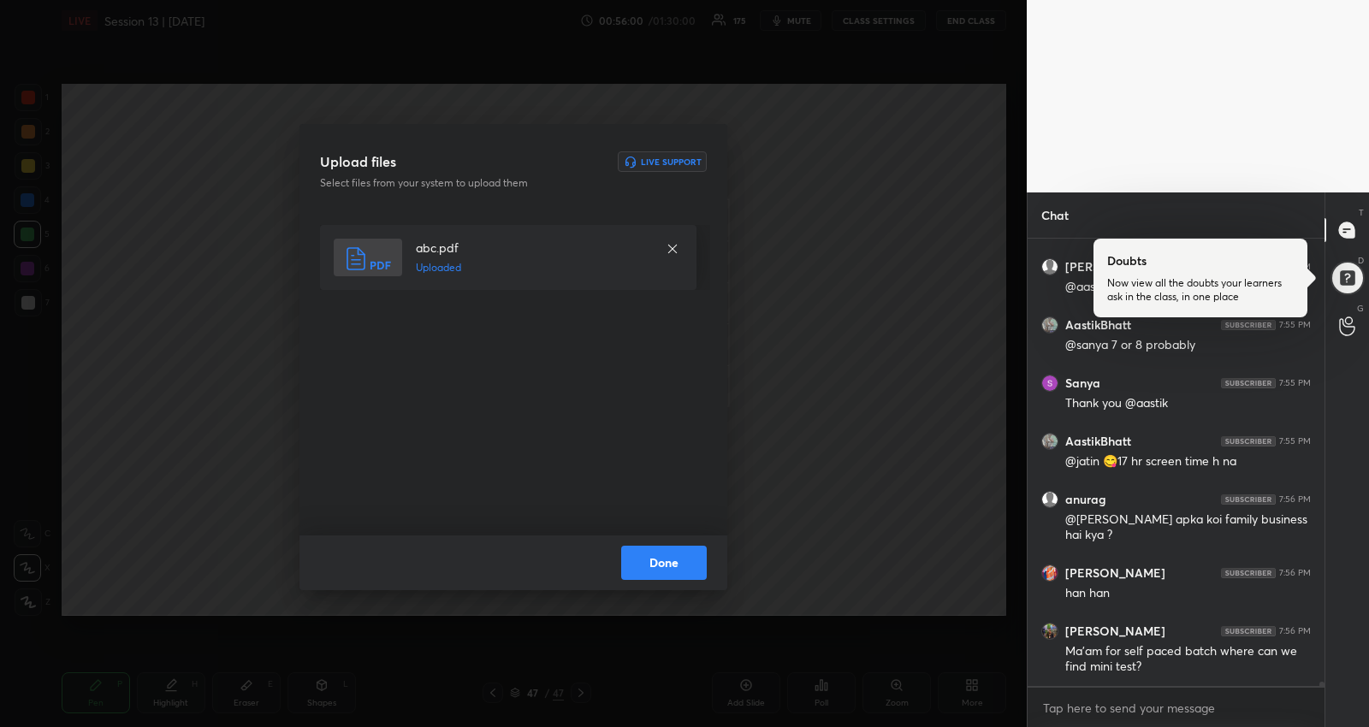
click at [684, 564] on button "Done" at bounding box center [664, 563] width 86 height 34
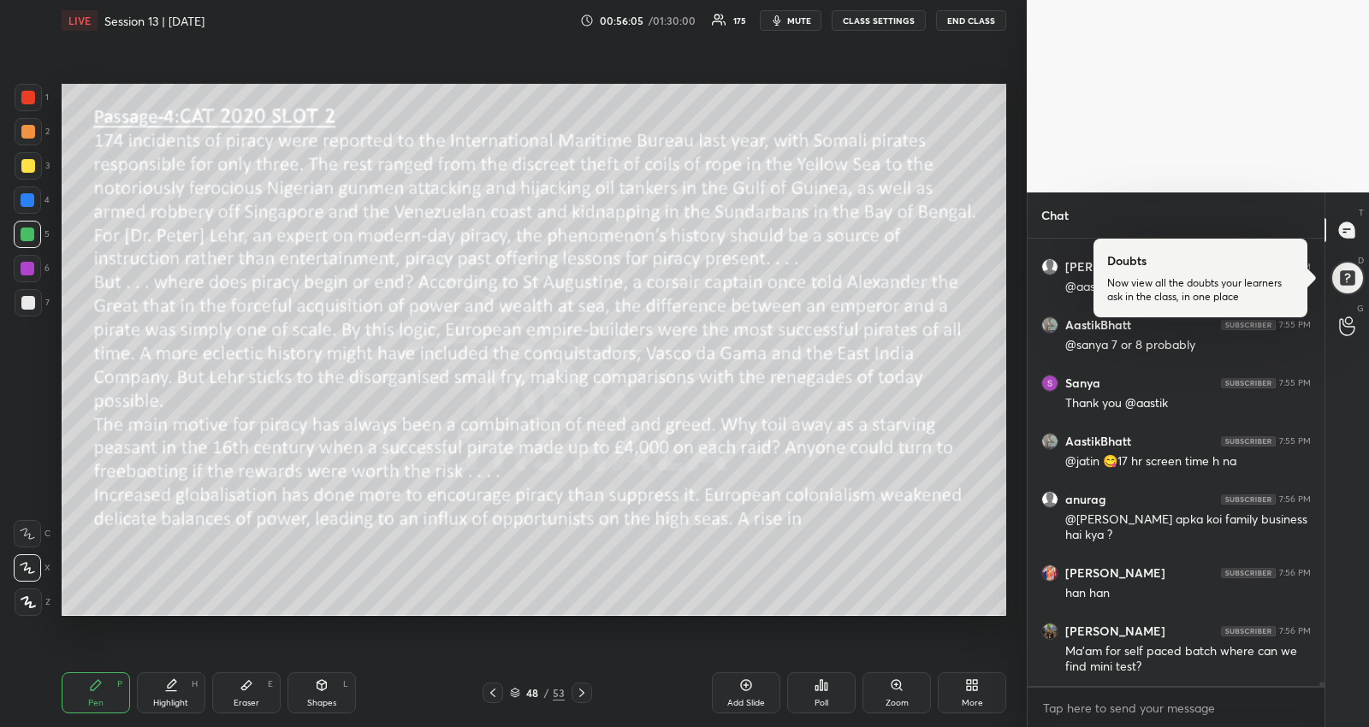
click at [494, 693] on icon at bounding box center [493, 693] width 14 height 14
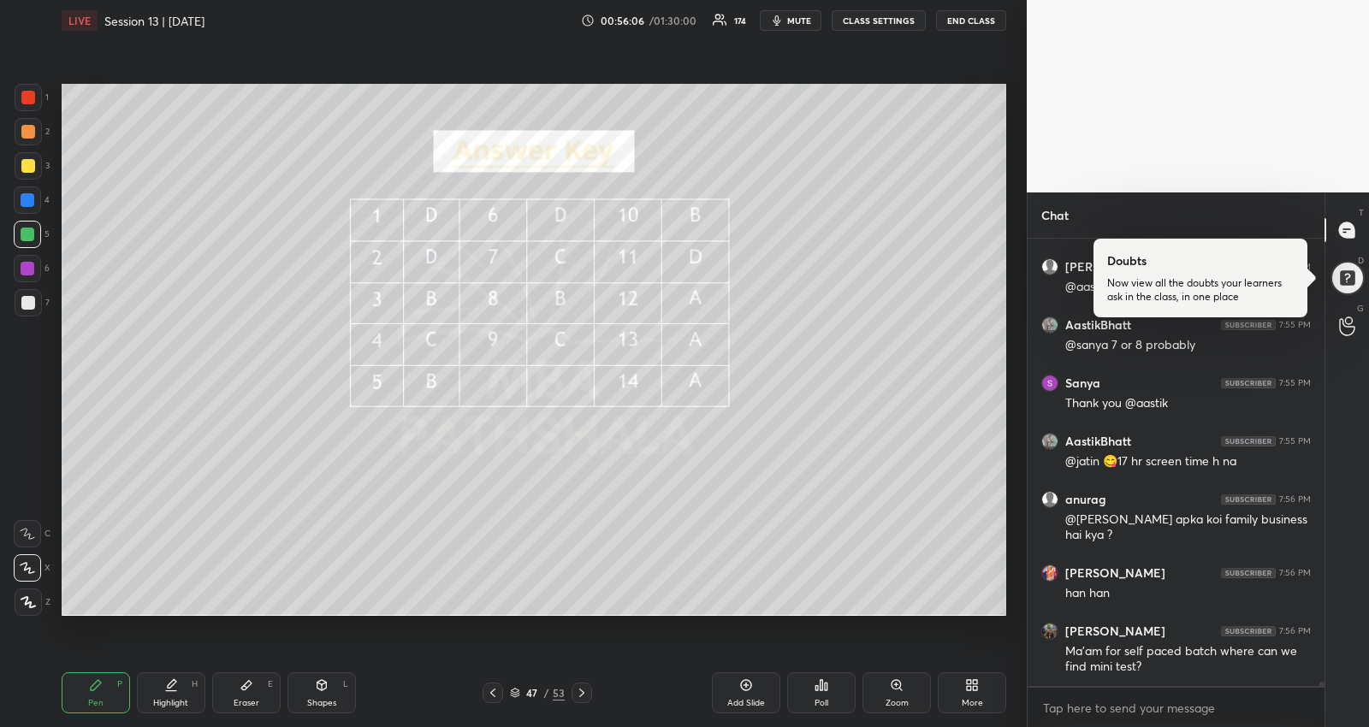
click at [510, 695] on icon at bounding box center [515, 693] width 10 height 10
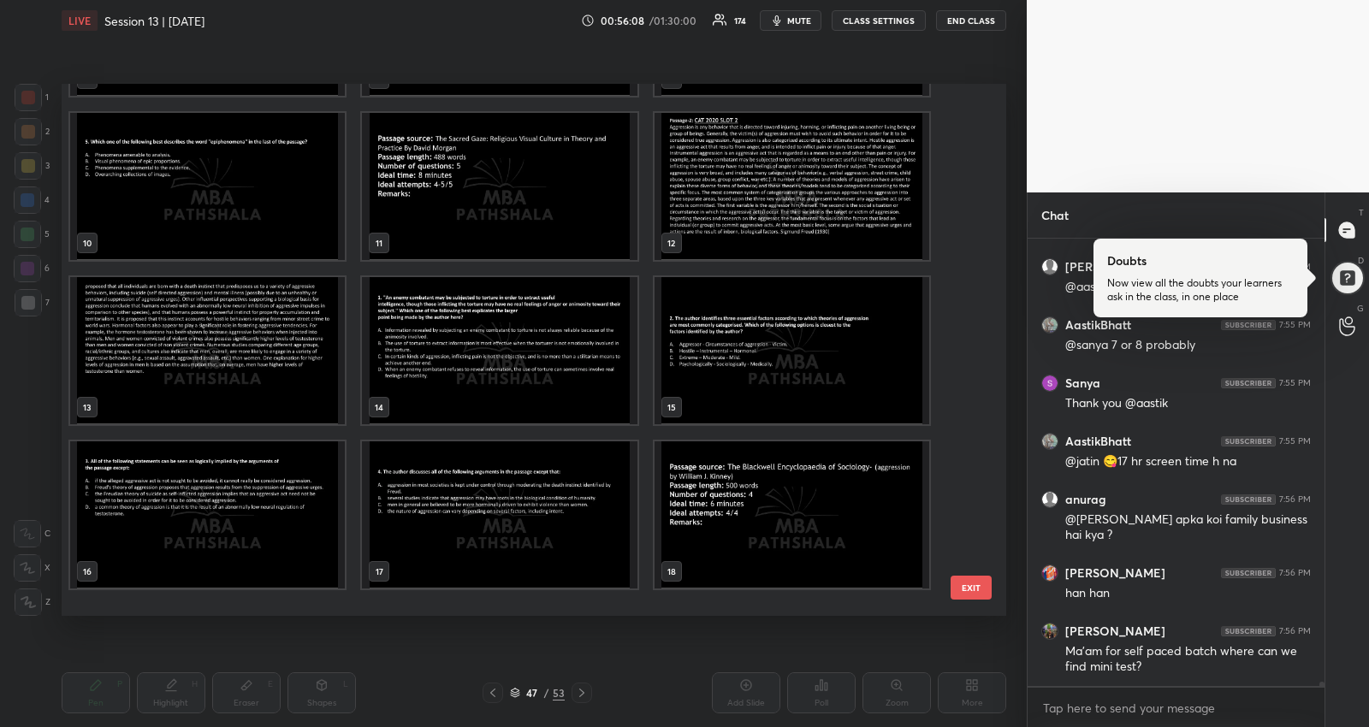
scroll to position [291, 0]
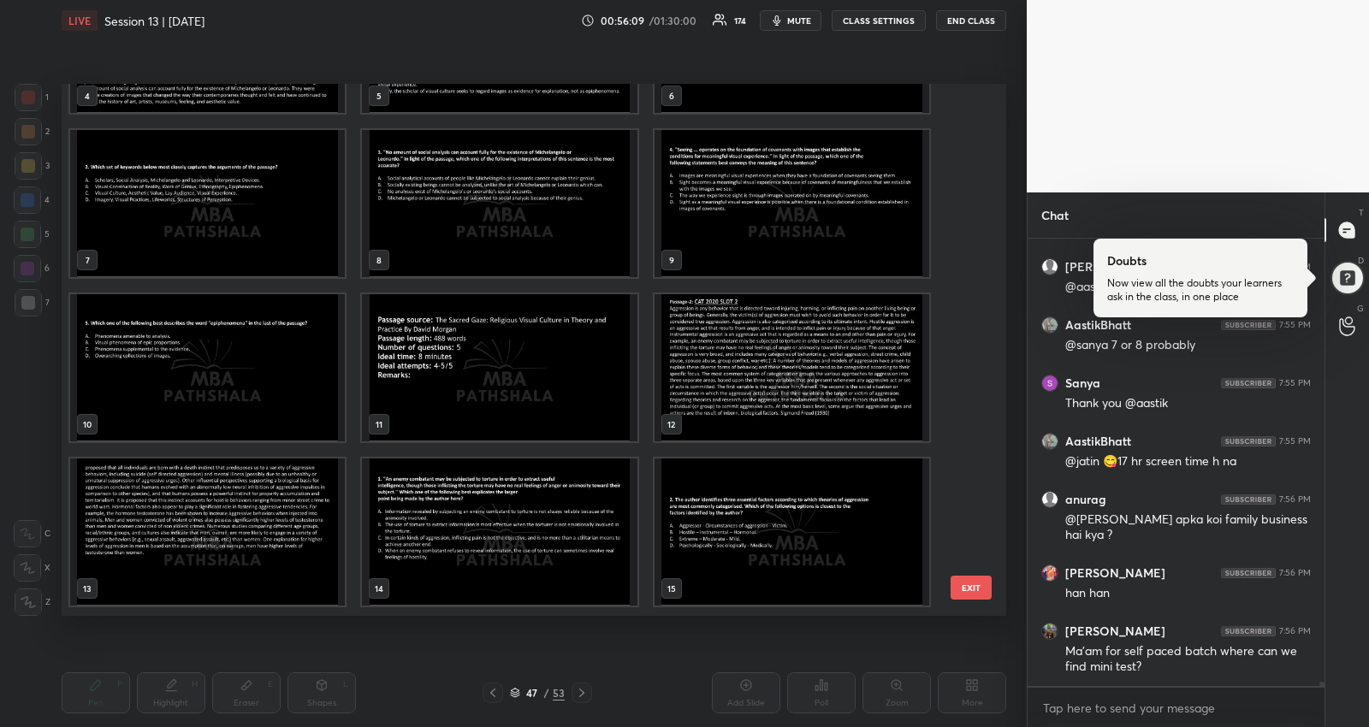
click at [740, 318] on img "grid" at bounding box center [791, 367] width 275 height 147
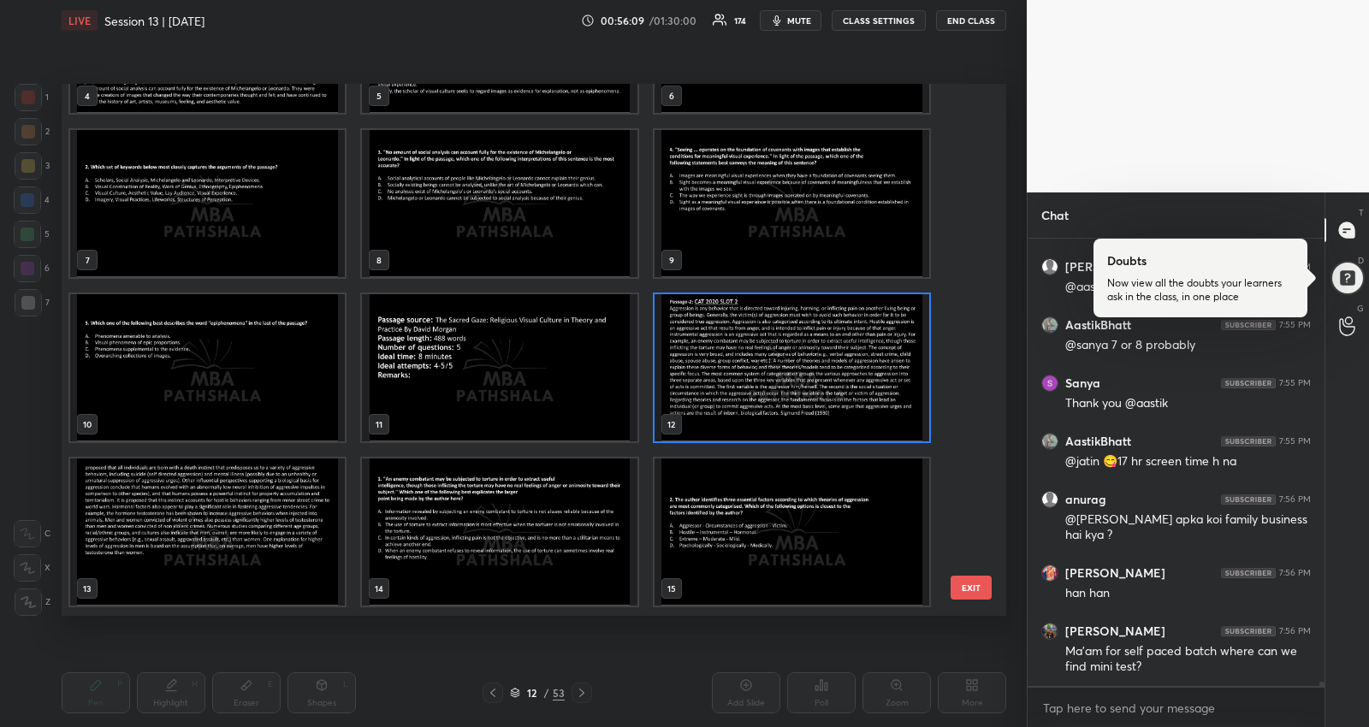
click at [740, 318] on img "grid" at bounding box center [791, 367] width 275 height 147
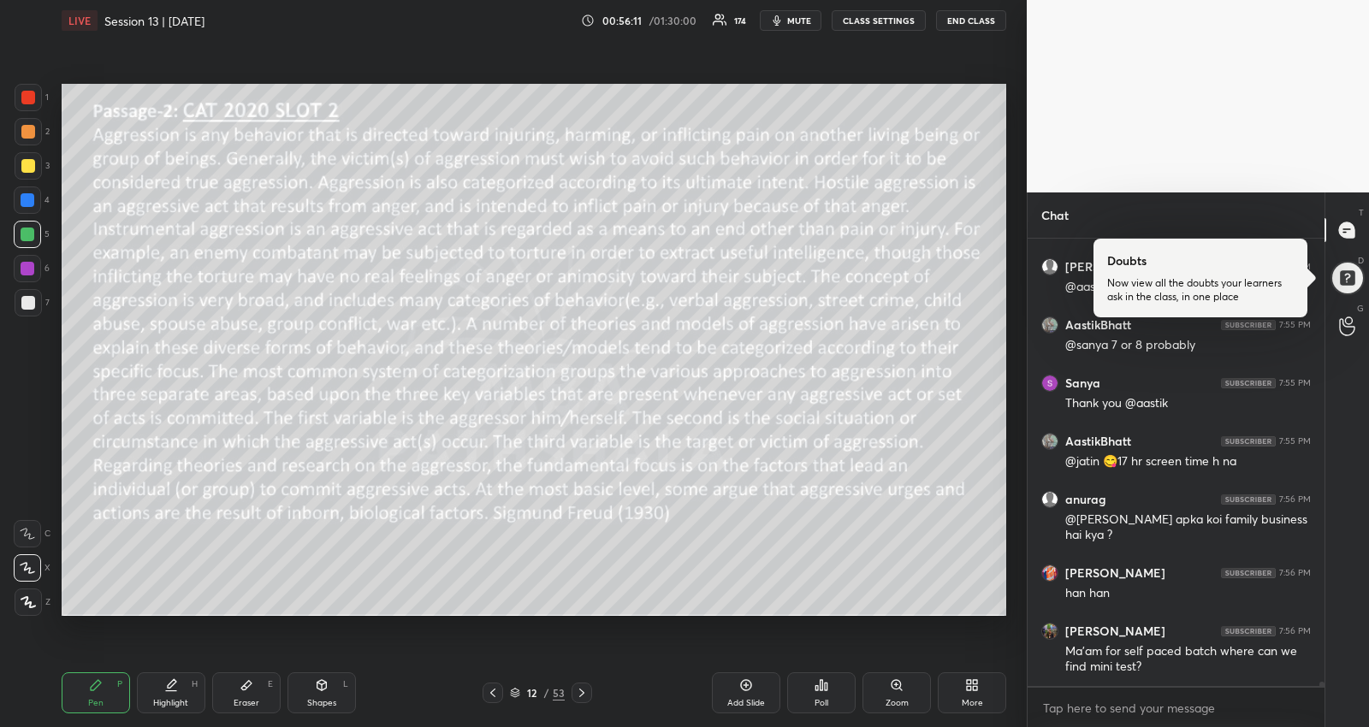
click at [584, 699] on icon at bounding box center [582, 693] width 14 height 14
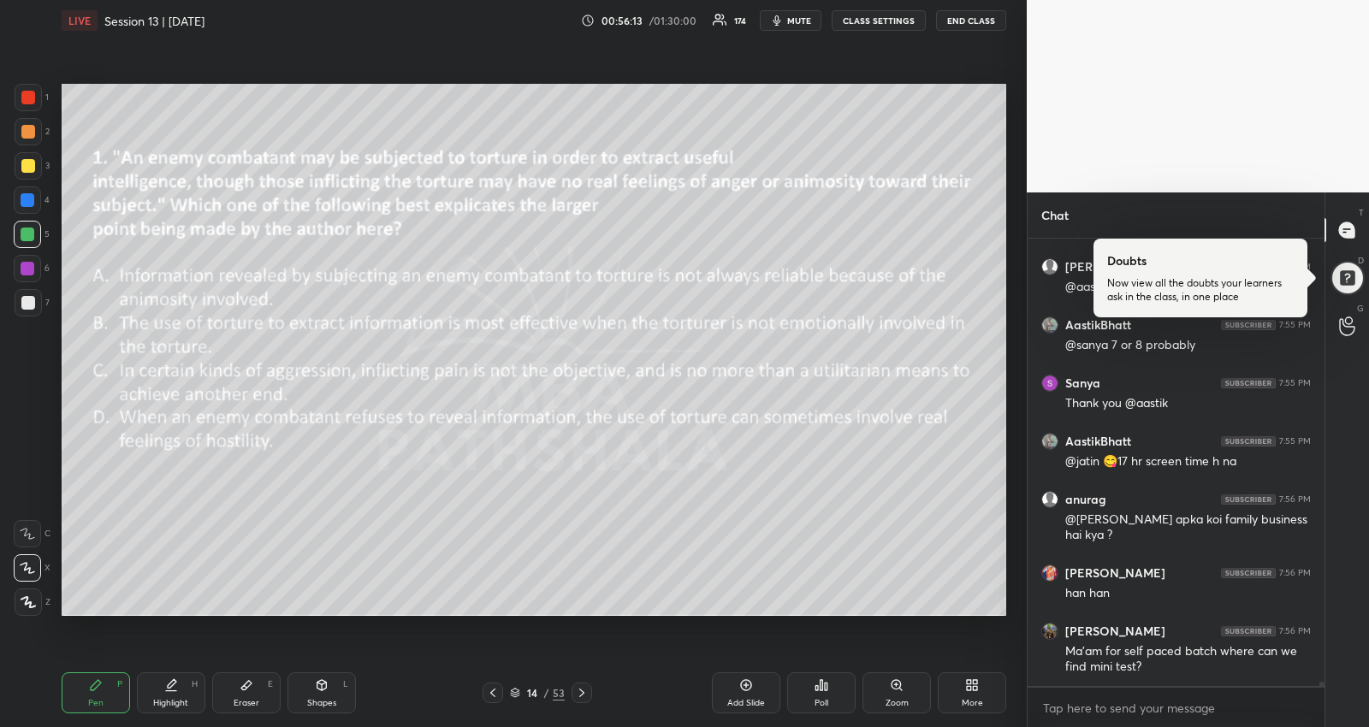
click at [494, 690] on icon at bounding box center [493, 693] width 14 height 14
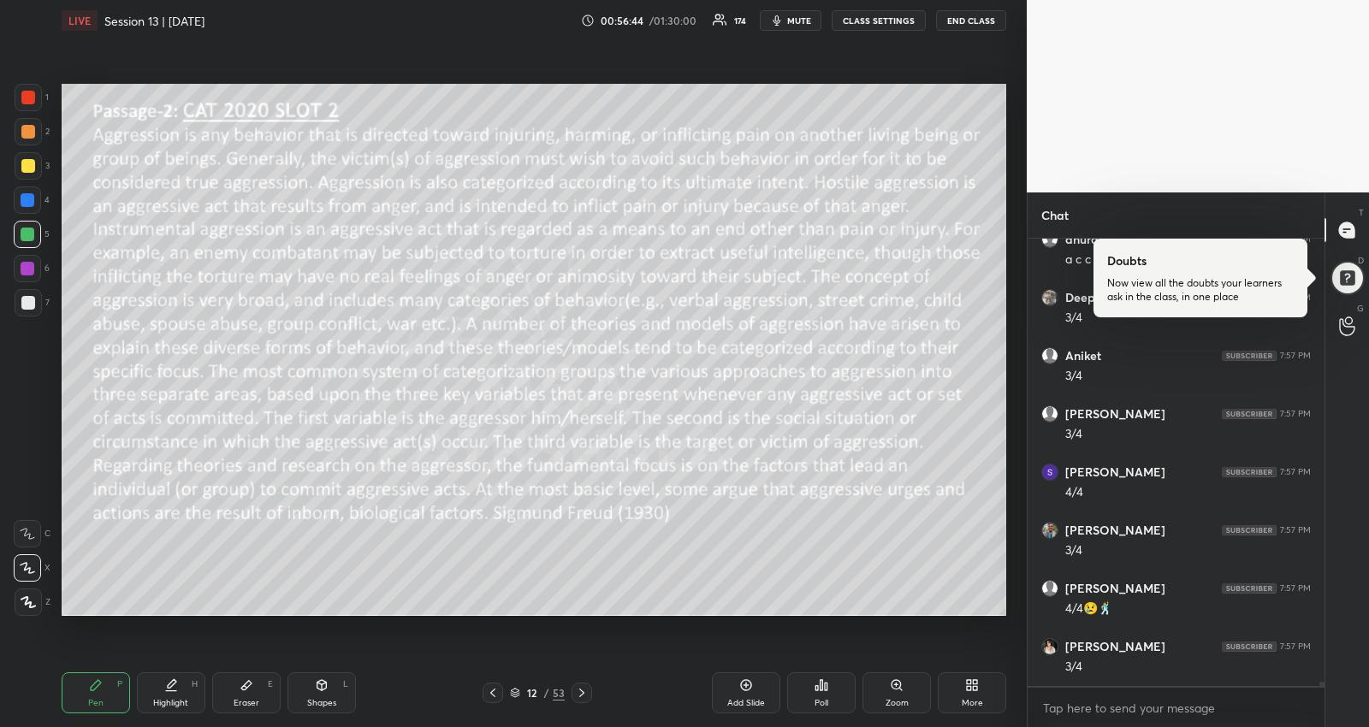
scroll to position [46442, 0]
click at [511, 696] on icon at bounding box center [515, 693] width 10 height 10
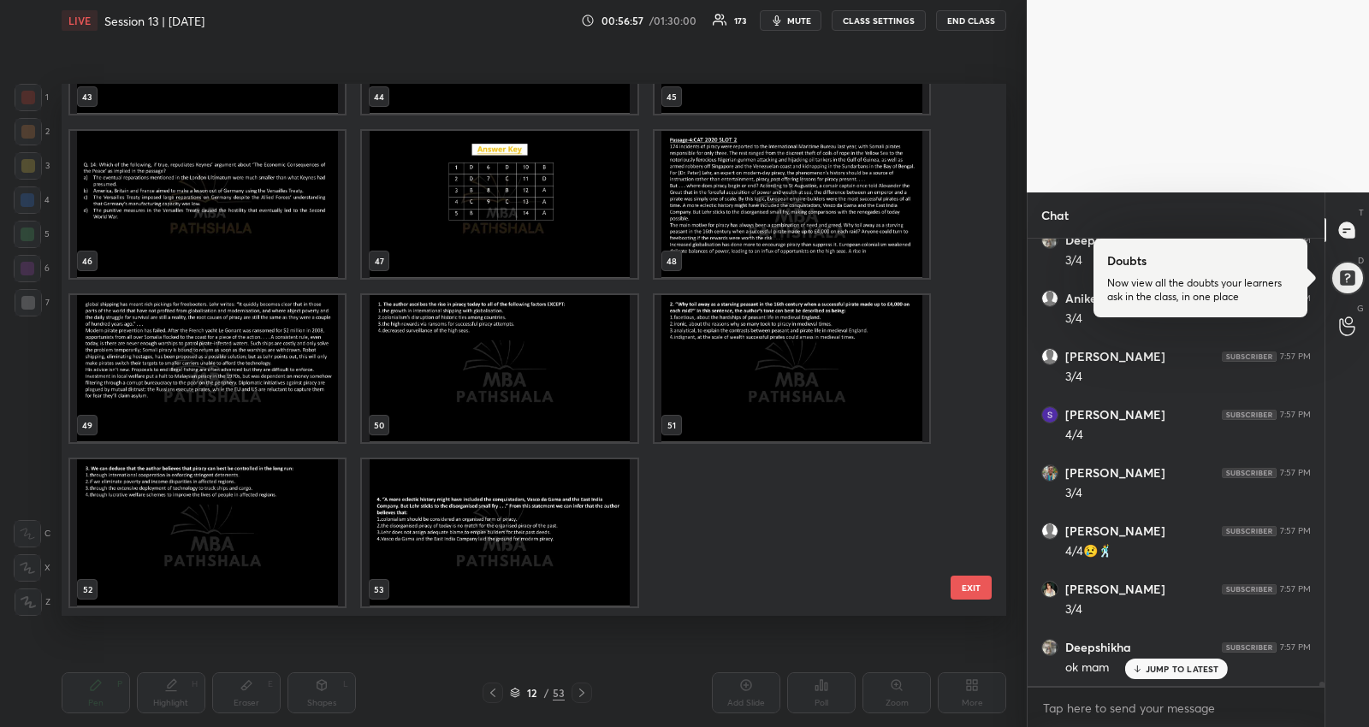
scroll to position [46558, 0]
click at [798, 183] on img "grid" at bounding box center [791, 204] width 275 height 147
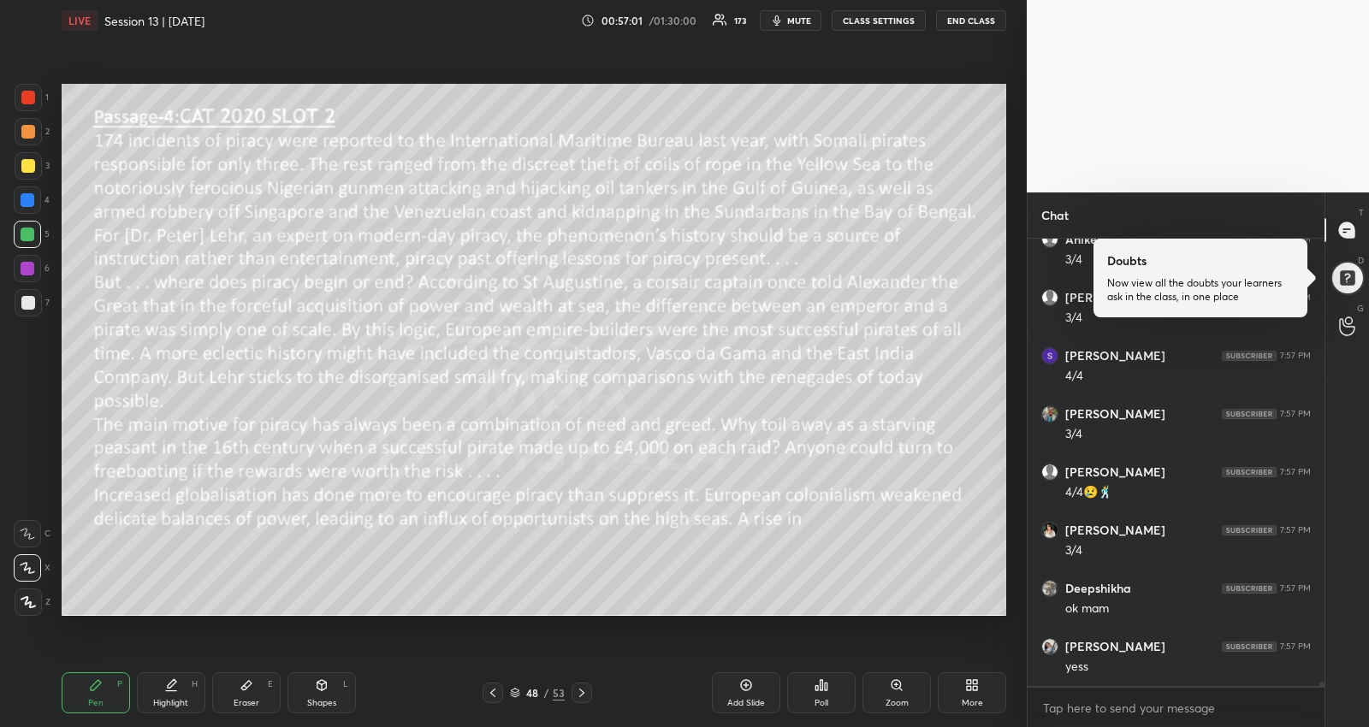
click at [580, 688] on icon at bounding box center [582, 693] width 14 height 14
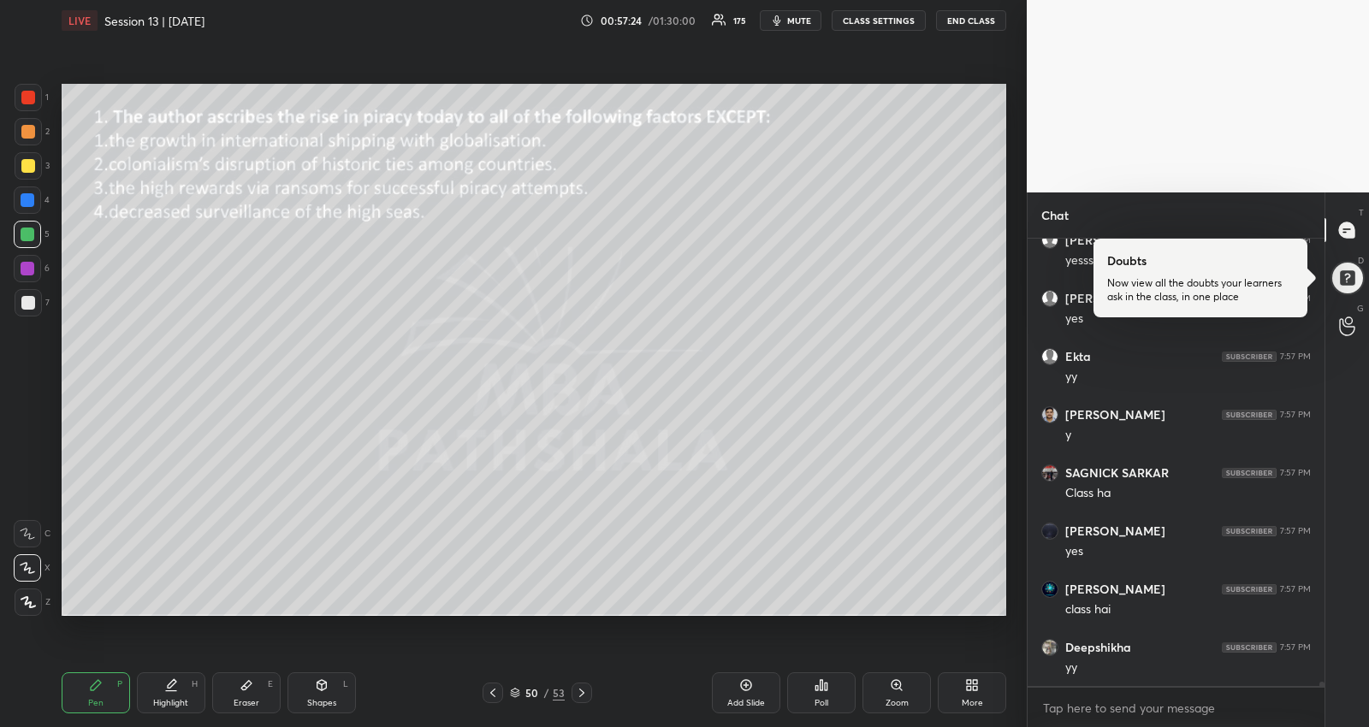
scroll to position [47431, 0]
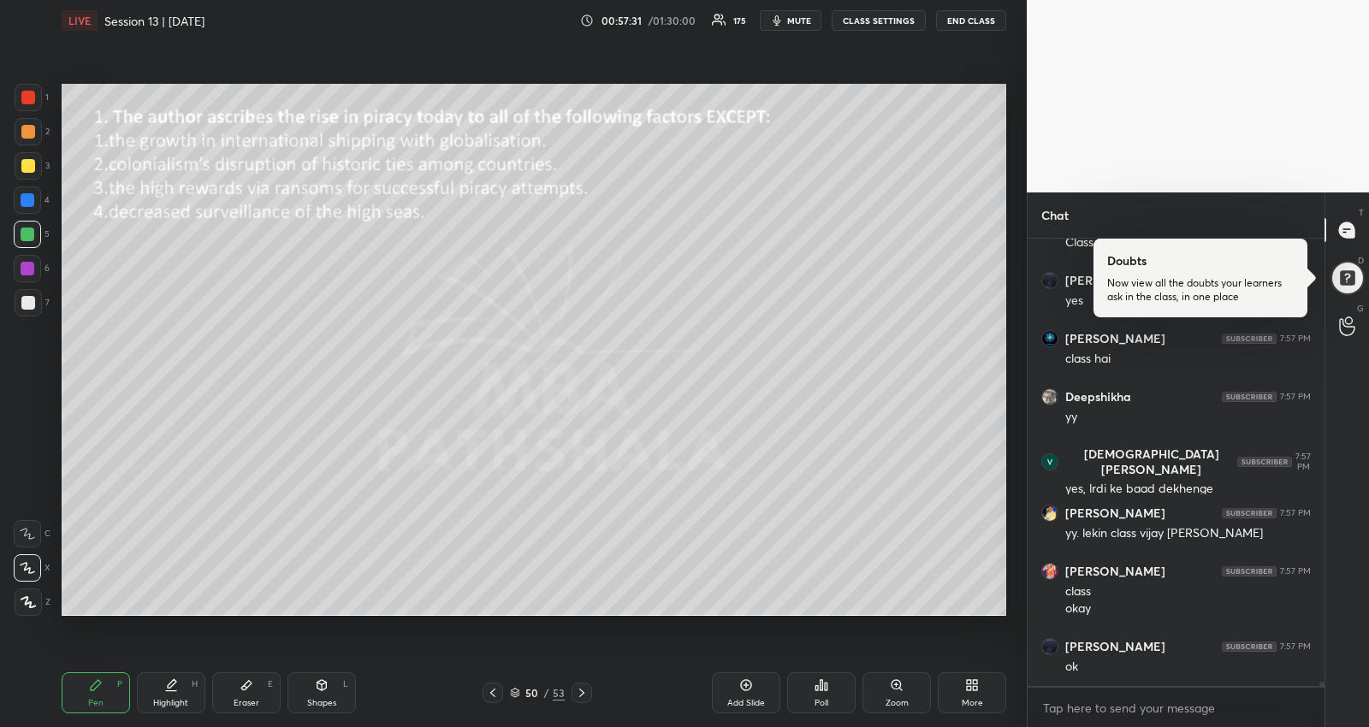
click at [580, 688] on icon at bounding box center [582, 693] width 14 height 14
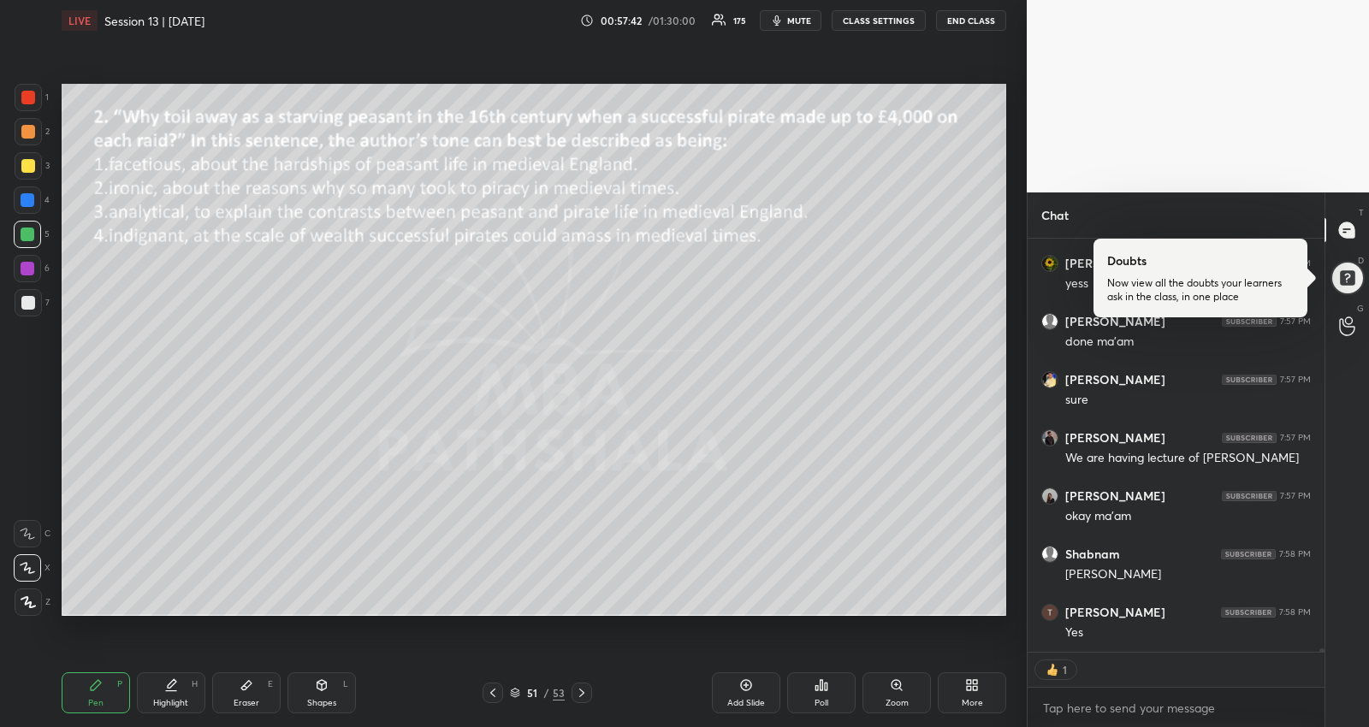
type textarea "x"
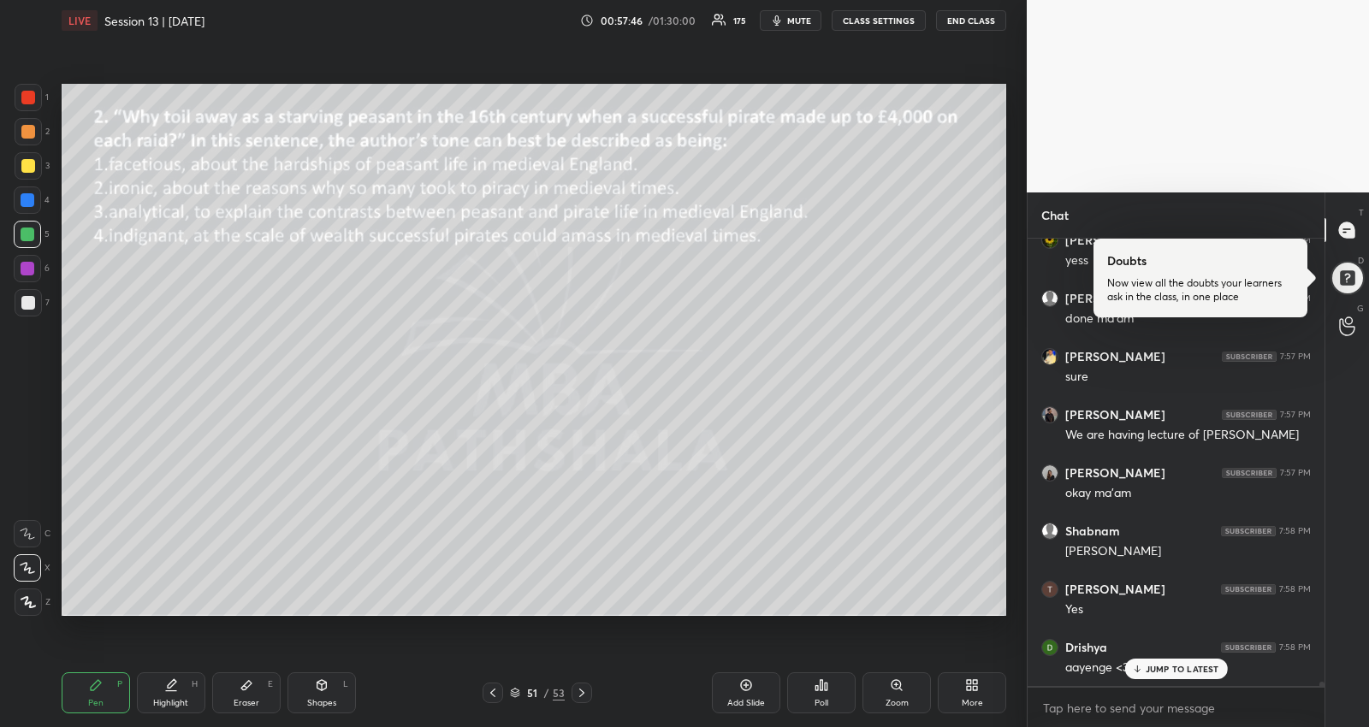
click at [580, 688] on icon at bounding box center [582, 693] width 14 height 14
click at [579, 686] on icon at bounding box center [582, 693] width 14 height 14
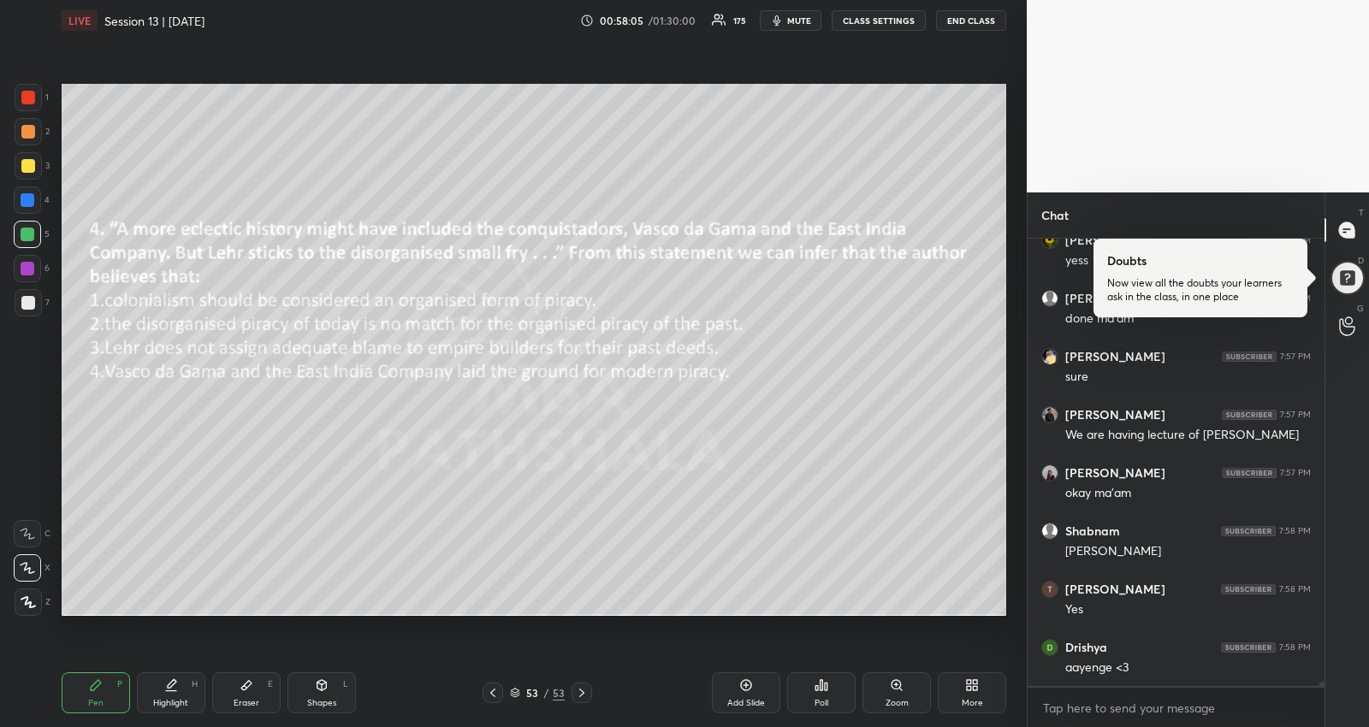
scroll to position [48146, 0]
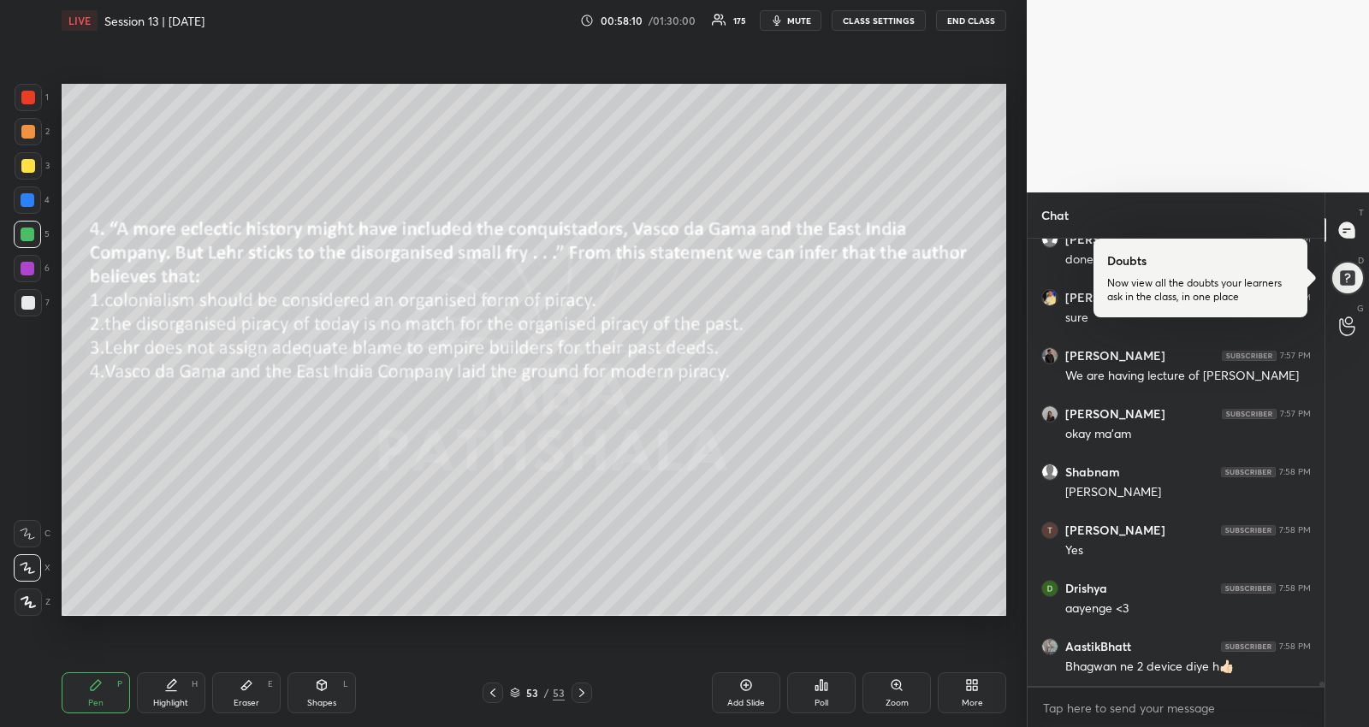
click at [492, 689] on icon at bounding box center [493, 693] width 14 height 14
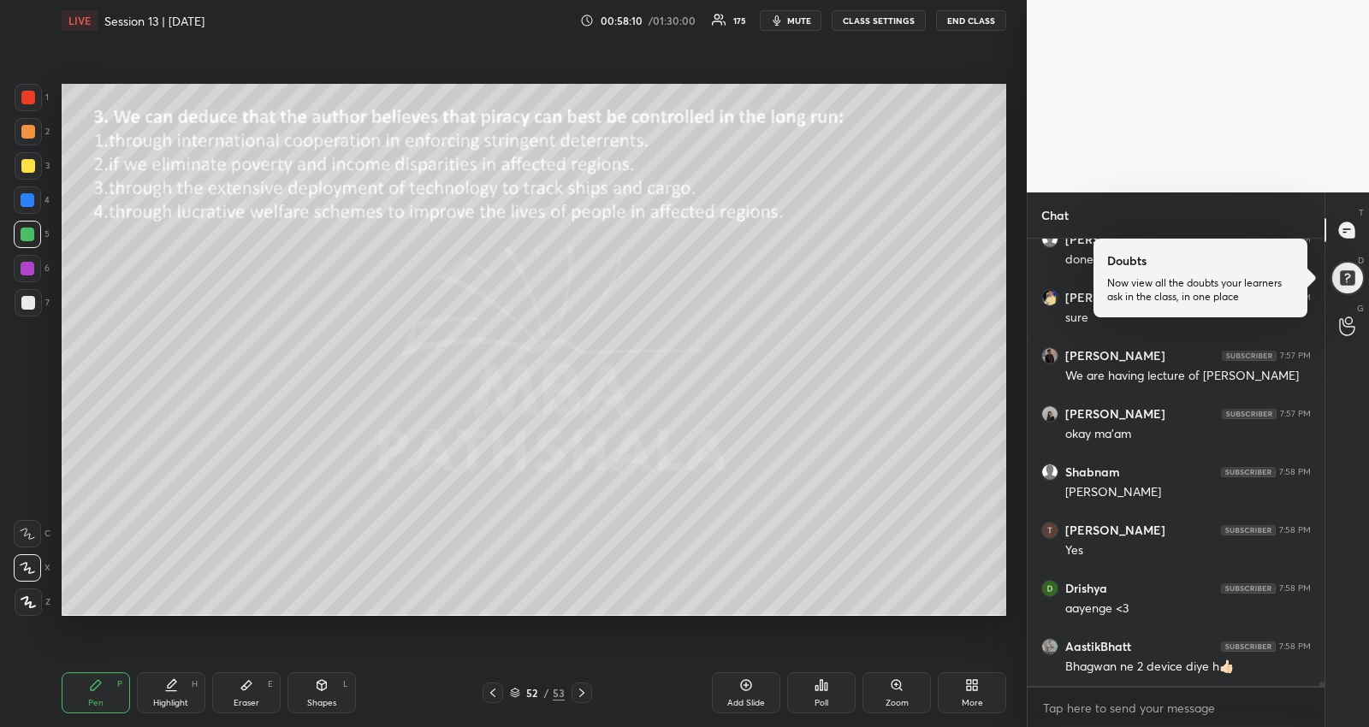
click at [502, 685] on div at bounding box center [493, 693] width 21 height 21
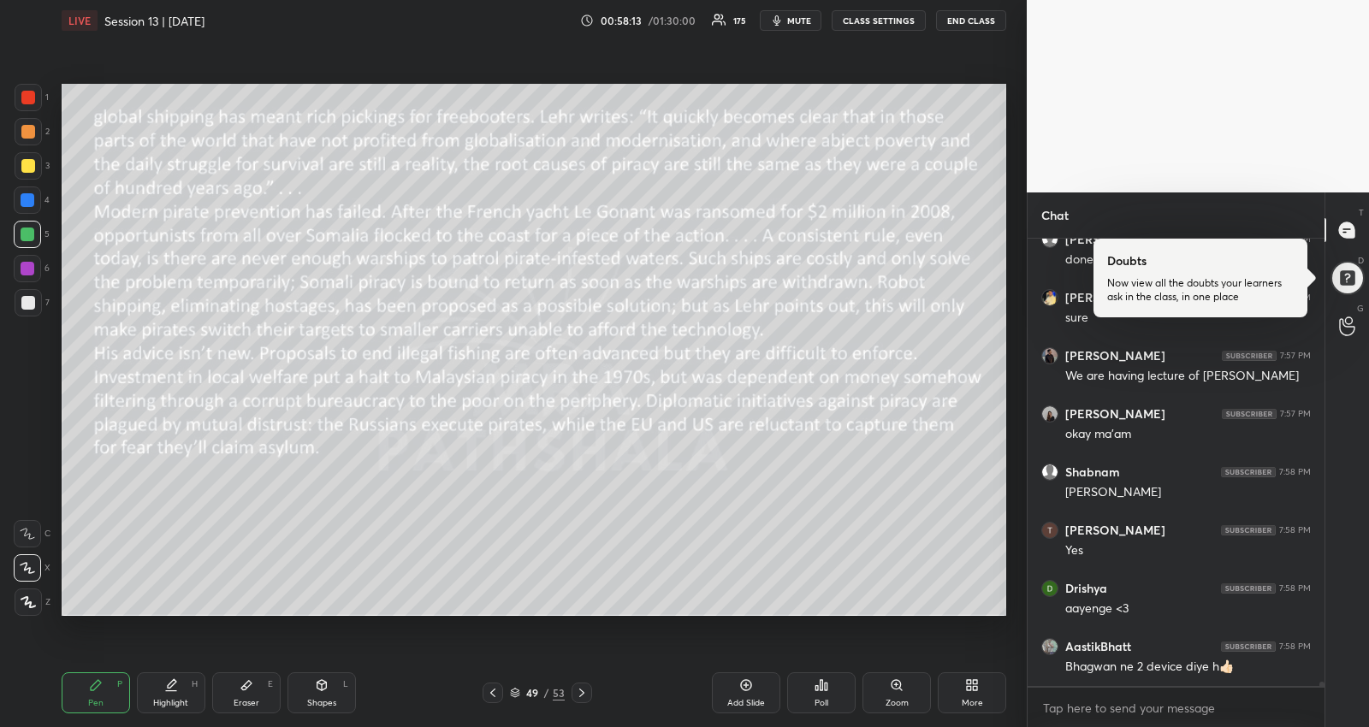
click at [502, 685] on div at bounding box center [493, 693] width 21 height 21
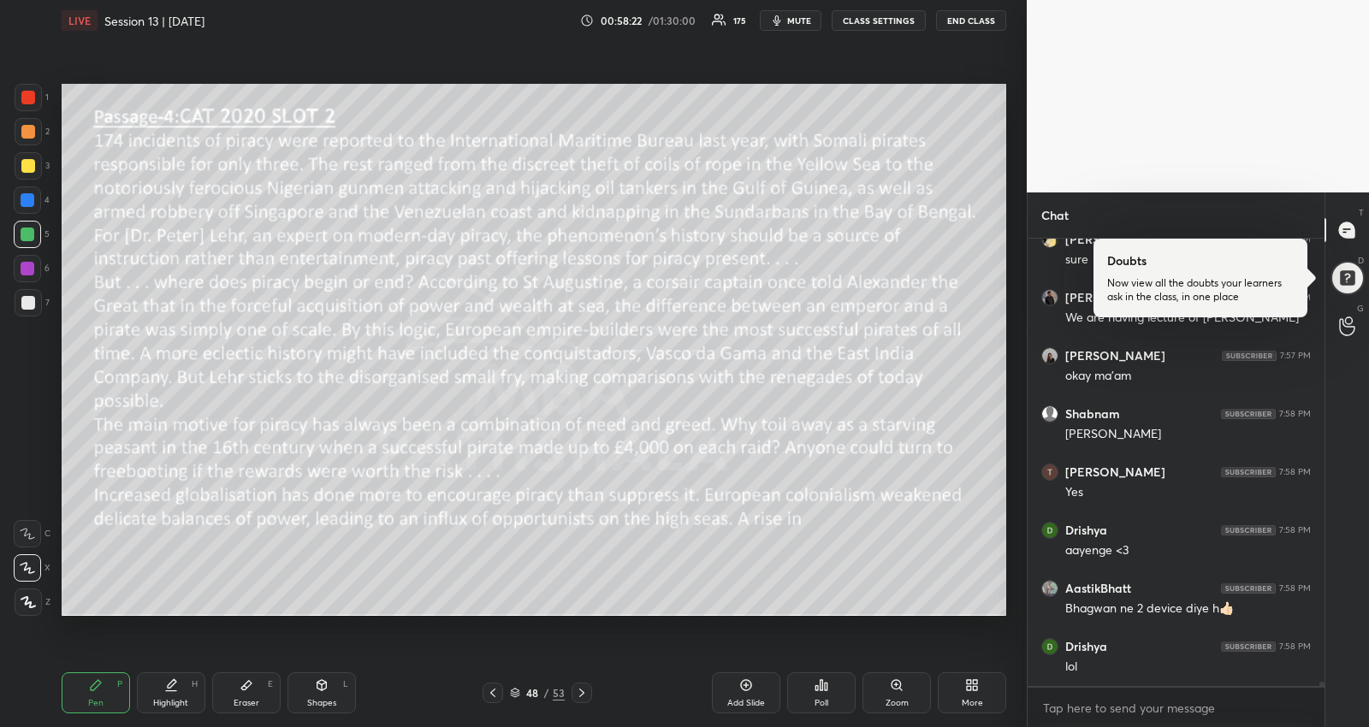
click at [816, 687] on icon at bounding box center [821, 685] width 14 height 14
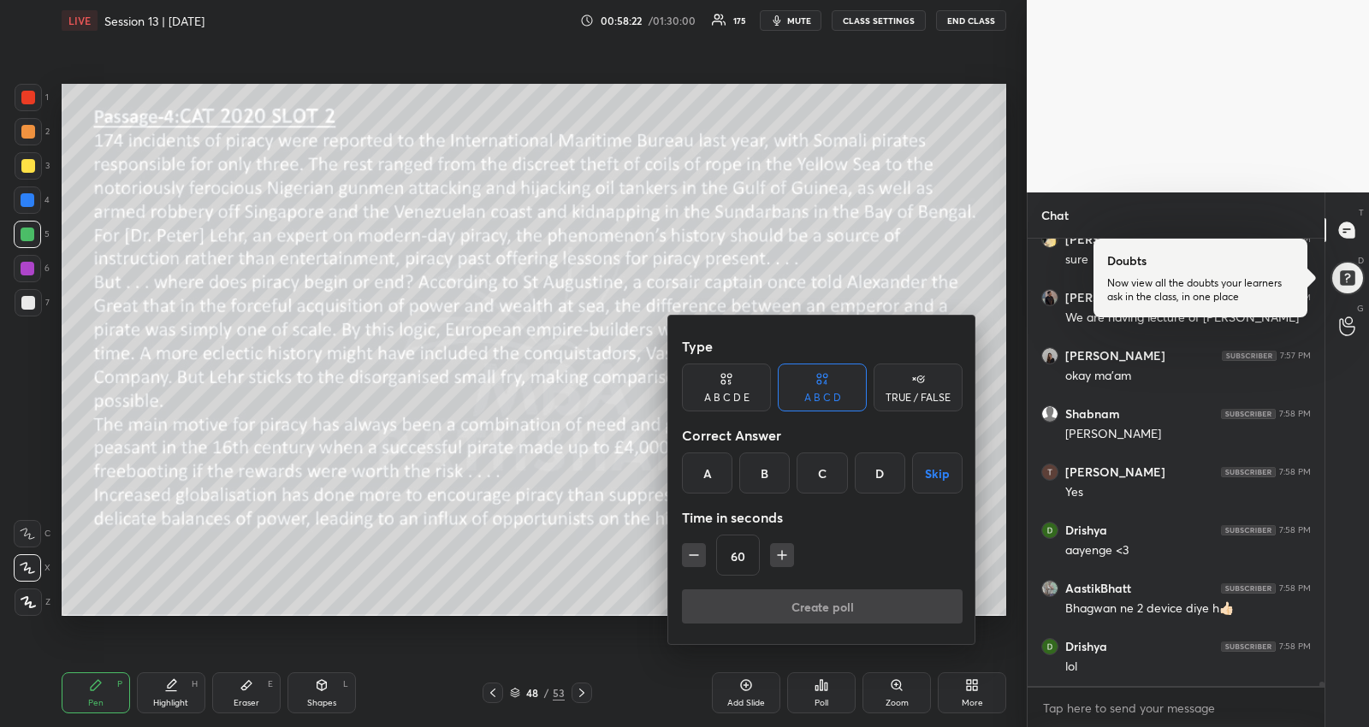
scroll to position [48278, 0]
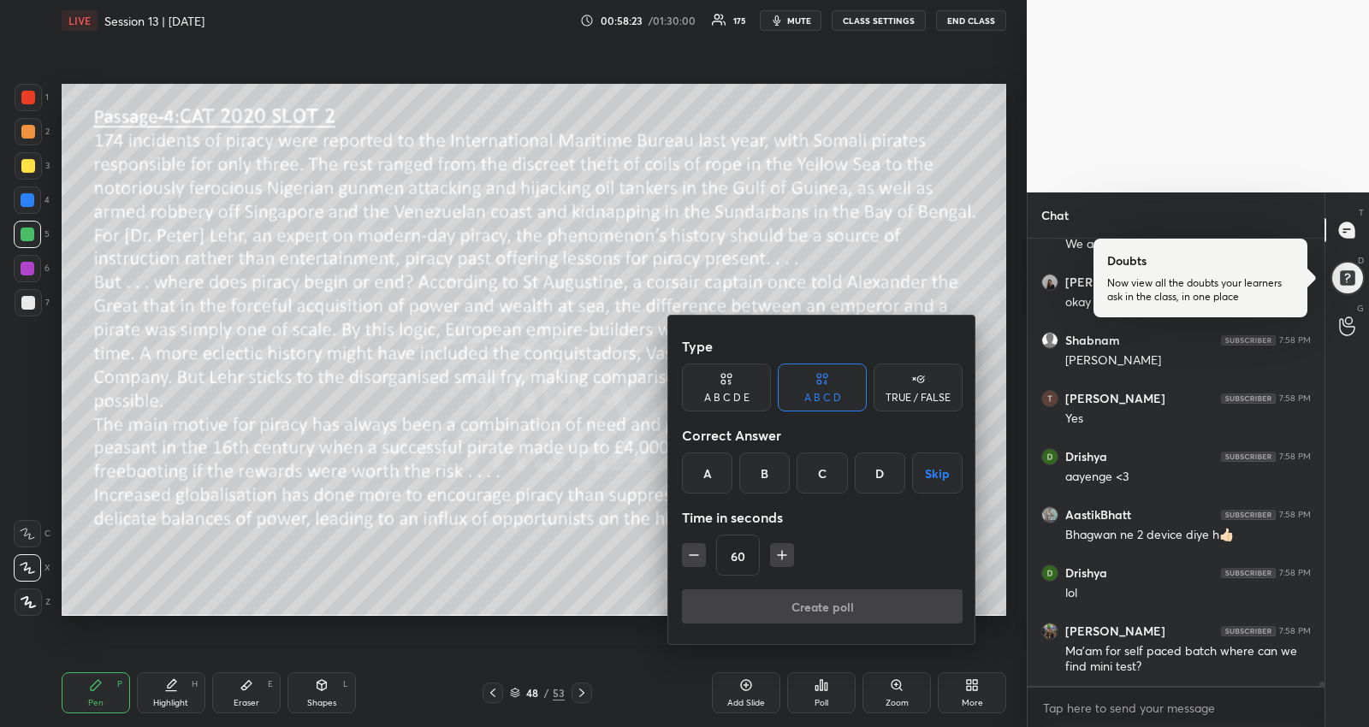
click at [939, 469] on button "Skip" at bounding box center [937, 473] width 50 height 41
click at [775, 553] on icon "button" at bounding box center [781, 555] width 17 height 17
click at [785, 555] on icon "button" at bounding box center [789, 555] width 9 height 0
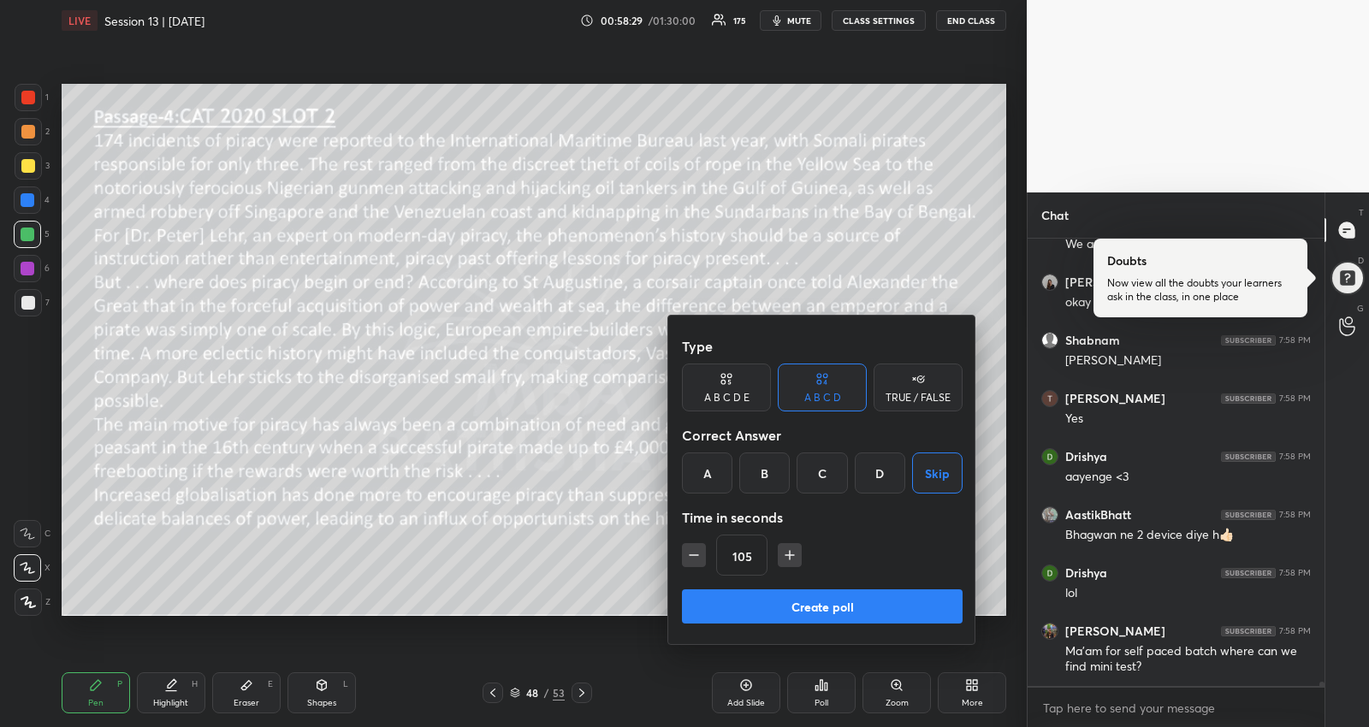
type input "120"
click at [789, 608] on button "Create poll" at bounding box center [822, 606] width 281 height 34
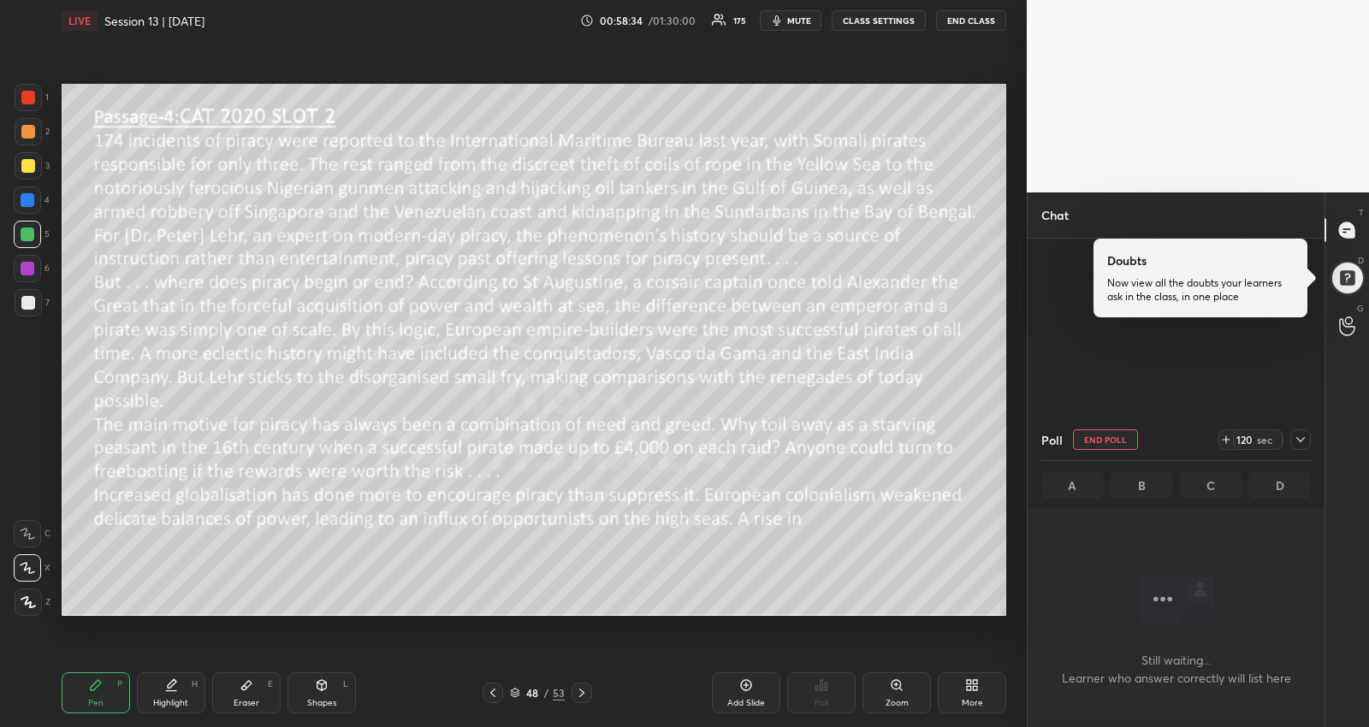
scroll to position [46225, 0]
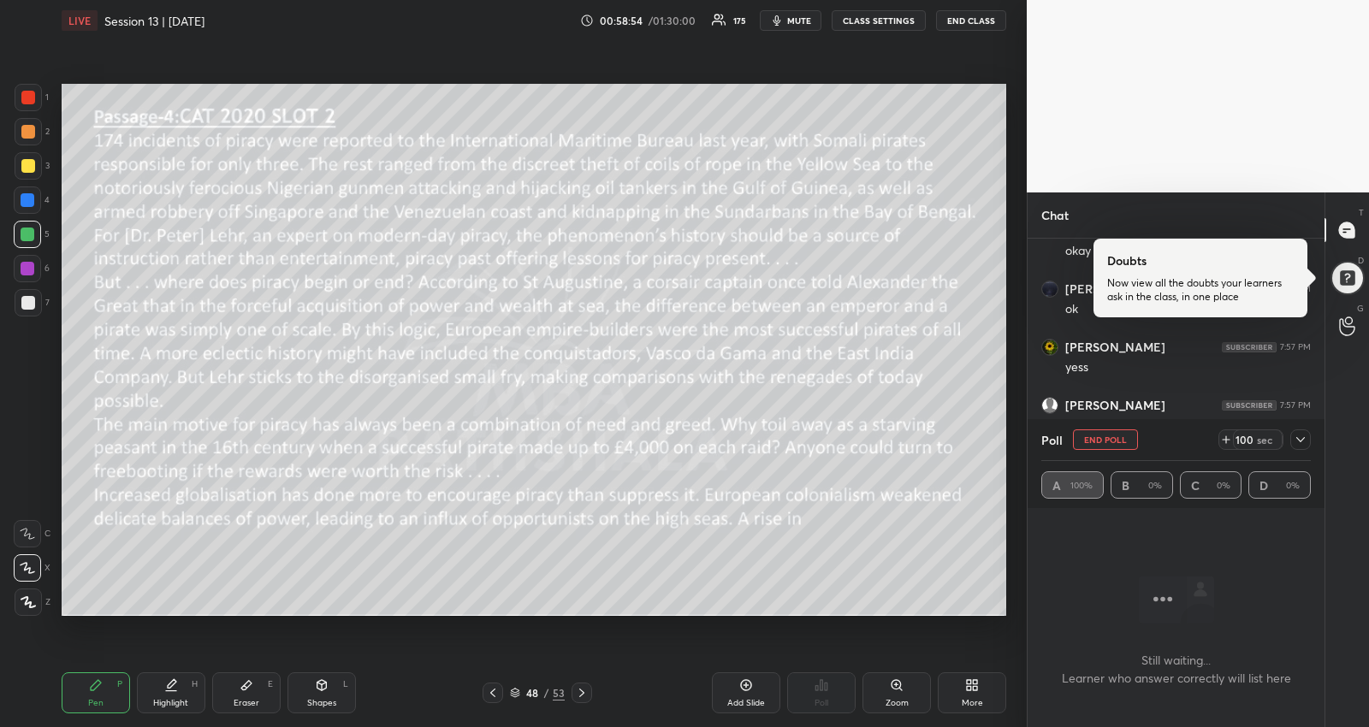
click at [1307, 443] on div at bounding box center [1300, 439] width 21 height 21
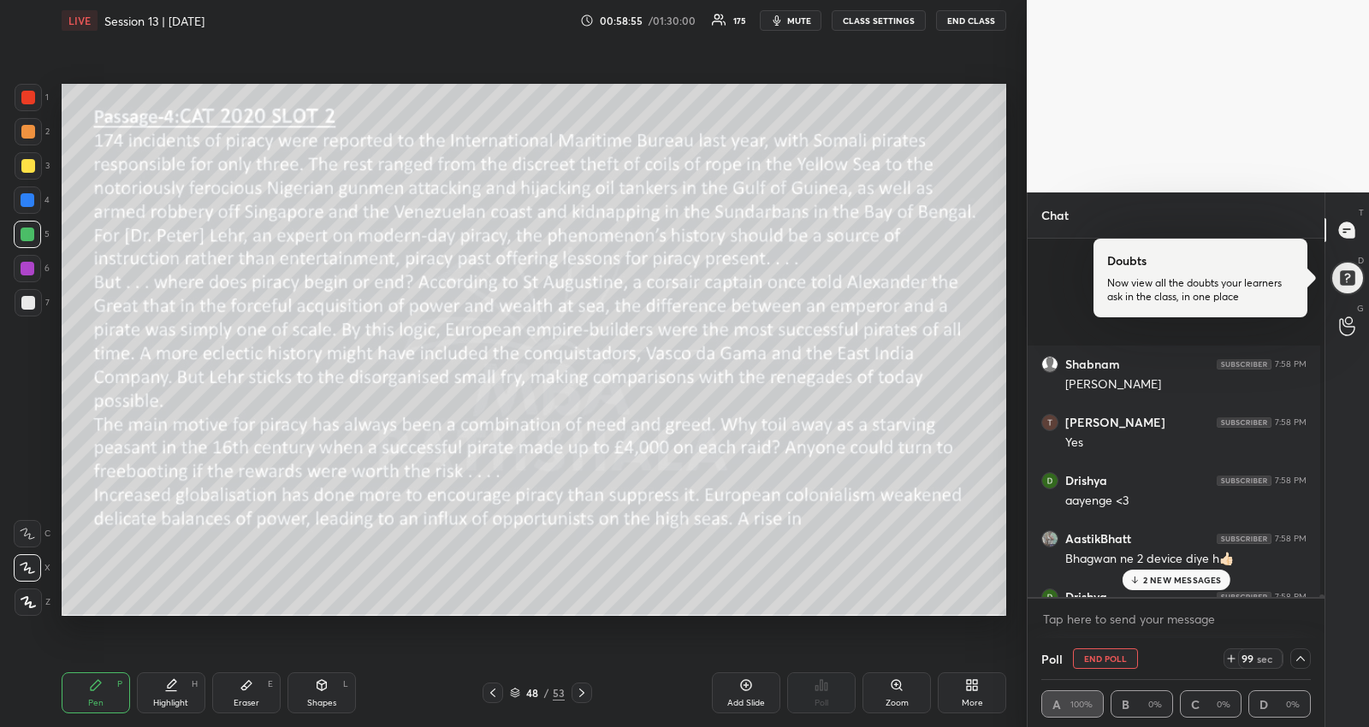
scroll to position [46697, 0]
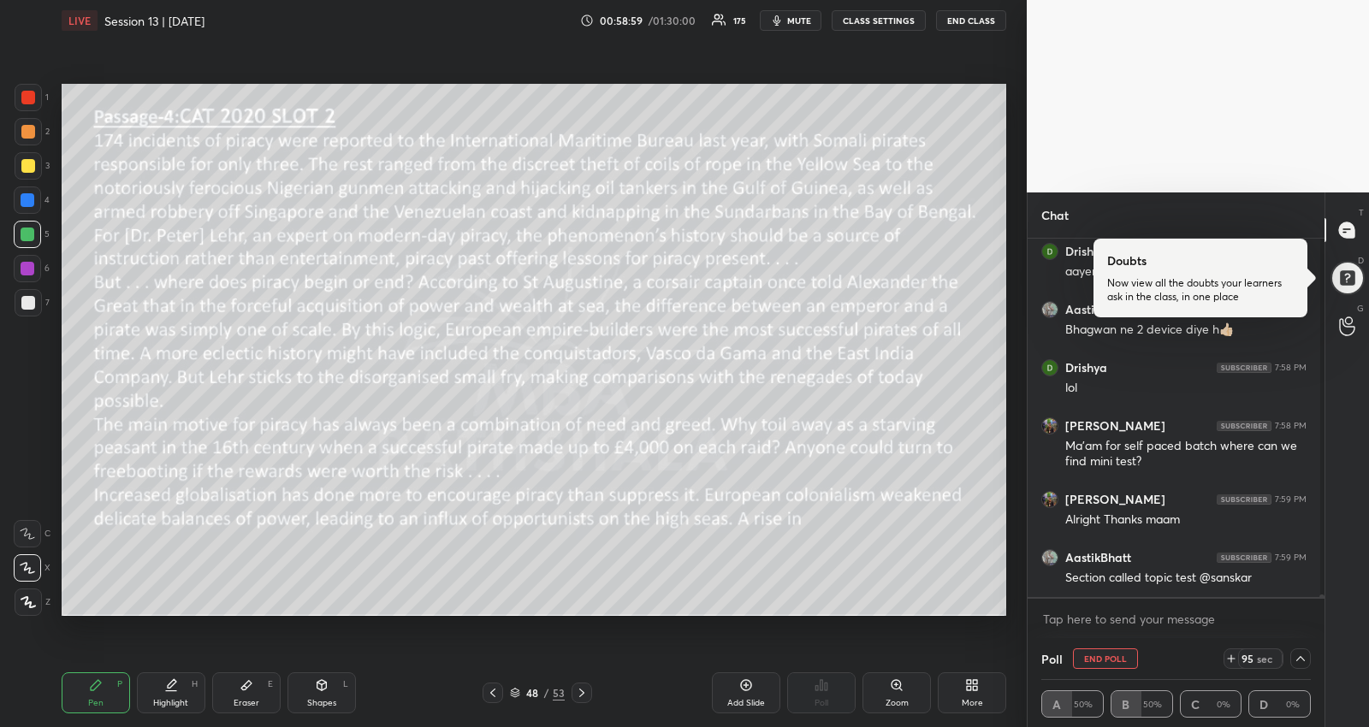
click at [796, 22] on span "mute" at bounding box center [799, 21] width 24 height 12
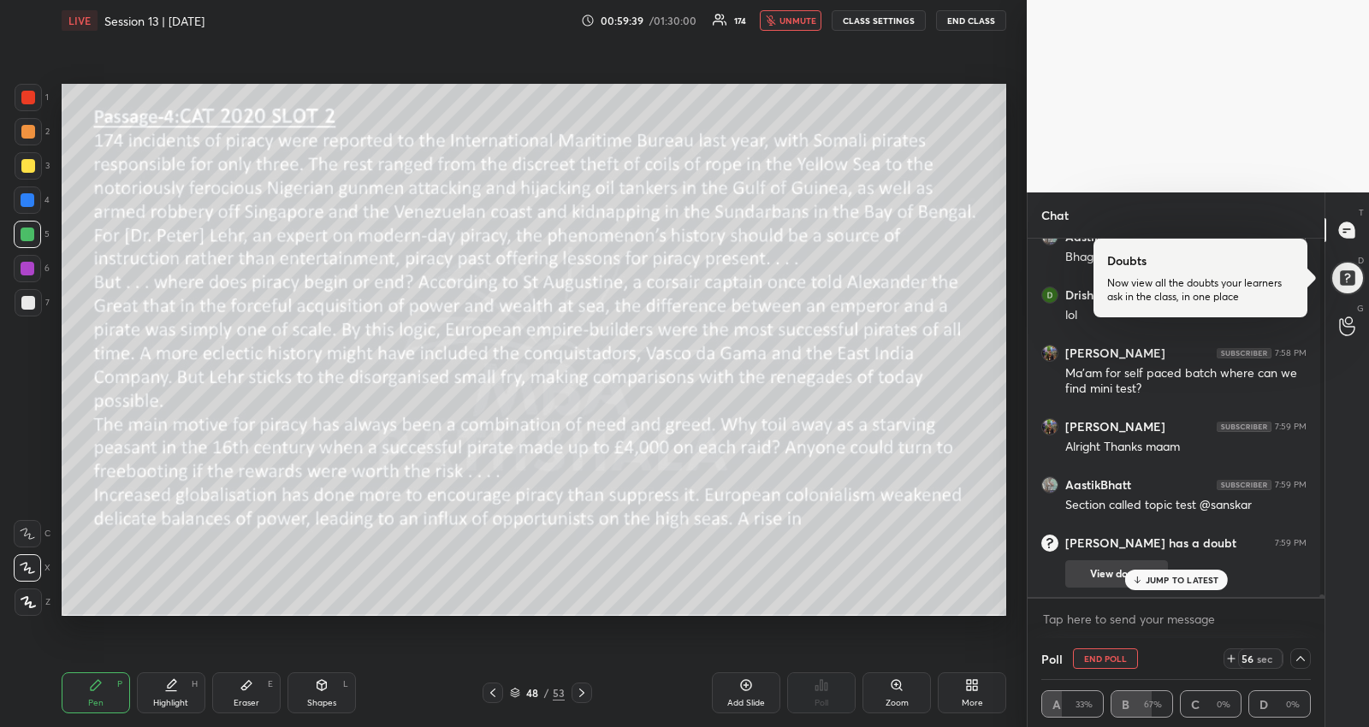
click at [1149, 576] on p "JUMP TO LATEST" at bounding box center [1183, 580] width 74 height 10
click at [1149, 576] on button "View doubt" at bounding box center [1116, 573] width 103 height 27
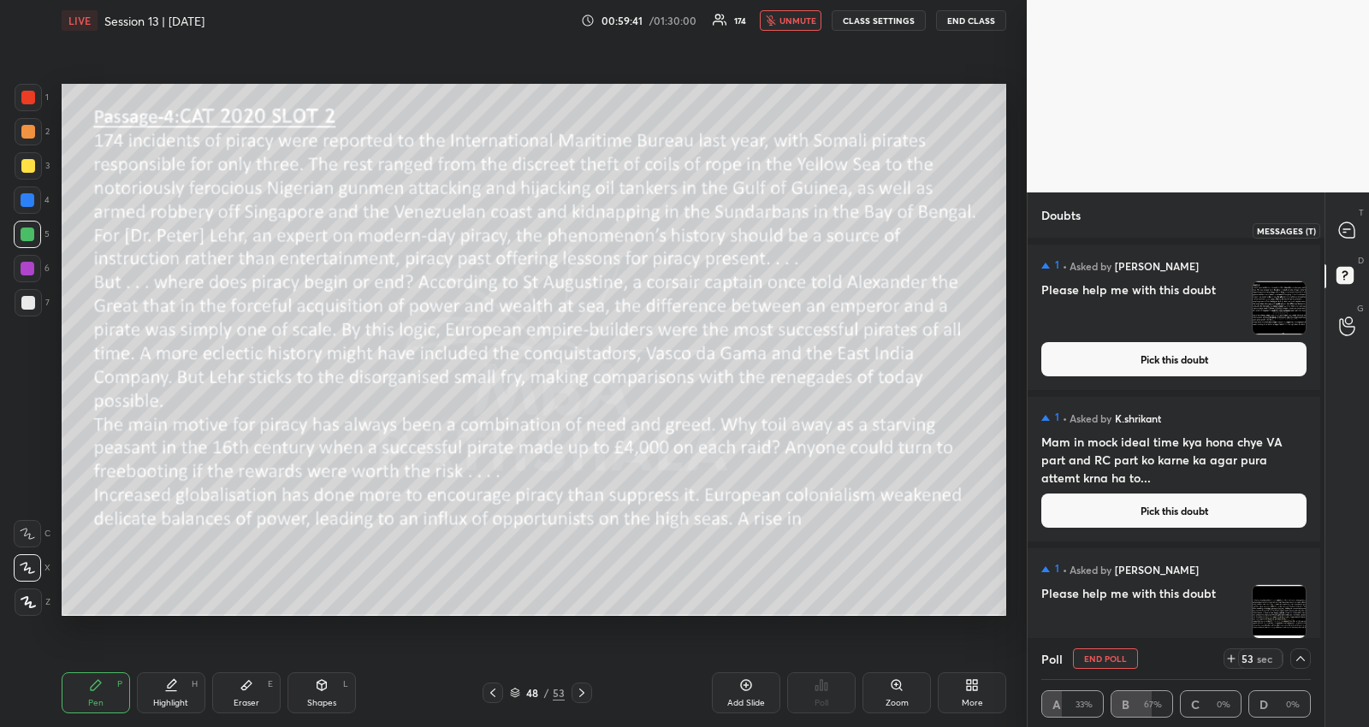
click at [1346, 218] on div at bounding box center [1347, 230] width 34 height 31
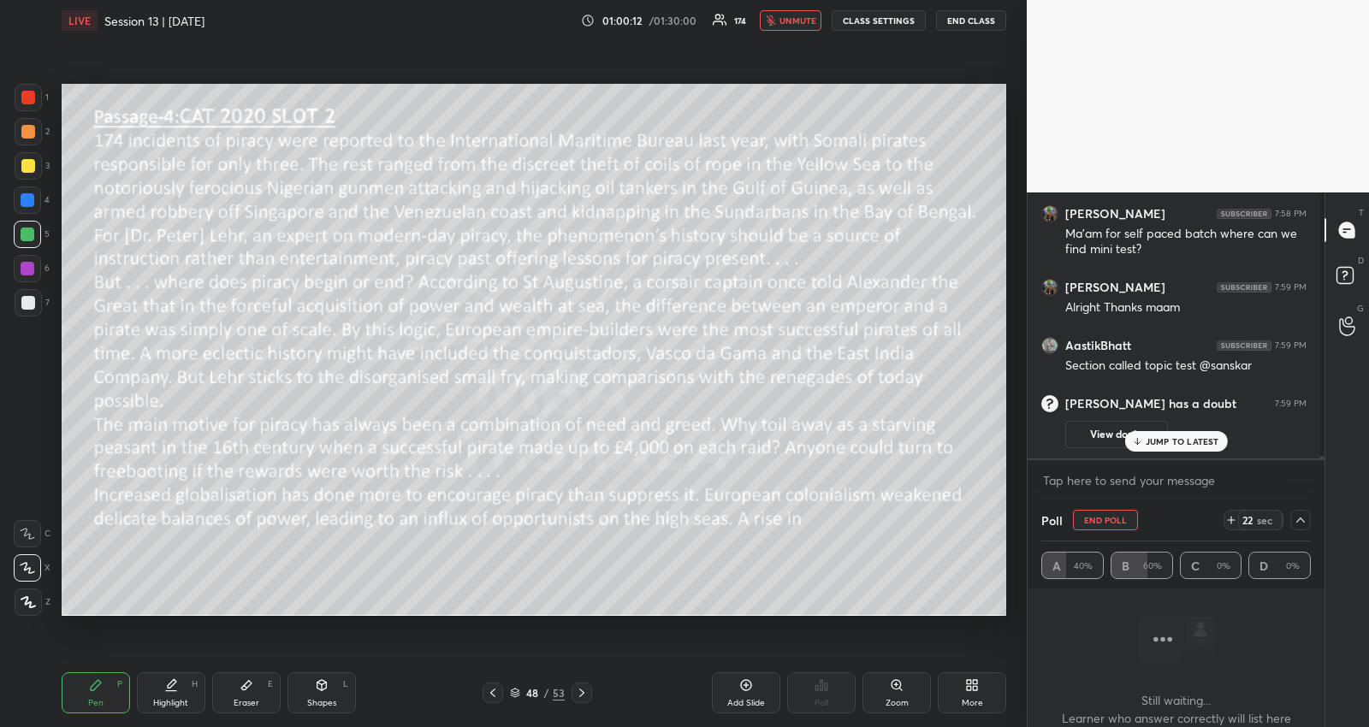
scroll to position [47065, 0]
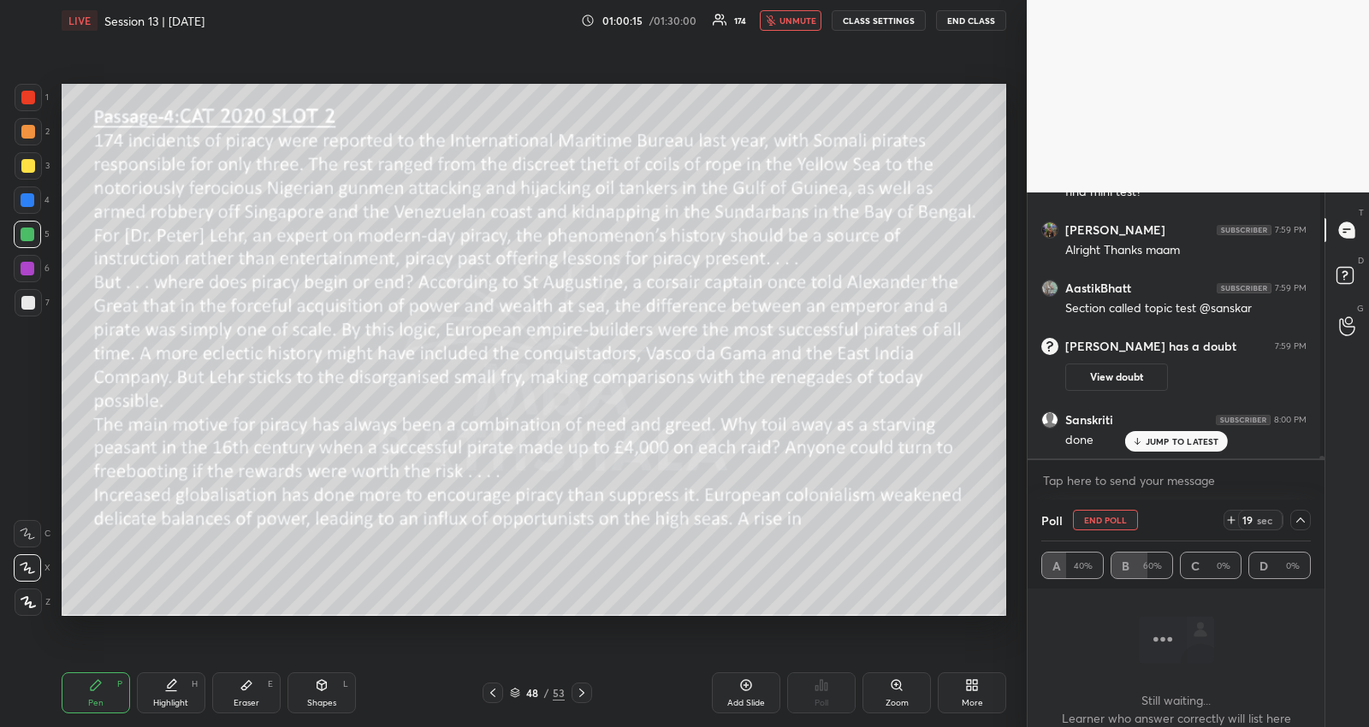
click at [1142, 435] on div "JUMP TO LATEST" at bounding box center [1175, 441] width 103 height 21
click at [580, 690] on icon at bounding box center [581, 693] width 5 height 9
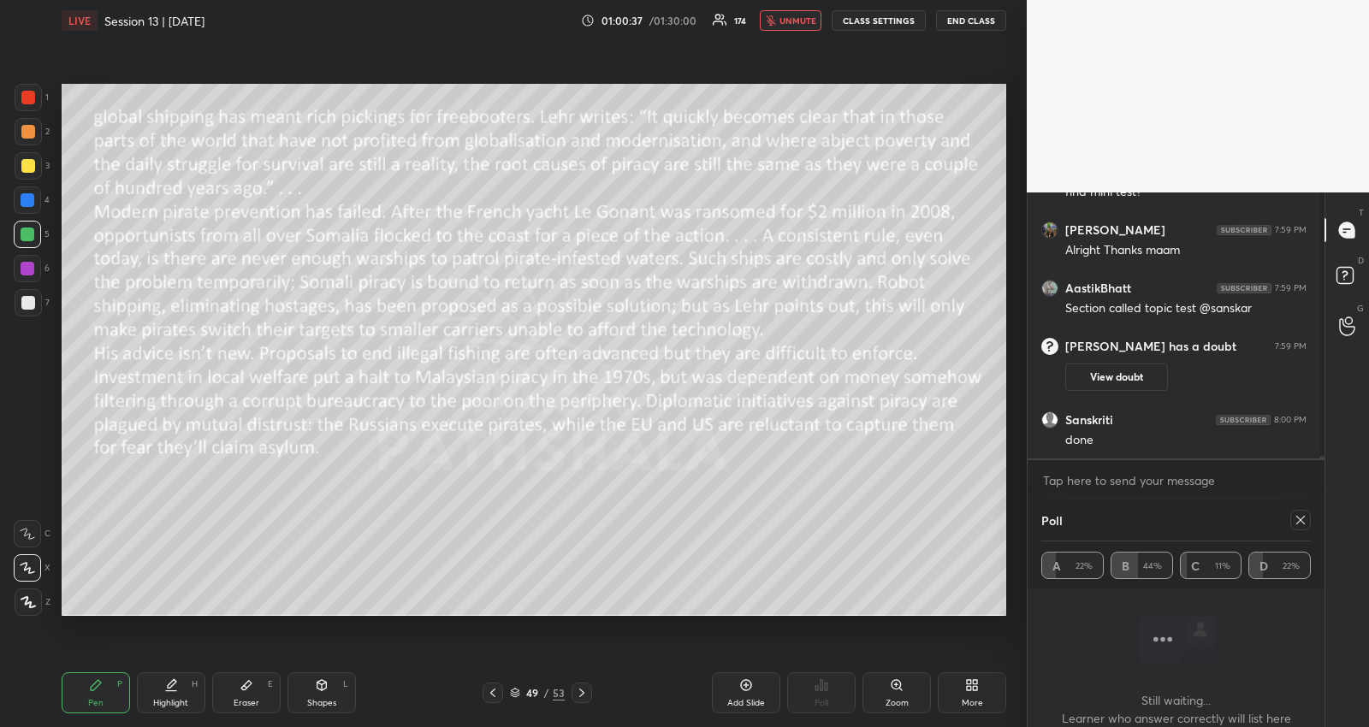
click at [1297, 518] on icon at bounding box center [1301, 520] width 14 height 14
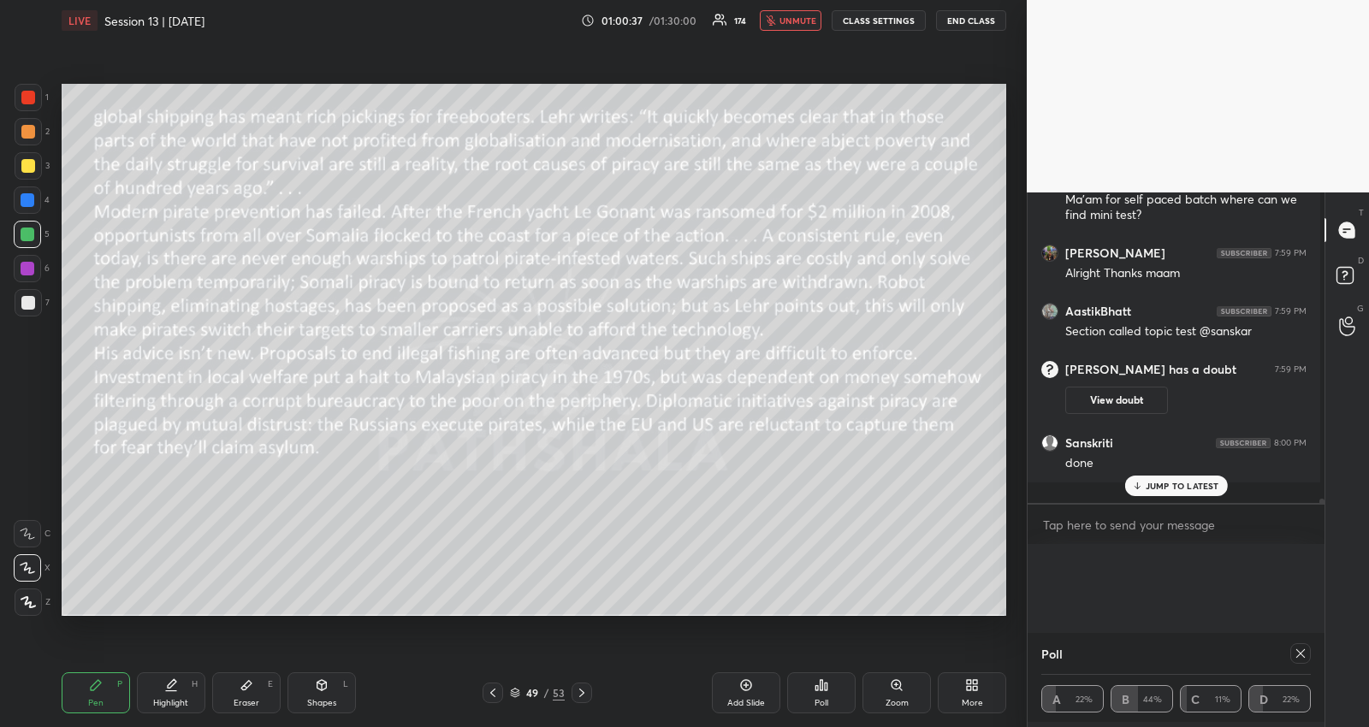
scroll to position [5, 5]
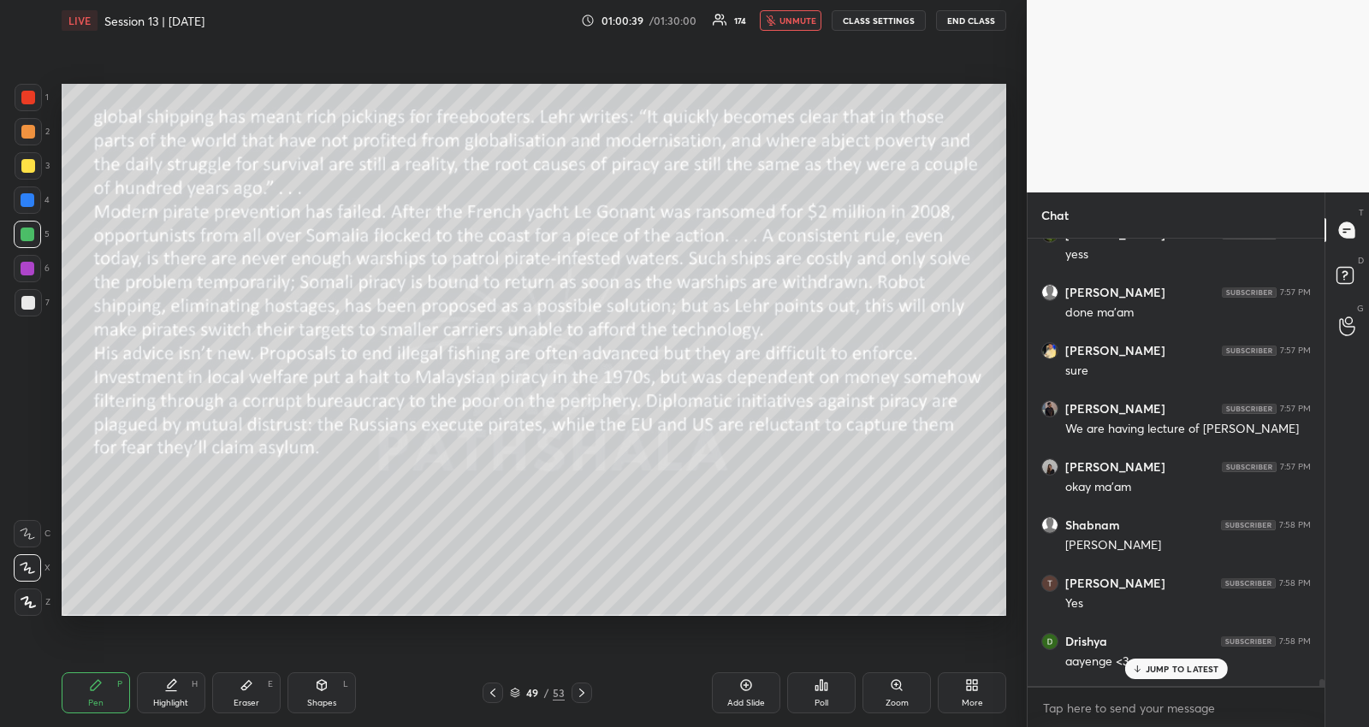
click at [1151, 671] on p "JUMP TO LATEST" at bounding box center [1183, 669] width 74 height 10
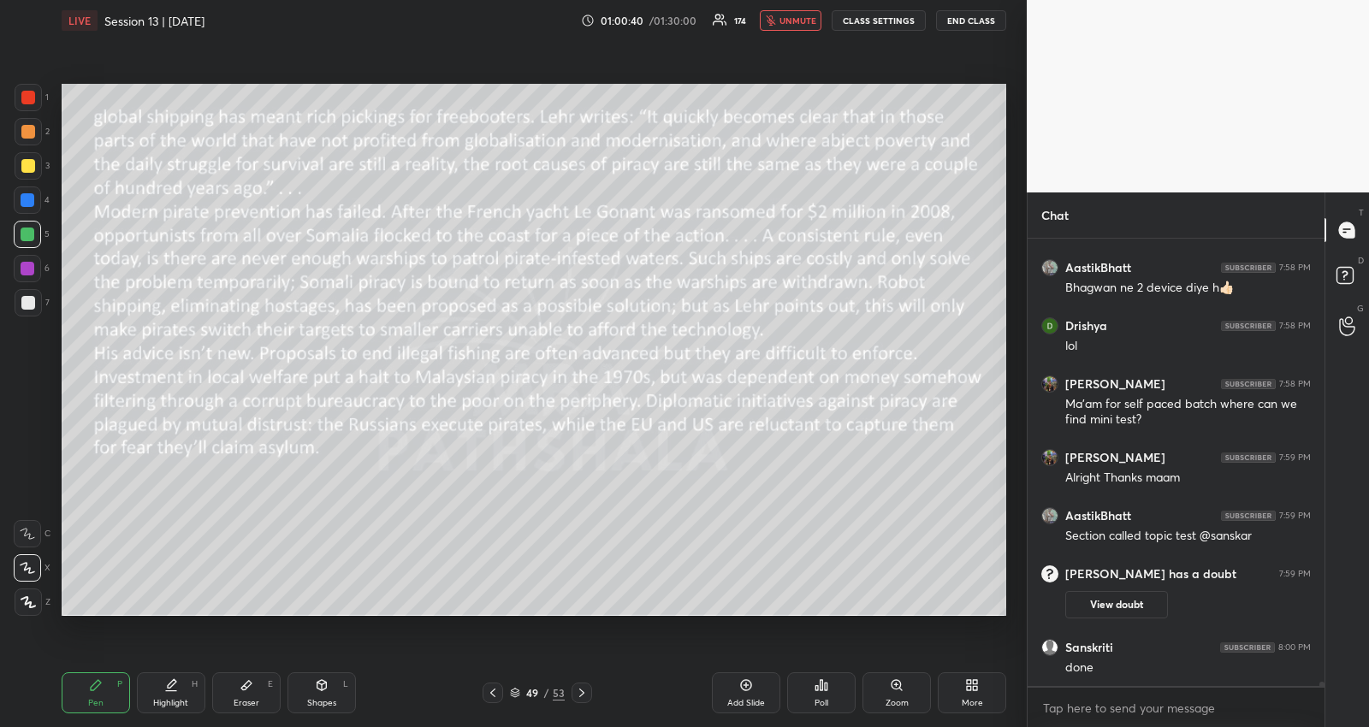
click at [817, 702] on div "Poll" at bounding box center [821, 703] width 14 height 9
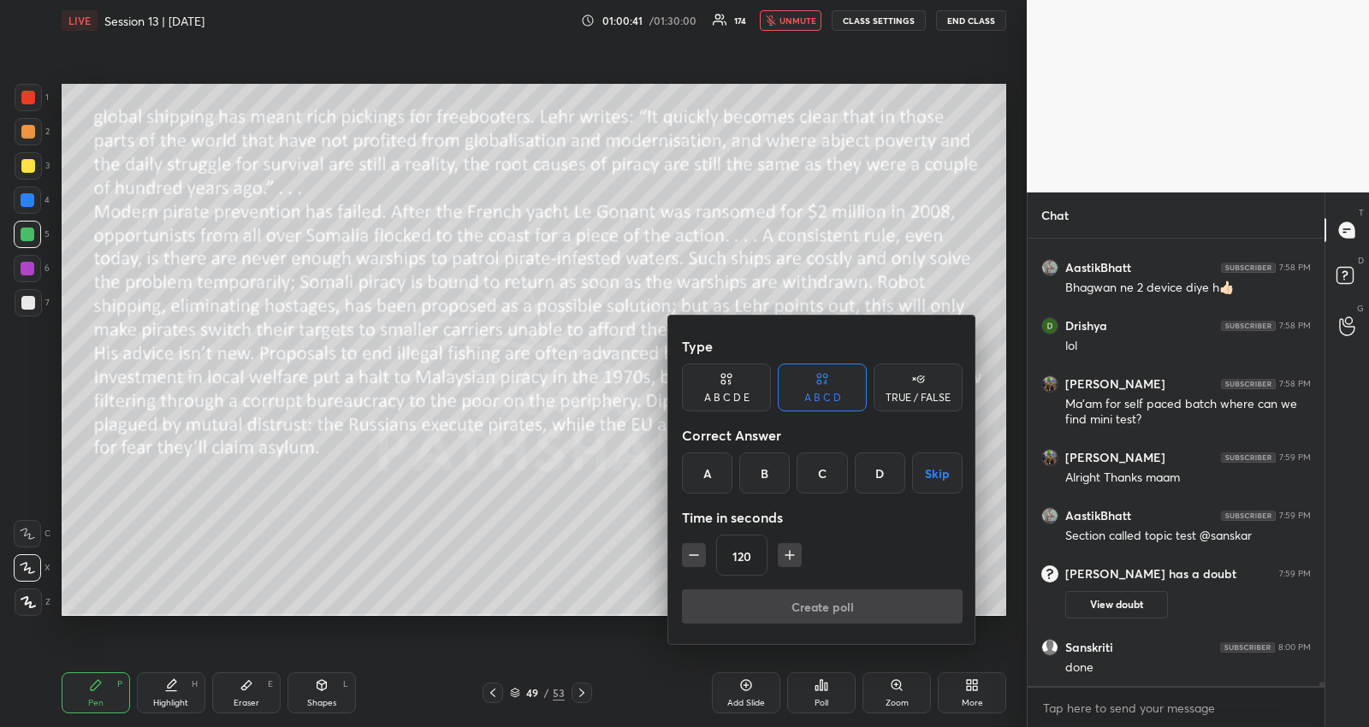
click at [942, 472] on button "Skip" at bounding box center [937, 473] width 50 height 41
click at [832, 608] on button "Create poll" at bounding box center [822, 606] width 281 height 34
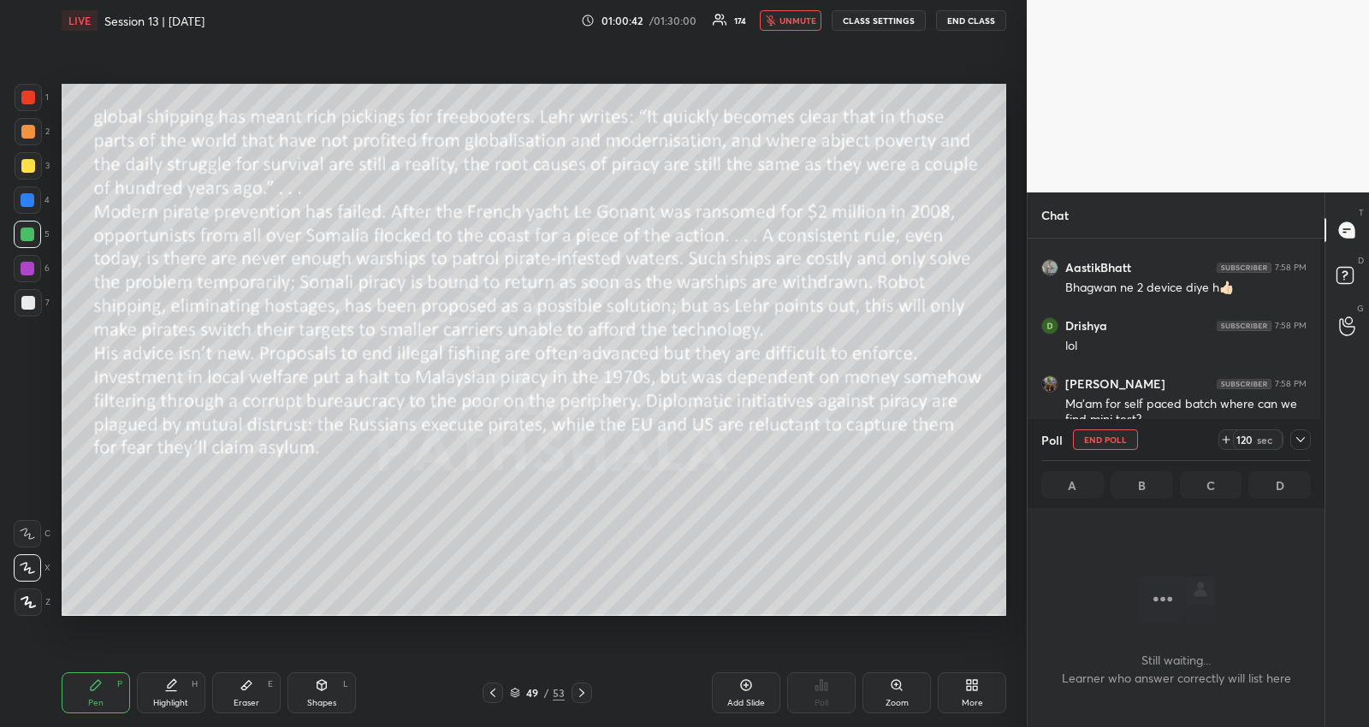
scroll to position [395, 293]
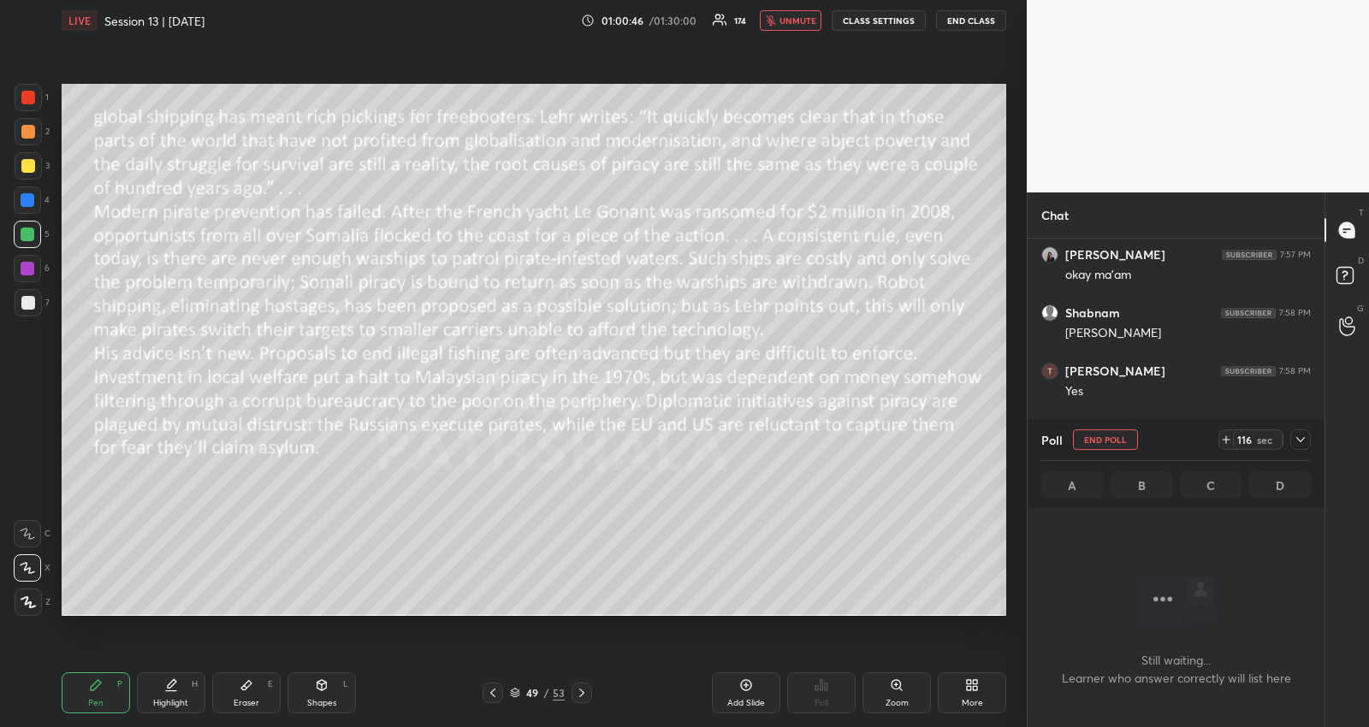
click at [1301, 437] on icon at bounding box center [1301, 440] width 14 height 14
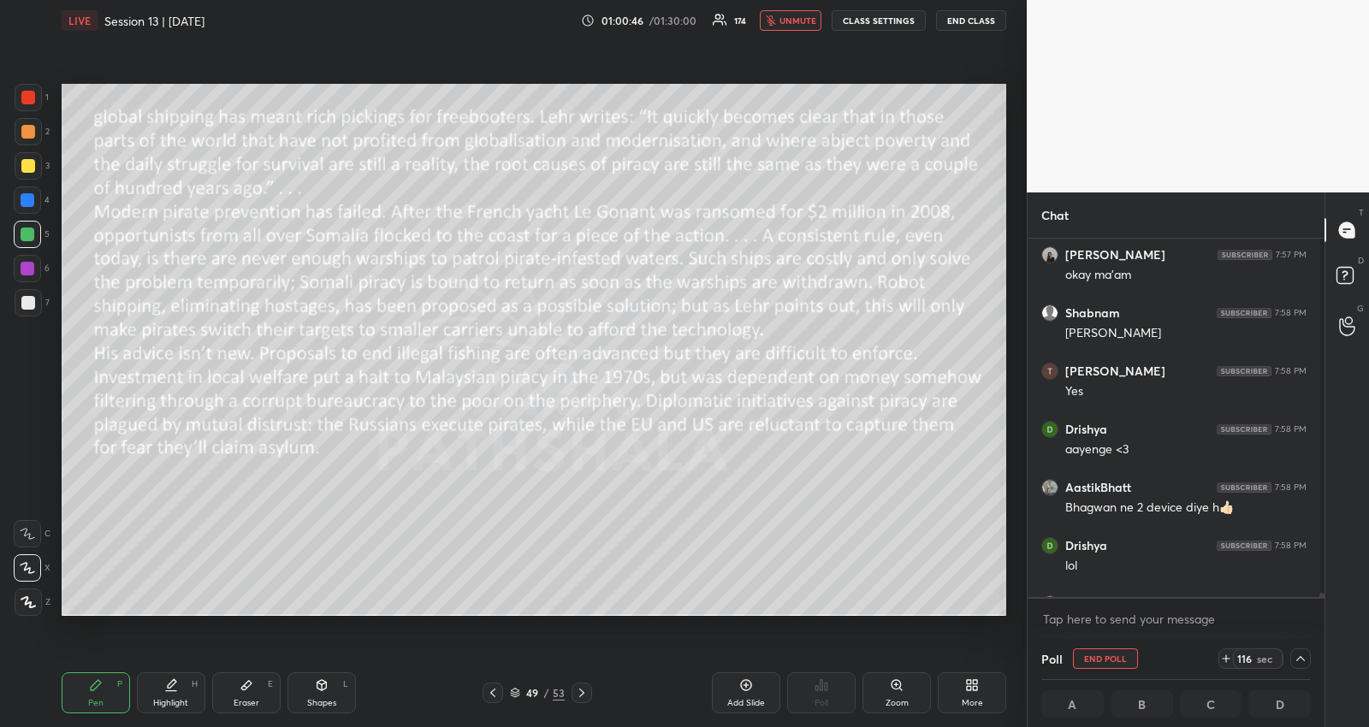
scroll to position [395, 287]
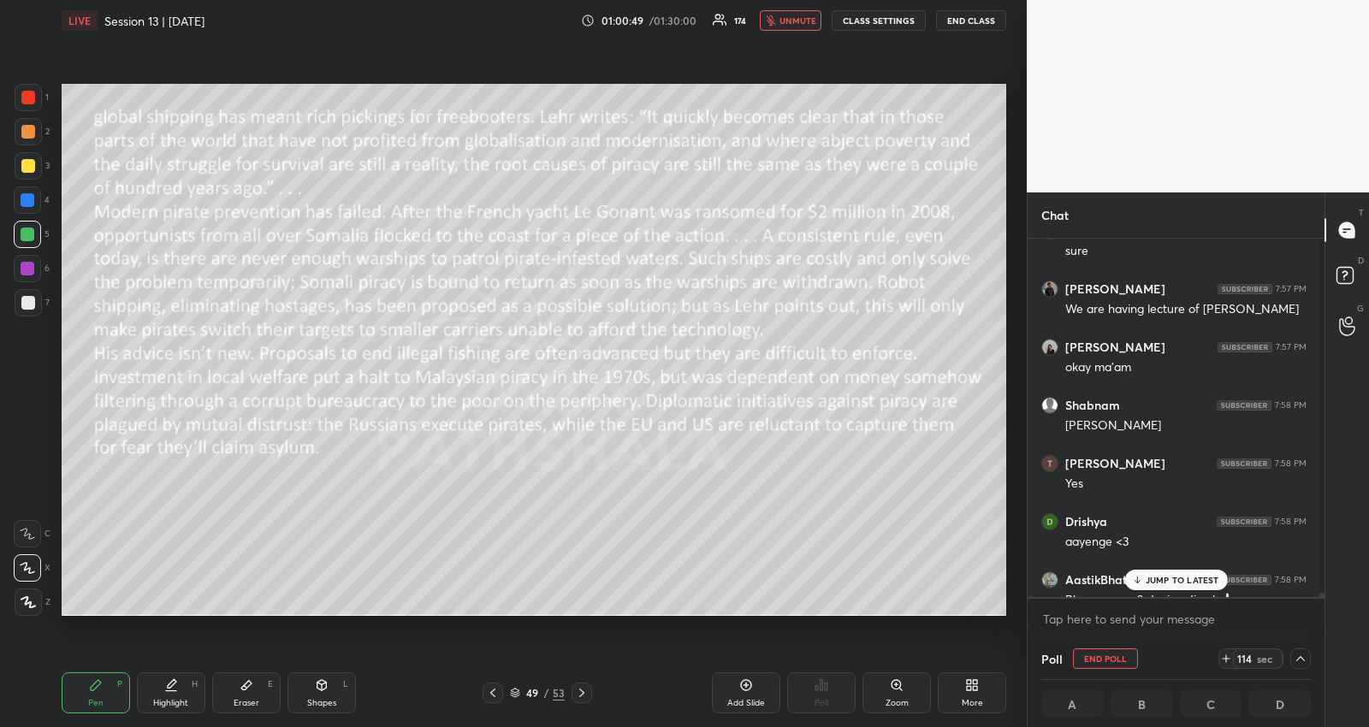
click at [1202, 582] on p "JUMP TO LATEST" at bounding box center [1183, 580] width 74 height 10
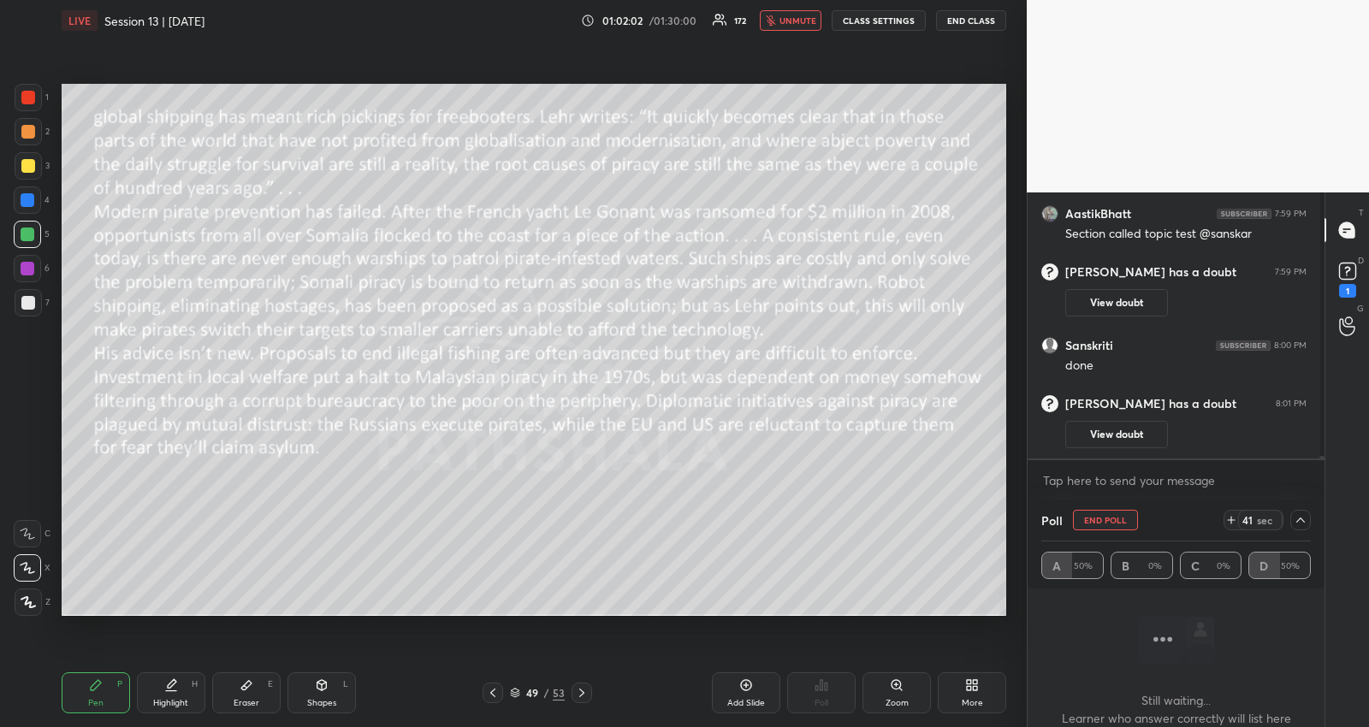
scroll to position [46804, 0]
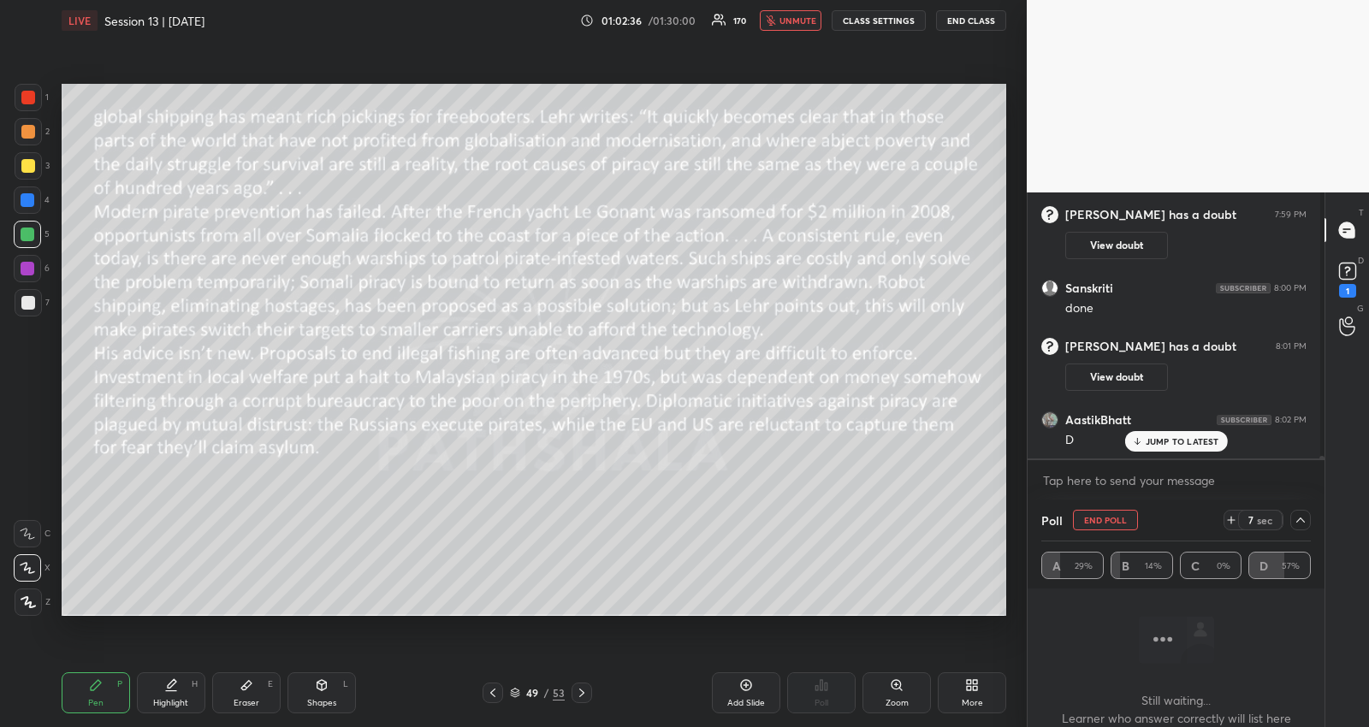
click at [1295, 523] on icon at bounding box center [1301, 520] width 14 height 14
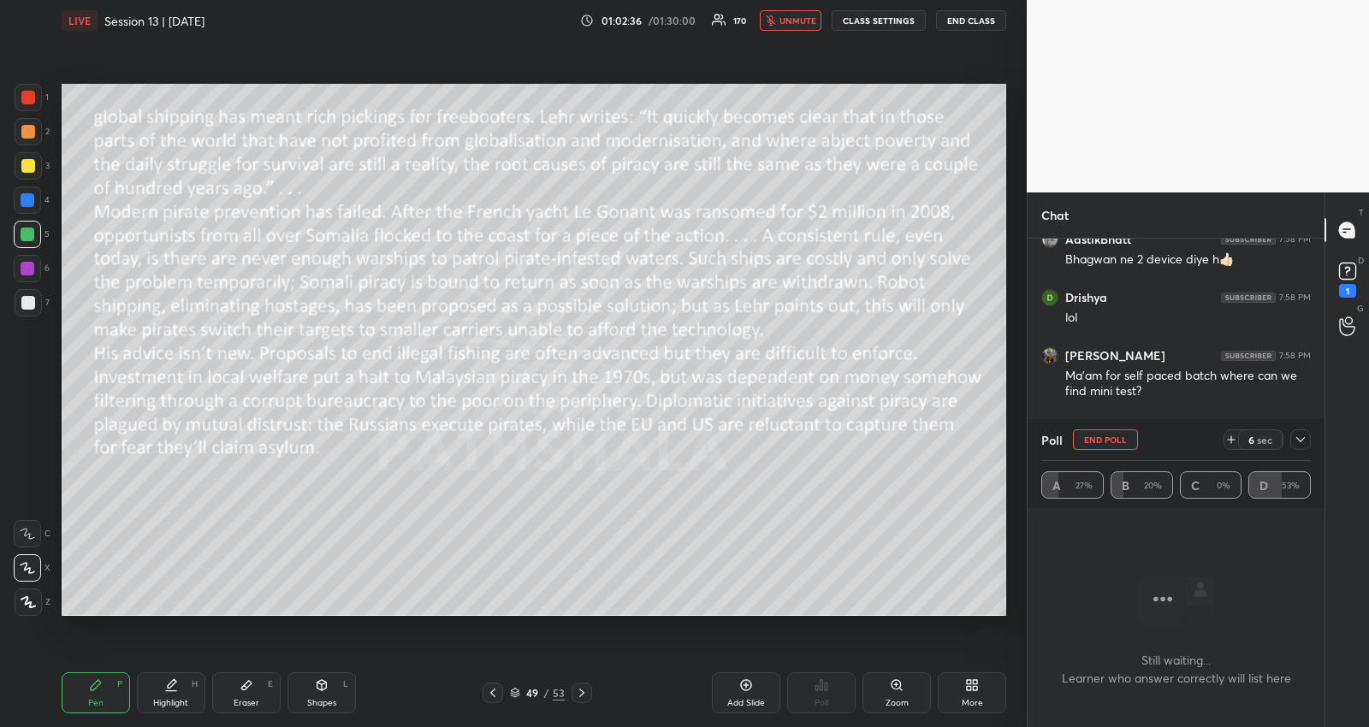
scroll to position [46481, 0]
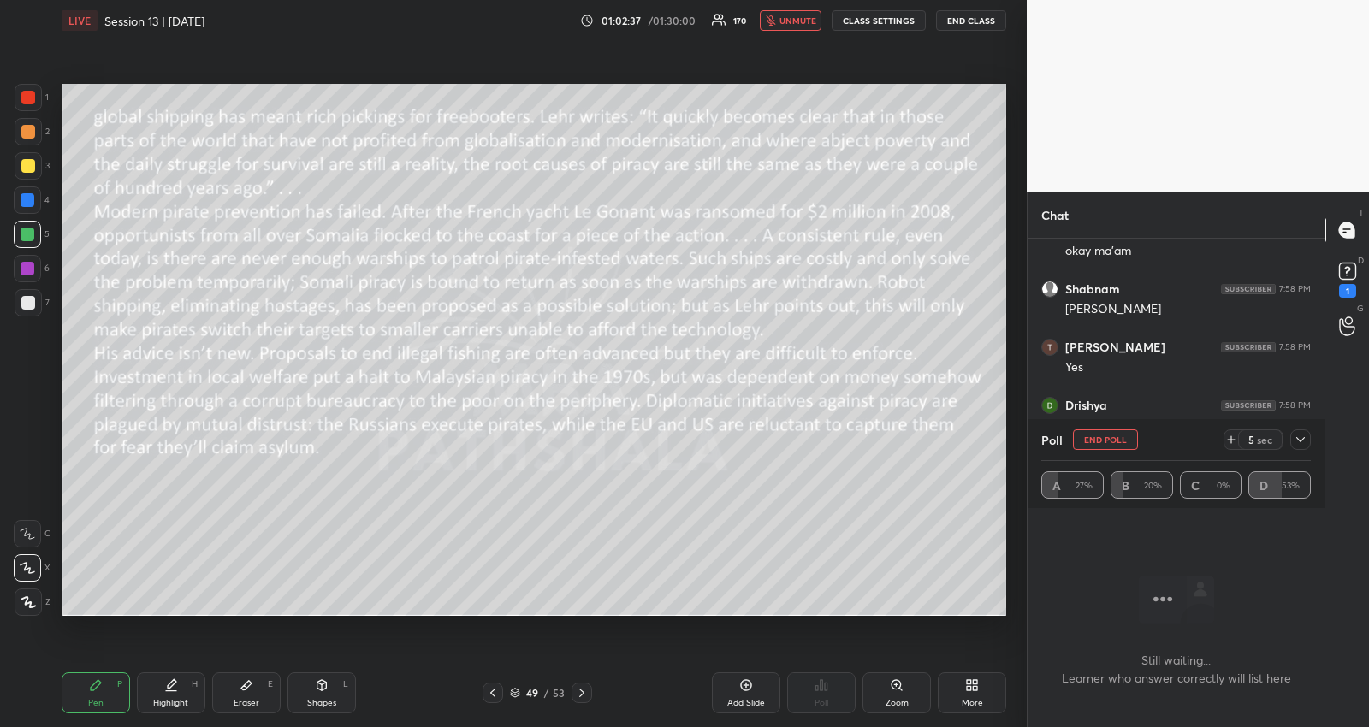
click at [1300, 437] on icon at bounding box center [1301, 440] width 14 height 14
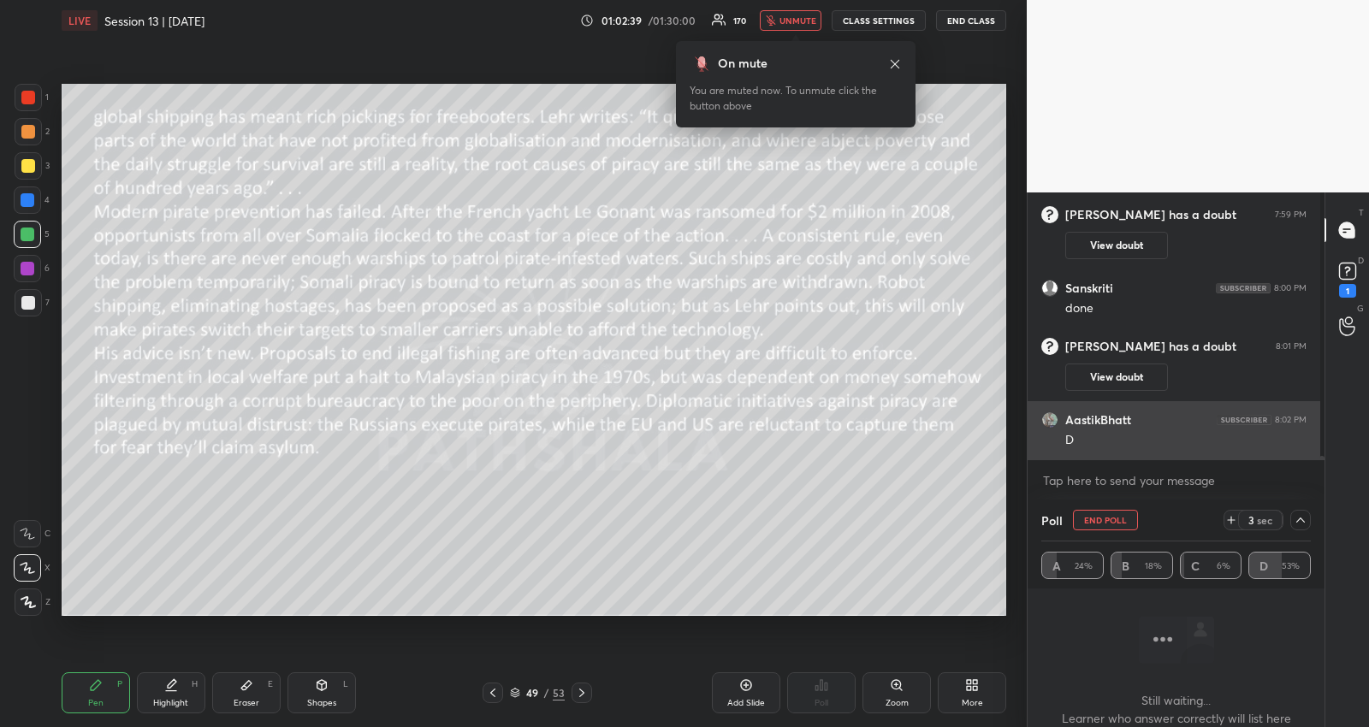
scroll to position [46957, 0]
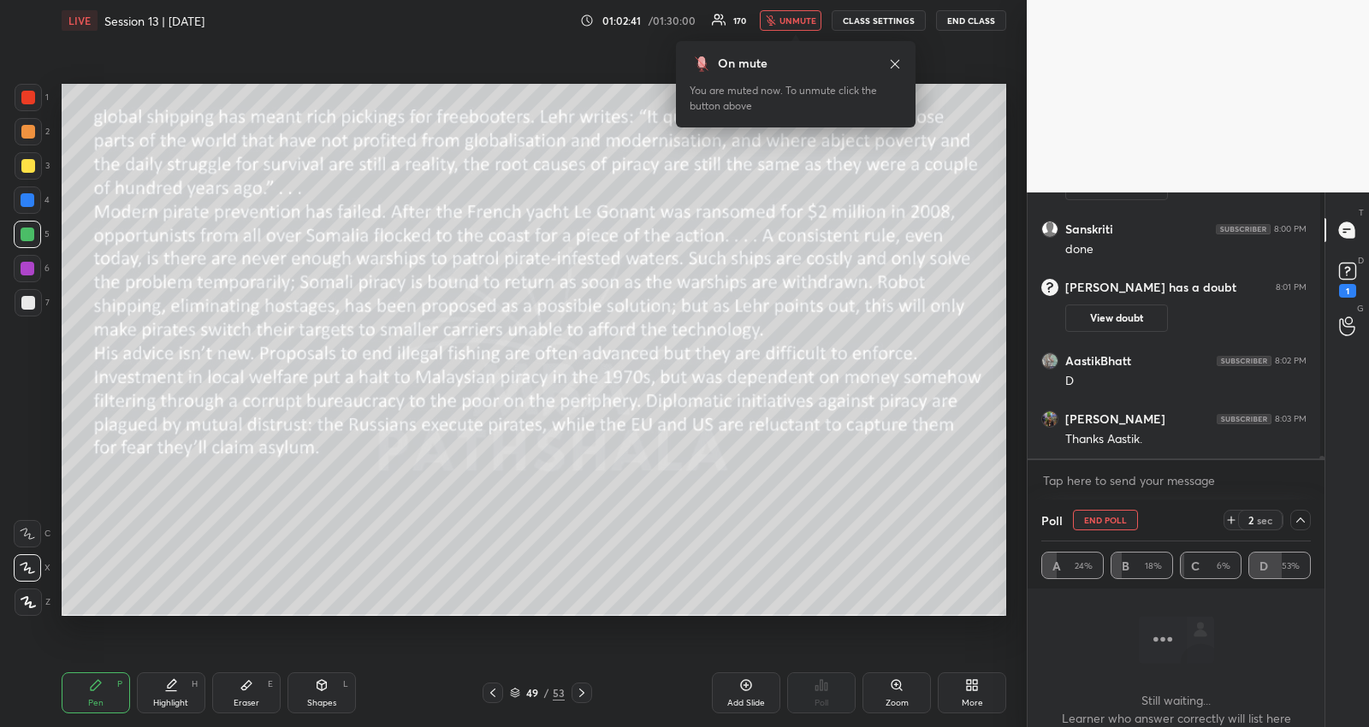
click at [779, 13] on button "unmute" at bounding box center [791, 20] width 62 height 21
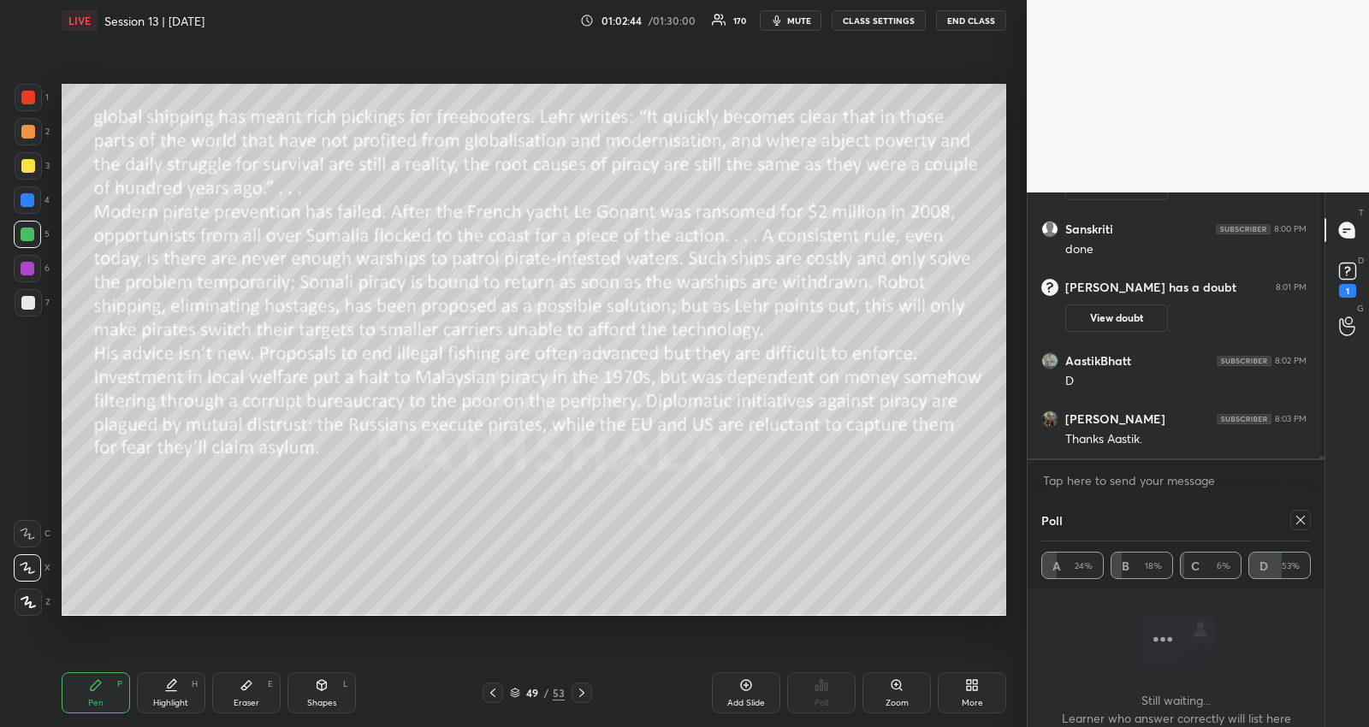
click at [1302, 515] on icon at bounding box center [1301, 520] width 14 height 14
type textarea "x"
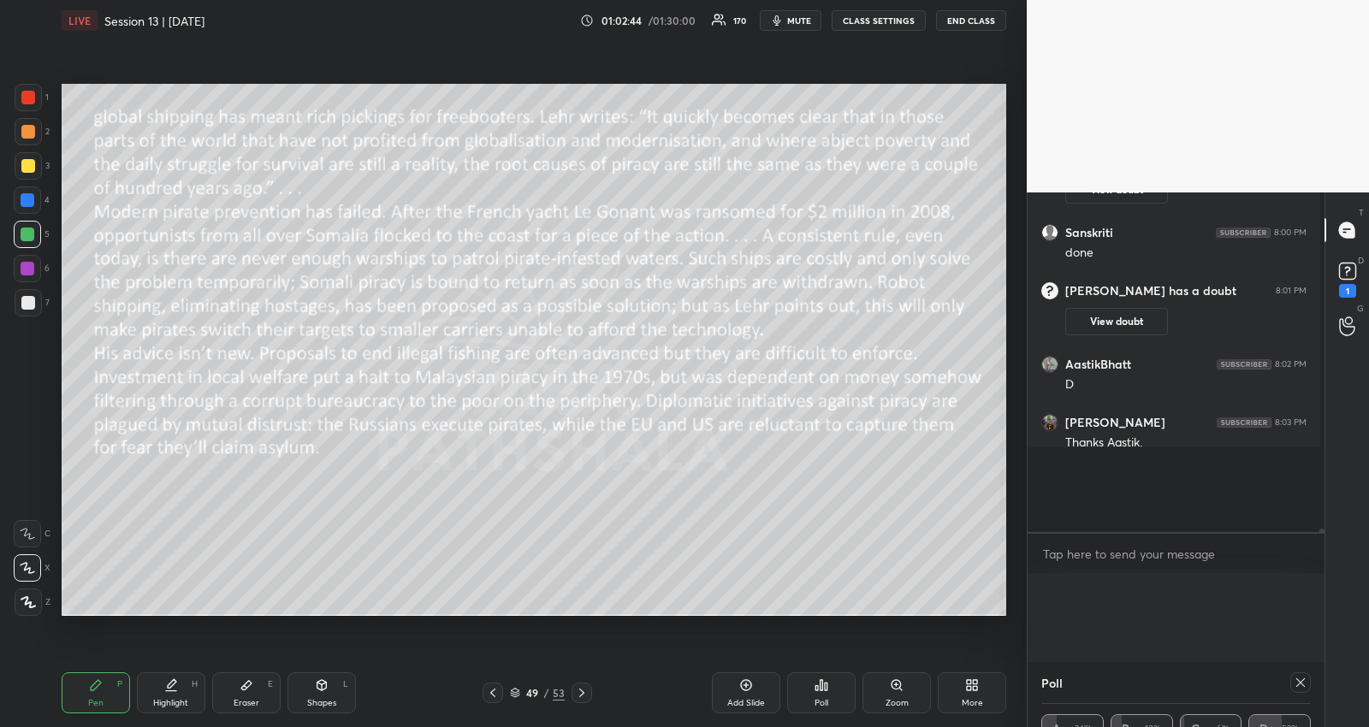
scroll to position [5, 1]
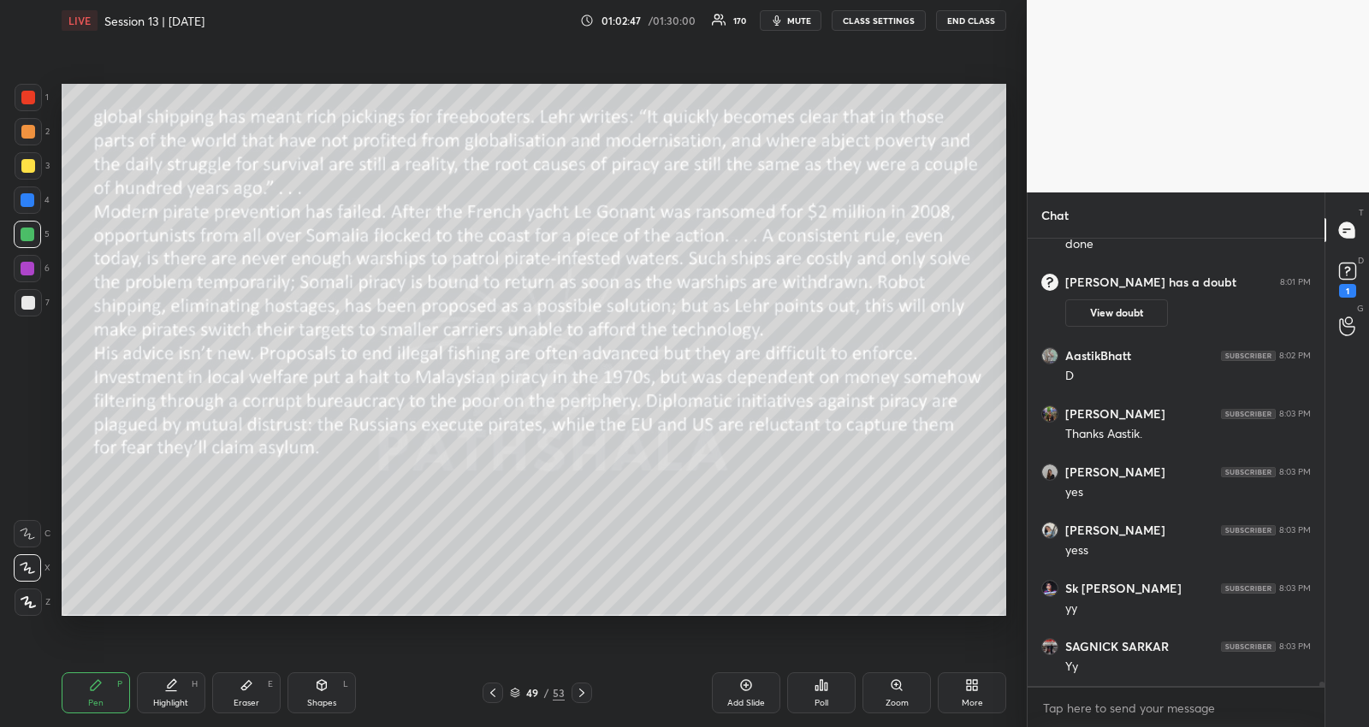
click at [577, 696] on icon at bounding box center [582, 693] width 14 height 14
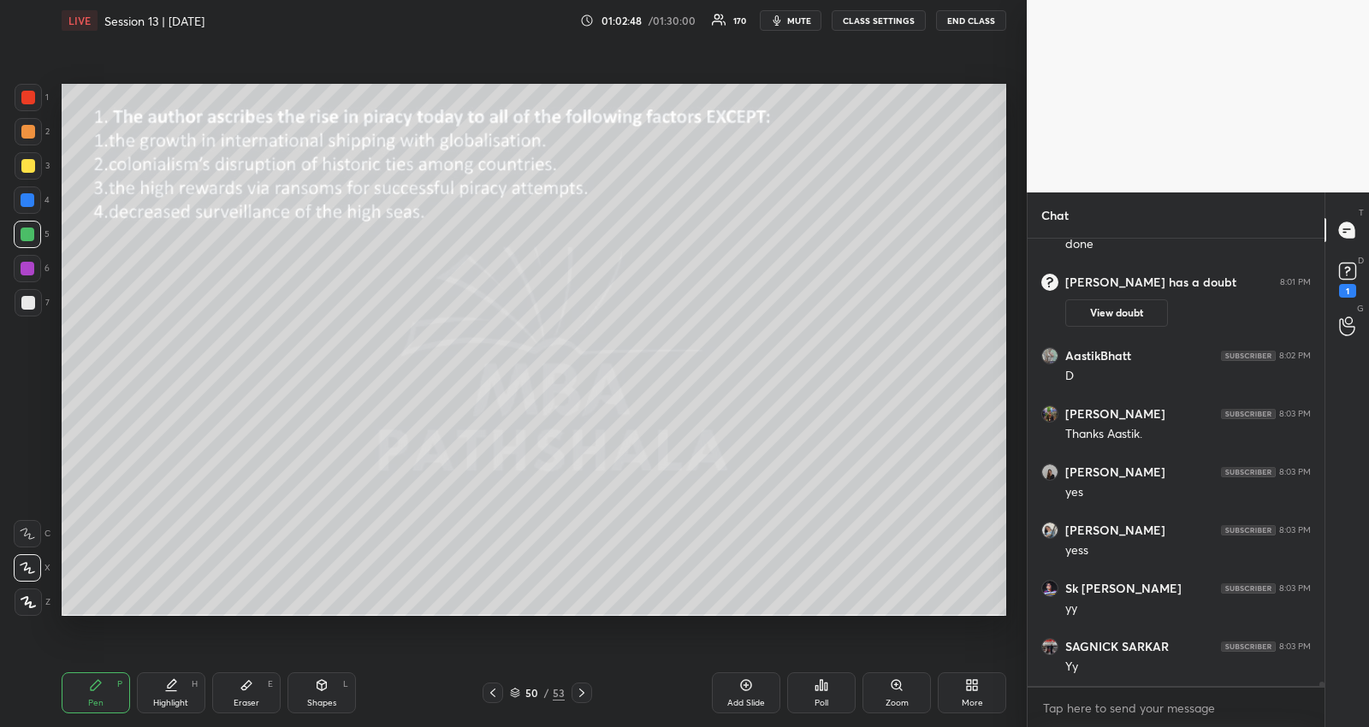
click at [819, 685] on icon at bounding box center [821, 685] width 14 height 14
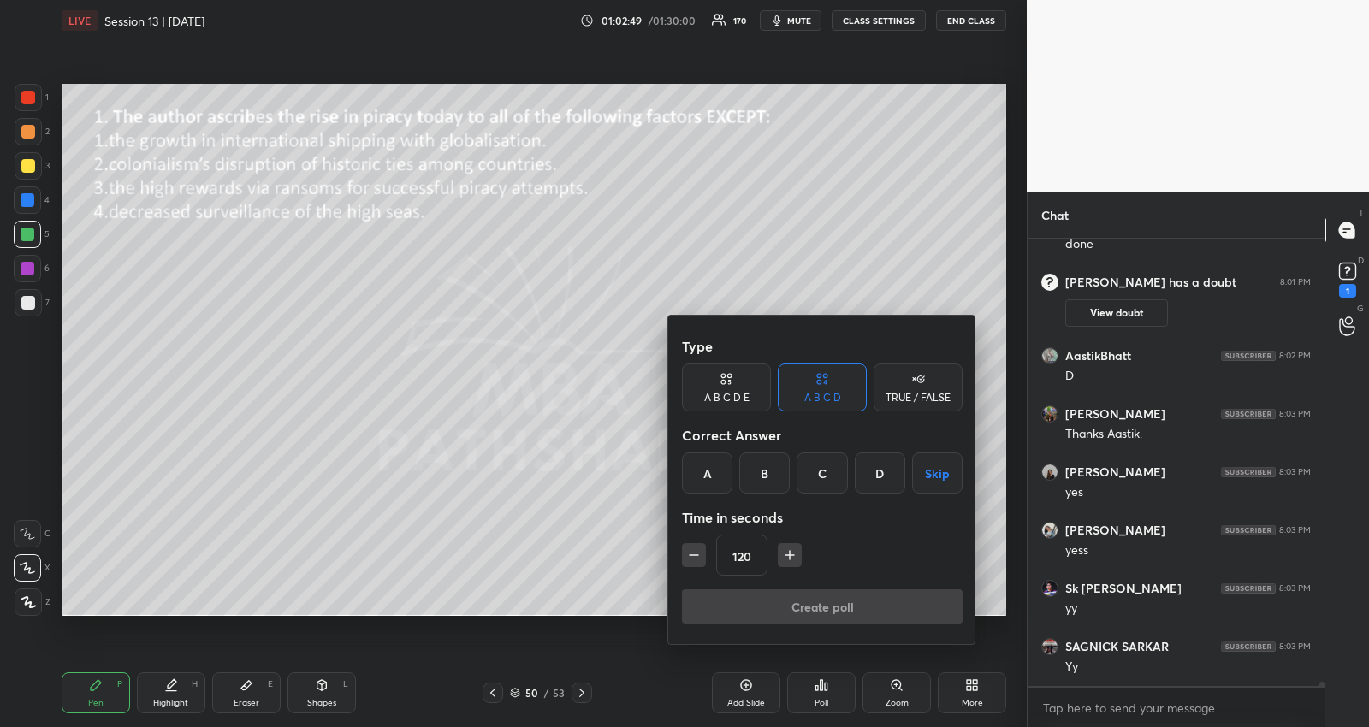
click at [925, 459] on button "Skip" at bounding box center [937, 473] width 50 height 41
click at [688, 554] on icon "button" at bounding box center [693, 555] width 17 height 17
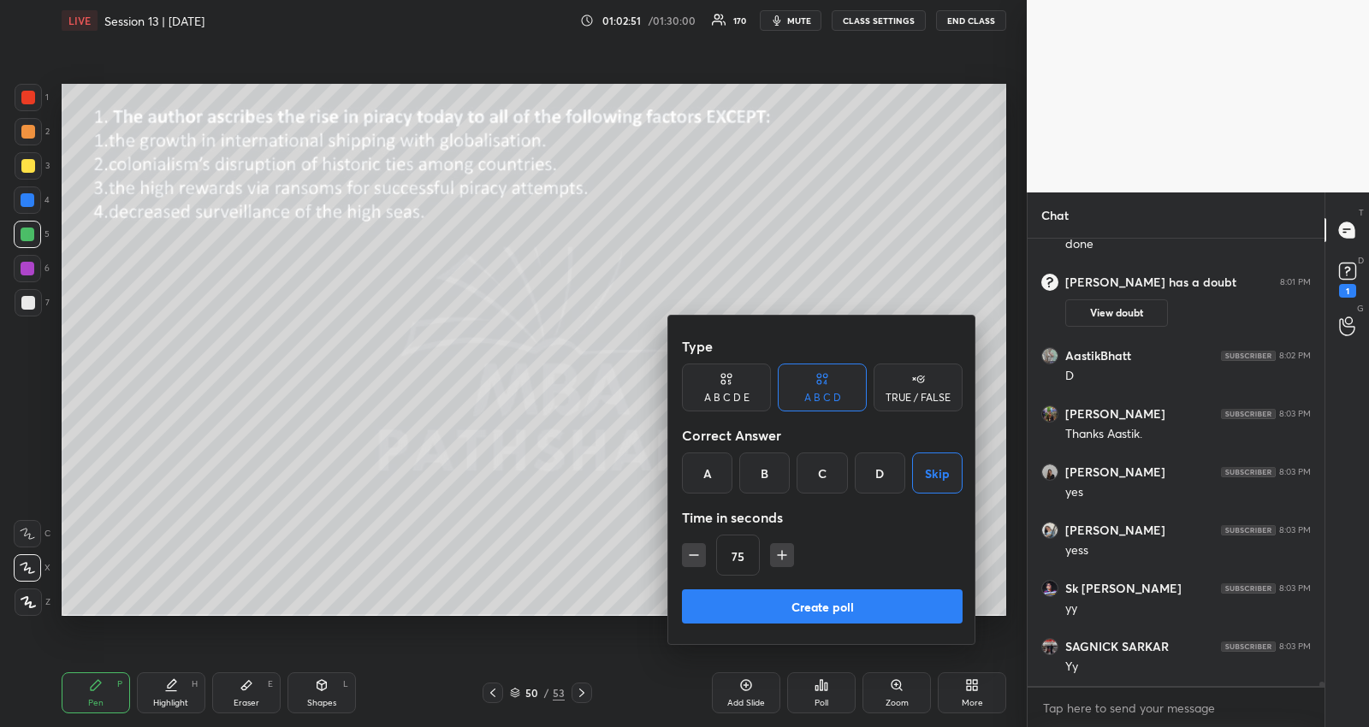
type input "60"
click at [736, 595] on button "Create poll" at bounding box center [822, 606] width 281 height 34
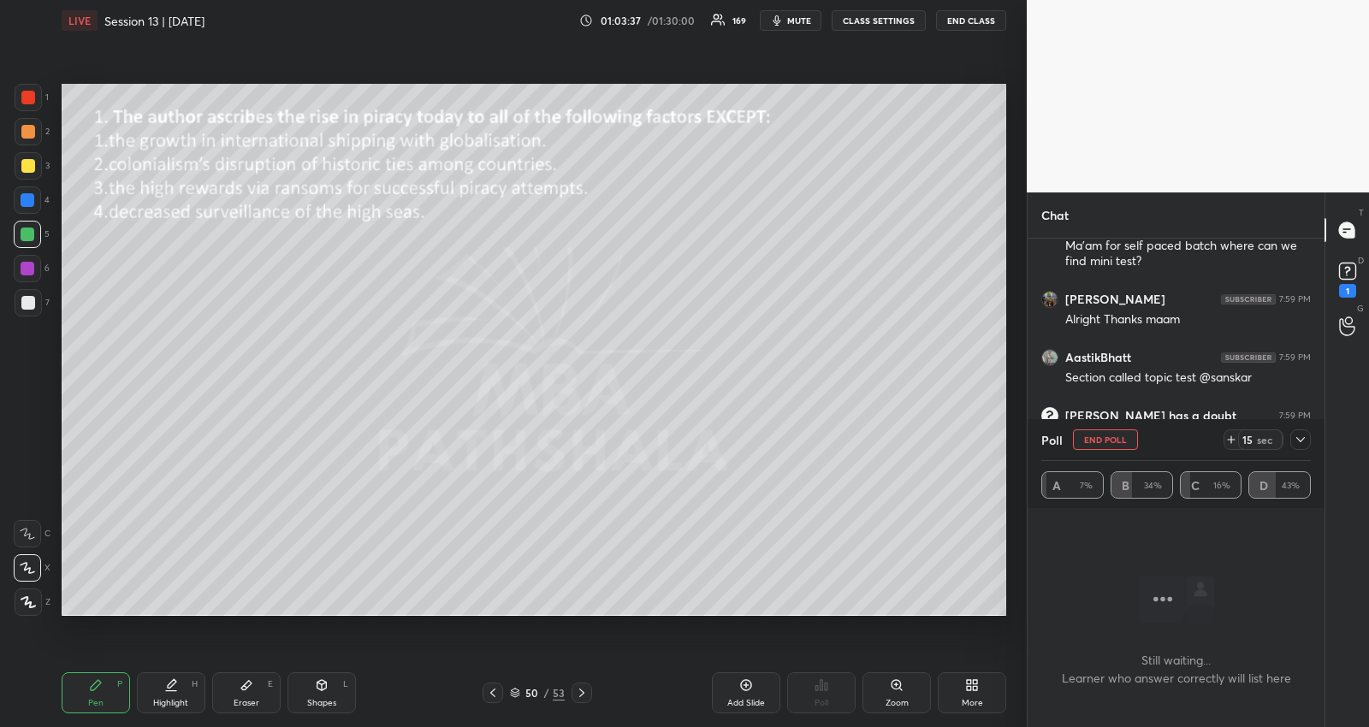
click at [1306, 444] on icon at bounding box center [1301, 440] width 14 height 14
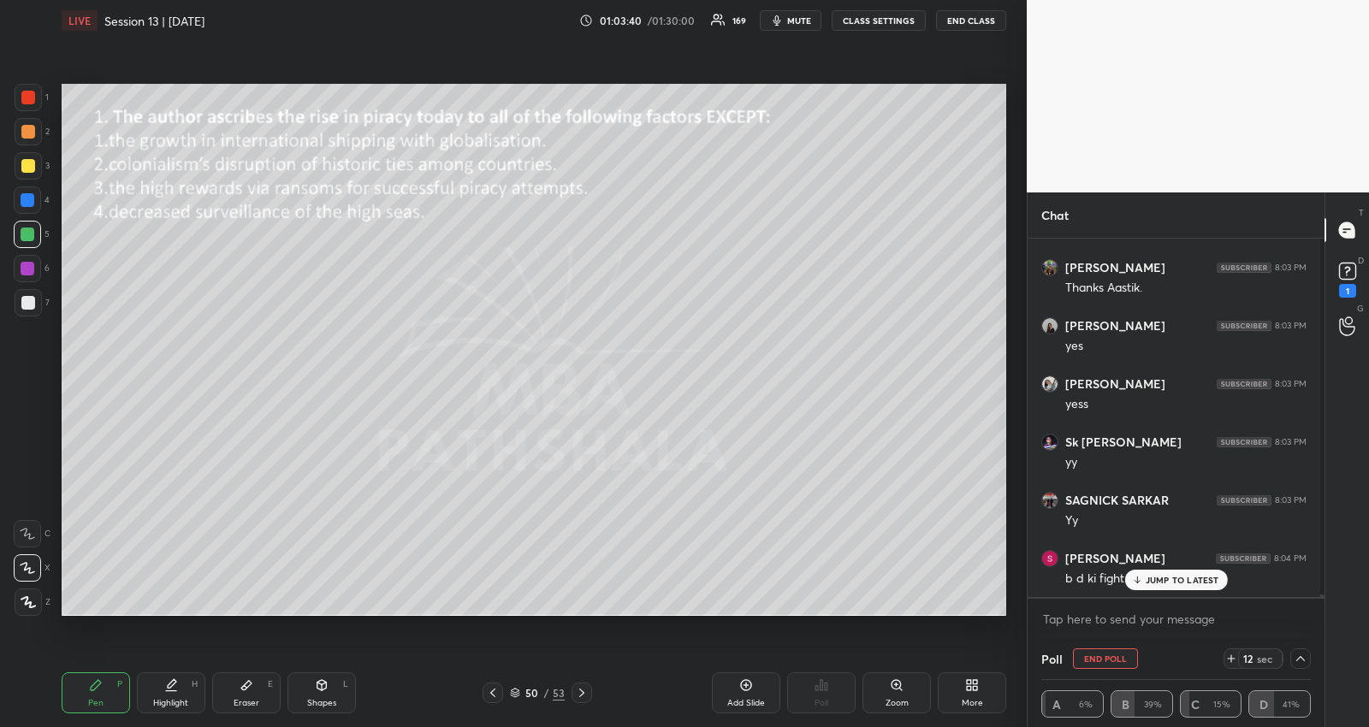
click at [1164, 585] on div "JUMP TO LATEST" at bounding box center [1175, 580] width 103 height 21
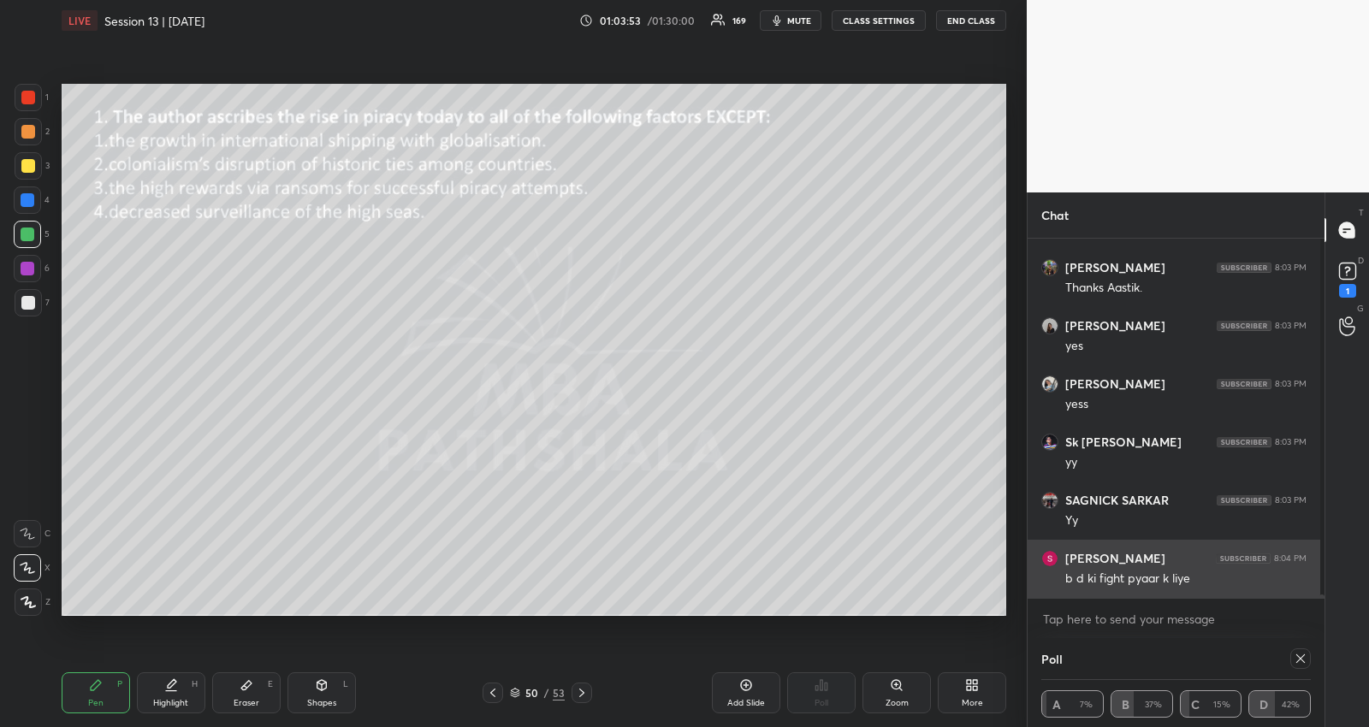
scroll to position [47196, 0]
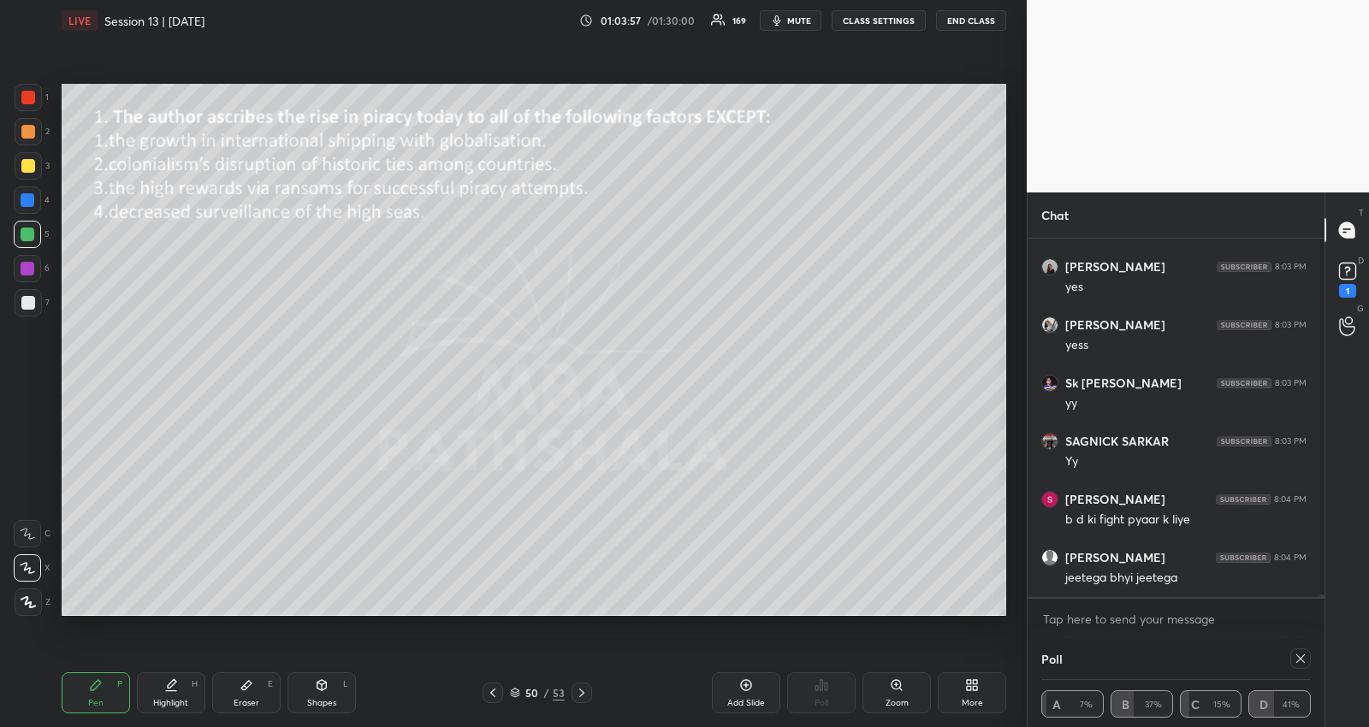
click at [579, 692] on icon at bounding box center [582, 693] width 14 height 14
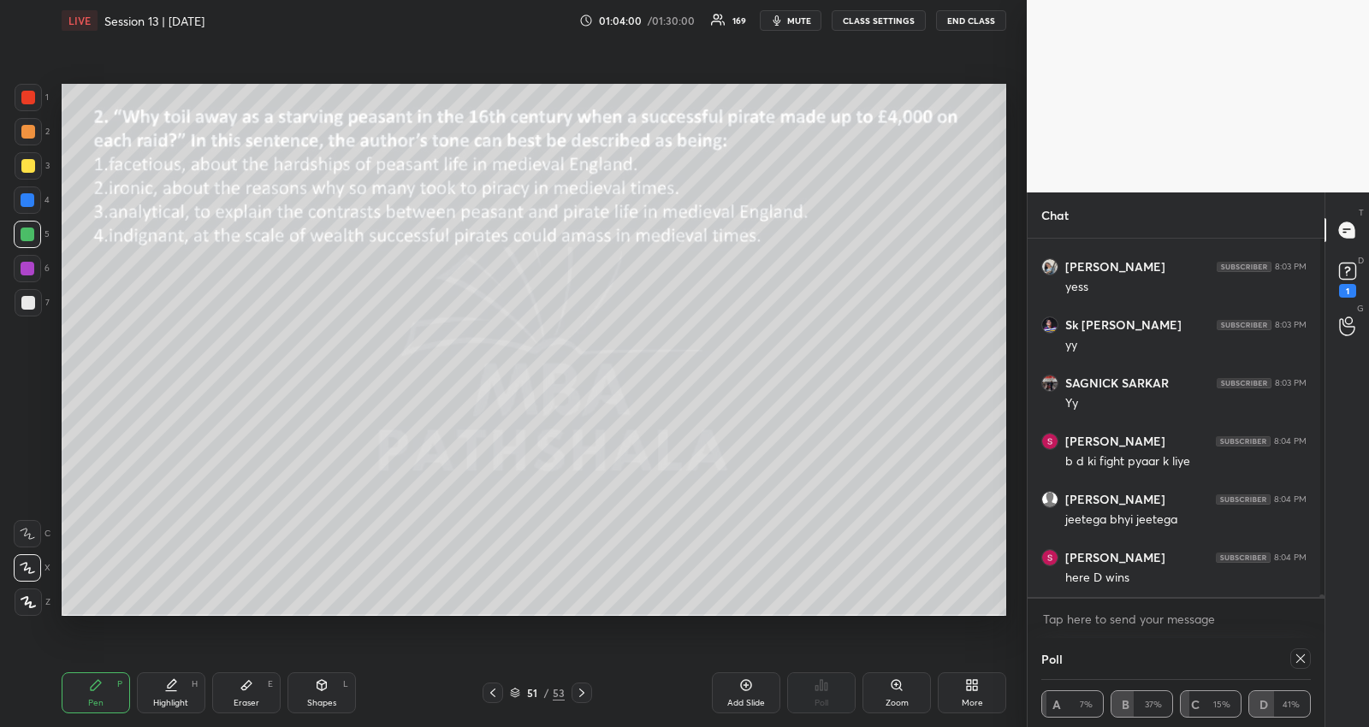
click at [806, 21] on span "mute" at bounding box center [799, 21] width 24 height 12
click at [1304, 655] on div at bounding box center [1300, 658] width 21 height 21
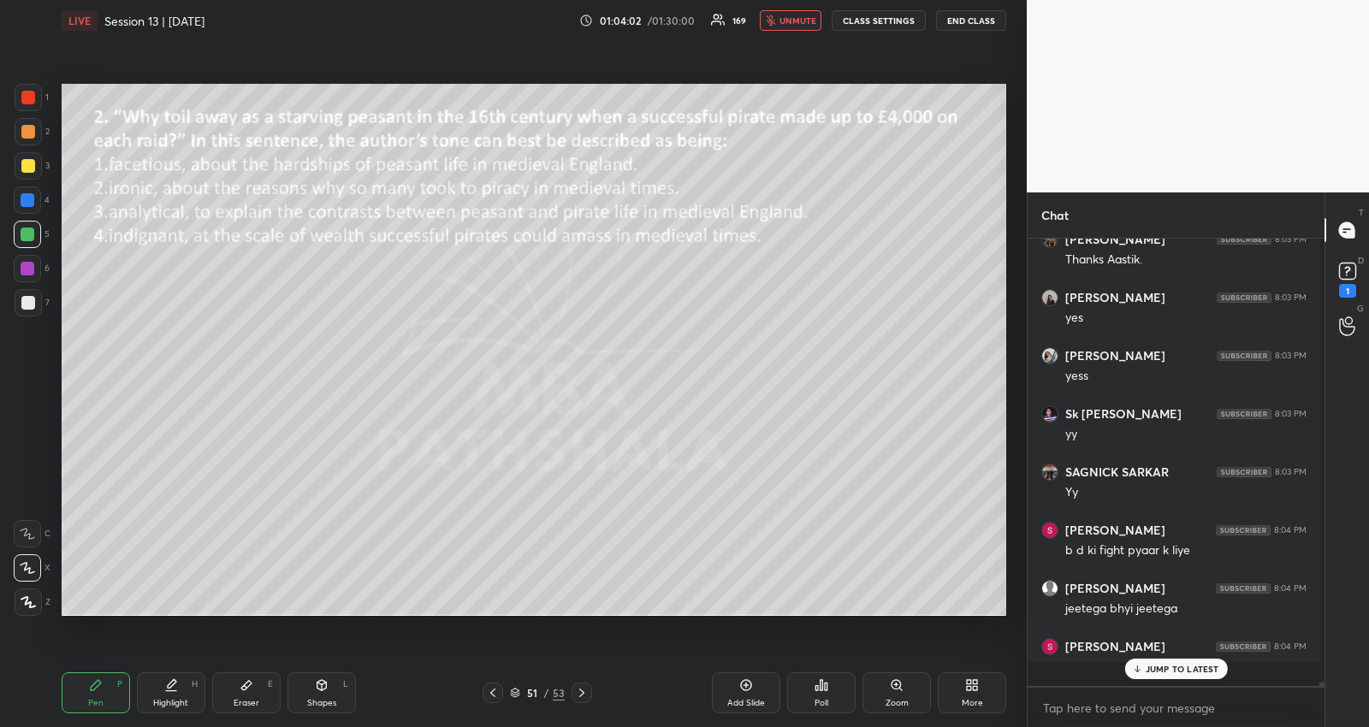
scroll to position [47166, 0]
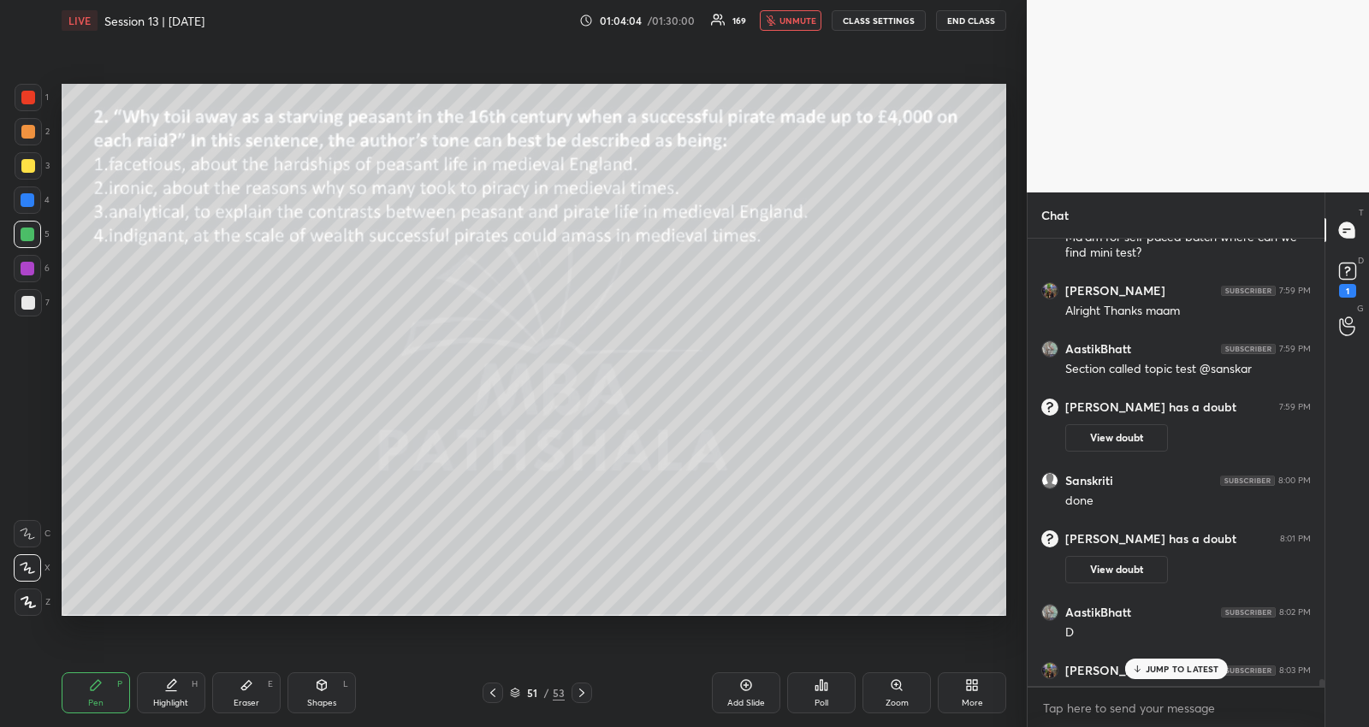
click at [974, 694] on div "More" at bounding box center [972, 692] width 68 height 41
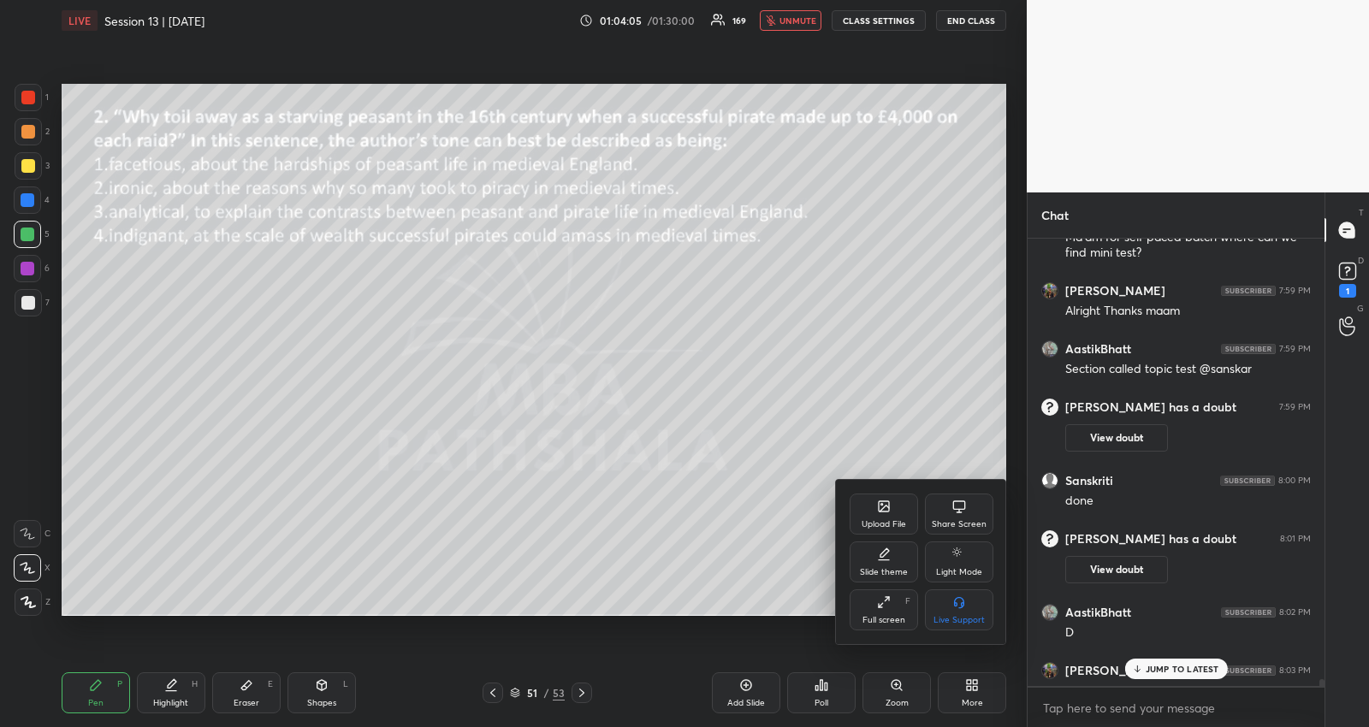
click at [823, 682] on div at bounding box center [684, 363] width 1369 height 727
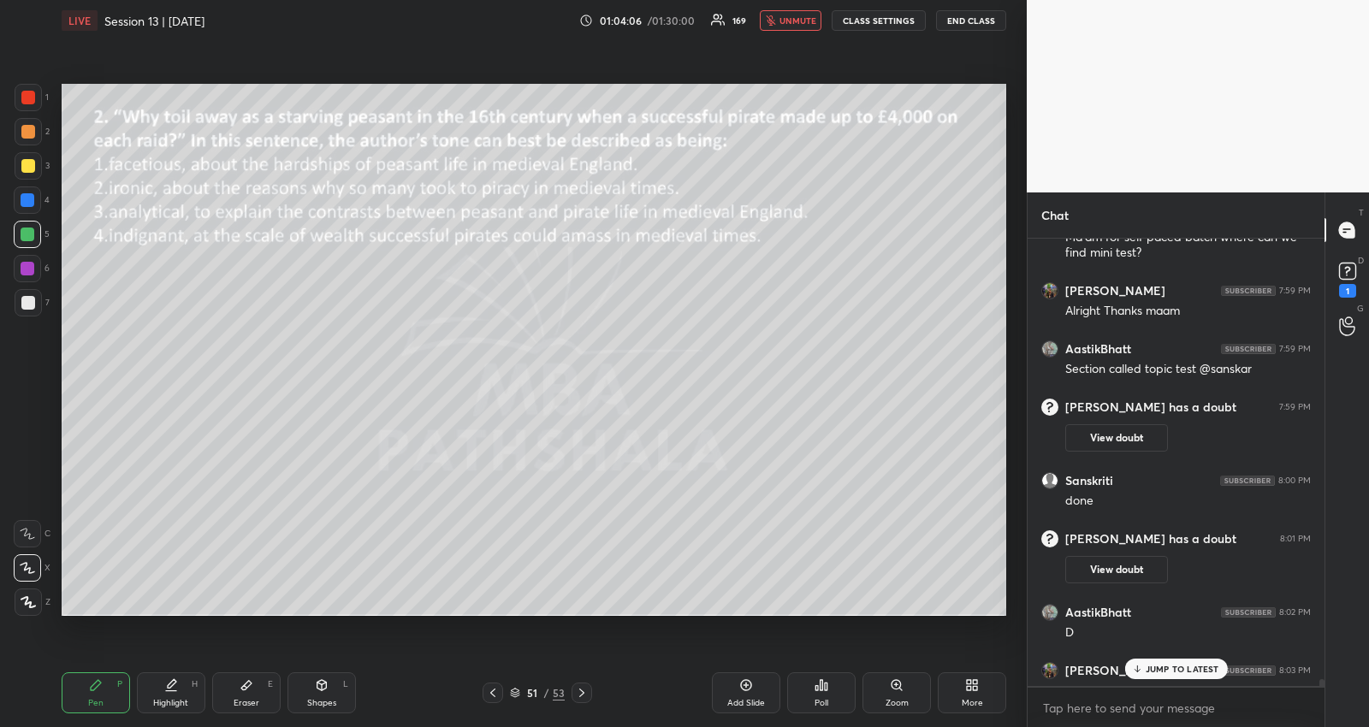
click at [817, 699] on div "Poll" at bounding box center [821, 703] width 14 height 9
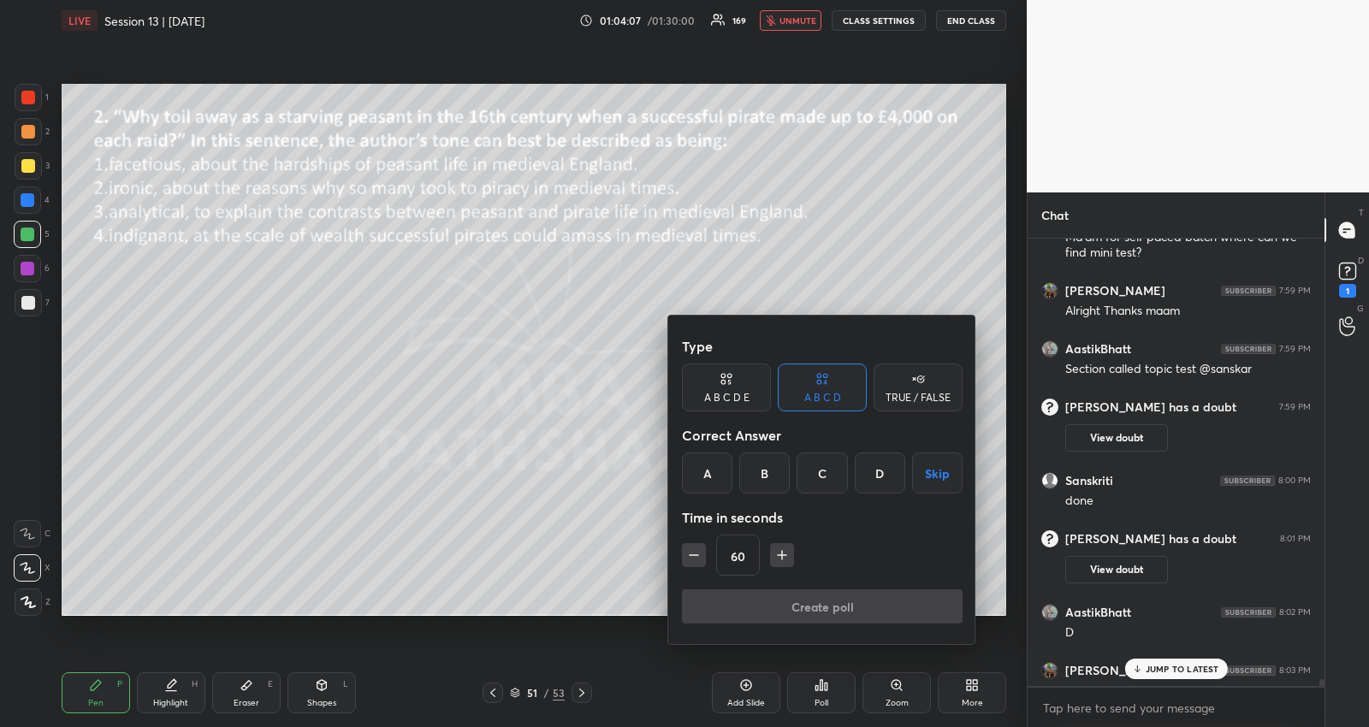
click at [937, 484] on button "Skip" at bounding box center [937, 473] width 50 height 41
click at [909, 610] on button "Create poll" at bounding box center [822, 606] width 281 height 34
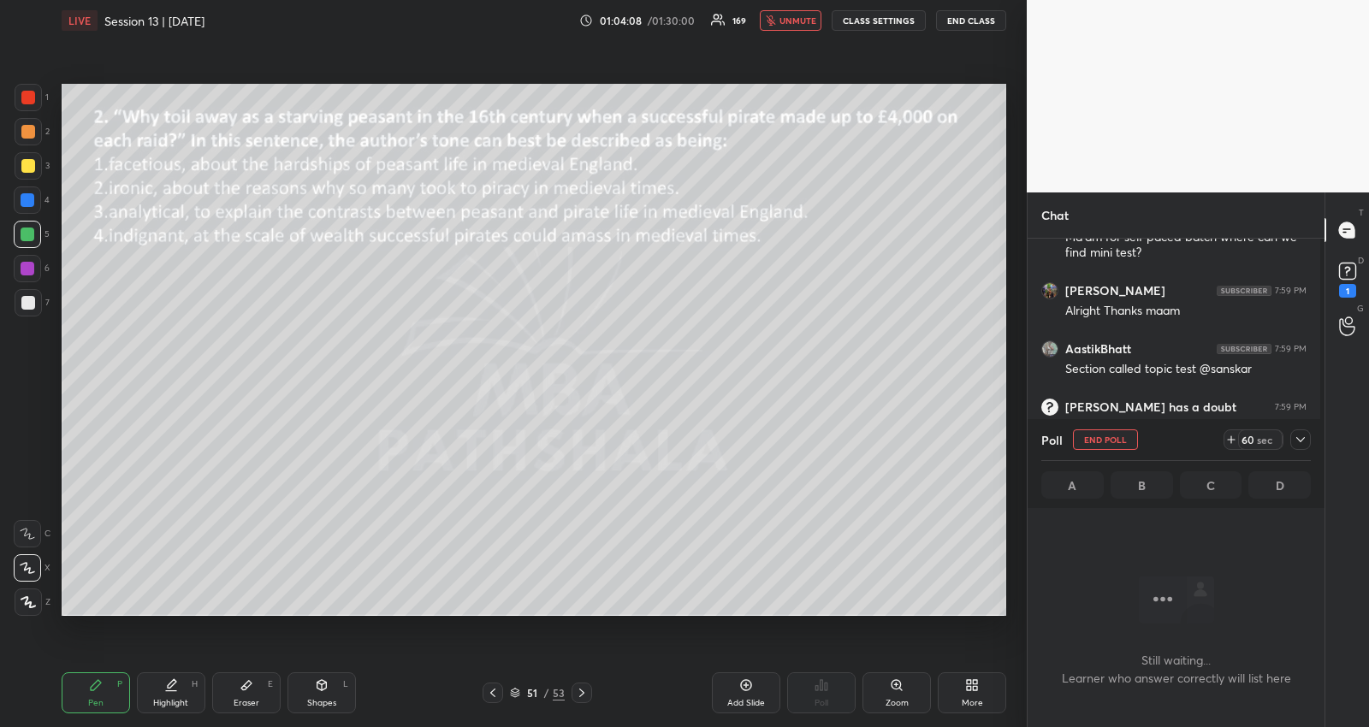
scroll to position [5, 5]
click at [1300, 436] on icon at bounding box center [1301, 440] width 14 height 14
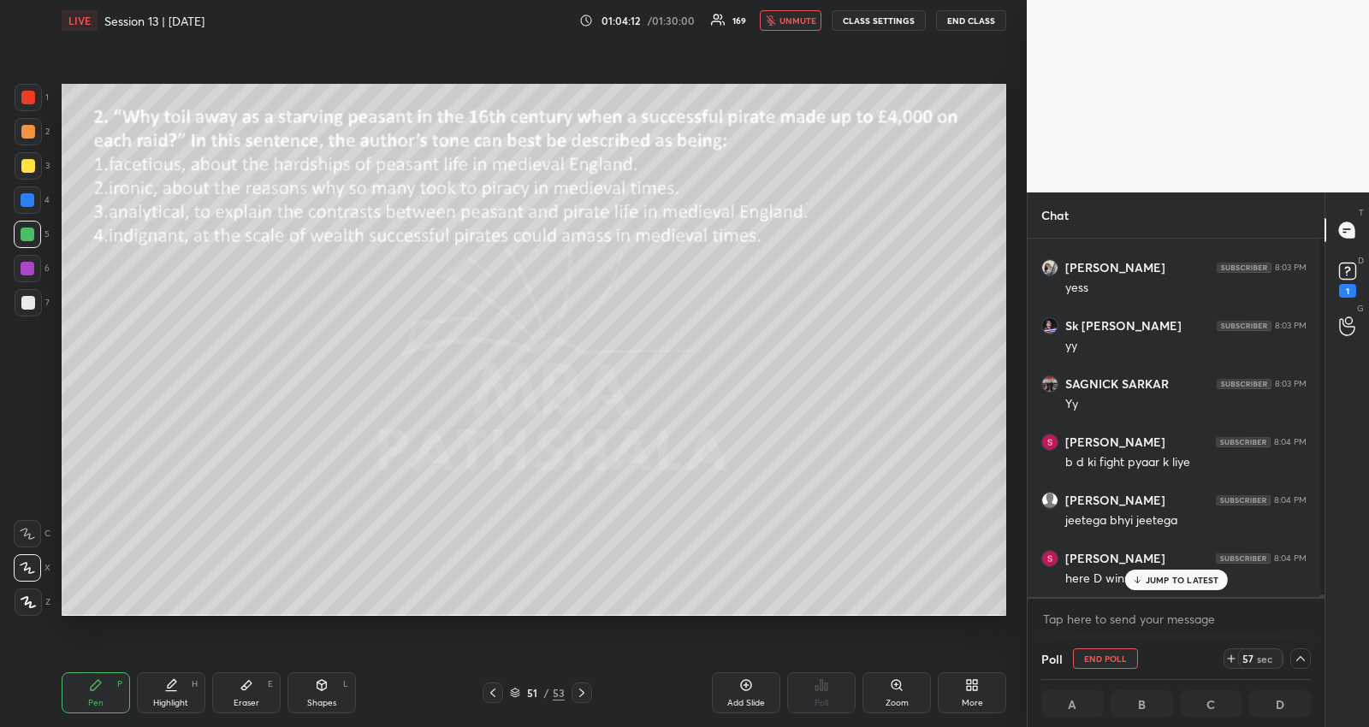
click at [1166, 589] on div "JUMP TO LATEST" at bounding box center [1175, 580] width 103 height 21
click at [1156, 619] on textarea at bounding box center [1175, 619] width 269 height 27
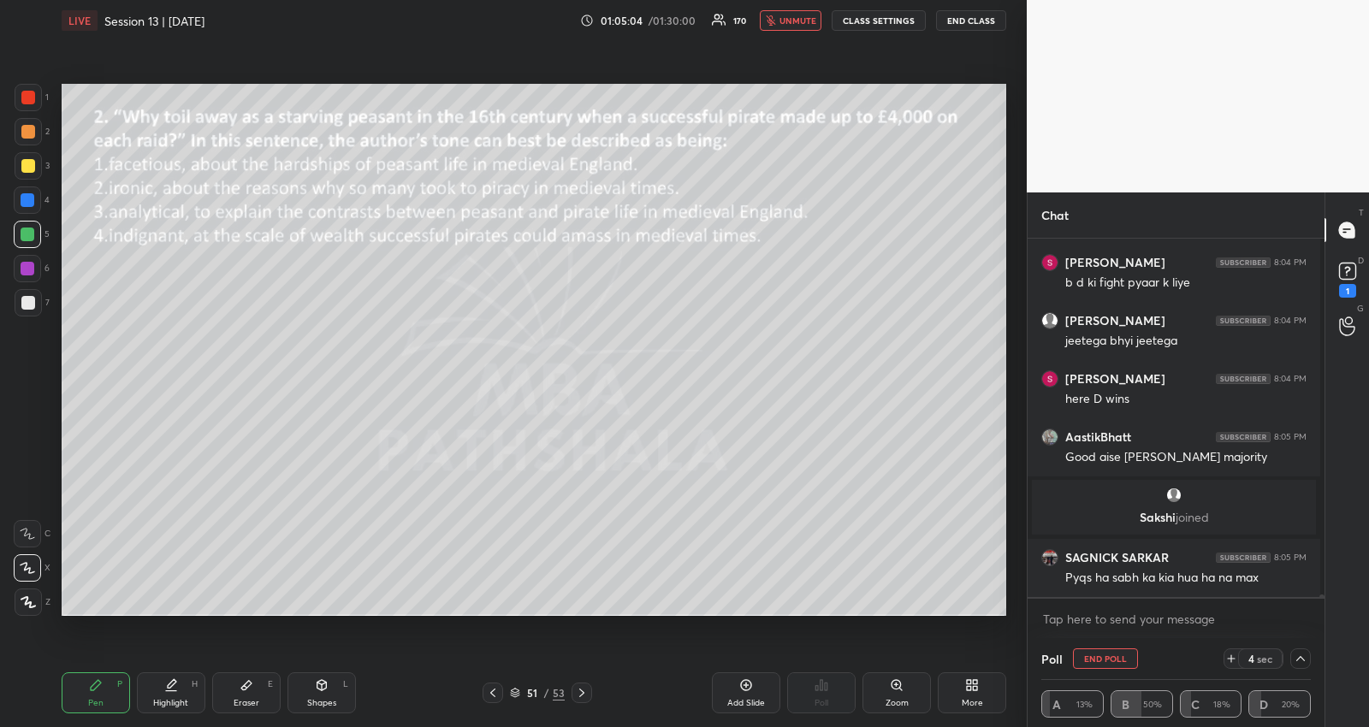
click at [793, 27] on button "unmute" at bounding box center [791, 20] width 62 height 21
click at [583, 690] on icon at bounding box center [582, 693] width 14 height 14
click at [1303, 660] on div at bounding box center [1300, 658] width 21 height 21
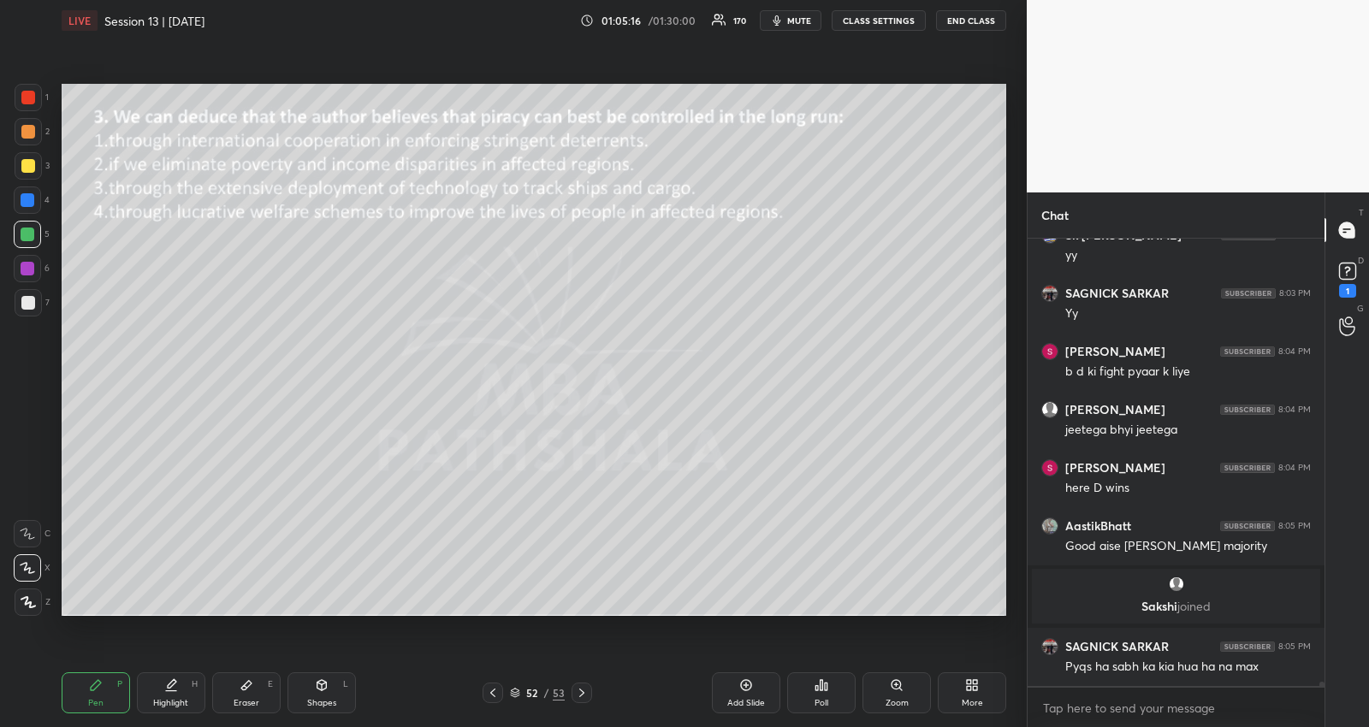
scroll to position [46863, 0]
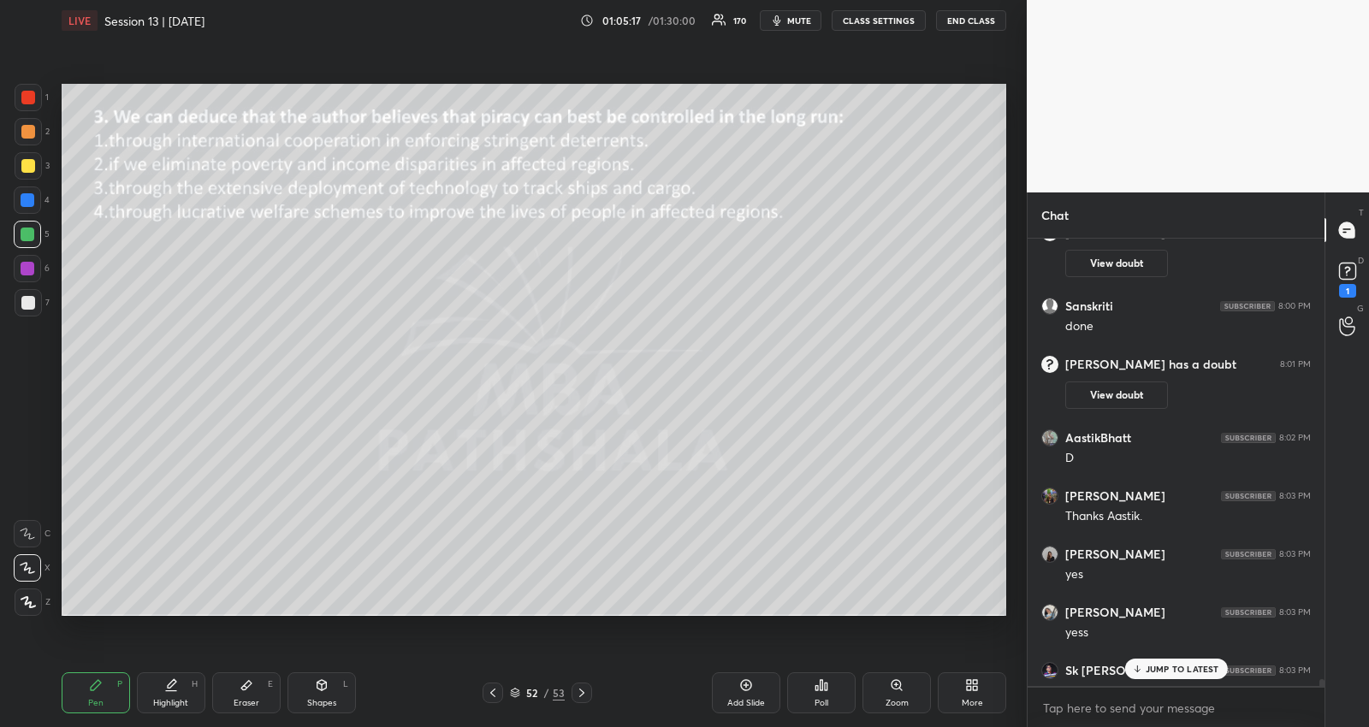
click at [822, 696] on div "Poll" at bounding box center [821, 692] width 68 height 41
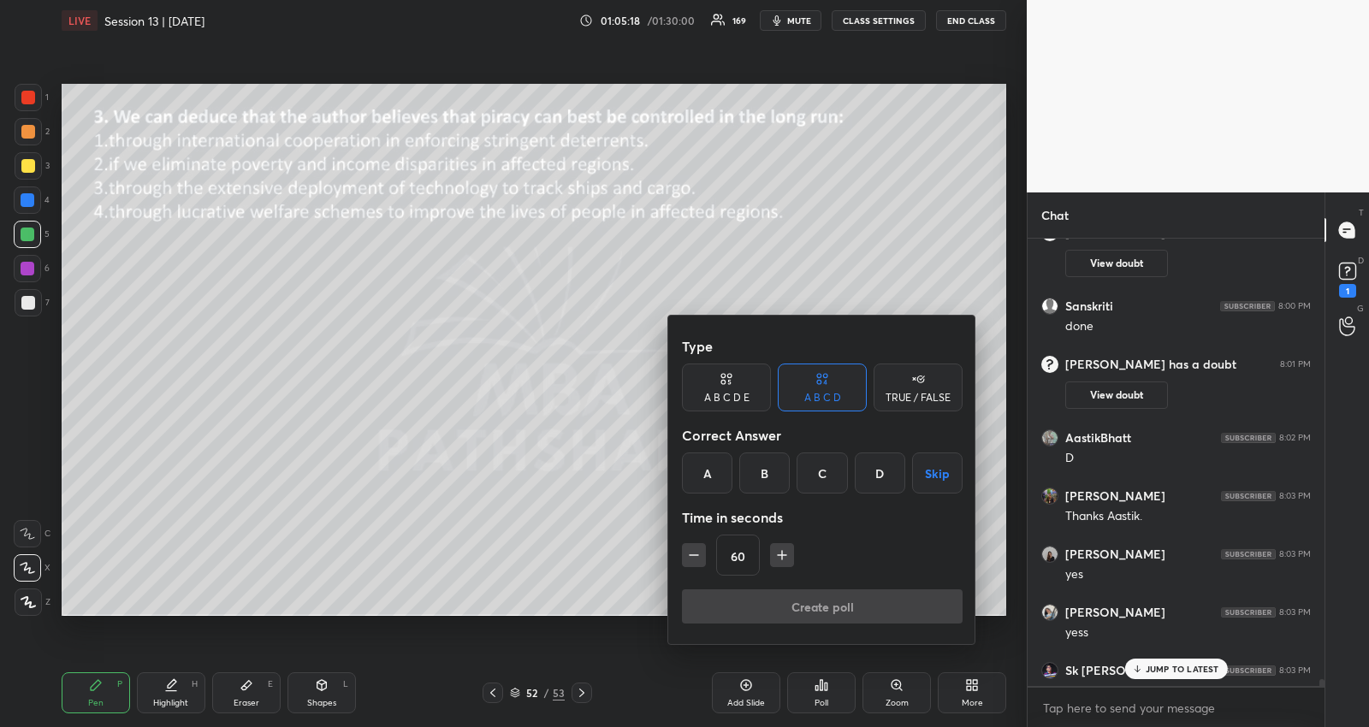
drag, startPoint x: 941, startPoint y: 462, endPoint x: 885, endPoint y: 561, distance: 113.8
click at [942, 462] on button "Skip" at bounding box center [937, 473] width 50 height 41
click at [881, 590] on button "Create poll" at bounding box center [822, 606] width 281 height 34
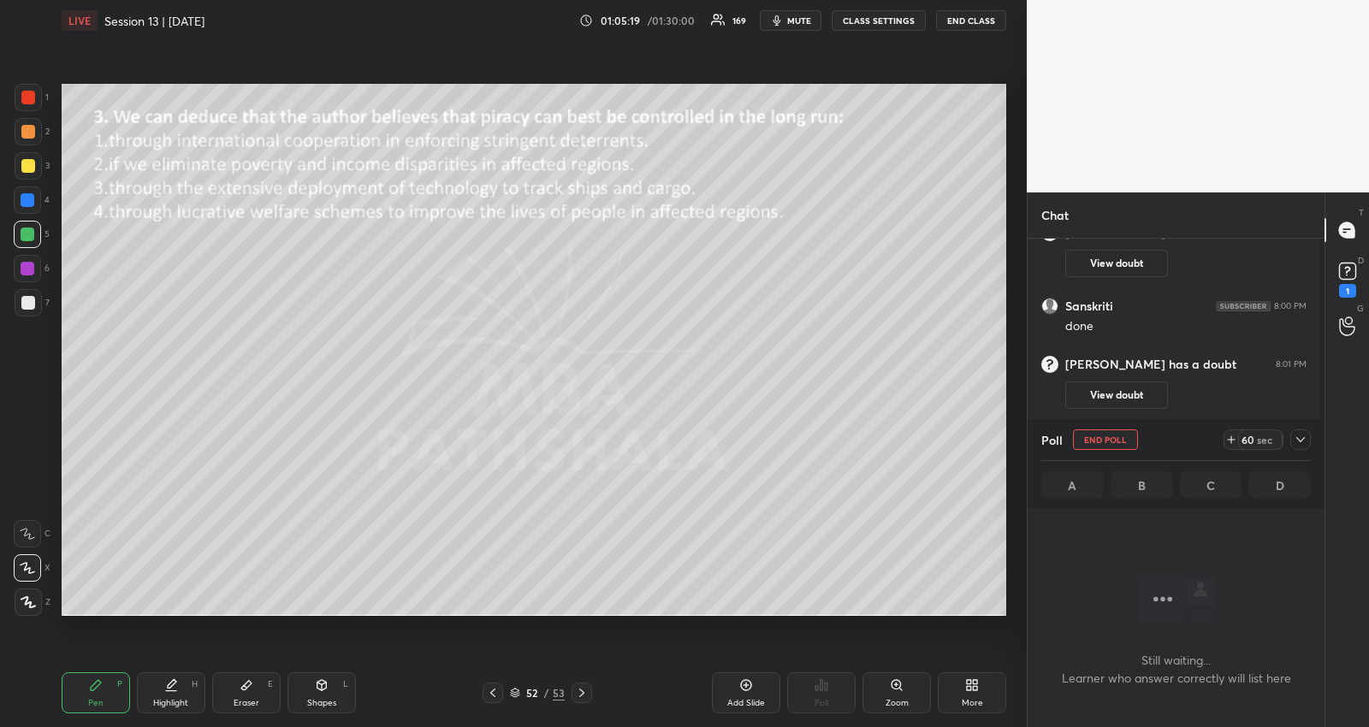
scroll to position [395, 293]
click at [1300, 435] on icon at bounding box center [1301, 440] width 14 height 14
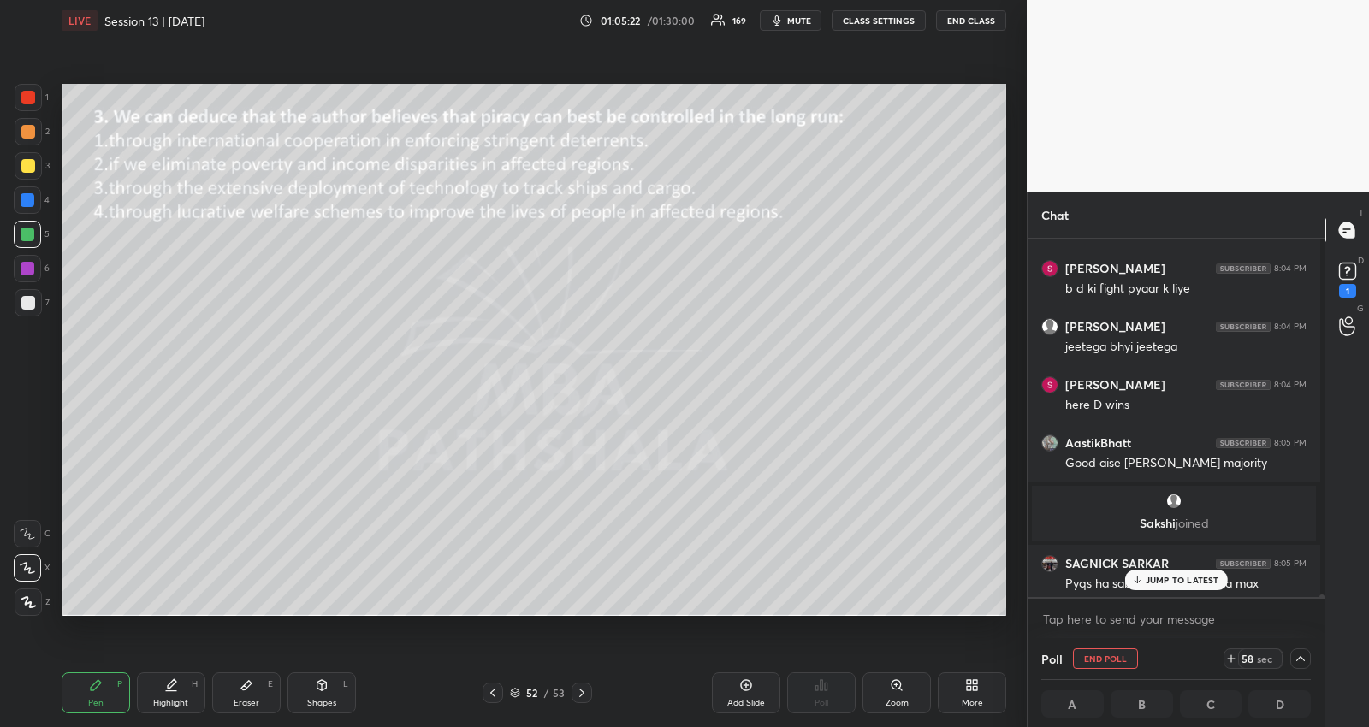
scroll to position [47356, 0]
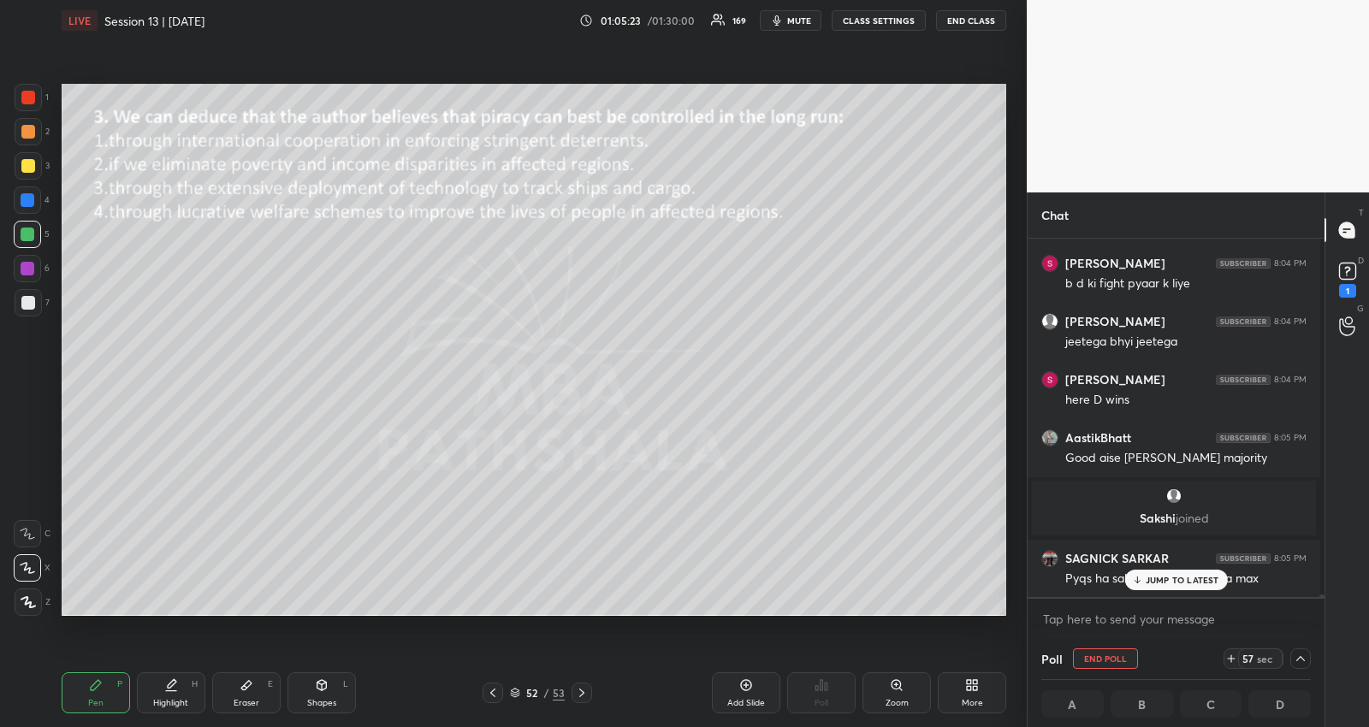
click at [1184, 588] on div "JUMP TO LATEST" at bounding box center [1175, 580] width 103 height 21
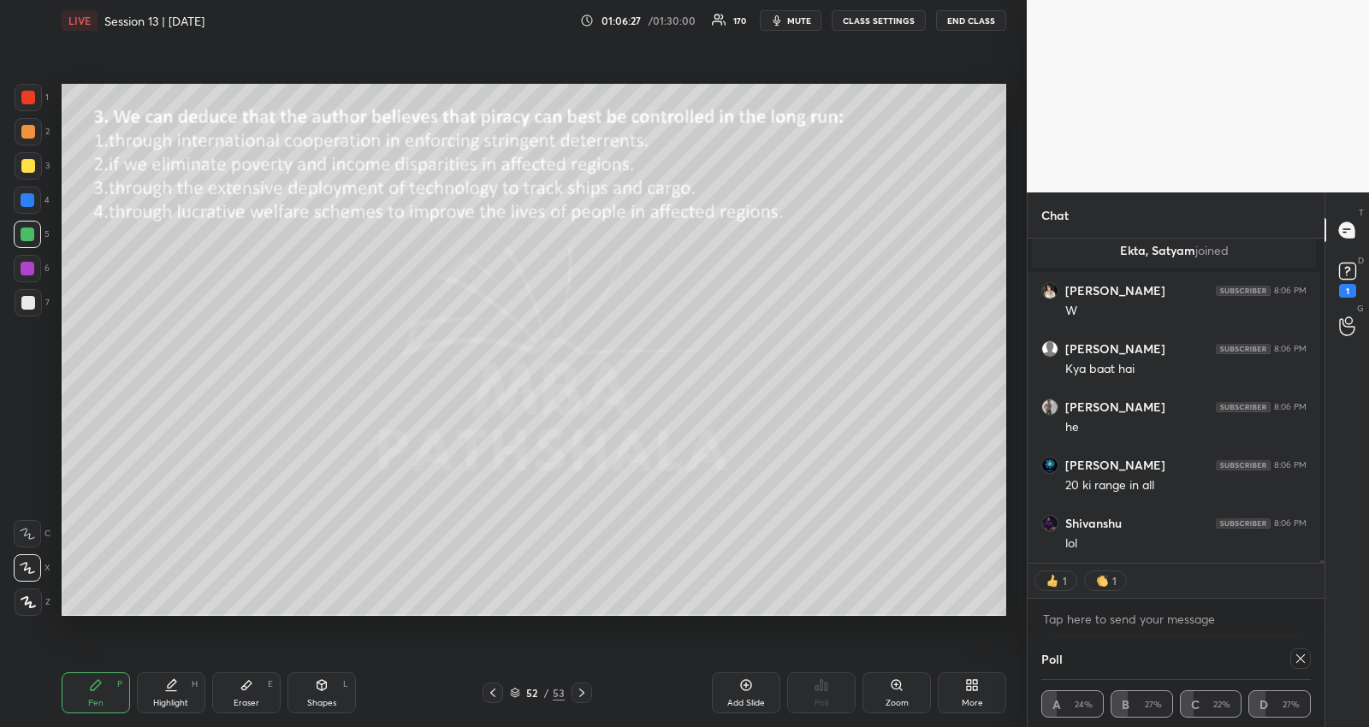
scroll to position [47782, 0]
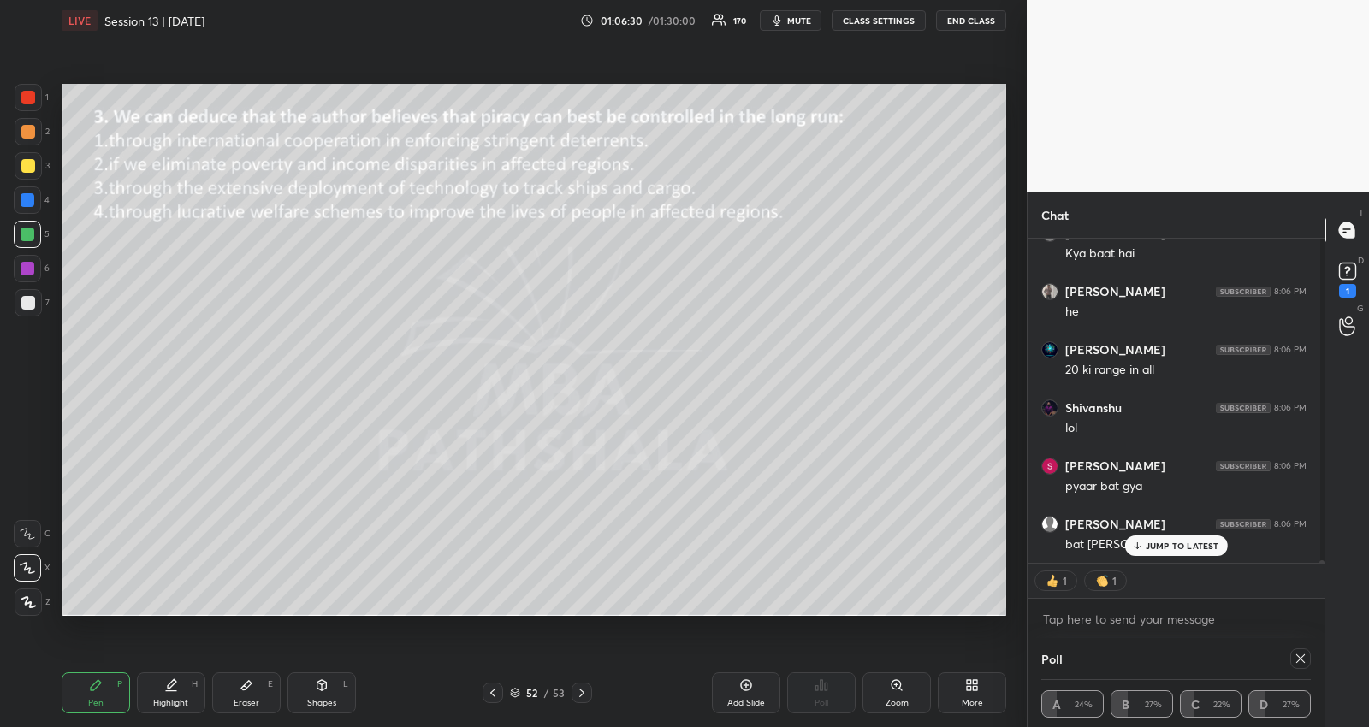
click at [1192, 548] on p "JUMP TO LATEST" at bounding box center [1183, 546] width 74 height 10
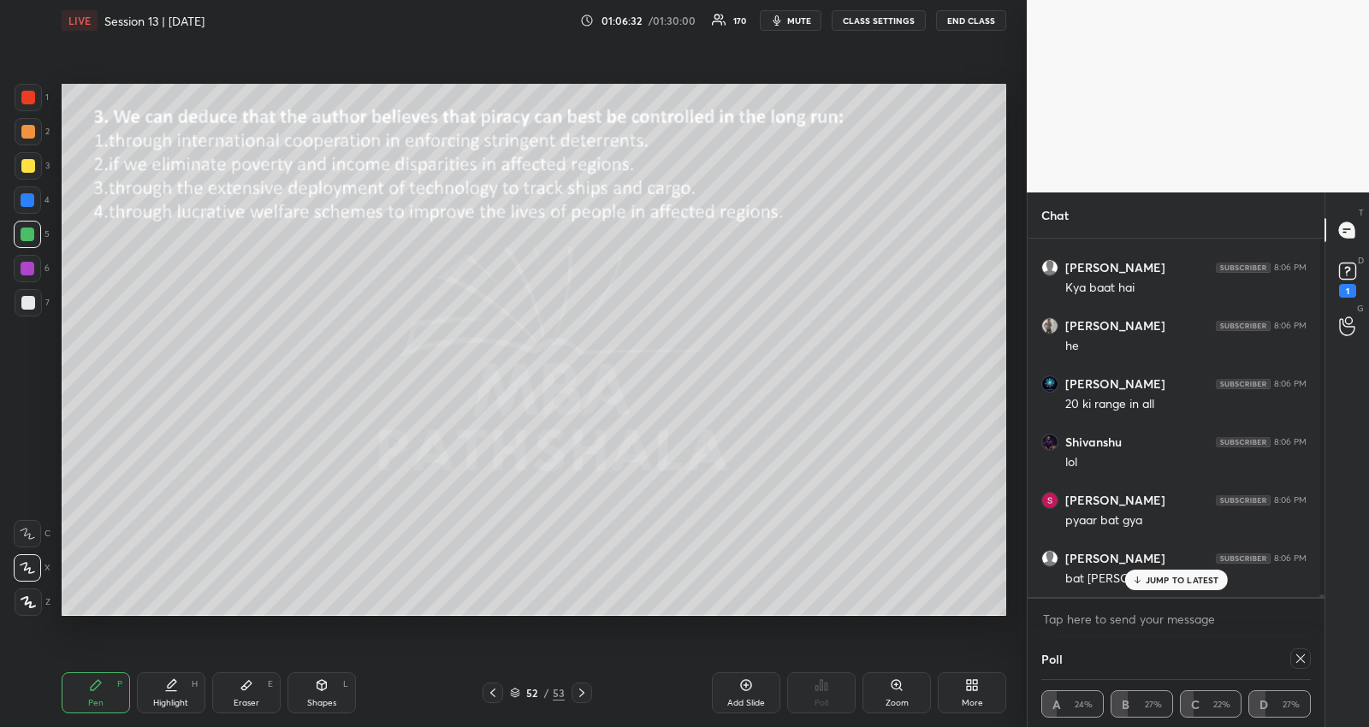
scroll to position [47807, 0]
click at [1170, 578] on div "[PERSON_NAME] 8:03 PM yess Sk Tousheef Rasool 8:03 PM yy [PERSON_NAME] 8:03 PM …" at bounding box center [1175, 418] width 297 height 358
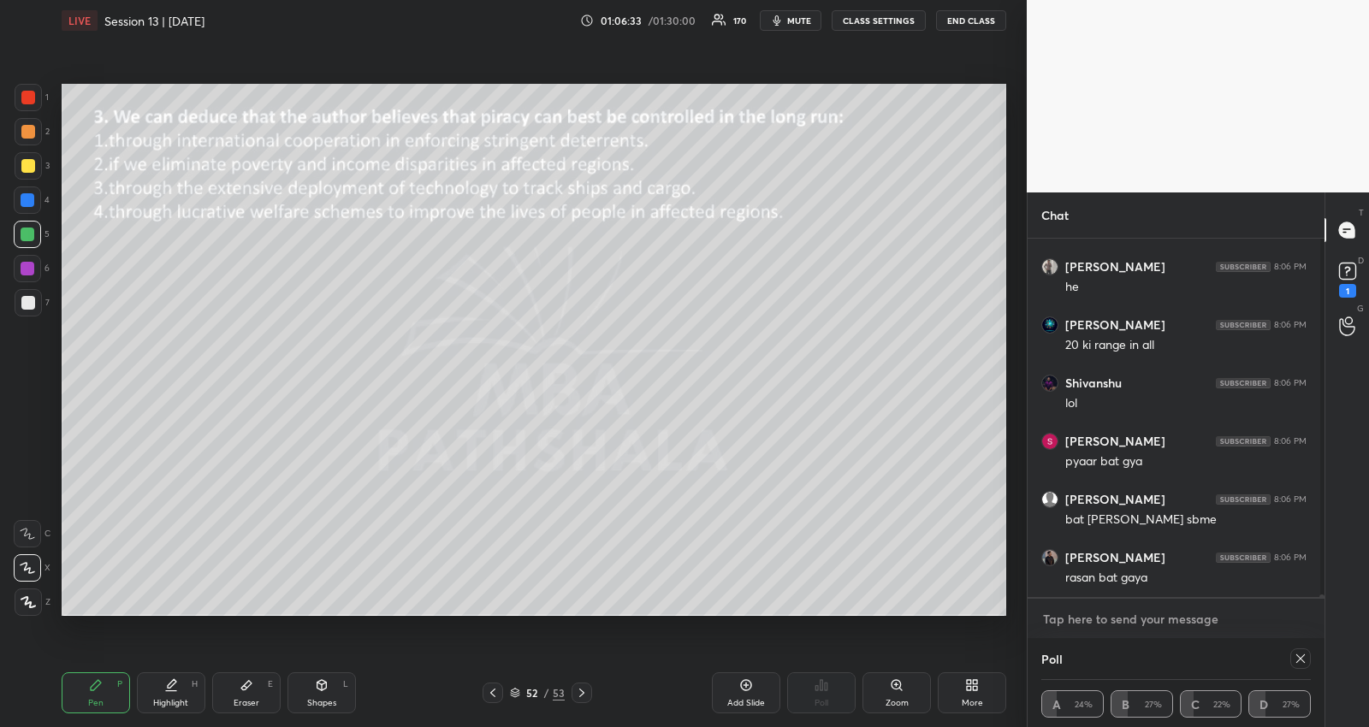
click at [1171, 623] on textarea at bounding box center [1175, 619] width 269 height 27
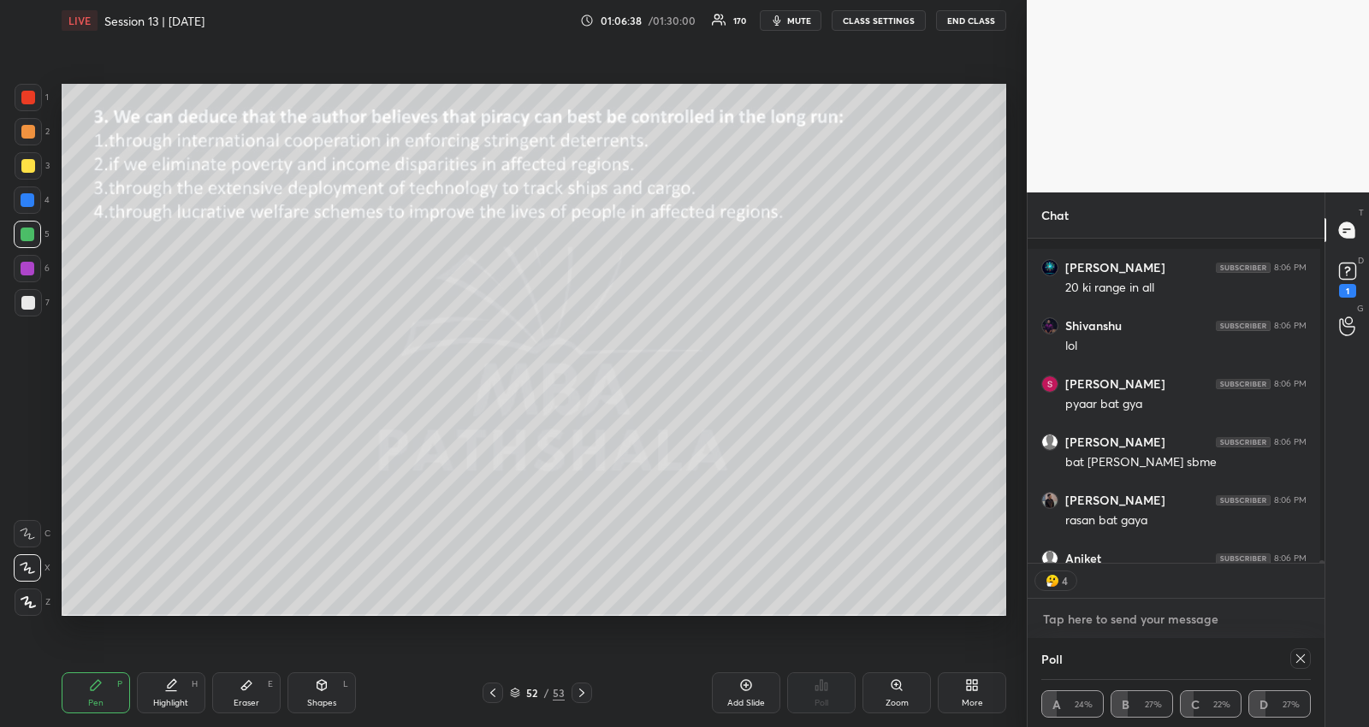
scroll to position [47958, 0]
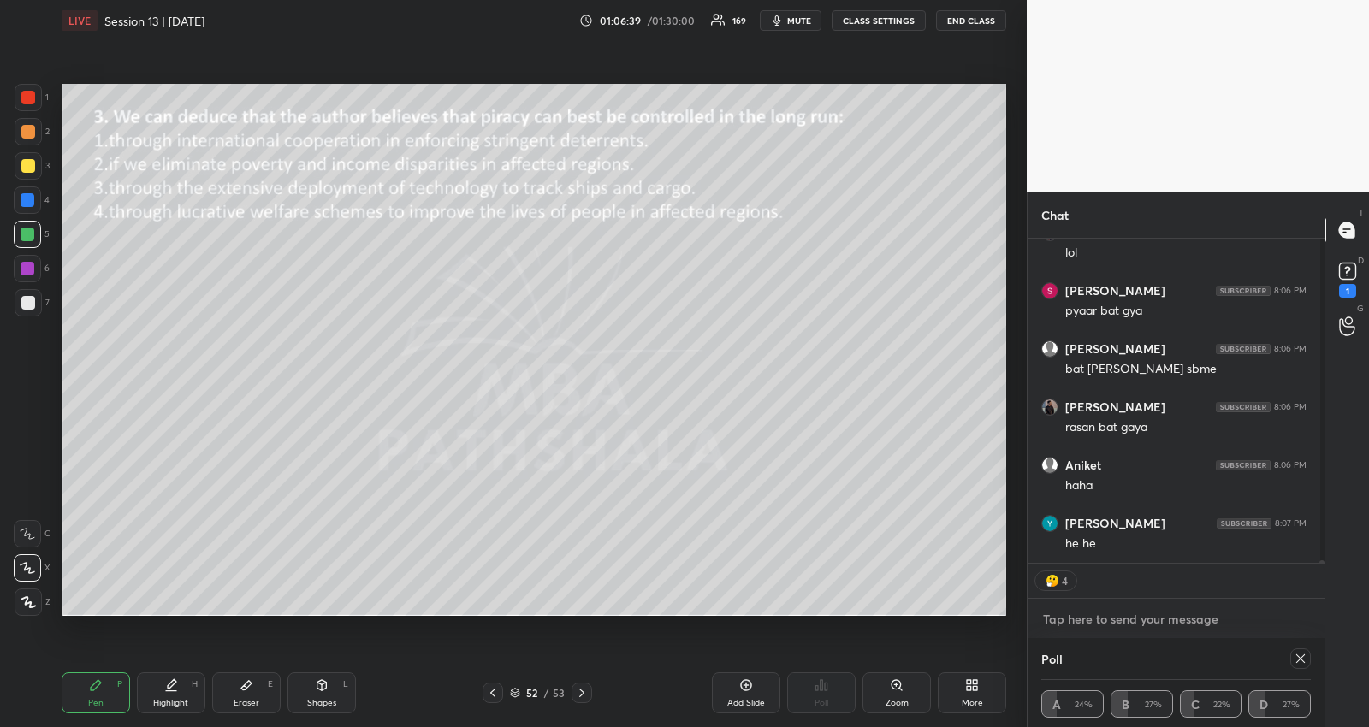
click at [1174, 625] on textarea at bounding box center [1175, 619] width 269 height 27
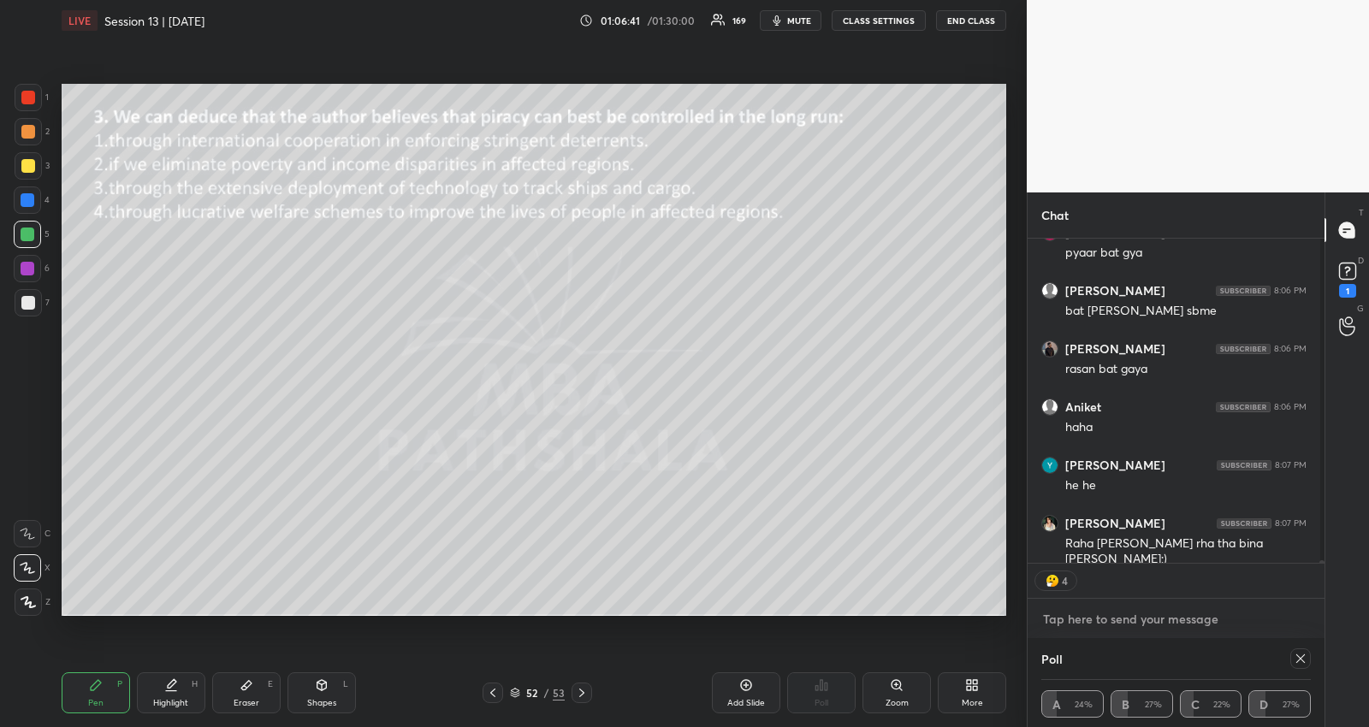
scroll to position [48078, 0]
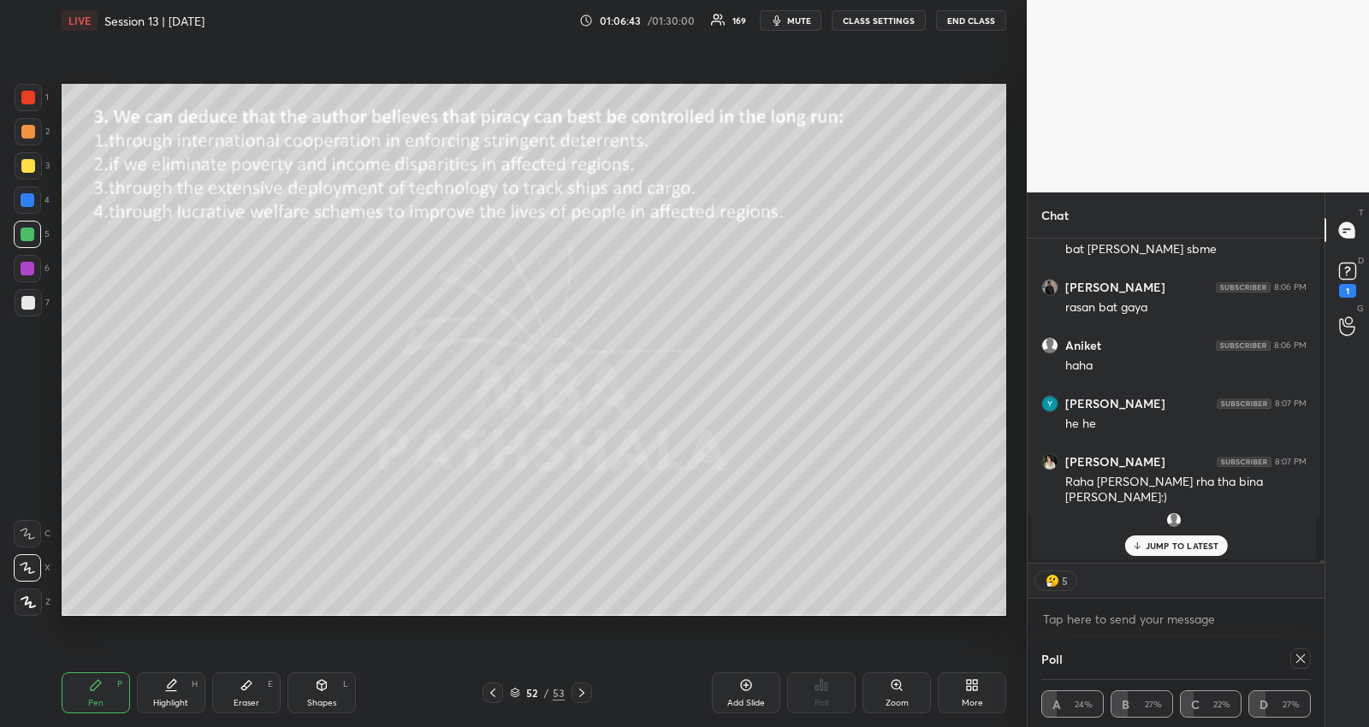
click at [1191, 550] on p "JUMP TO LATEST" at bounding box center [1183, 546] width 74 height 10
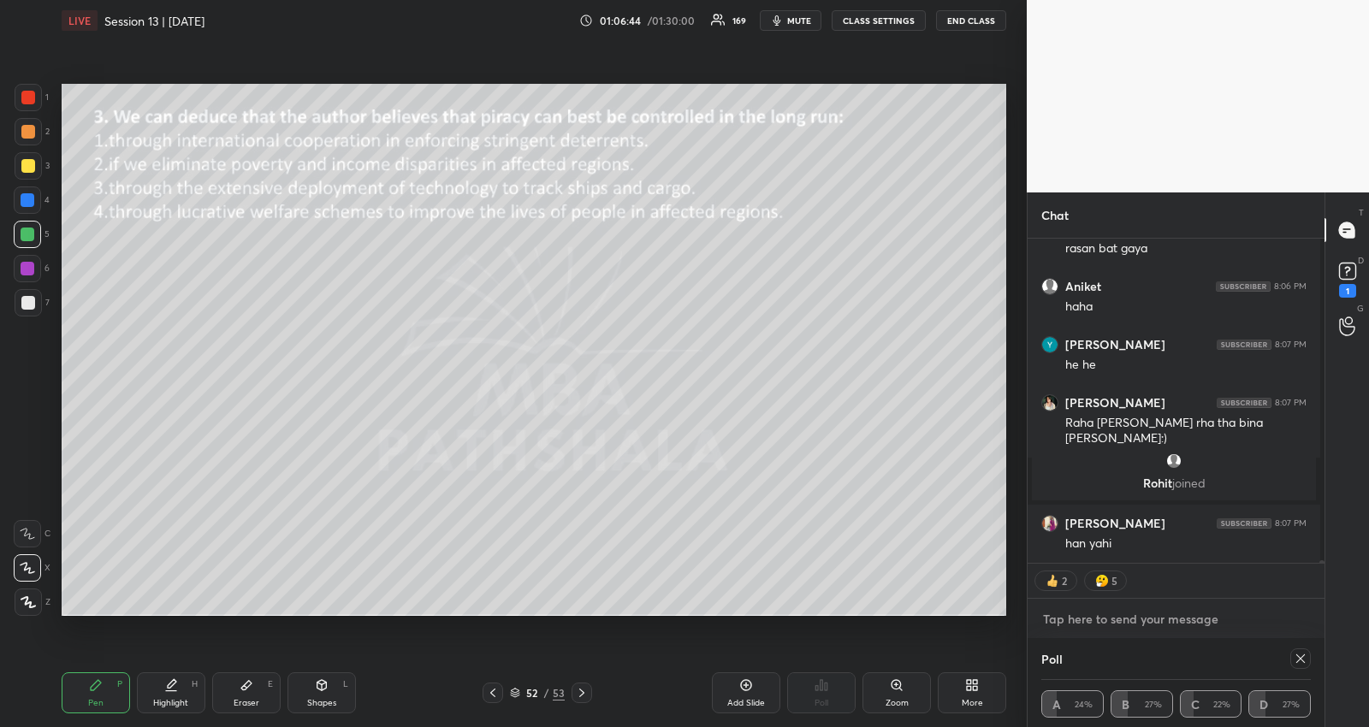
click at [1162, 613] on textarea at bounding box center [1175, 619] width 269 height 27
click at [1294, 655] on icon at bounding box center [1301, 659] width 14 height 14
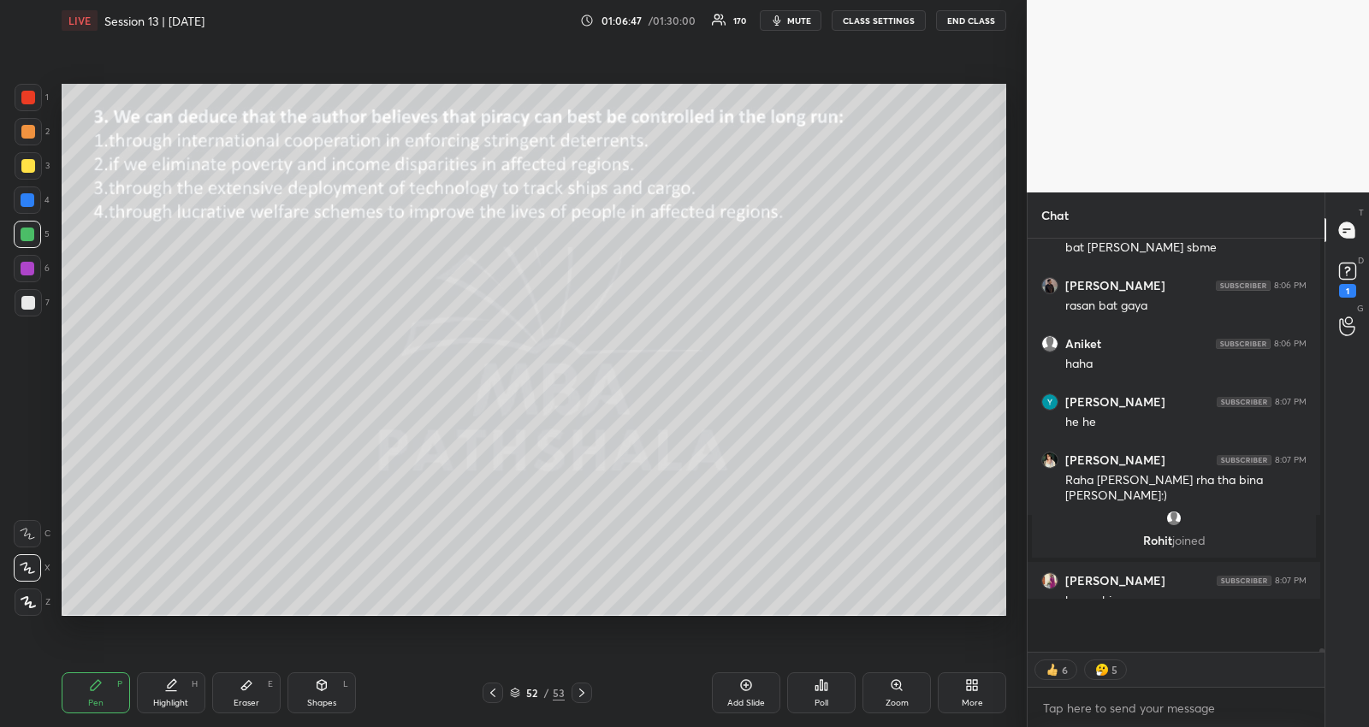
scroll to position [2, 5]
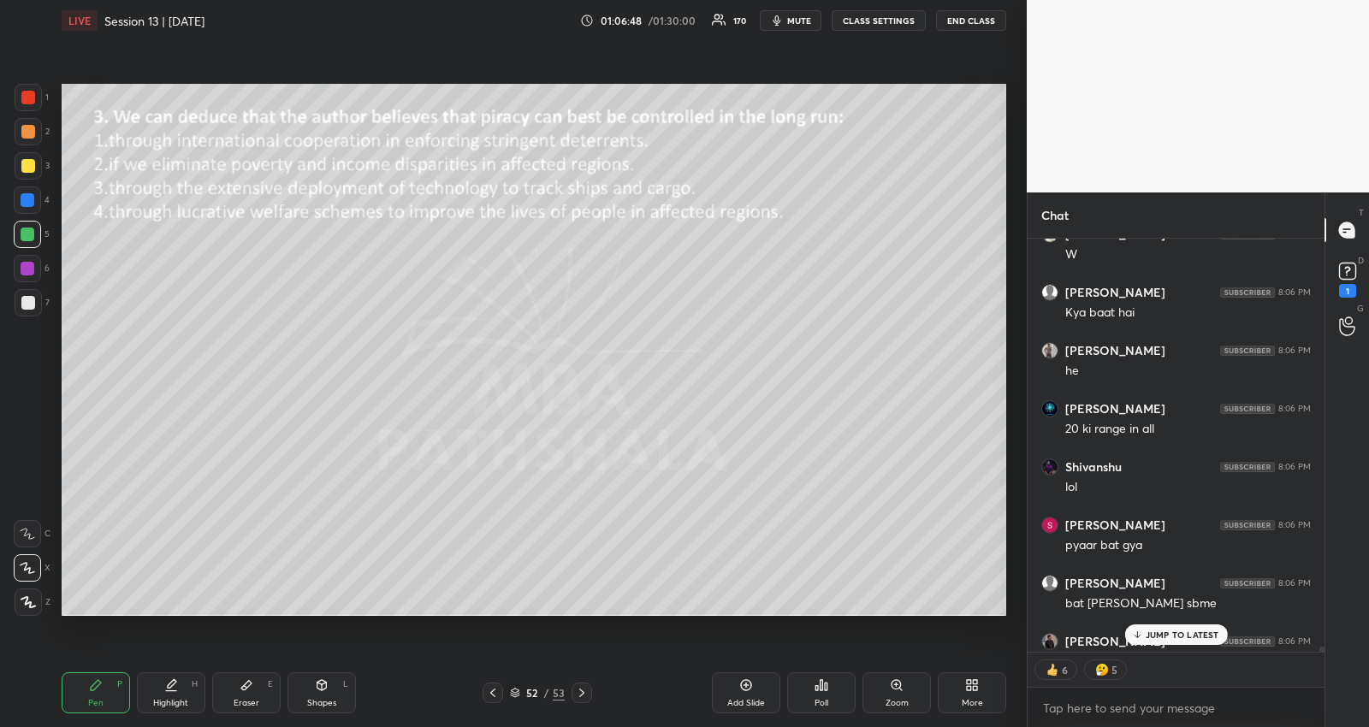
click at [1140, 631] on icon at bounding box center [1136, 635] width 11 height 10
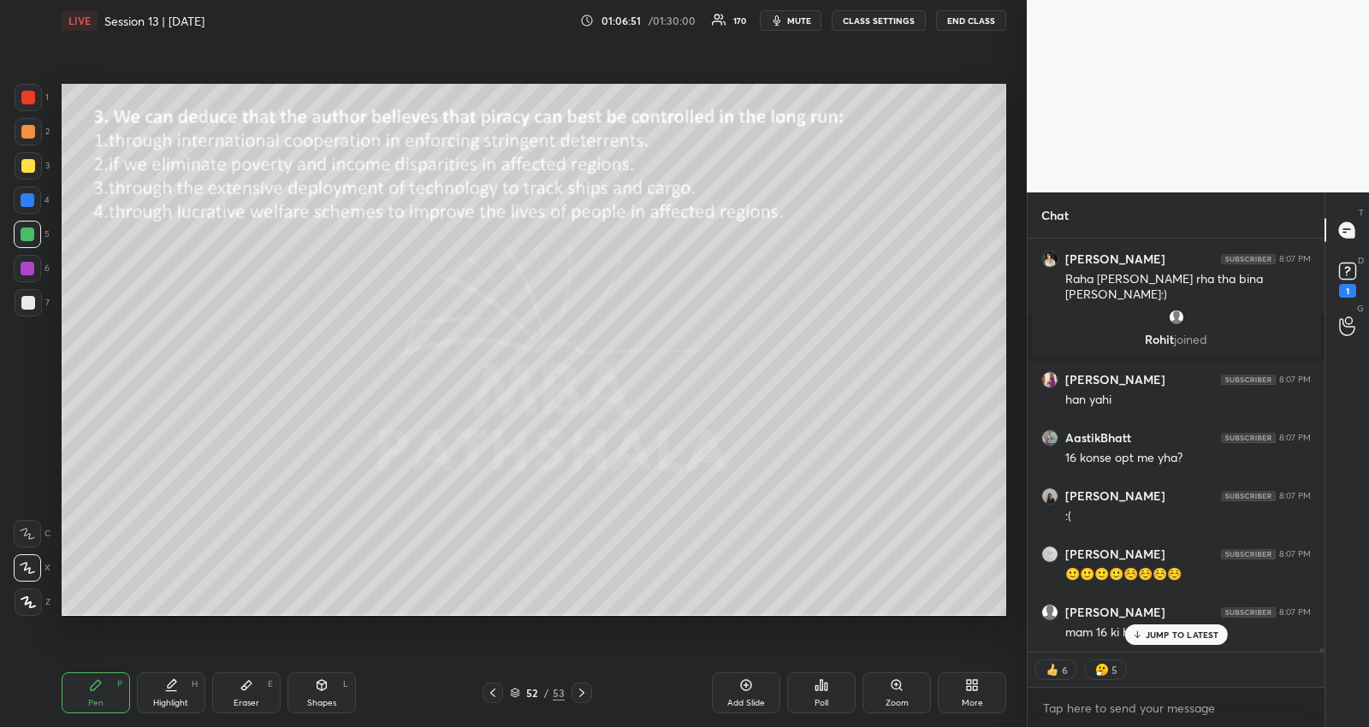
click at [1139, 629] on div "[PERSON_NAME], [PERSON_NAME] joined [PERSON_NAME] 8:06 PM W [PERSON_NAME] 8:06 …" at bounding box center [1175, 445] width 297 height 413
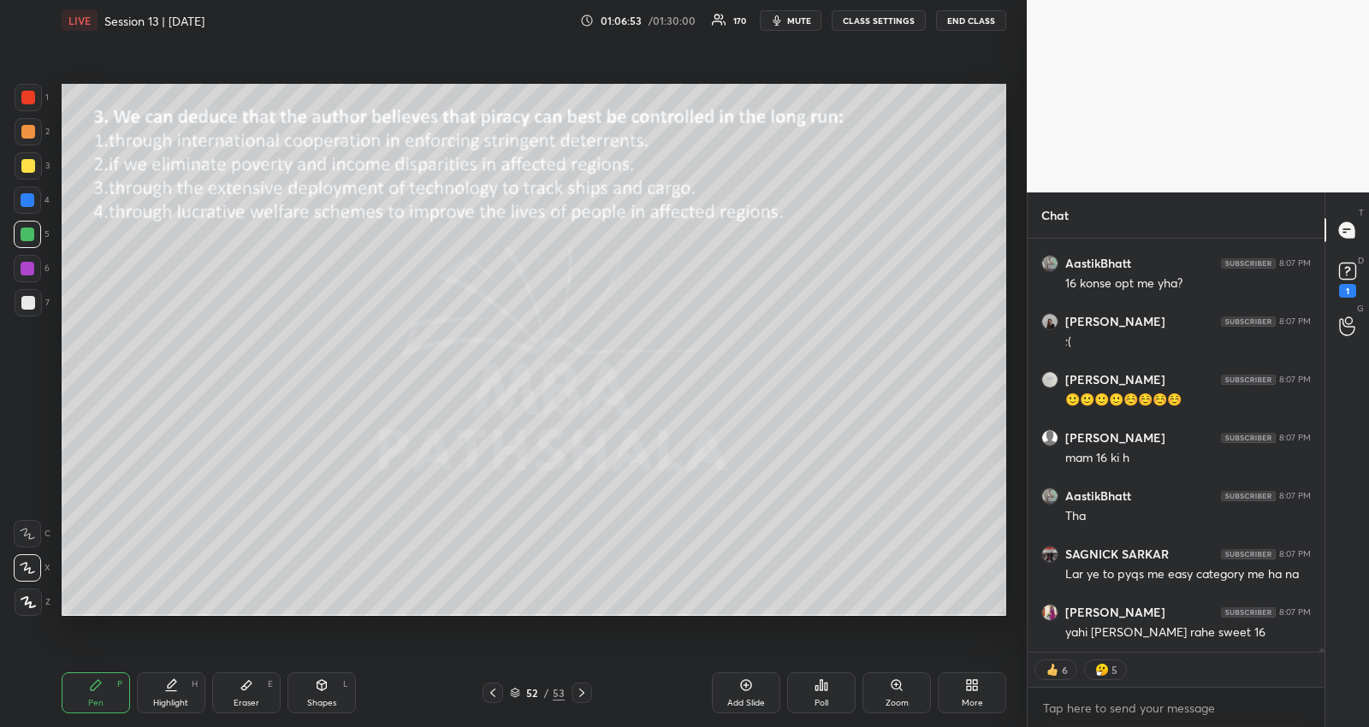
click at [578, 691] on icon at bounding box center [582, 693] width 14 height 14
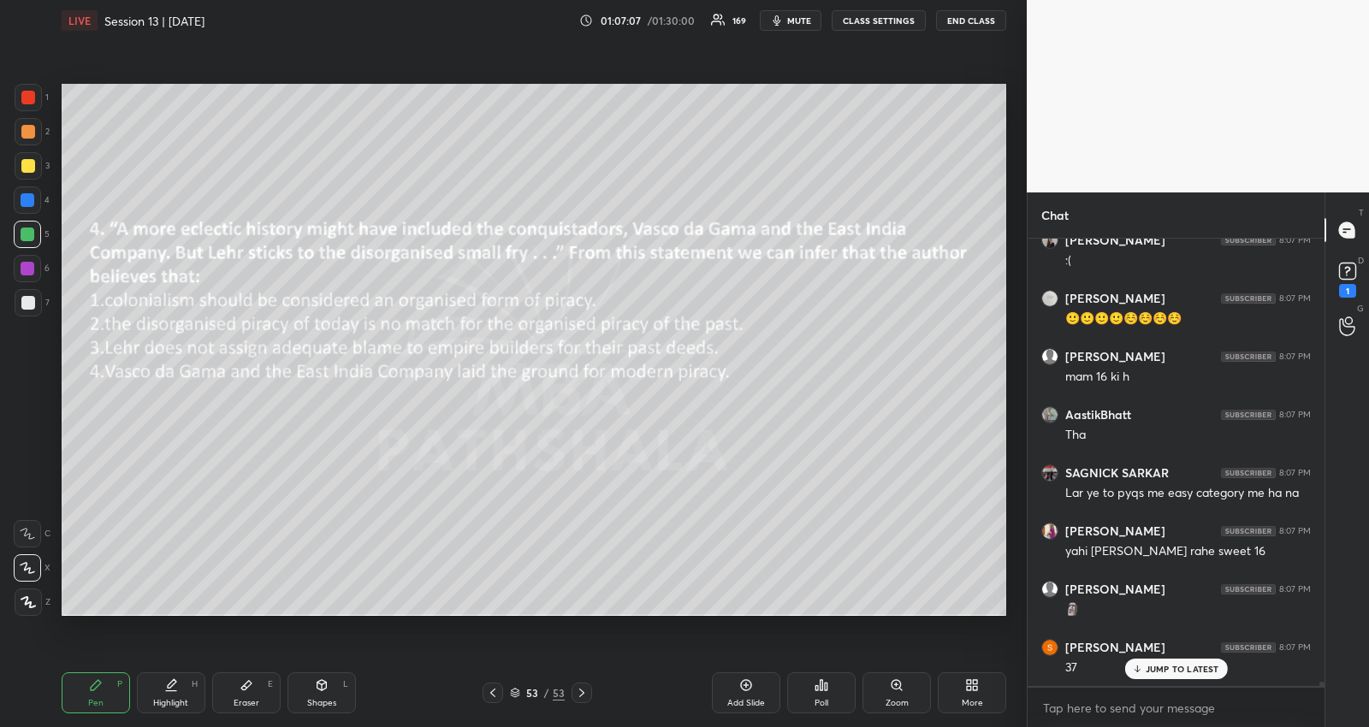
click at [1143, 667] on div "JUMP TO LATEST" at bounding box center [1175, 669] width 103 height 21
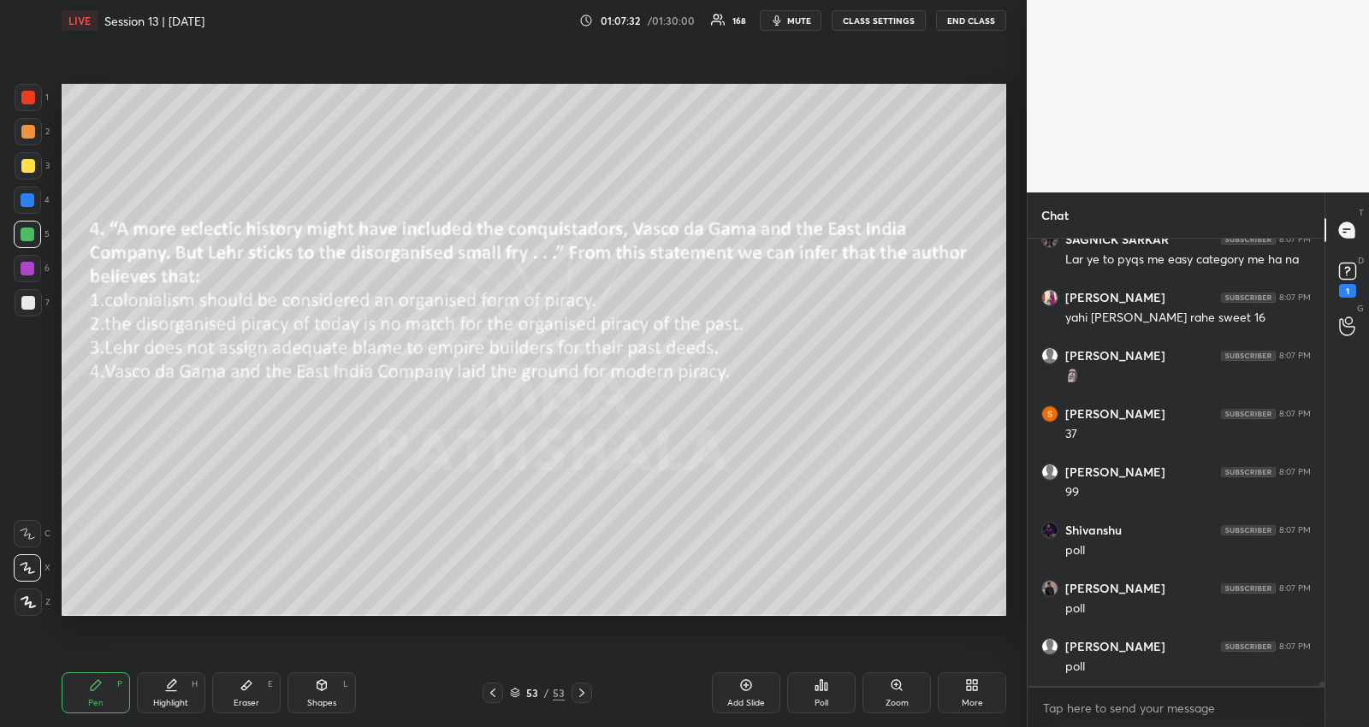
click at [815, 690] on icon at bounding box center [816, 688] width 3 height 4
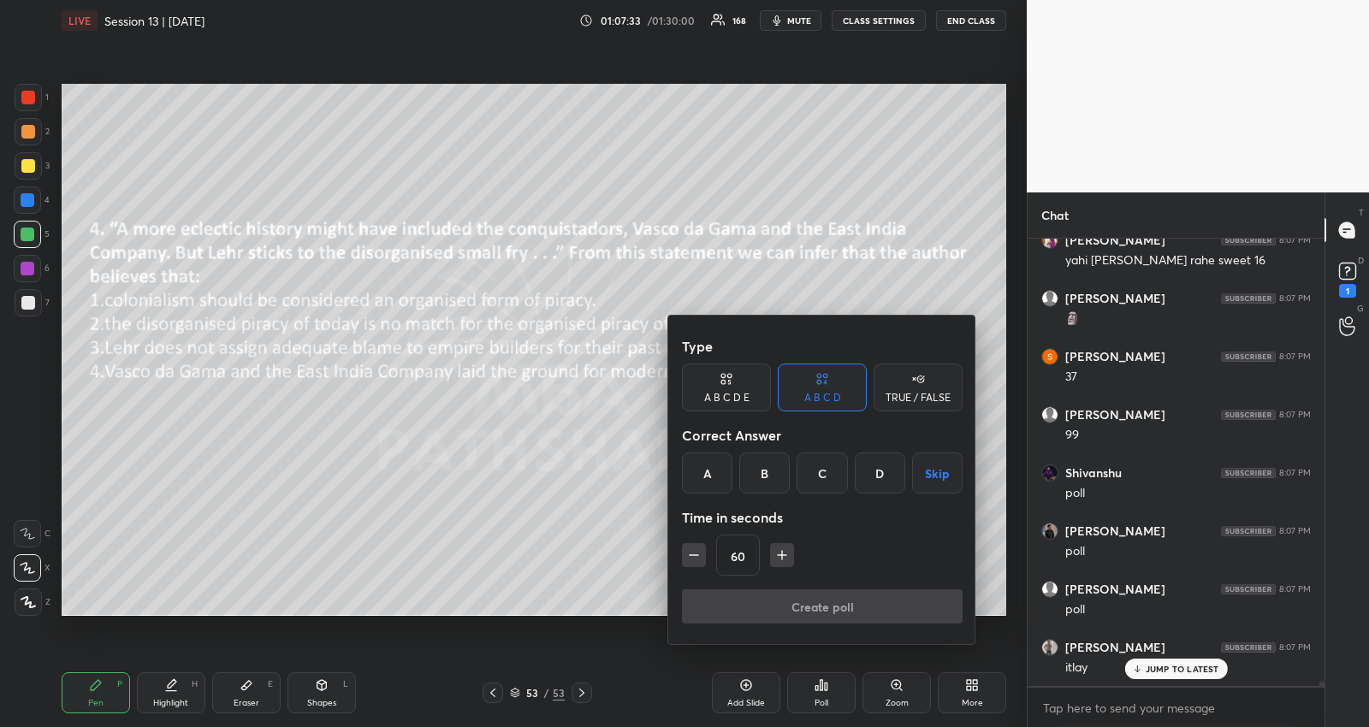
click at [916, 480] on button "Skip" at bounding box center [937, 473] width 50 height 41
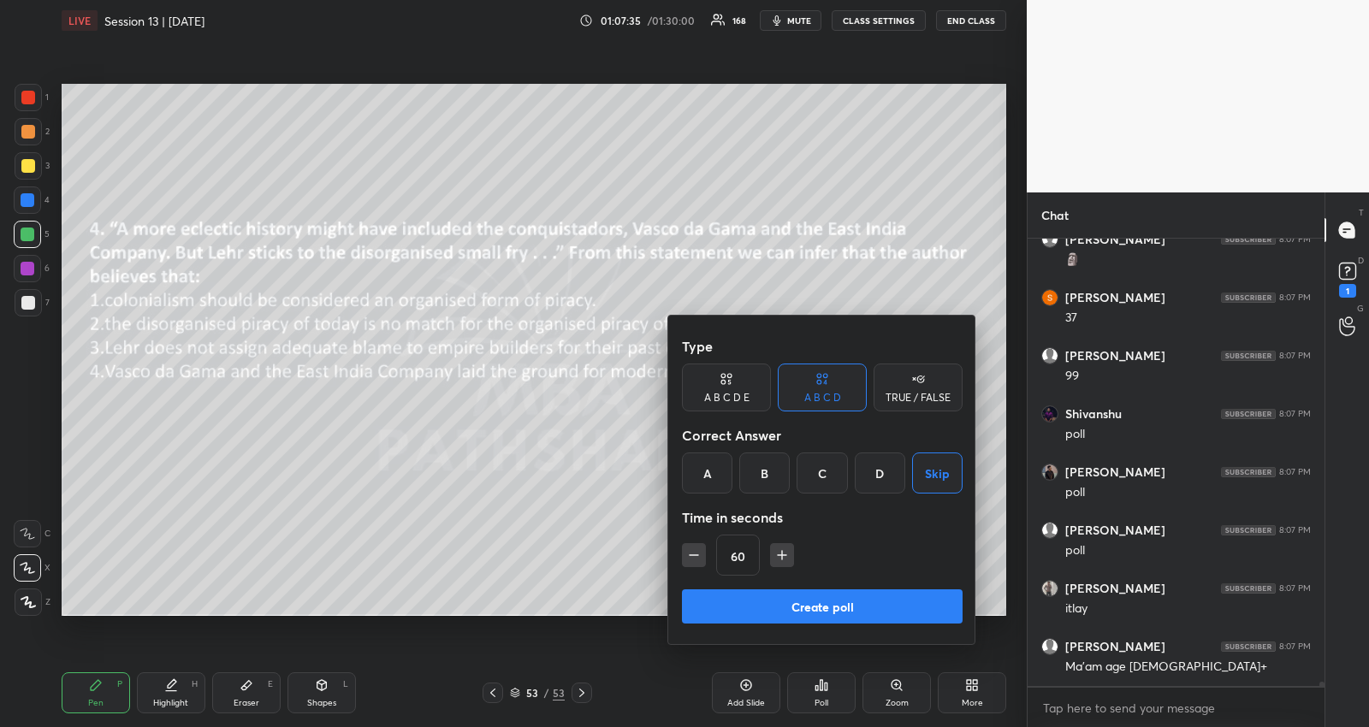
click at [884, 593] on button "Create poll" at bounding box center [822, 606] width 281 height 34
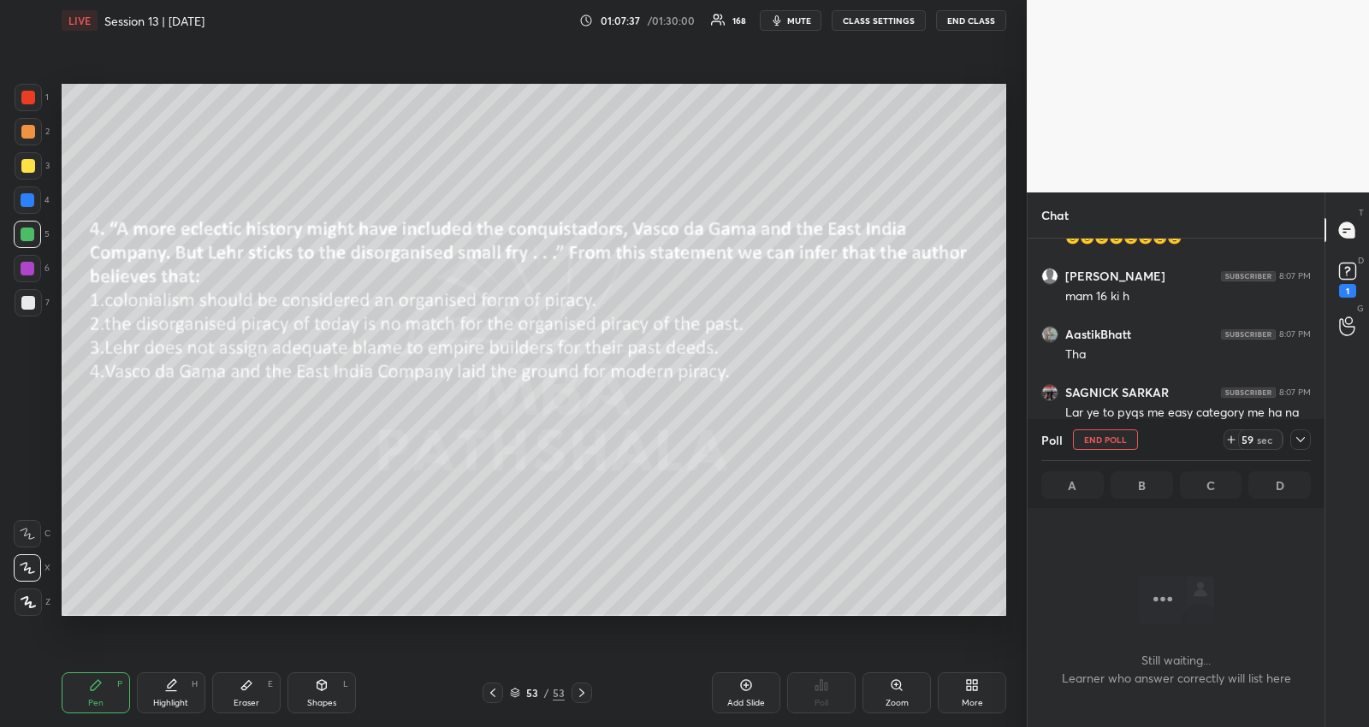
click at [1311, 429] on div "Poll END POLL 59 sec A B C D" at bounding box center [1175, 463] width 297 height 89
click at [1306, 436] on icon at bounding box center [1301, 440] width 14 height 14
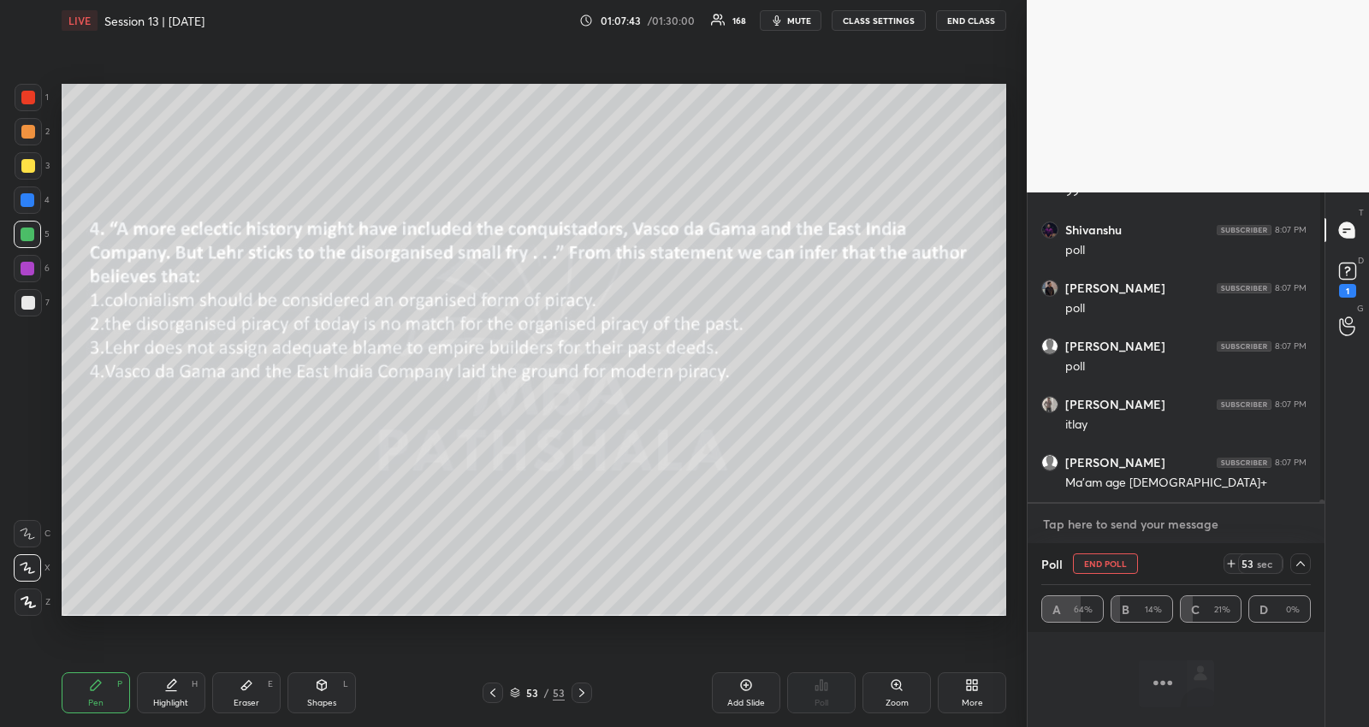
click at [1151, 513] on textarea at bounding box center [1175, 524] width 269 height 27
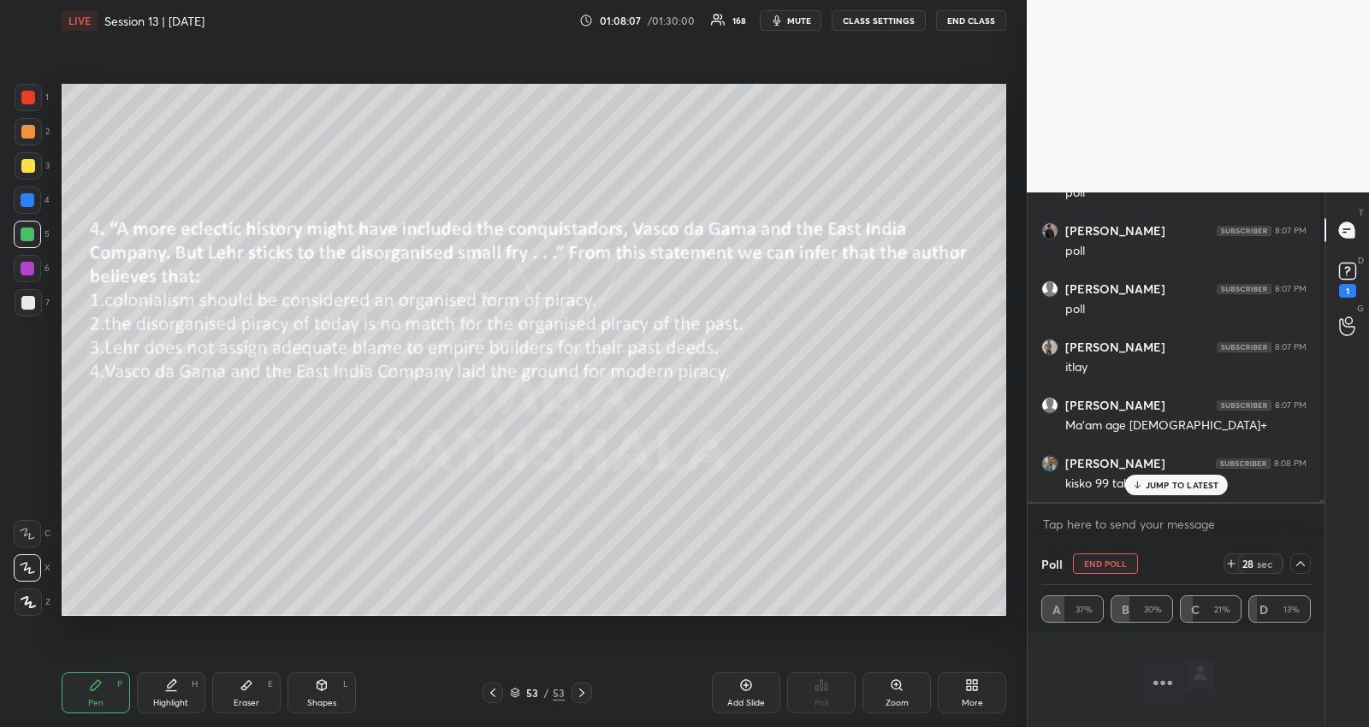
click at [1140, 486] on div "JUMP TO LATEST" at bounding box center [1175, 485] width 103 height 21
click at [1167, 523] on textarea at bounding box center [1175, 524] width 269 height 27
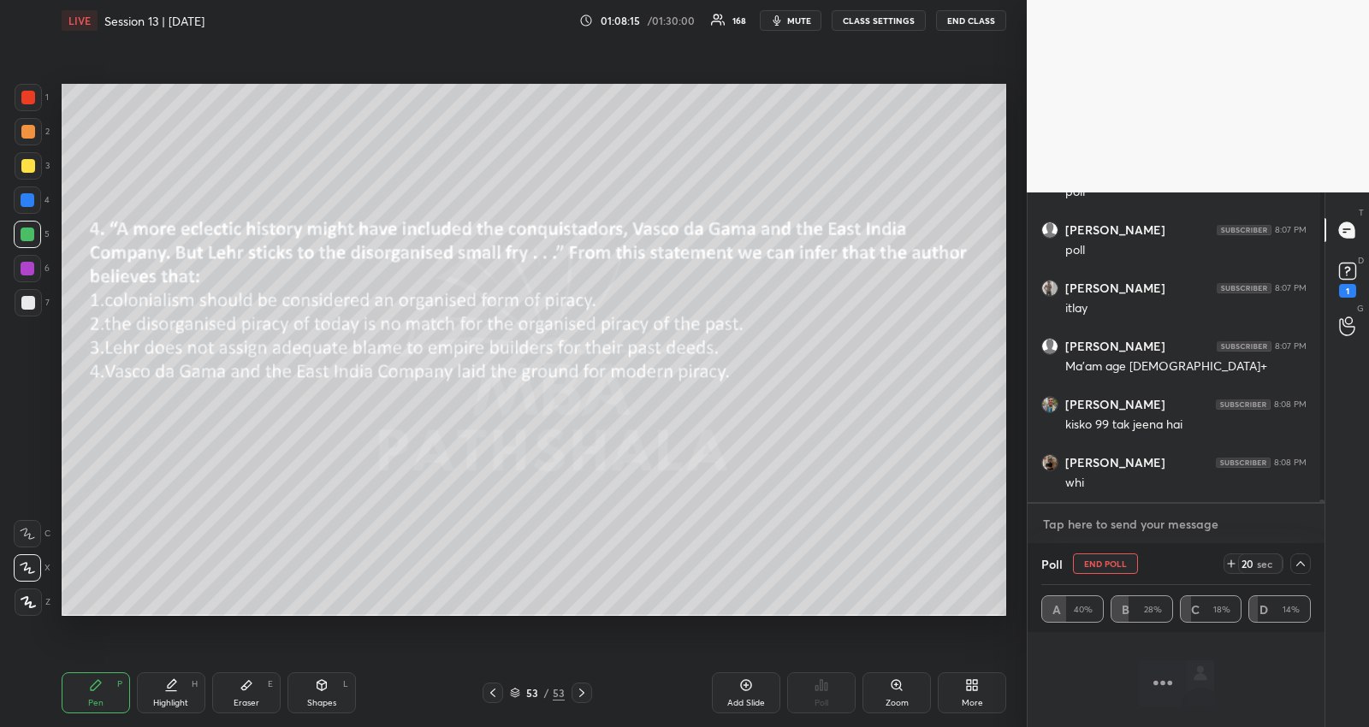
click at [1141, 521] on textarea at bounding box center [1175, 524] width 269 height 27
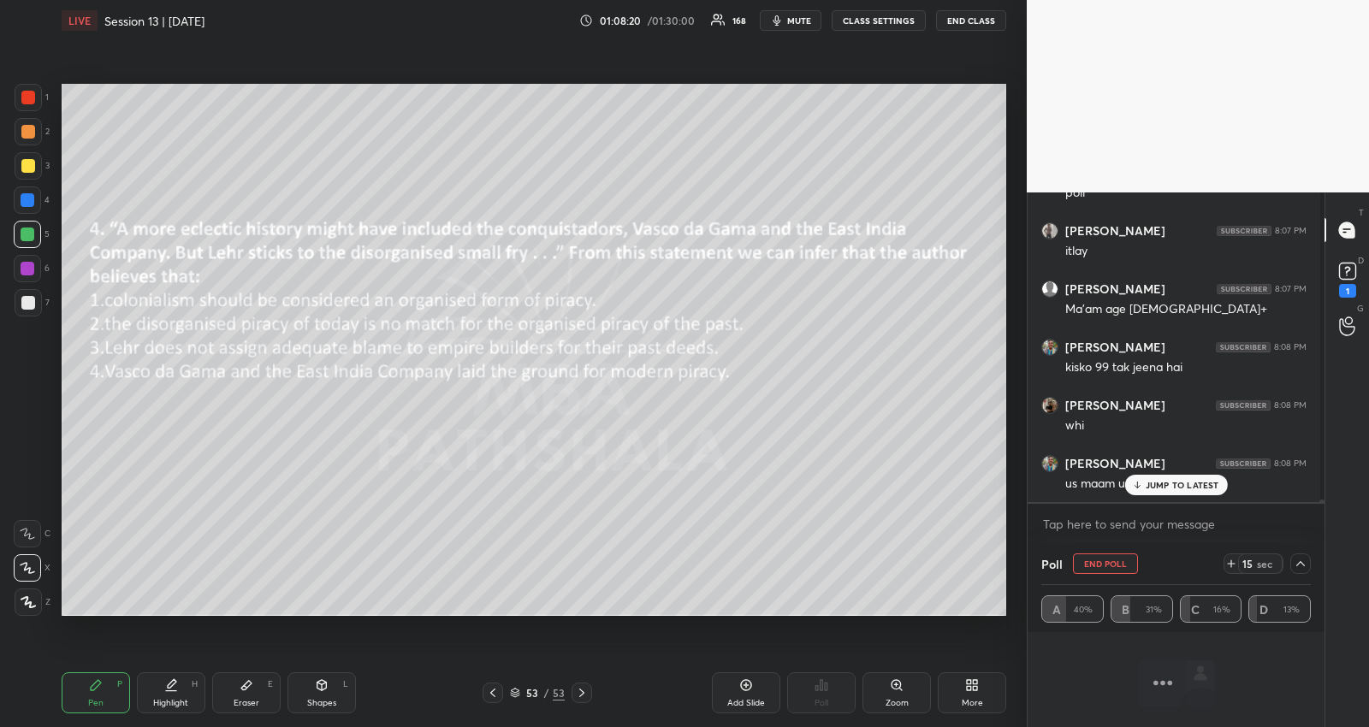
click at [1182, 482] on p "JUMP TO LATEST" at bounding box center [1183, 485] width 74 height 10
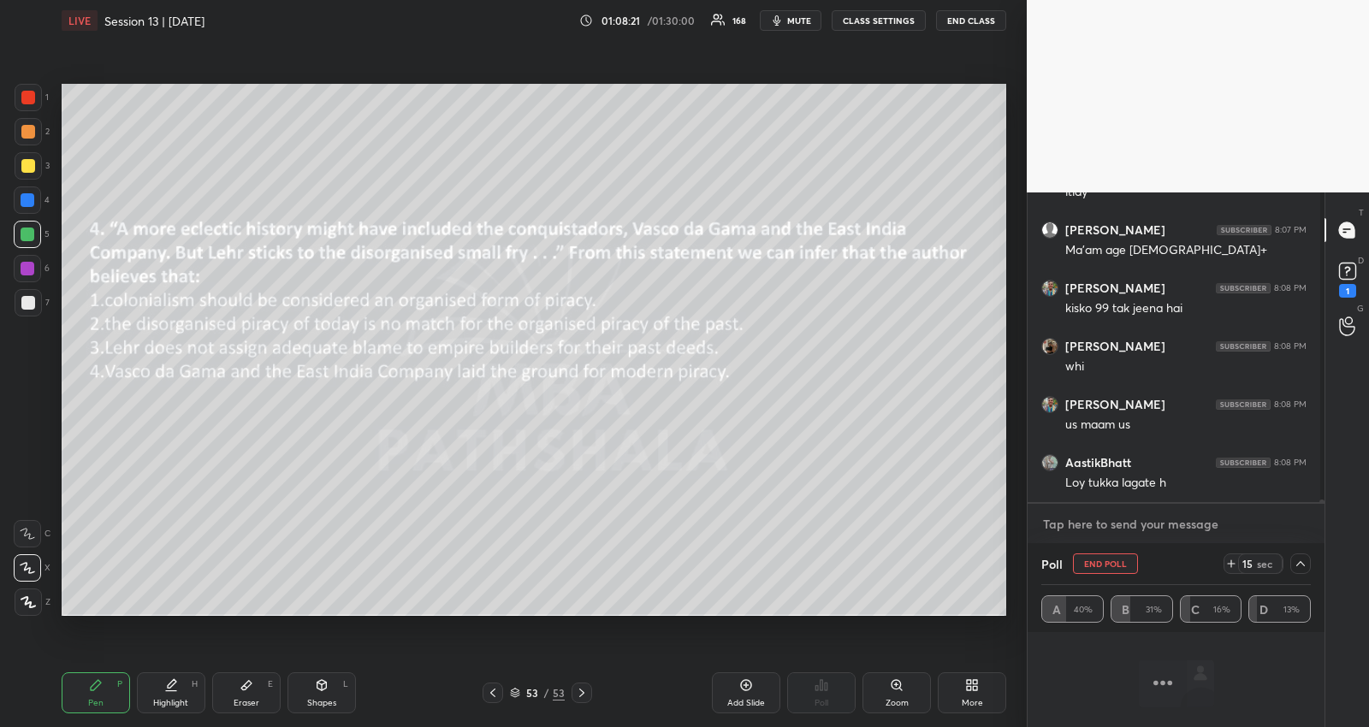
click at [1163, 529] on textarea at bounding box center [1175, 524] width 269 height 27
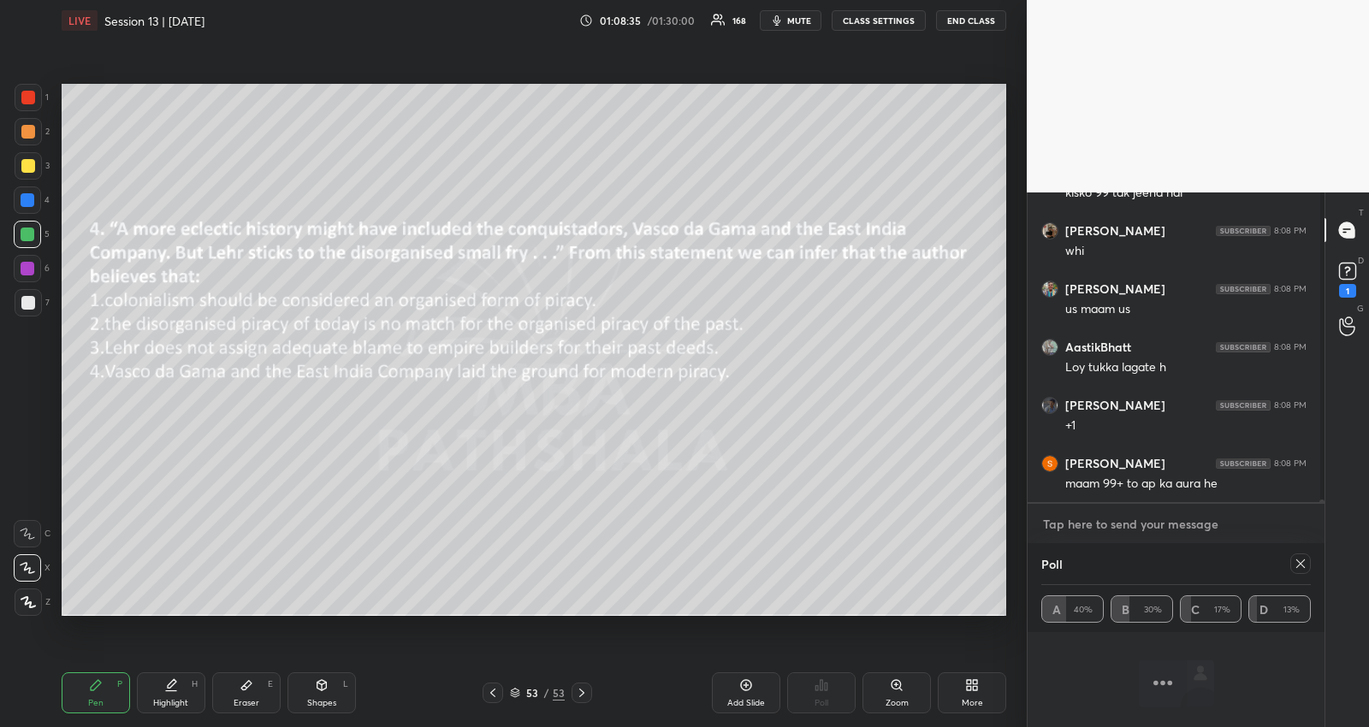
scroll to position [48958, 0]
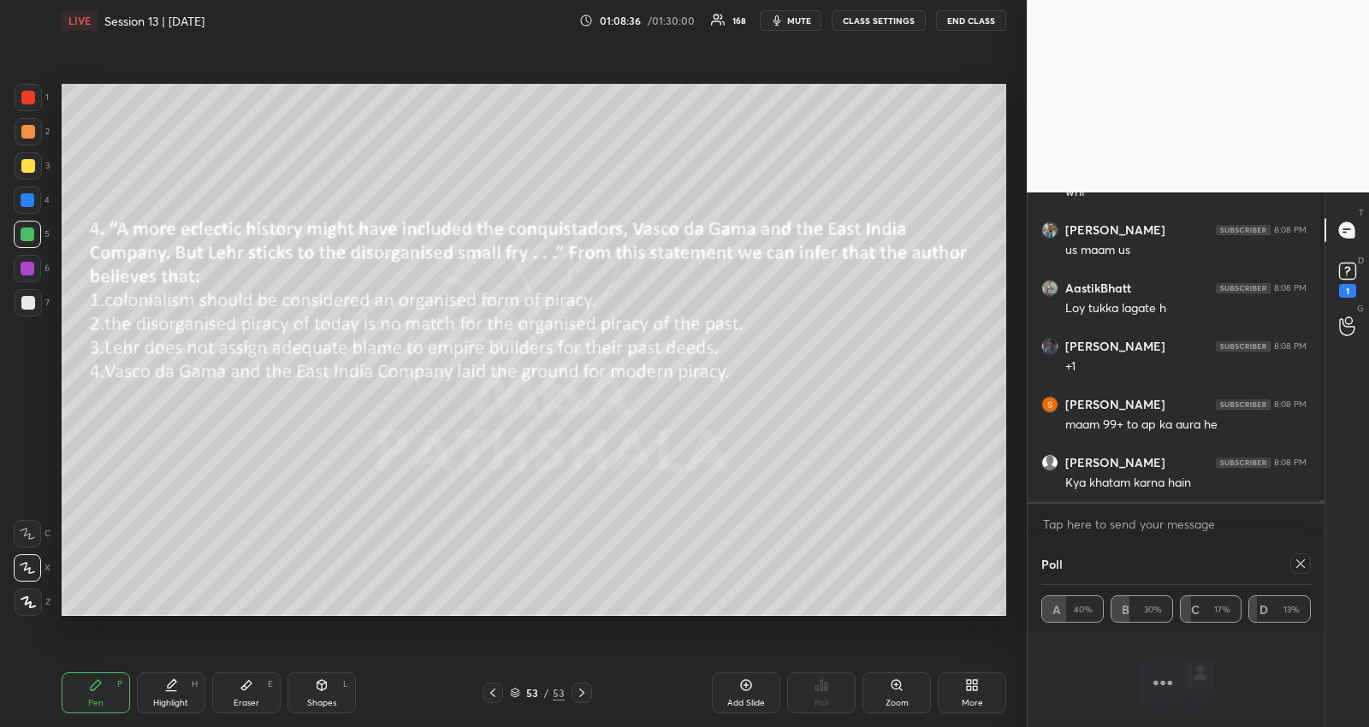
click at [1200, 488] on div "Kya khatam karna hain" at bounding box center [1185, 483] width 241 height 17
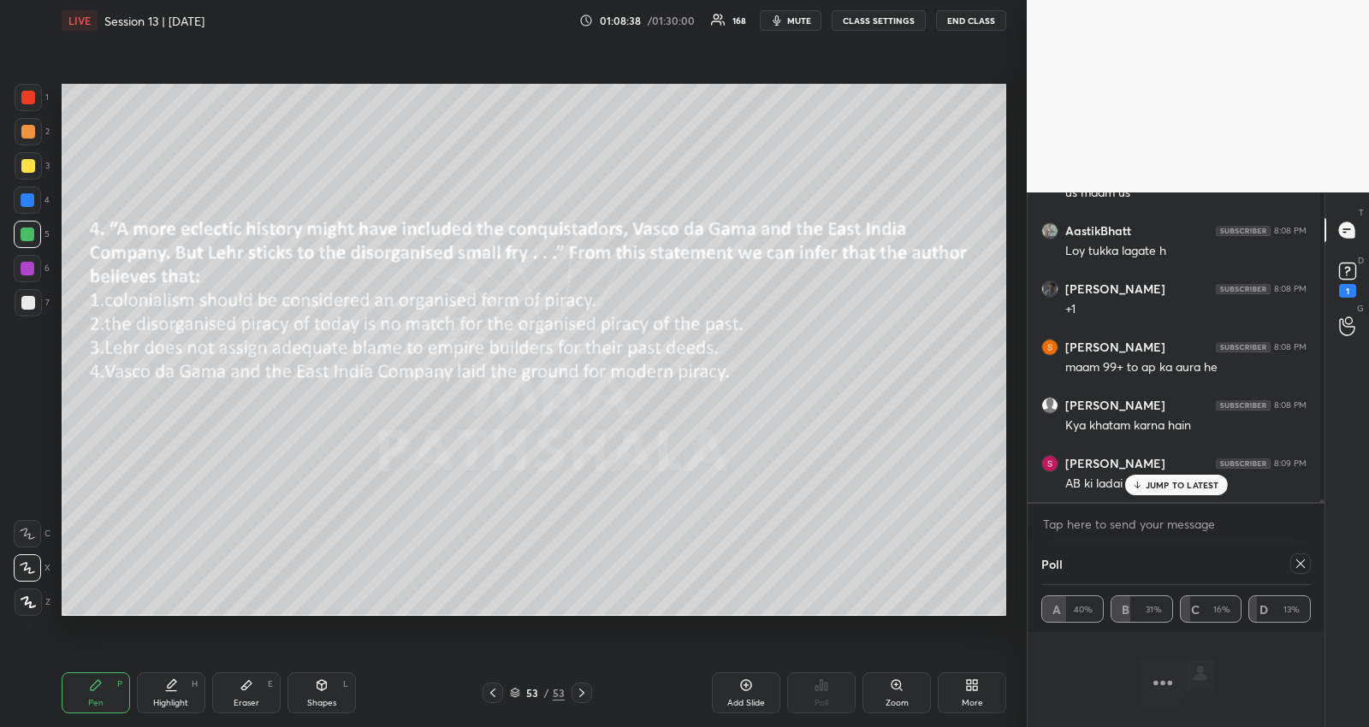
click at [1189, 482] on p "JUMP TO LATEST" at bounding box center [1183, 485] width 74 height 10
click at [1138, 526] on textarea at bounding box center [1175, 524] width 269 height 27
click at [1300, 560] on icon at bounding box center [1301, 564] width 14 height 14
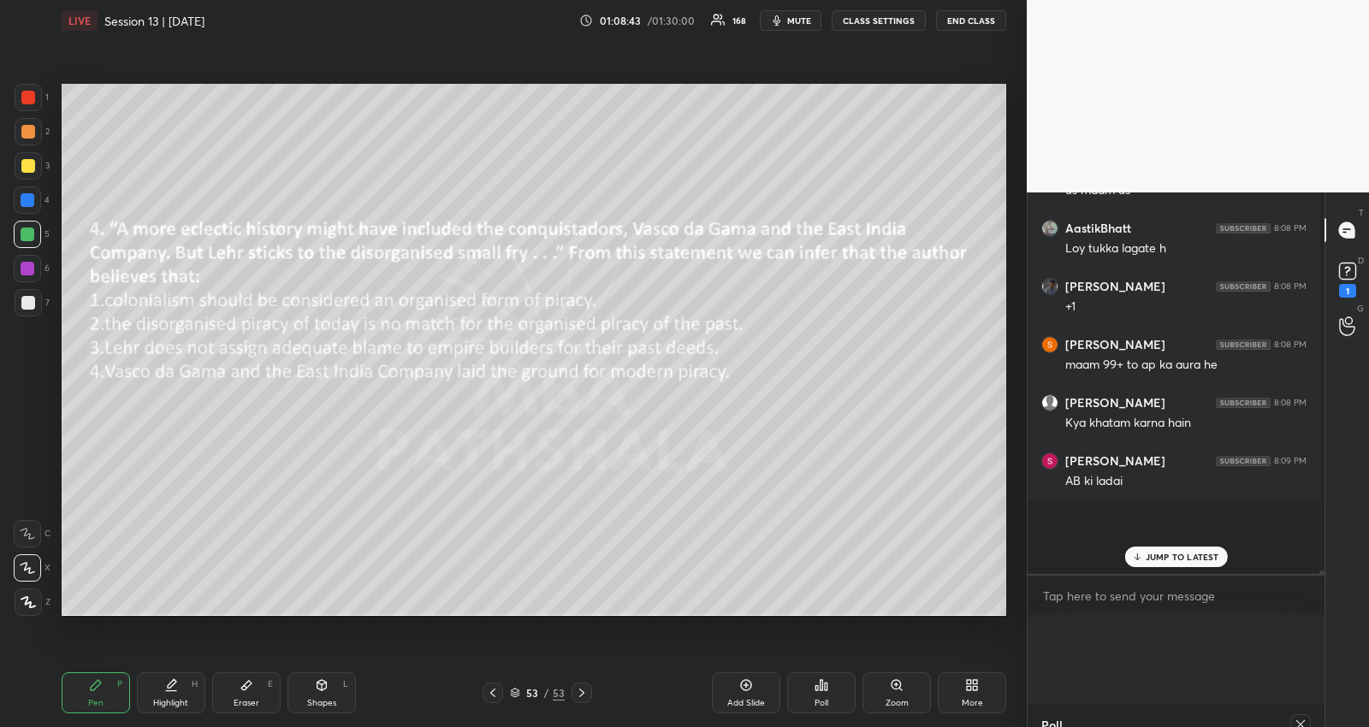
scroll to position [5, 5]
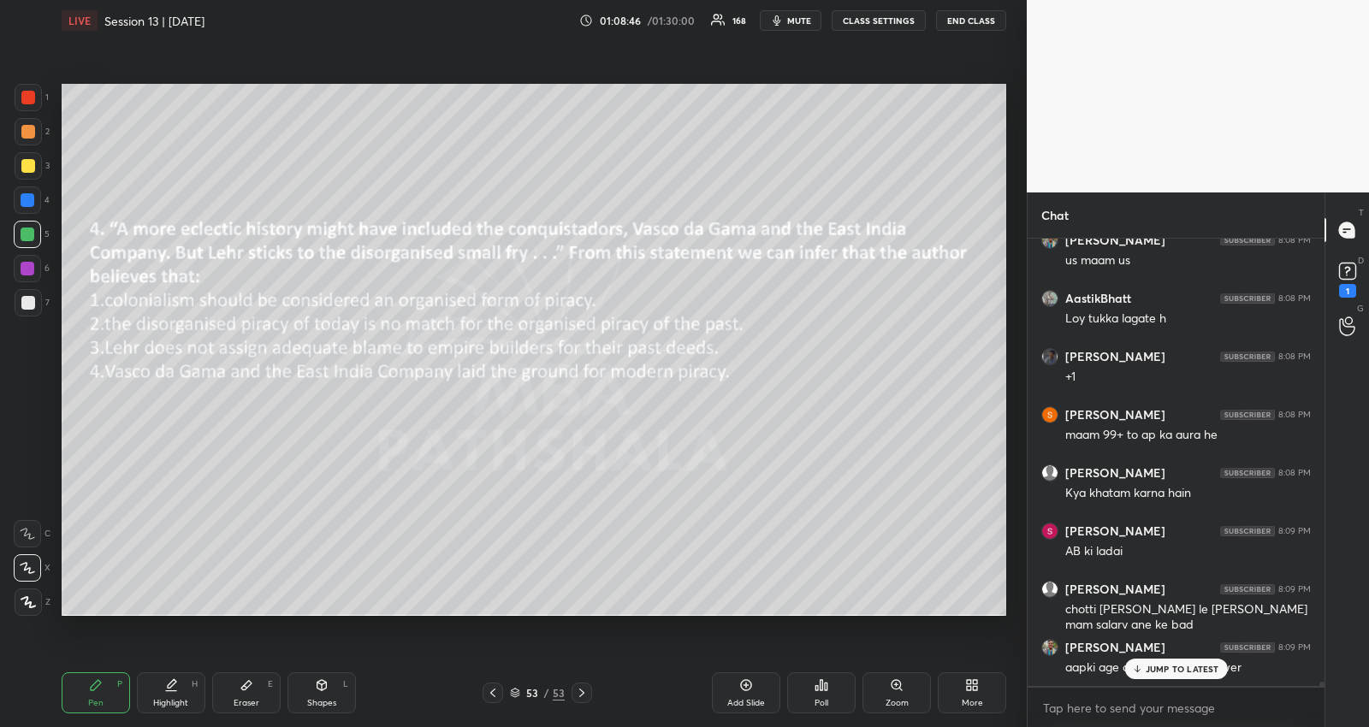
click at [1217, 671] on div "JUMP TO LATEST" at bounding box center [1175, 669] width 103 height 21
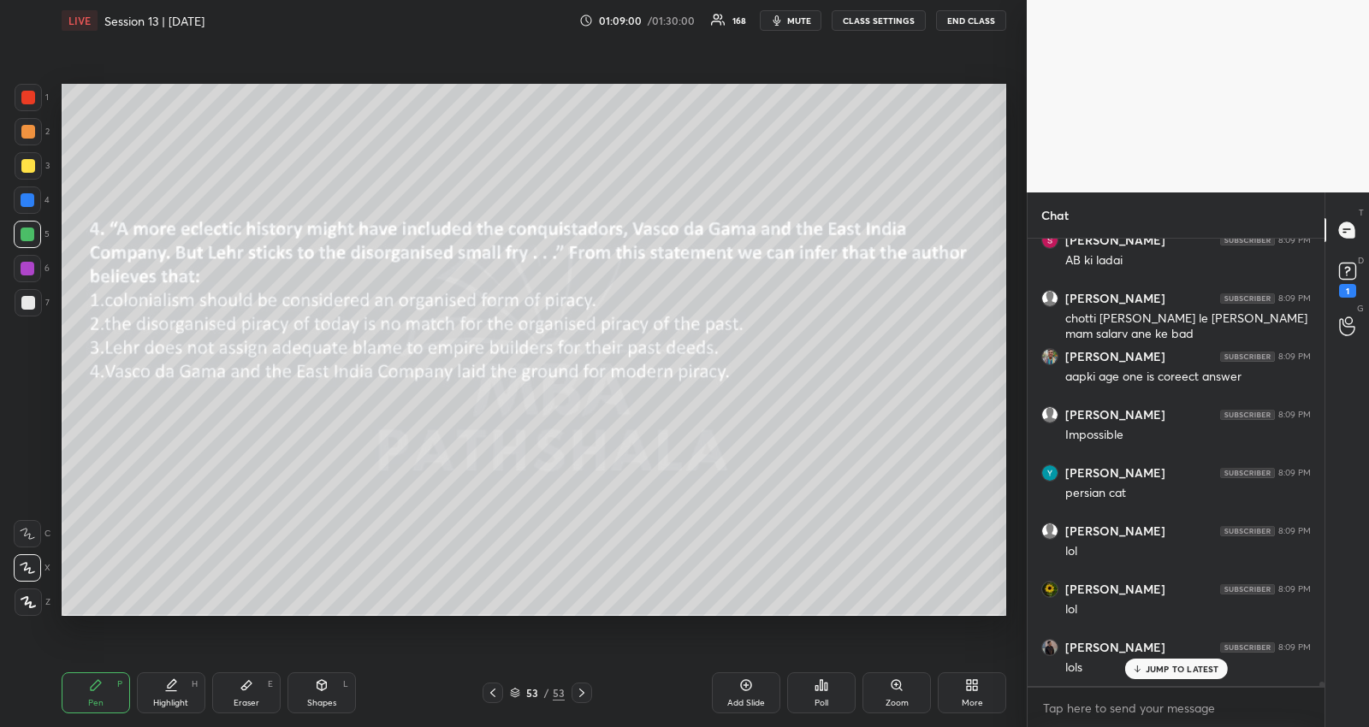
click at [489, 695] on icon at bounding box center [493, 693] width 14 height 14
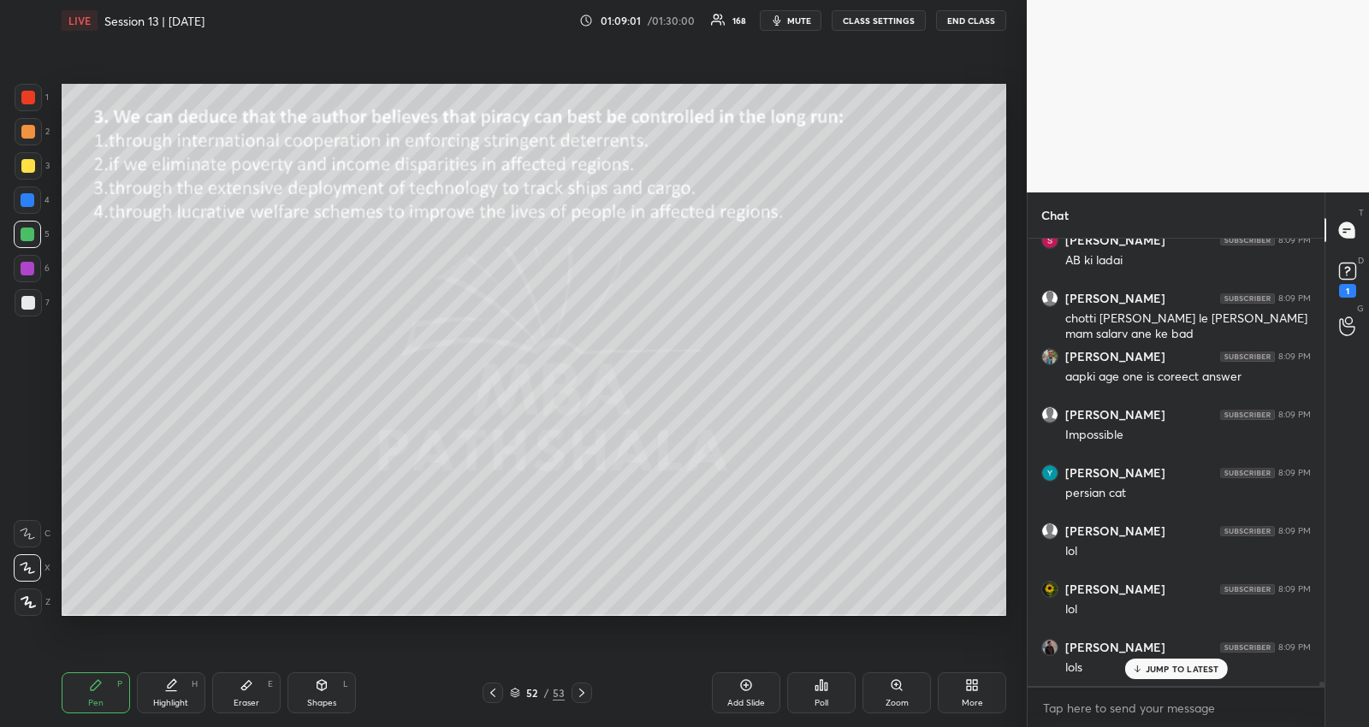
click at [489, 695] on icon at bounding box center [493, 693] width 14 height 14
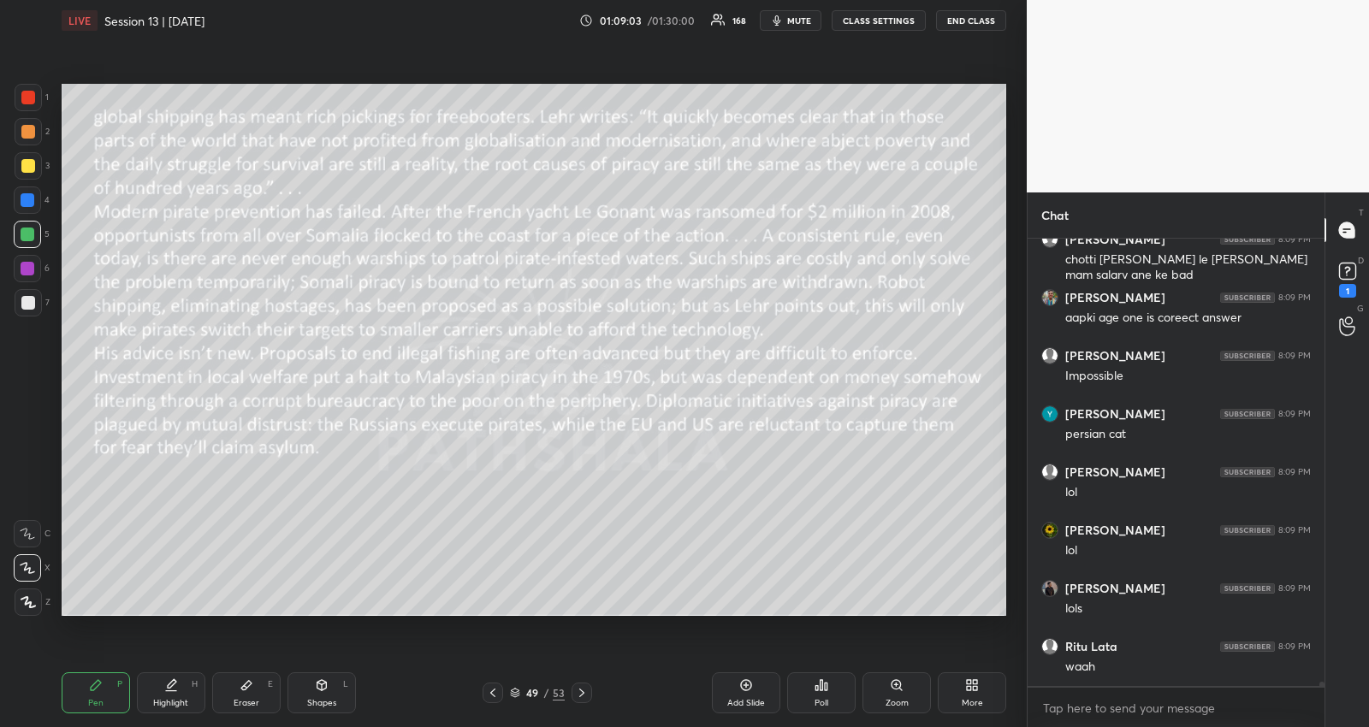
click at [489, 695] on icon at bounding box center [493, 693] width 14 height 14
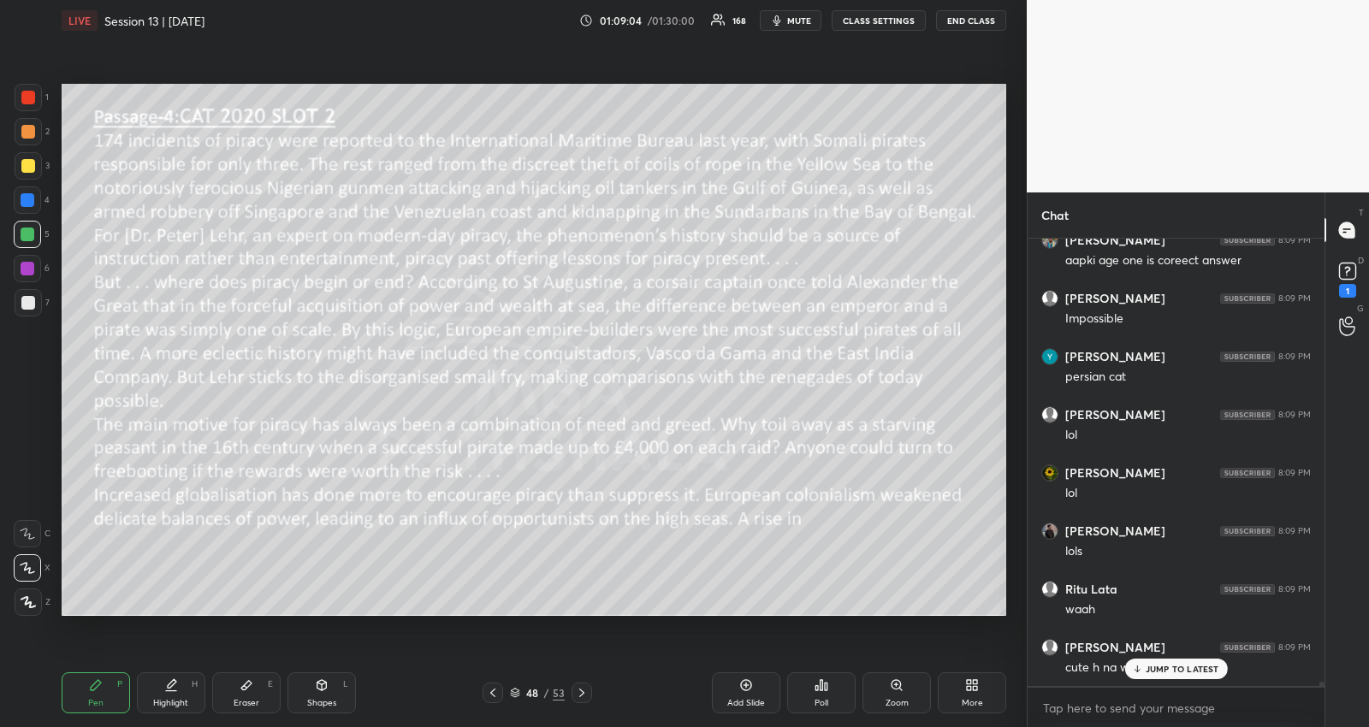
click at [1213, 668] on p "JUMP TO LATEST" at bounding box center [1183, 669] width 74 height 10
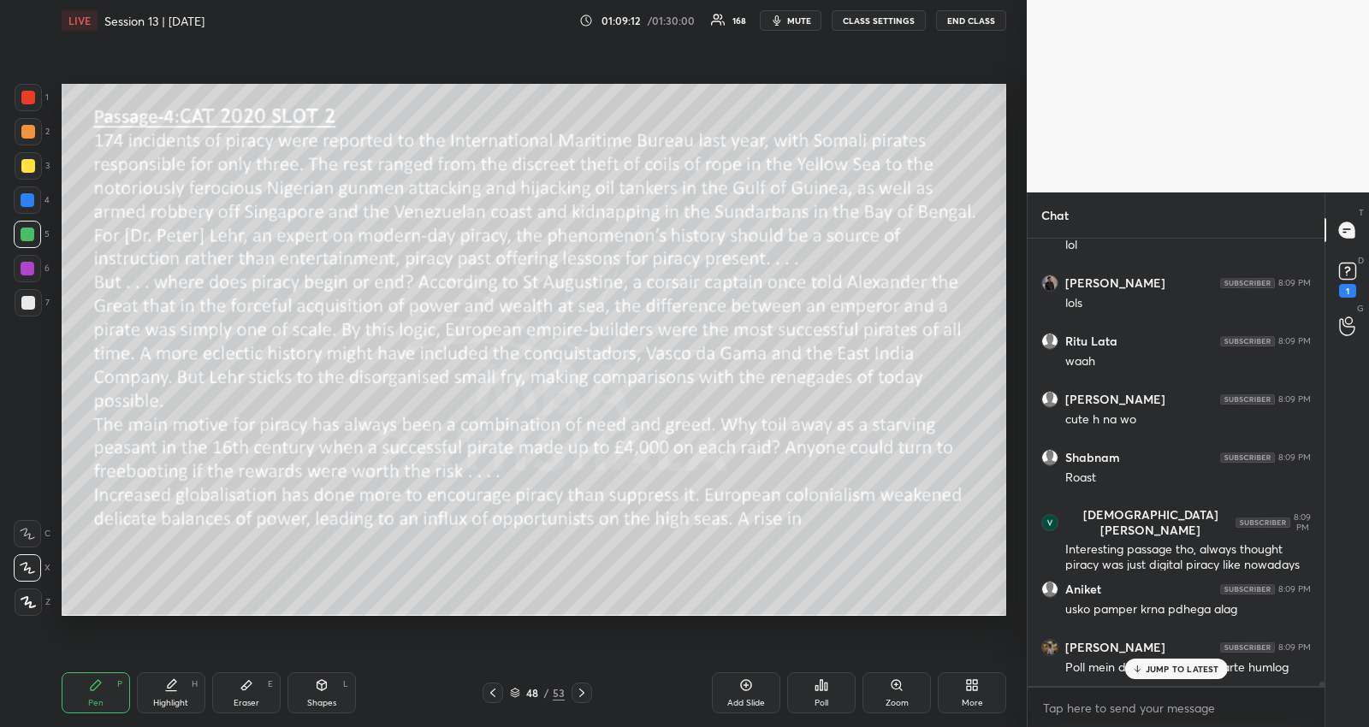
click at [1199, 664] on p "JUMP TO LATEST" at bounding box center [1183, 669] width 74 height 10
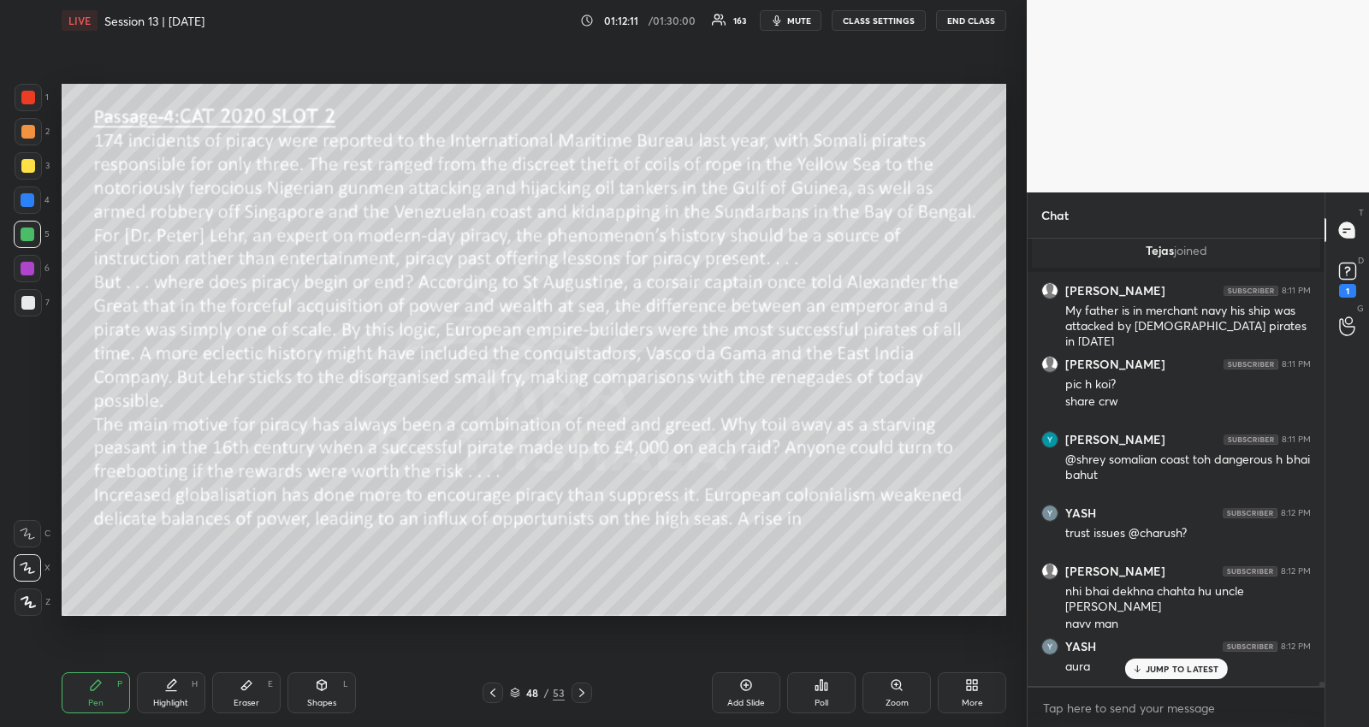
scroll to position [51466, 0]
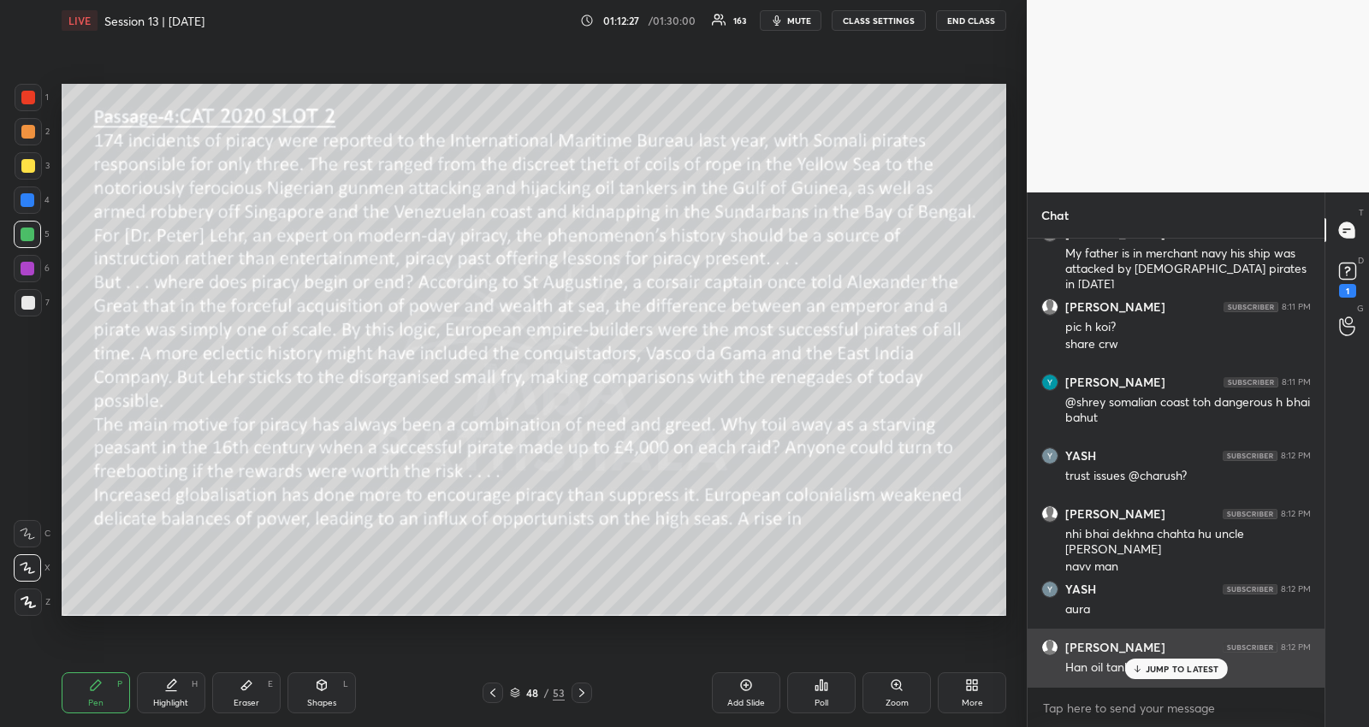
click at [1152, 660] on div "JUMP TO LATEST" at bounding box center [1175, 669] width 103 height 21
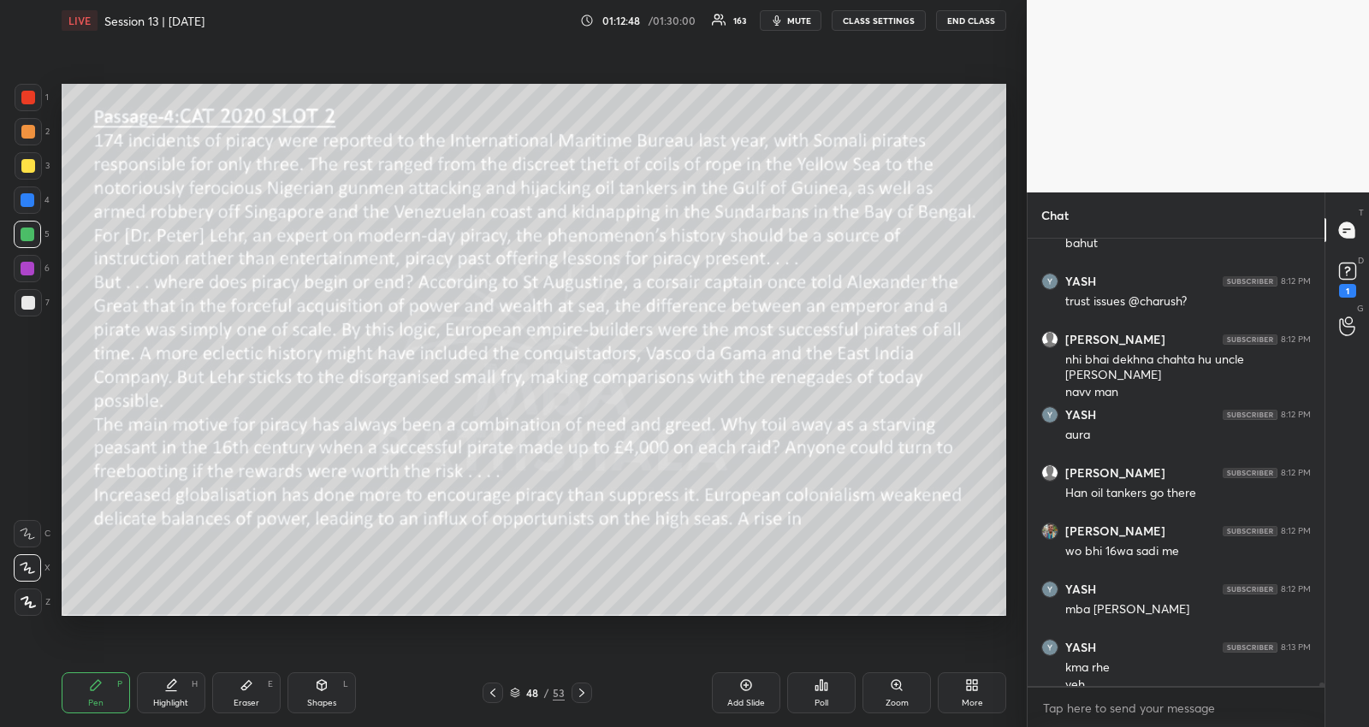
scroll to position [51658, 0]
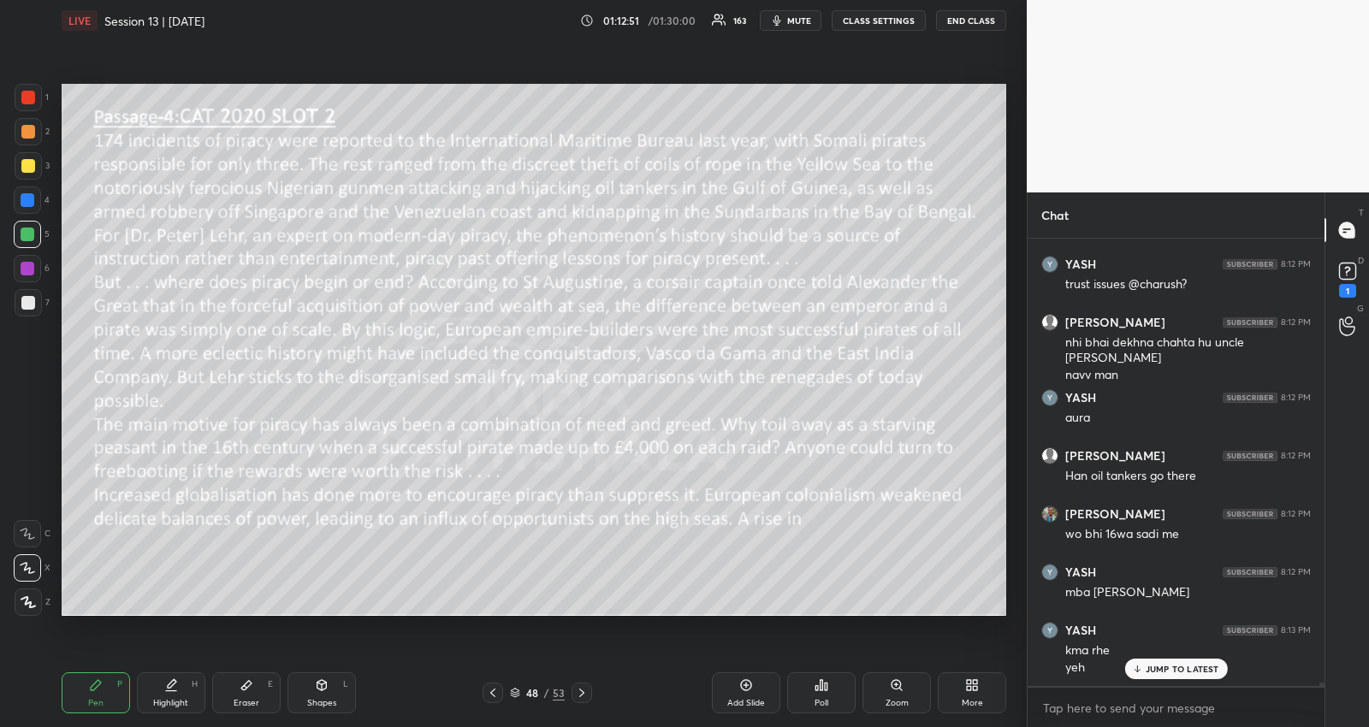
click at [582, 686] on icon at bounding box center [582, 693] width 14 height 14
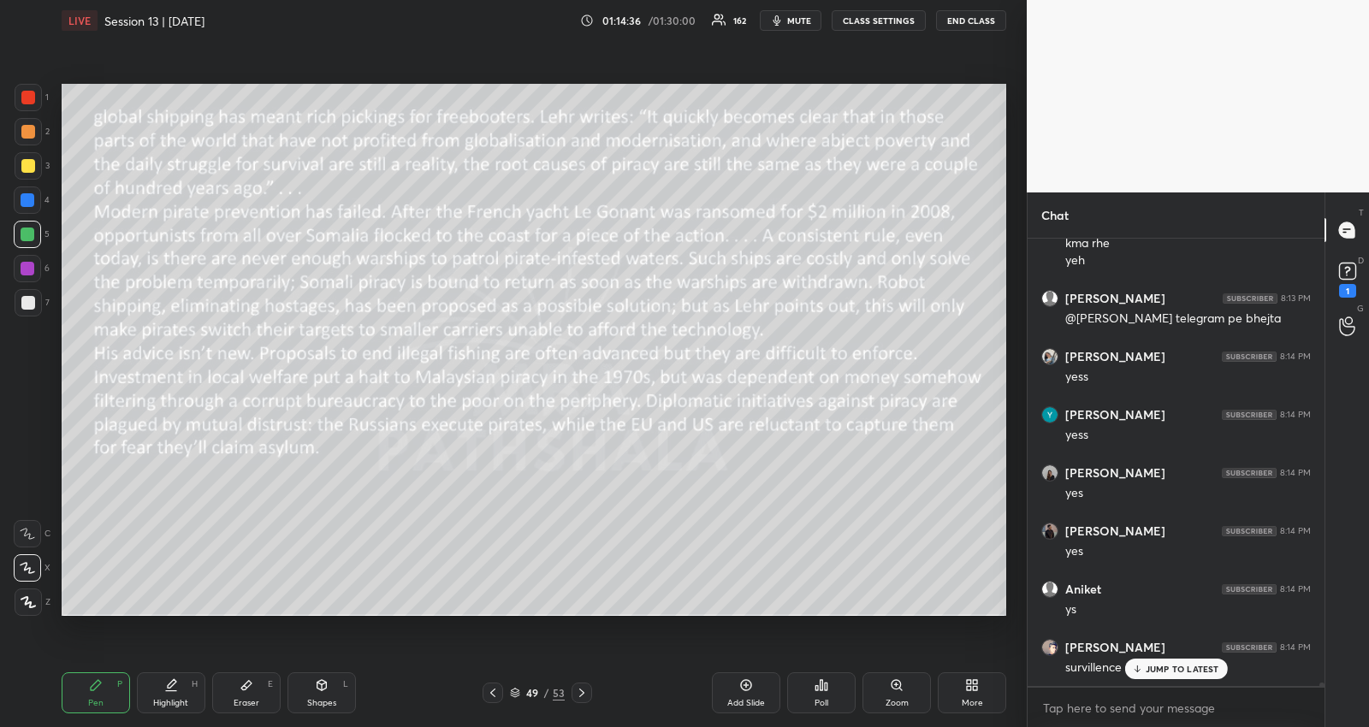
scroll to position [52154, 0]
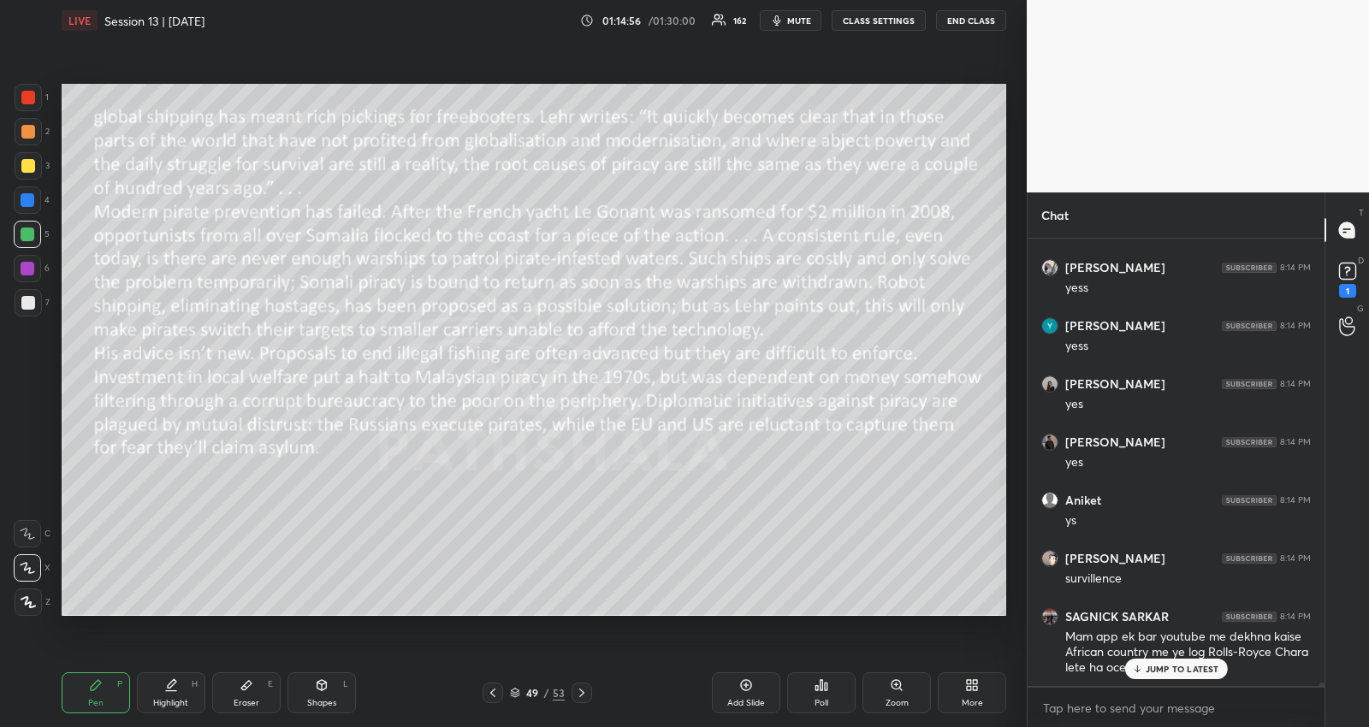
click at [1149, 664] on p "JUMP TO LATEST" at bounding box center [1183, 669] width 74 height 10
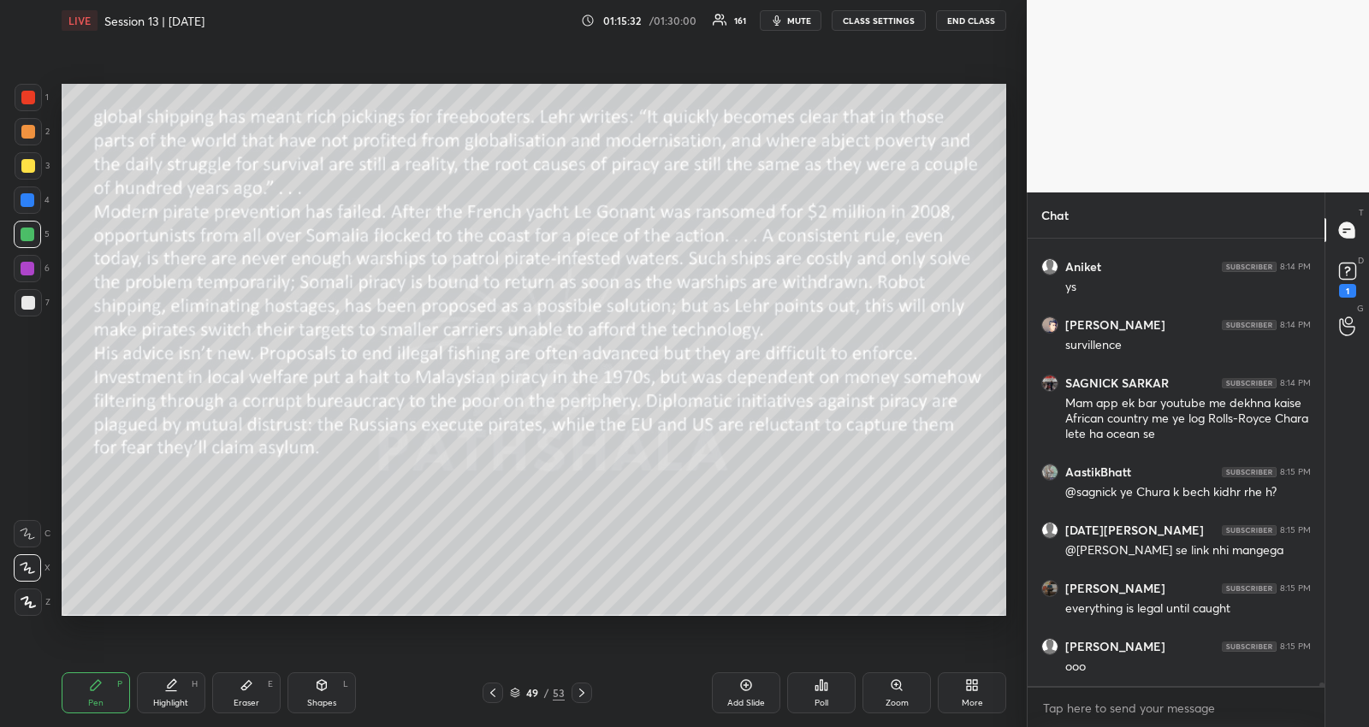
scroll to position [52461, 0]
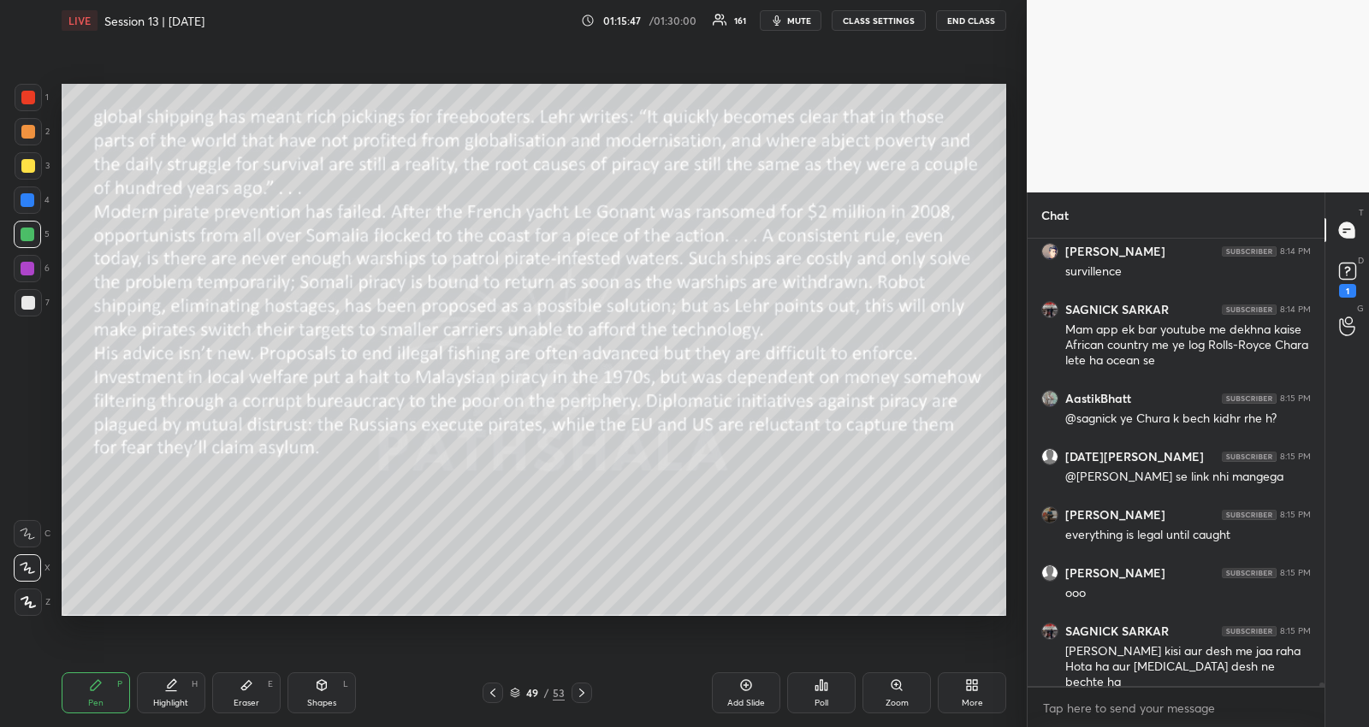
click at [579, 690] on icon at bounding box center [582, 693] width 14 height 14
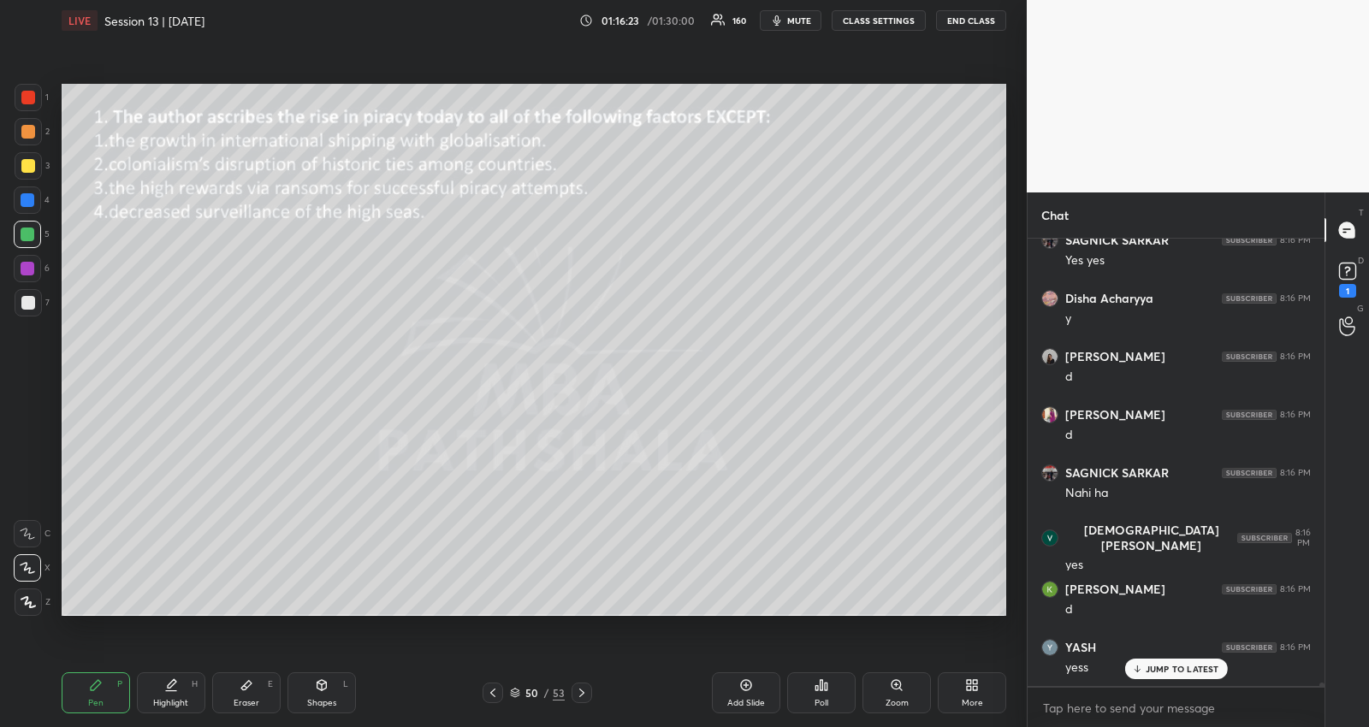
scroll to position [53741, 0]
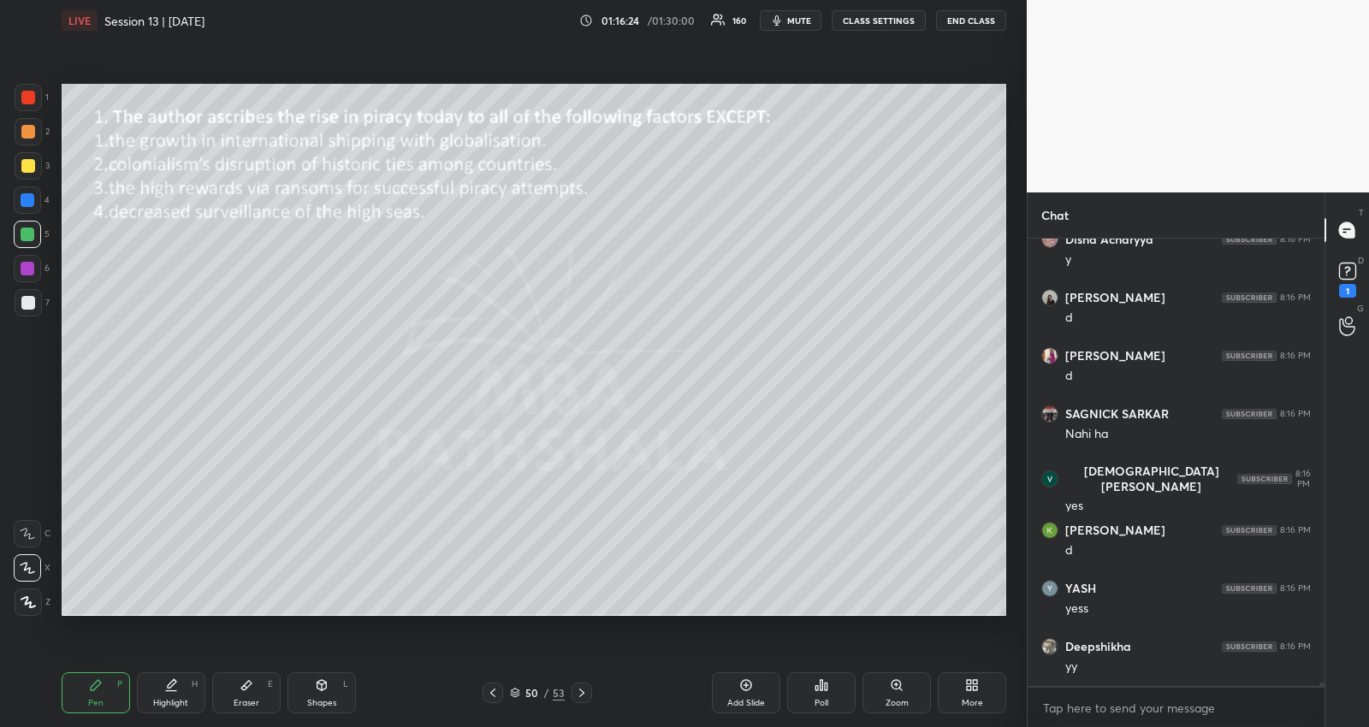
click at [496, 693] on icon at bounding box center [493, 693] width 14 height 14
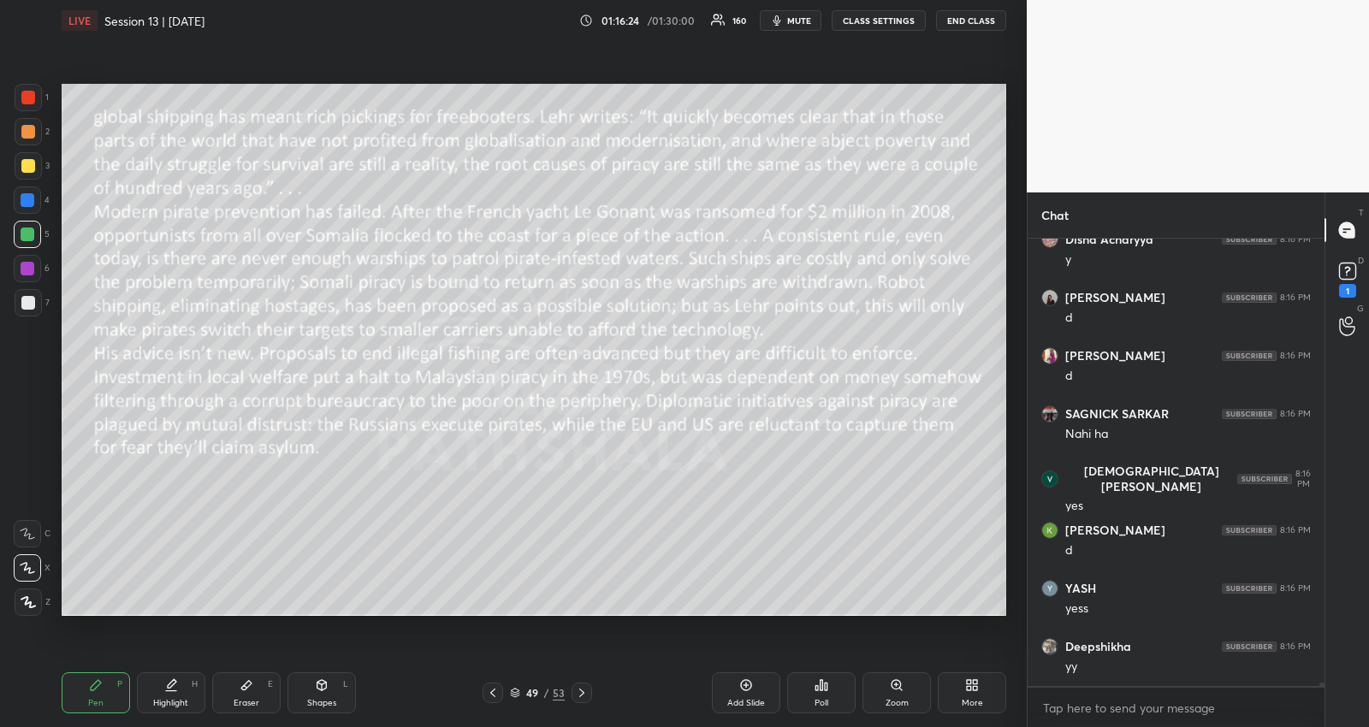
click at [496, 693] on icon at bounding box center [493, 693] width 14 height 14
click at [583, 693] on icon at bounding box center [582, 693] width 14 height 14
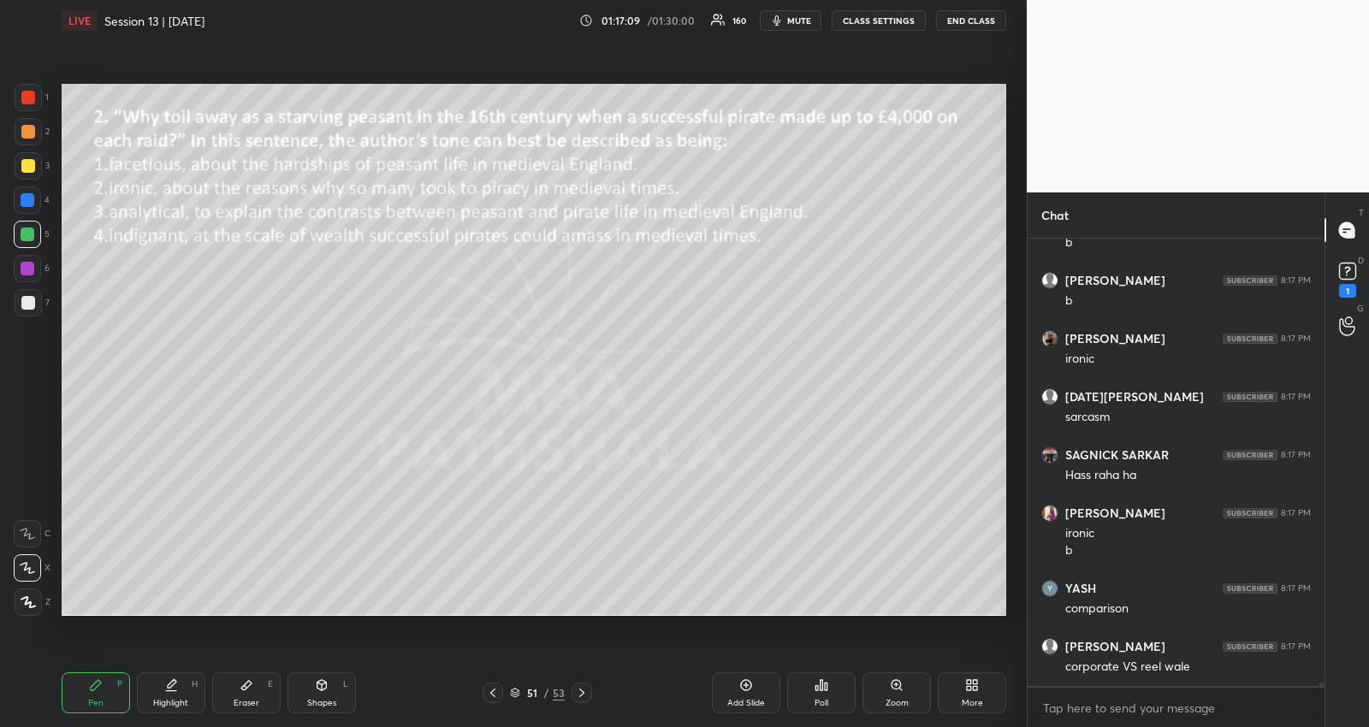
scroll to position [55619, 0]
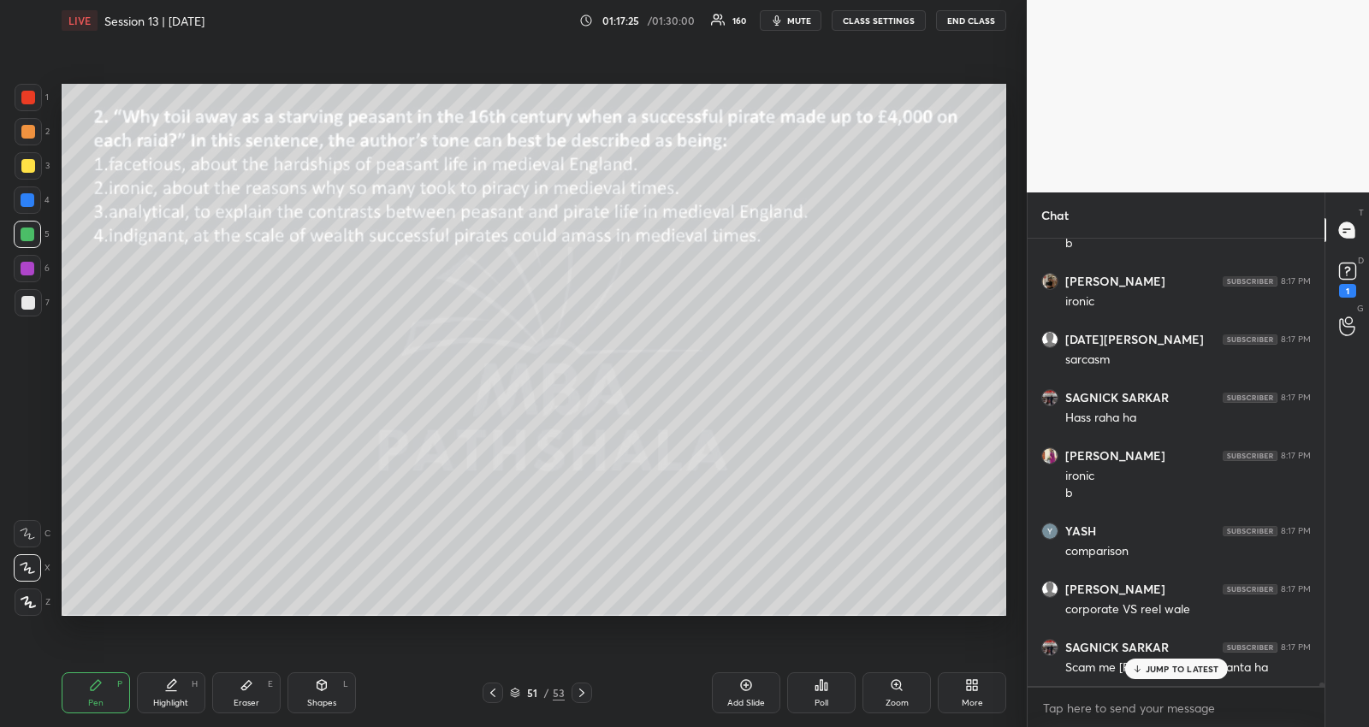
drag, startPoint x: 246, startPoint y: 690, endPoint x: 241, endPoint y: 630, distance: 61.0
click at [247, 690] on icon at bounding box center [247, 685] width 14 height 14
drag, startPoint x: 100, startPoint y: 668, endPoint x: 114, endPoint y: 623, distance: 47.4
click at [101, 669] on div "Pen P Highlight H Eraser E Shapes L 51 / 53 Add Slide Poll Zoom More" at bounding box center [534, 693] width 944 height 68
click at [94, 682] on icon at bounding box center [96, 685] width 14 height 14
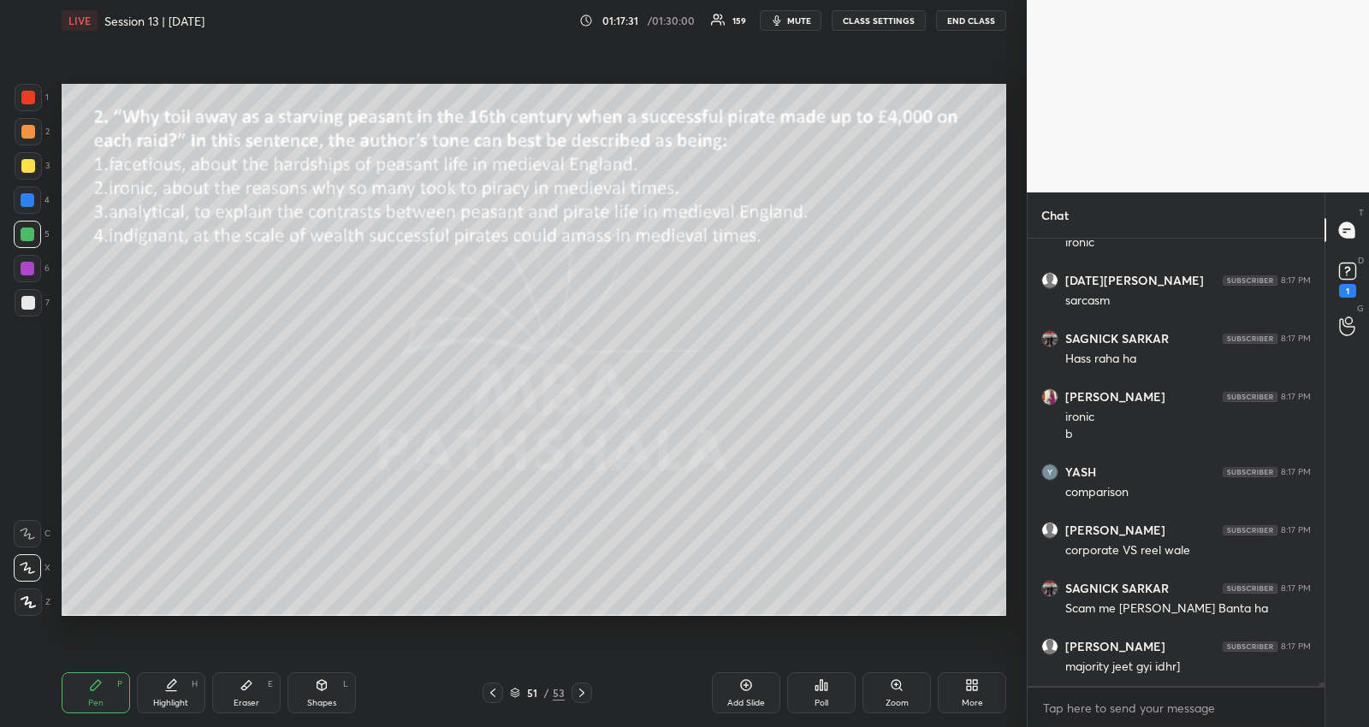
scroll to position [55752, 0]
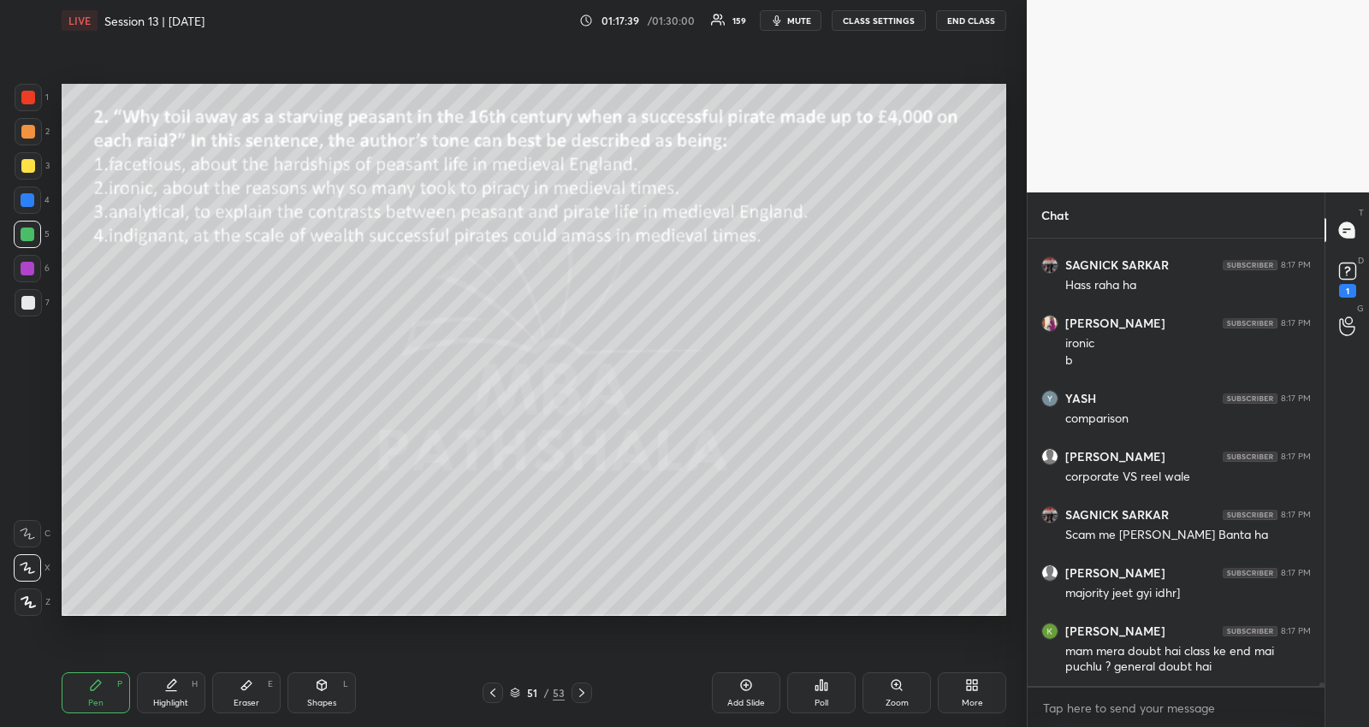
click at [583, 690] on icon at bounding box center [582, 693] width 14 height 14
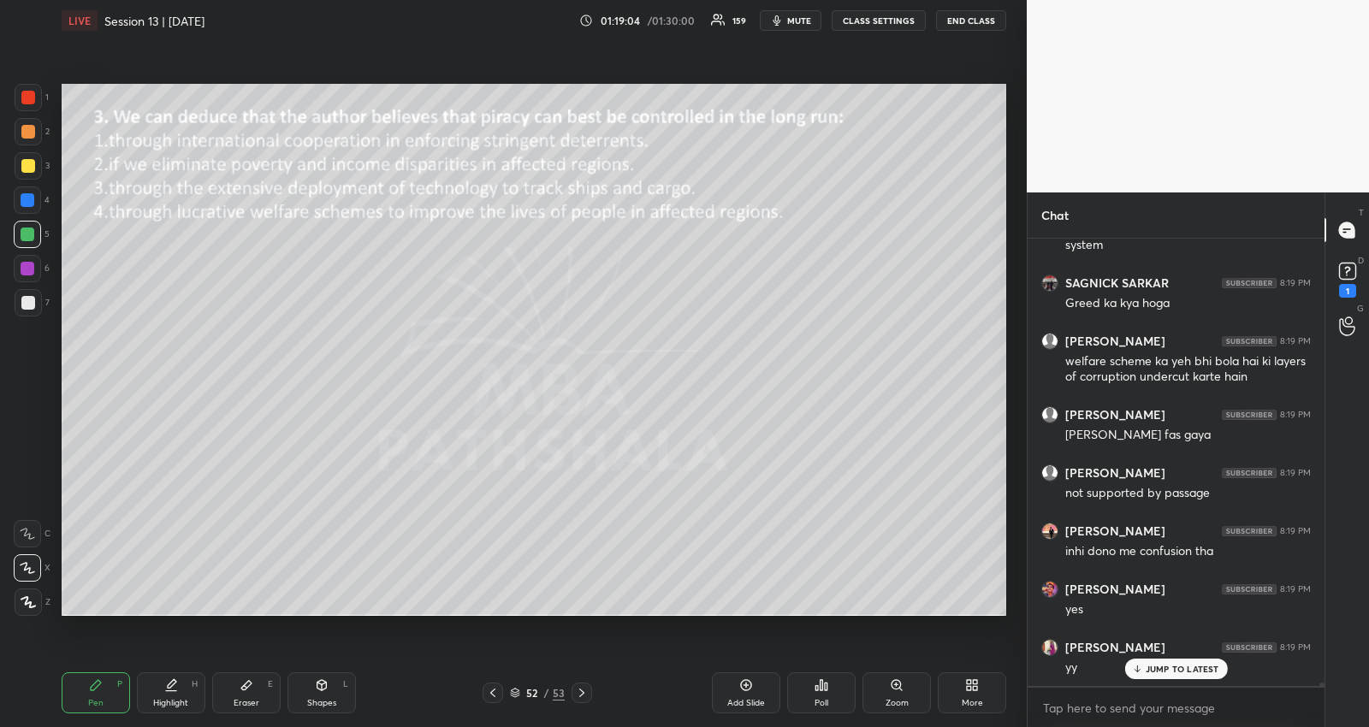
scroll to position [57603, 0]
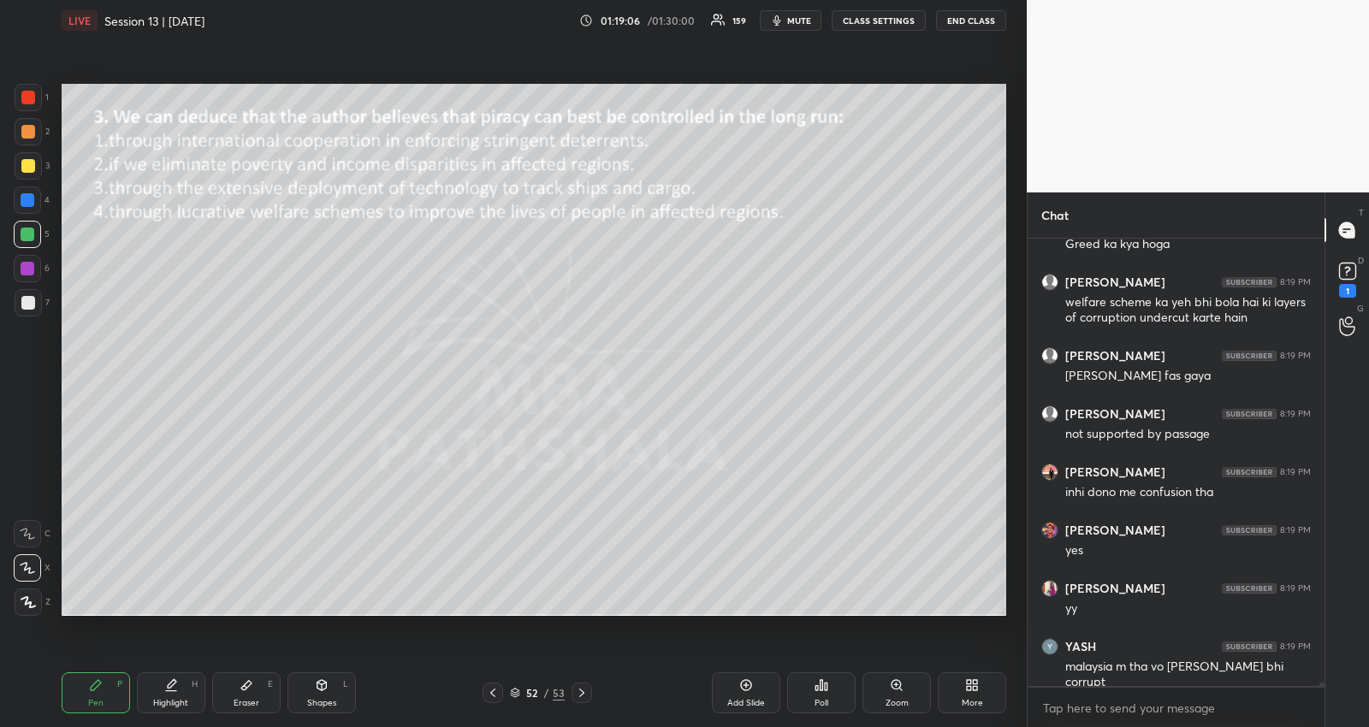
click at [576, 690] on icon at bounding box center [582, 693] width 14 height 14
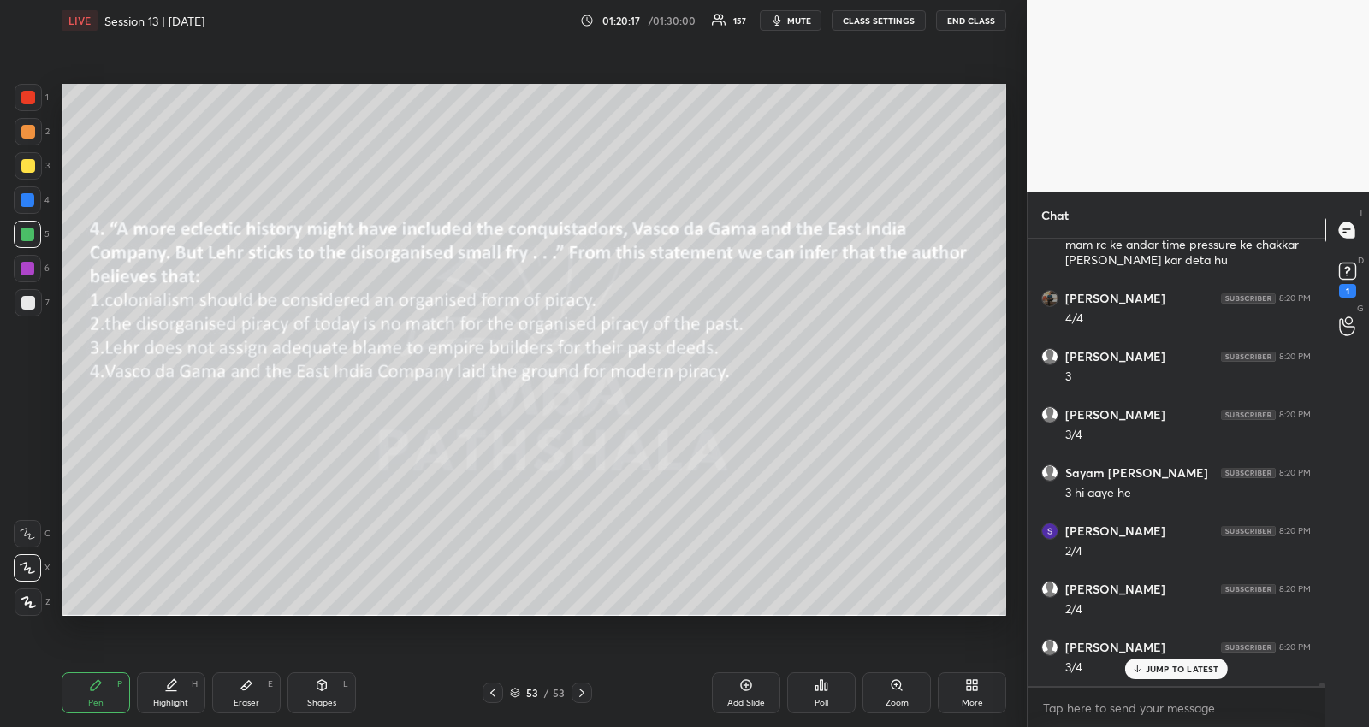
scroll to position [61749, 0]
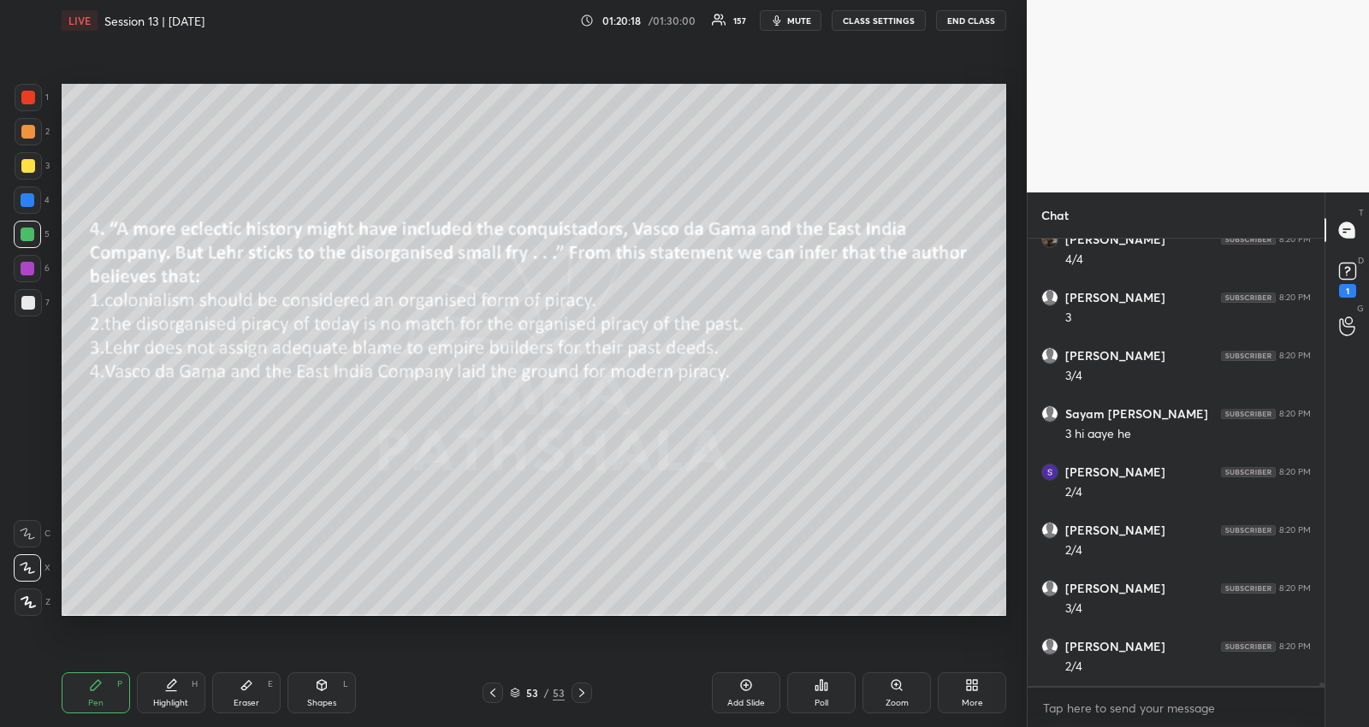
click at [509, 692] on div "53 / 53" at bounding box center [538, 693] width 110 height 21
click at [516, 685] on div "53 / 53" at bounding box center [537, 692] width 55 height 15
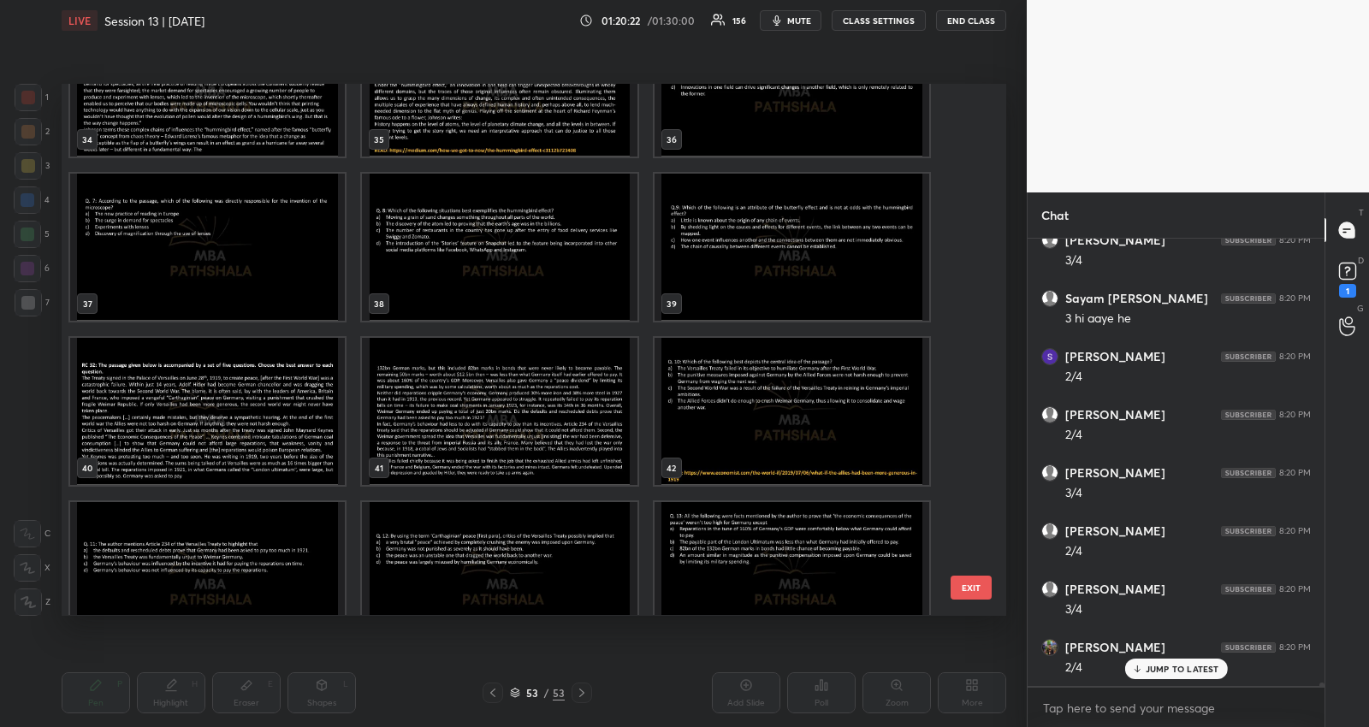
scroll to position [61923, 0]
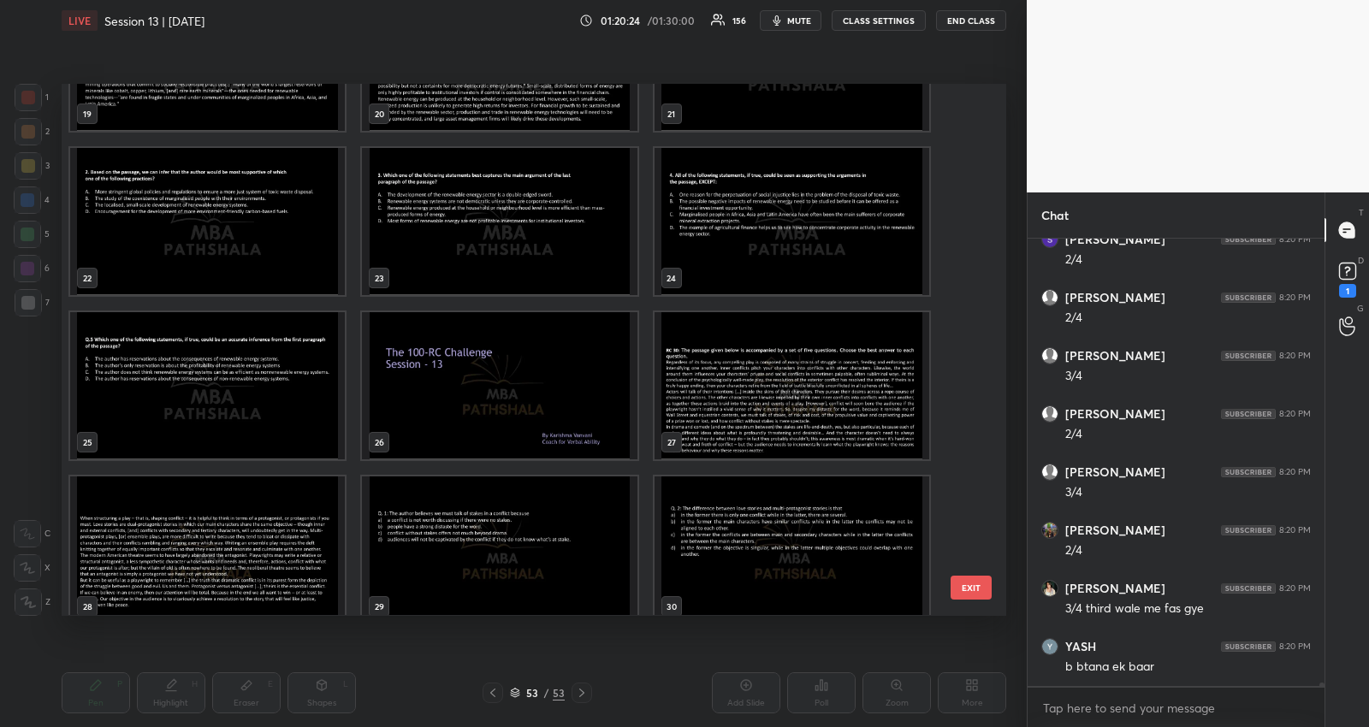
click at [734, 438] on img "grid" at bounding box center [791, 385] width 275 height 147
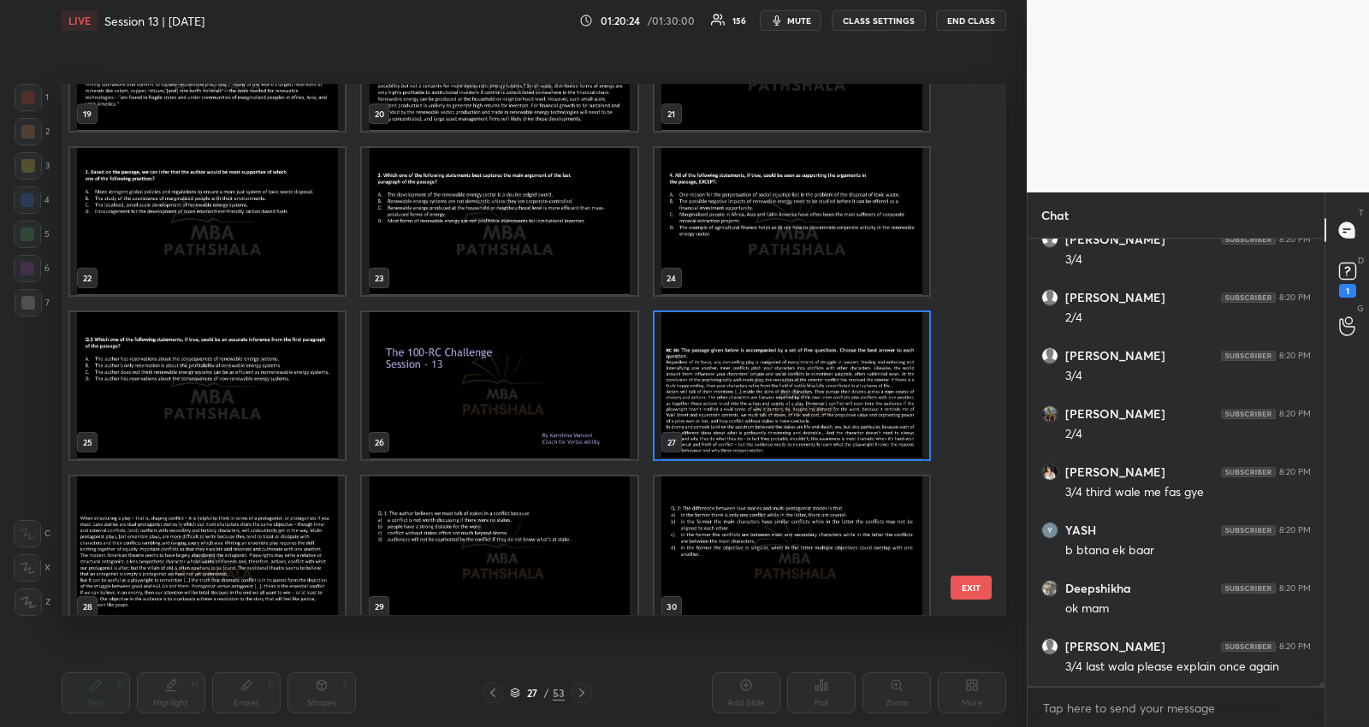
click at [734, 438] on img "grid" at bounding box center [791, 385] width 275 height 147
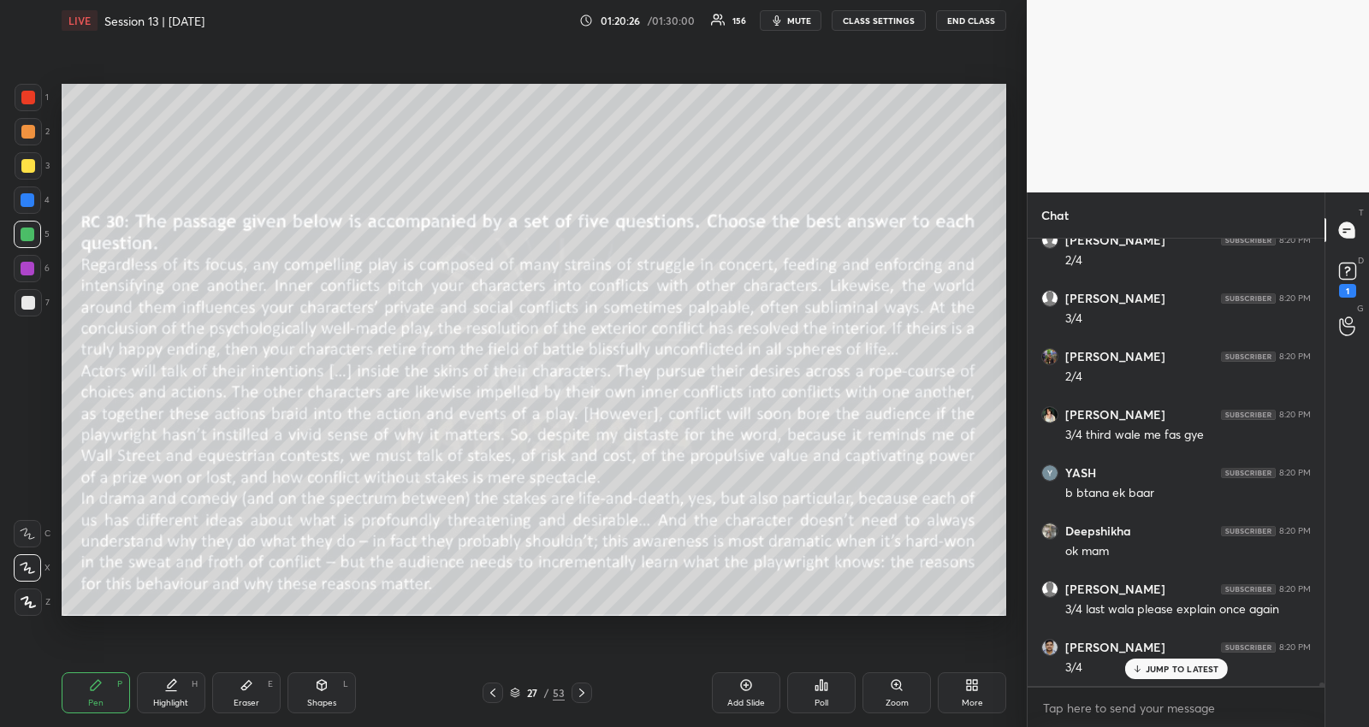
click at [516, 693] on icon at bounding box center [515, 691] width 9 height 4
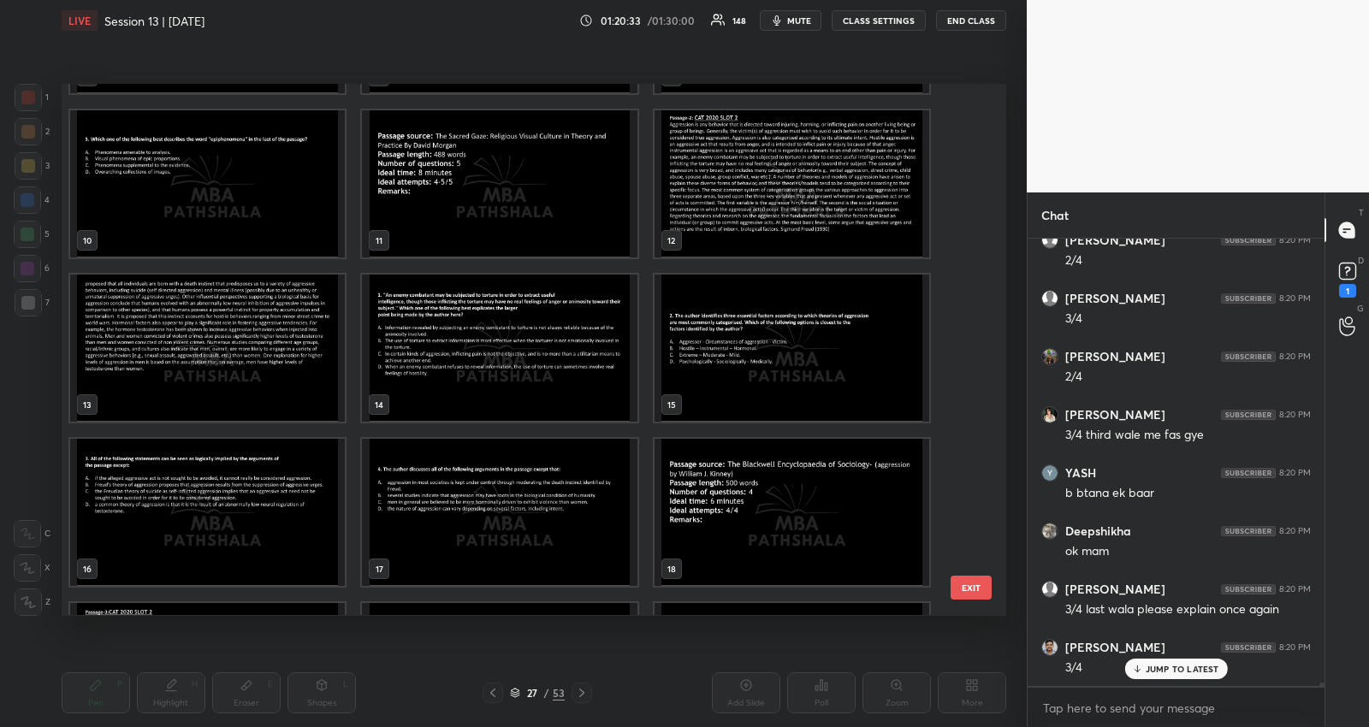
click at [789, 171] on img "grid" at bounding box center [791, 183] width 275 height 147
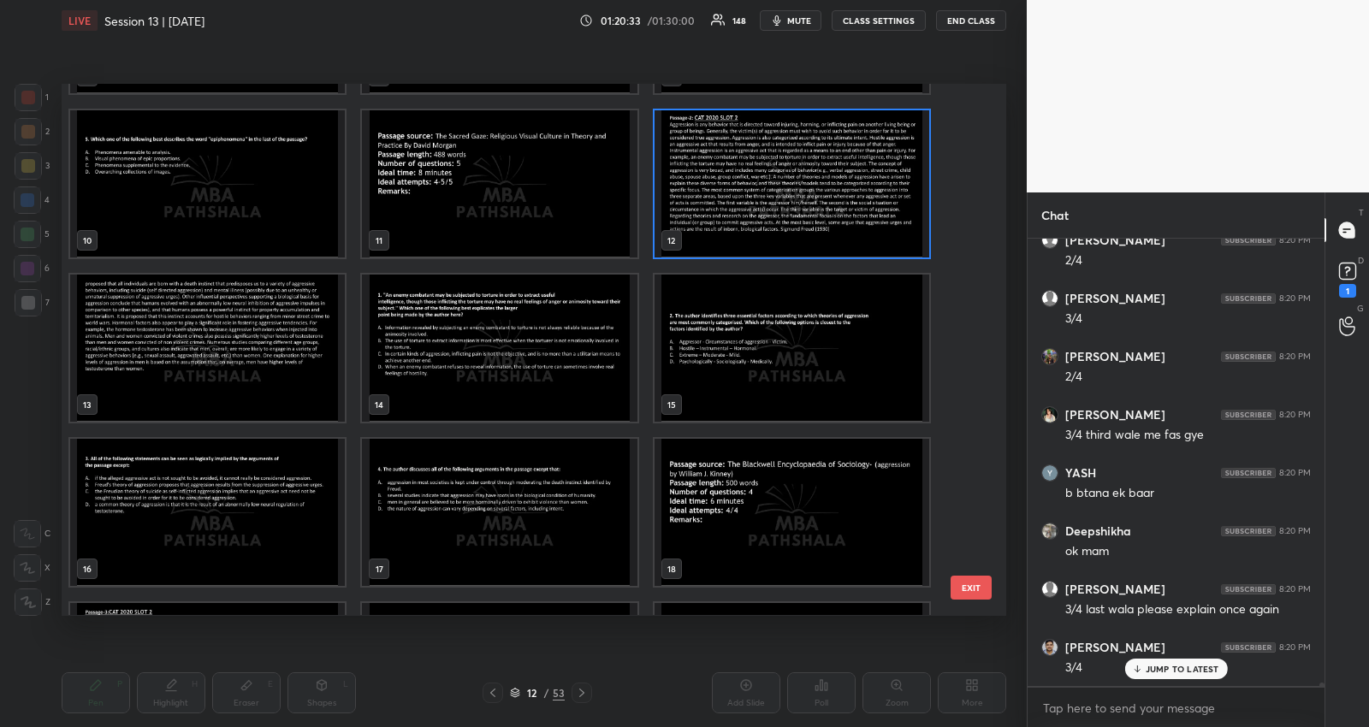
click at [789, 171] on img "grid" at bounding box center [791, 183] width 275 height 147
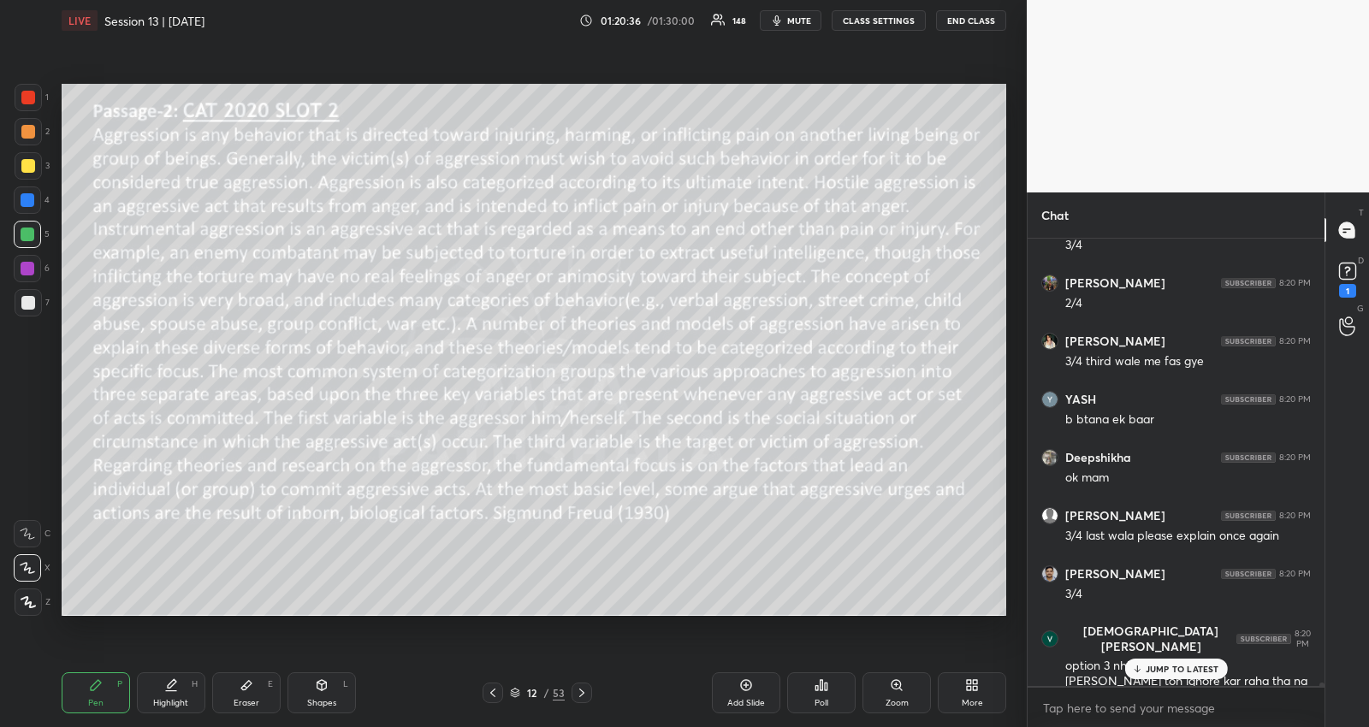
click at [1134, 663] on div "JUMP TO LATEST" at bounding box center [1175, 669] width 103 height 21
click at [509, 690] on div "12 / 53" at bounding box center [538, 693] width 110 height 21
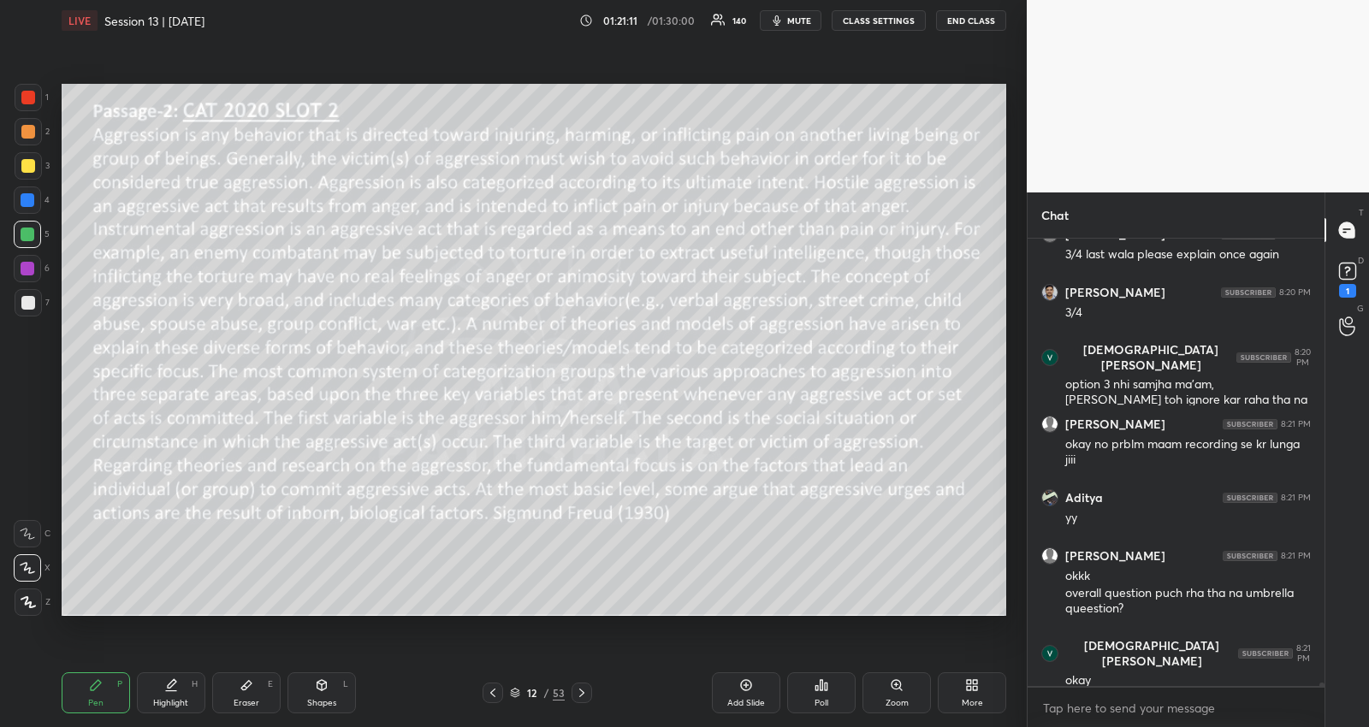
scroll to position [62568, 0]
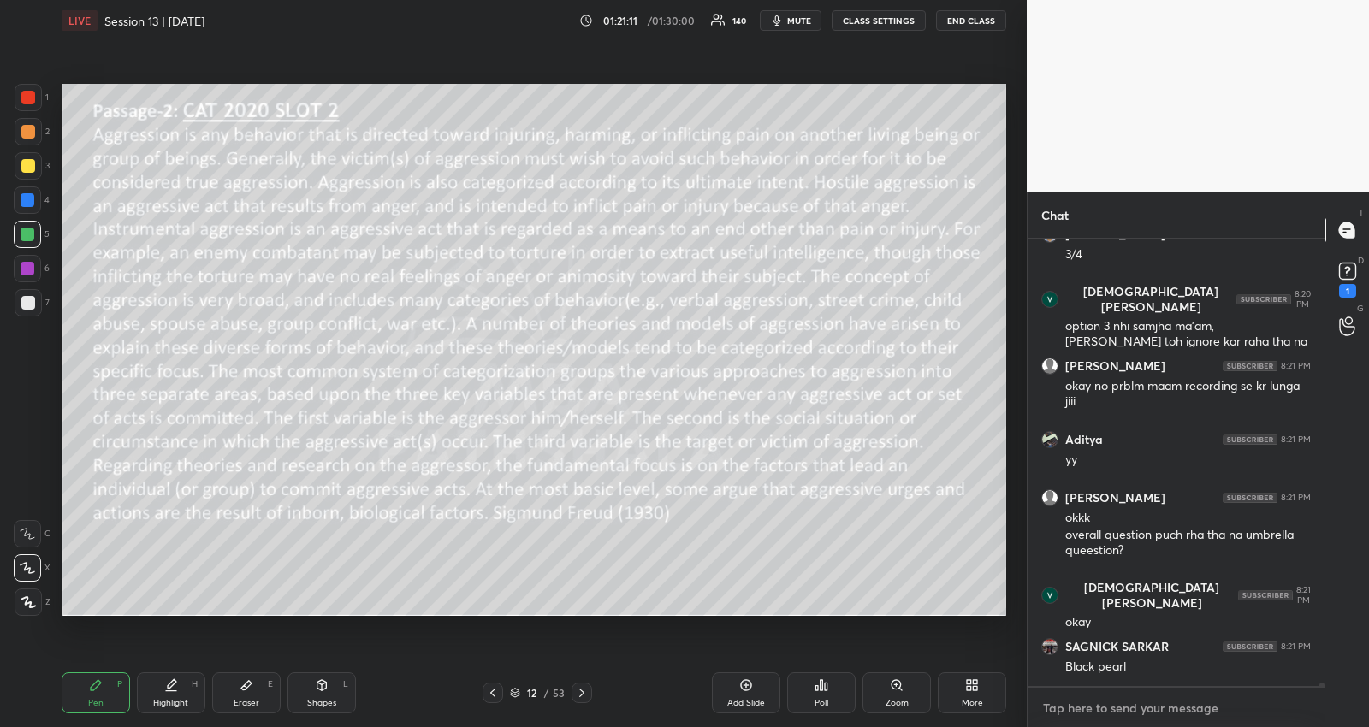
click at [1155, 721] on textarea at bounding box center [1175, 708] width 269 height 27
click at [518, 690] on icon at bounding box center [515, 691] width 9 height 4
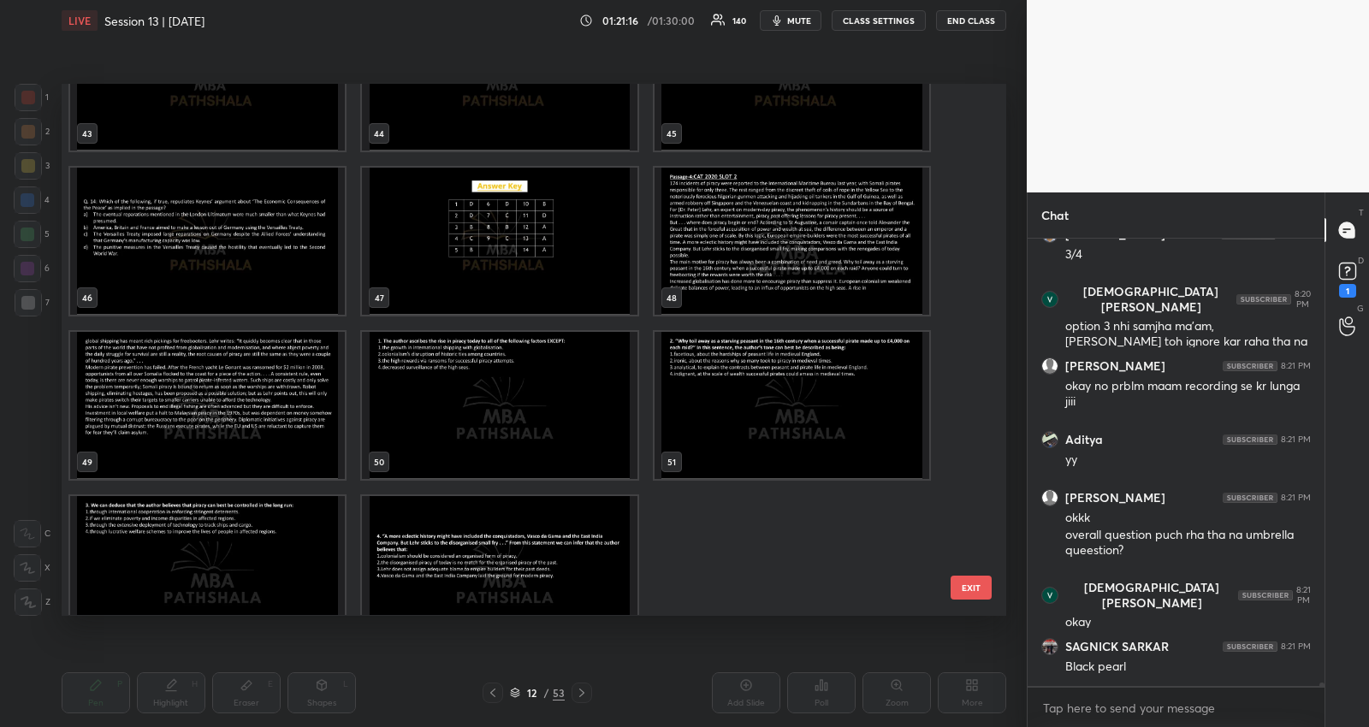
scroll to position [2425, 0]
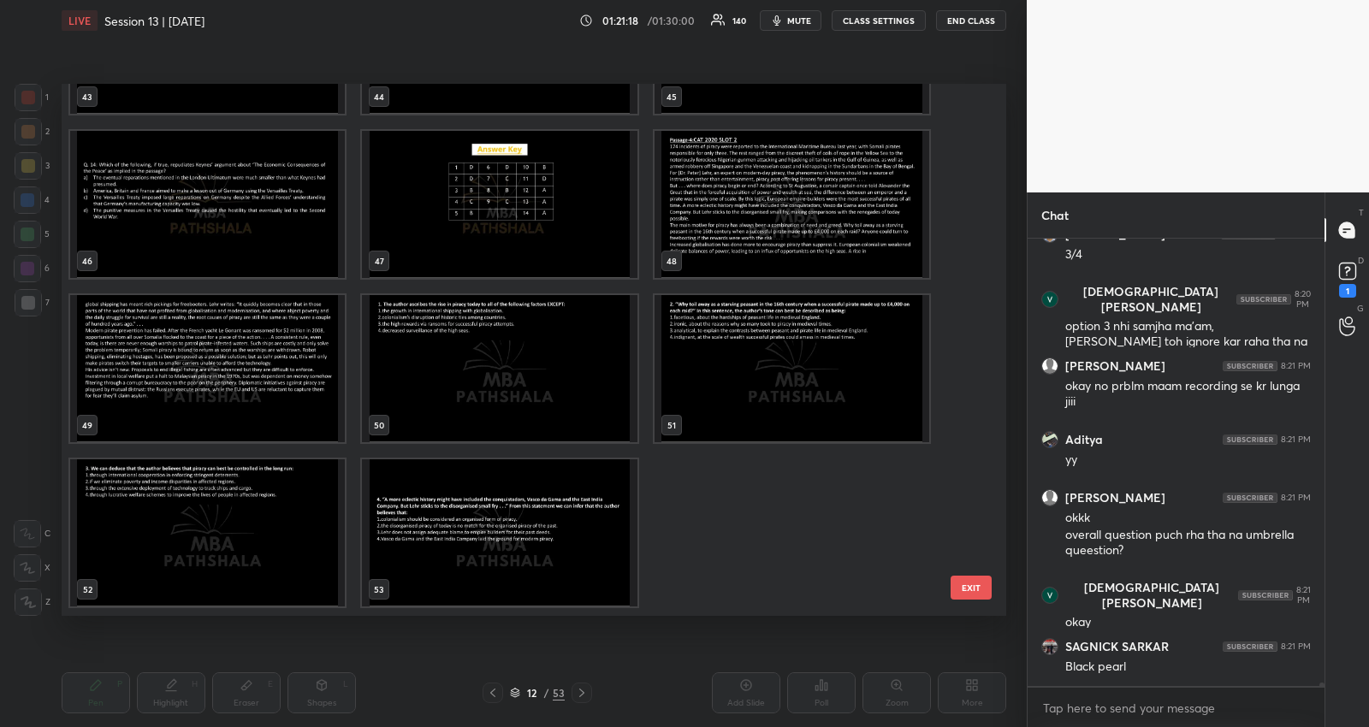
click at [204, 556] on img "grid" at bounding box center [207, 532] width 275 height 147
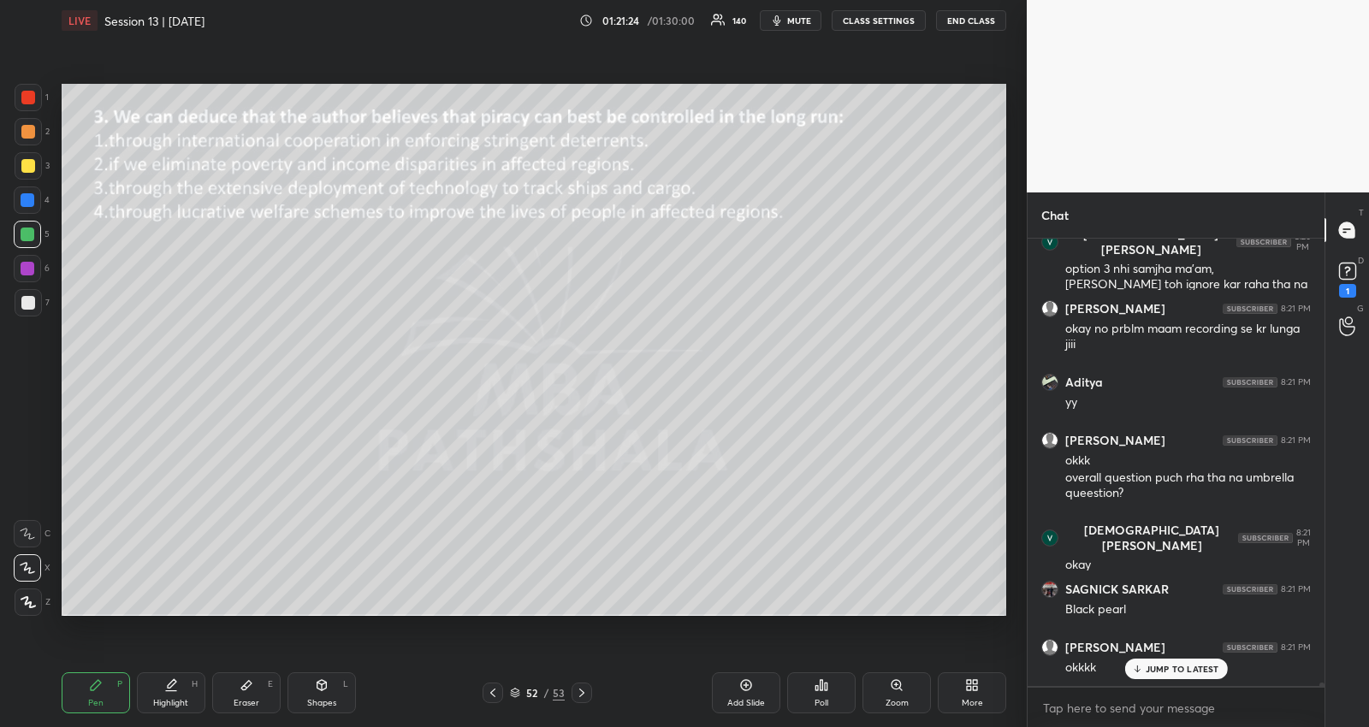
scroll to position [62643, 0]
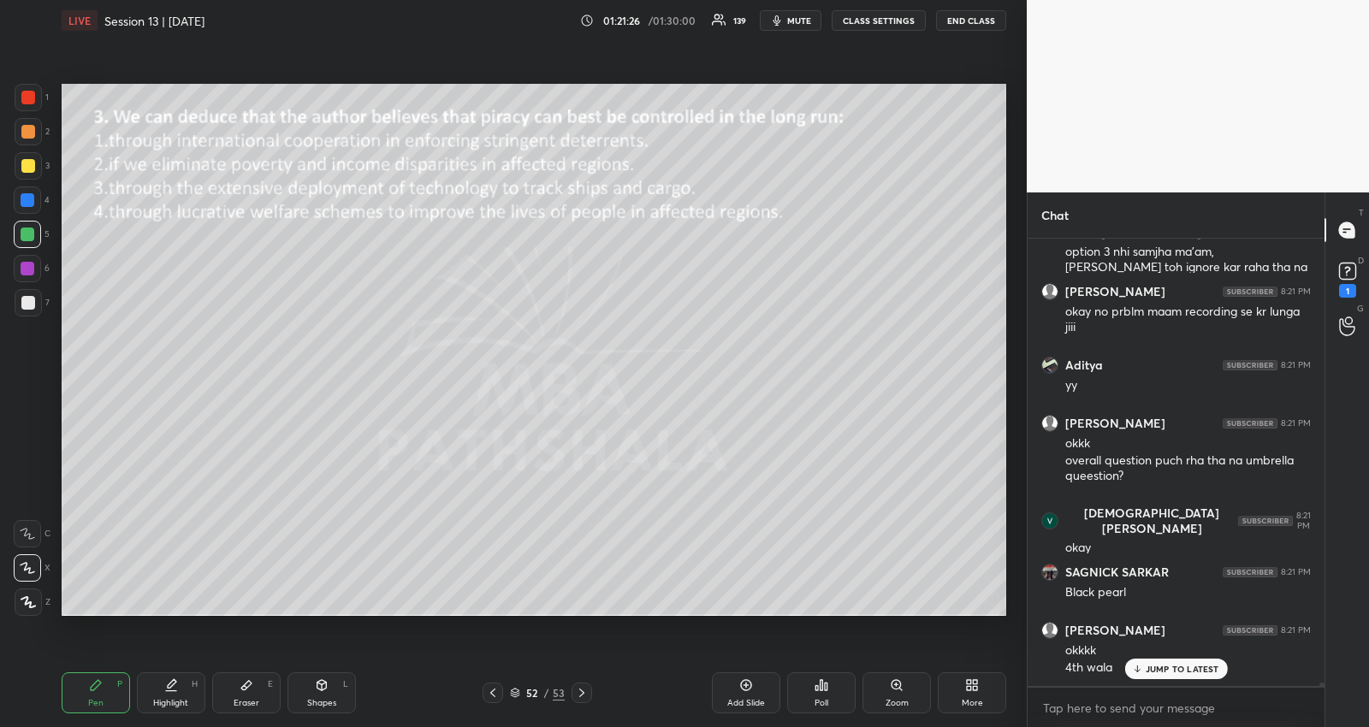
click at [1176, 676] on div "JUMP TO LATEST" at bounding box center [1175, 669] width 103 height 21
click at [583, 699] on icon at bounding box center [582, 693] width 14 height 14
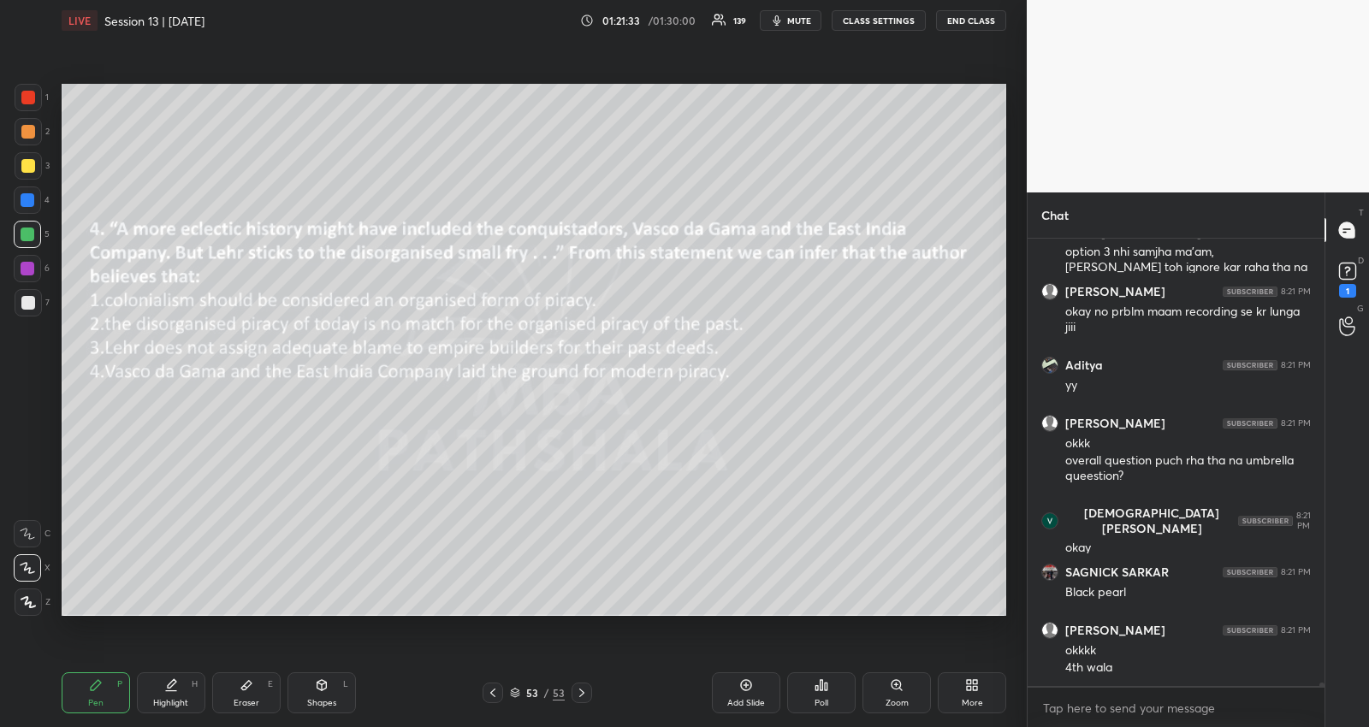
scroll to position [62660, 0]
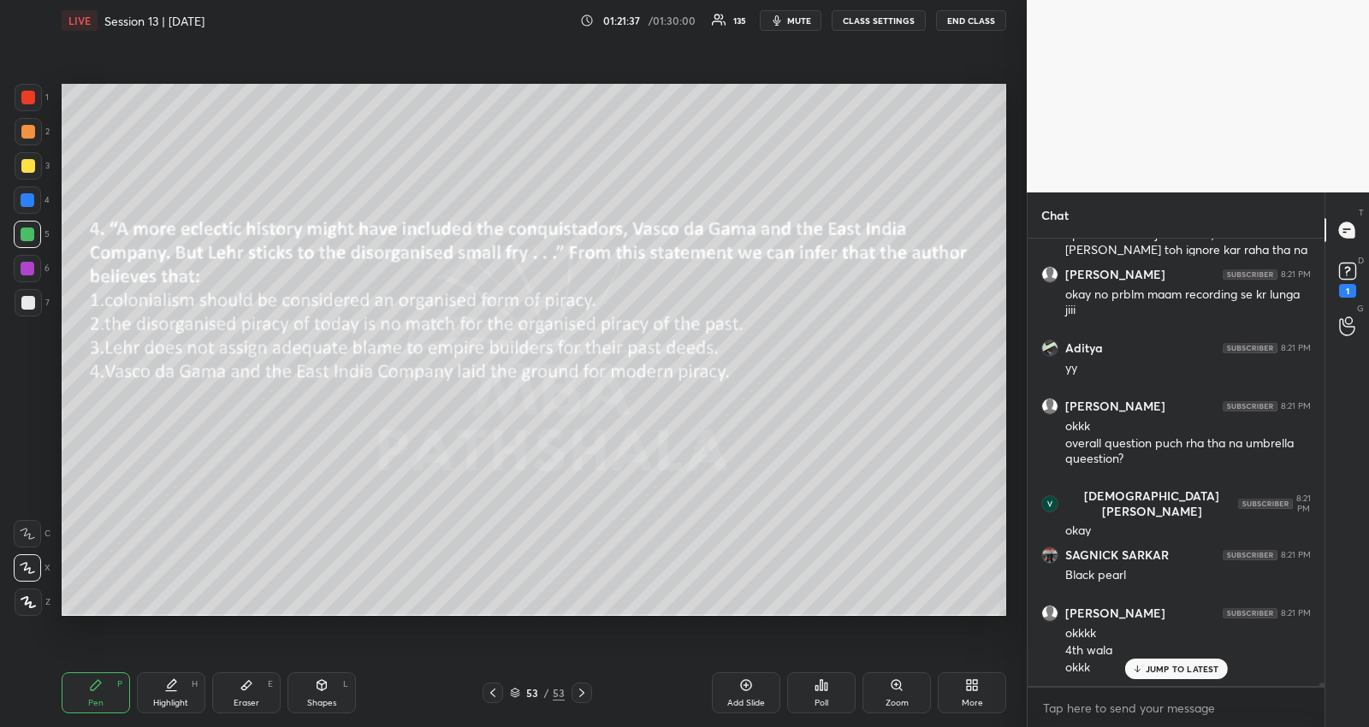
click at [513, 694] on icon at bounding box center [515, 694] width 9 height 3
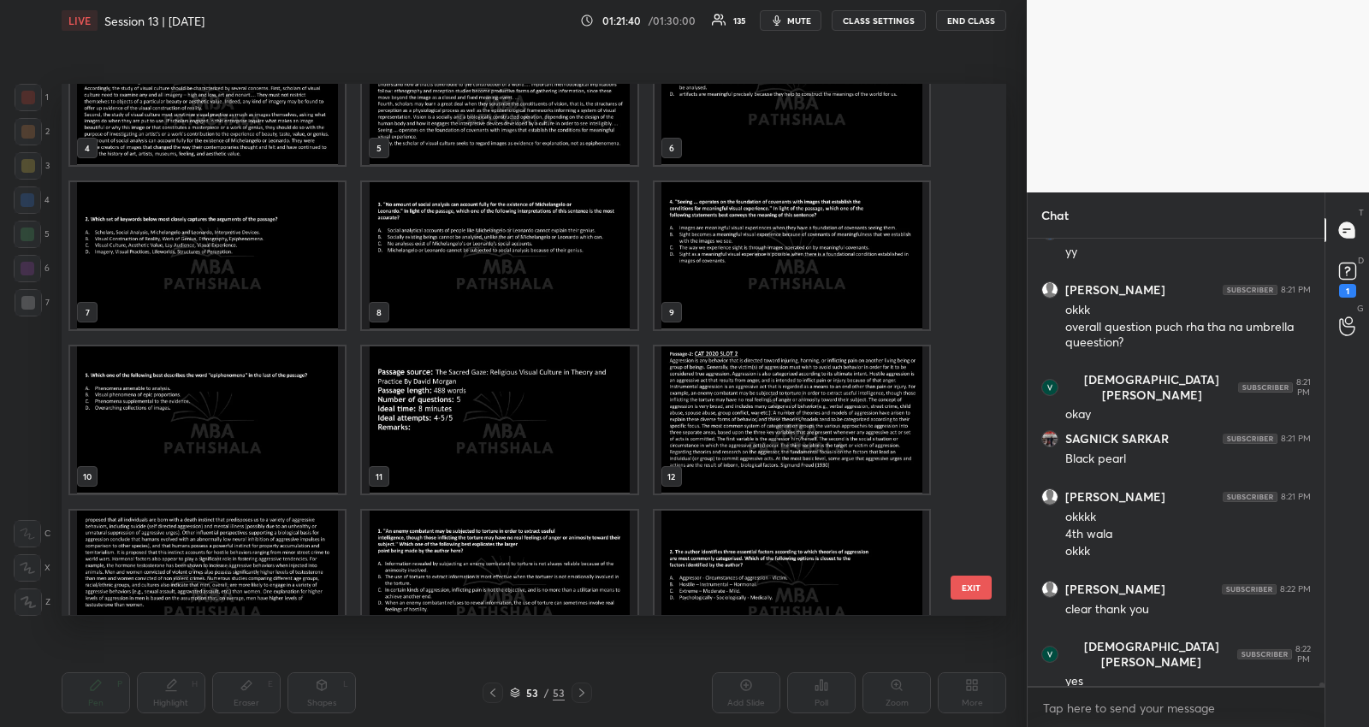
scroll to position [62924, 0]
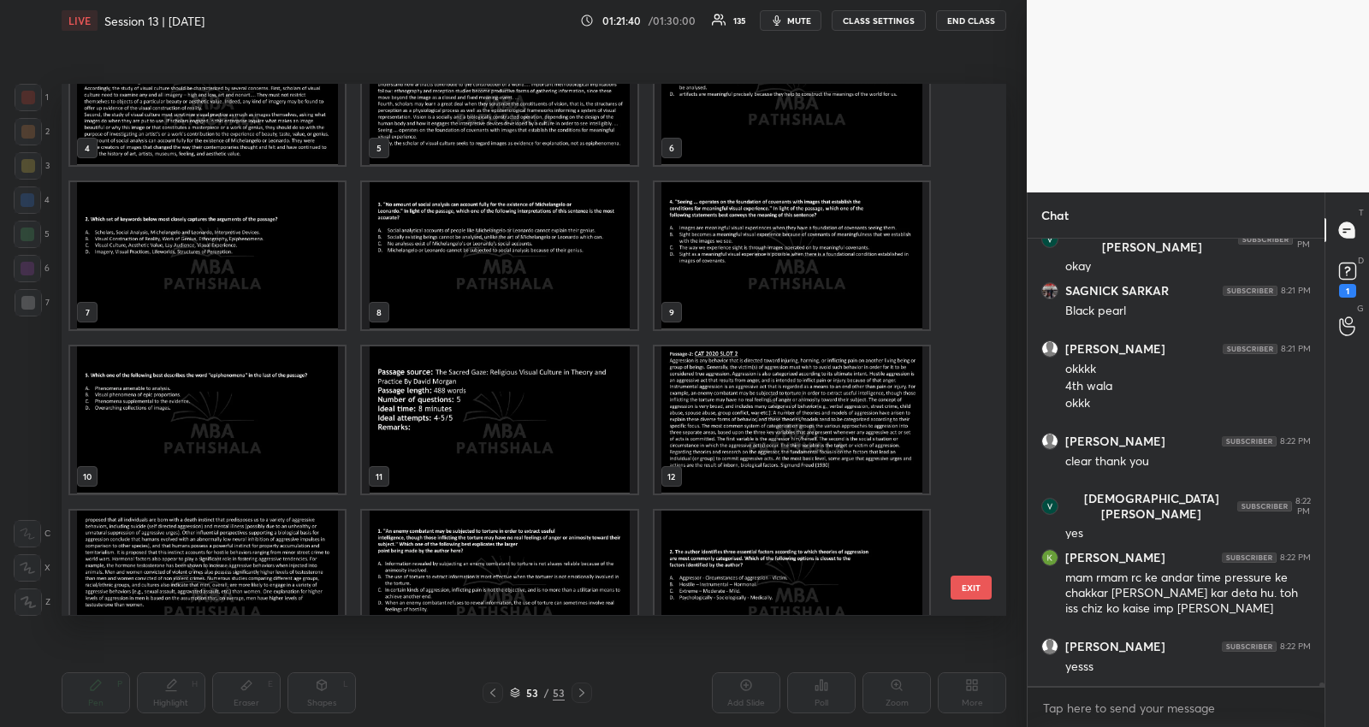
click at [785, 426] on img "grid" at bounding box center [791, 419] width 275 height 147
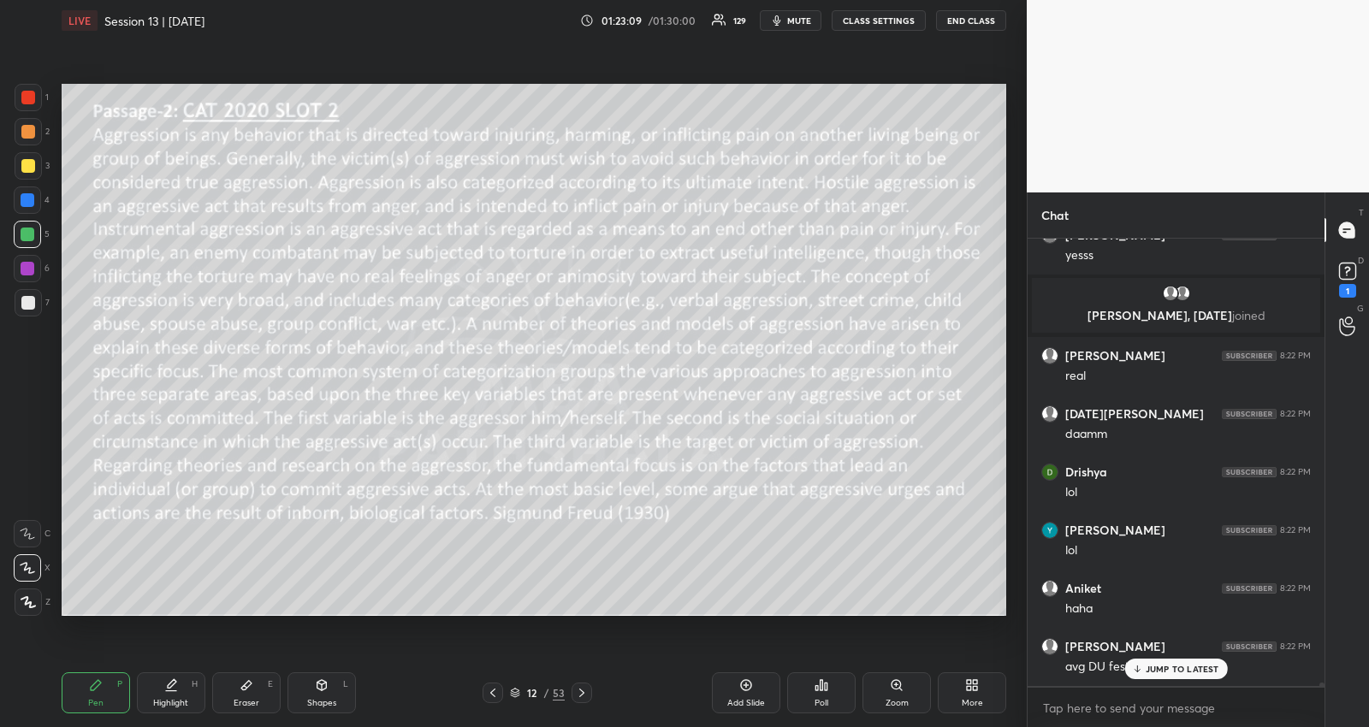
scroll to position [59341, 0]
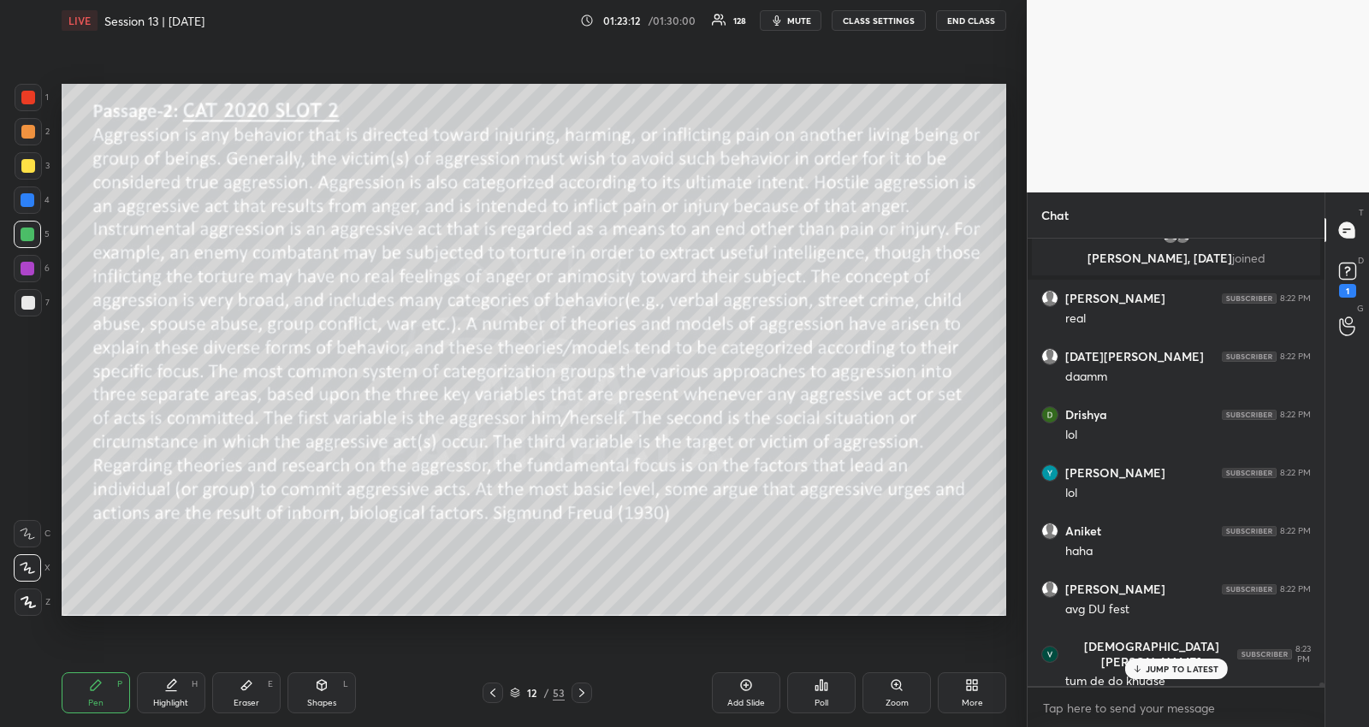
click at [1149, 664] on p "JUMP TO LATEST" at bounding box center [1183, 669] width 74 height 10
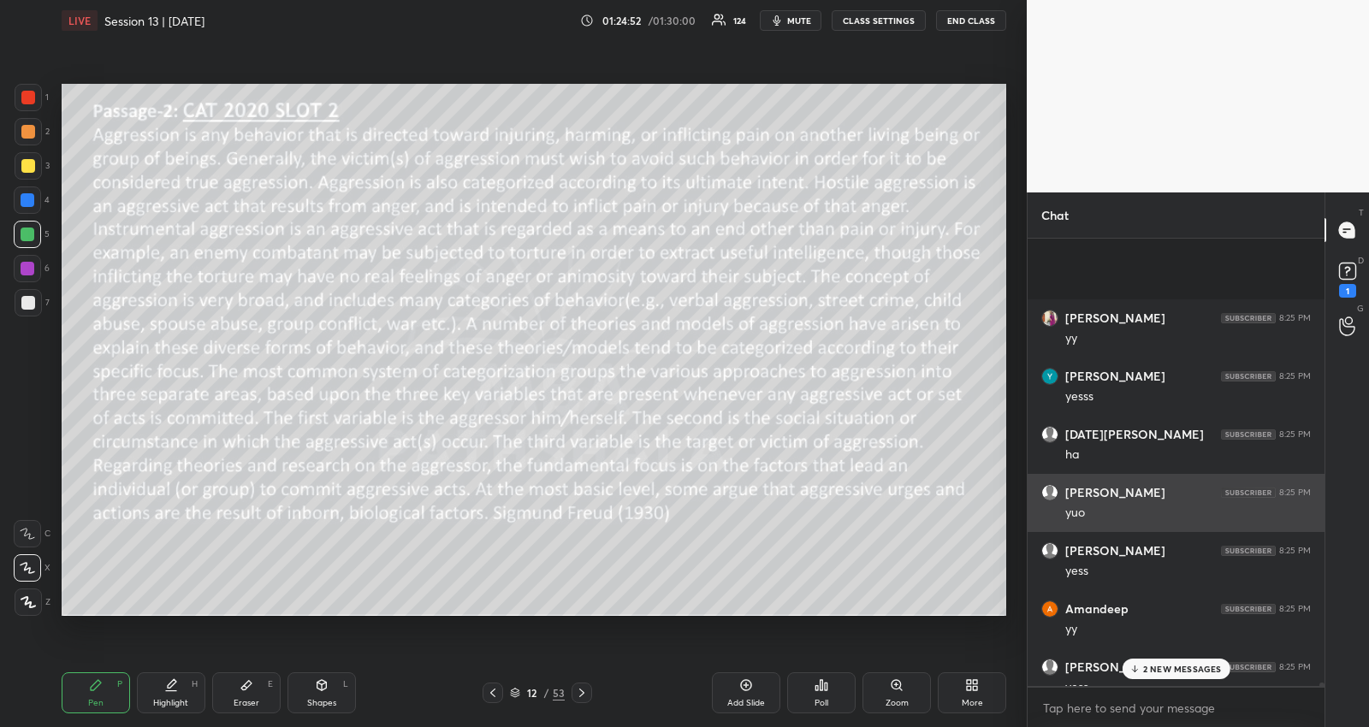
scroll to position [60598, 0]
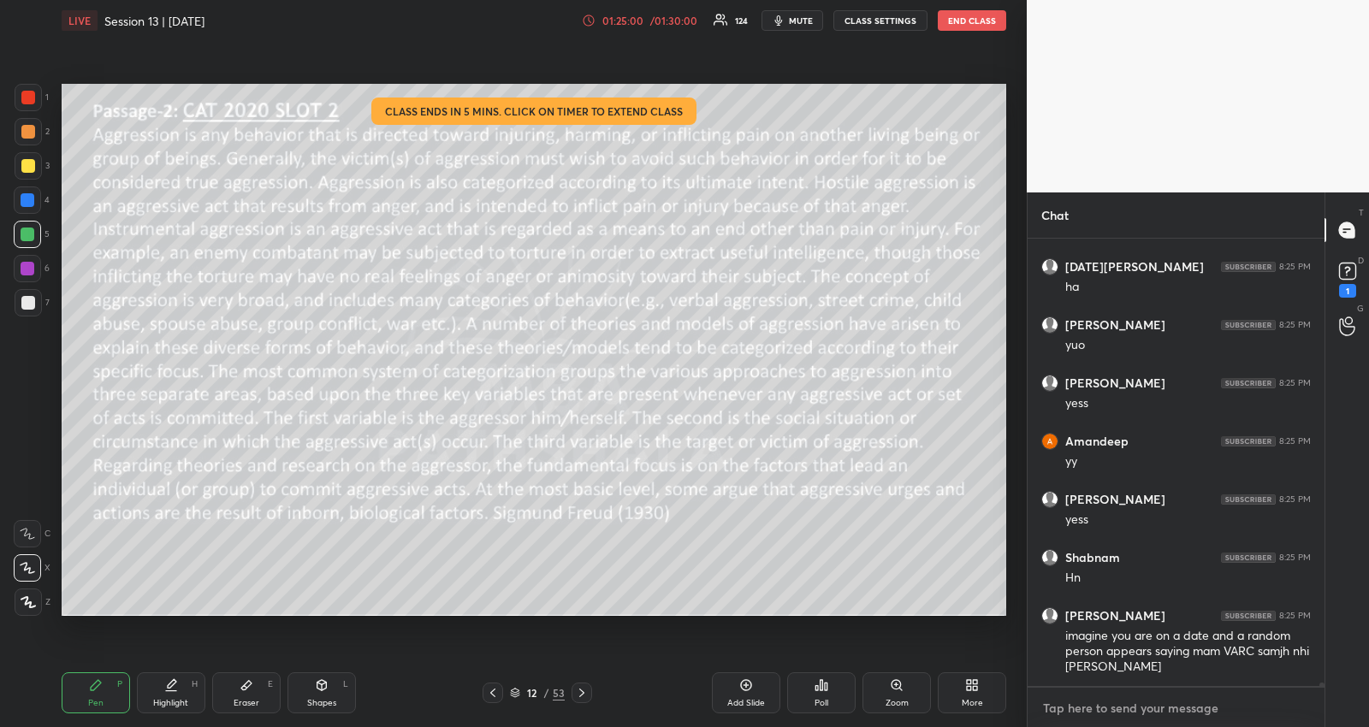
click at [1205, 703] on textarea at bounding box center [1175, 708] width 269 height 27
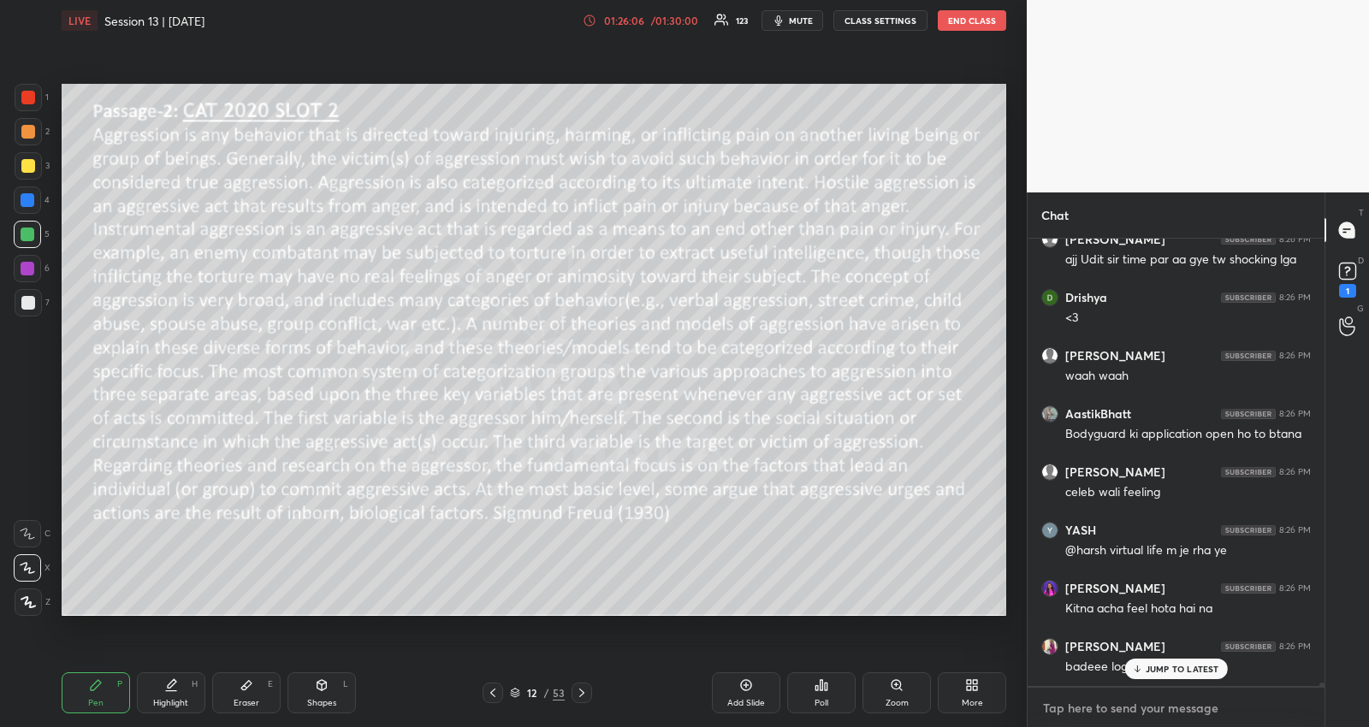
scroll to position [61912, 0]
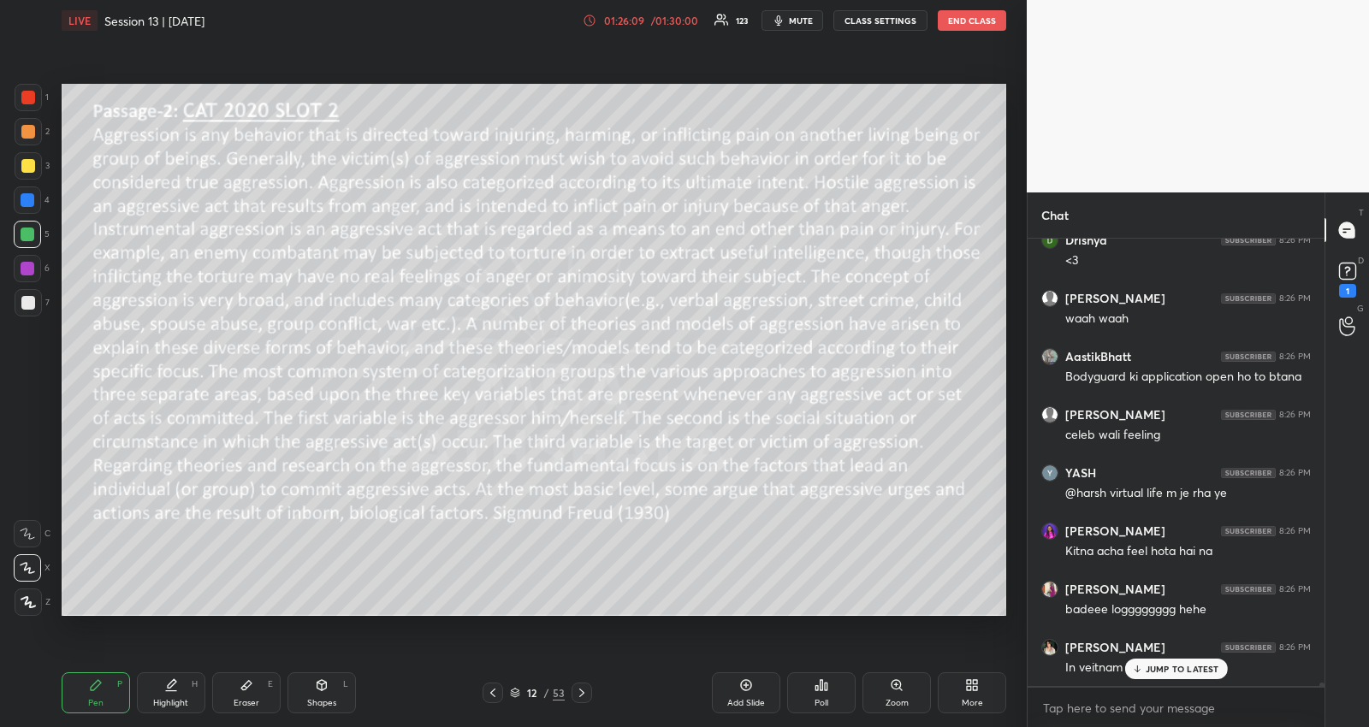
click at [582, 691] on icon at bounding box center [581, 693] width 5 height 9
click at [1136, 669] on div "[PERSON_NAME] 8:25 PM all in one ka award milna chaiye aapko [PERSON_NAME] 8:25…" at bounding box center [1175, 462] width 297 height 447
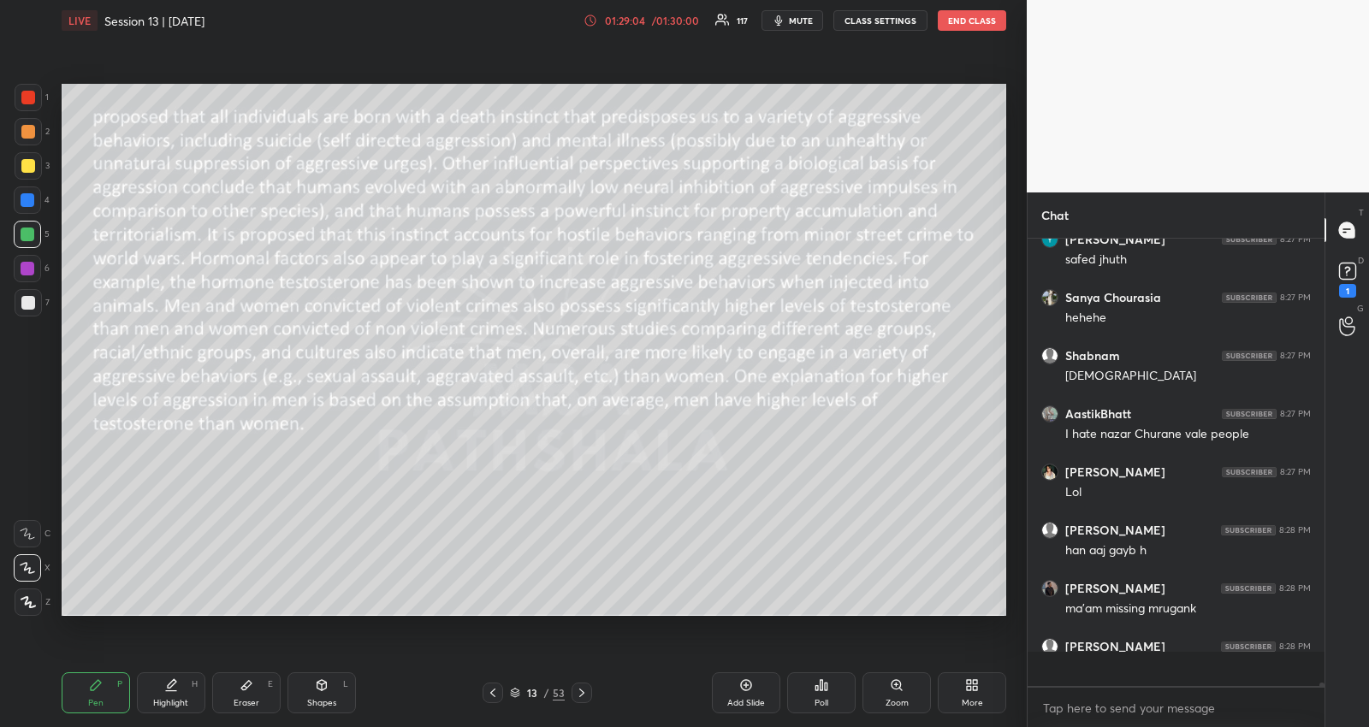
scroll to position [63224, 0]
click at [577, 690] on icon at bounding box center [582, 693] width 14 height 14
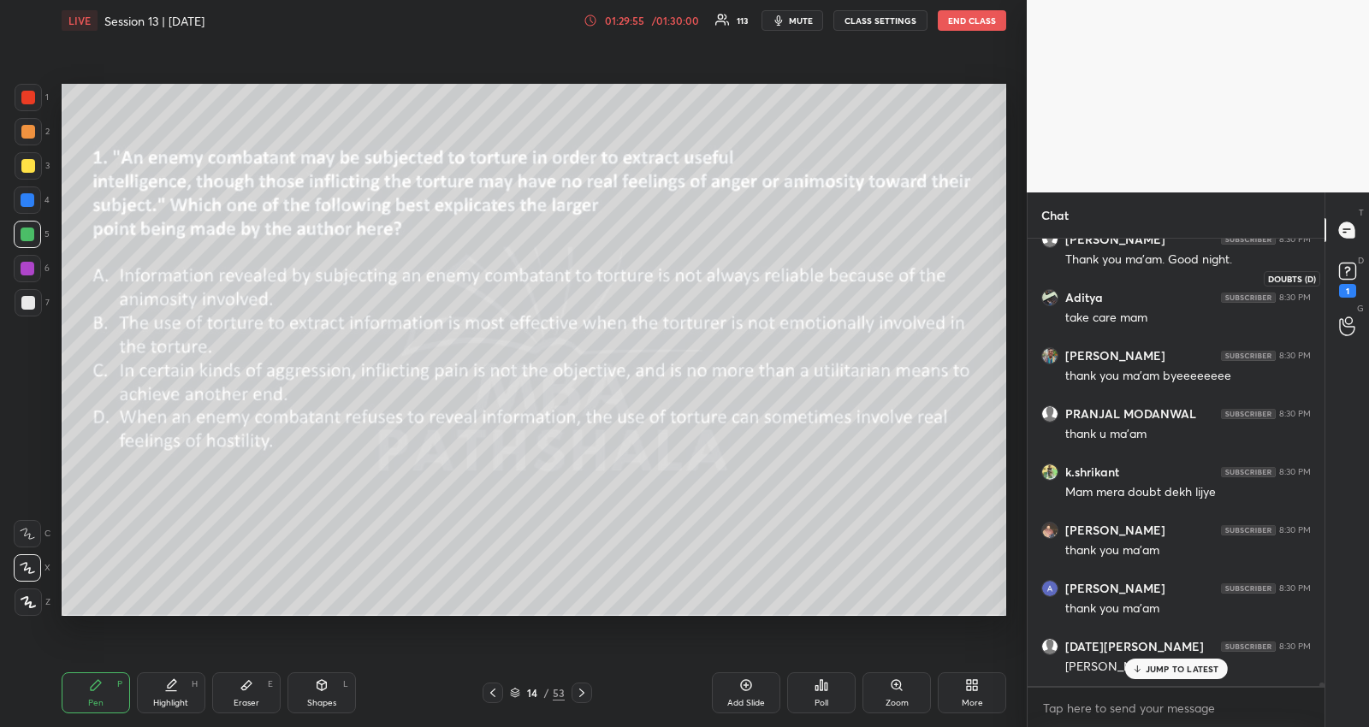
scroll to position [63793, 0]
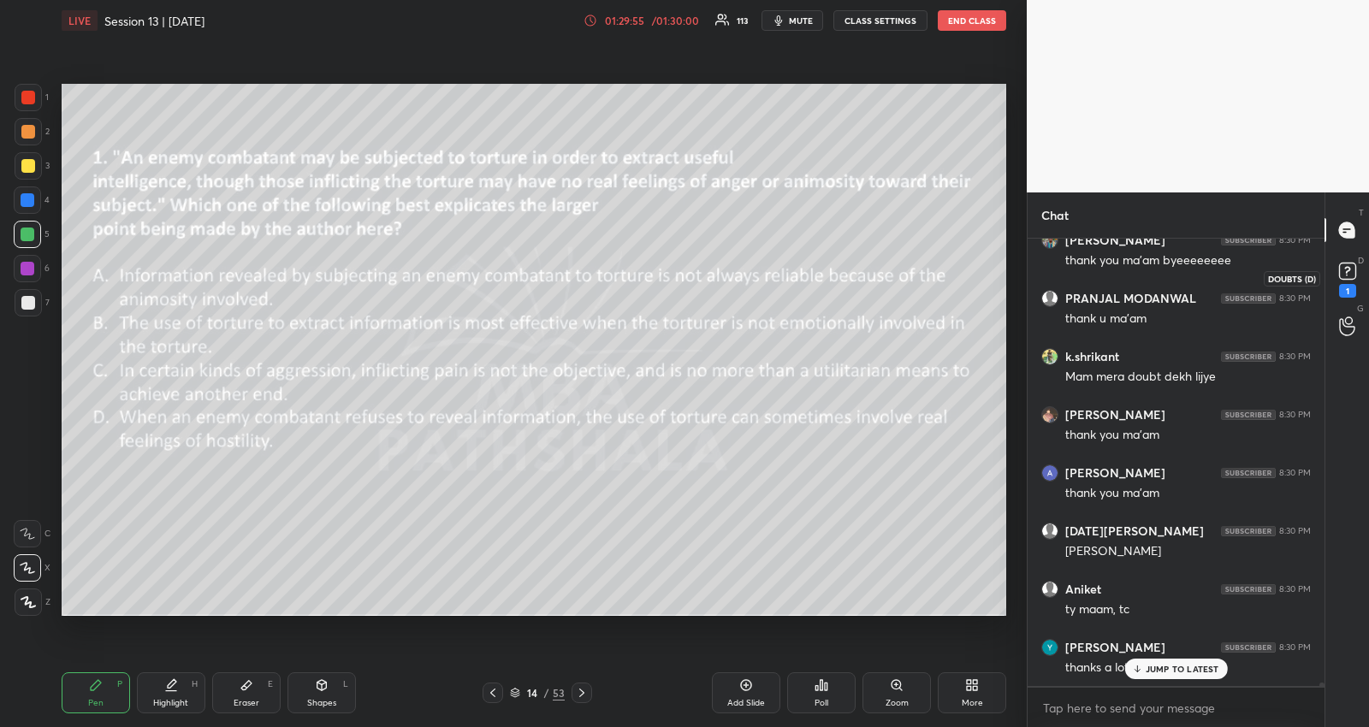
click at [1345, 268] on icon at bounding box center [1347, 270] width 6 height 7
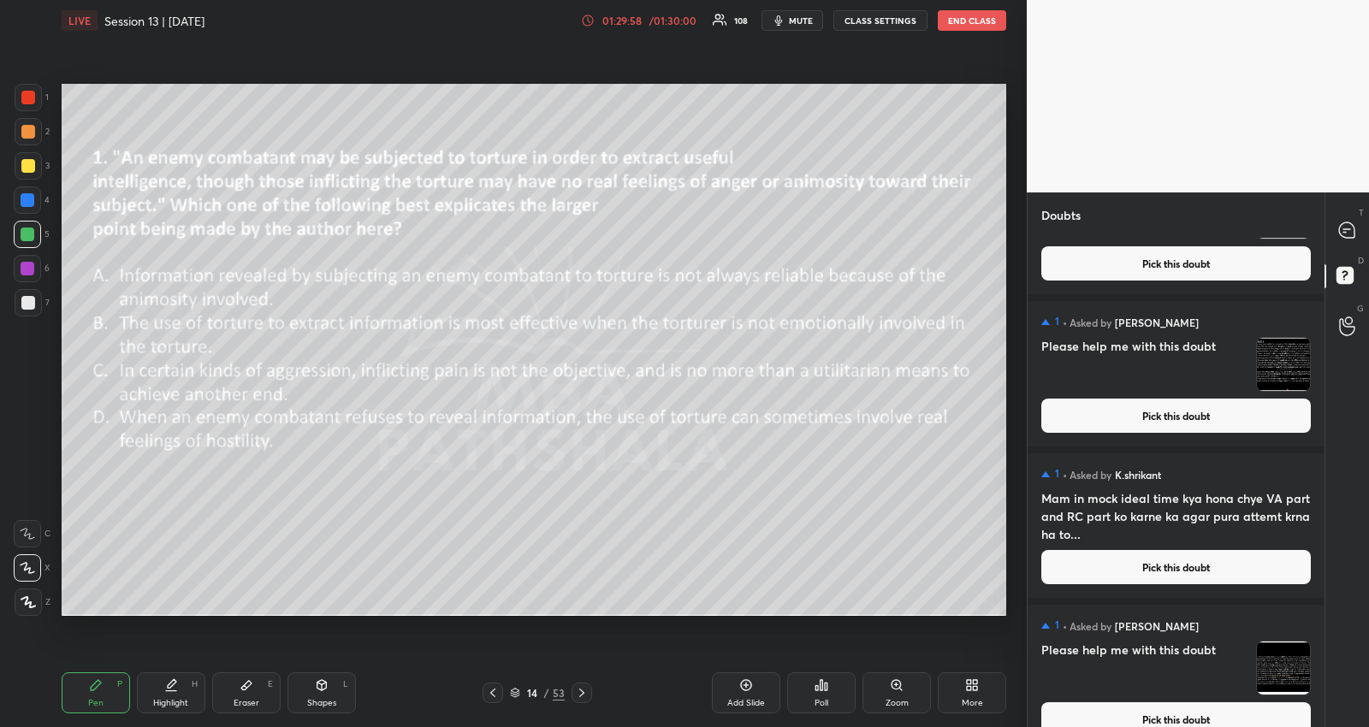
scroll to position [190, 0]
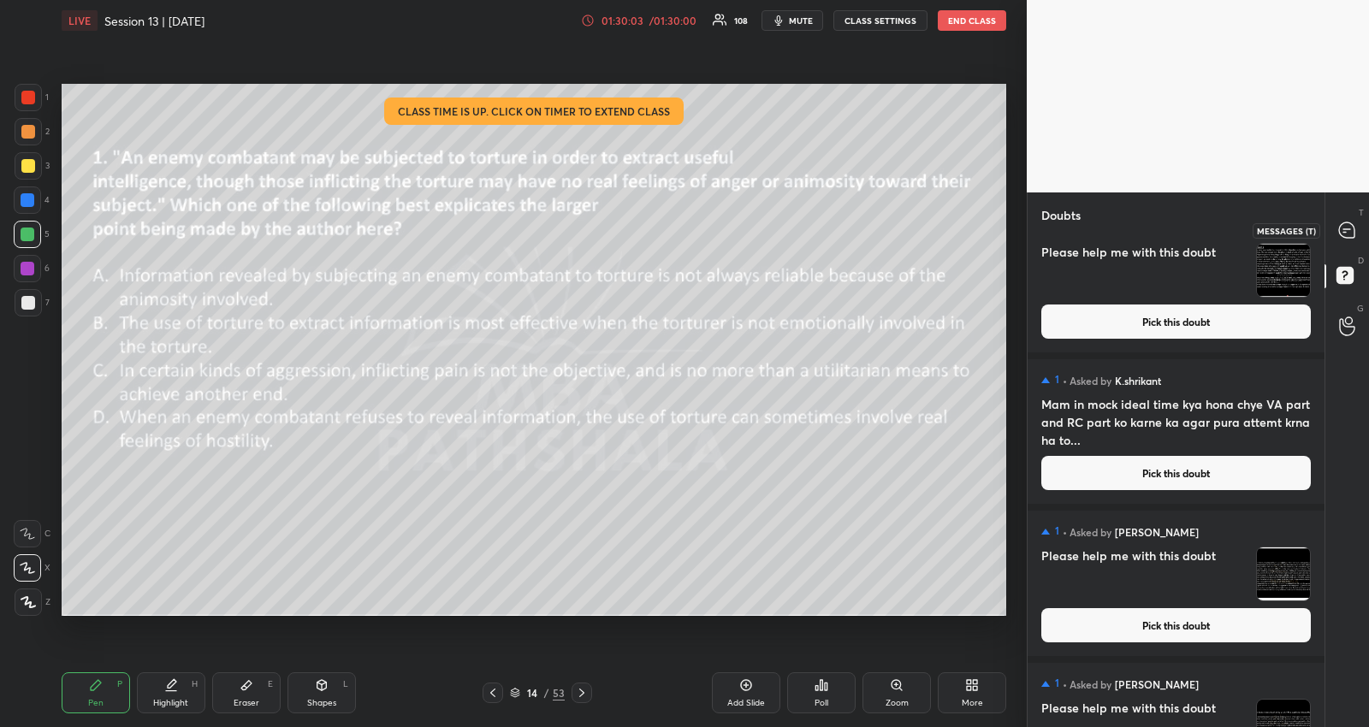
click at [1345, 235] on icon at bounding box center [1346, 229] width 15 height 15
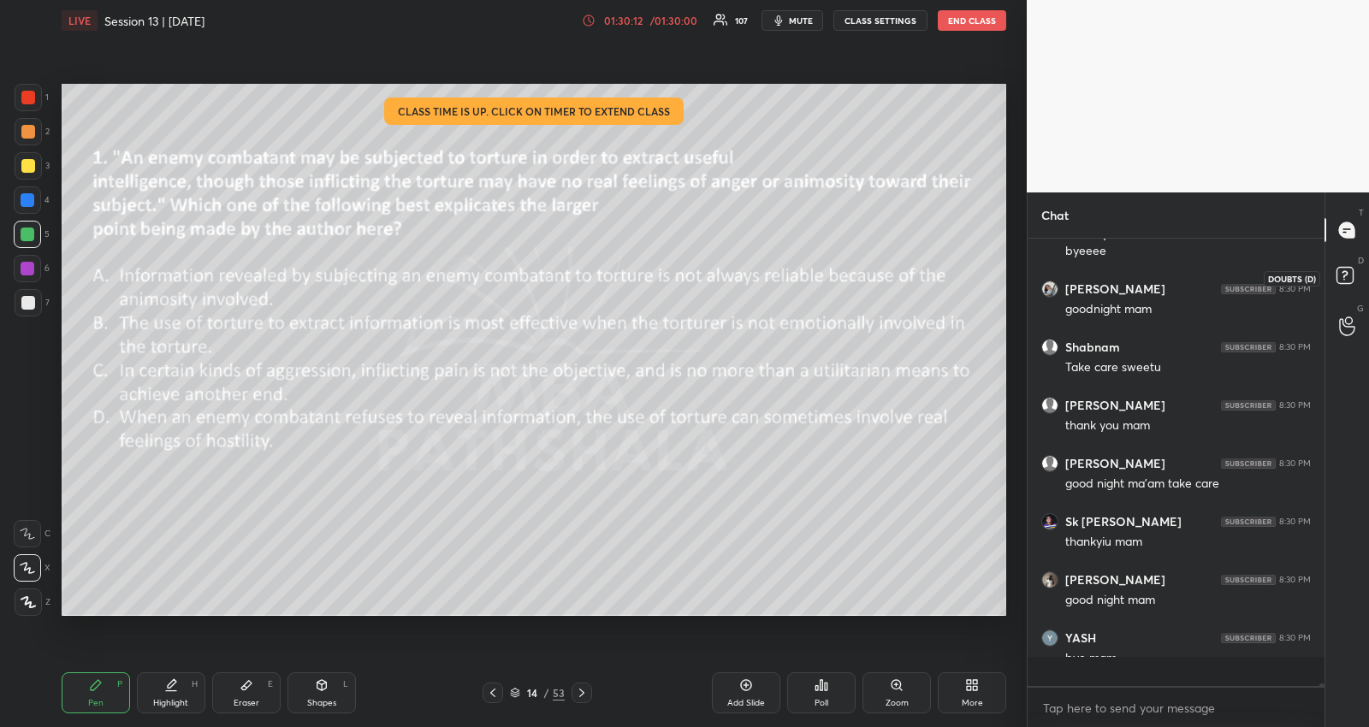
scroll to position [5, 5]
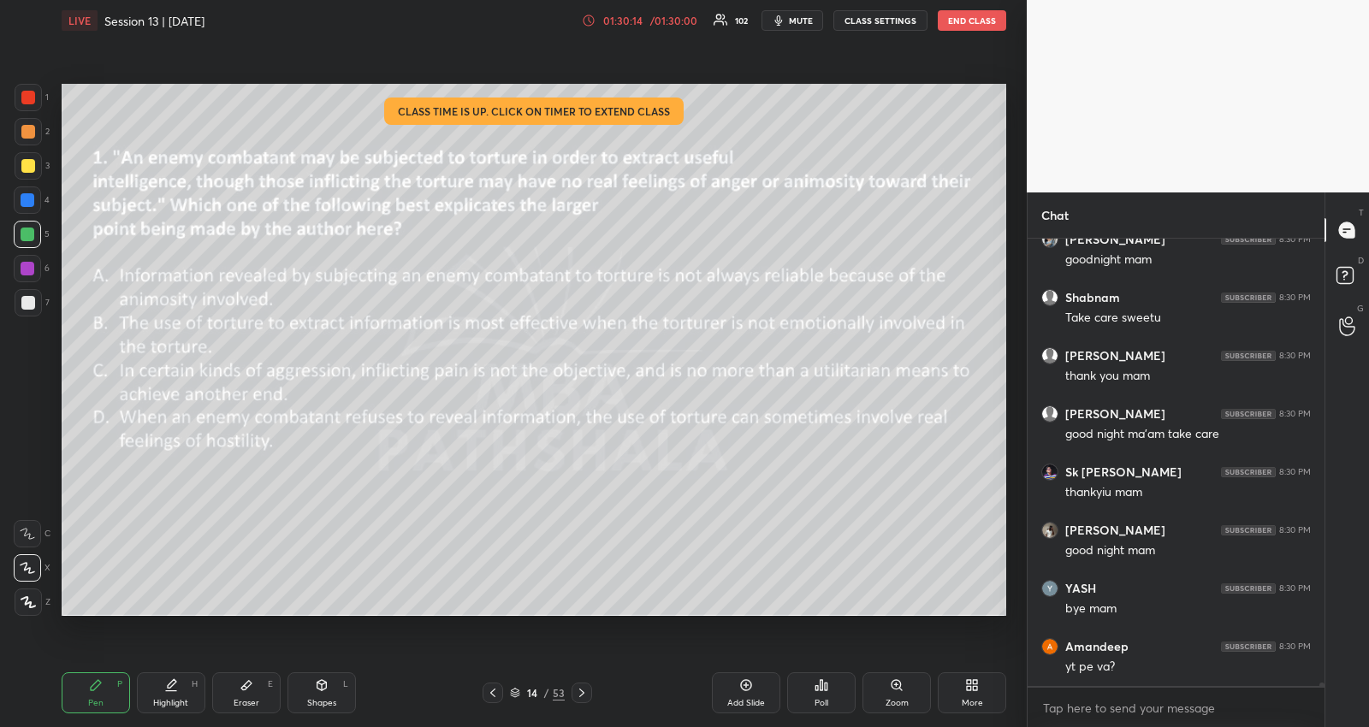
click at [962, 19] on button "END CLASS" at bounding box center [972, 20] width 68 height 21
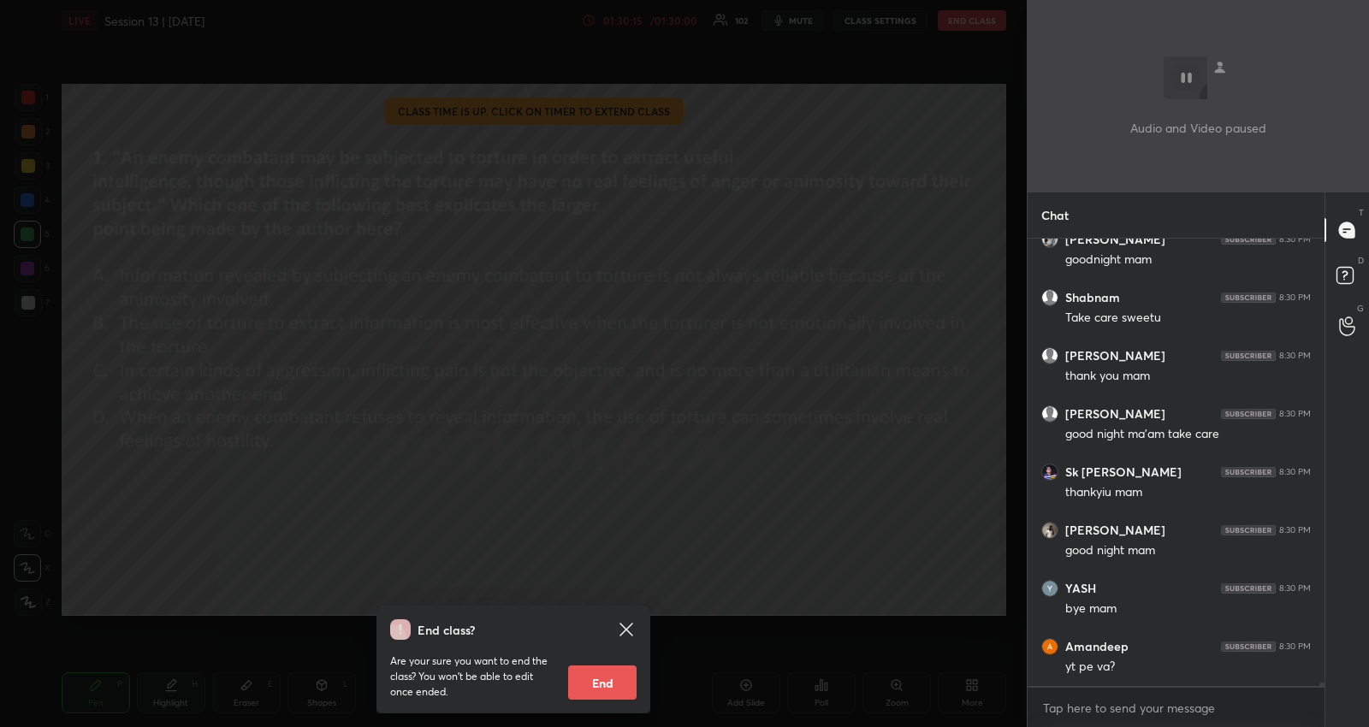
click at [601, 687] on button "End" at bounding box center [602, 683] width 68 height 34
type textarea "x"
